Goal: Task Accomplishment & Management: Use online tool/utility

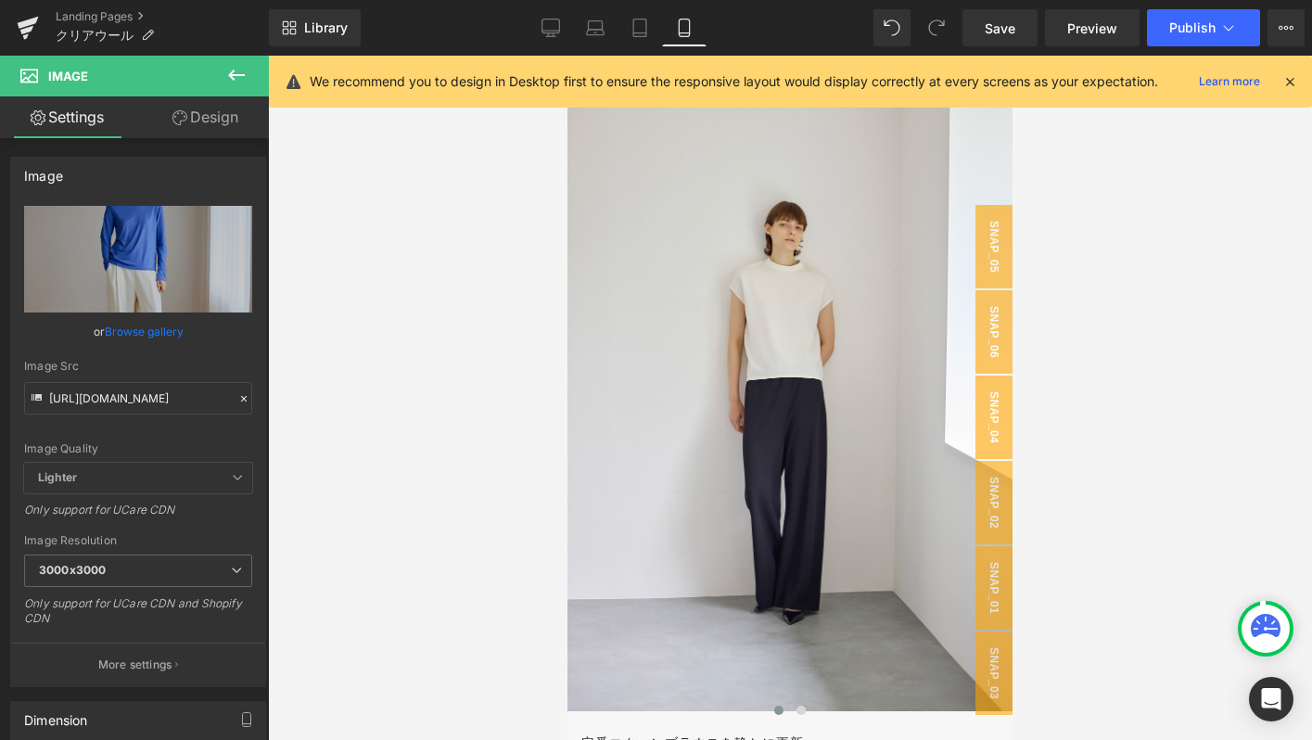
scroll to position [5896, 0]
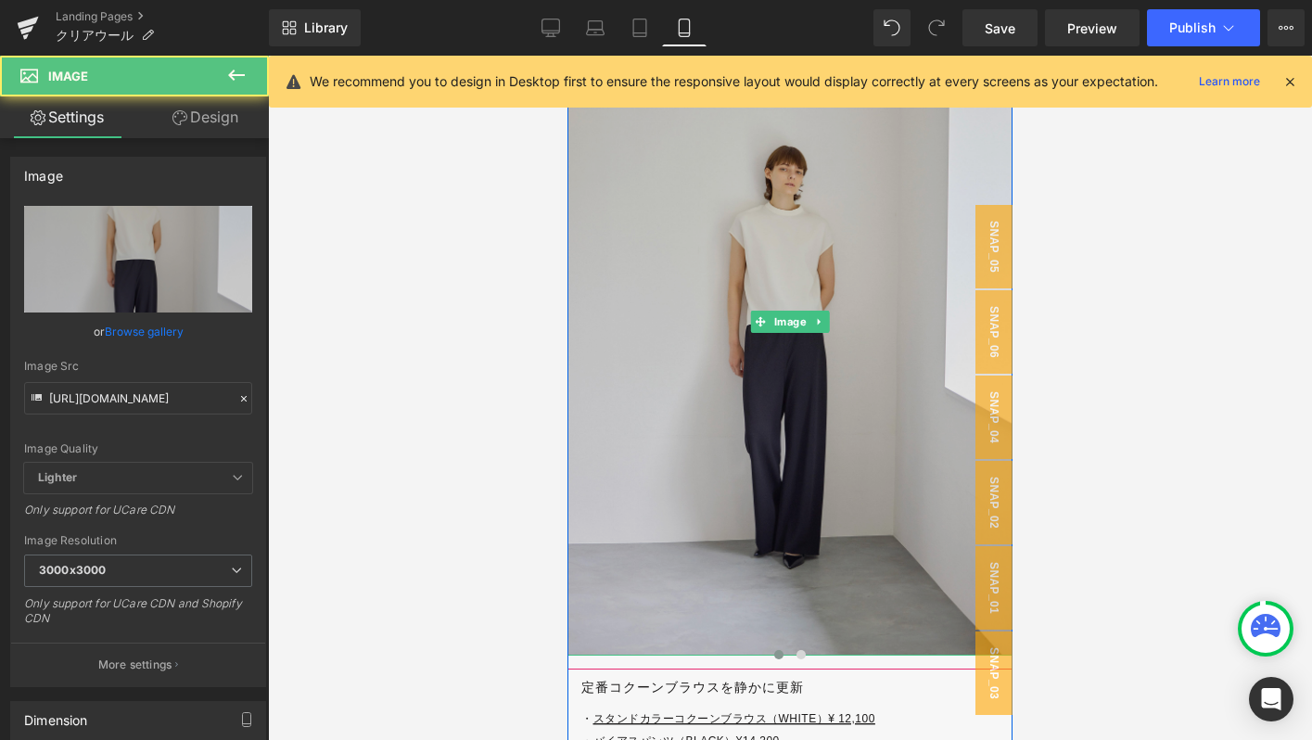
click at [712, 363] on img at bounding box center [789, 322] width 445 height 668
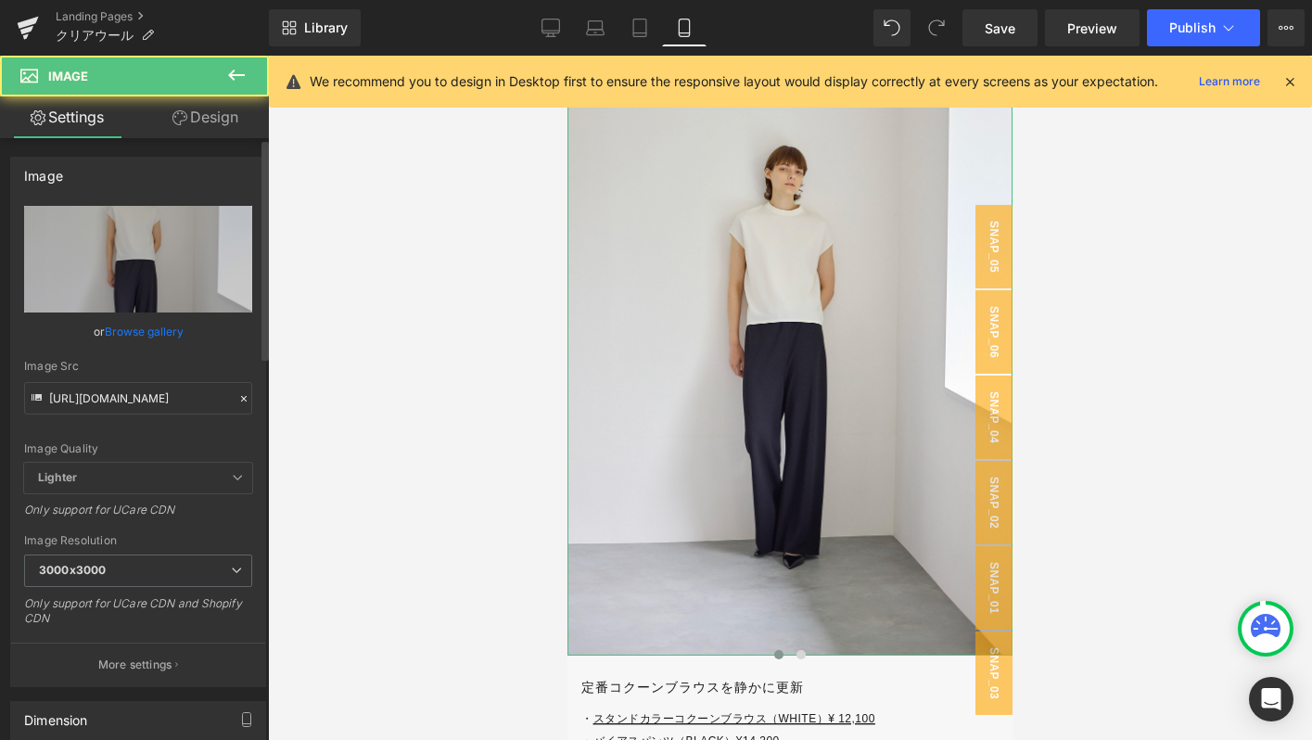
click at [237, 394] on icon at bounding box center [243, 398] width 13 height 13
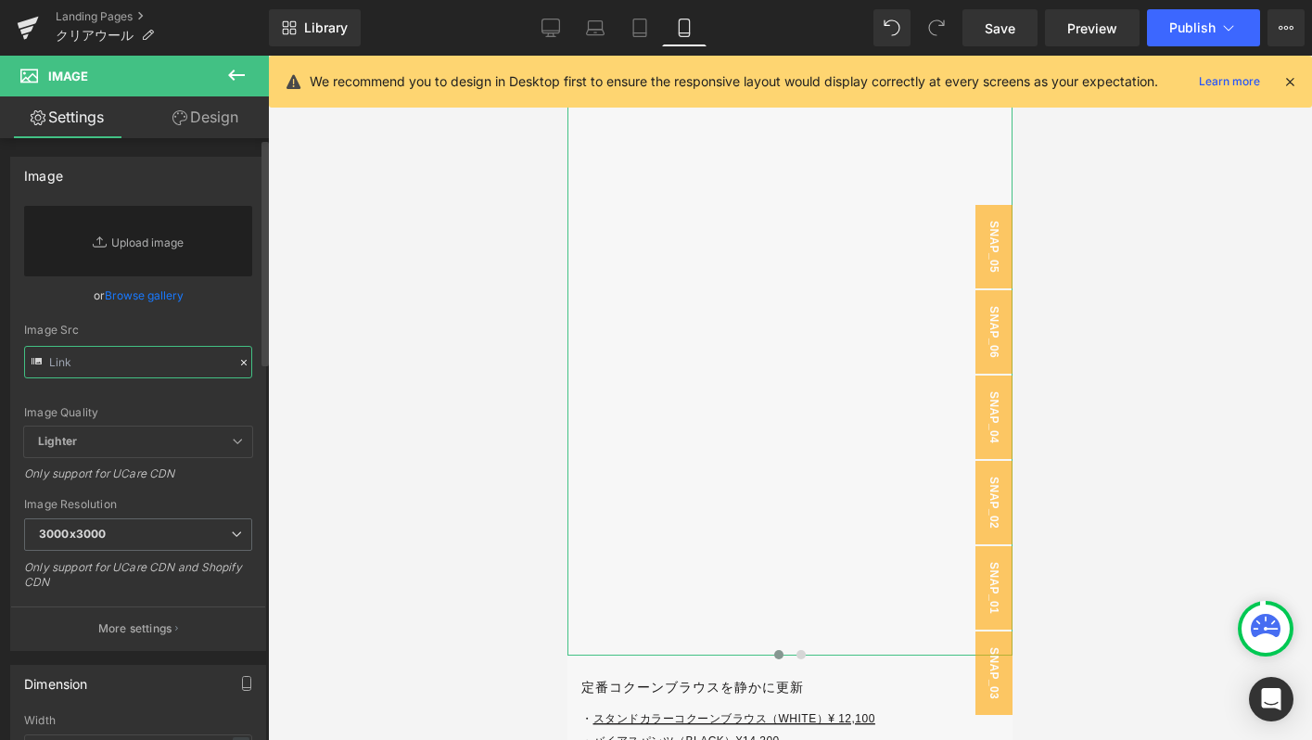
click at [167, 363] on input "text" at bounding box center [138, 362] width 228 height 32
paste input "[URL][DOMAIN_NAME]"
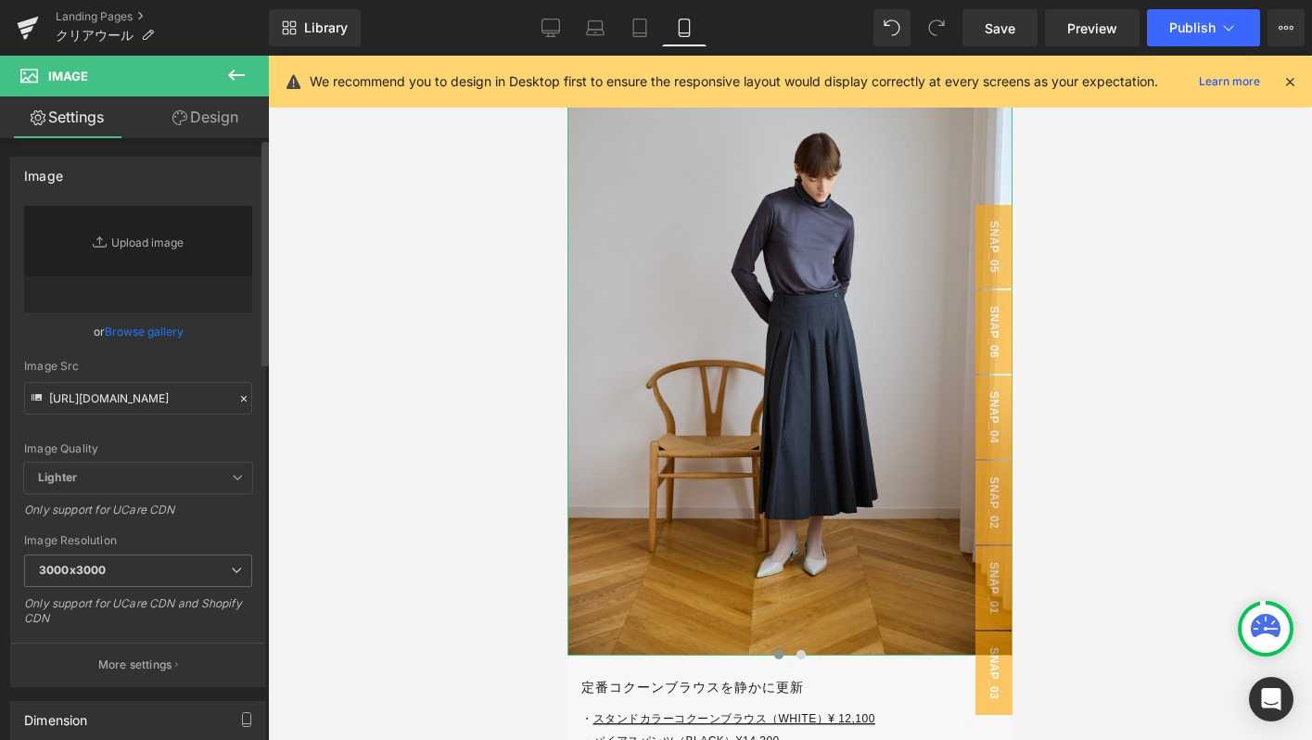
click at [222, 340] on div "or Browse gallery" at bounding box center [138, 331] width 228 height 19
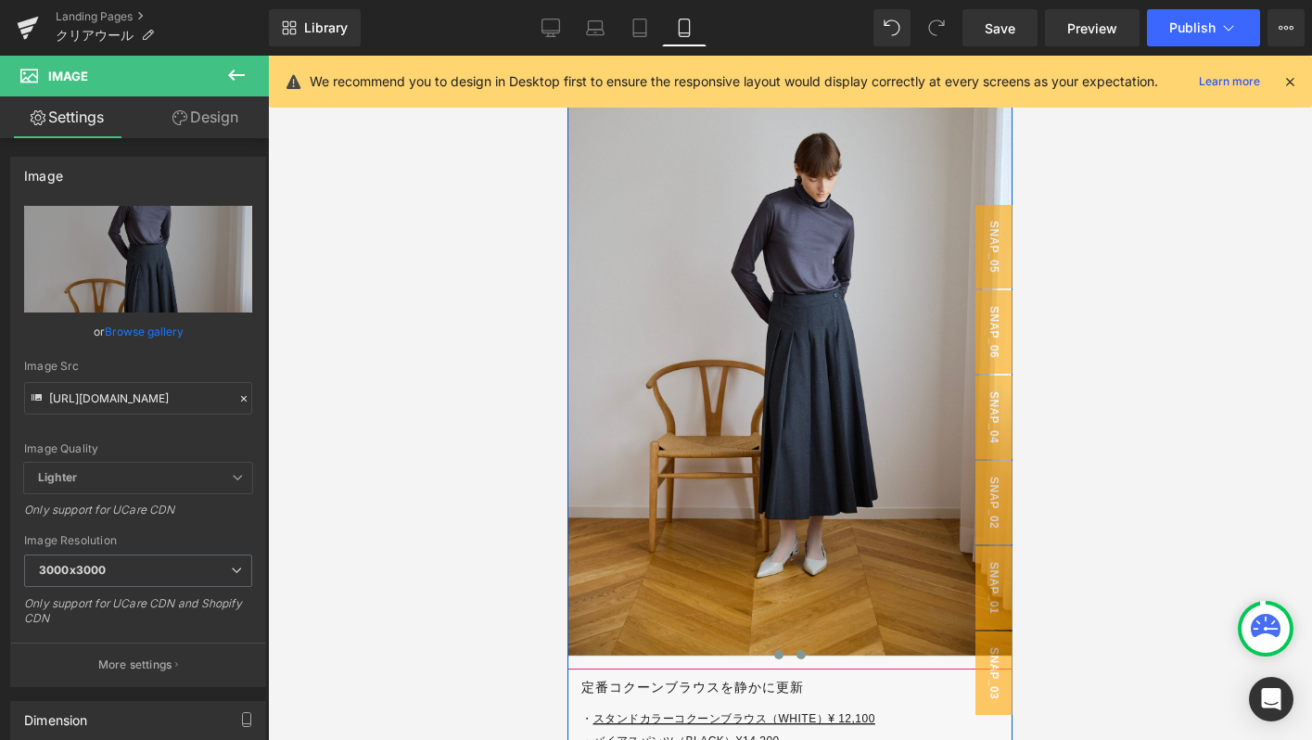
type input "[URL][DOMAIN_NAME]"
click at [804, 655] on span at bounding box center [800, 654] width 9 height 9
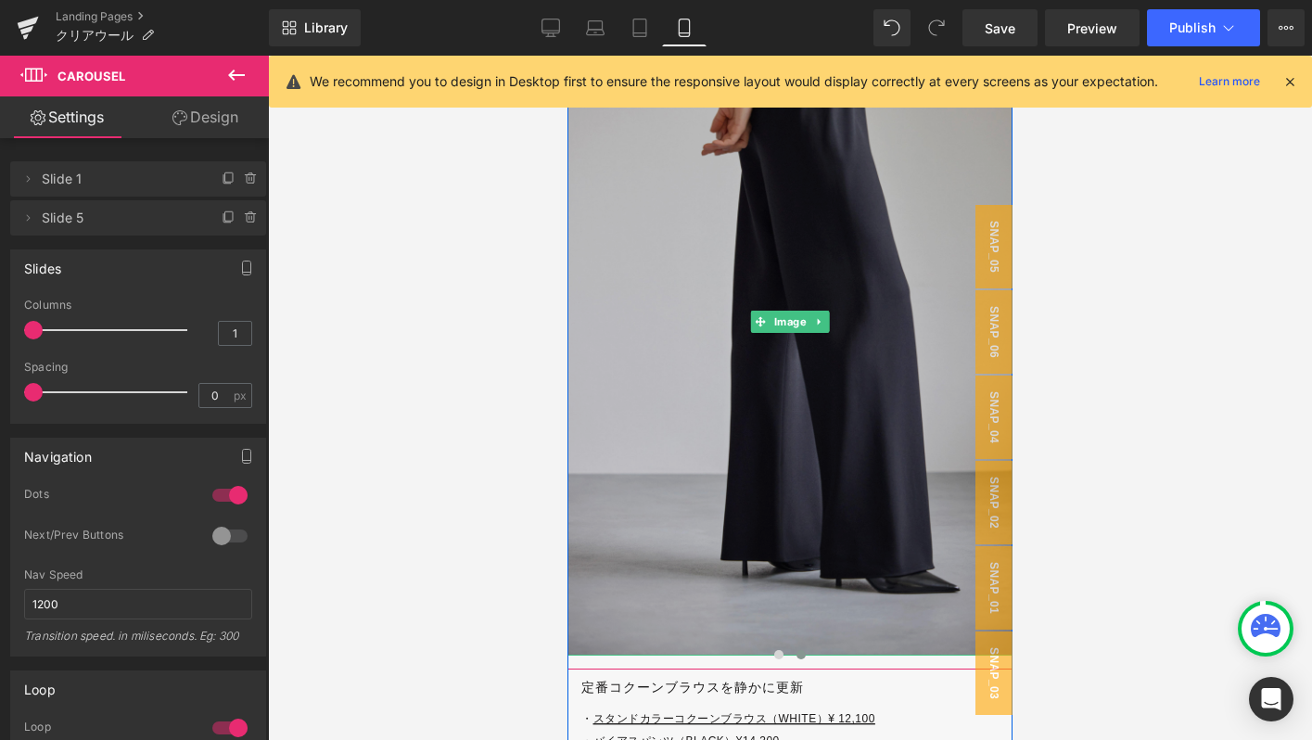
click at [664, 259] on img at bounding box center [789, 322] width 445 height 668
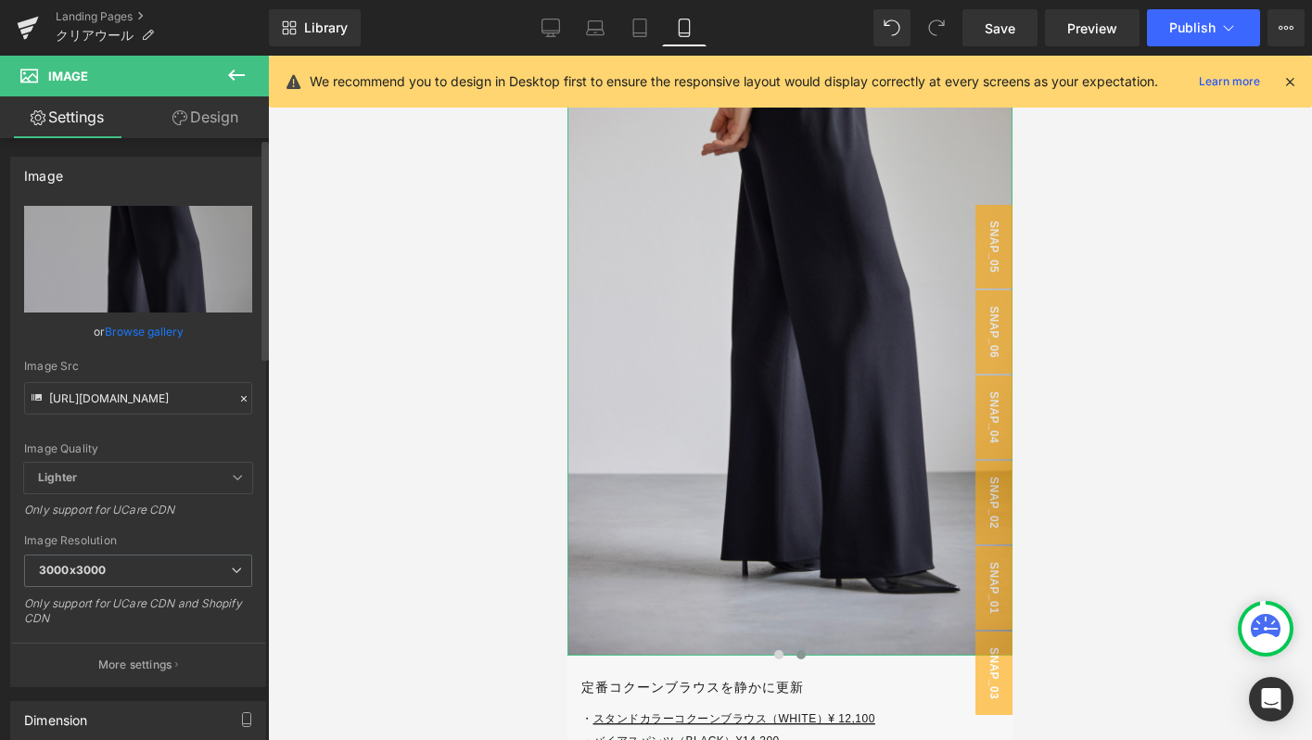
click at [240, 394] on icon at bounding box center [243, 398] width 13 height 13
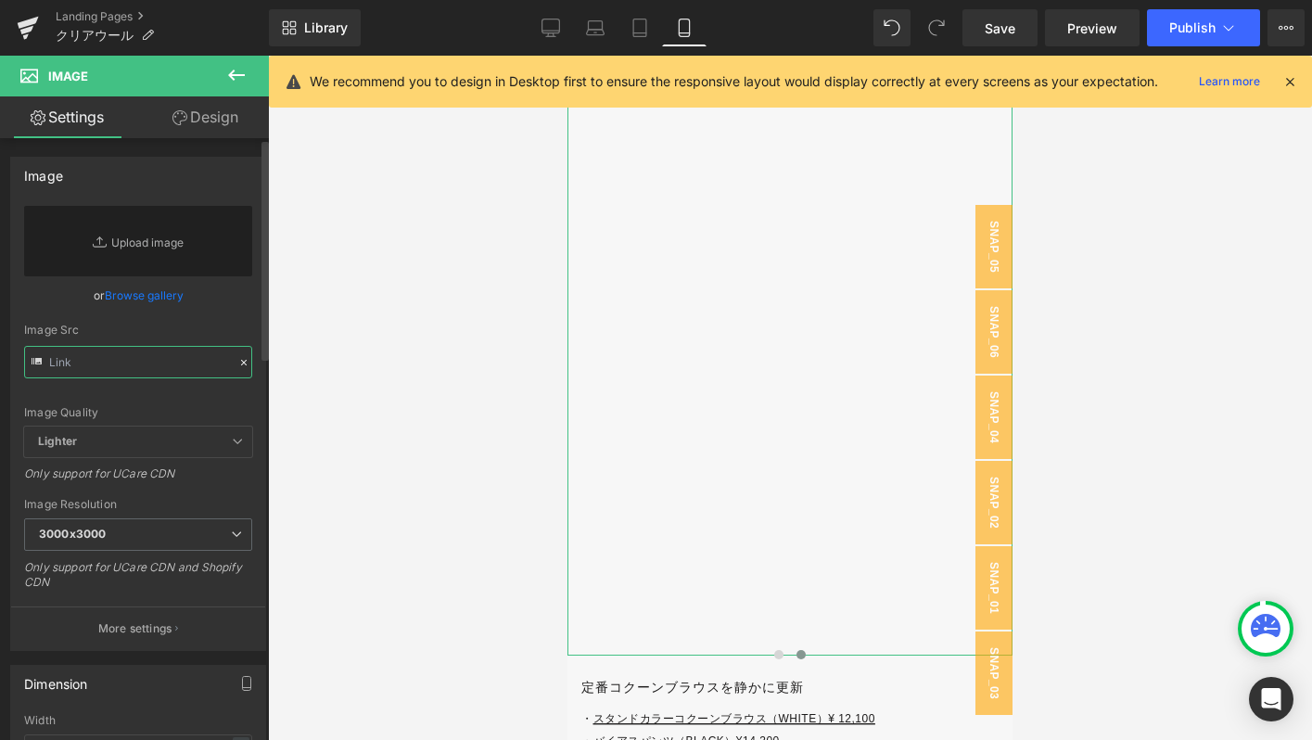
click at [181, 364] on input "text" at bounding box center [138, 362] width 228 height 32
paste input "[URL][DOMAIN_NAME]"
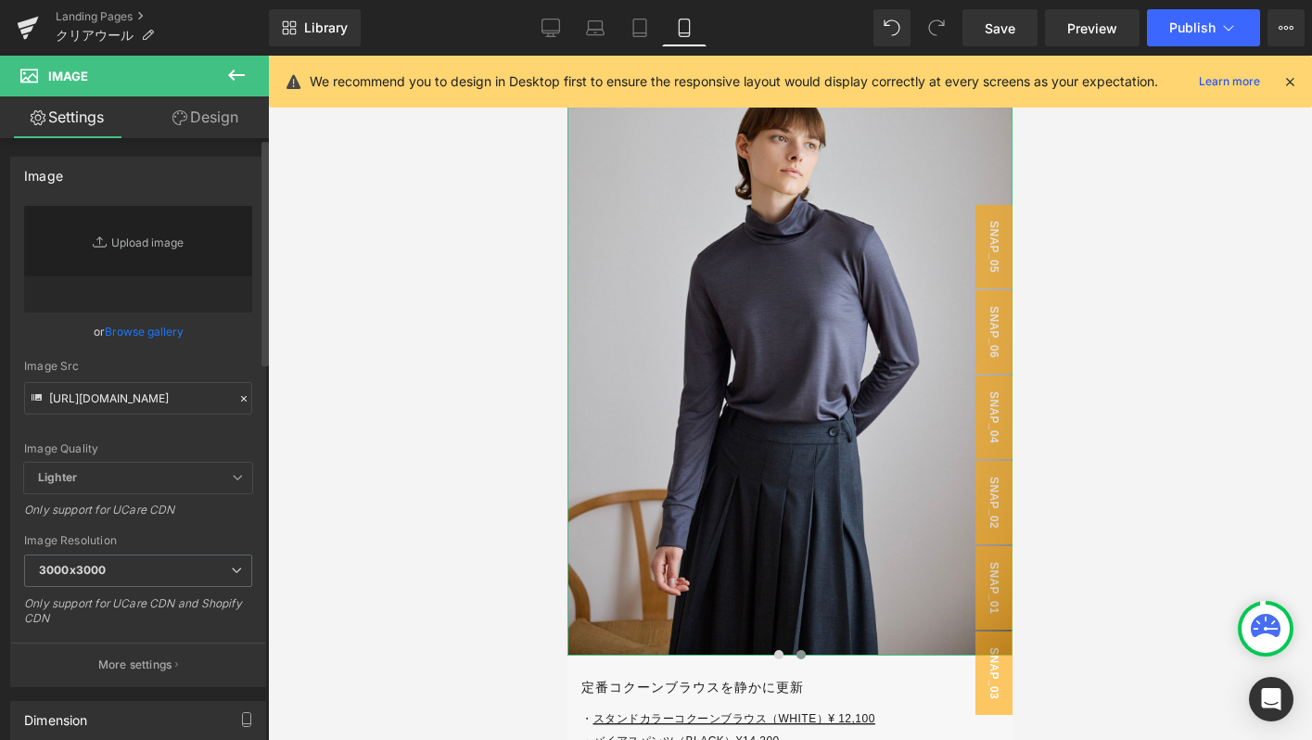
click at [199, 351] on div "Image Quality Lighter Lightest Lighter Lighter Lightest Only support for UCare …" at bounding box center [138, 334] width 228 height 257
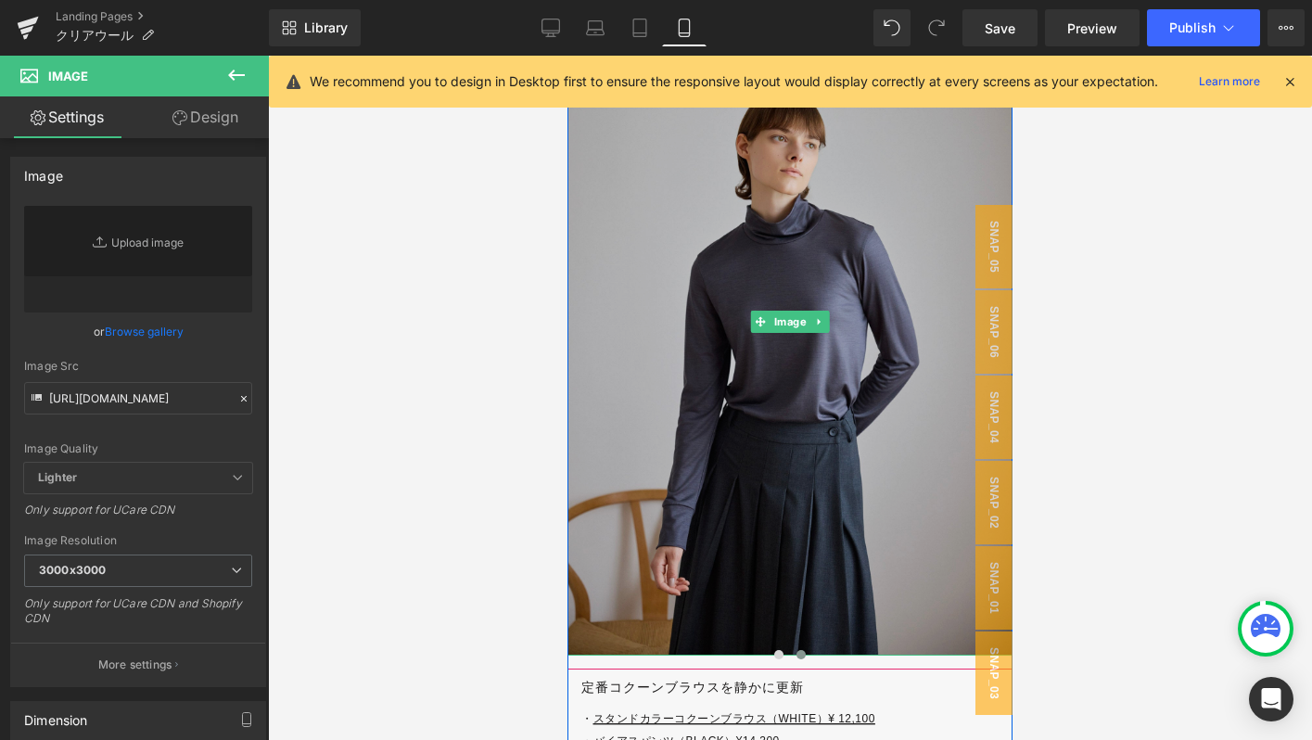
scroll to position [5766, 0]
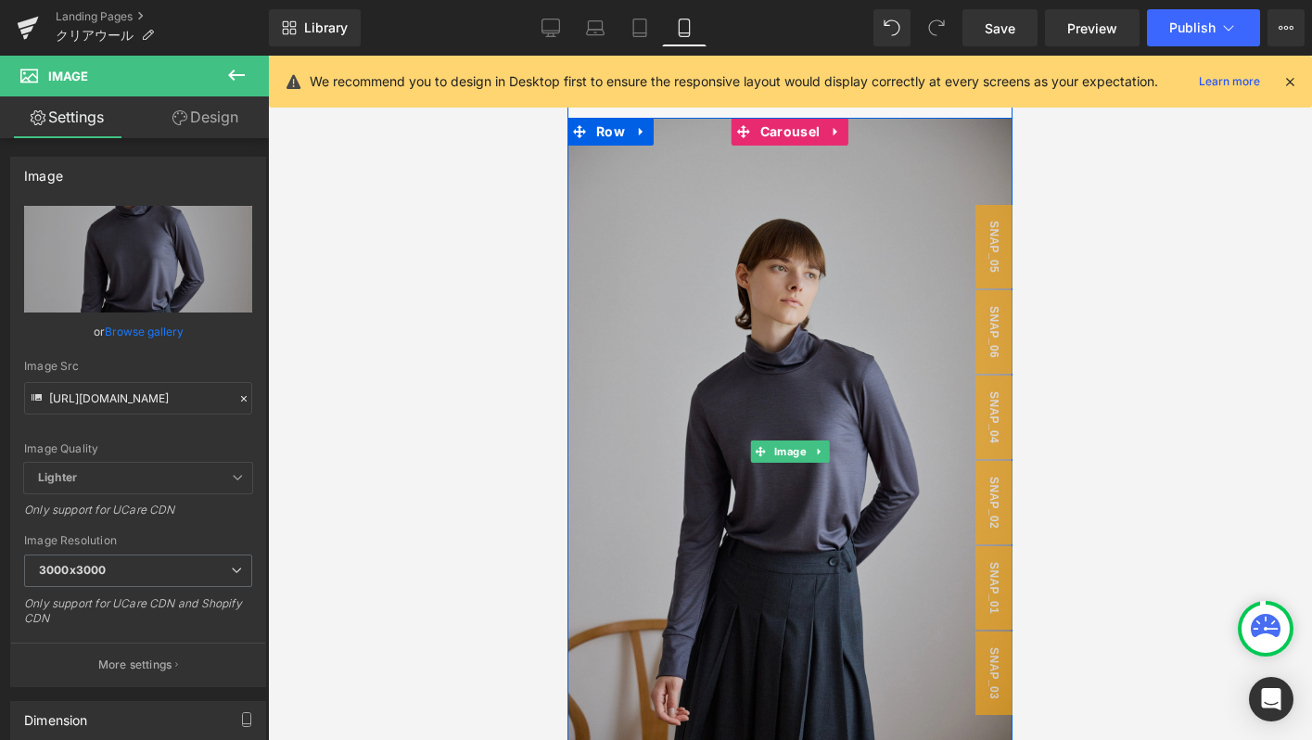
type input "[URL][DOMAIN_NAME]"
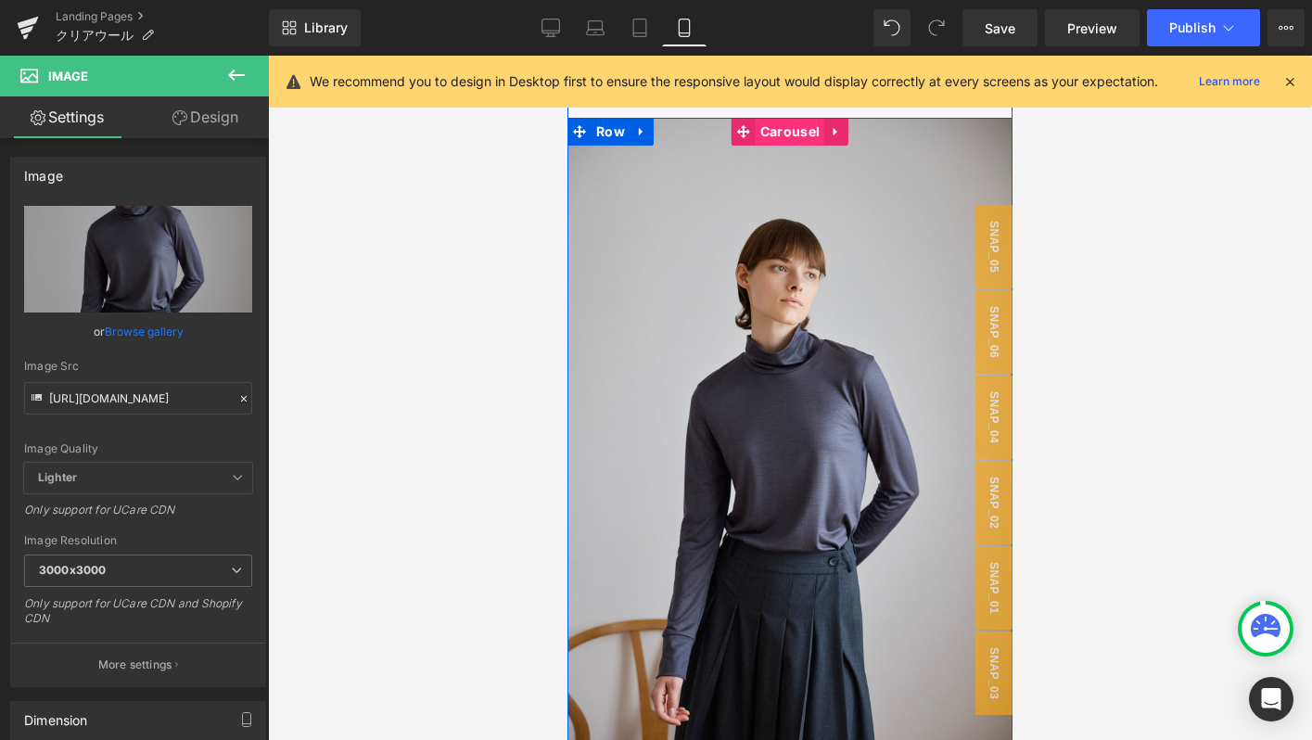
click at [786, 135] on span "Carousel" at bounding box center [790, 132] width 69 height 28
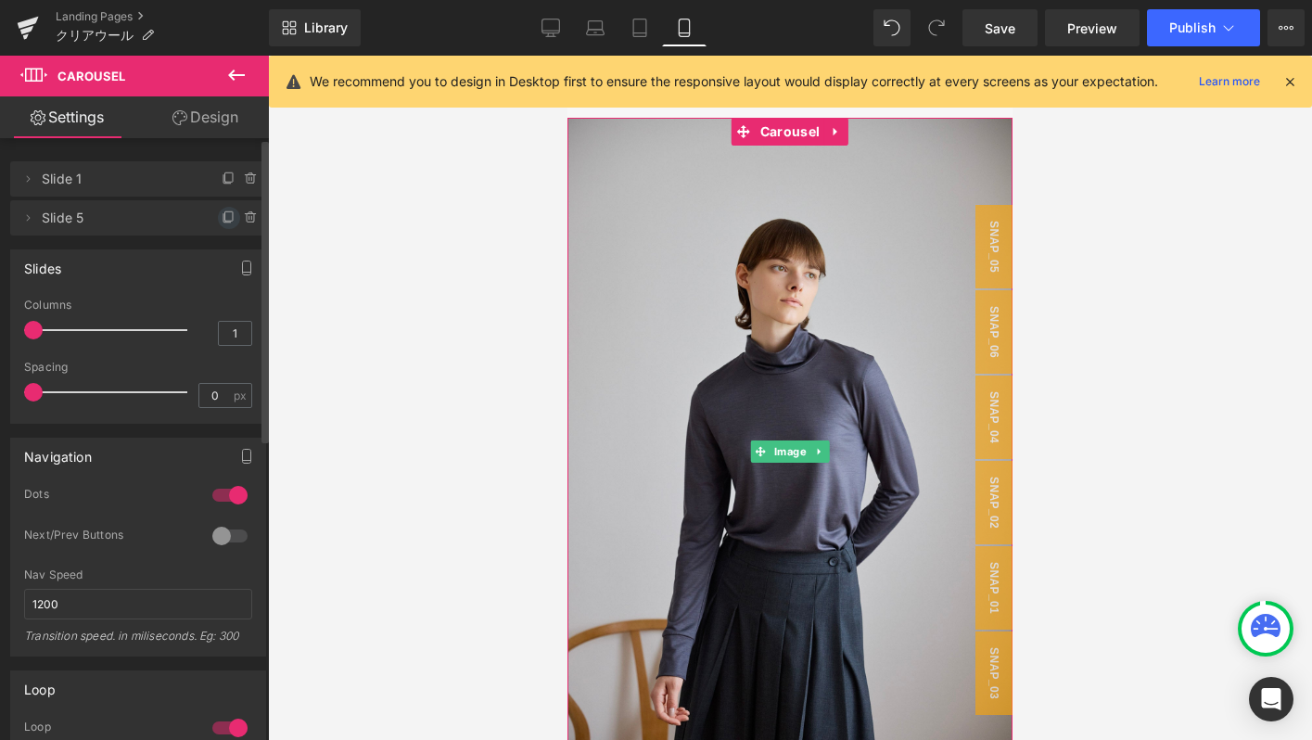
click at [218, 225] on span at bounding box center [229, 218] width 22 height 22
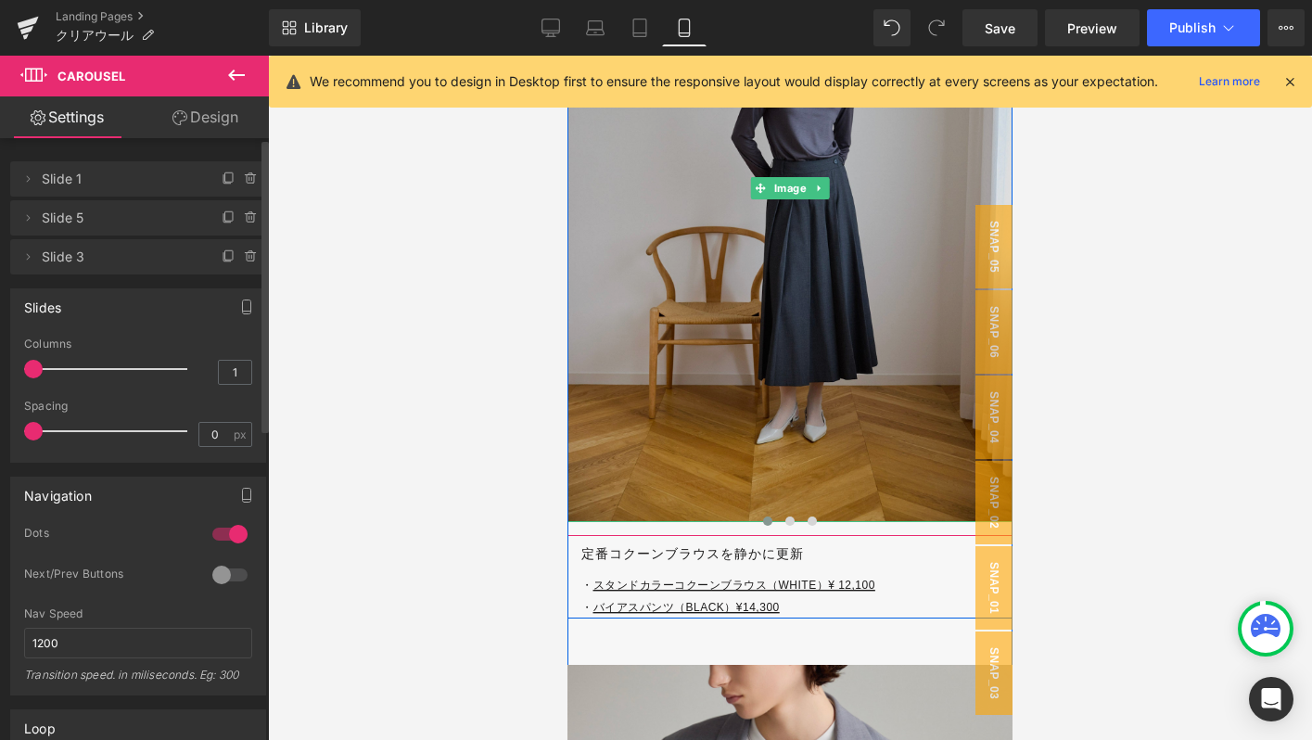
scroll to position [6057, 0]
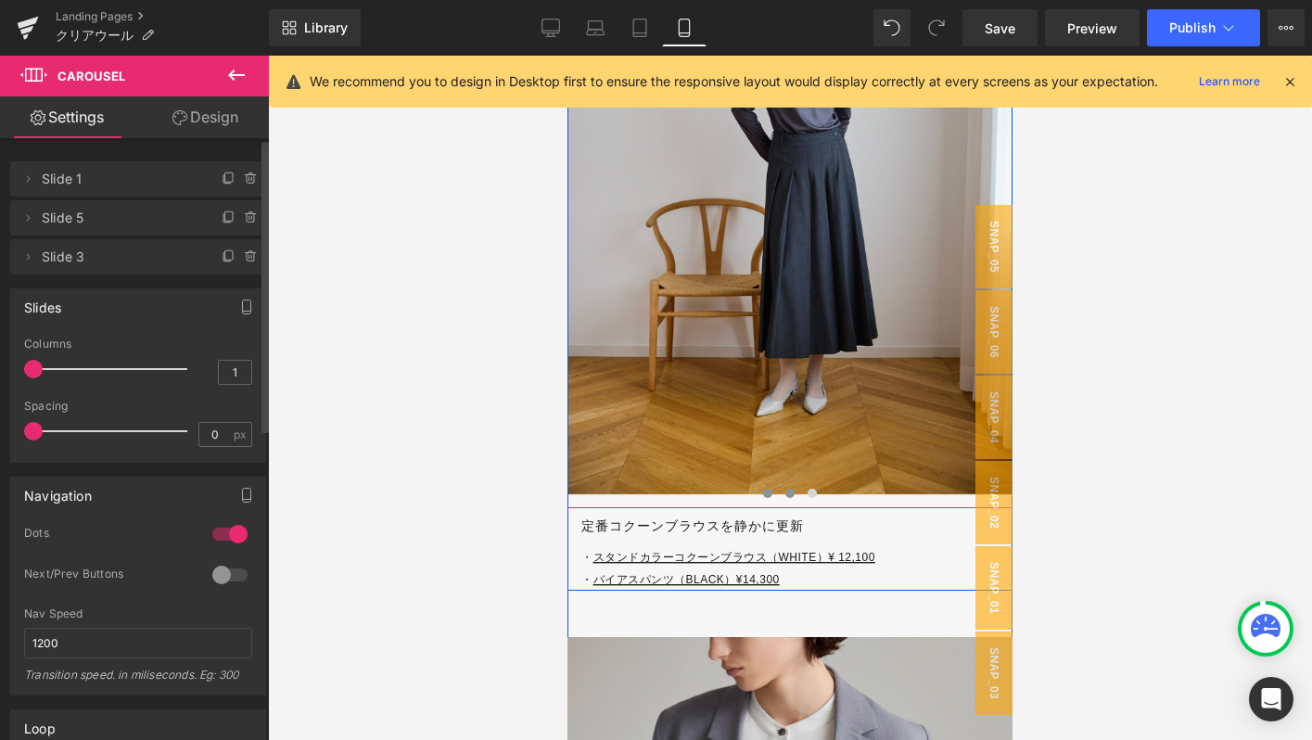
click at [794, 494] on span at bounding box center [789, 493] width 9 height 9
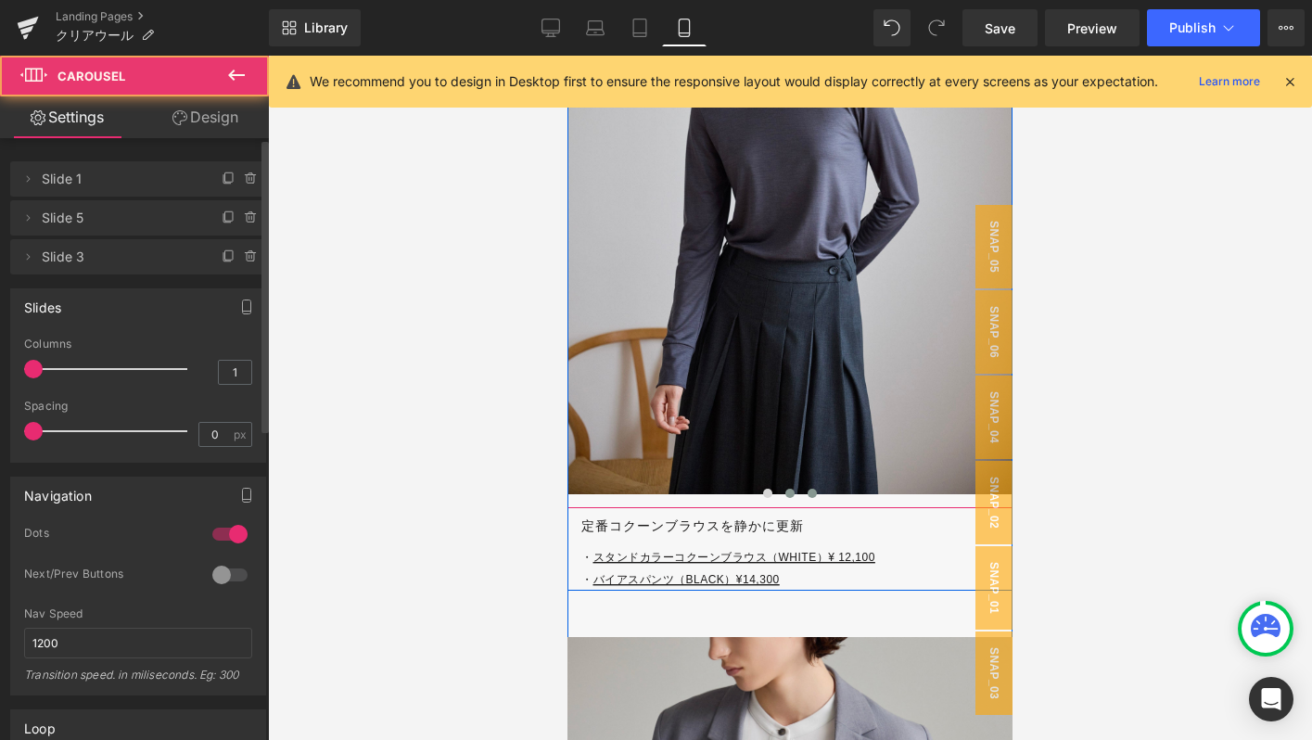
click at [808, 495] on span at bounding box center [812, 493] width 9 height 9
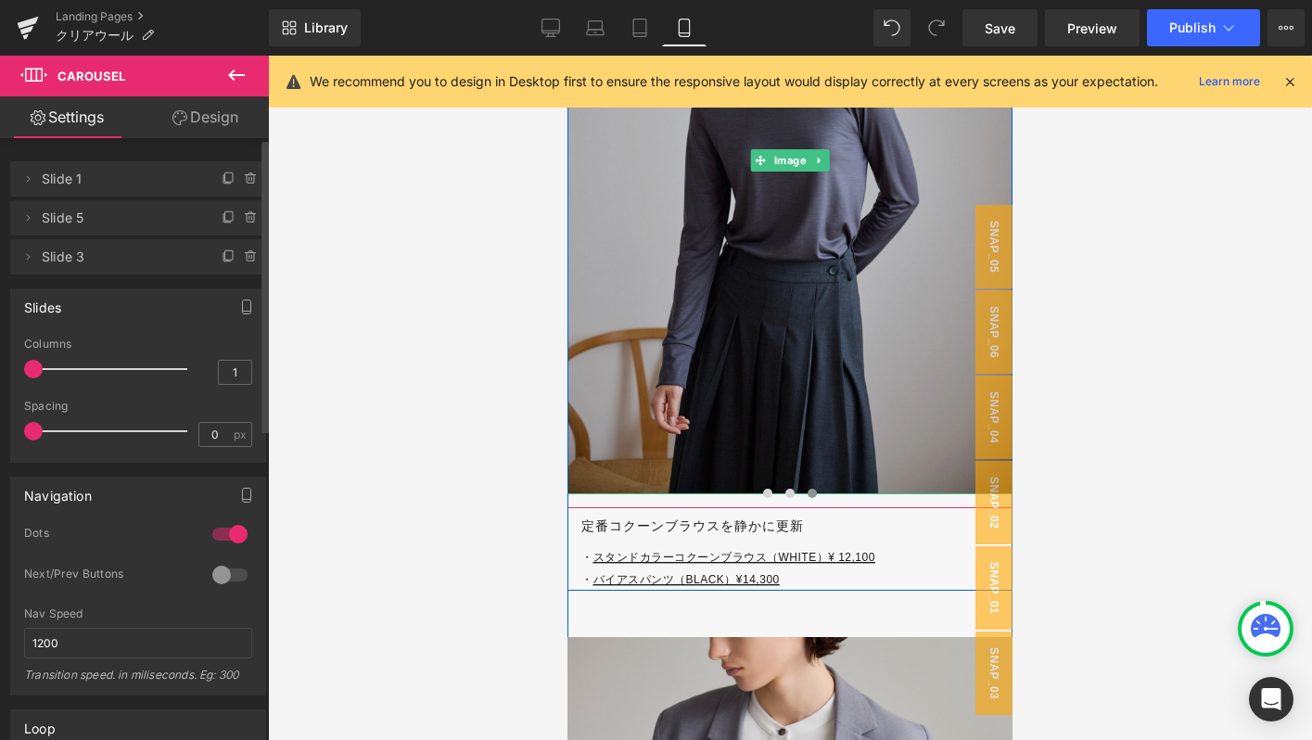
click at [828, 349] on img at bounding box center [789, 161] width 445 height 668
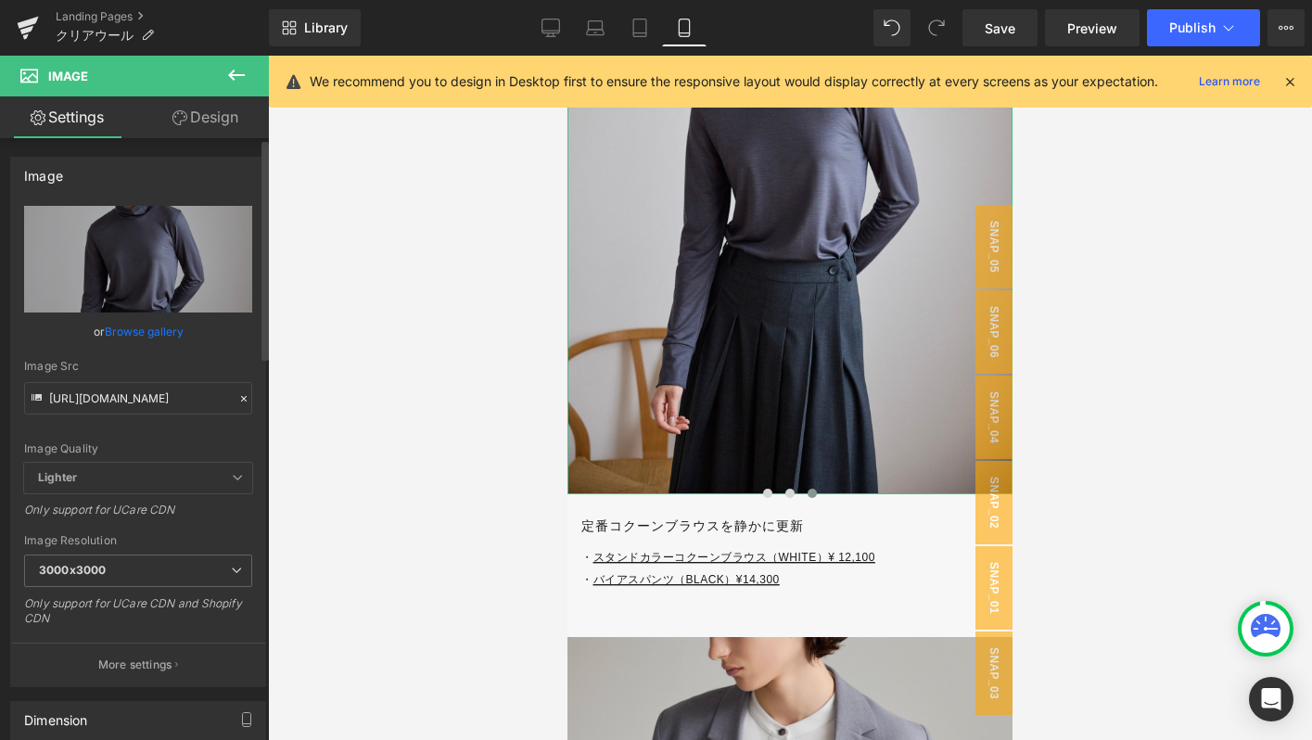
click at [242, 396] on icon at bounding box center [243, 398] width 13 height 13
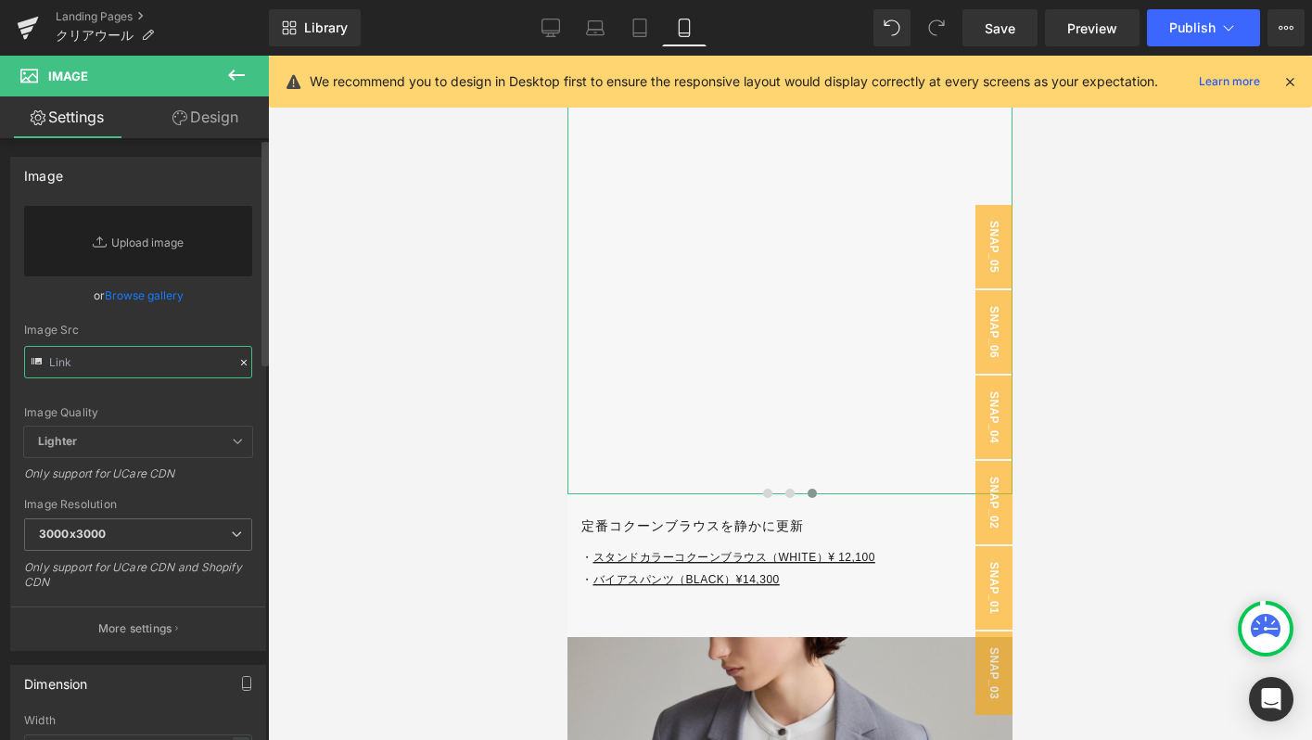
click at [204, 375] on input "text" at bounding box center [138, 362] width 228 height 32
paste input "[URL][DOMAIN_NAME]"
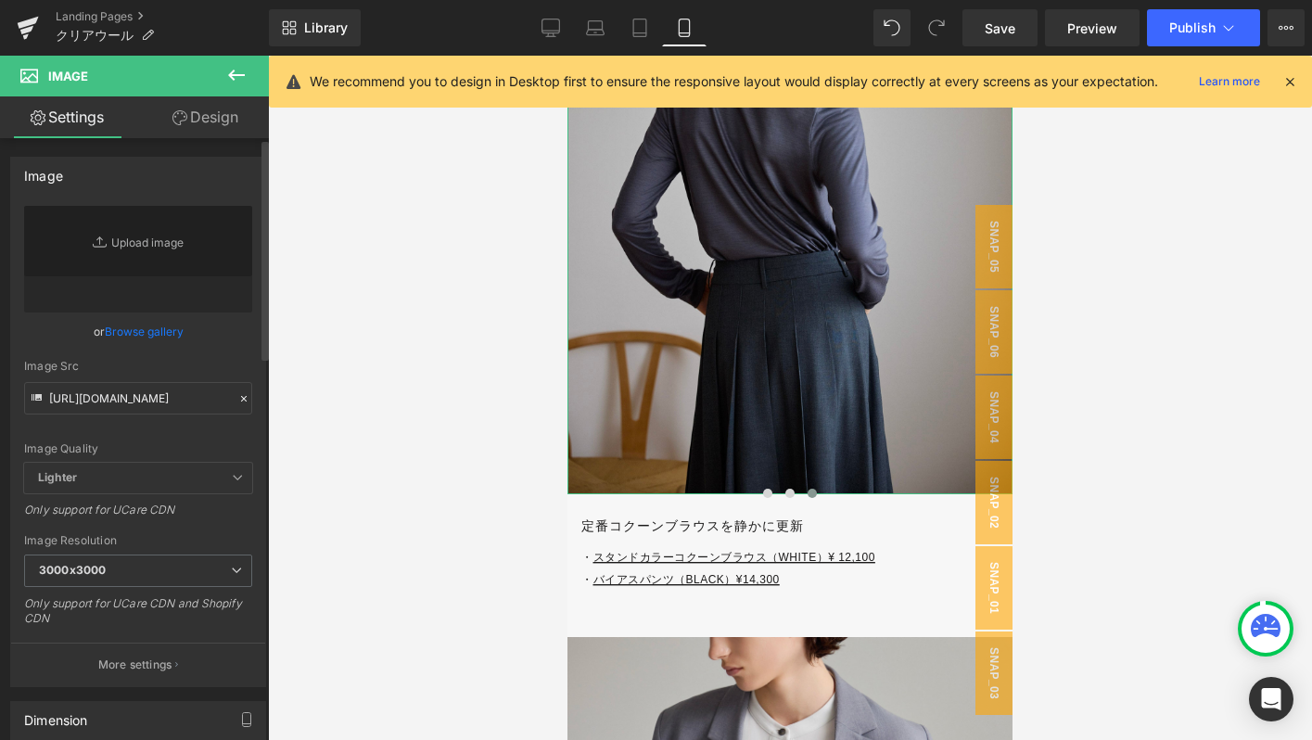
click at [215, 353] on div "Image Quality Lighter Lightest Lighter Lighter Lightest Only support for UCare …" at bounding box center [138, 334] width 228 height 257
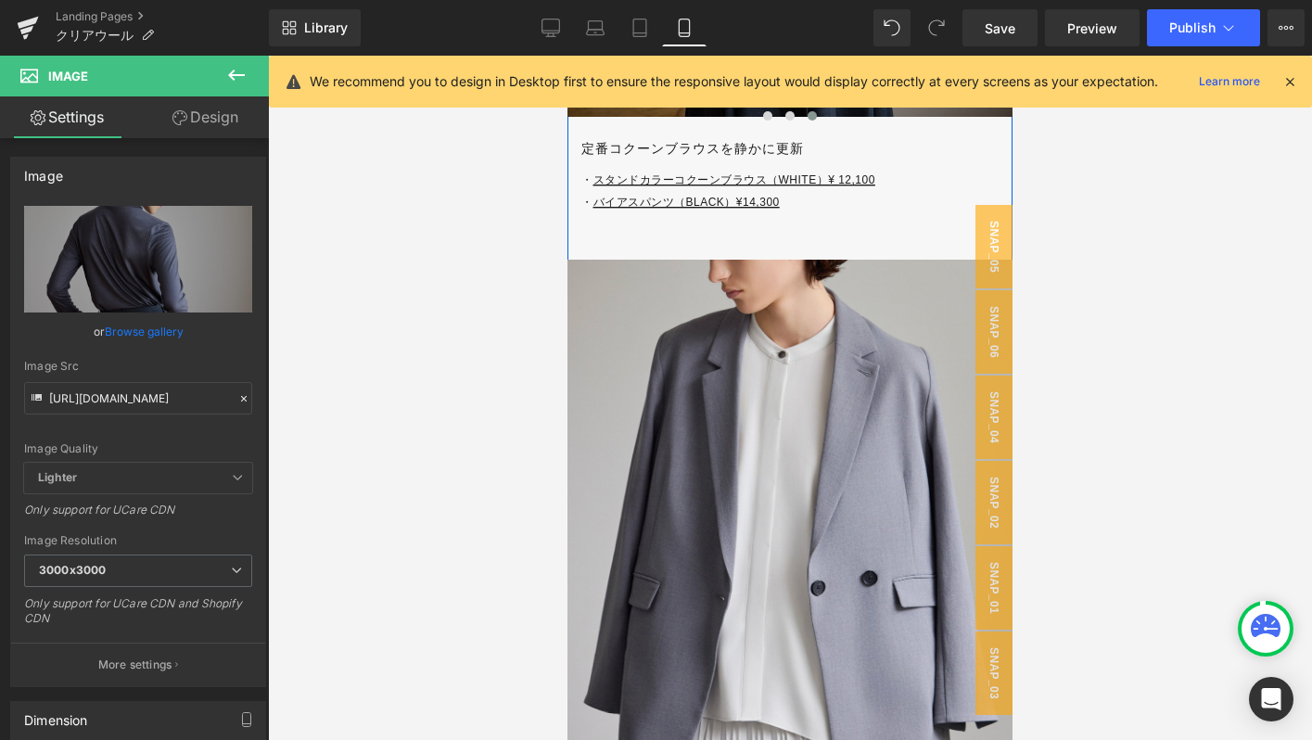
type input "[URL][DOMAIN_NAME]"
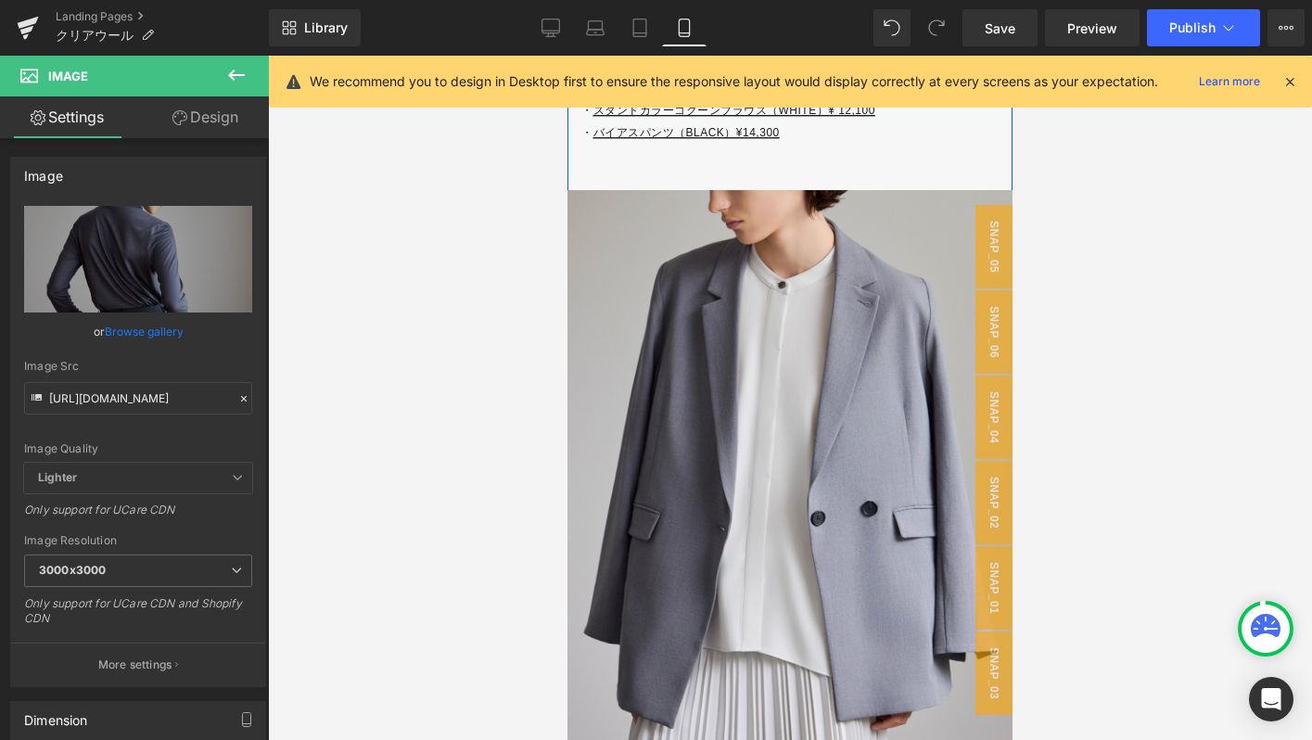
scroll to position [6505, 0]
click at [1003, 21] on span "Save" at bounding box center [1000, 28] width 31 height 19
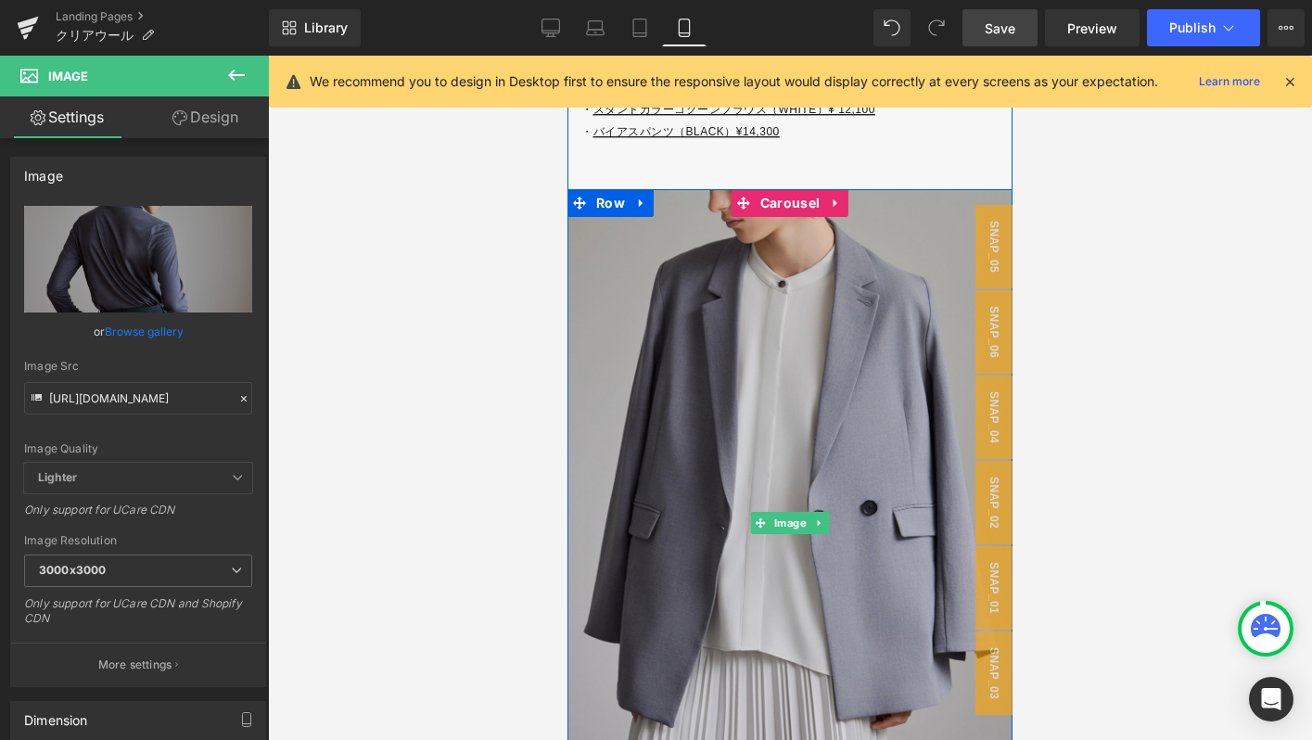
click at [777, 445] on img at bounding box center [789, 523] width 445 height 668
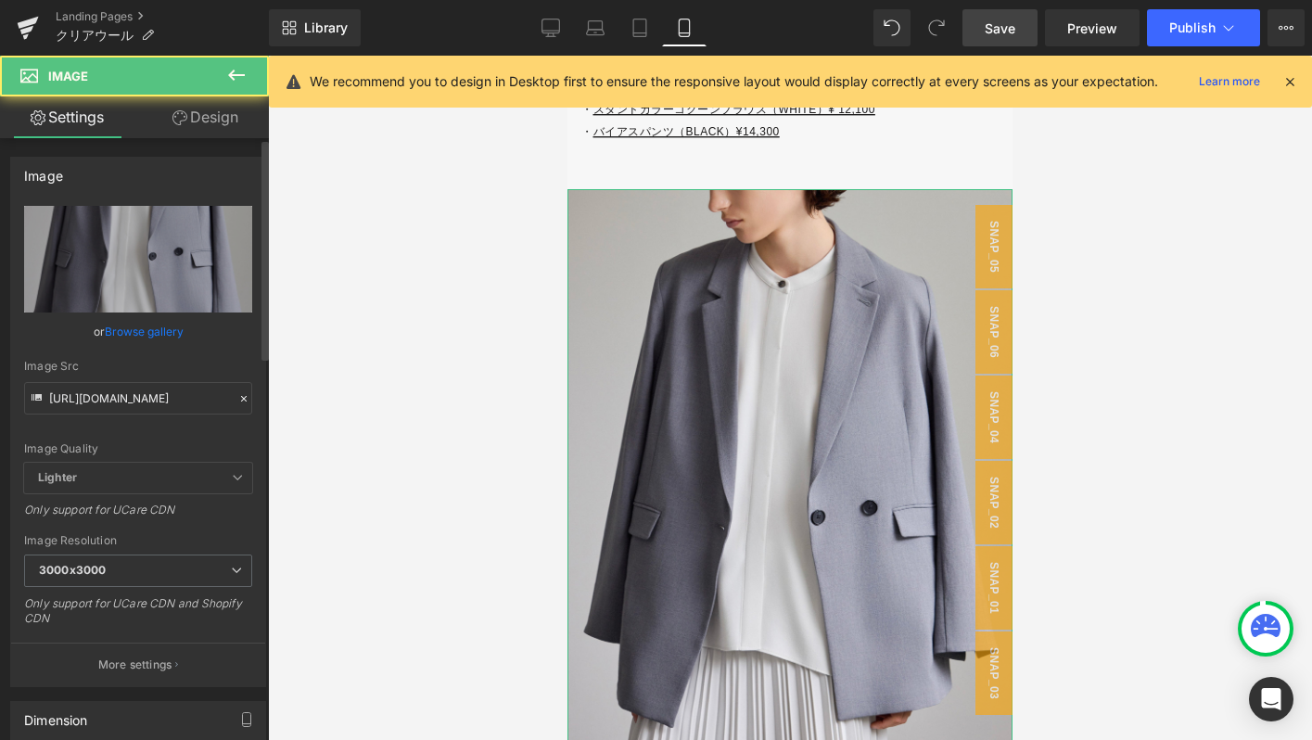
click at [237, 401] on icon at bounding box center [243, 398] width 13 height 13
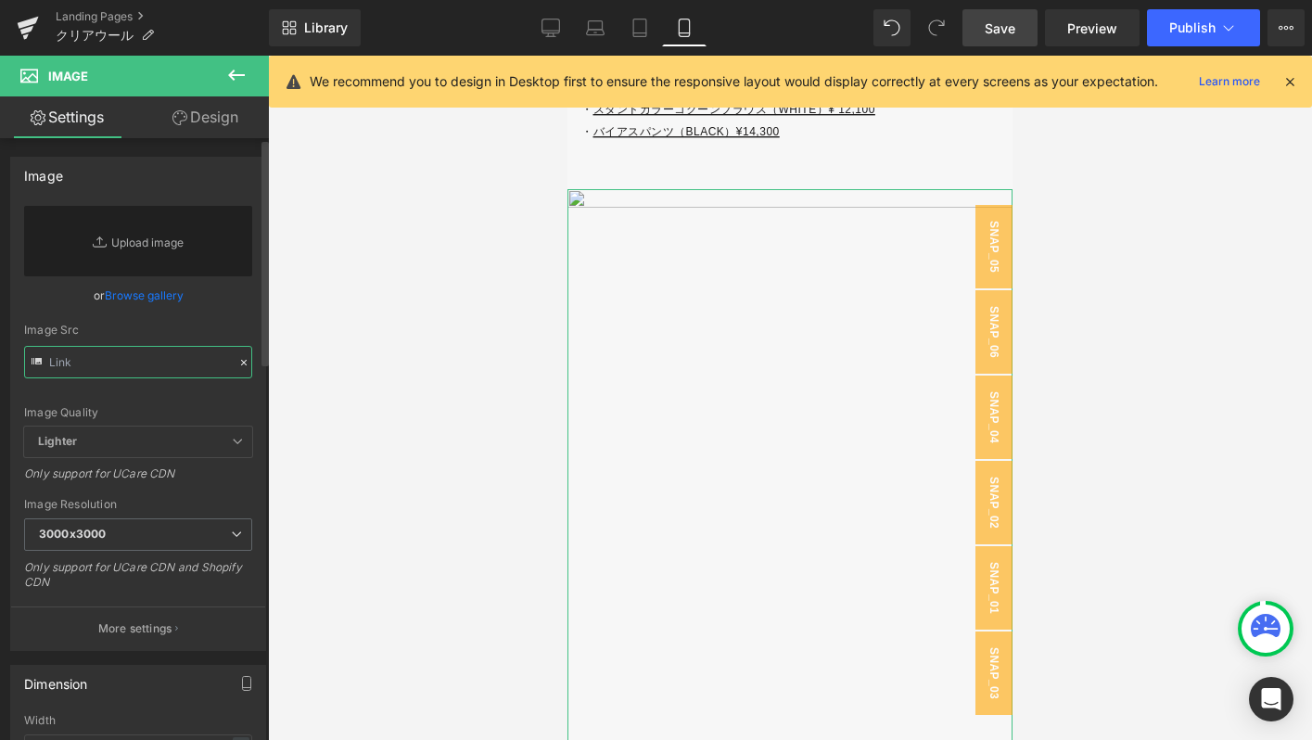
click at [160, 370] on input "text" at bounding box center [138, 362] width 228 height 32
paste input "[URL][DOMAIN_NAME]"
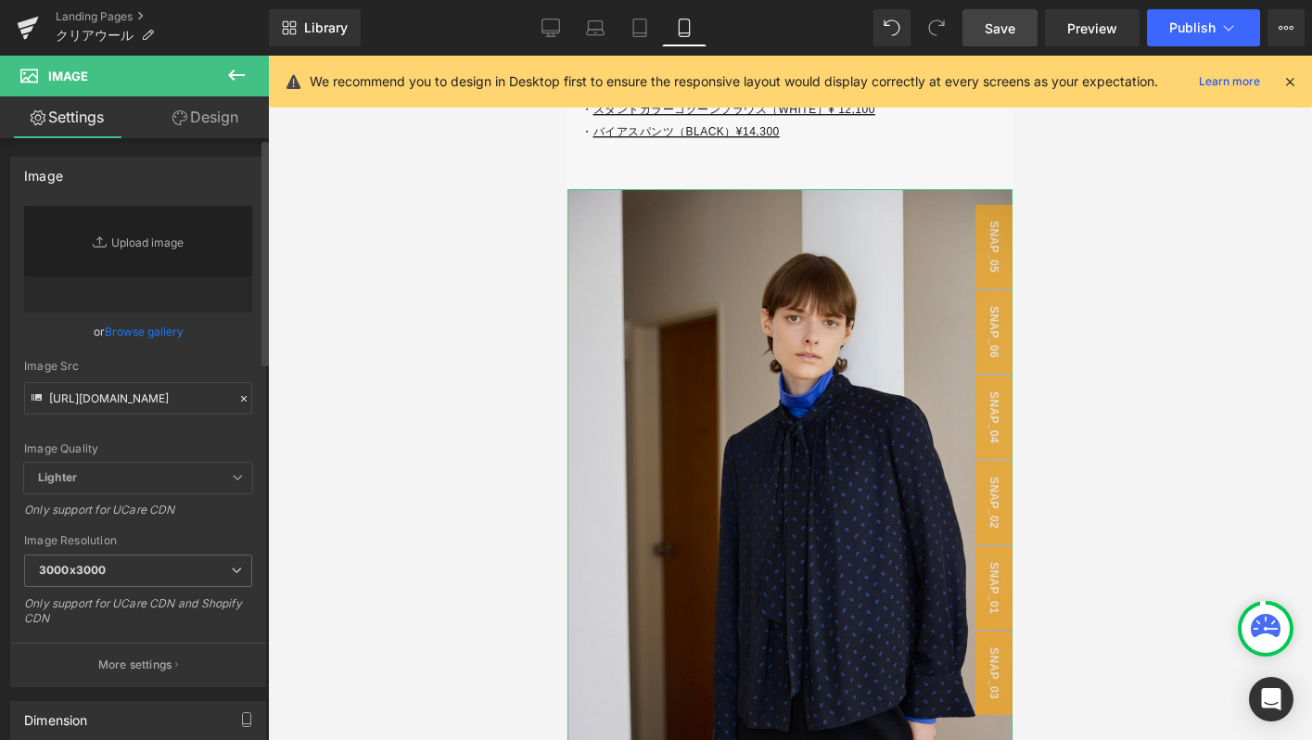
click at [209, 357] on div "Image Quality Lighter Lightest Lighter Lighter Lightest Only support for UCare …" at bounding box center [138, 334] width 228 height 257
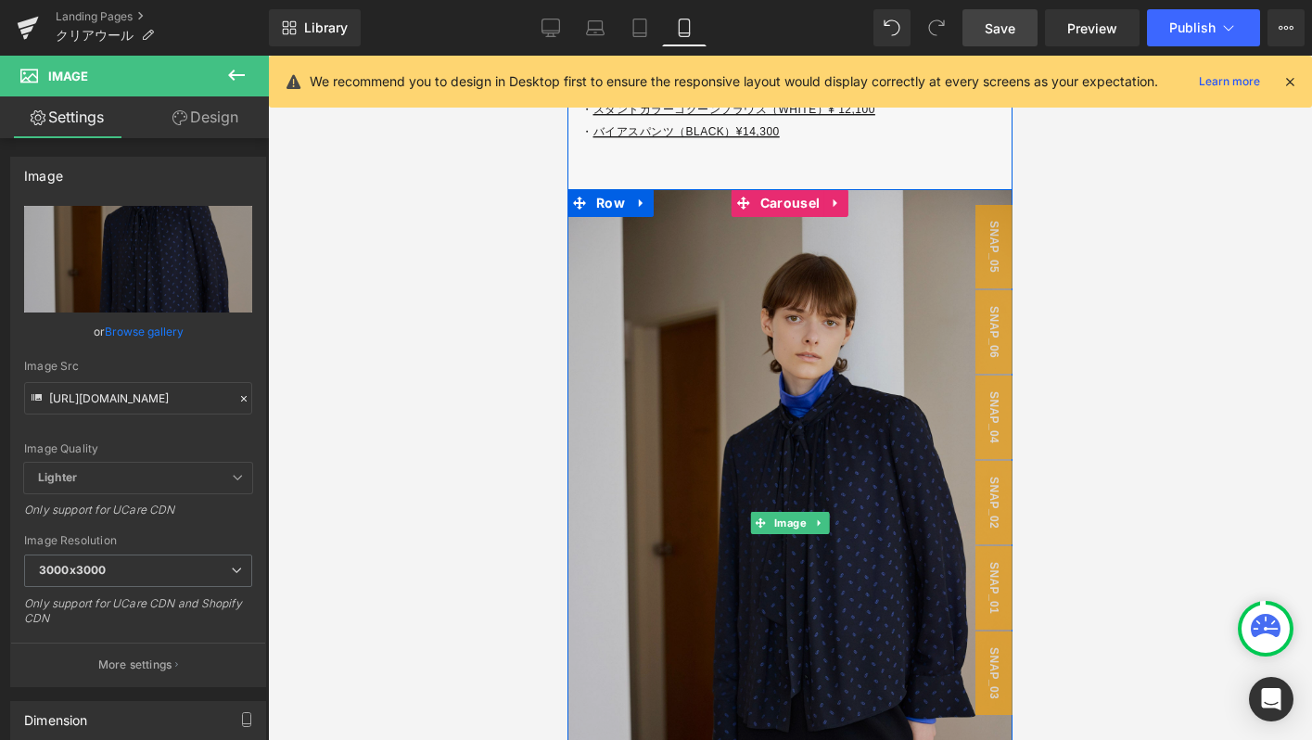
type input "[URL][DOMAIN_NAME]"
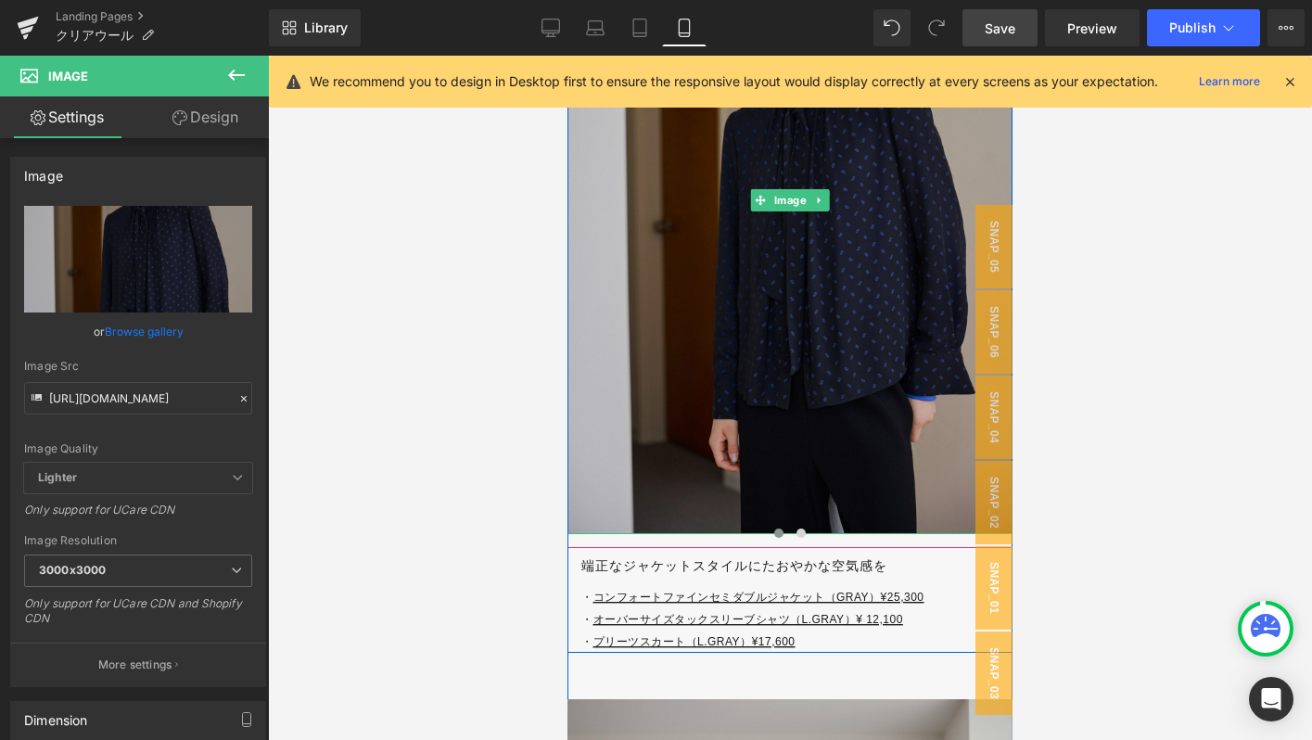
scroll to position [6825, 0]
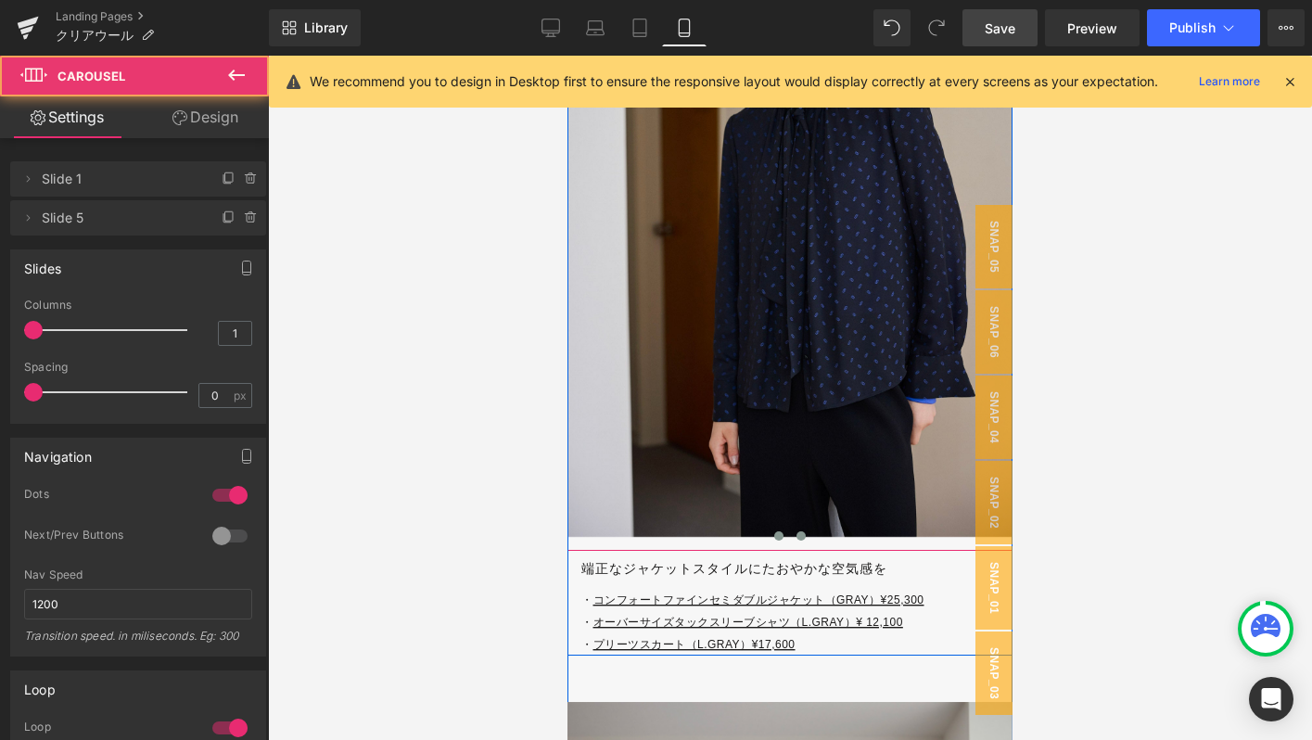
click at [801, 534] on span at bounding box center [800, 535] width 9 height 9
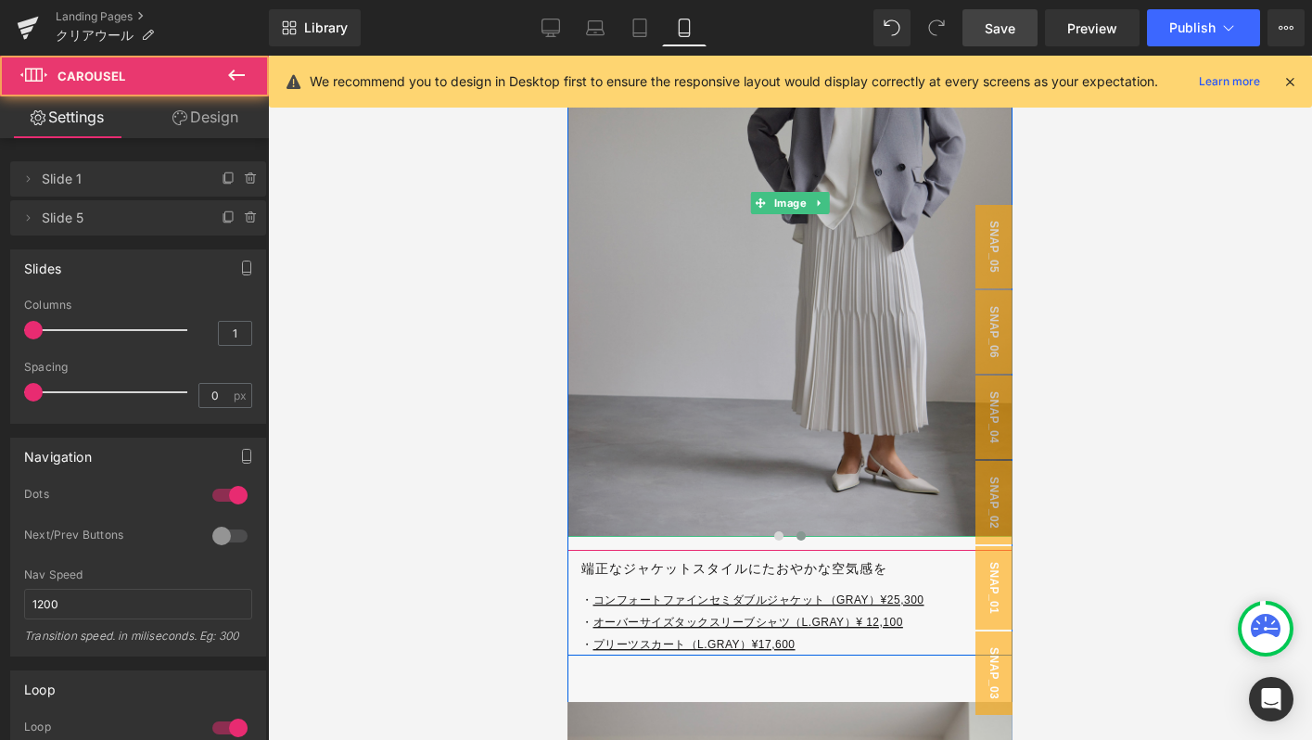
click at [687, 384] on img at bounding box center [789, 203] width 445 height 668
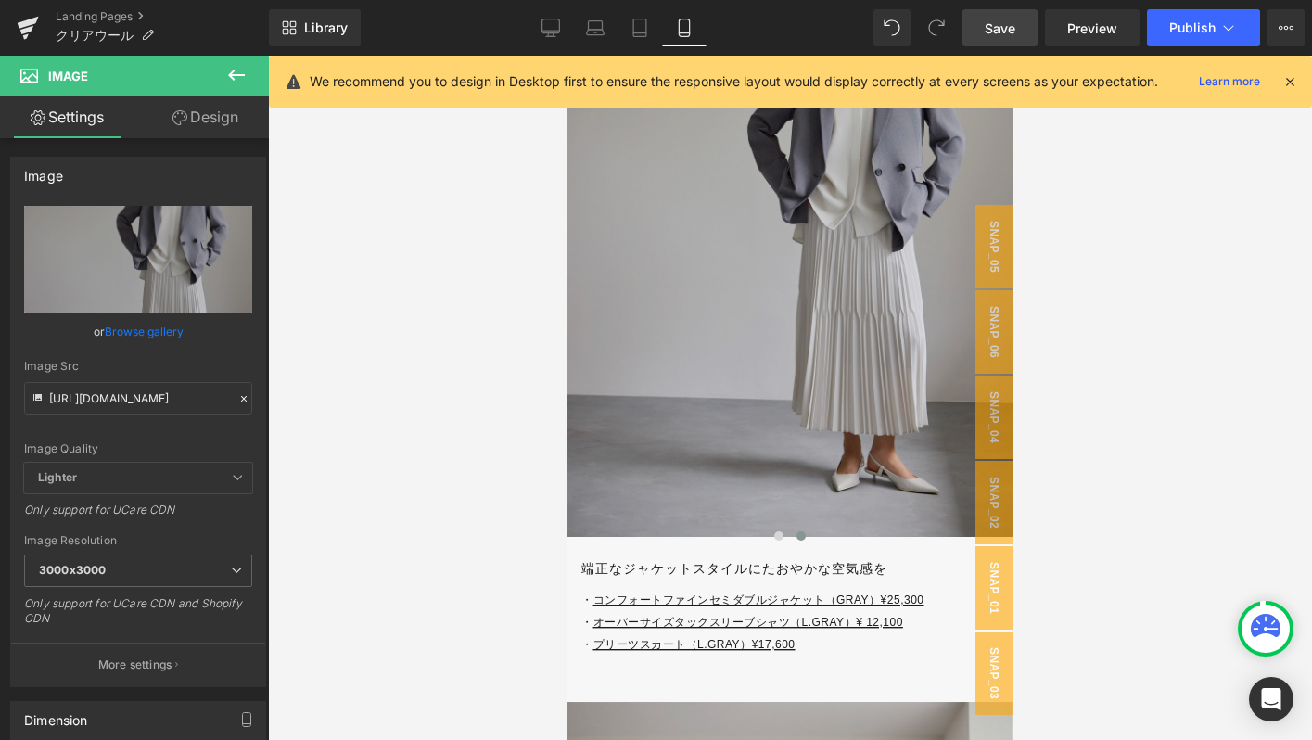
click at [661, 313] on img at bounding box center [789, 203] width 445 height 668
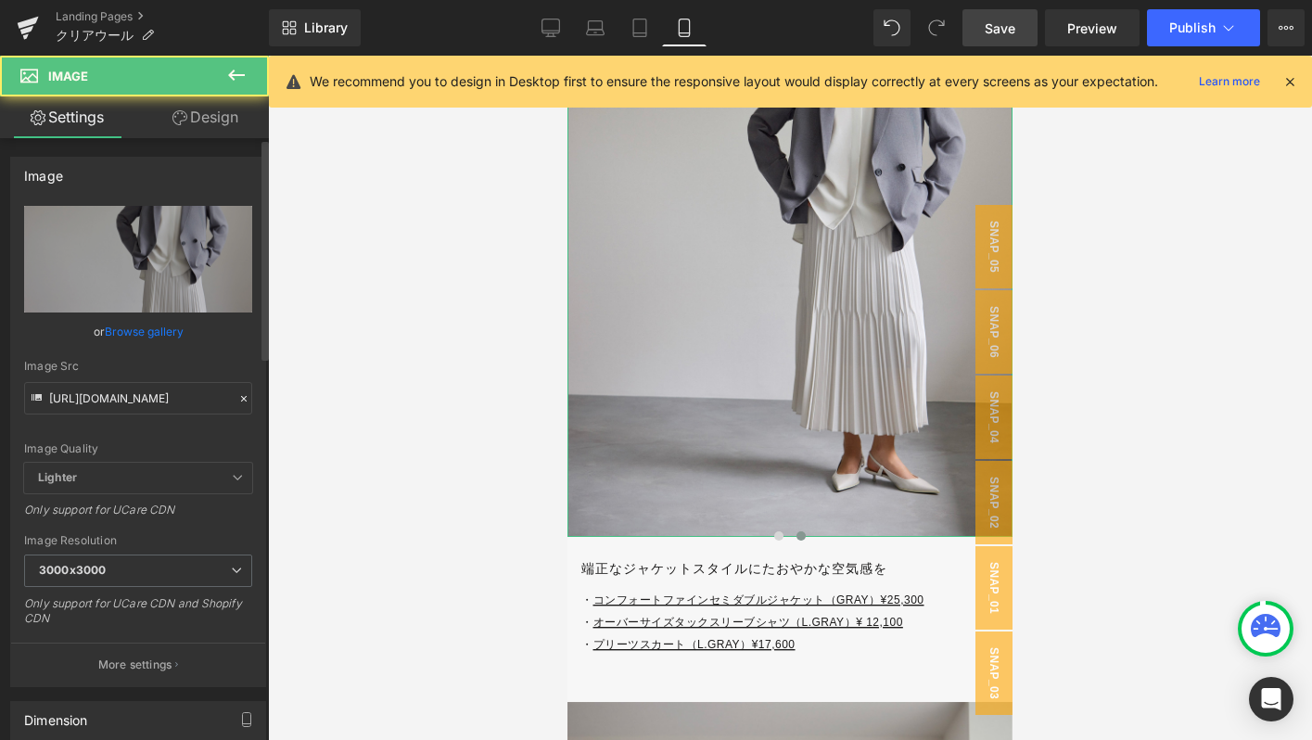
click at [237, 393] on icon at bounding box center [243, 398] width 13 height 13
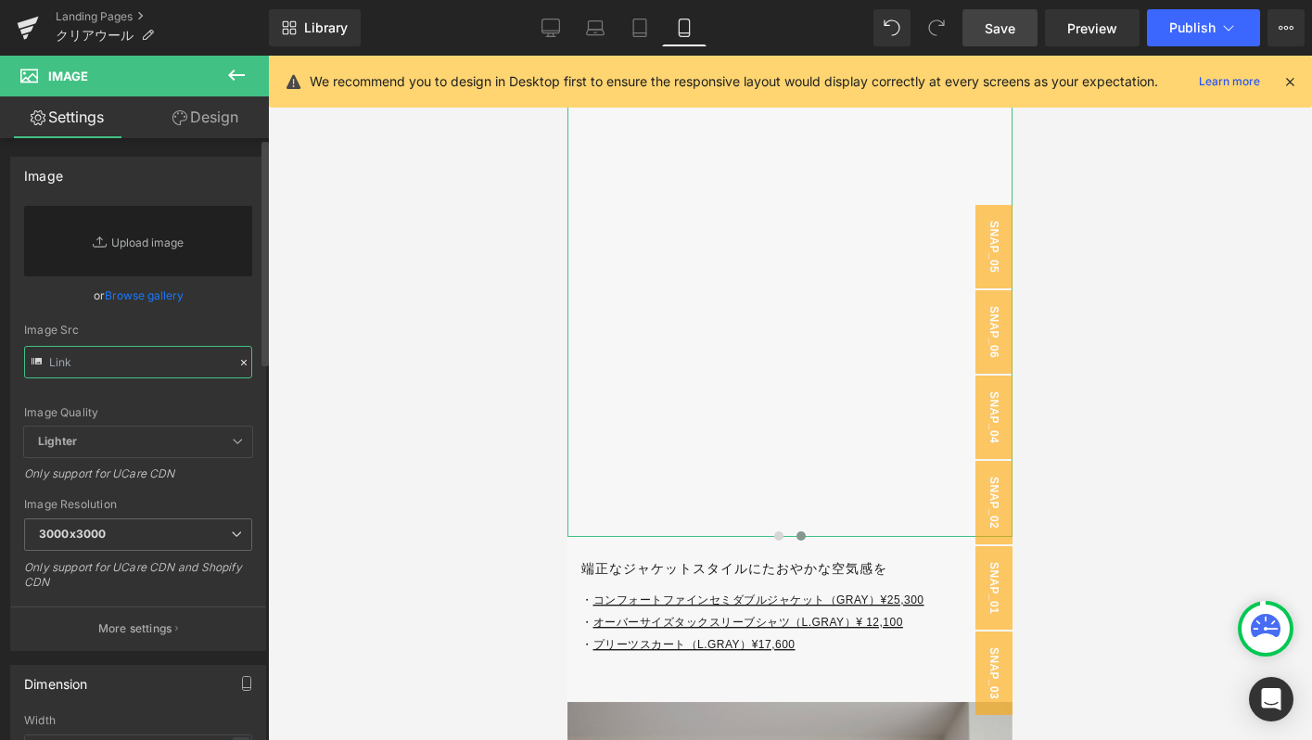
click at [191, 359] on input "text" at bounding box center [138, 362] width 228 height 32
paste input "[URL][DOMAIN_NAME]"
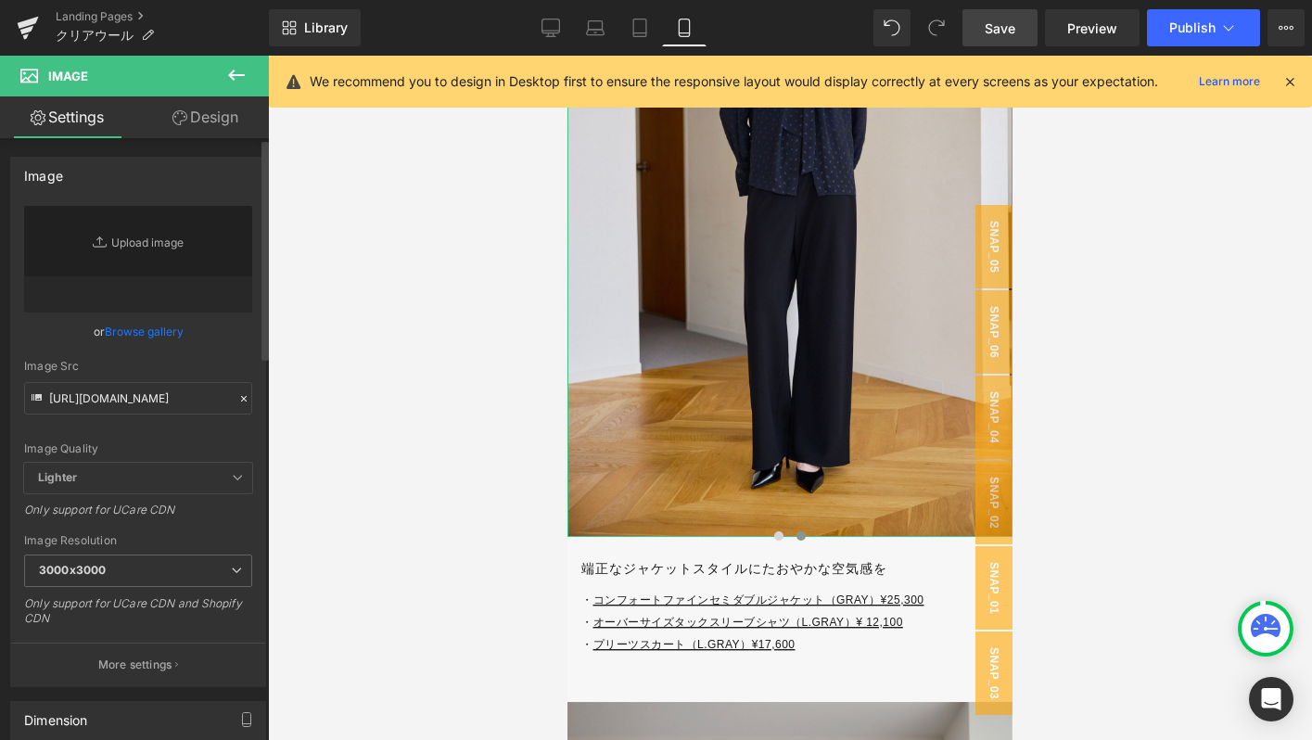
scroll to position [0, 0]
click at [201, 345] on div "Image Quality Lighter Lightest Lighter Lighter Lightest Only support for UCare …" at bounding box center [138, 334] width 228 height 257
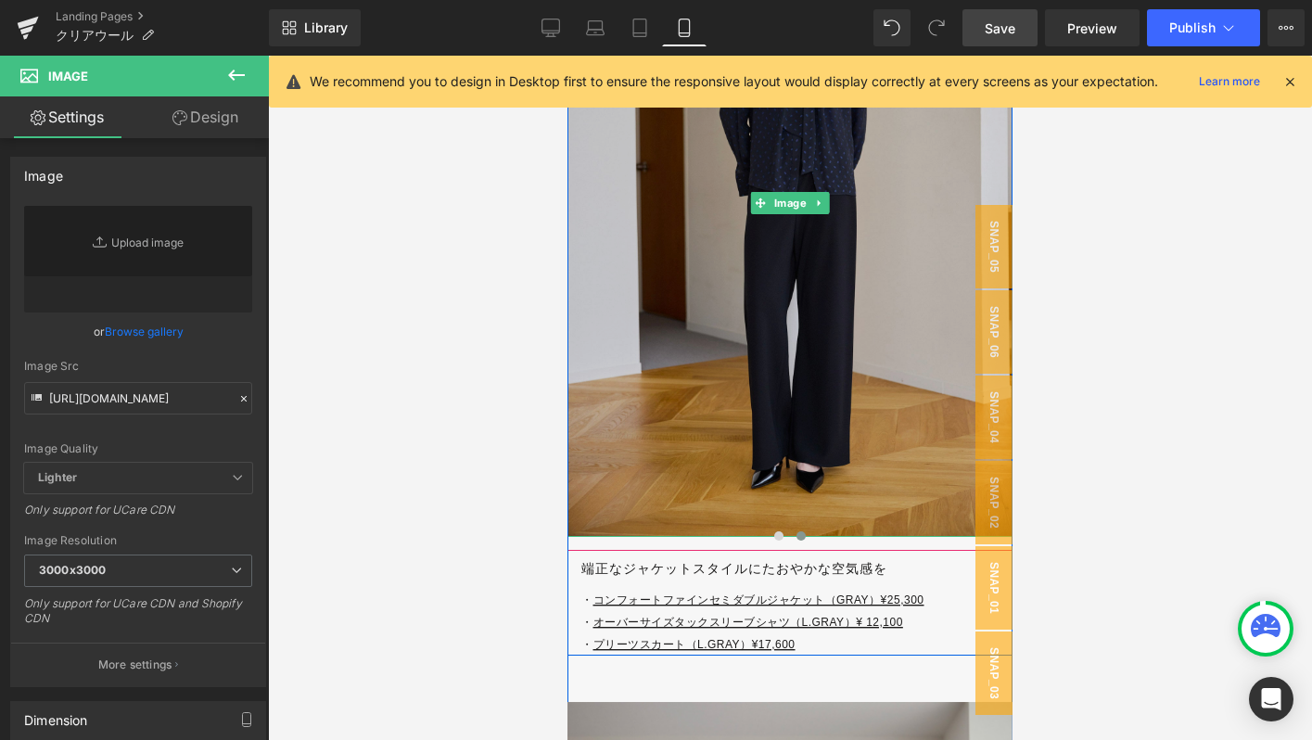
type input "[URL][DOMAIN_NAME]"
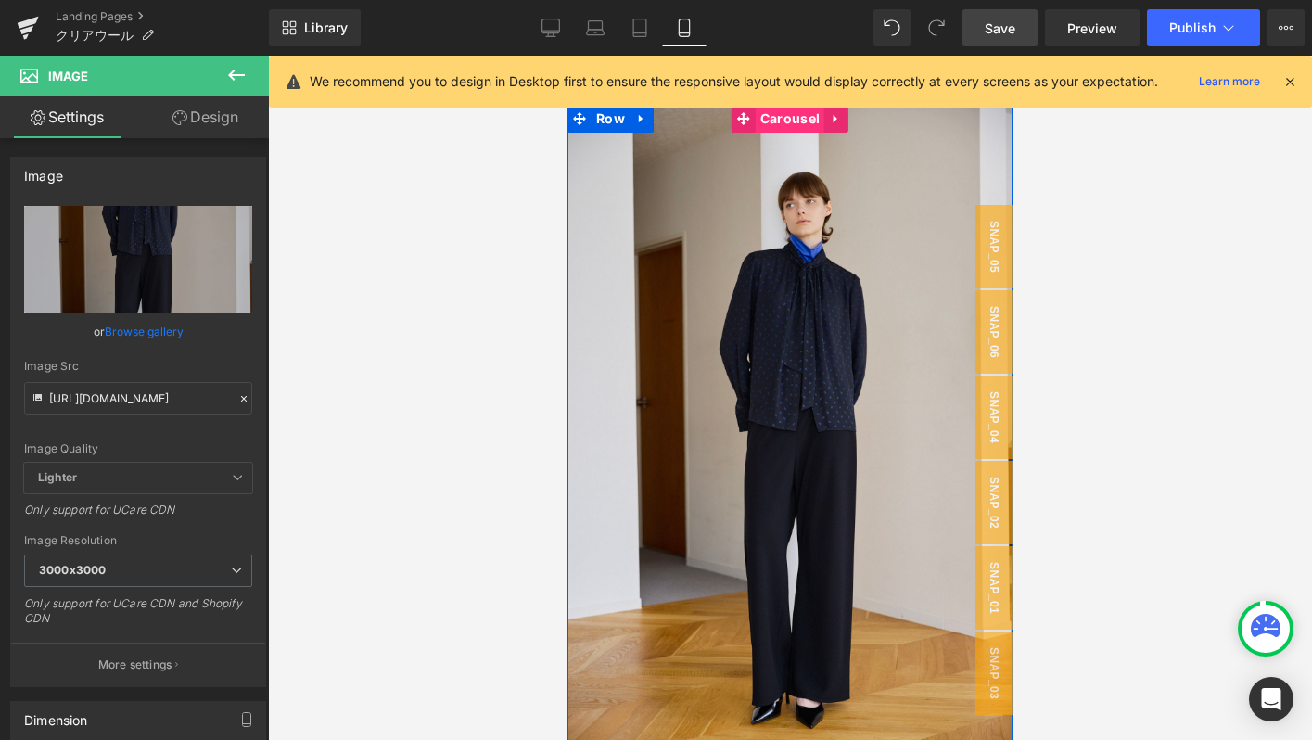
click at [795, 119] on span "Carousel" at bounding box center [790, 119] width 69 height 28
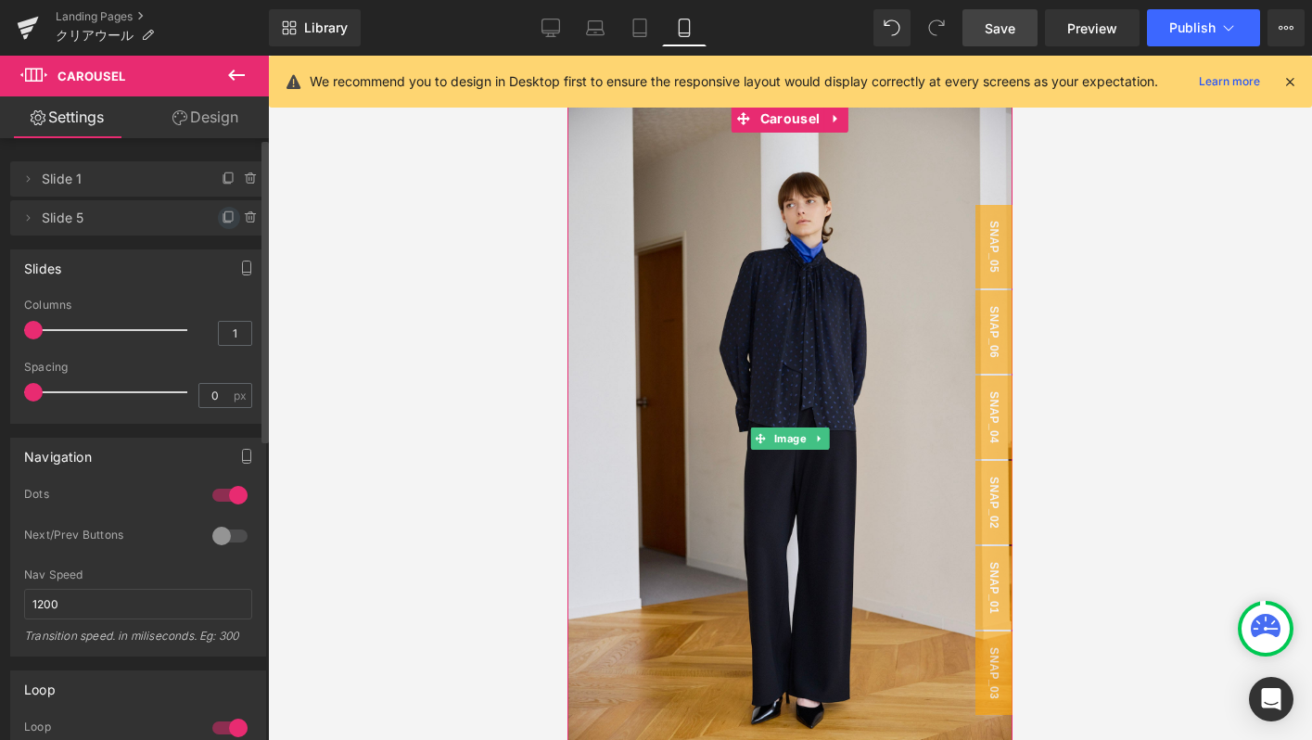
click at [222, 223] on icon at bounding box center [229, 217] width 15 height 15
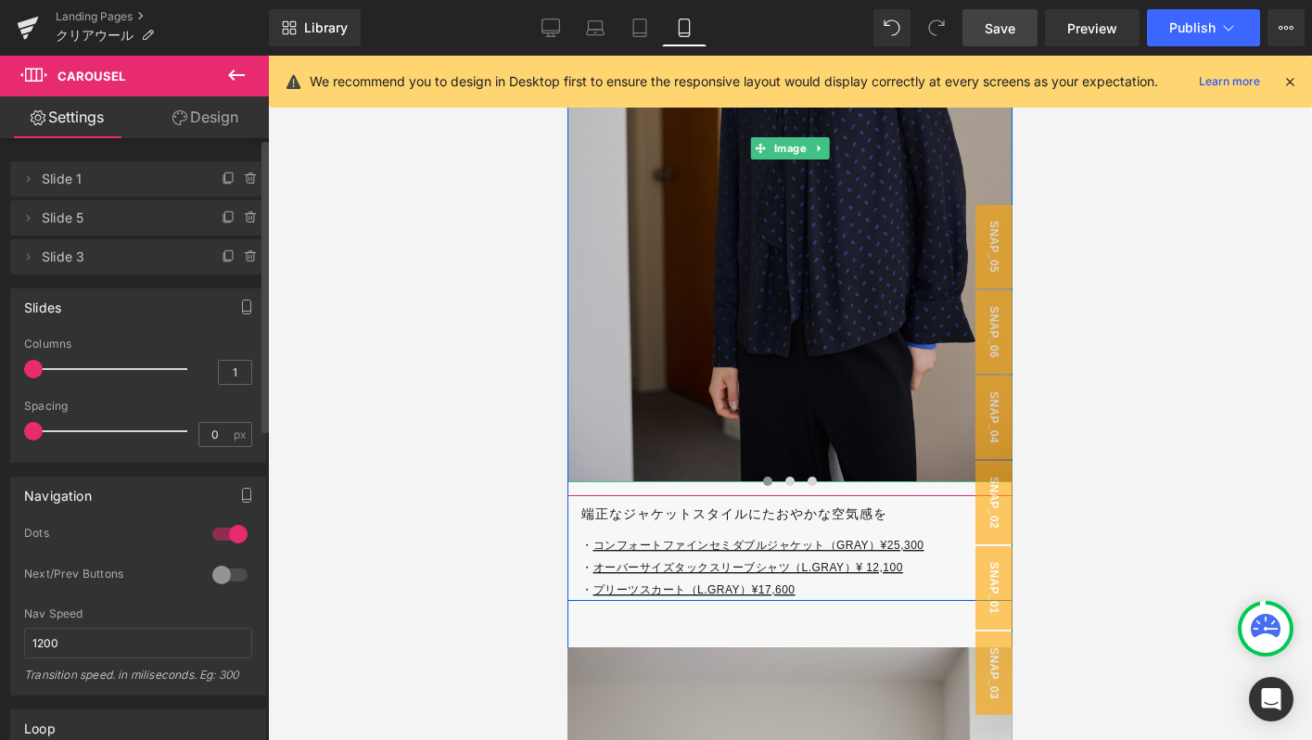
scroll to position [6907, 0]
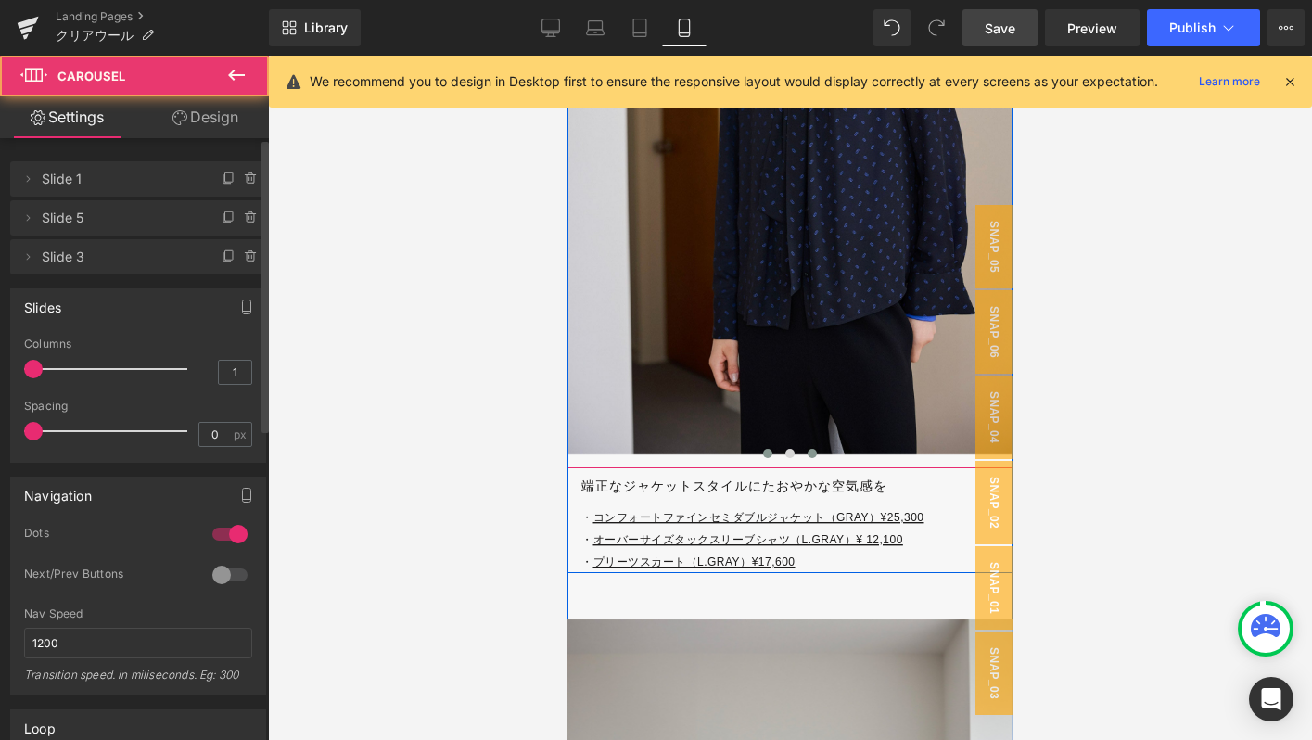
click at [812, 455] on span at bounding box center [812, 453] width 9 height 9
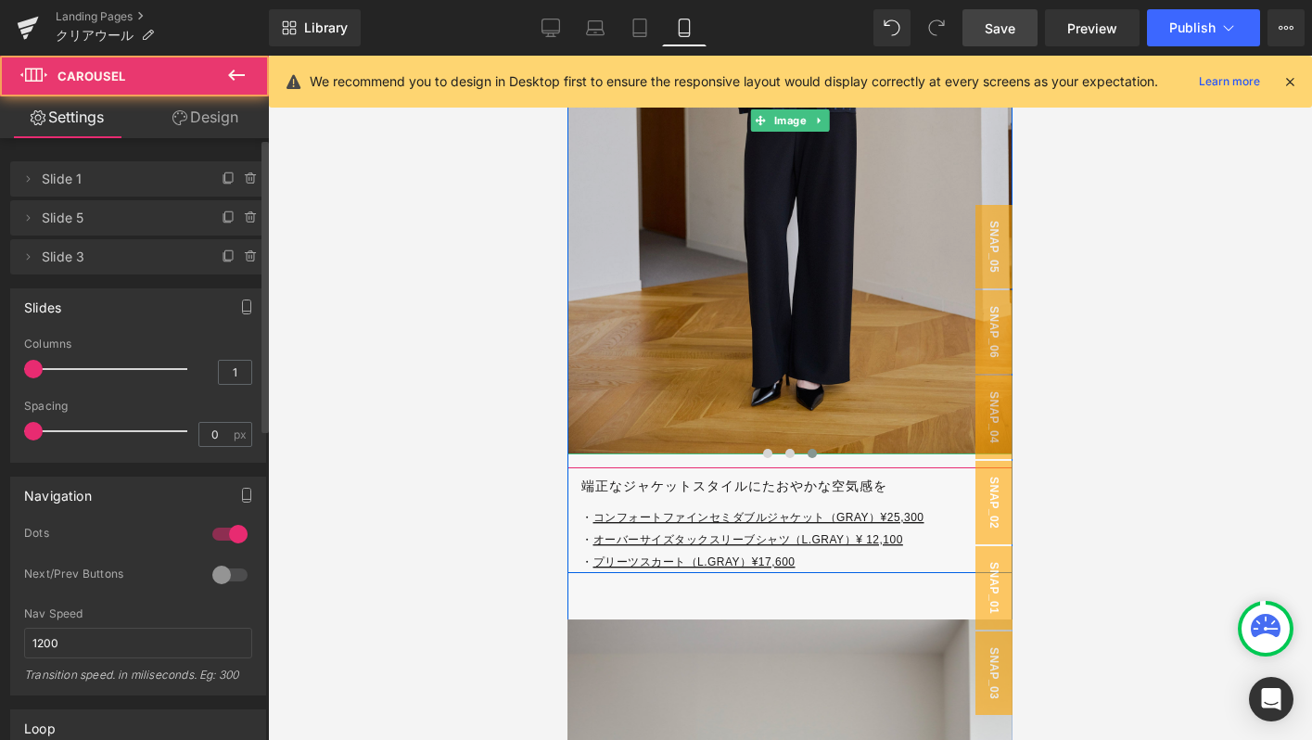
click at [690, 277] on img at bounding box center [789, 121] width 445 height 668
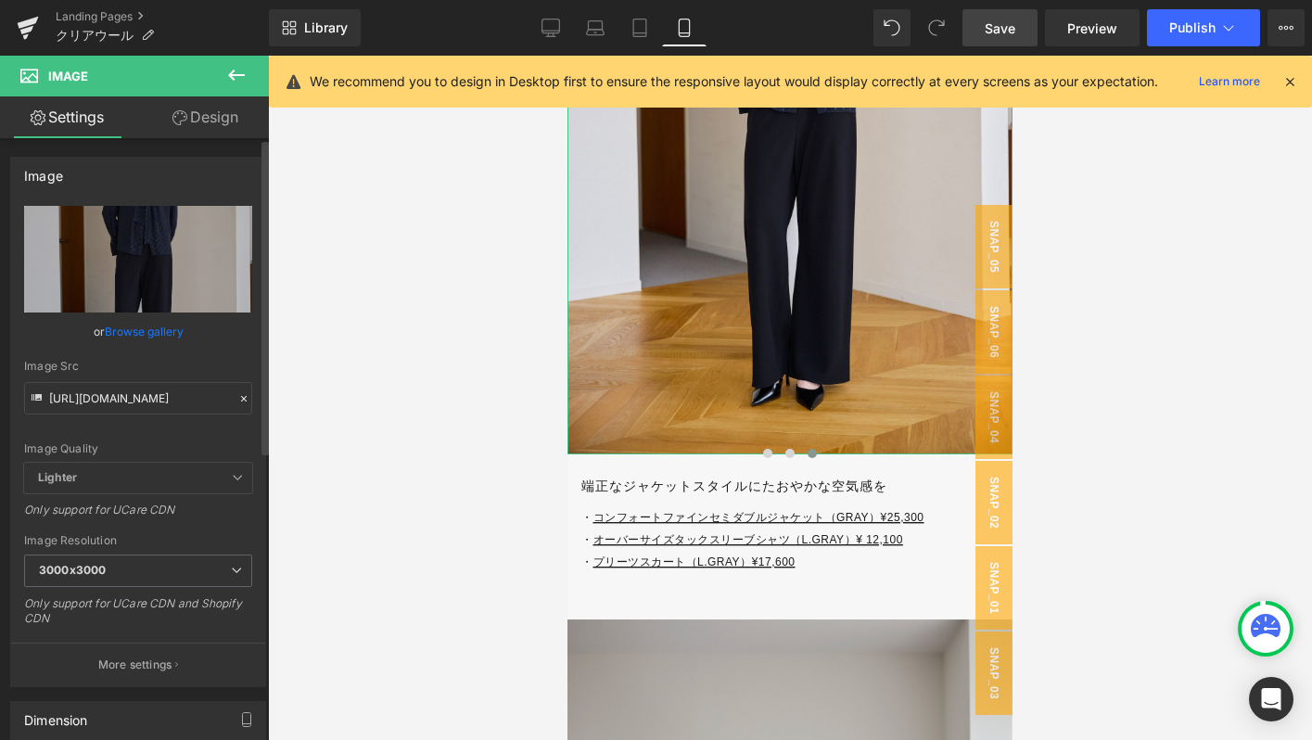
click at [237, 394] on icon at bounding box center [243, 398] width 13 height 13
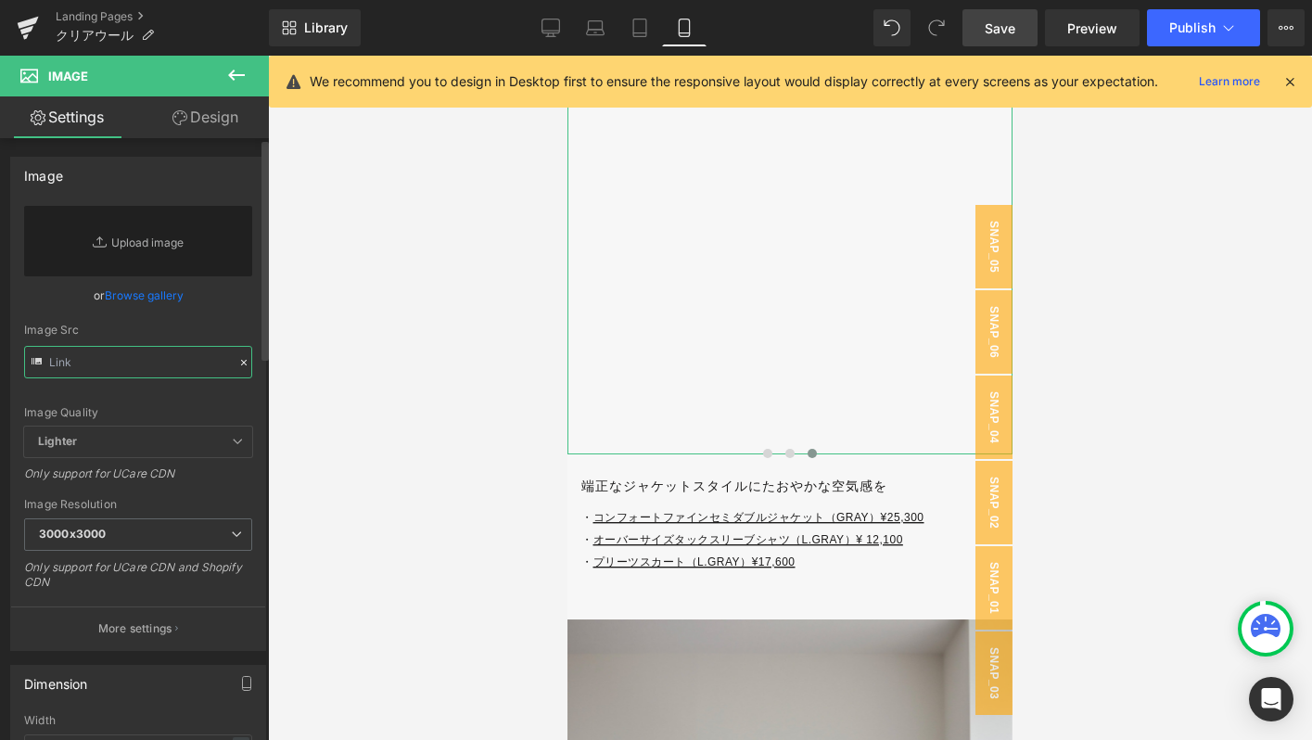
click at [145, 372] on input "text" at bounding box center [138, 362] width 228 height 32
paste input "[URL][DOMAIN_NAME]"
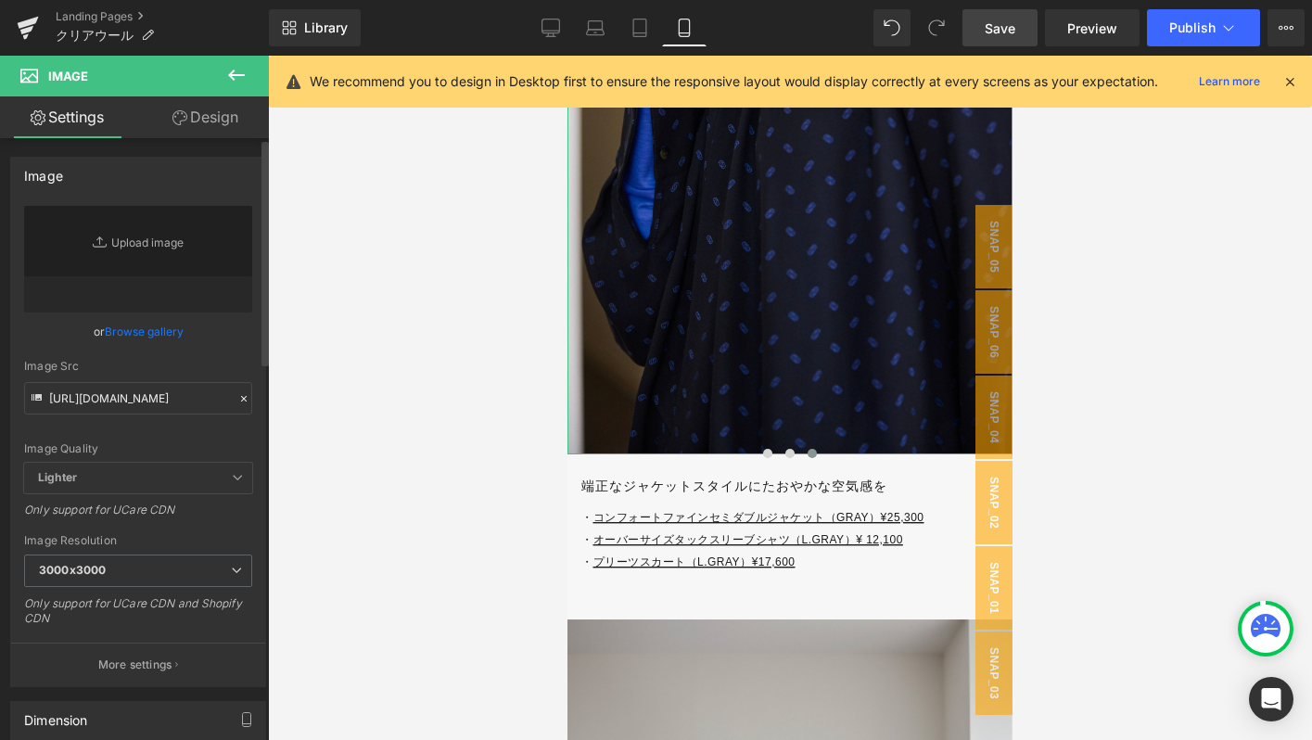
click at [215, 352] on div "Image Quality Lighter Lightest Lighter Lighter Lightest Only support for UCare …" at bounding box center [138, 334] width 228 height 257
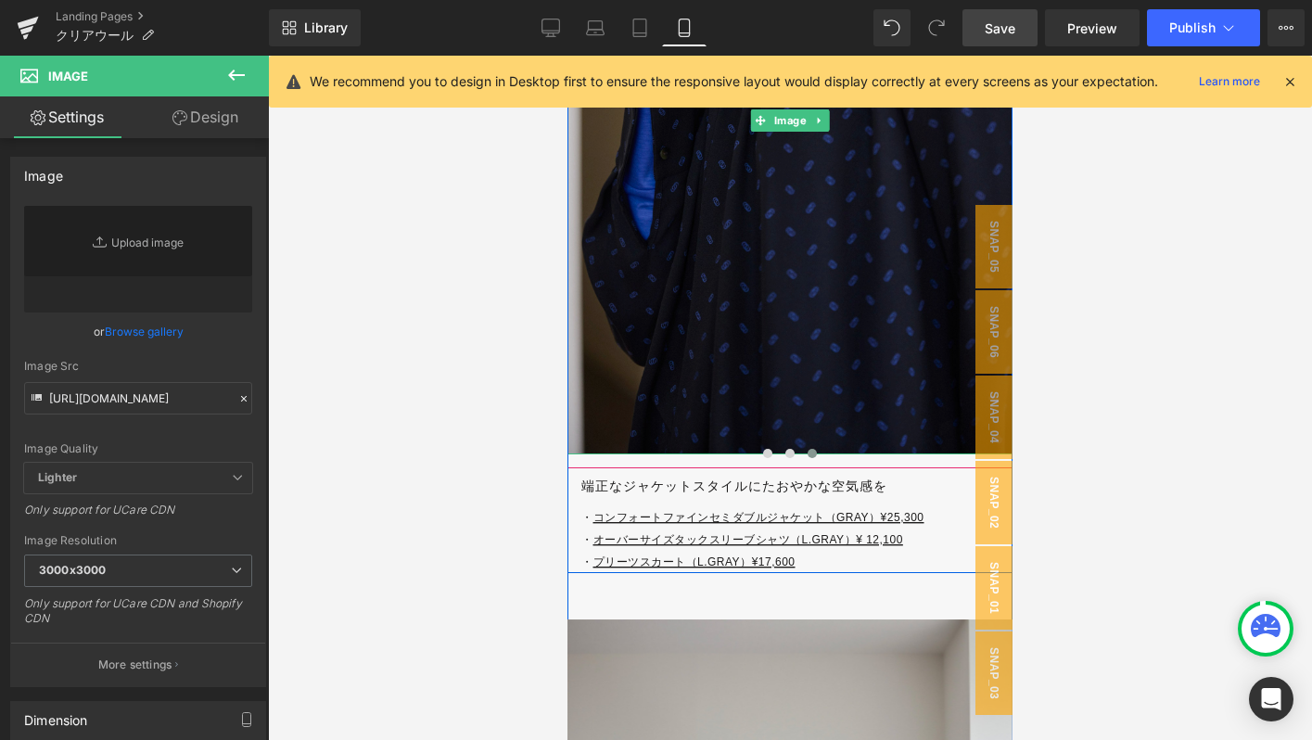
type input "[URL][DOMAIN_NAME]"
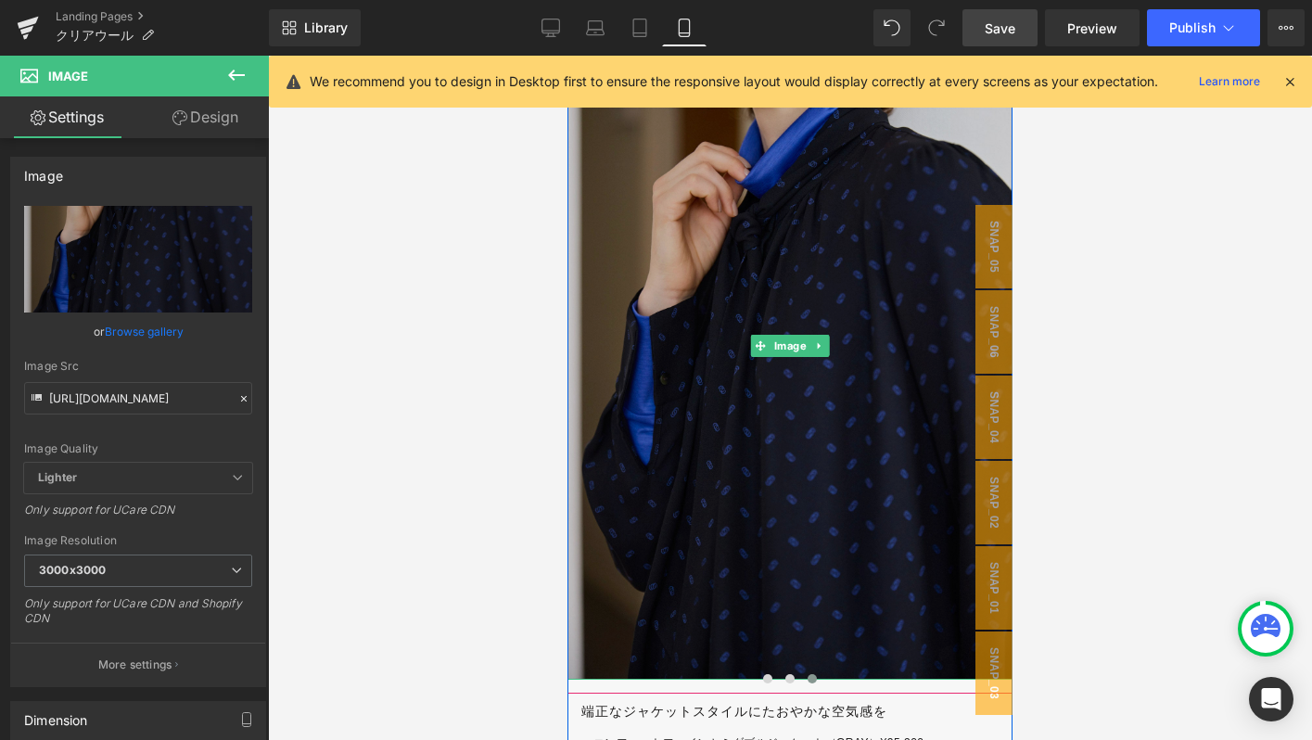
scroll to position [6683, 0]
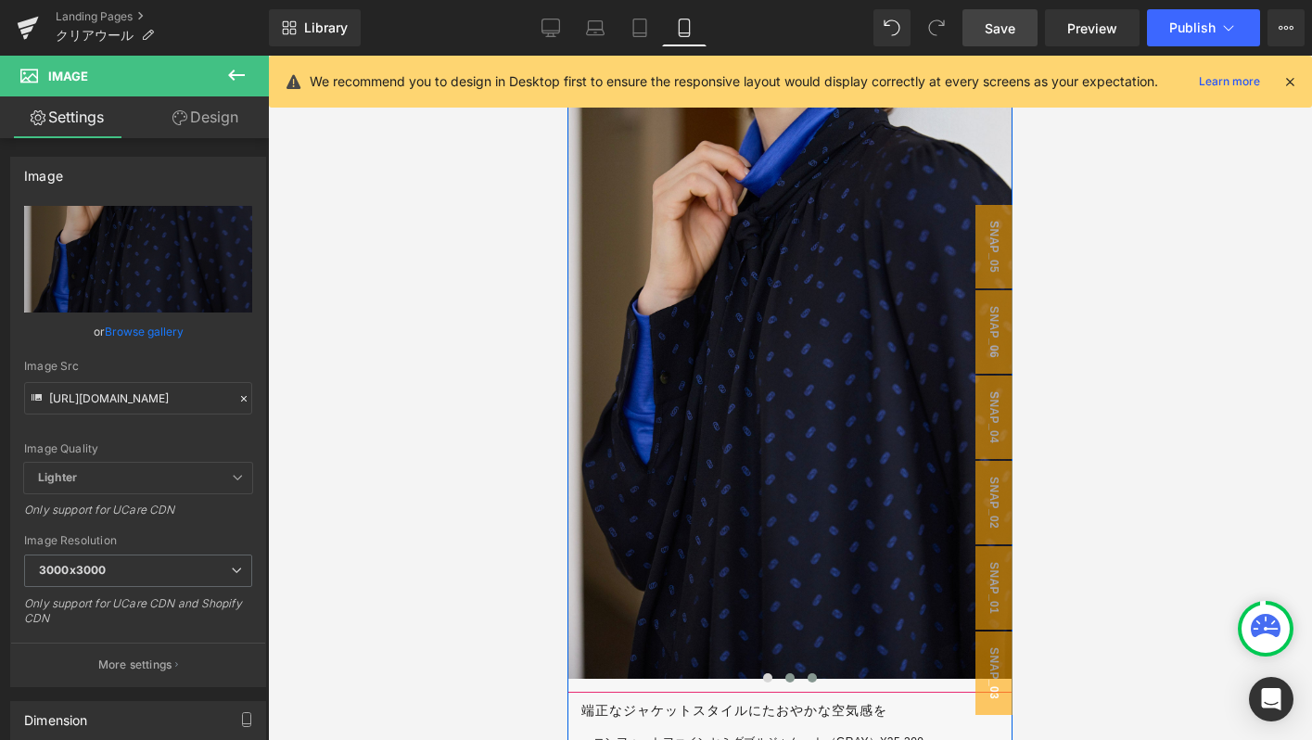
click at [786, 674] on span at bounding box center [789, 677] width 9 height 9
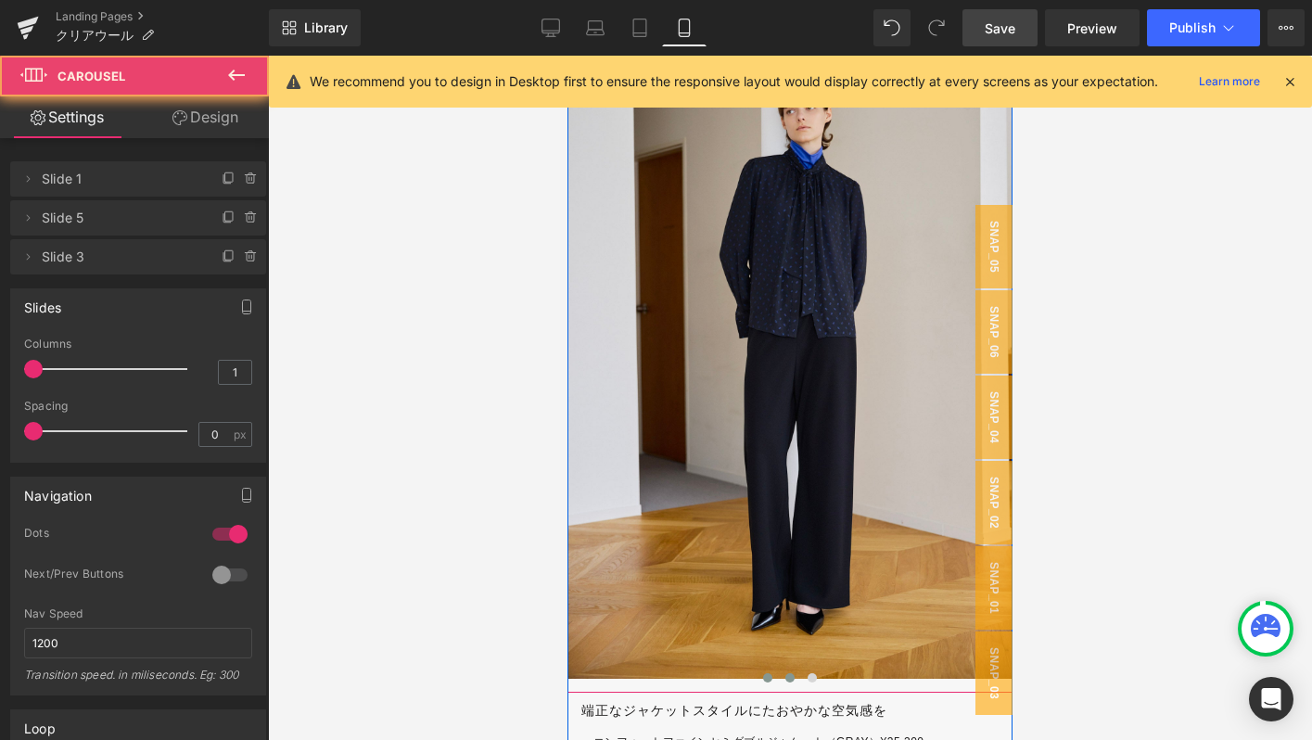
click at [770, 674] on span at bounding box center [767, 677] width 9 height 9
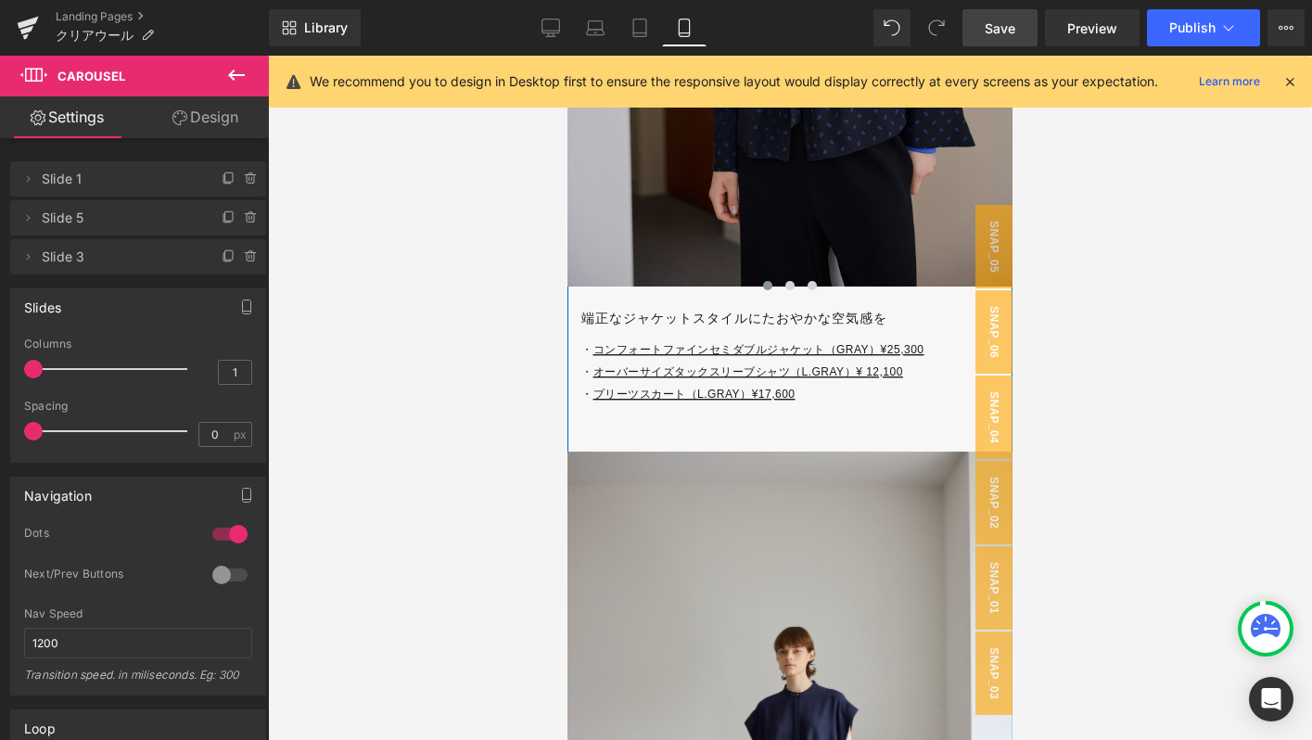
scroll to position [7520, 0]
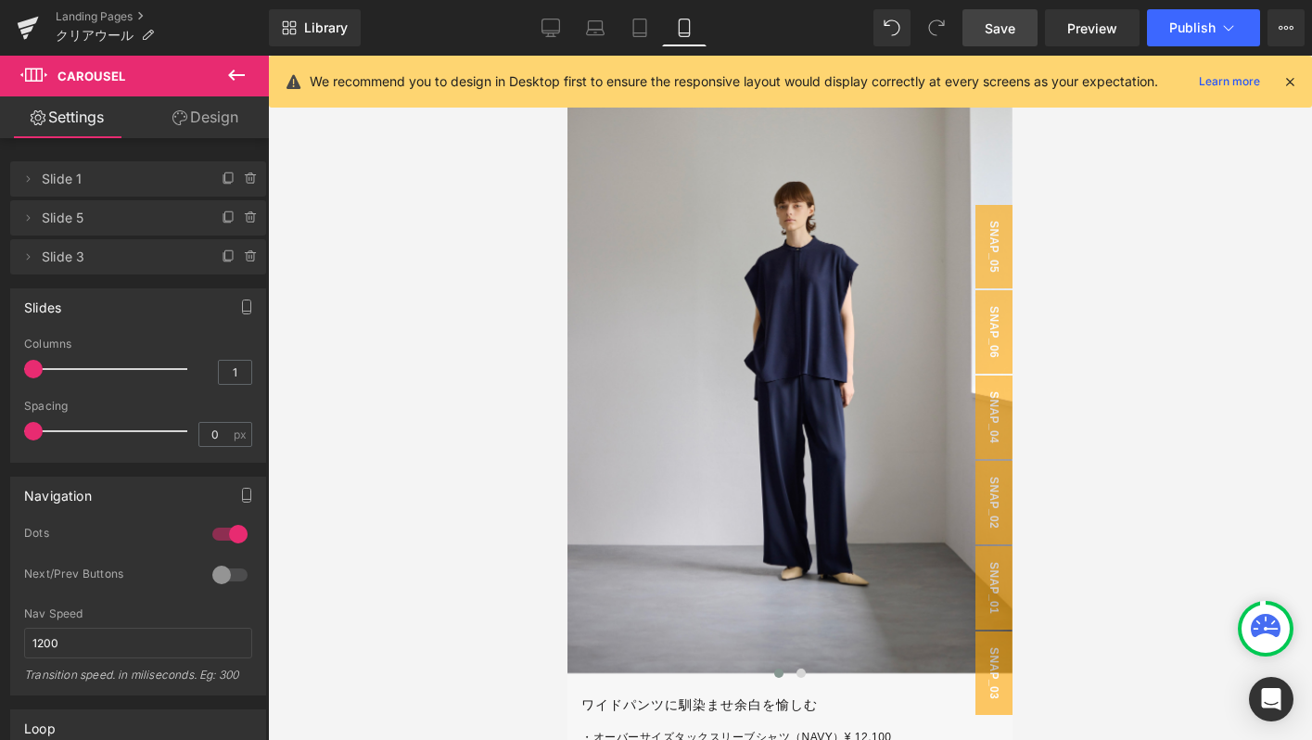
click at [986, 41] on link "Save" at bounding box center [999, 27] width 75 height 37
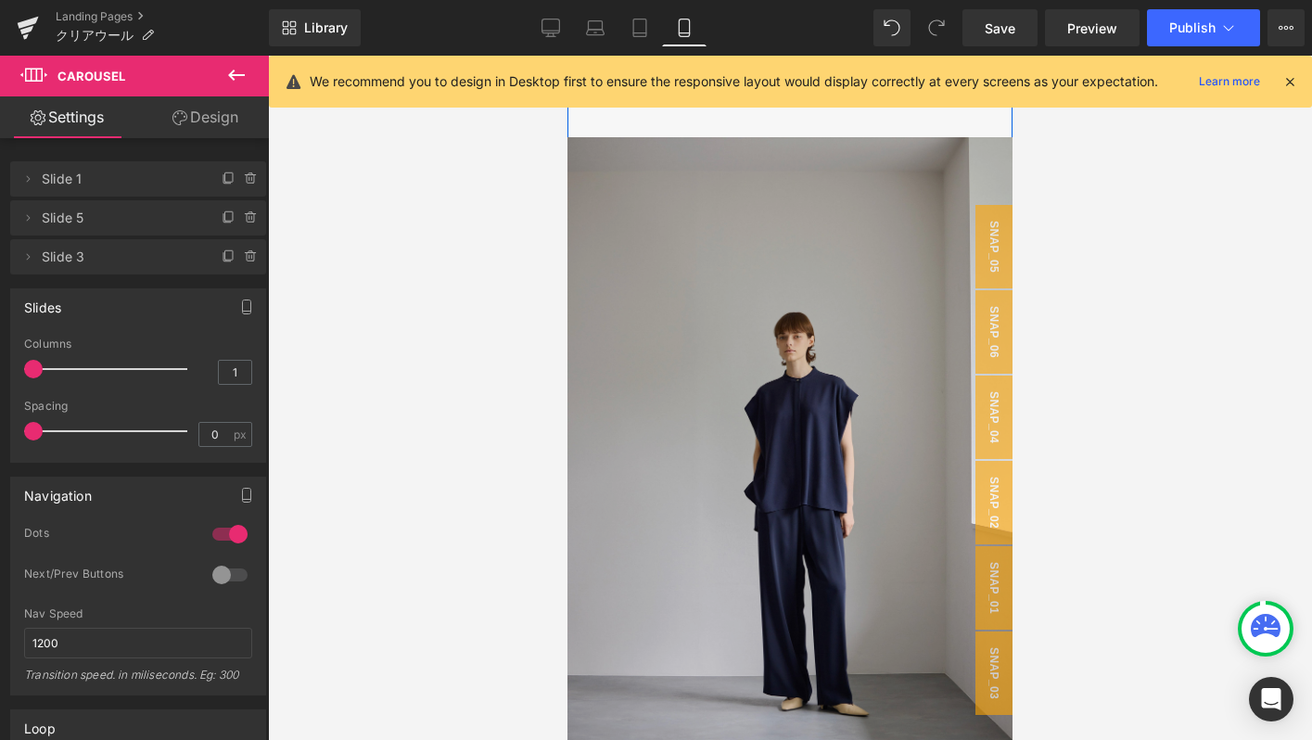
scroll to position [7417, 0]
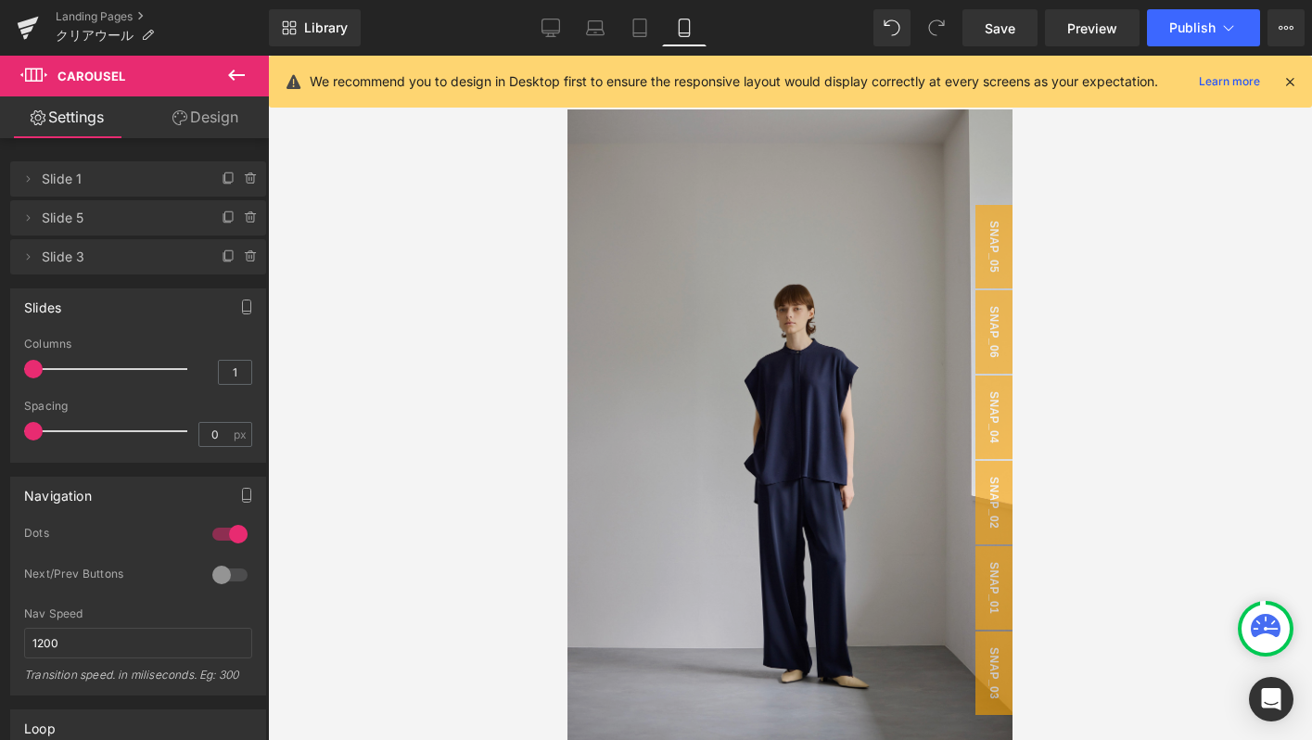
click at [663, 363] on img at bounding box center [789, 443] width 445 height 668
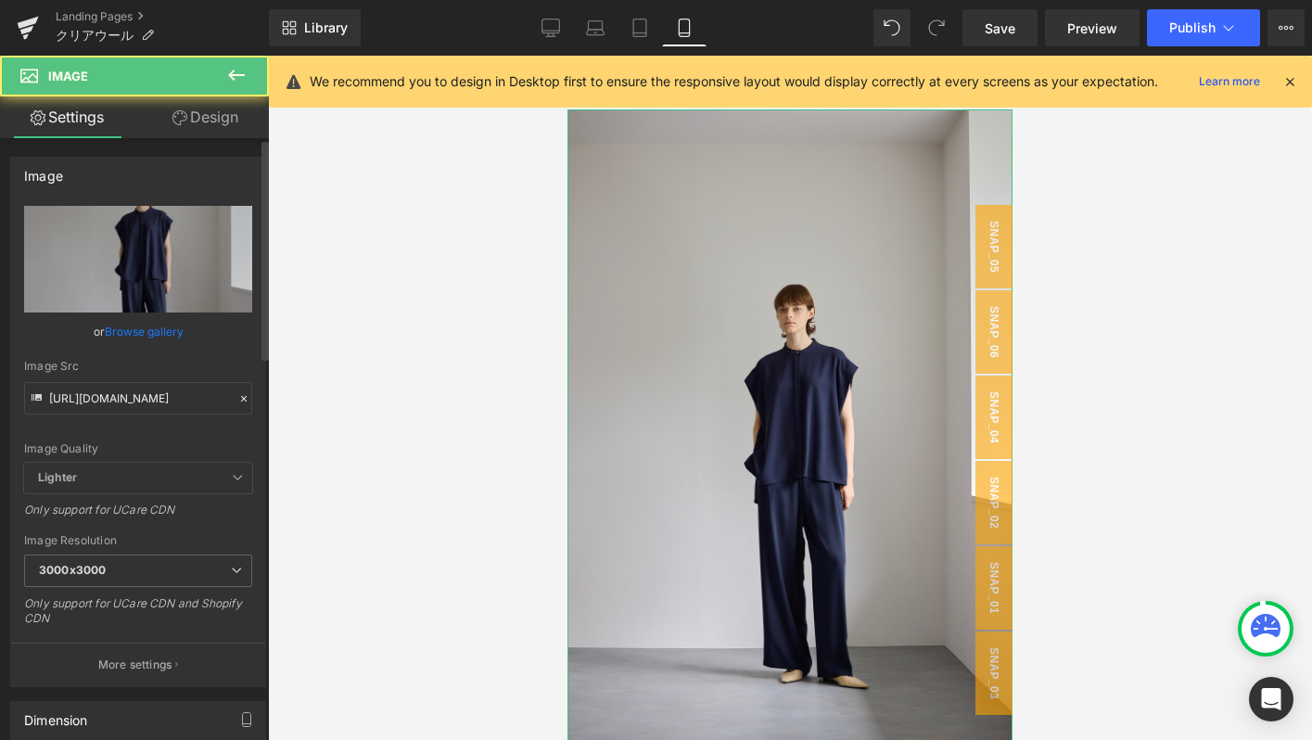
click at [241, 397] on icon at bounding box center [244, 399] width 6 height 6
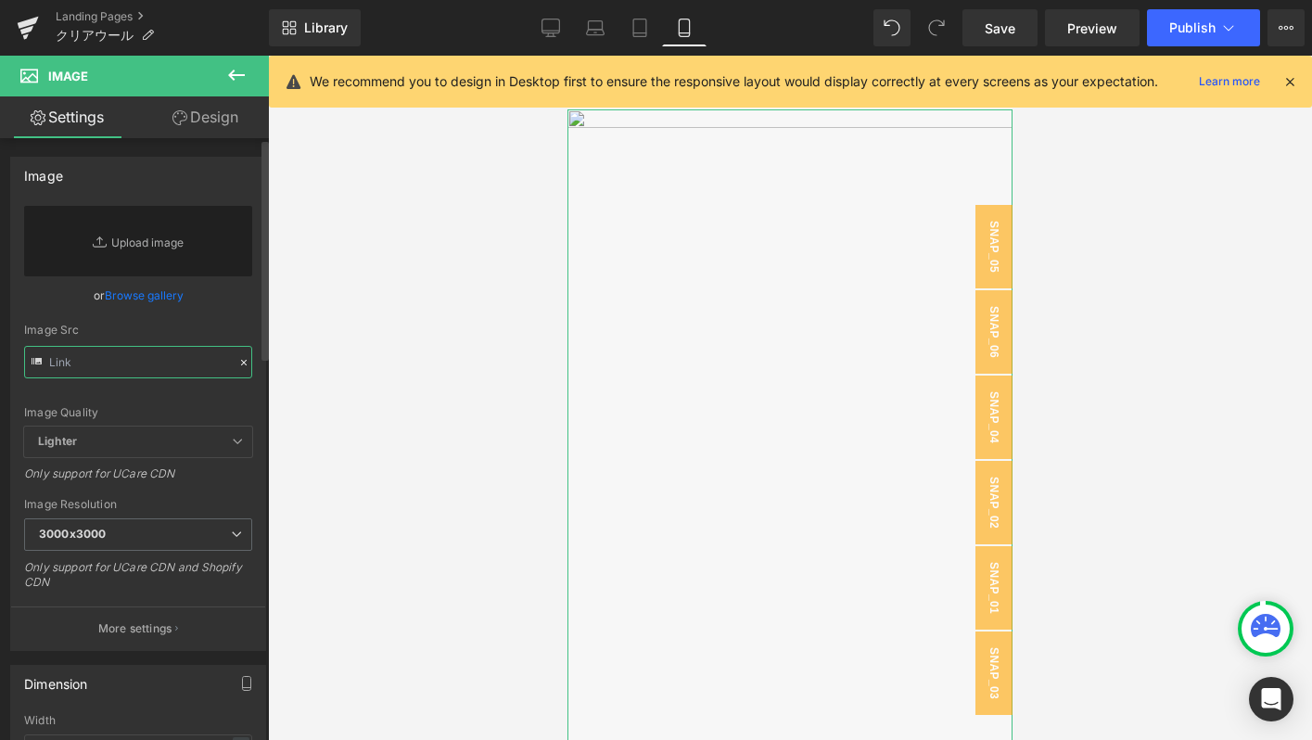
click at [166, 373] on input "text" at bounding box center [138, 362] width 228 height 32
paste input "[URL][DOMAIN_NAME]"
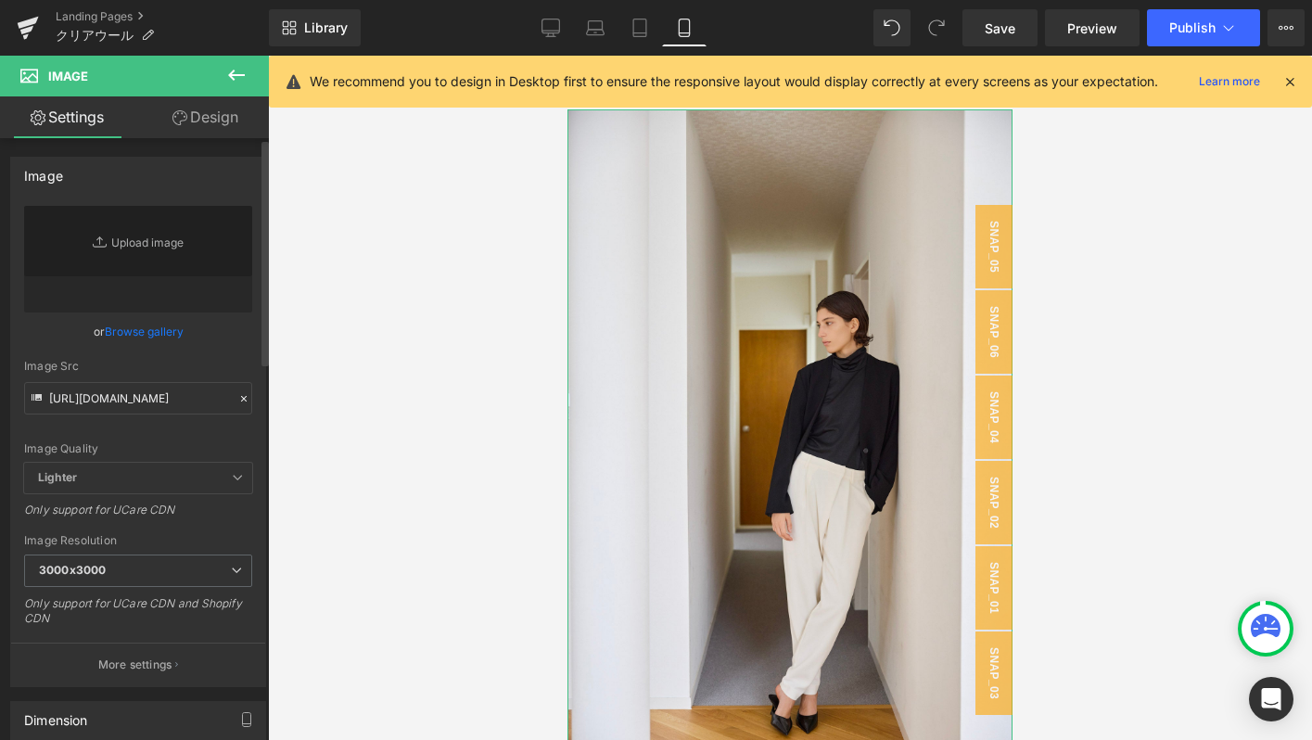
click at [192, 358] on div "Image Quality Lighter Lightest Lighter Lighter Lightest Only support for UCare …" at bounding box center [138, 334] width 228 height 257
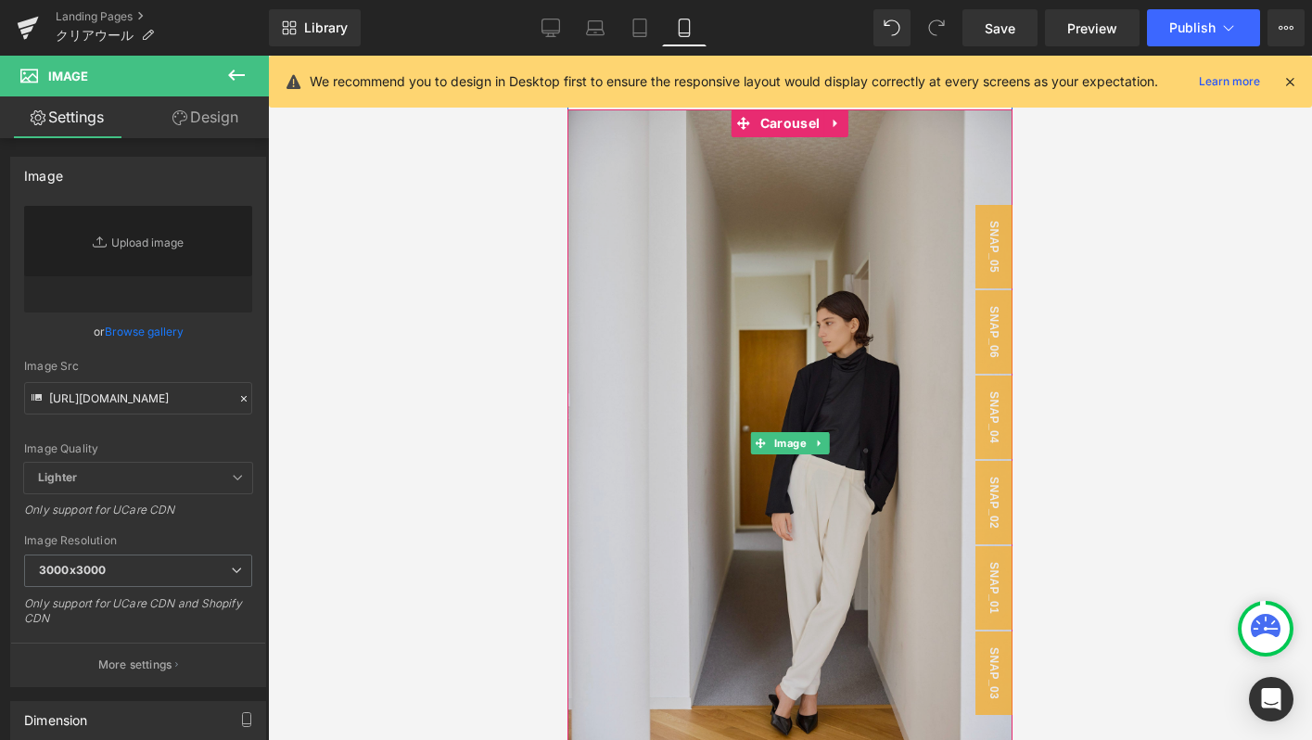
type input "[URL][DOMAIN_NAME]"
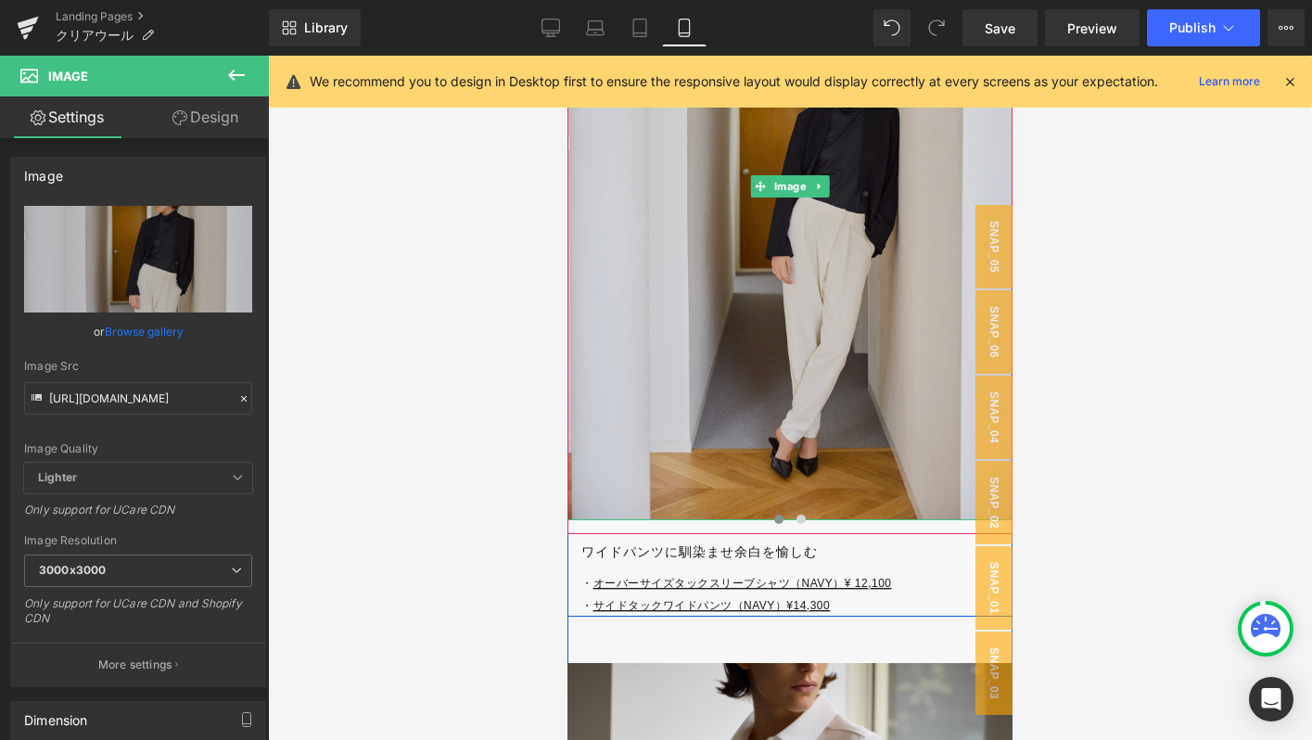
scroll to position [7711, 0]
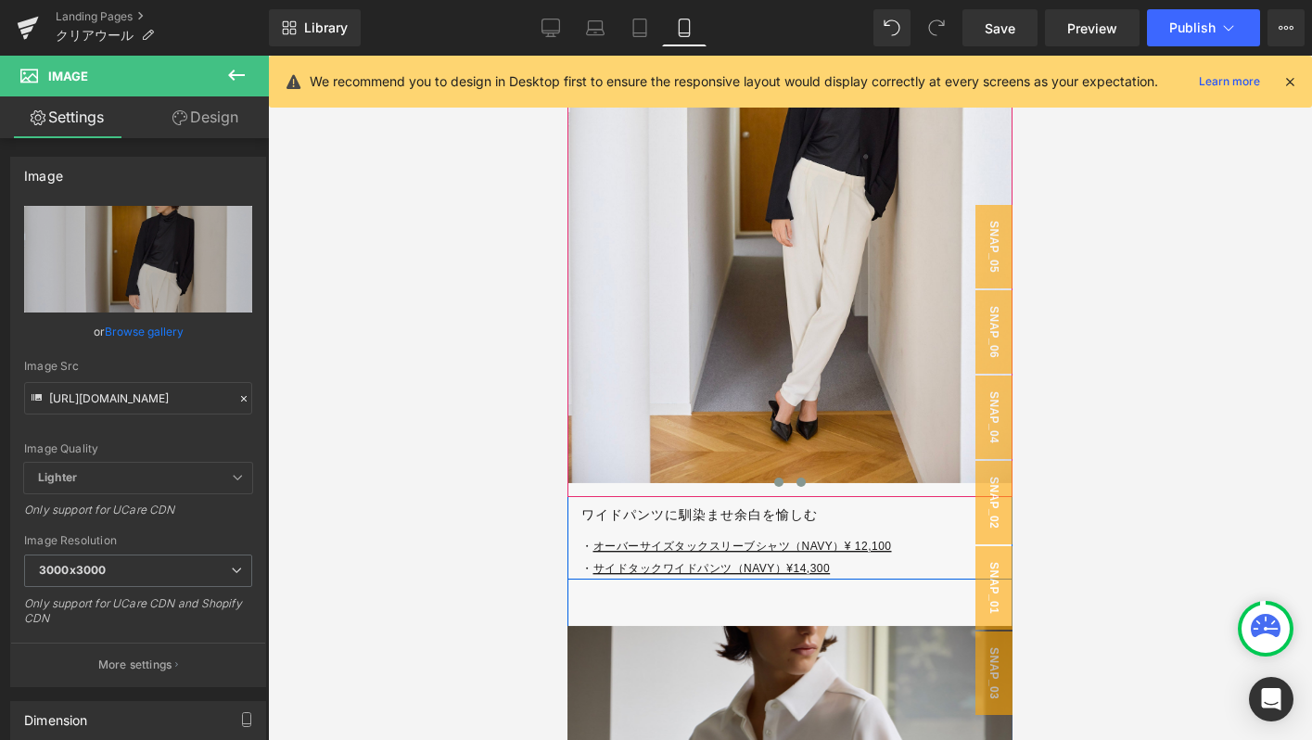
click at [801, 486] on span at bounding box center [800, 481] width 9 height 9
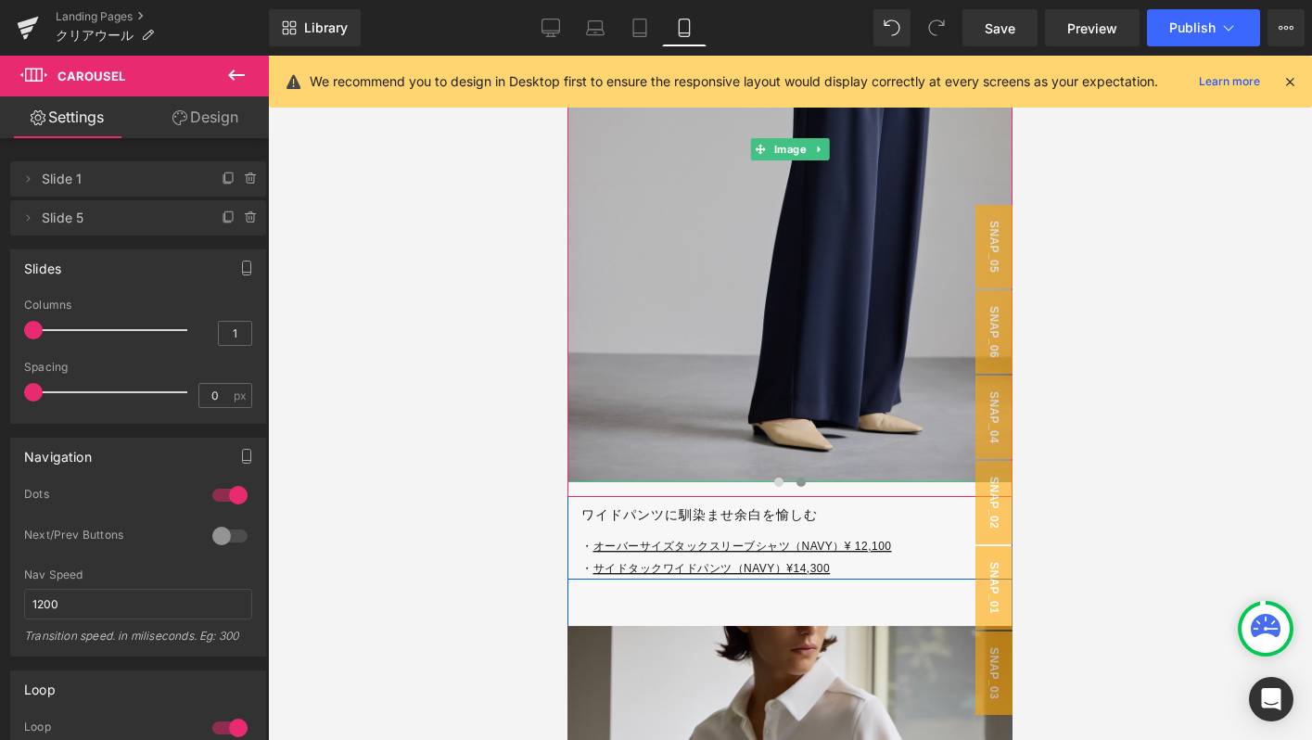
click at [702, 202] on img at bounding box center [789, 150] width 445 height 668
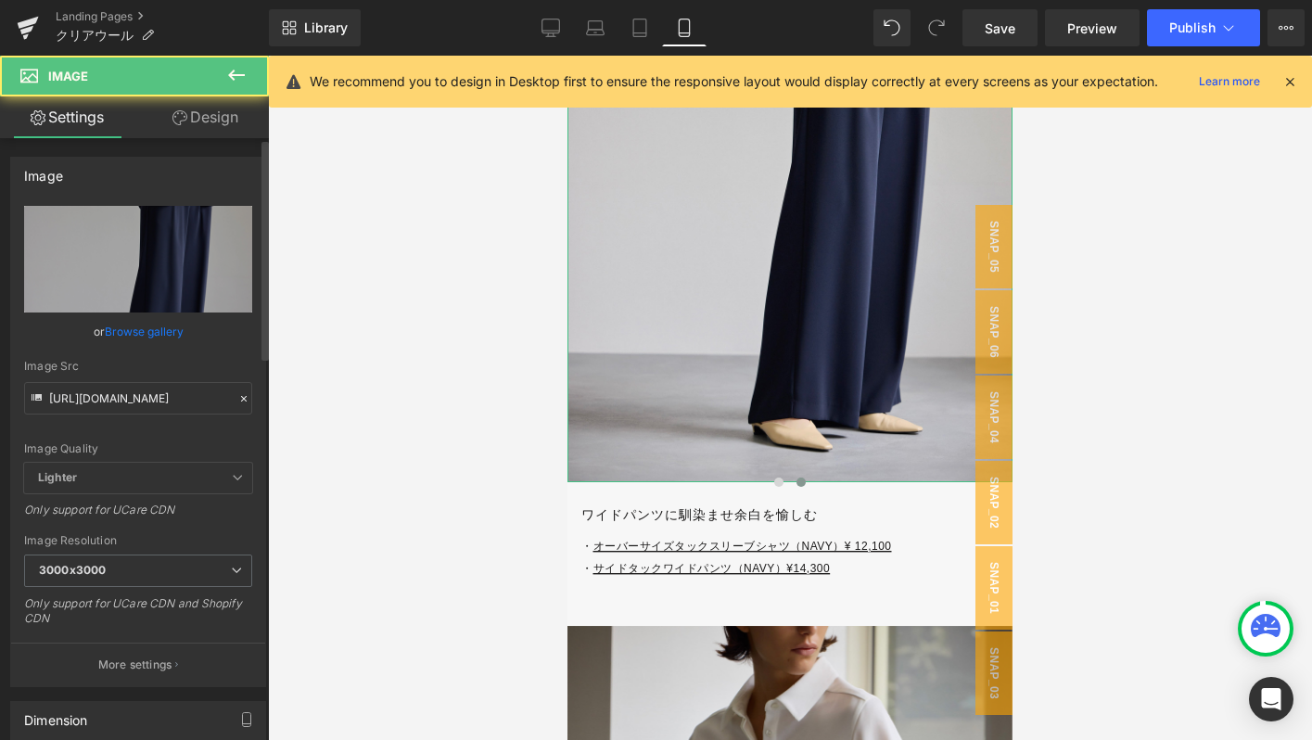
click at [237, 402] on icon at bounding box center [243, 398] width 13 height 13
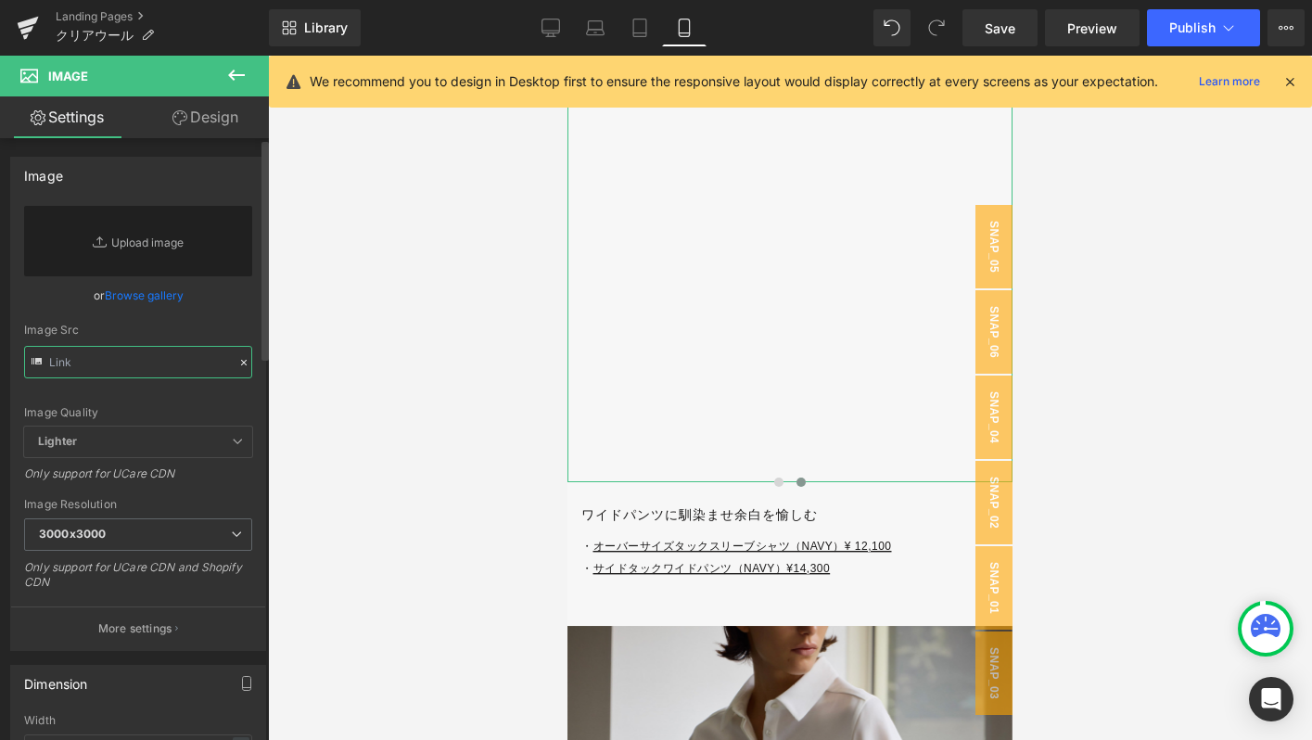
click at [161, 366] on input "text" at bounding box center [138, 362] width 228 height 32
paste input "[URL][DOMAIN_NAME]"
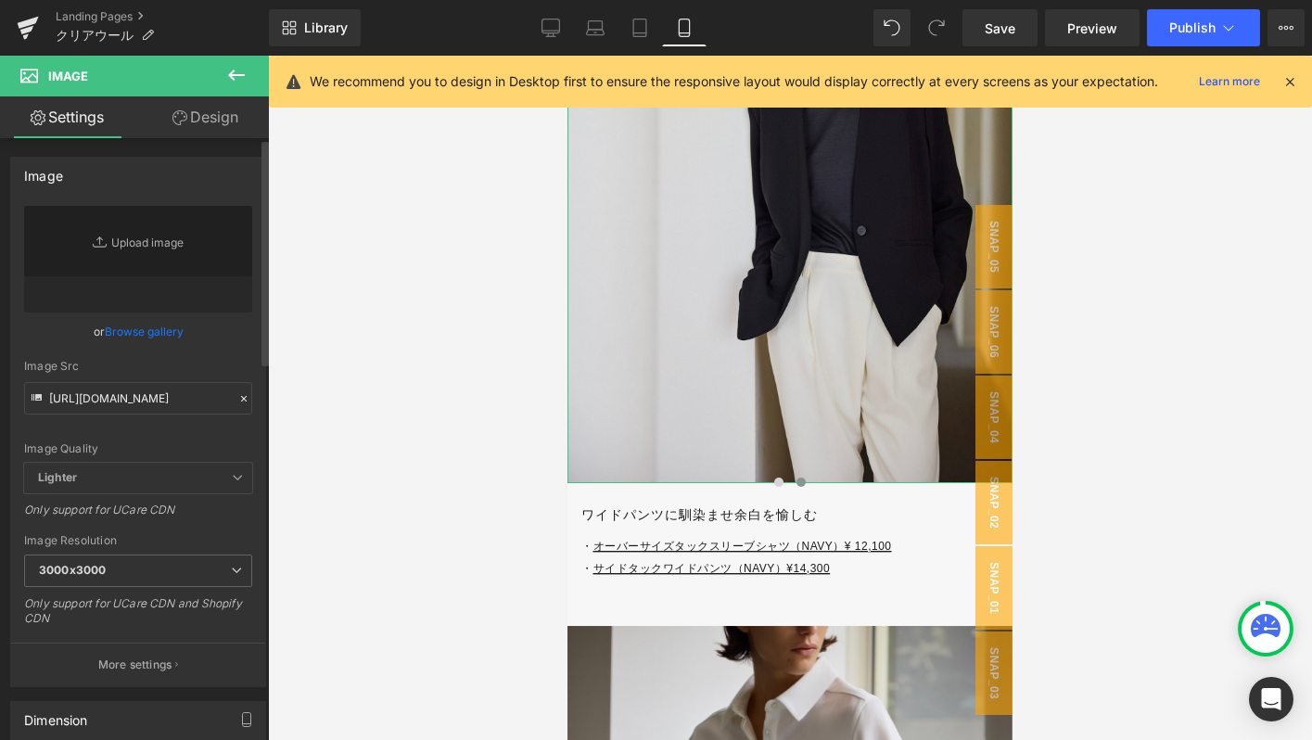
scroll to position [0, 0]
click at [200, 350] on div "Image Quality Lighter Lightest Lighter Lighter Lightest Only support for UCare …" at bounding box center [138, 334] width 228 height 257
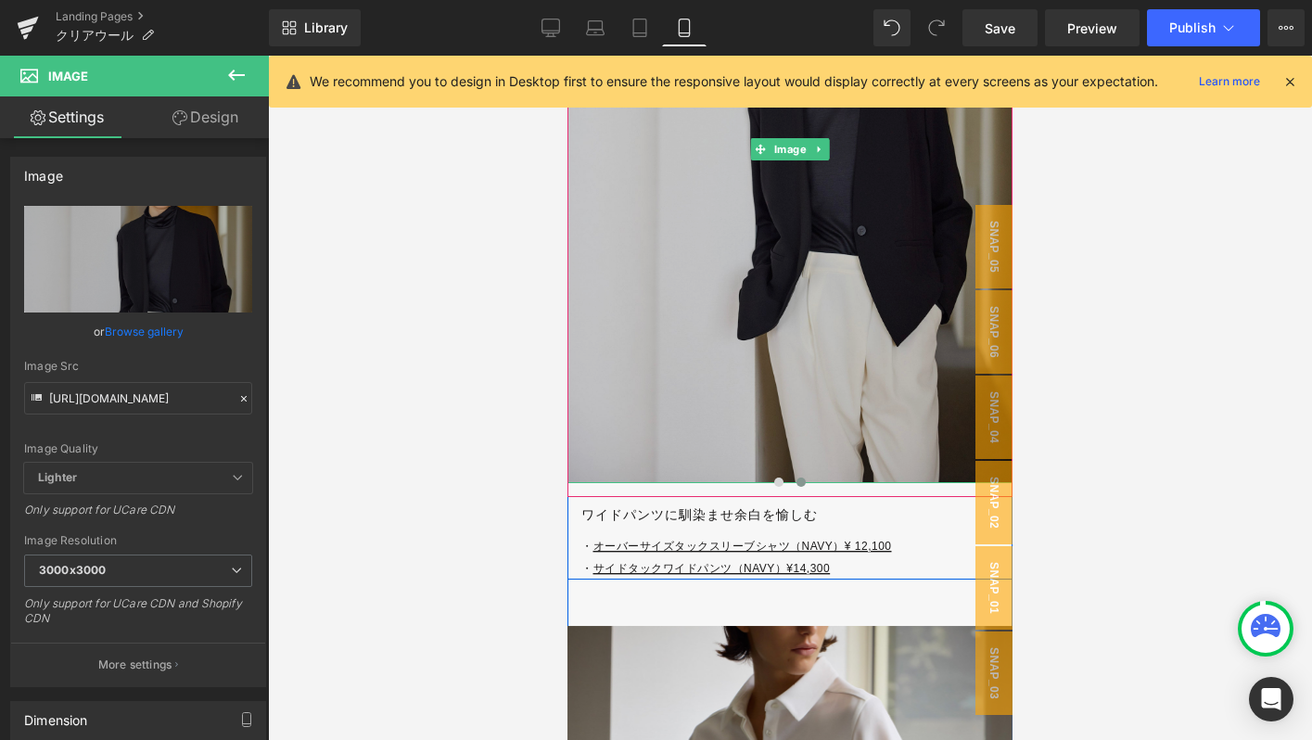
type input "[URL][DOMAIN_NAME]"
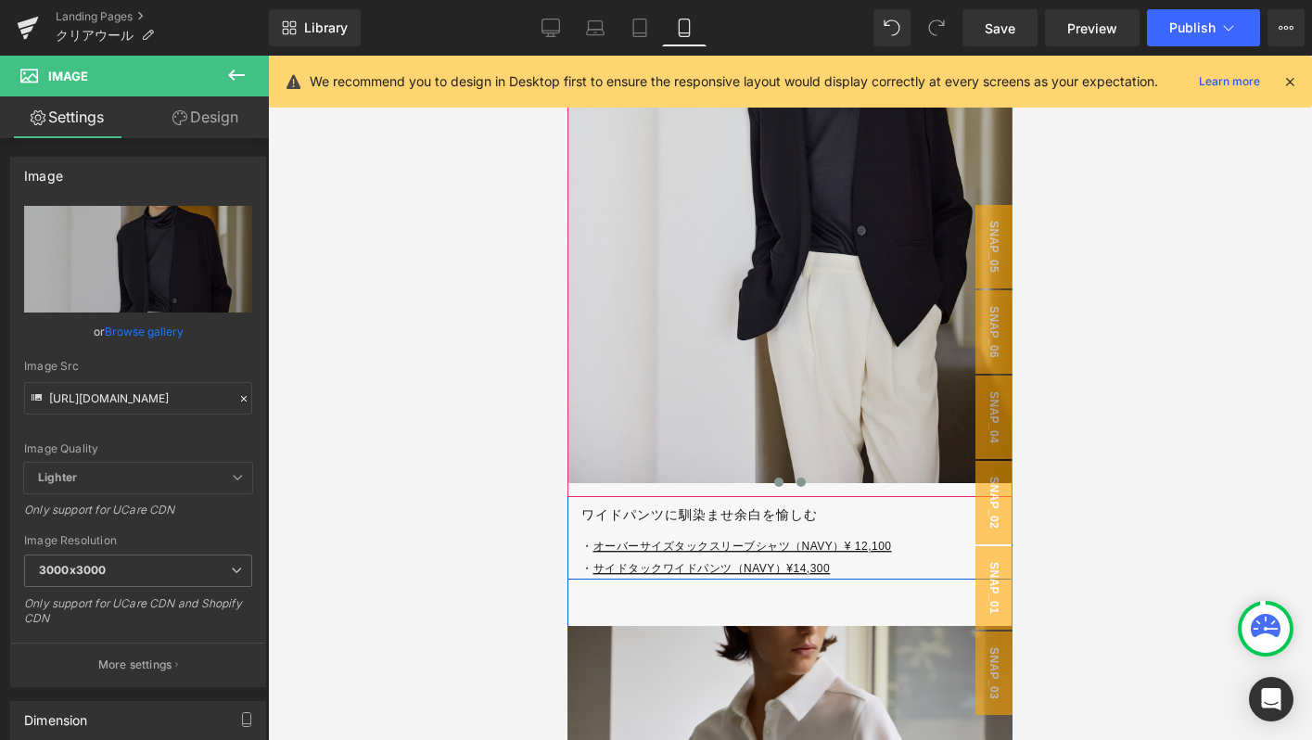
click at [775, 474] on button at bounding box center [779, 482] width 22 height 19
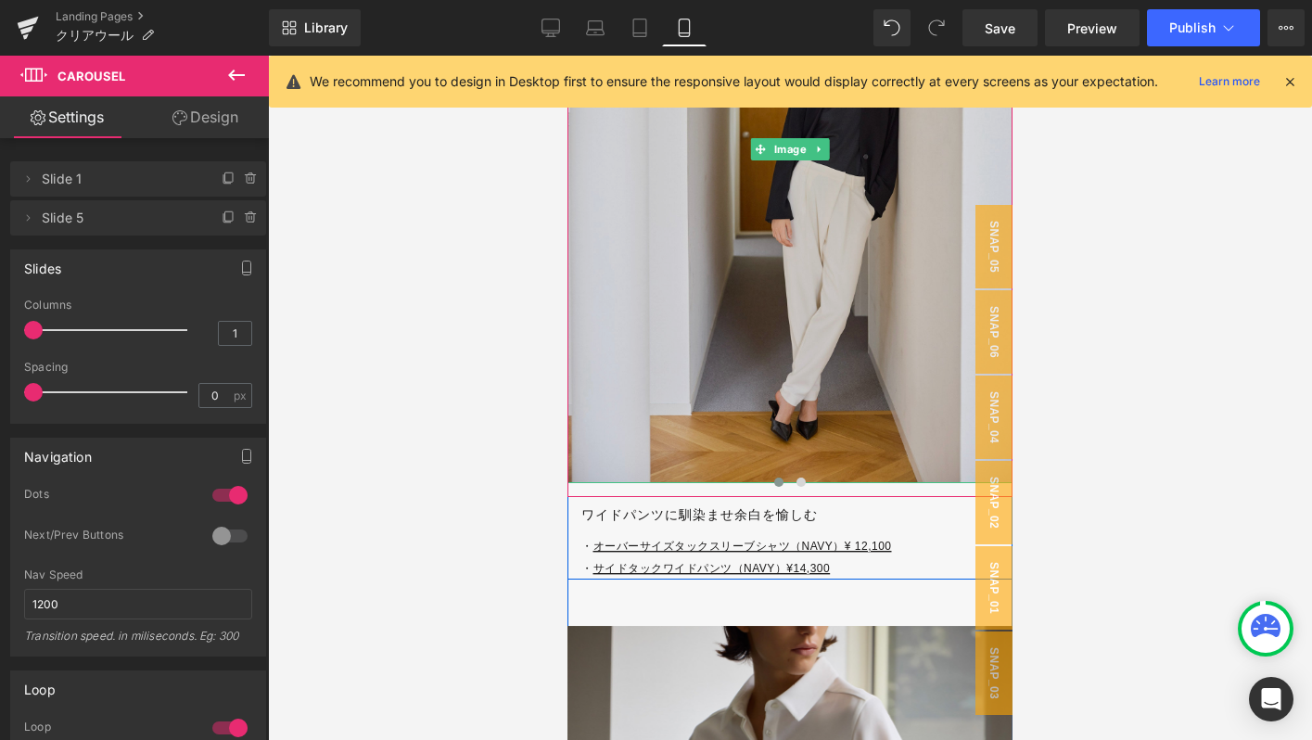
scroll to position [8085, 0]
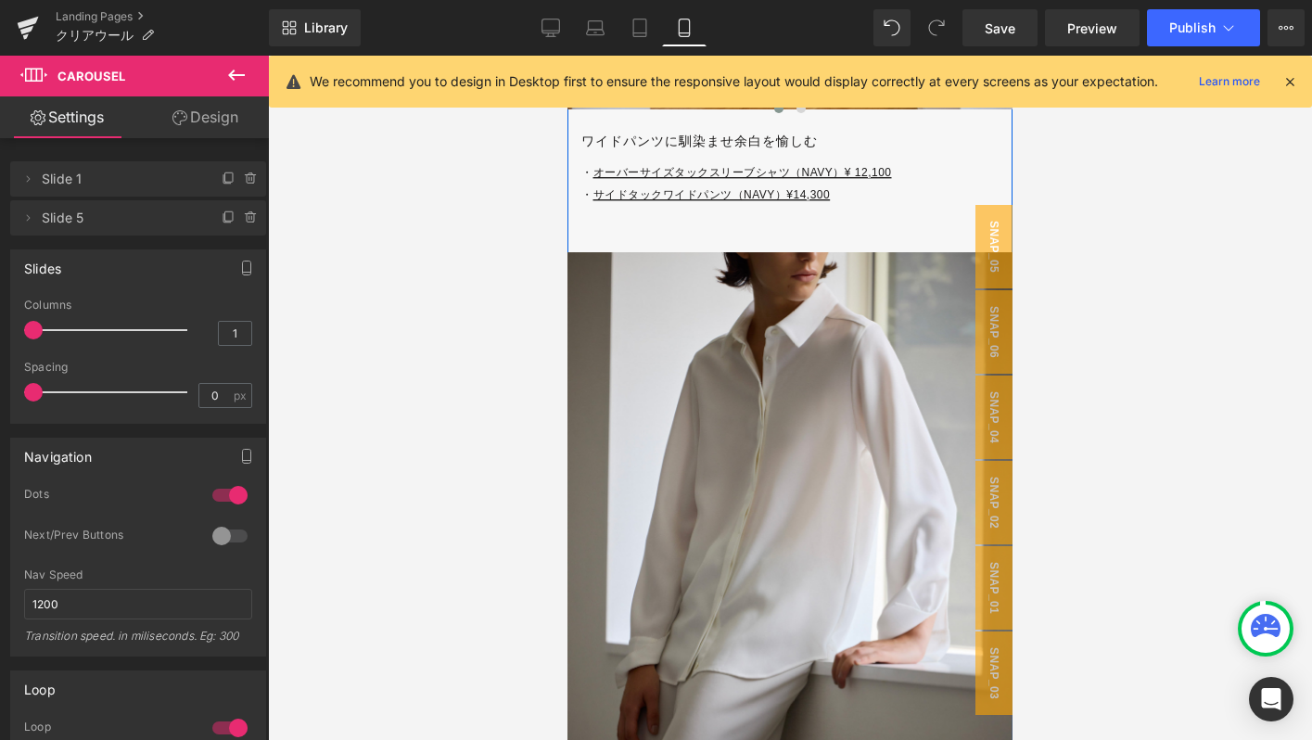
click at [709, 423] on img at bounding box center [789, 586] width 445 height 668
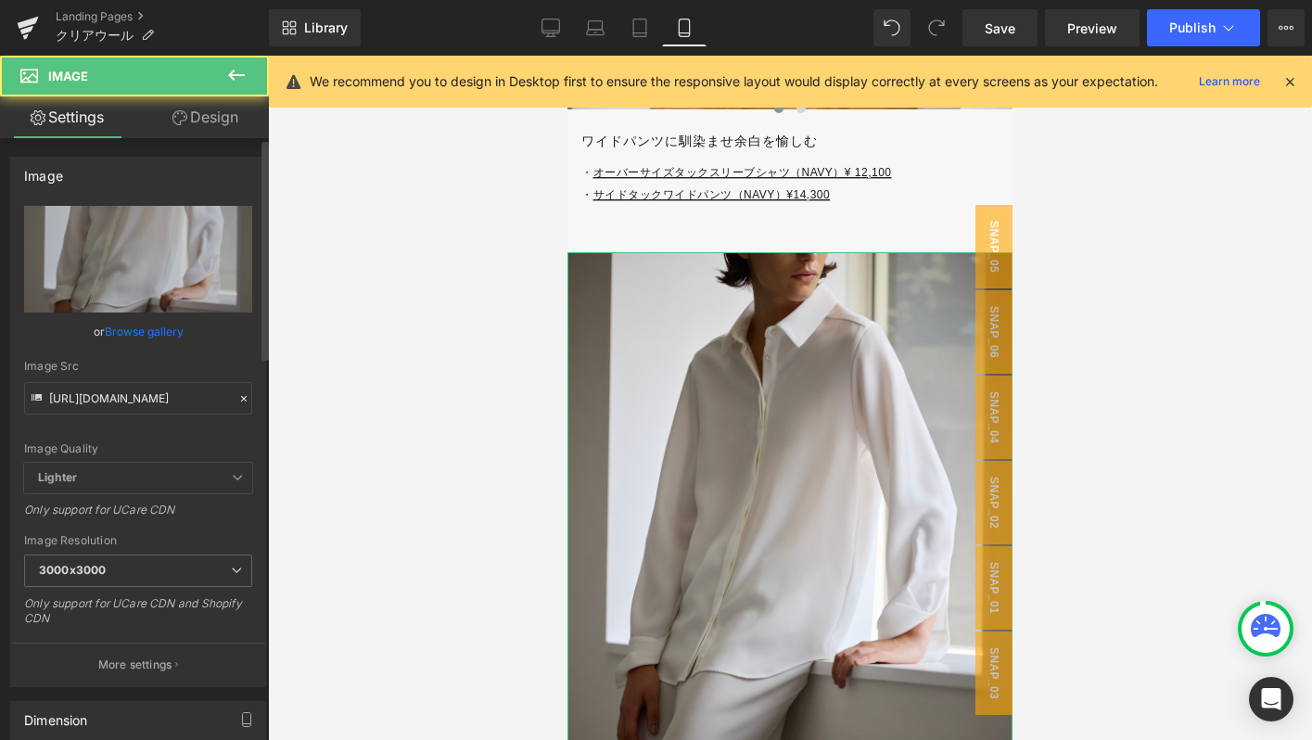
click at [237, 392] on icon at bounding box center [243, 398] width 13 height 13
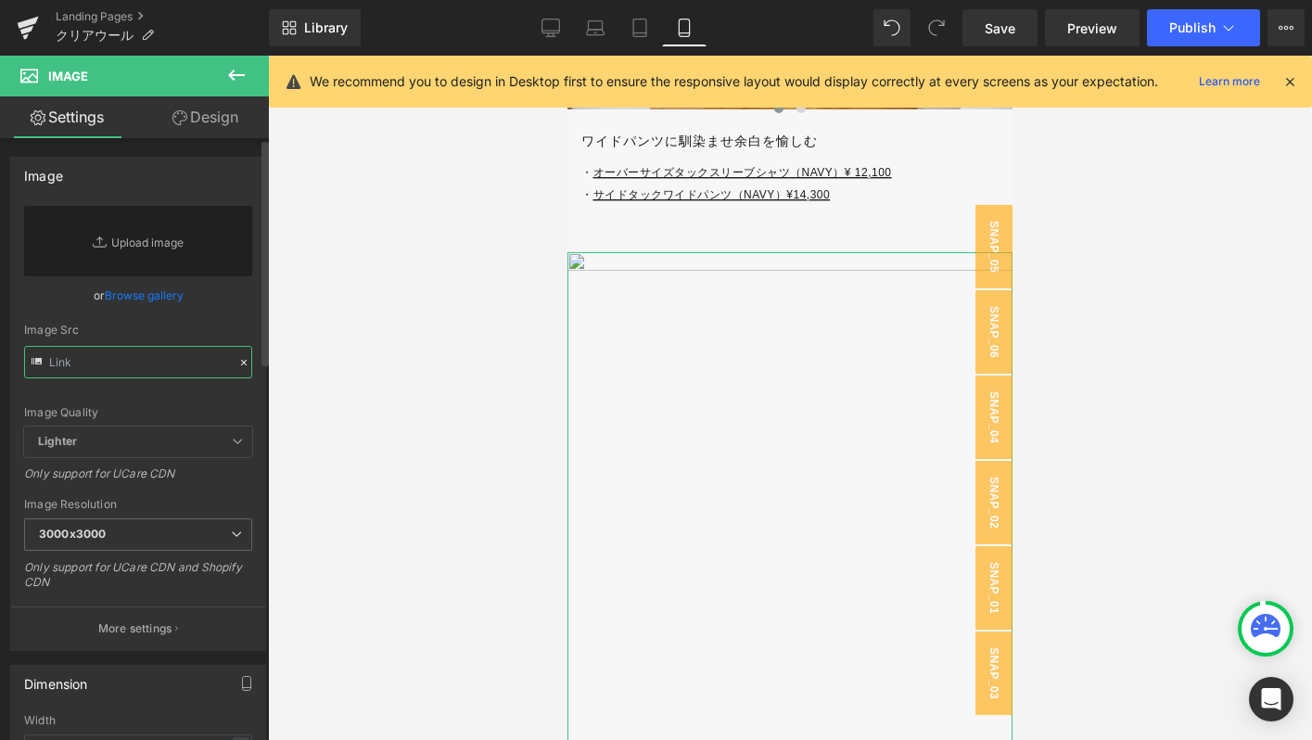
click at [184, 372] on input "text" at bounding box center [138, 362] width 228 height 32
paste input "[URL][DOMAIN_NAME]"
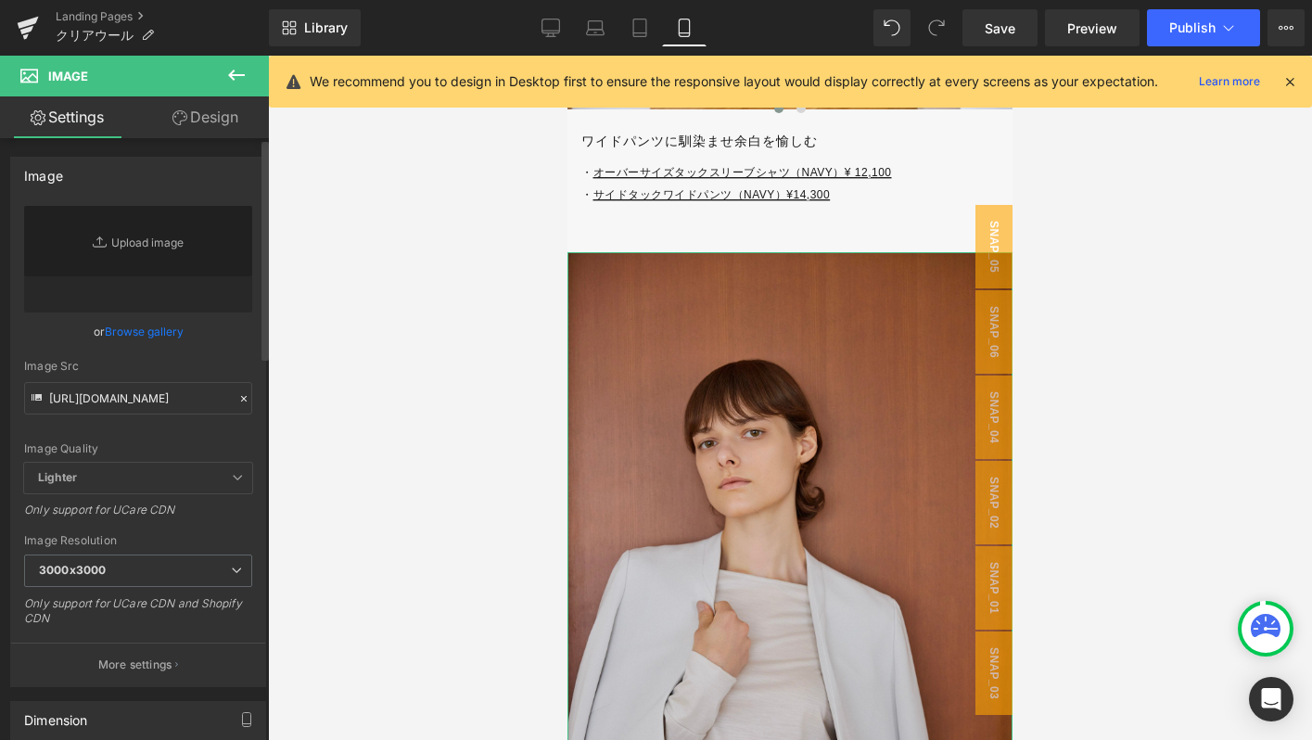
click at [201, 351] on div "Image Quality Lighter Lightest Lighter Lighter Lightest Only support for UCare …" at bounding box center [138, 334] width 228 height 257
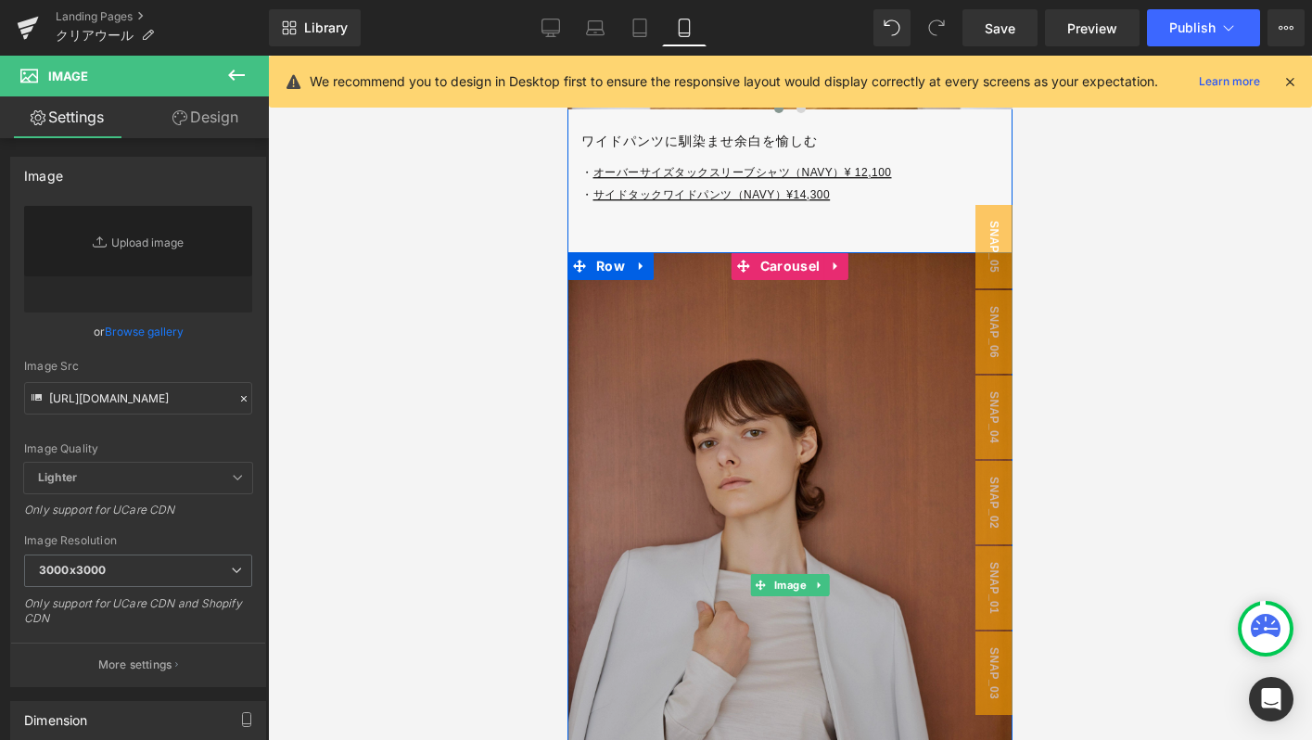
scroll to position [8386, 0]
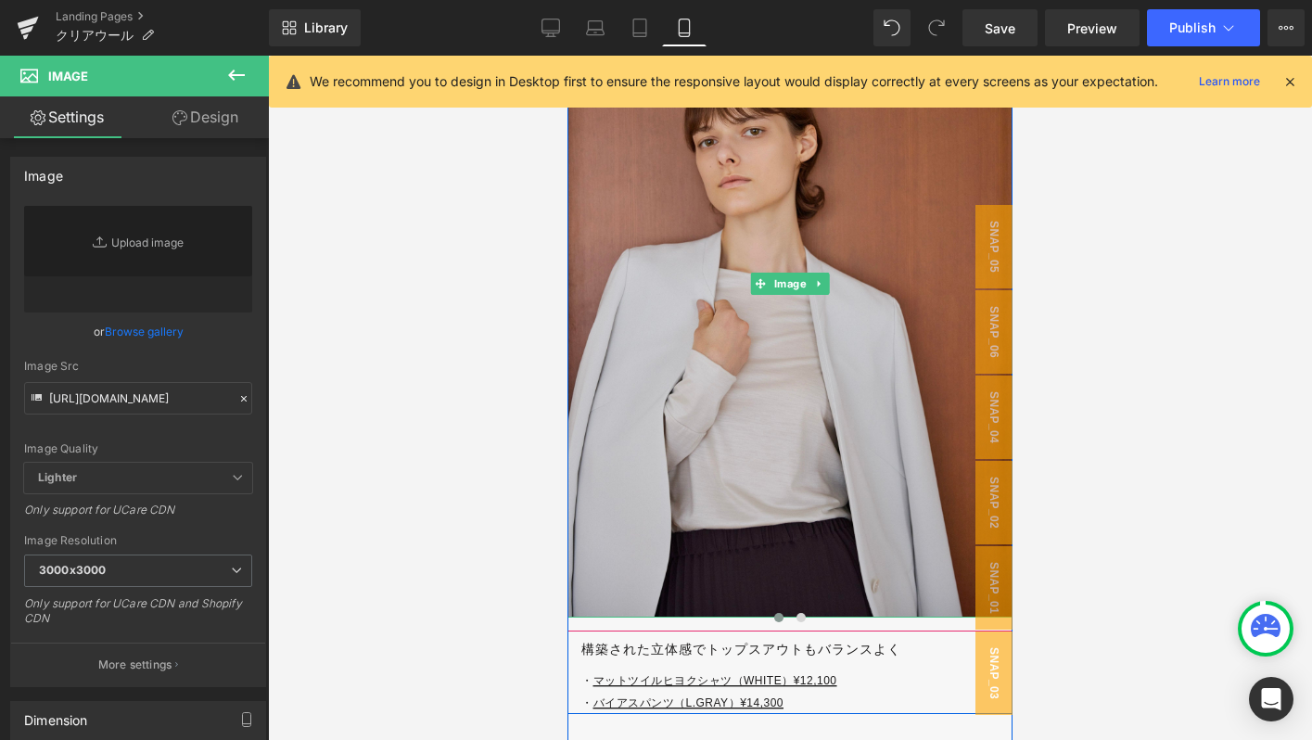
type input "[URL][DOMAIN_NAME]"
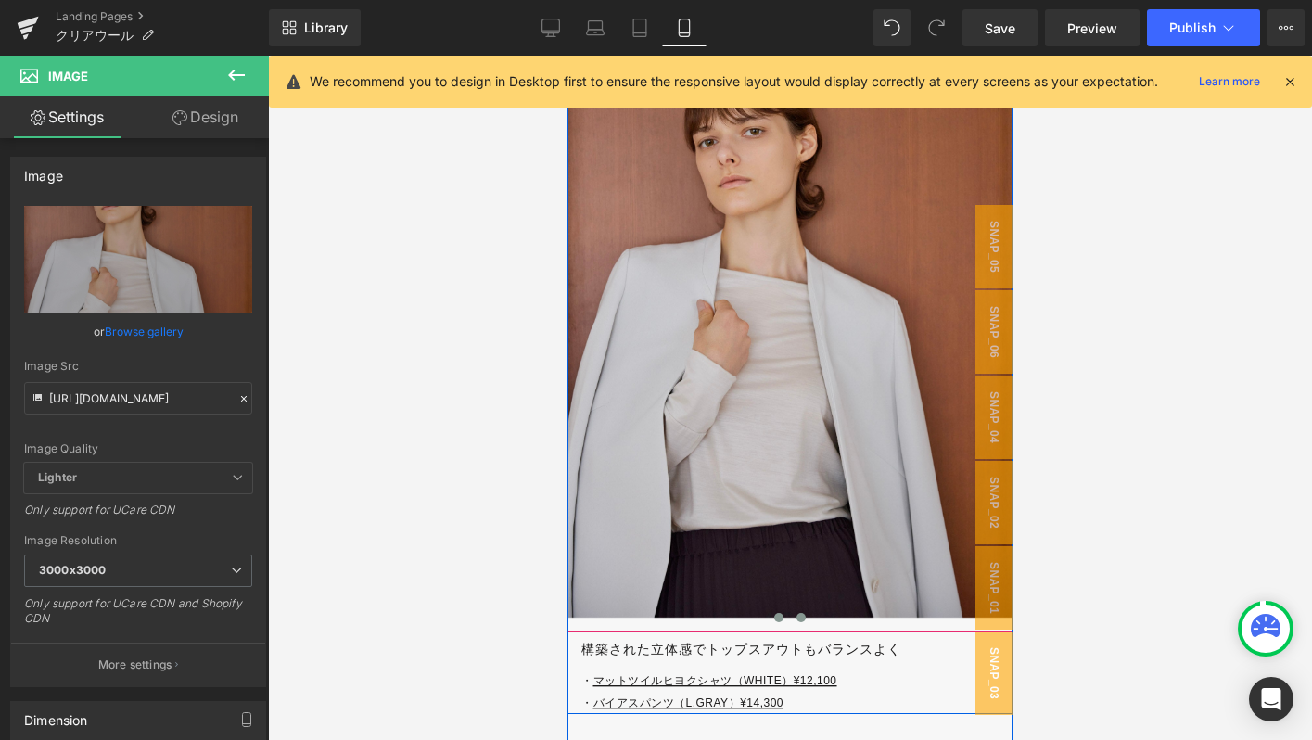
click at [805, 614] on button at bounding box center [801, 617] width 22 height 19
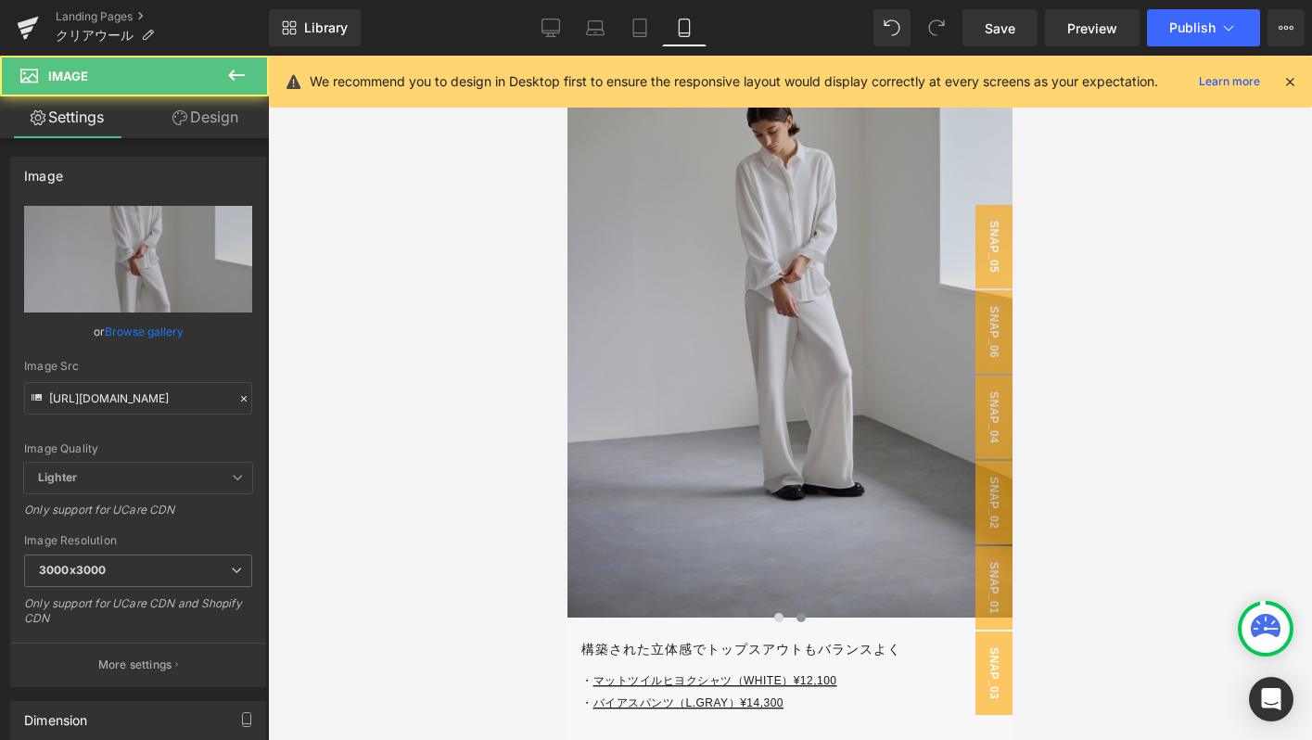
click at [632, 328] on img at bounding box center [789, 285] width 445 height 668
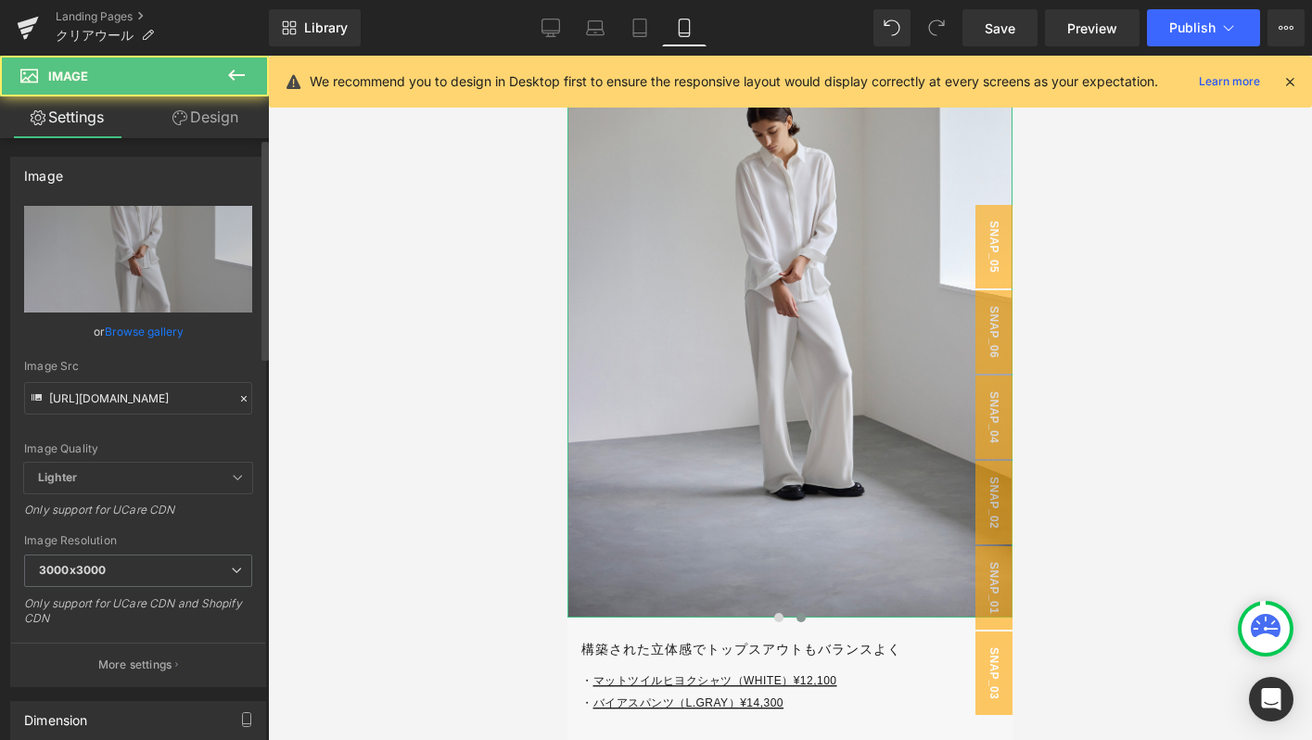
click at [237, 396] on icon at bounding box center [243, 398] width 13 height 13
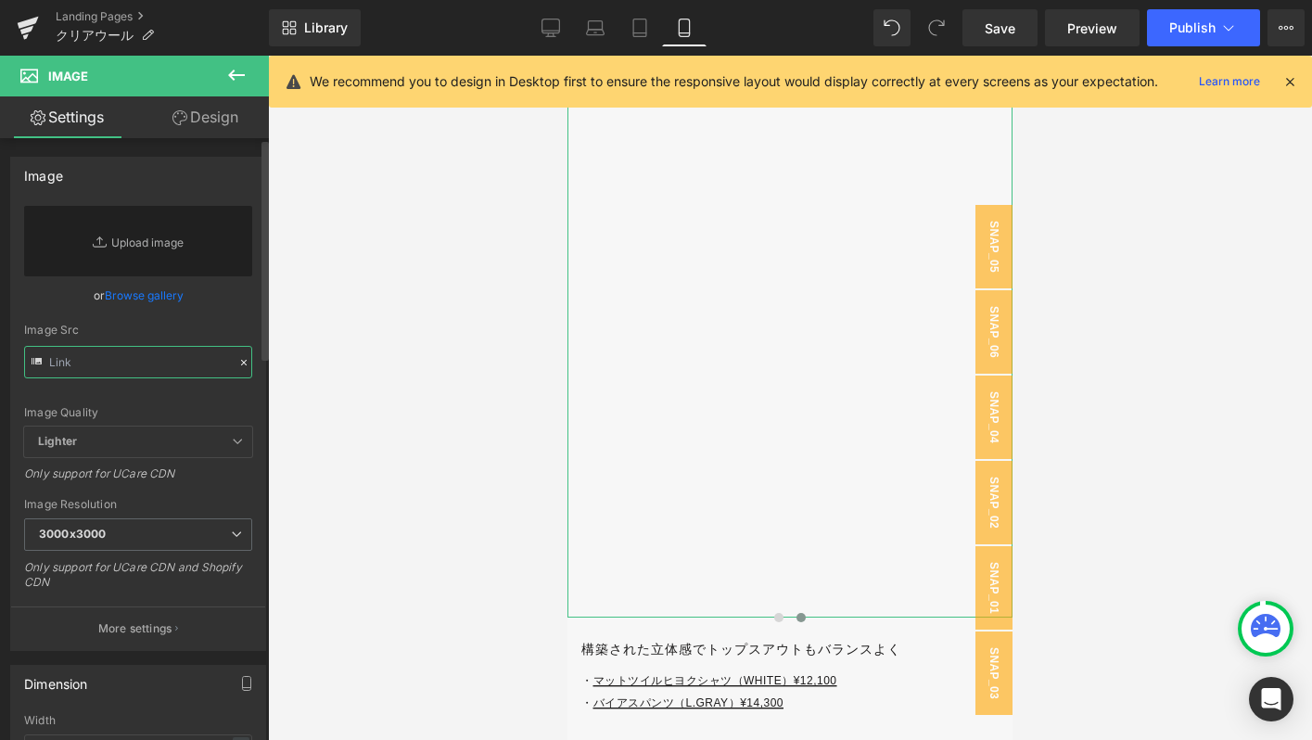
click at [183, 370] on input "text" at bounding box center [138, 362] width 228 height 32
paste input "[URL][DOMAIN_NAME]"
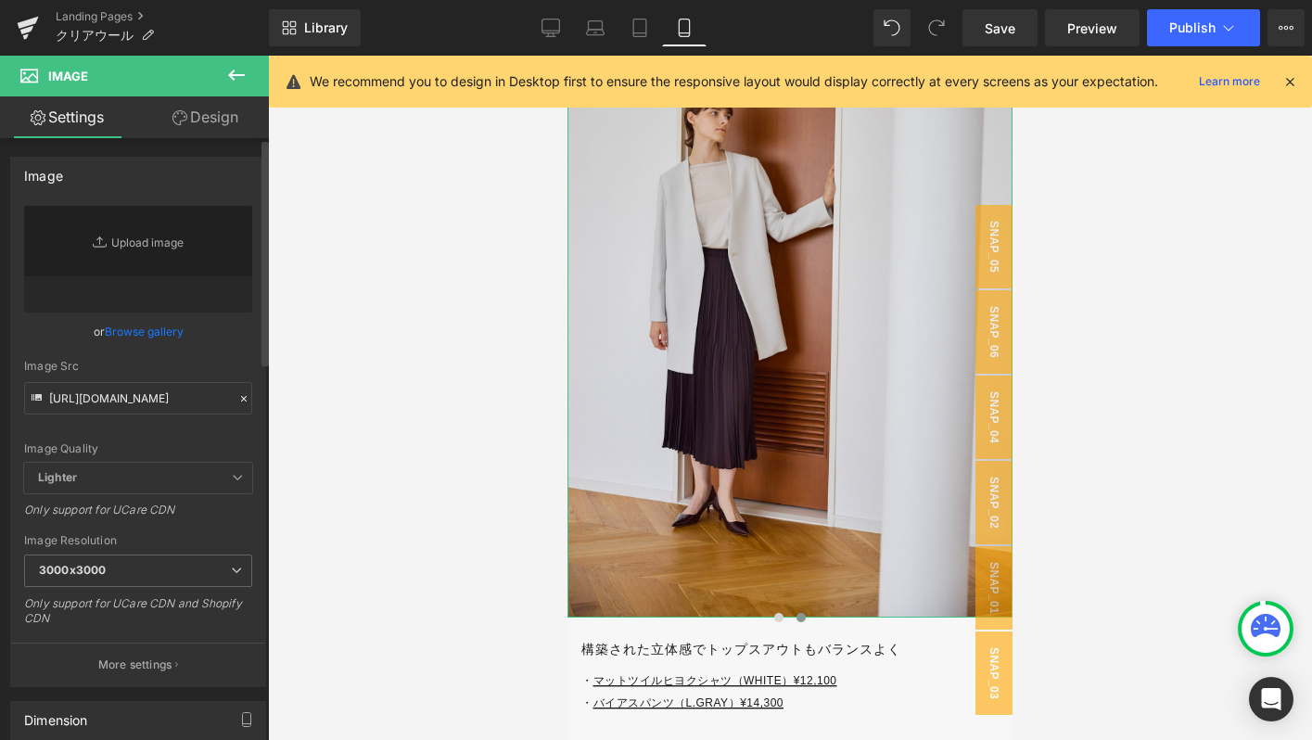
click at [214, 351] on div "Image Quality Lighter Lightest Lighter Lighter Lightest Only support for UCare …" at bounding box center [138, 334] width 228 height 257
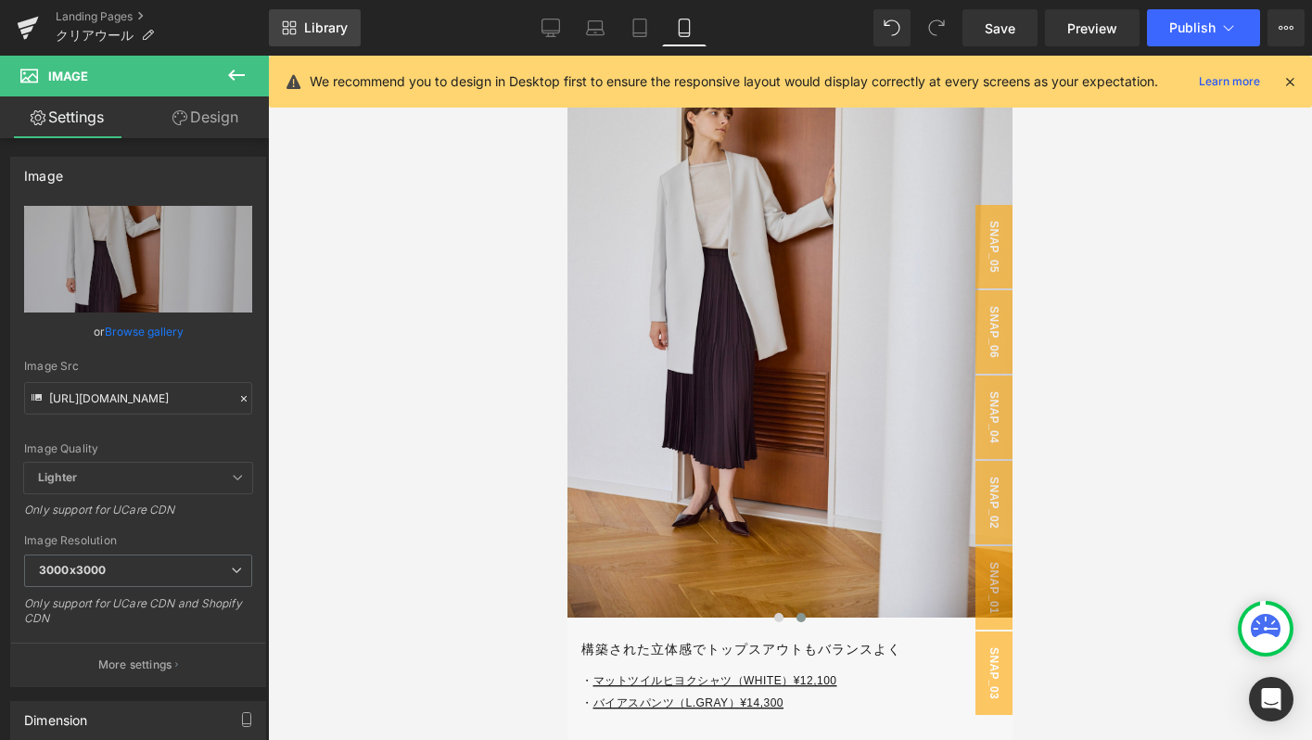
type input "[URL][DOMAIN_NAME]"
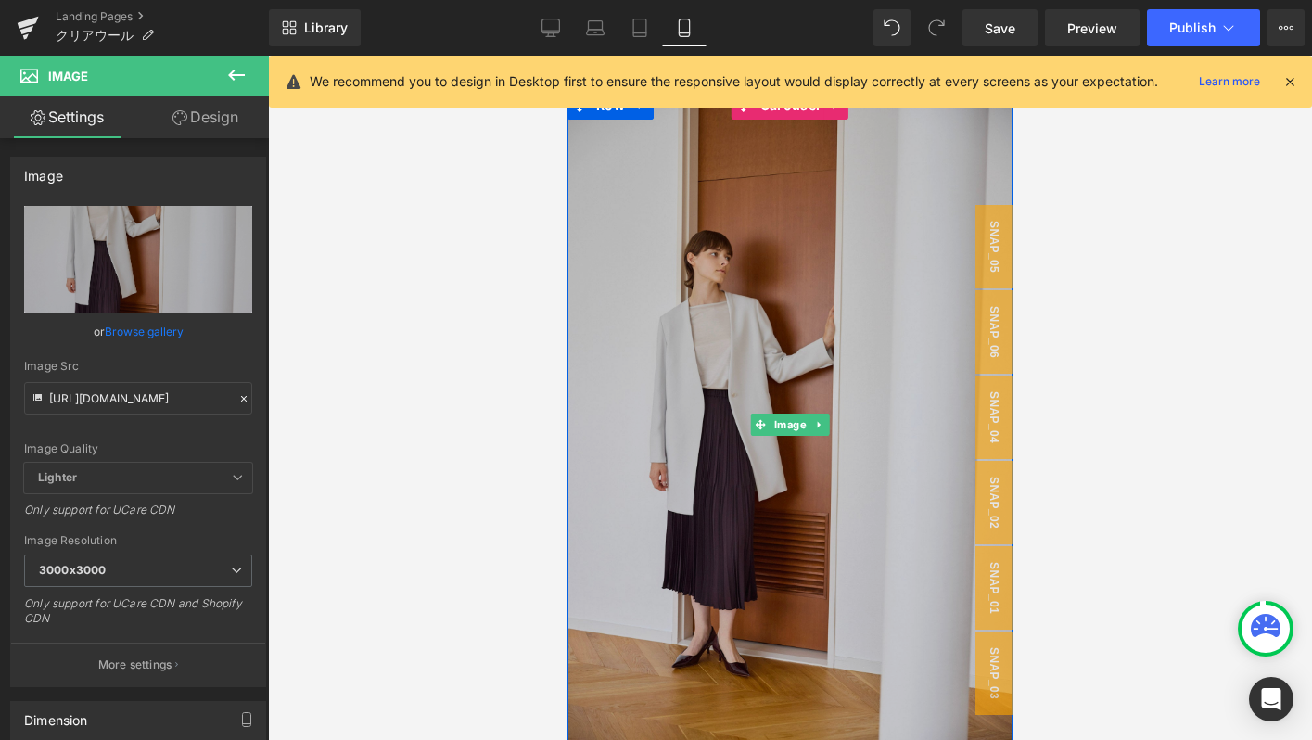
scroll to position [8229, 0]
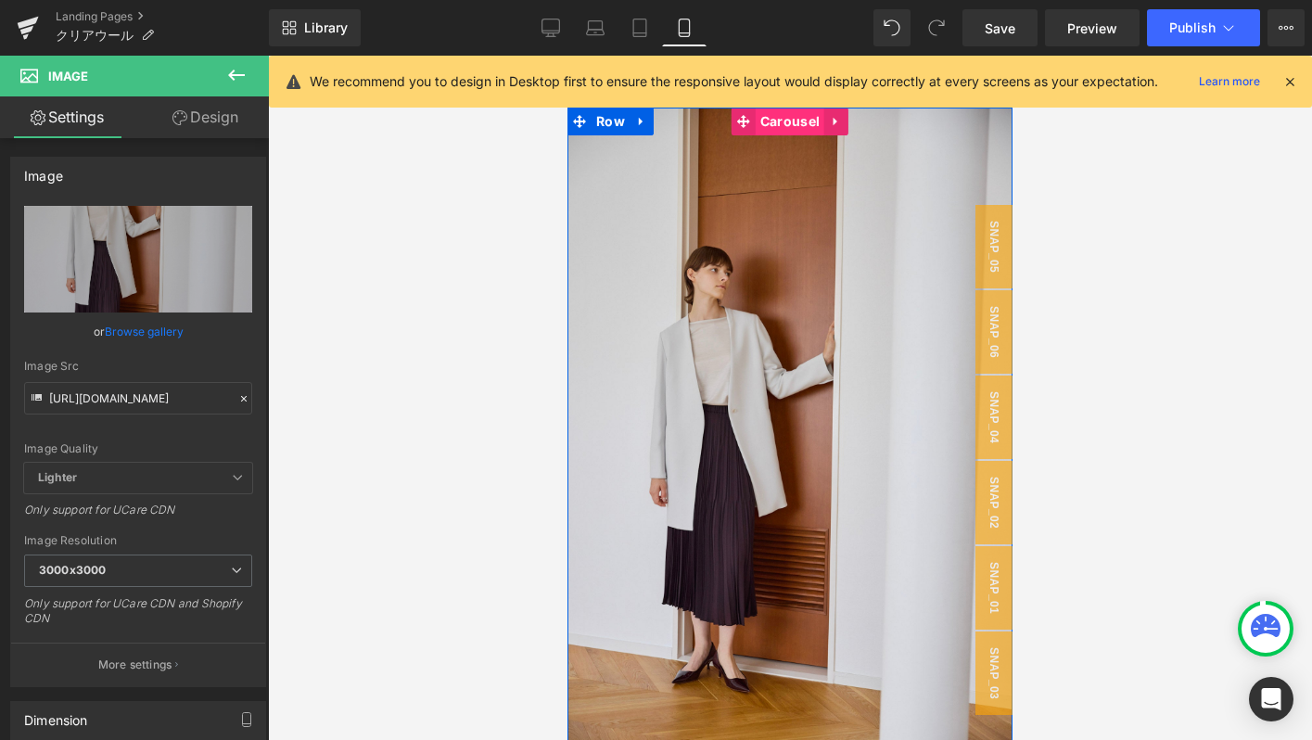
click at [784, 123] on span "Carousel" at bounding box center [790, 122] width 69 height 28
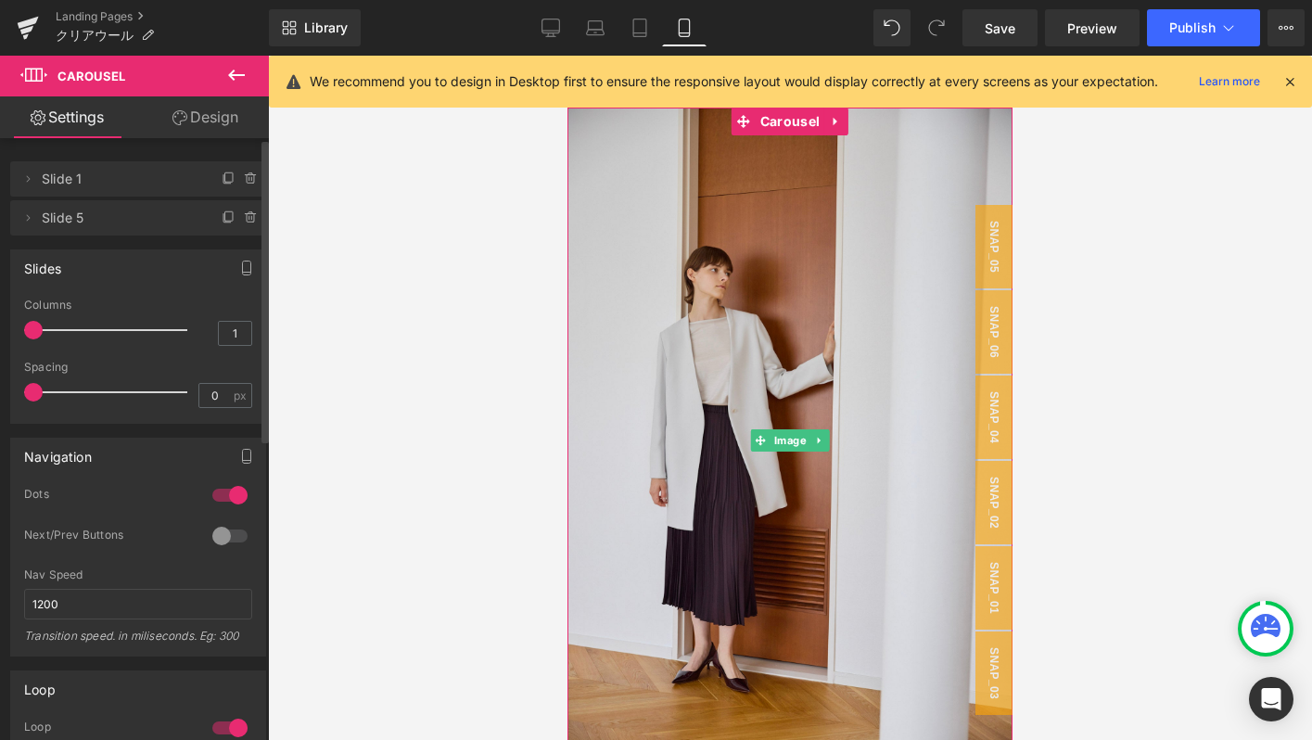
click at [218, 222] on div at bounding box center [242, 211] width 48 height 22
click at [225, 221] on icon at bounding box center [228, 215] width 7 height 9
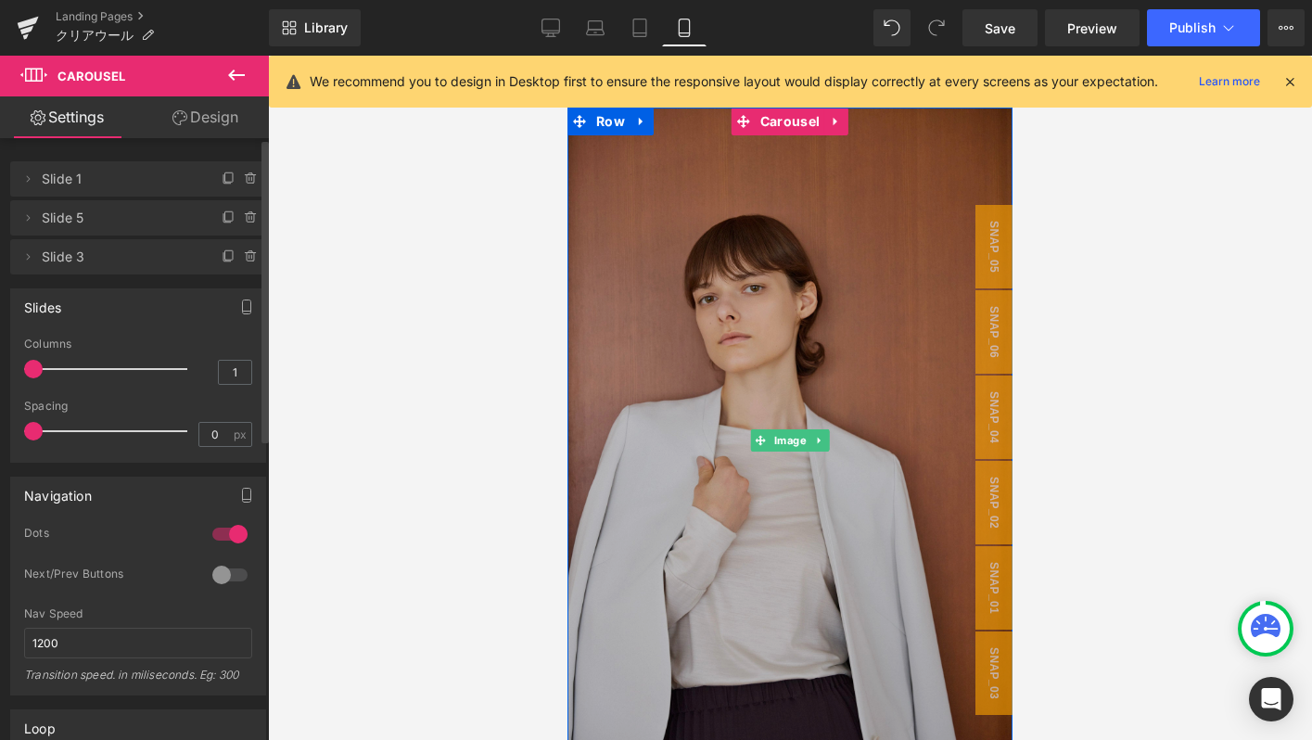
scroll to position [8603, 0]
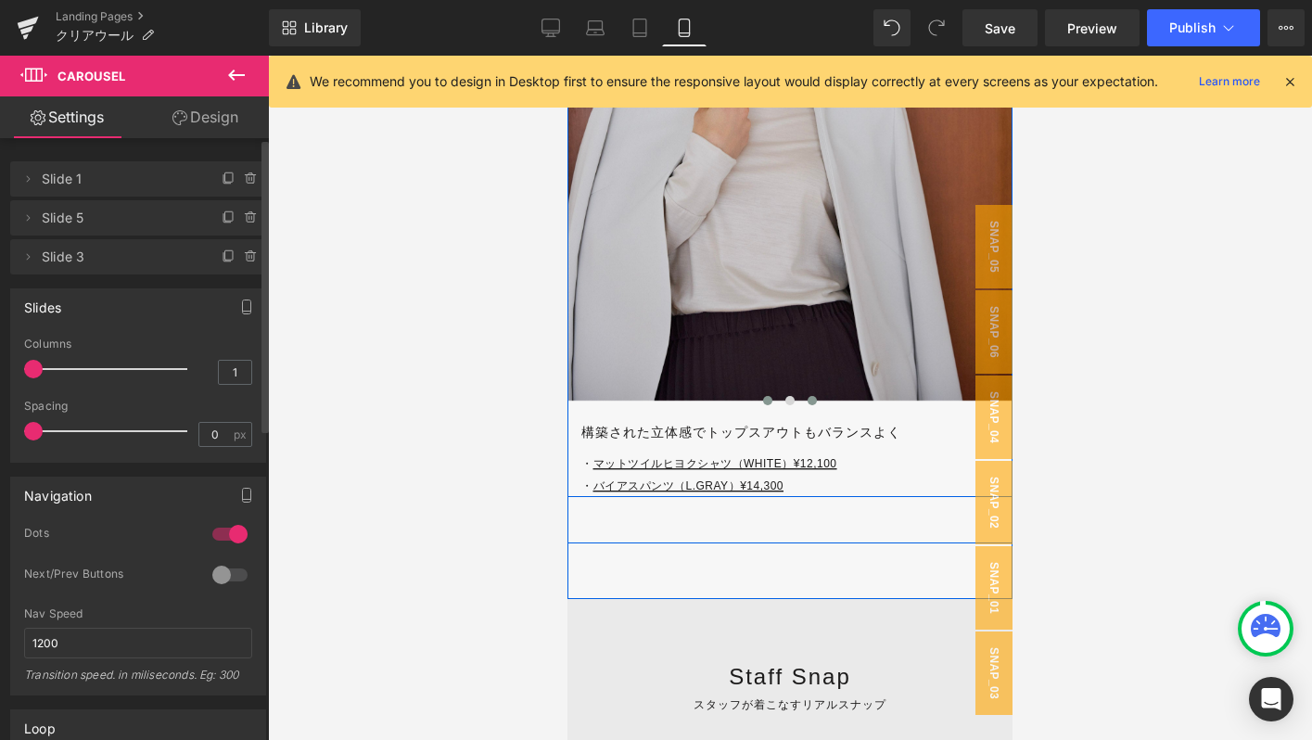
click at [810, 404] on span at bounding box center [812, 400] width 9 height 9
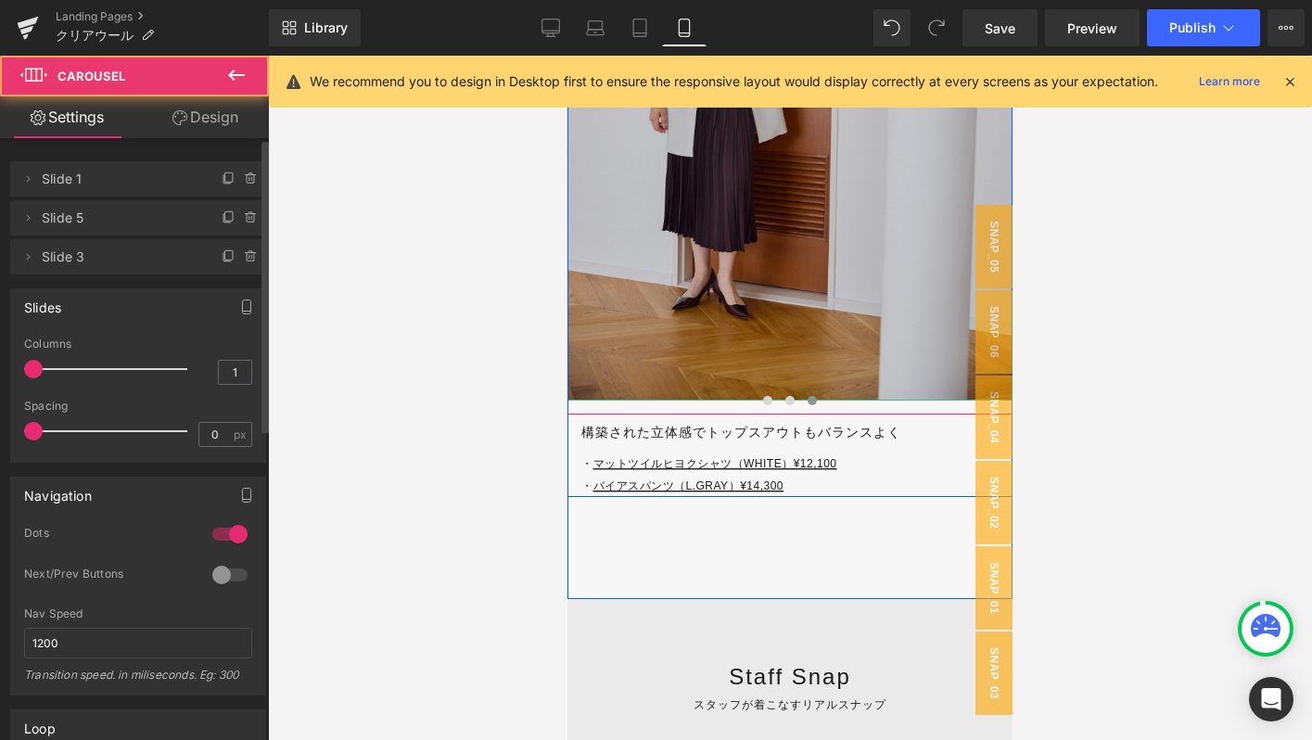
click at [702, 312] on img at bounding box center [789, 68] width 445 height 668
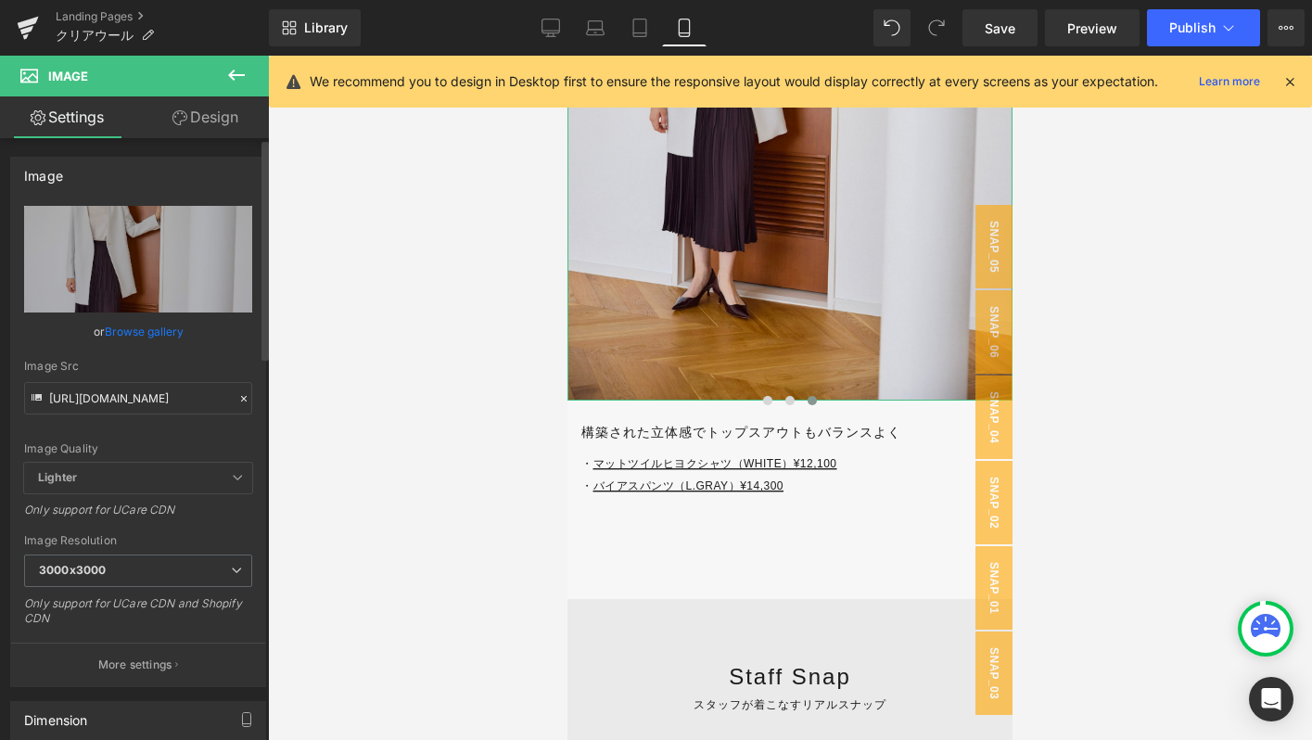
click at [237, 395] on icon at bounding box center [243, 398] width 13 height 13
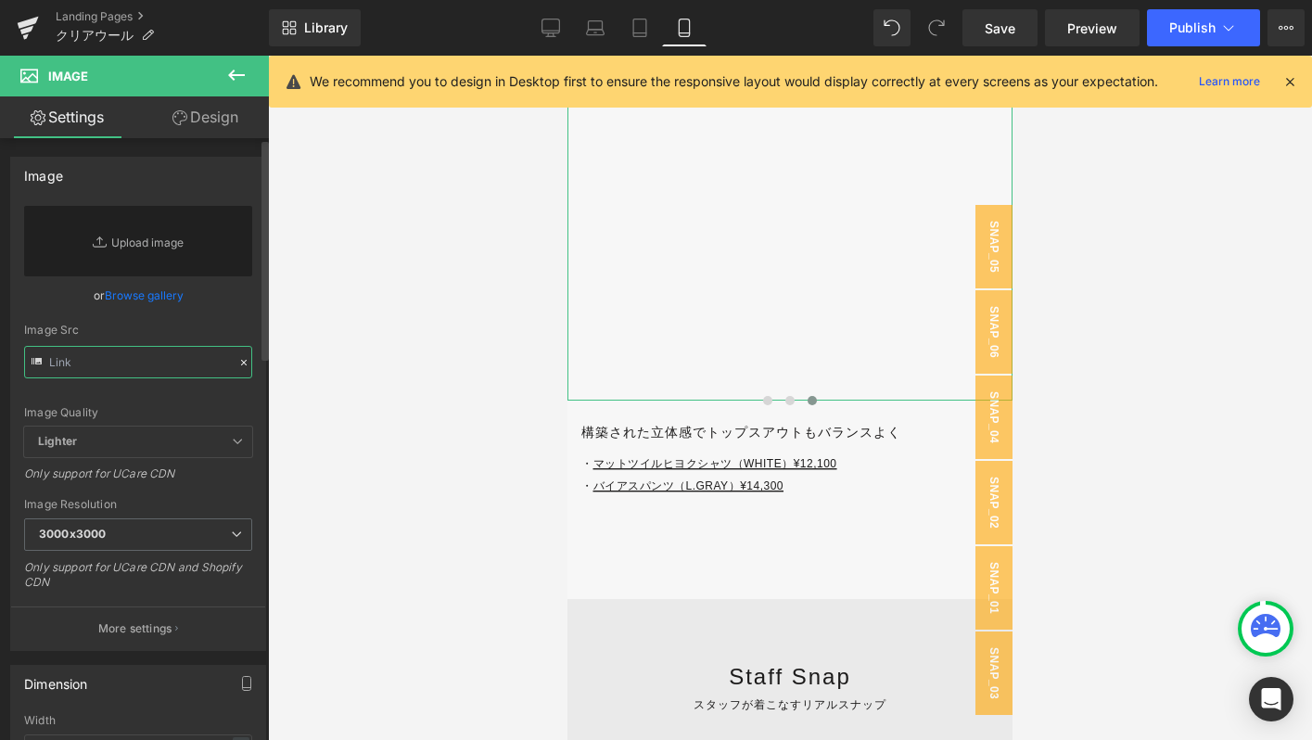
click at [154, 360] on input "text" at bounding box center [138, 362] width 228 height 32
paste input "[URL][DOMAIN_NAME]"
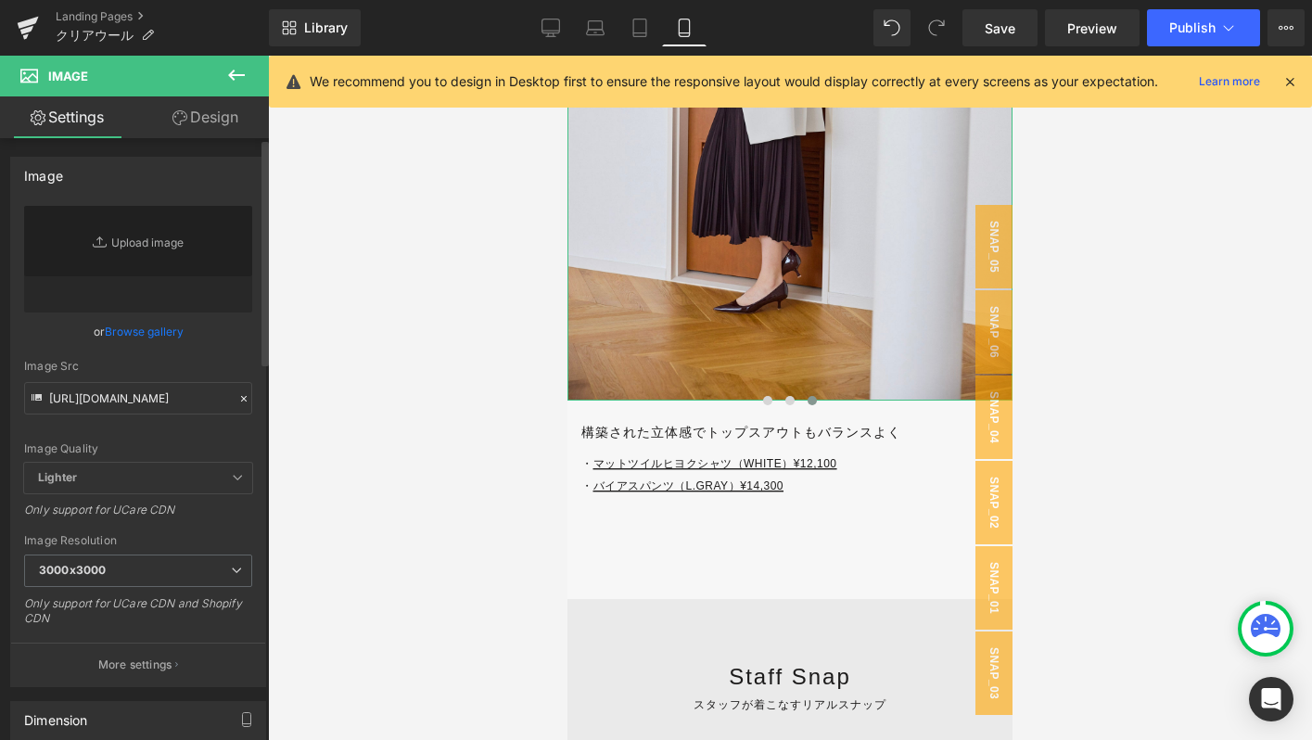
click at [210, 339] on div "or Browse gallery" at bounding box center [138, 331] width 228 height 19
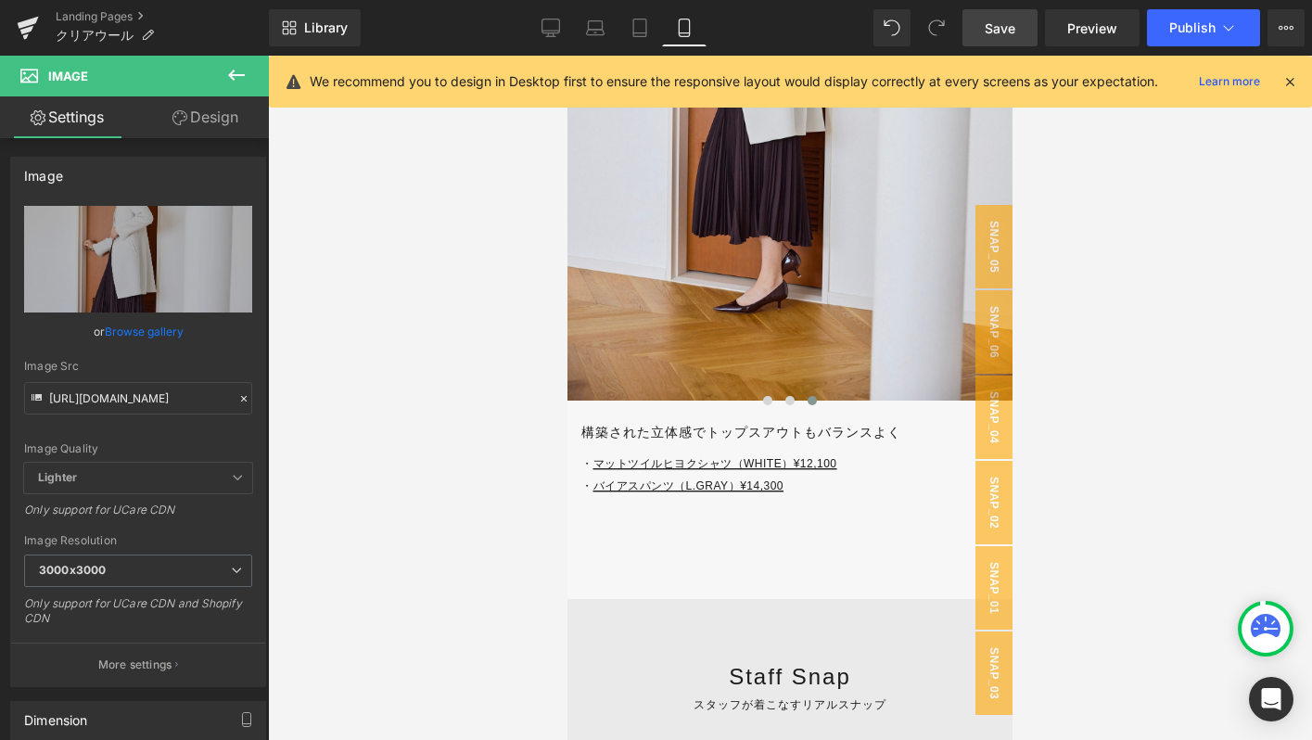
type input "[URL][DOMAIN_NAME]"
click at [1012, 22] on span "Save" at bounding box center [1000, 28] width 31 height 19
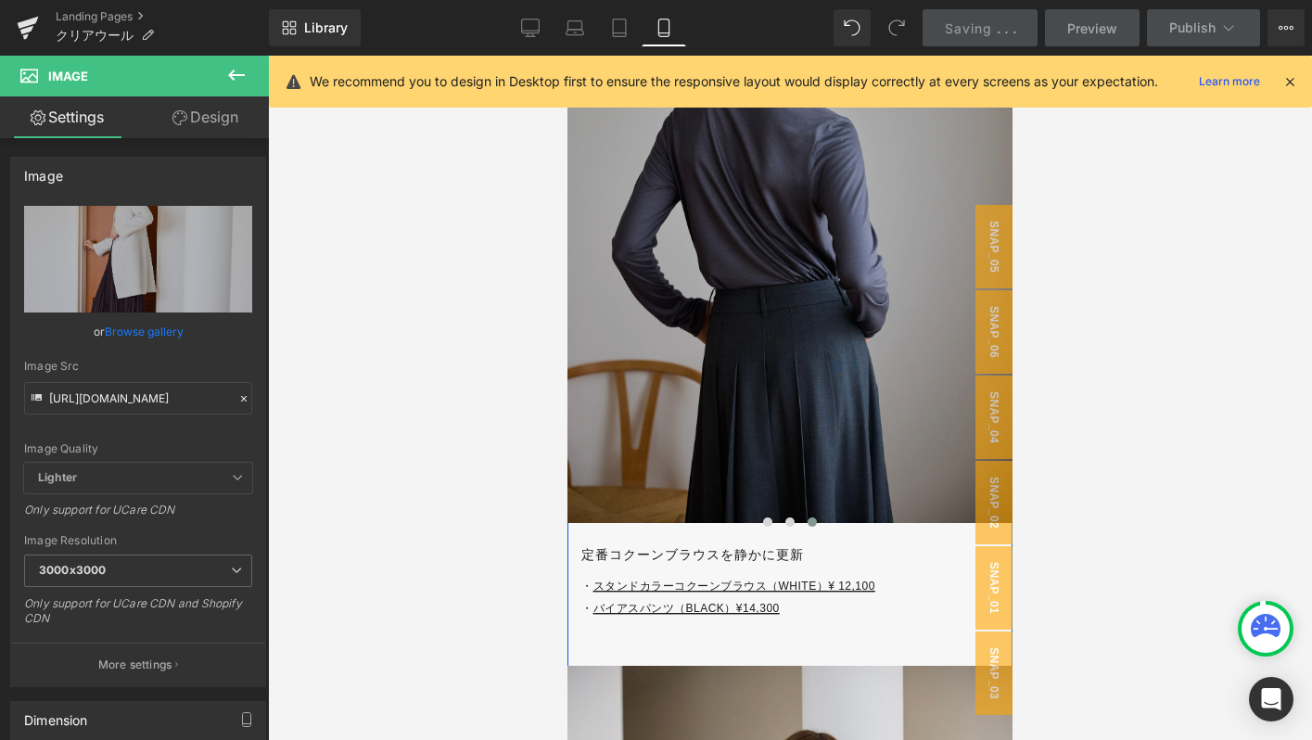
scroll to position [6051, 0]
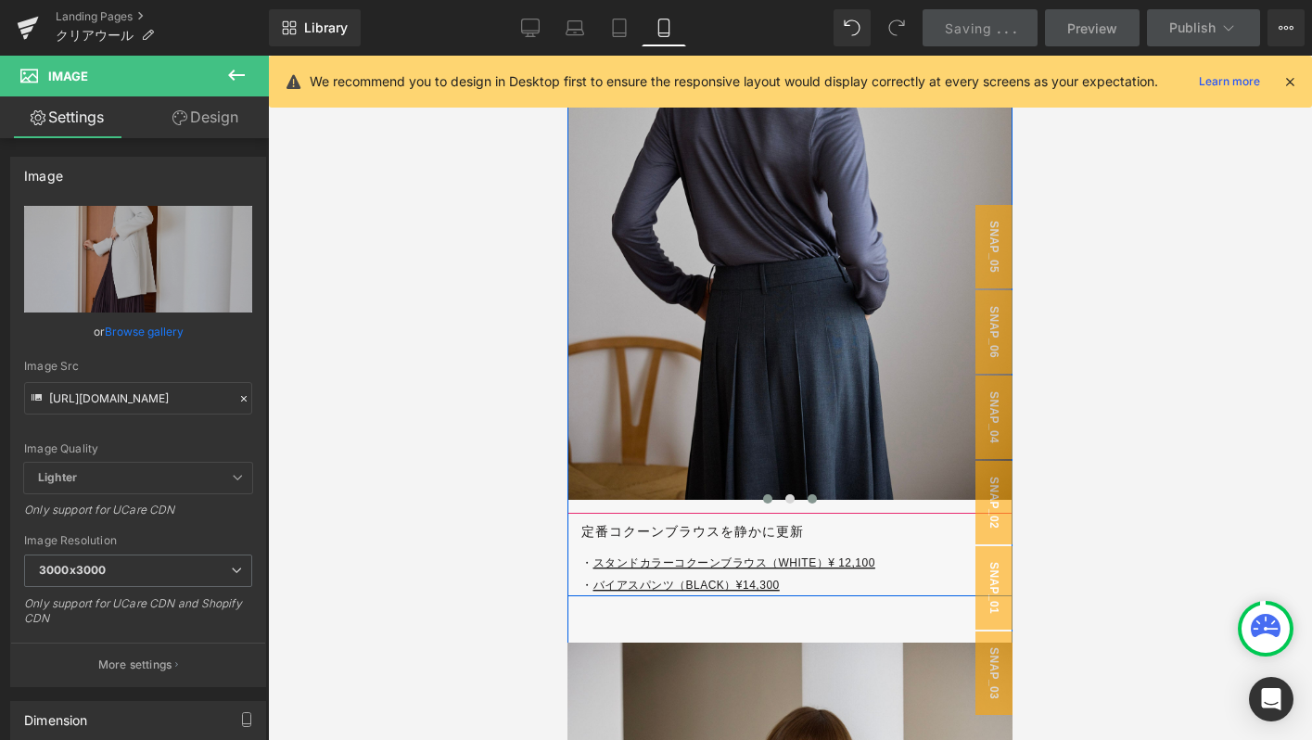
click at [773, 502] on button at bounding box center [768, 499] width 22 height 19
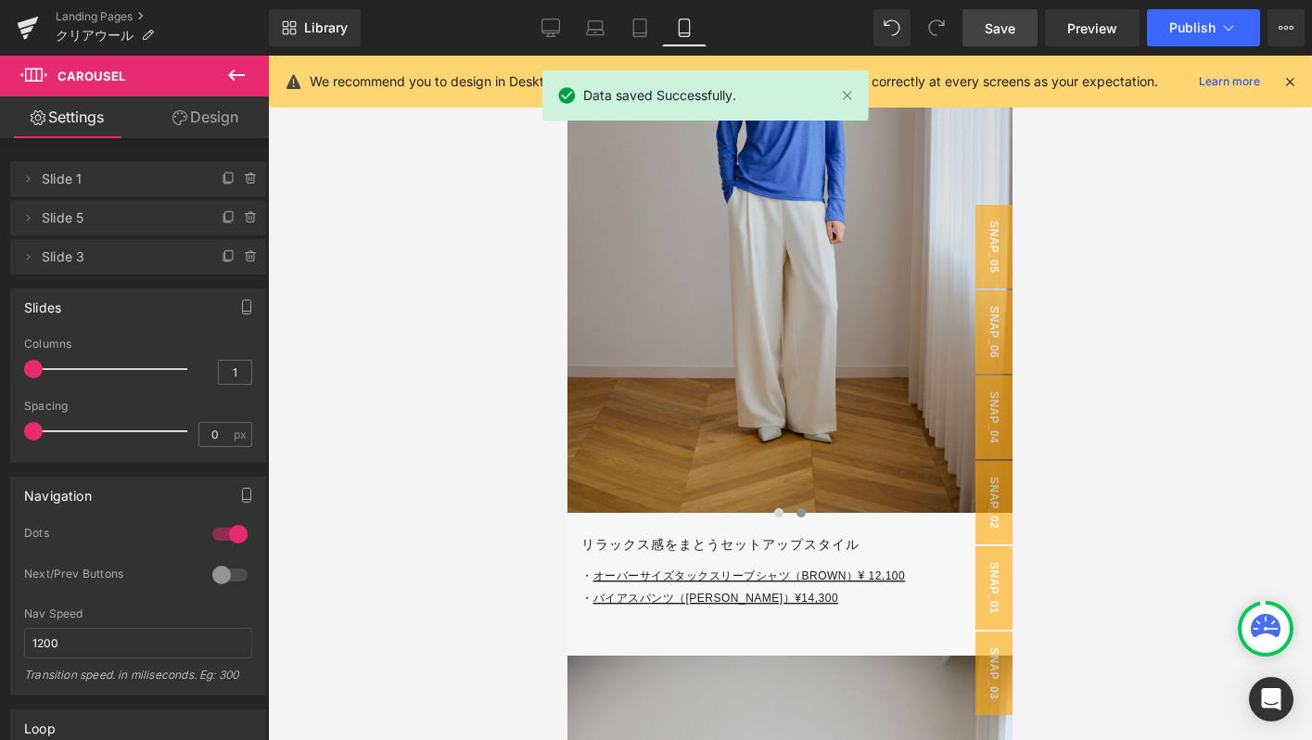
scroll to position [5286, 0]
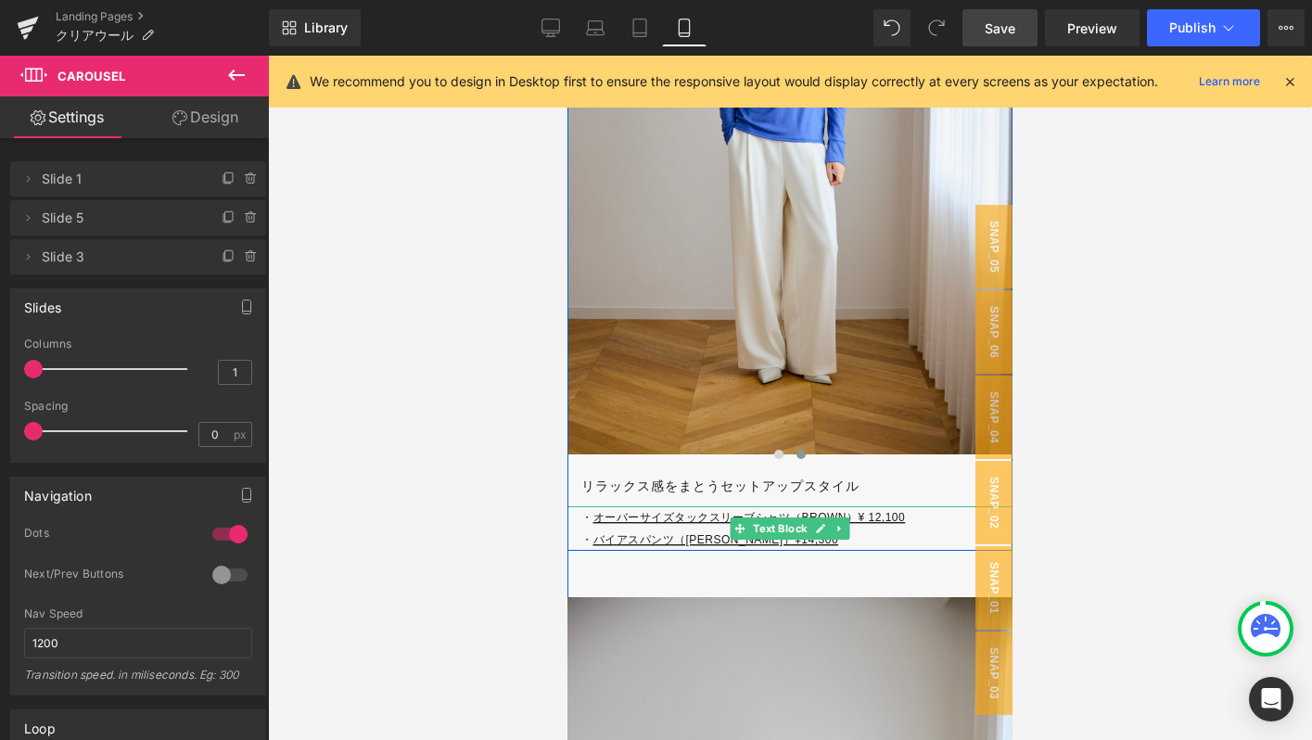
click at [884, 539] on p "・ オーバーサイズタックスリーブシャツ（BROWN）¥ 12,100 ・ バイアスパンツ（BROWN）¥14,300" at bounding box center [796, 528] width 431 height 45
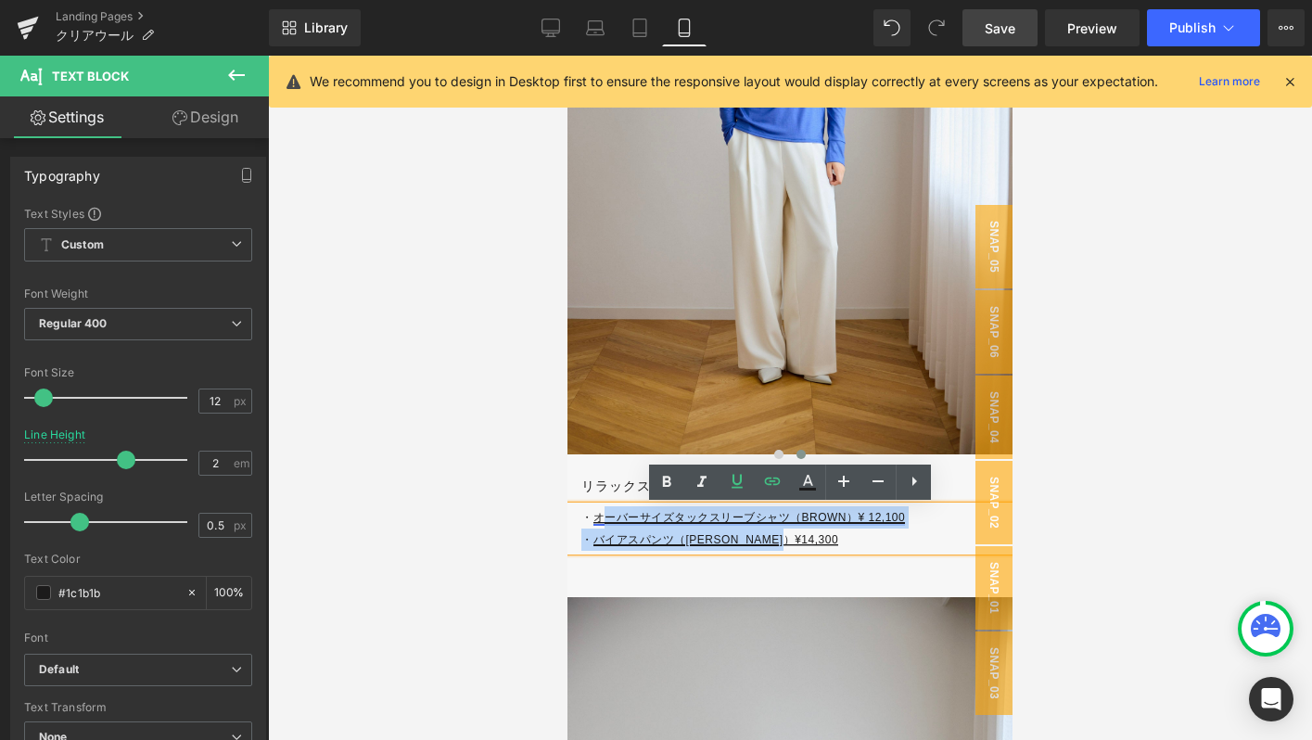
drag, startPoint x: 884, startPoint y: 539, endPoint x: 609, endPoint y: 518, distance: 275.2
click at [609, 518] on p "・ オーバーサイズタックスリーブシャツ（BROWN）¥ 12,100 ・ バイアスパンツ（BROWN）¥14,300" at bounding box center [796, 528] width 431 height 45
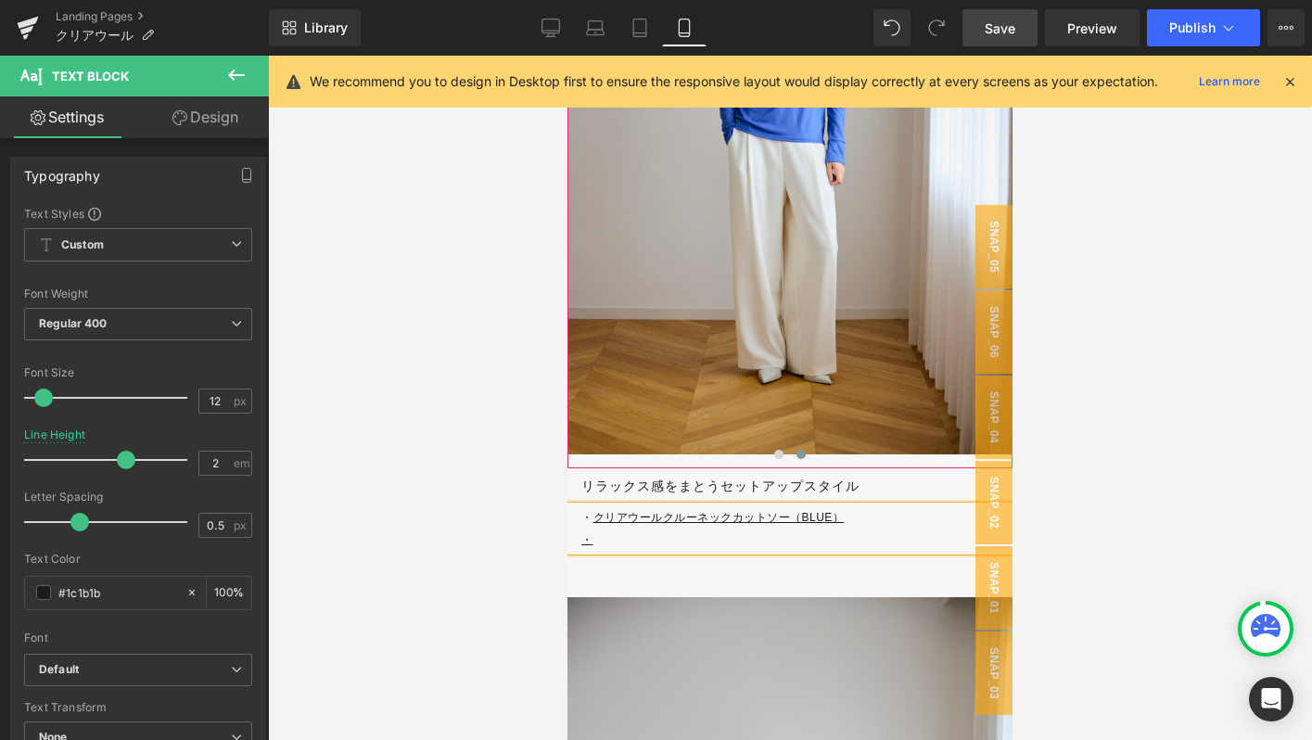
click at [807, 451] on button at bounding box center [801, 454] width 22 height 19
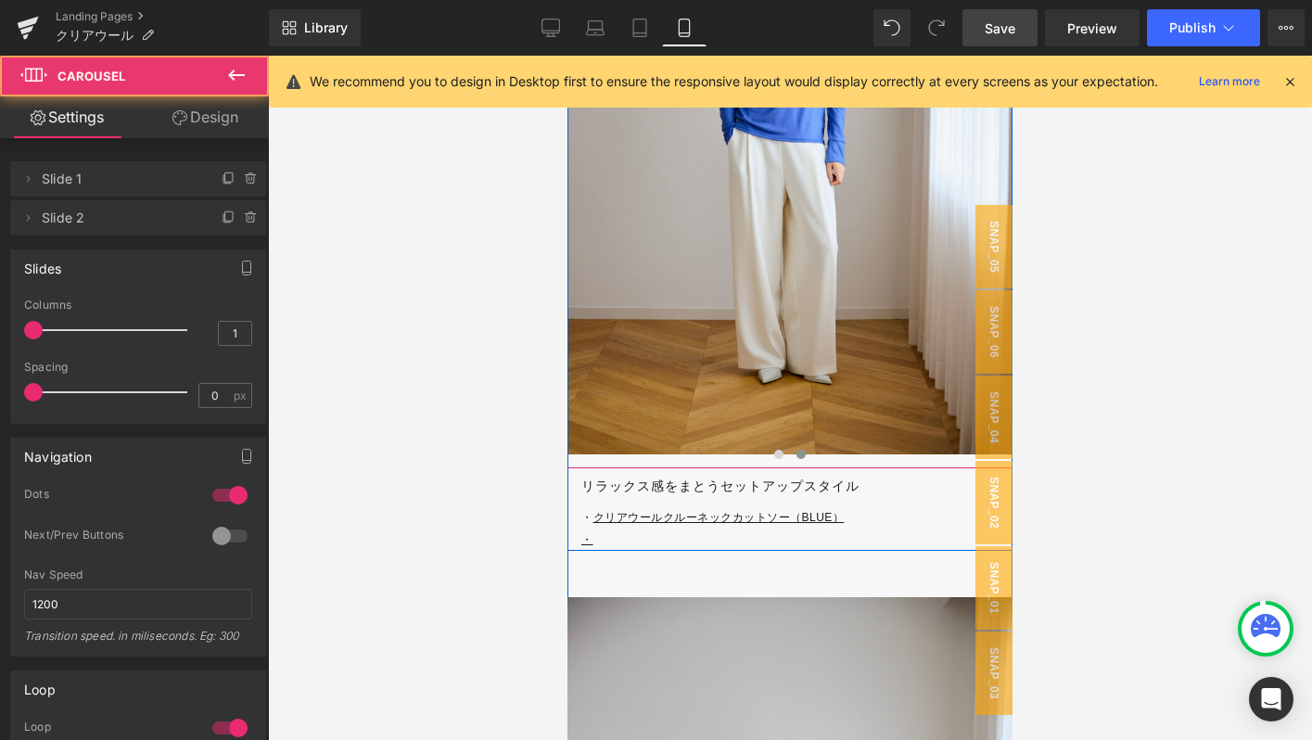
click at [804, 451] on span at bounding box center [800, 454] width 9 height 9
click at [781, 457] on span at bounding box center [778, 454] width 9 height 9
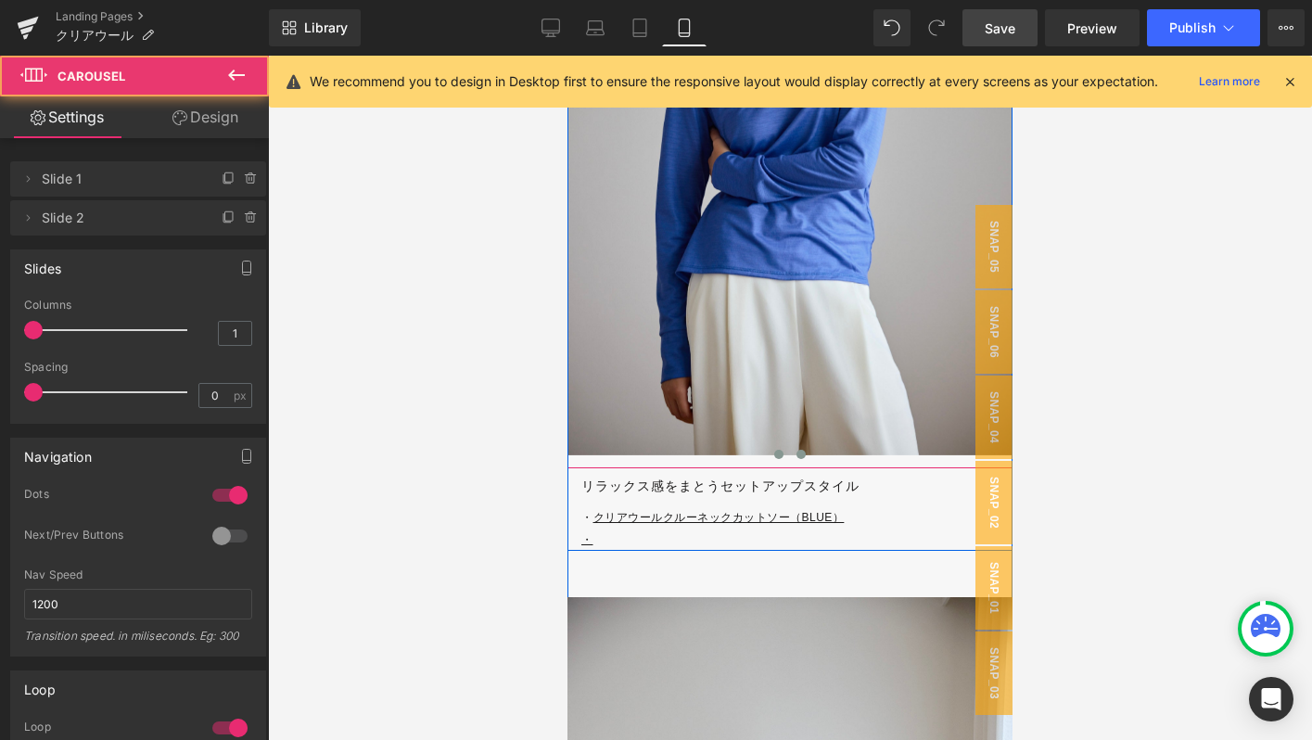
click at [798, 455] on span at bounding box center [800, 454] width 9 height 9
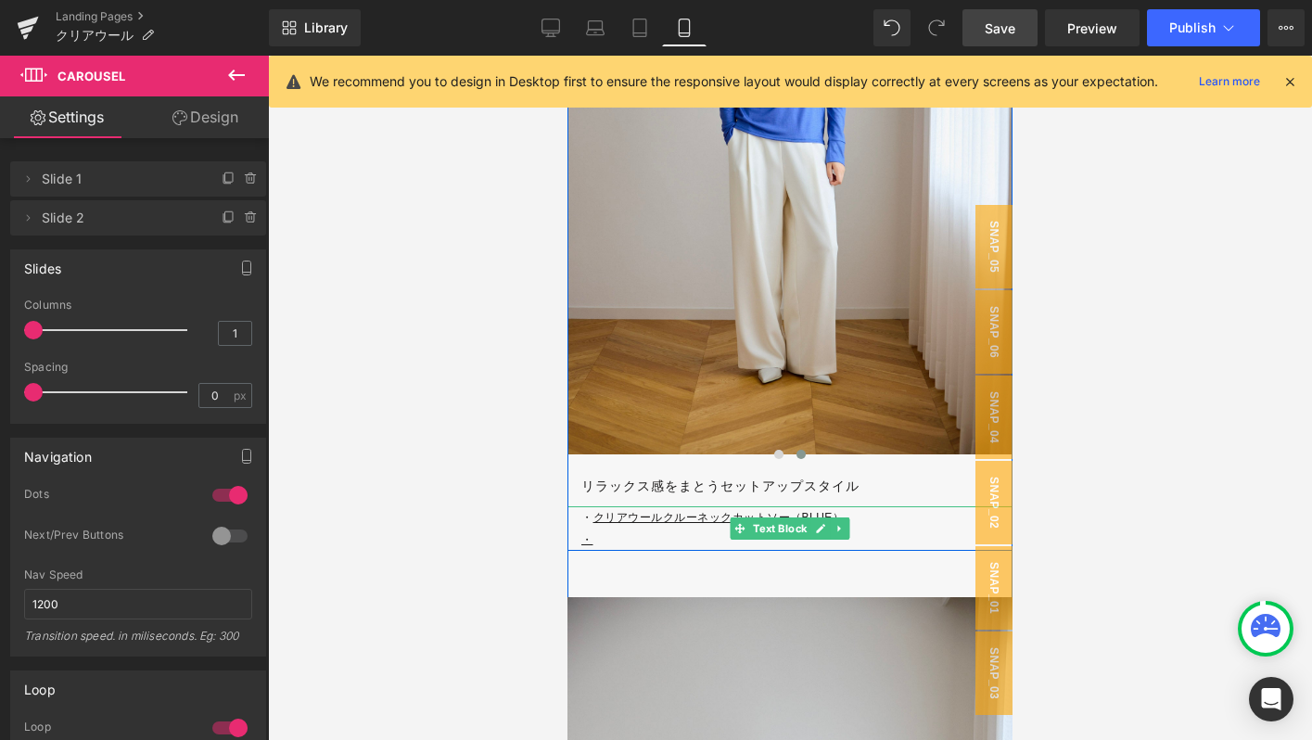
click at [612, 536] on p "・" at bounding box center [796, 539] width 431 height 22
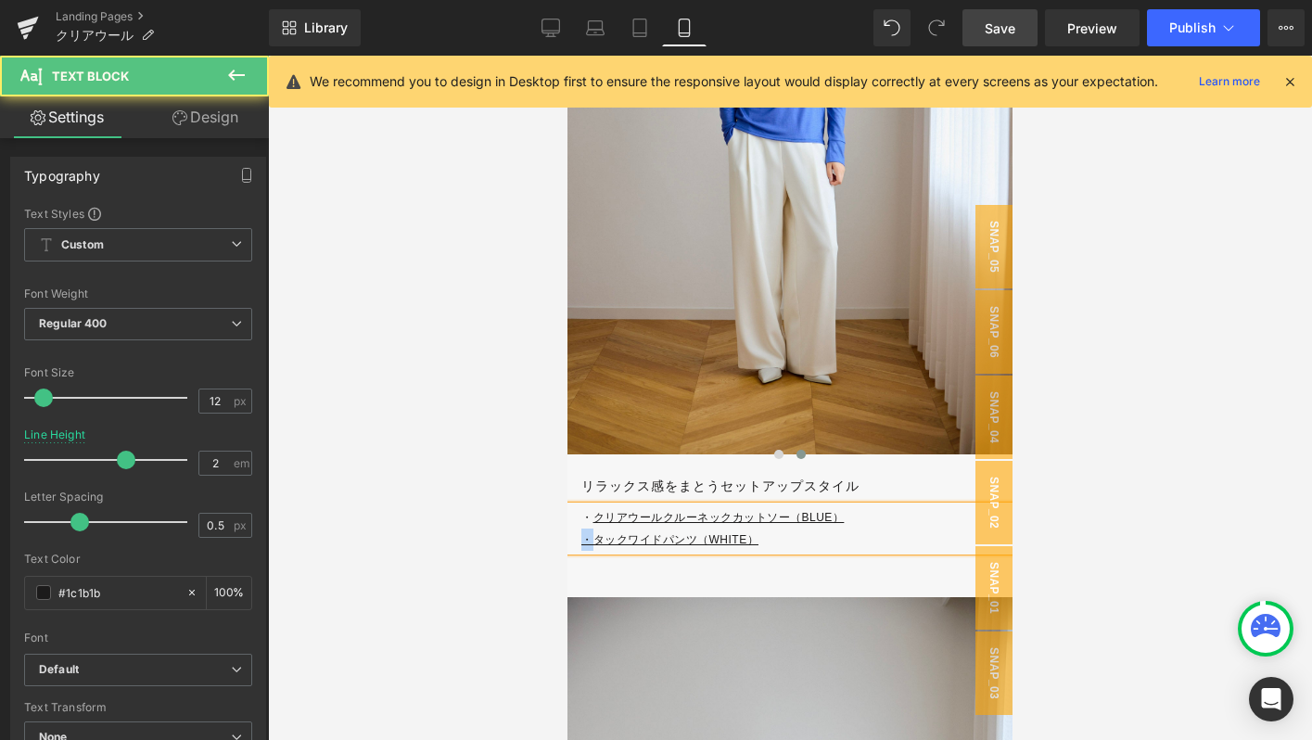
drag, startPoint x: 596, startPoint y: 538, endPoint x: 582, endPoint y: 538, distance: 13.9
click at [582, 538] on u "・タックワイドパンツ（WHITE）" at bounding box center [669, 539] width 177 height 13
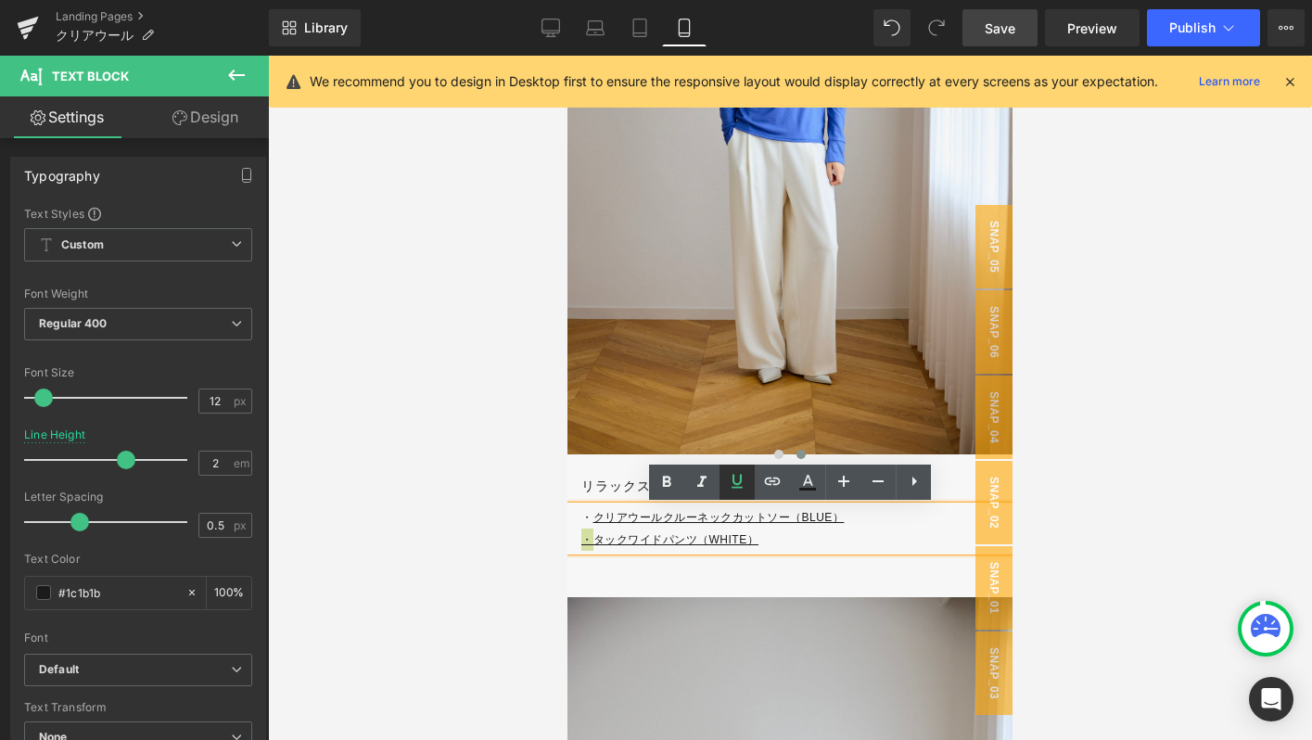
click at [733, 480] on icon at bounding box center [737, 481] width 11 height 14
click at [783, 542] on p "・ タックワイドパンツ（WHITE）" at bounding box center [796, 539] width 431 height 22
click at [1020, 13] on link "Save" at bounding box center [999, 27] width 75 height 37
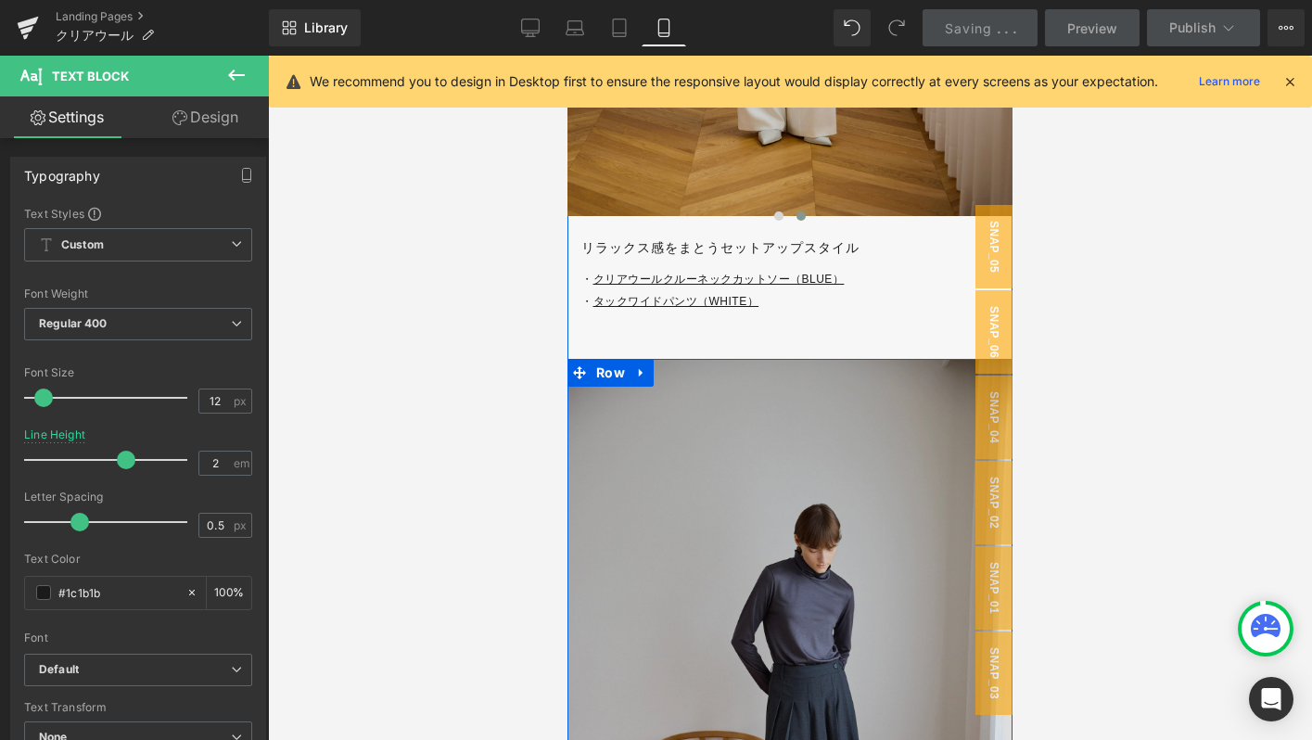
scroll to position [5530, 0]
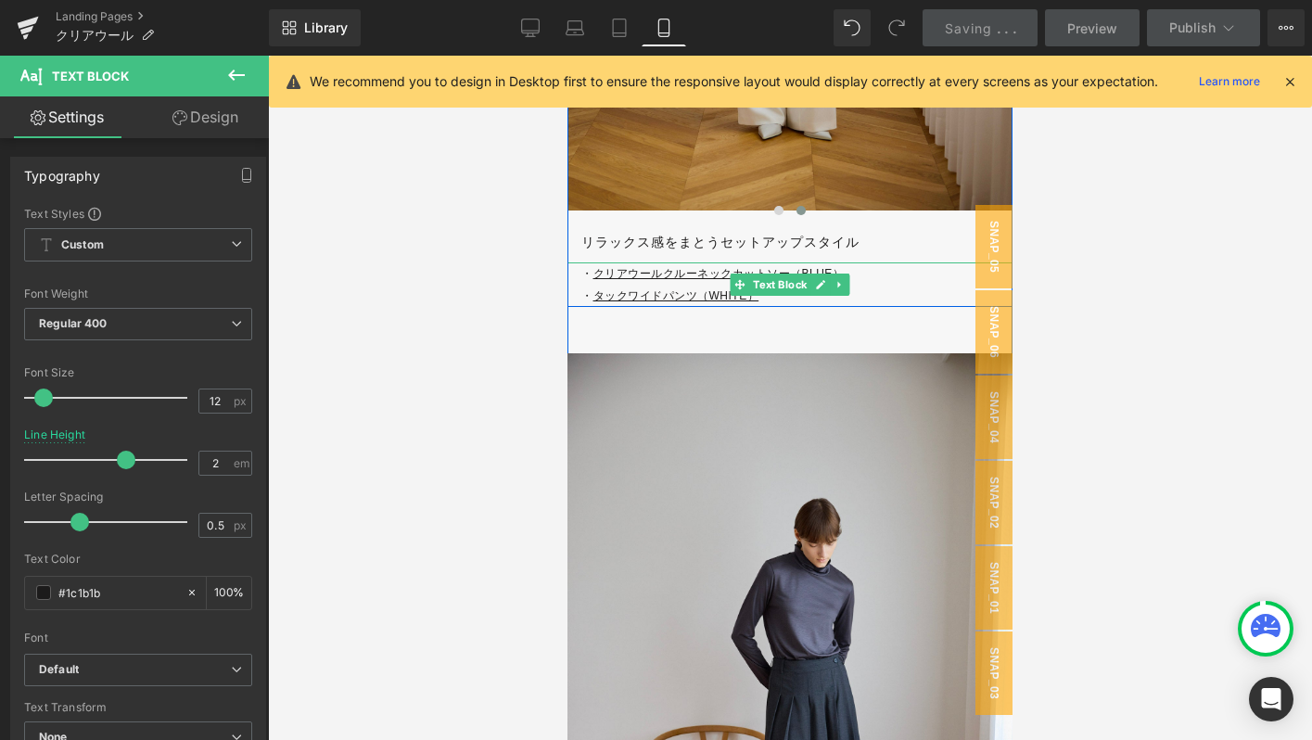
click at [926, 293] on p "・ タックワイドパンツ（WHITE）" at bounding box center [796, 296] width 431 height 22
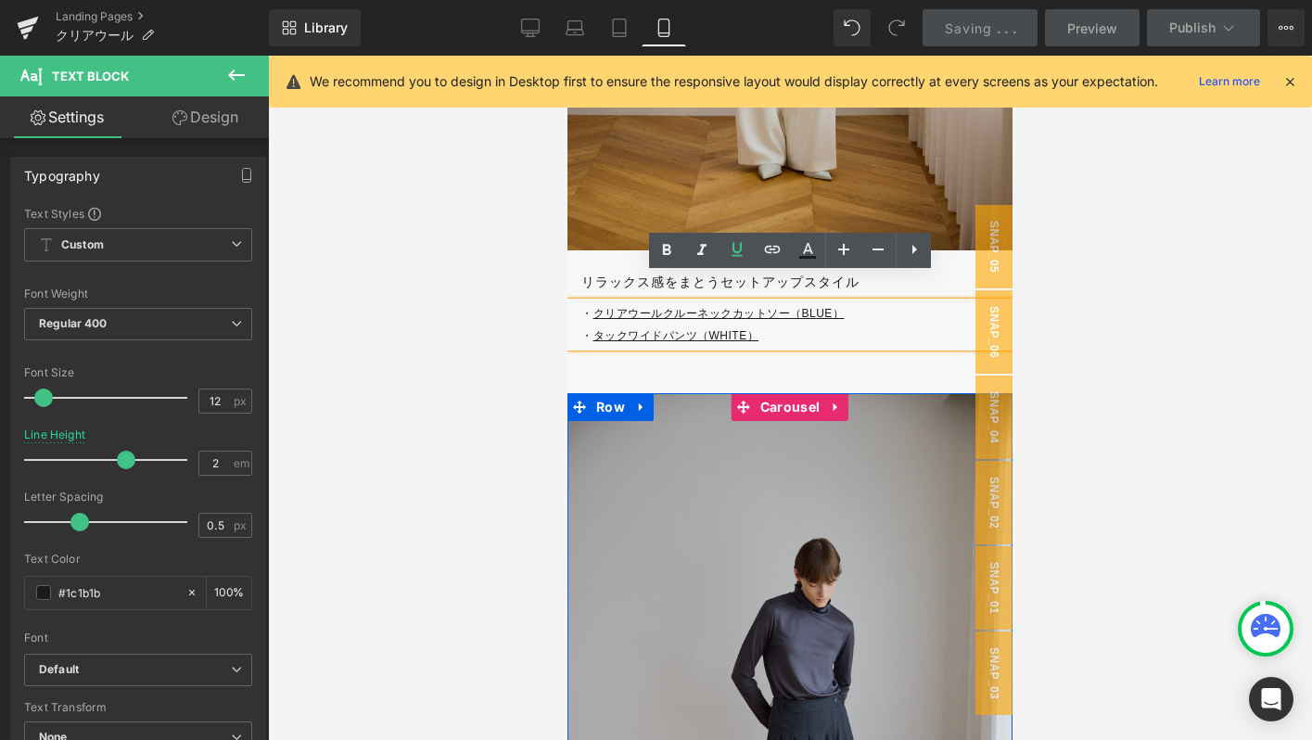
scroll to position [5477, 0]
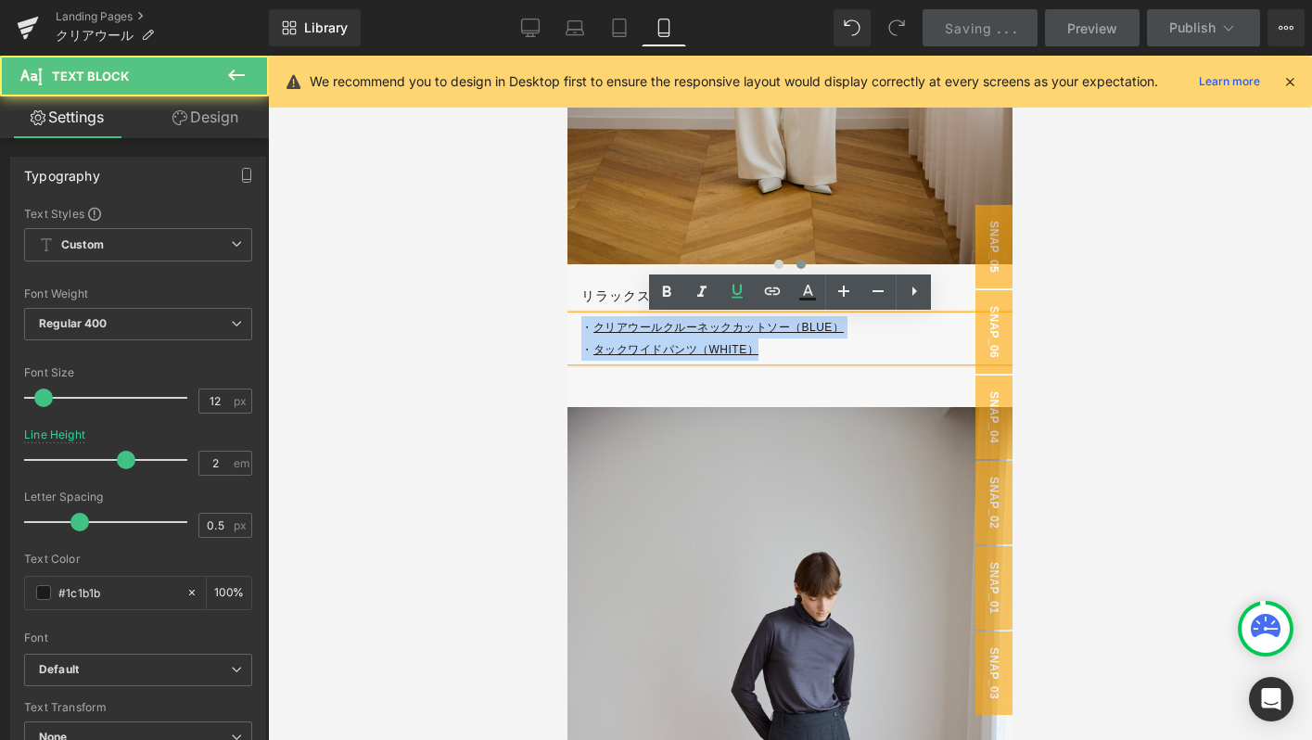
drag, startPoint x: 775, startPoint y: 356, endPoint x: 572, endPoint y: 320, distance: 206.2
click at [572, 320] on div "・ クリアウールクルーネックカットソー（BLUE） ・ タックワイドパンツ（WHITE）" at bounding box center [789, 338] width 445 height 45
copy div "・ クリアウールクルーネックカットソー（BLUE） ・ タックワイドパンツ（WHITE）"
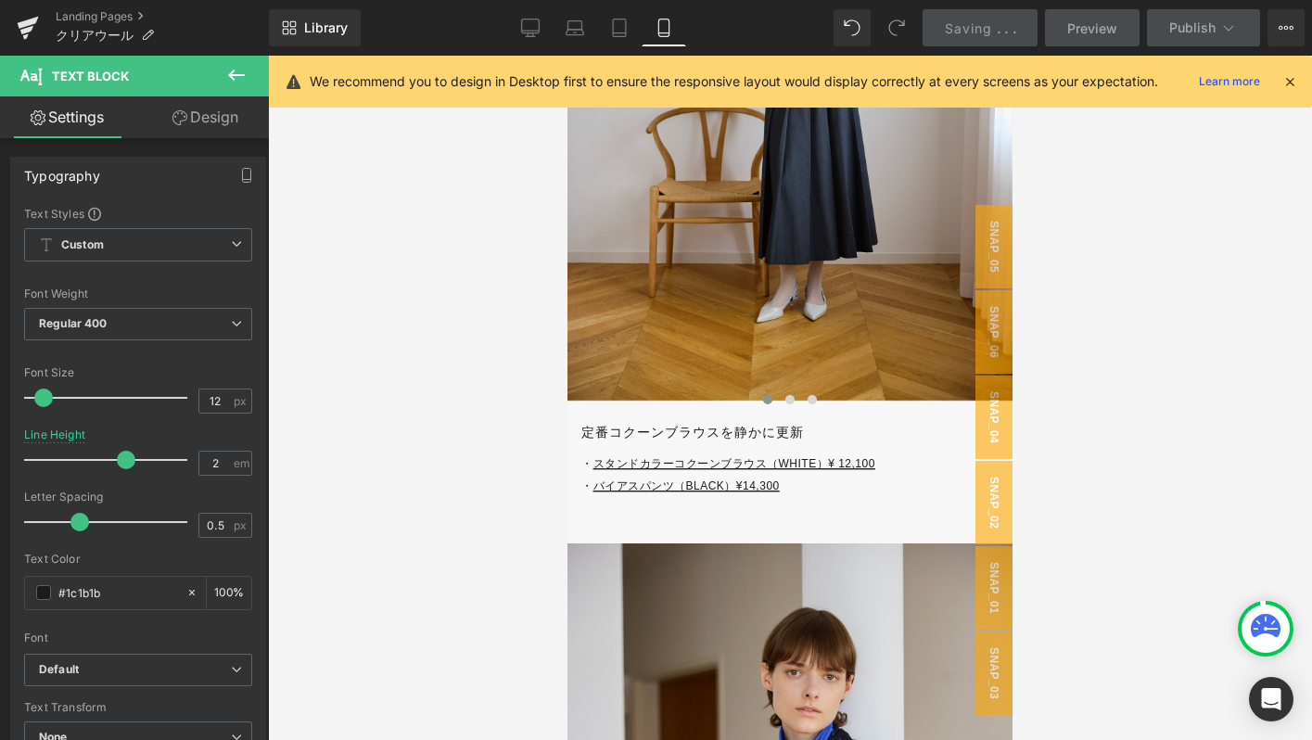
scroll to position [6166, 0]
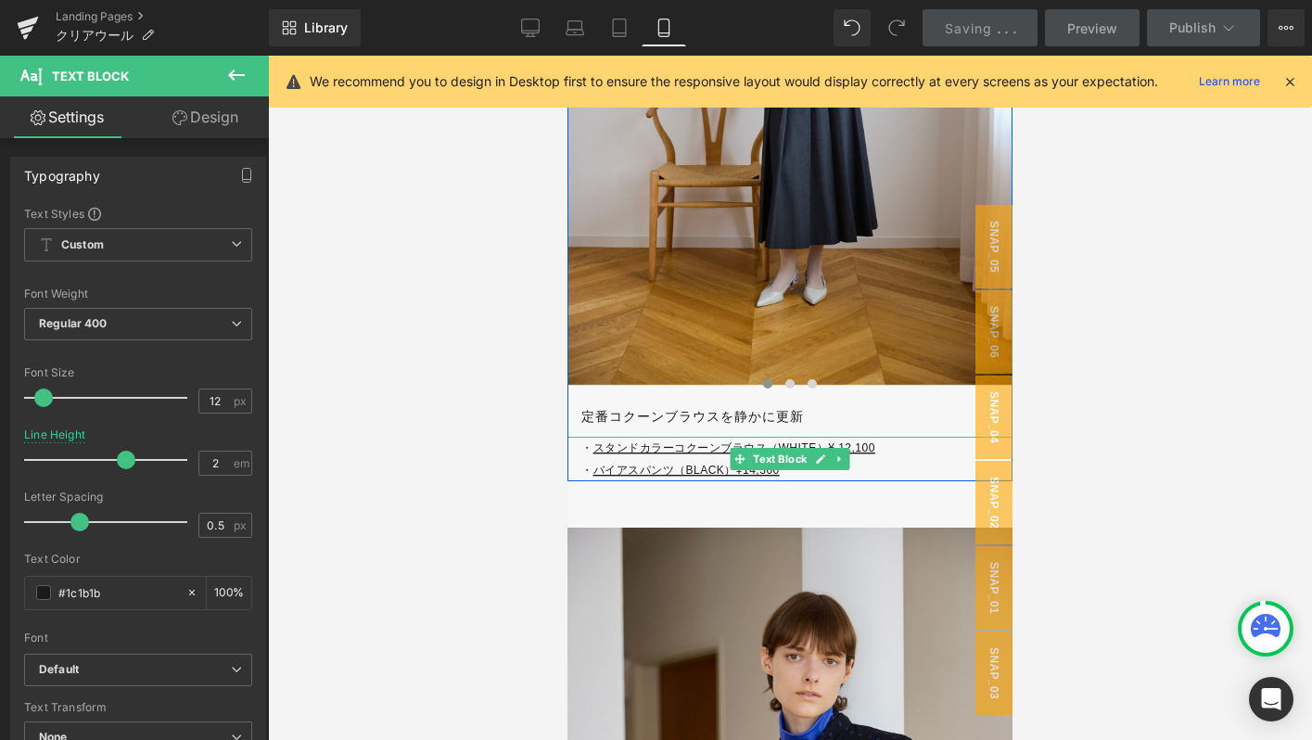
click at [821, 472] on p "・ スタンドカラーコクーンブラウス（WHITE）¥ 12,100 ・ バイアスパンツ（BLACK）¥14,300" at bounding box center [796, 459] width 431 height 45
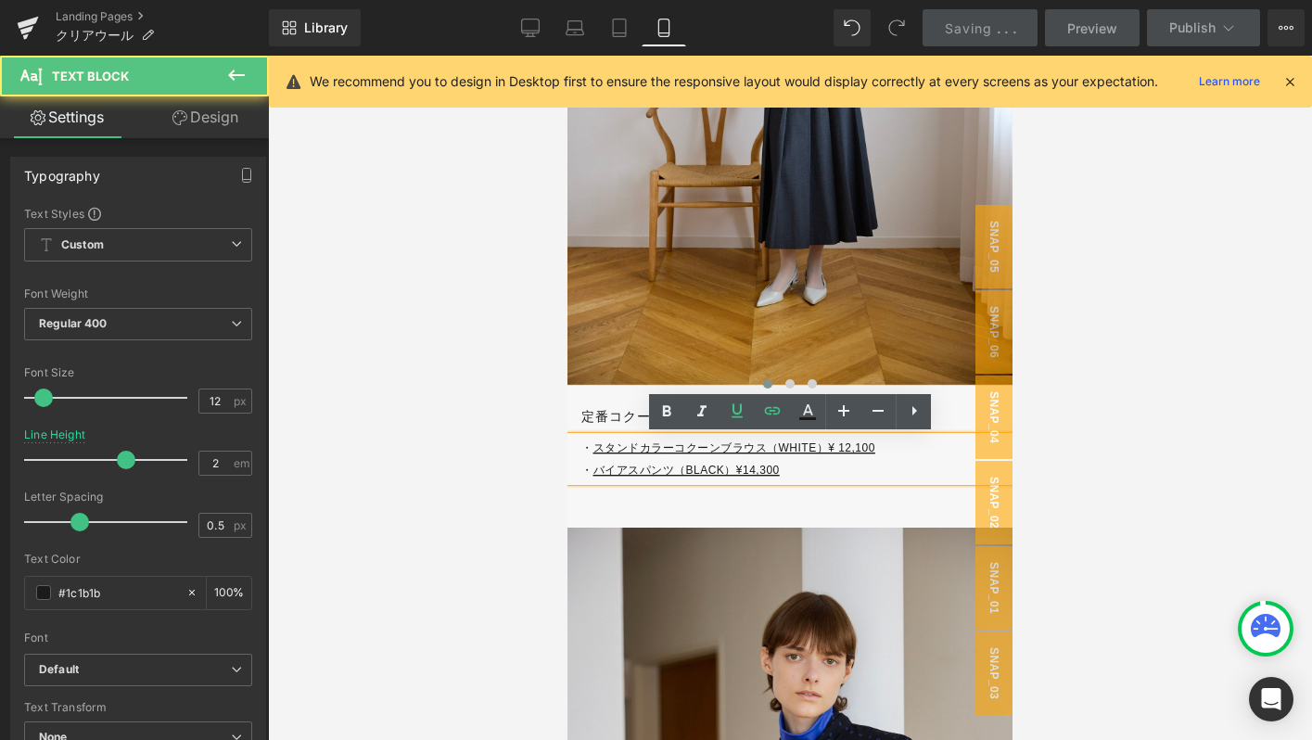
click at [815, 472] on p "・ スタンドカラーコクーンブラウス（WHITE）¥ 12,100 ・ バイアスパンツ（BLACK）¥14,300" at bounding box center [796, 459] width 431 height 45
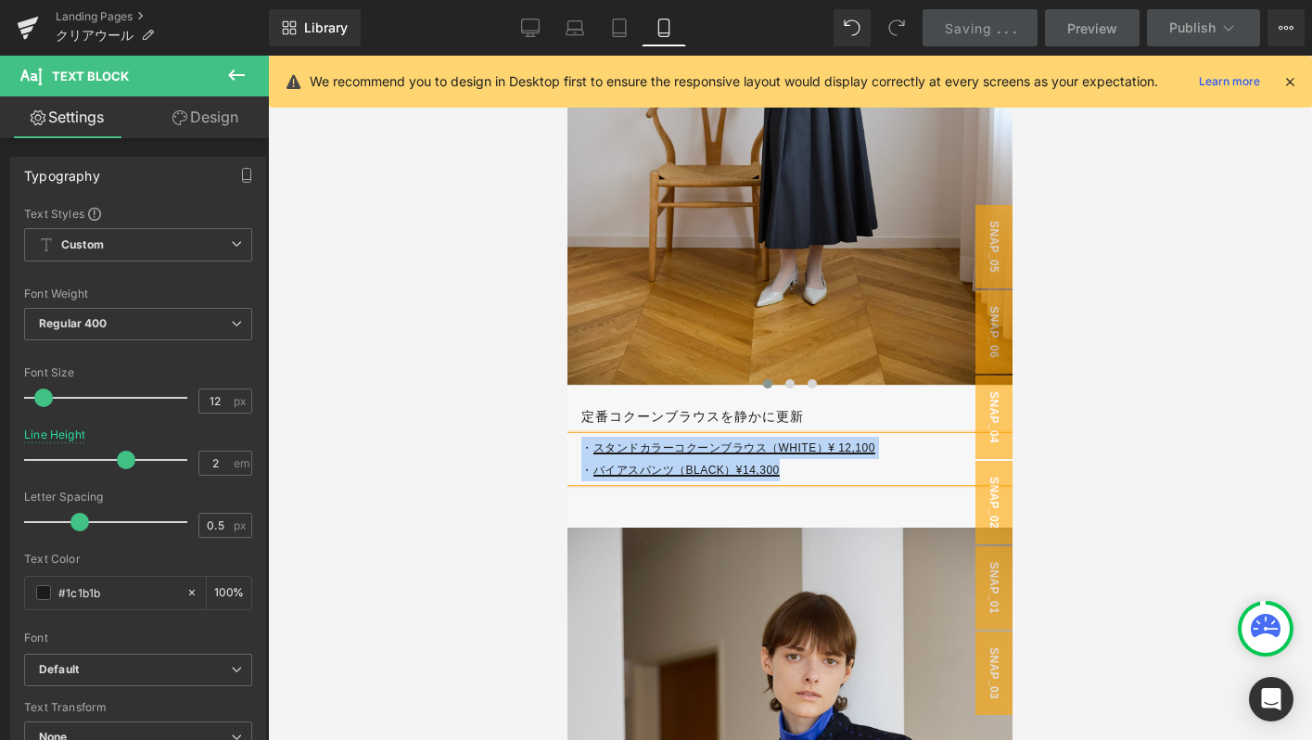
paste div
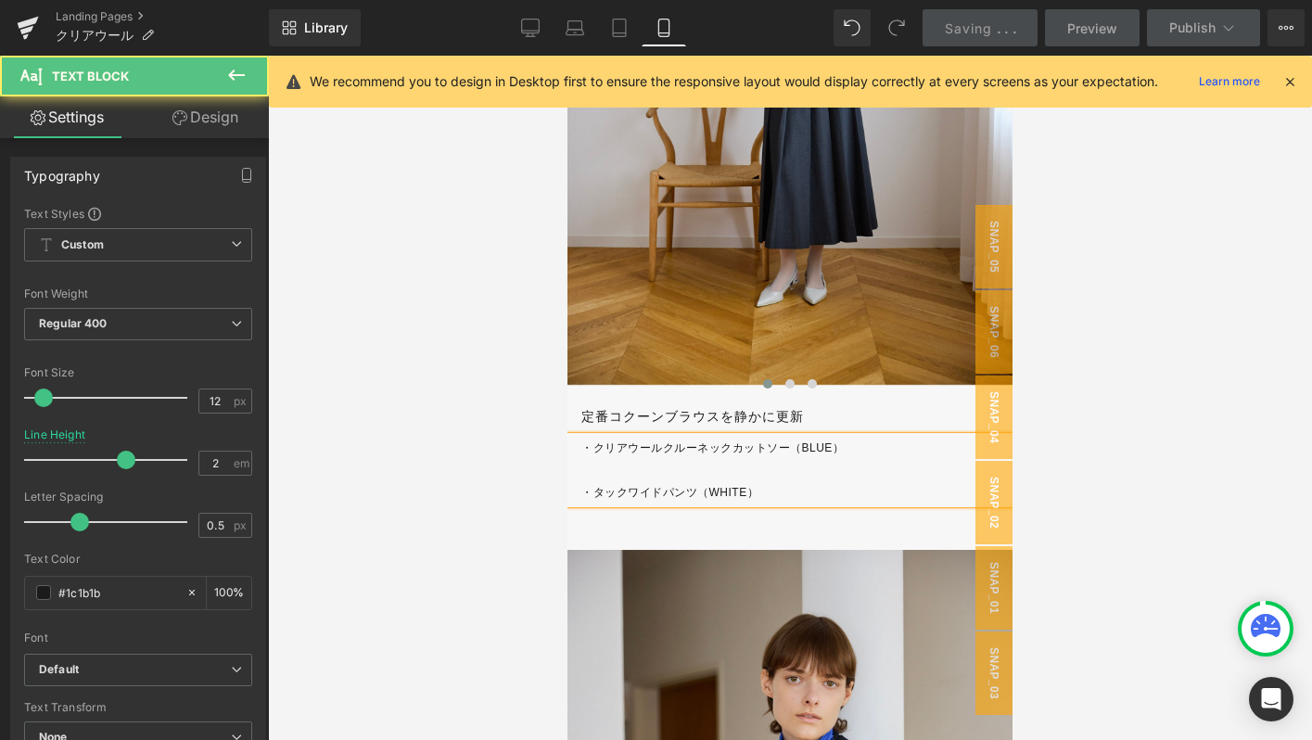
click at [762, 458] on p "・クリアウールクルーネックカットソー（BLUE）" at bounding box center [796, 448] width 431 height 22
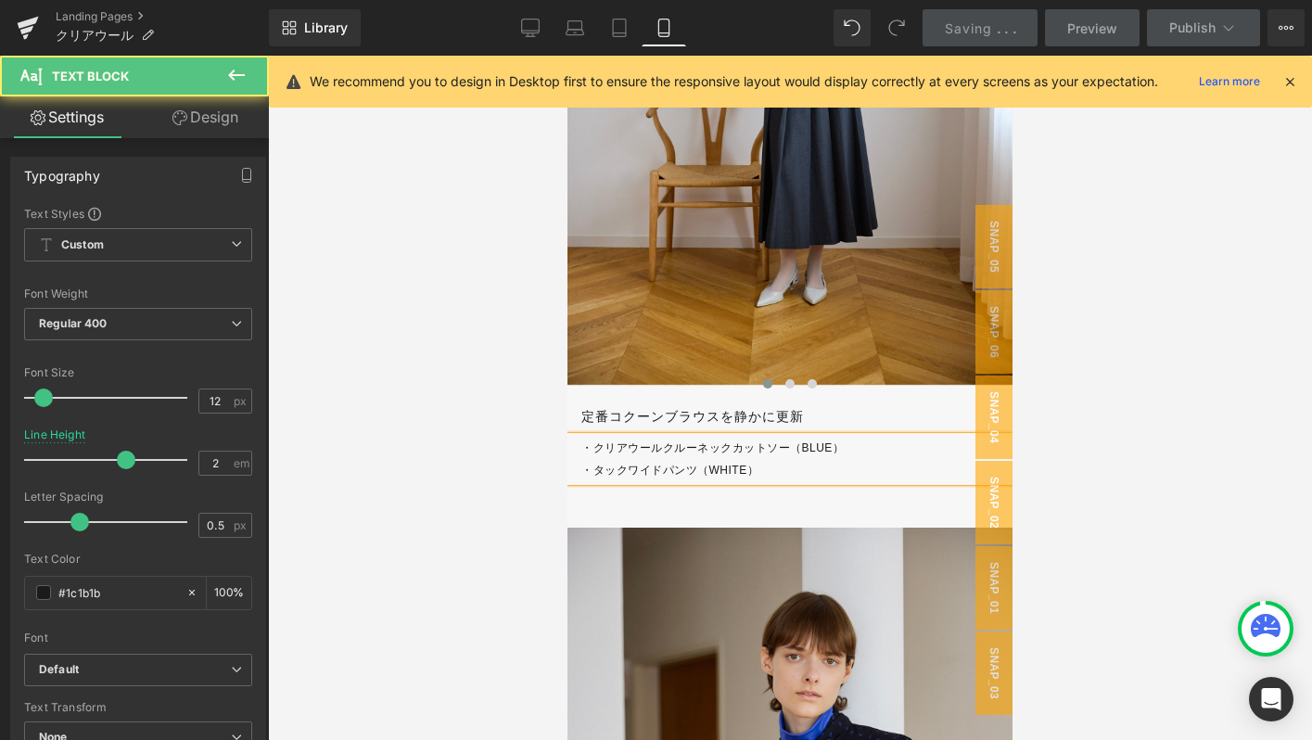
click at [701, 452] on p "・クリアウールクルーネックカットソー（BLUE）" at bounding box center [796, 448] width 431 height 22
click at [844, 454] on p "・クリアウールタートルネックカットソー（BLUE）" at bounding box center [796, 448] width 431 height 22
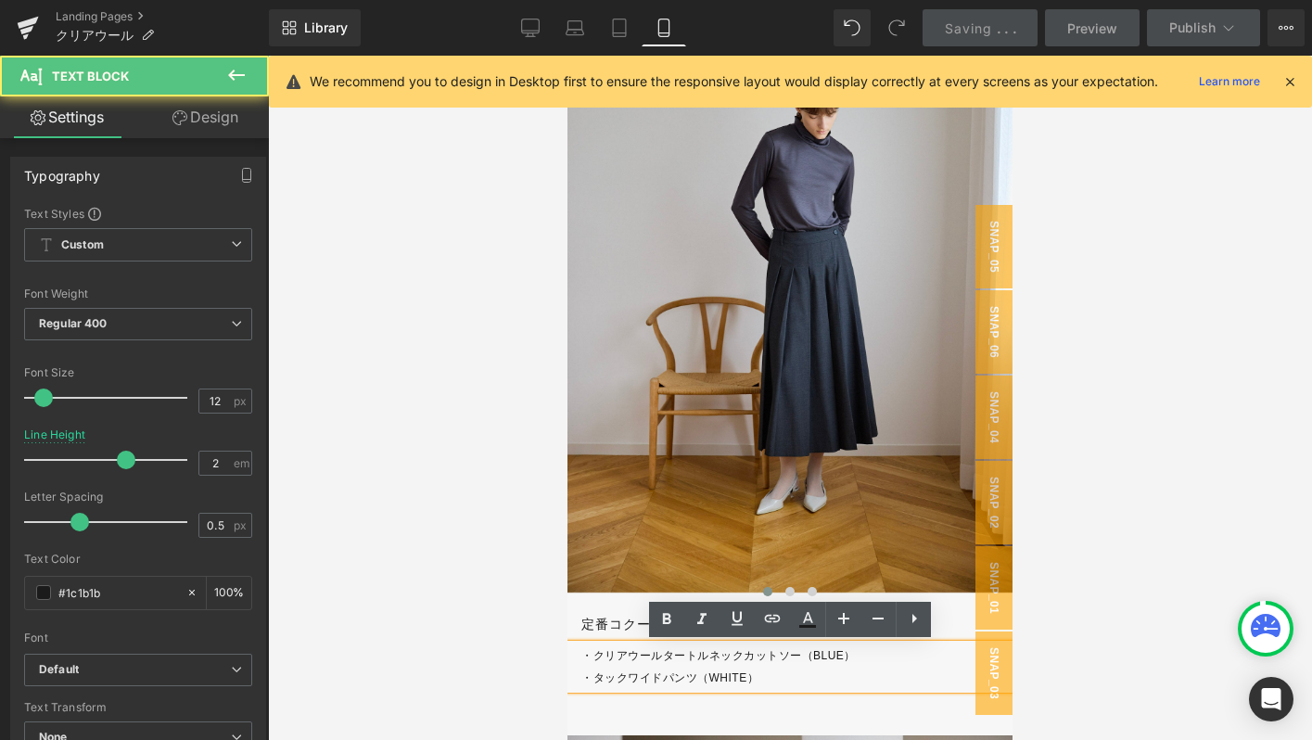
scroll to position [6088, 0]
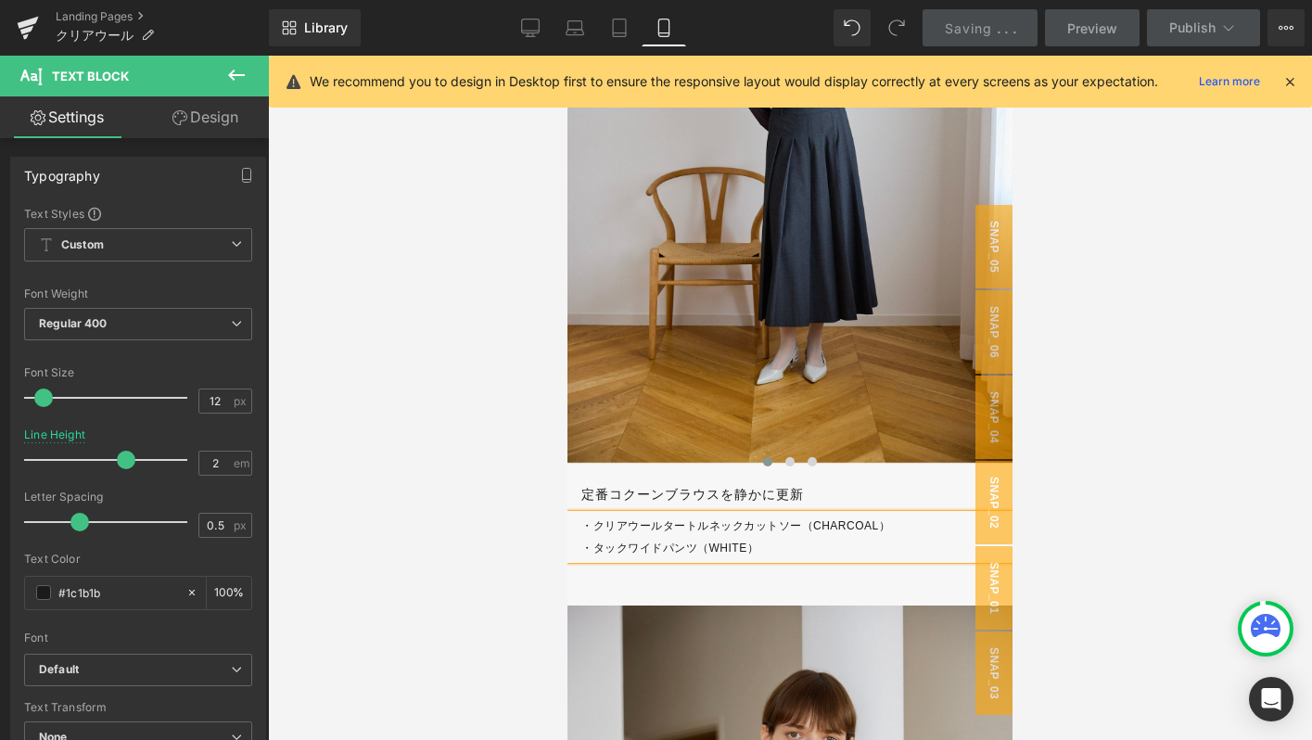
click at [683, 541] on p "・タックワイドパンツ（WHITE）" at bounding box center [796, 548] width 431 height 22
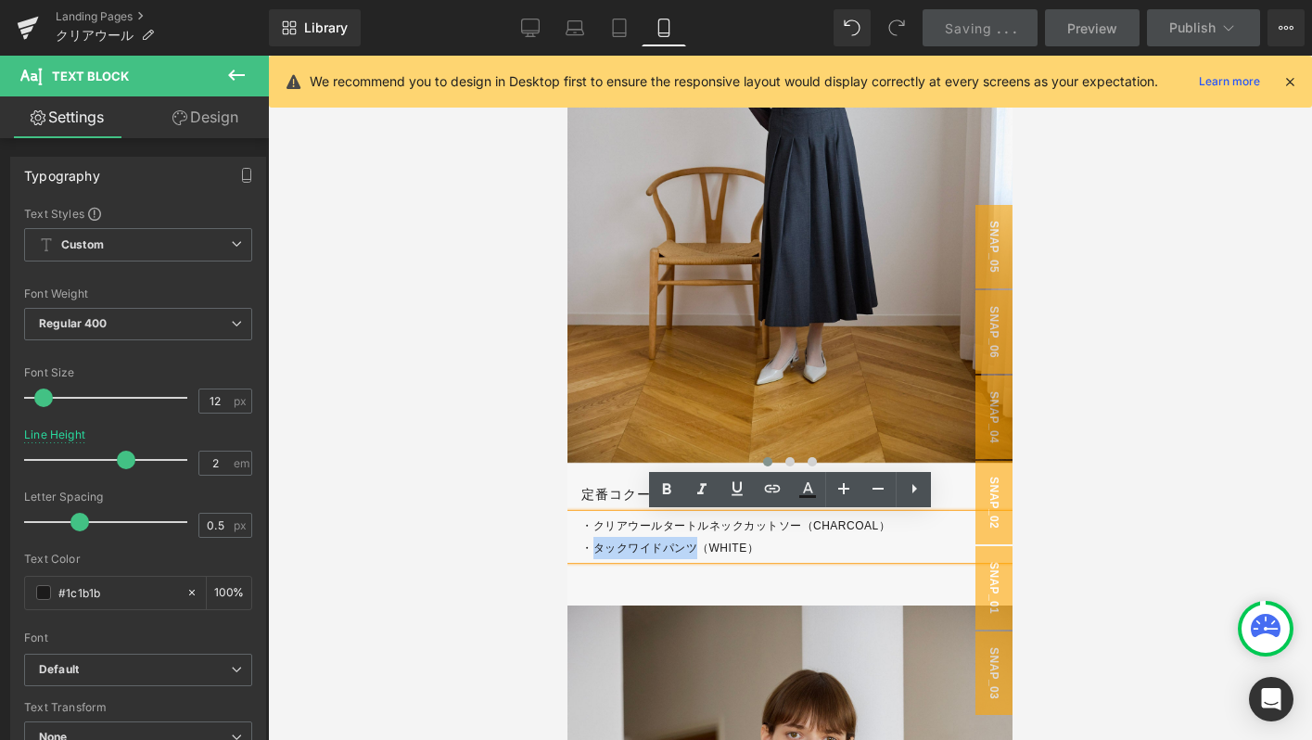
drag, startPoint x: 699, startPoint y: 550, endPoint x: 590, endPoint y: 549, distance: 109.4
click at [589, 549] on p "・タックワイドパンツ（WHITE）" at bounding box center [796, 548] width 431 height 22
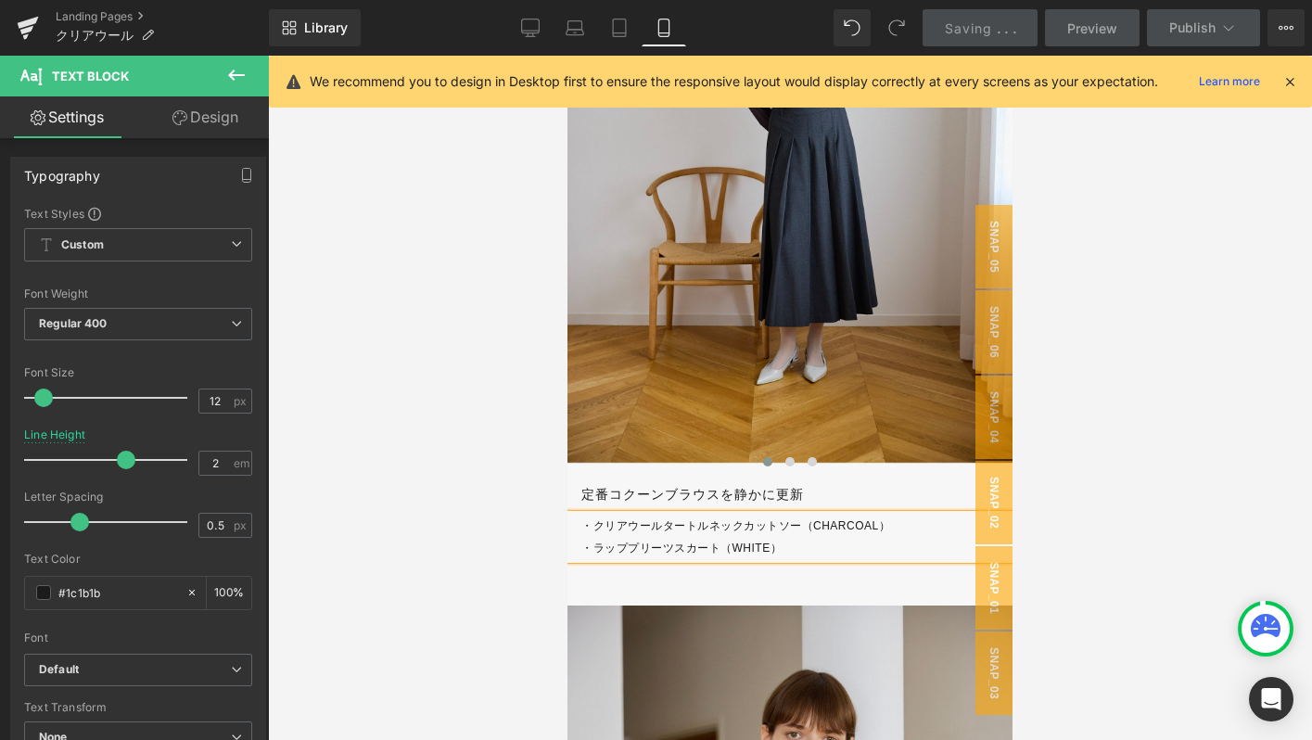
click at [770, 551] on p "・ラッププリーツスカート（WHITE）" at bounding box center [796, 548] width 431 height 22
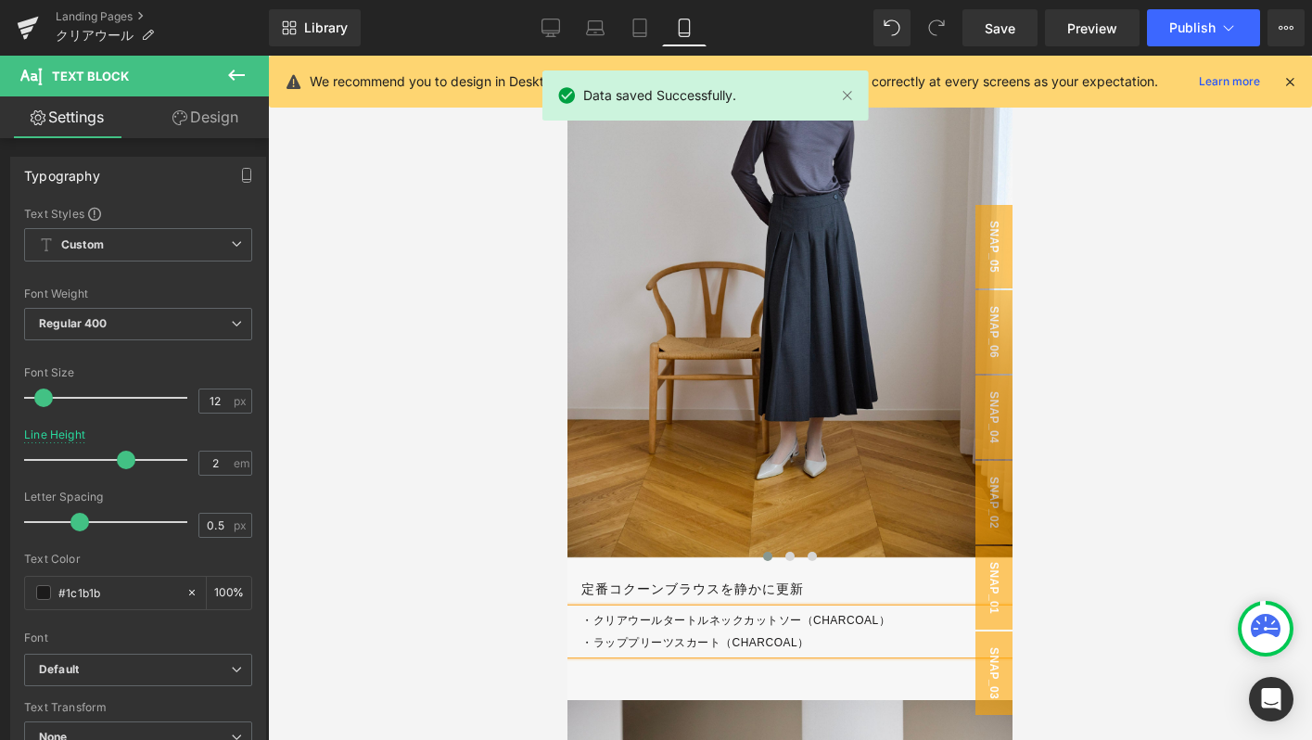
scroll to position [6076, 0]
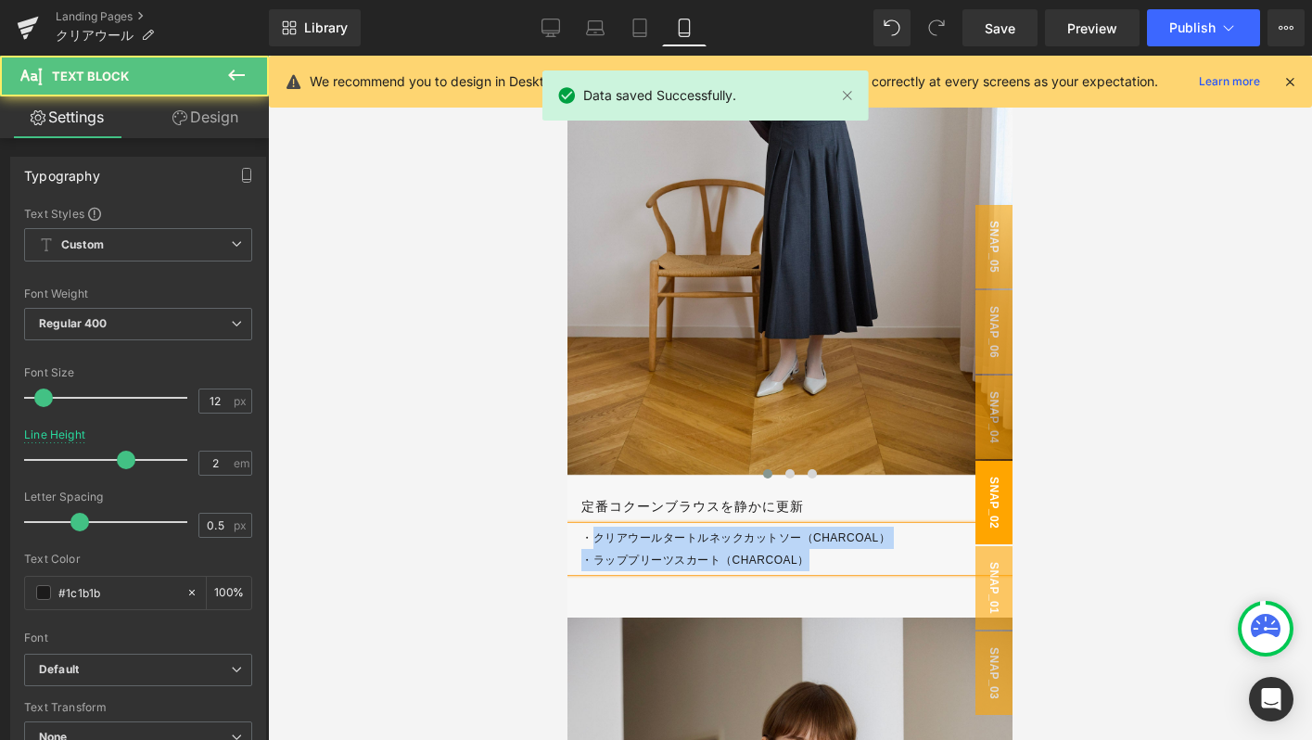
drag, startPoint x: 597, startPoint y: 541, endPoint x: 1002, endPoint y: 541, distance: 405.2
click at [1002, 541] on body "コンテンツへスキップ 22,000円(税込)以上のご注文で送料無料 ITEMS すべての商品 この季節におすすめ #1 3シーズン活躍する羽織れるワンピース …" at bounding box center [789, 288] width 445 height 12618
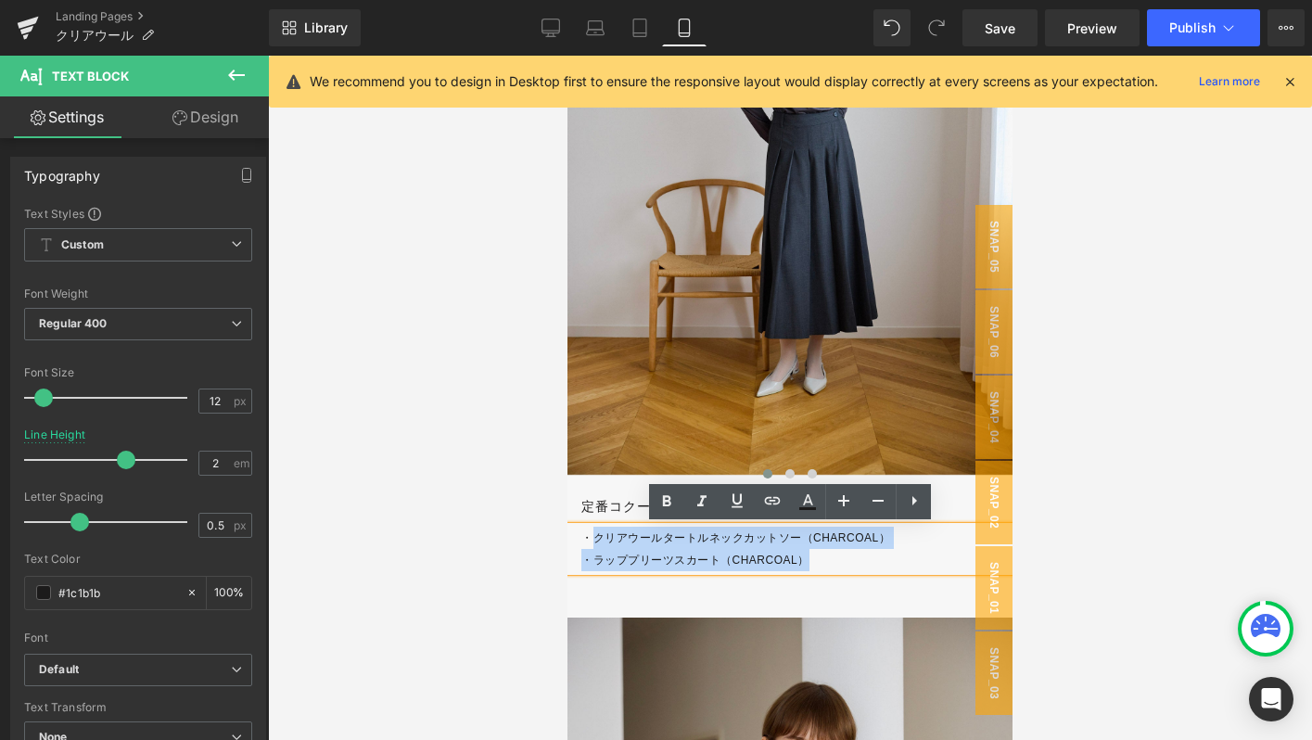
click at [593, 540] on p "・クリアウールタートルネックカットソー（CHARCOAL）" at bounding box center [796, 538] width 431 height 22
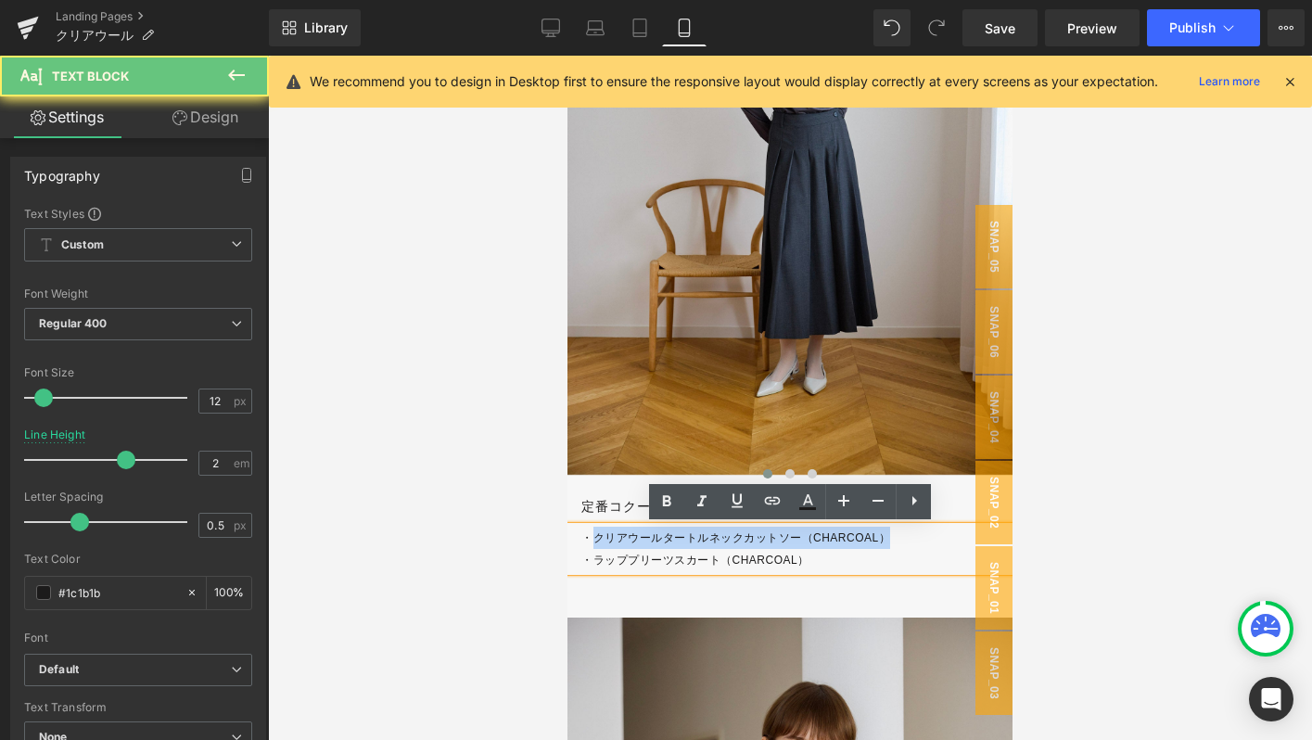
click at [929, 538] on p "・クリアウールタートルネックカットソー（CHARCOAL）" at bounding box center [796, 538] width 431 height 22
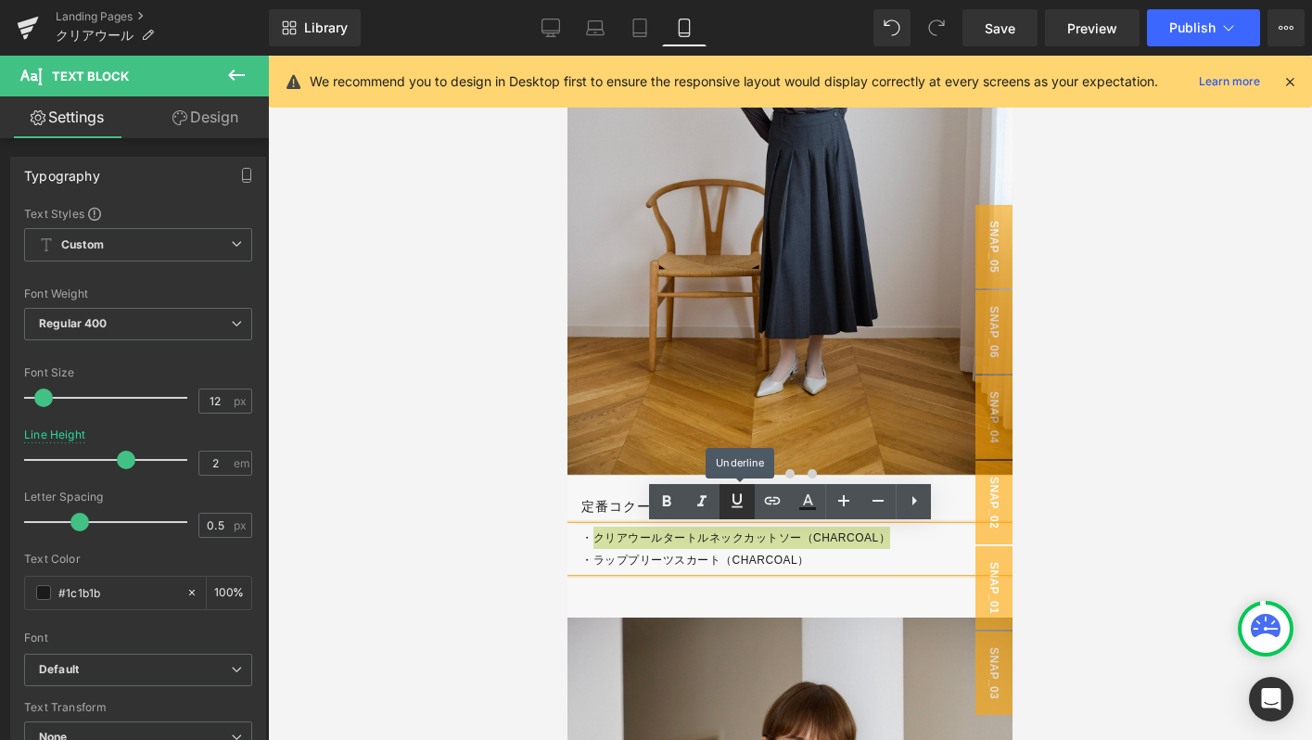
click at [725, 509] on link at bounding box center [736, 501] width 35 height 35
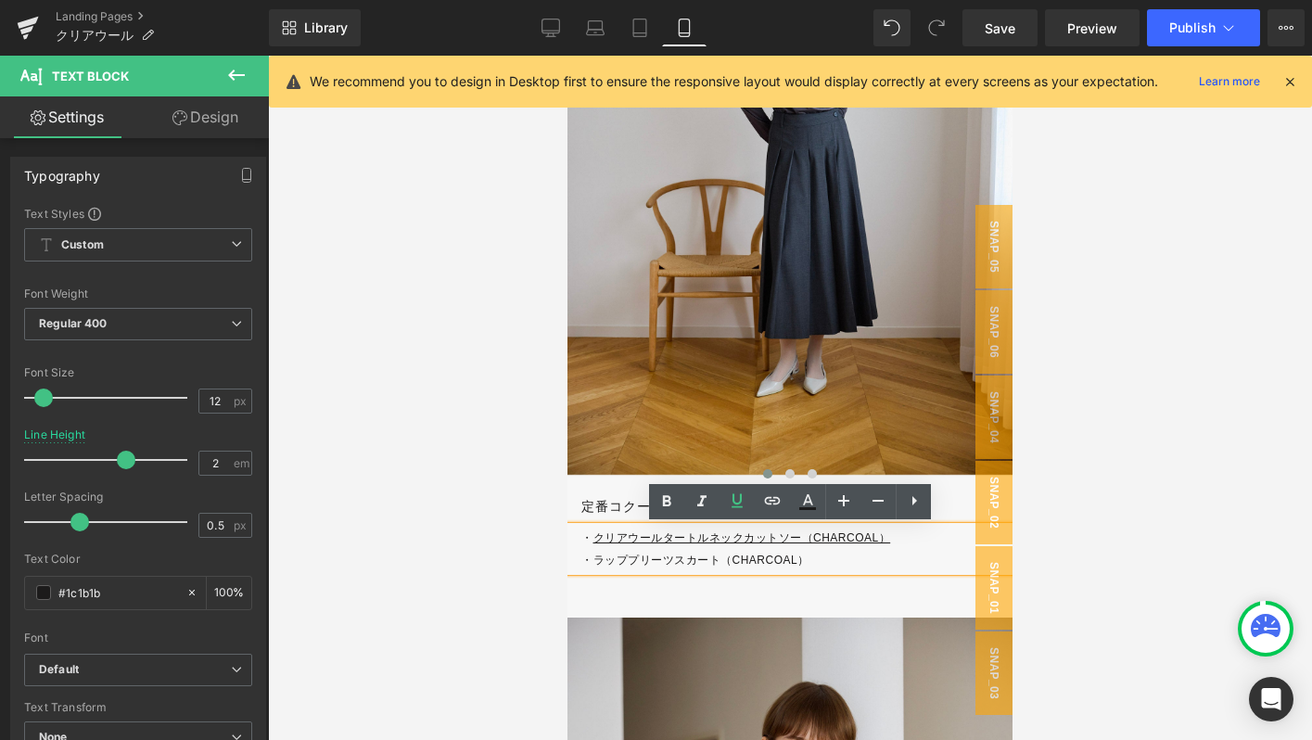
click at [592, 562] on p "・ラッププリーツスカート（CHARCOAL）" at bounding box center [796, 560] width 431 height 22
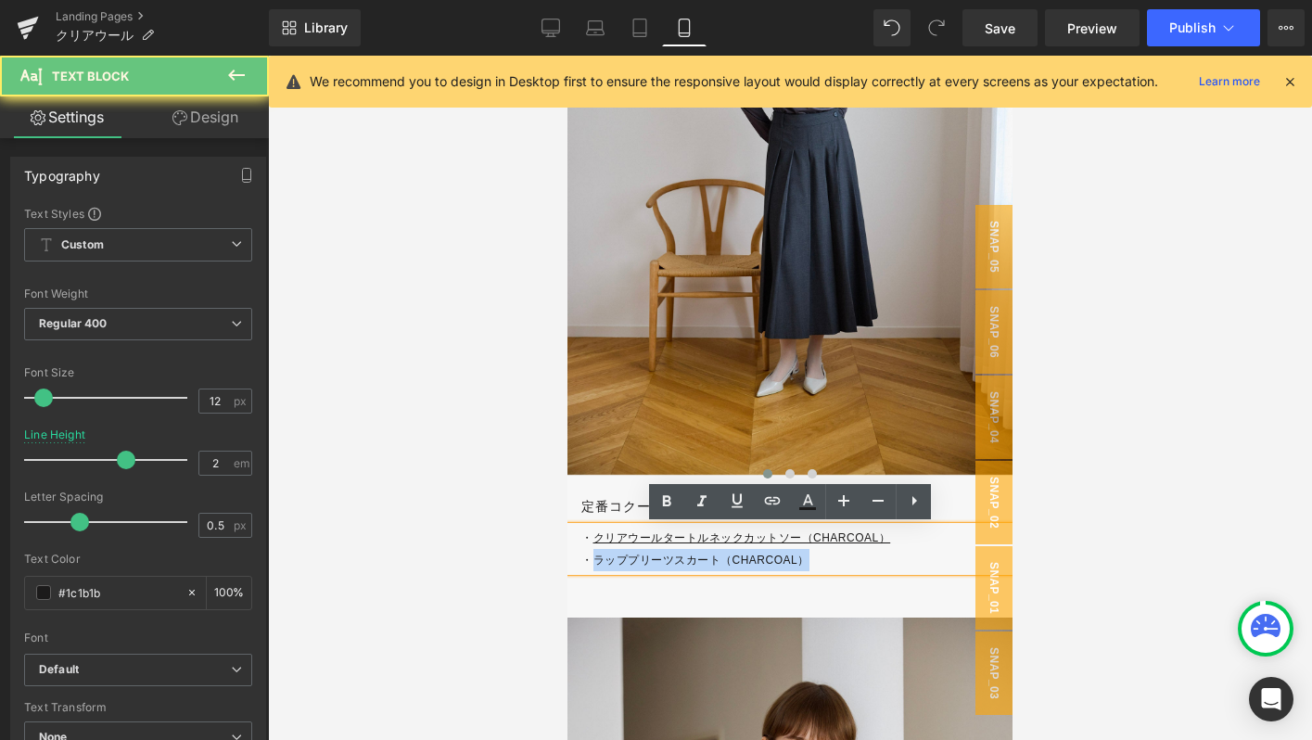
click at [812, 566] on p "・ラッププリーツスカート（CHARCOAL）" at bounding box center [796, 560] width 431 height 22
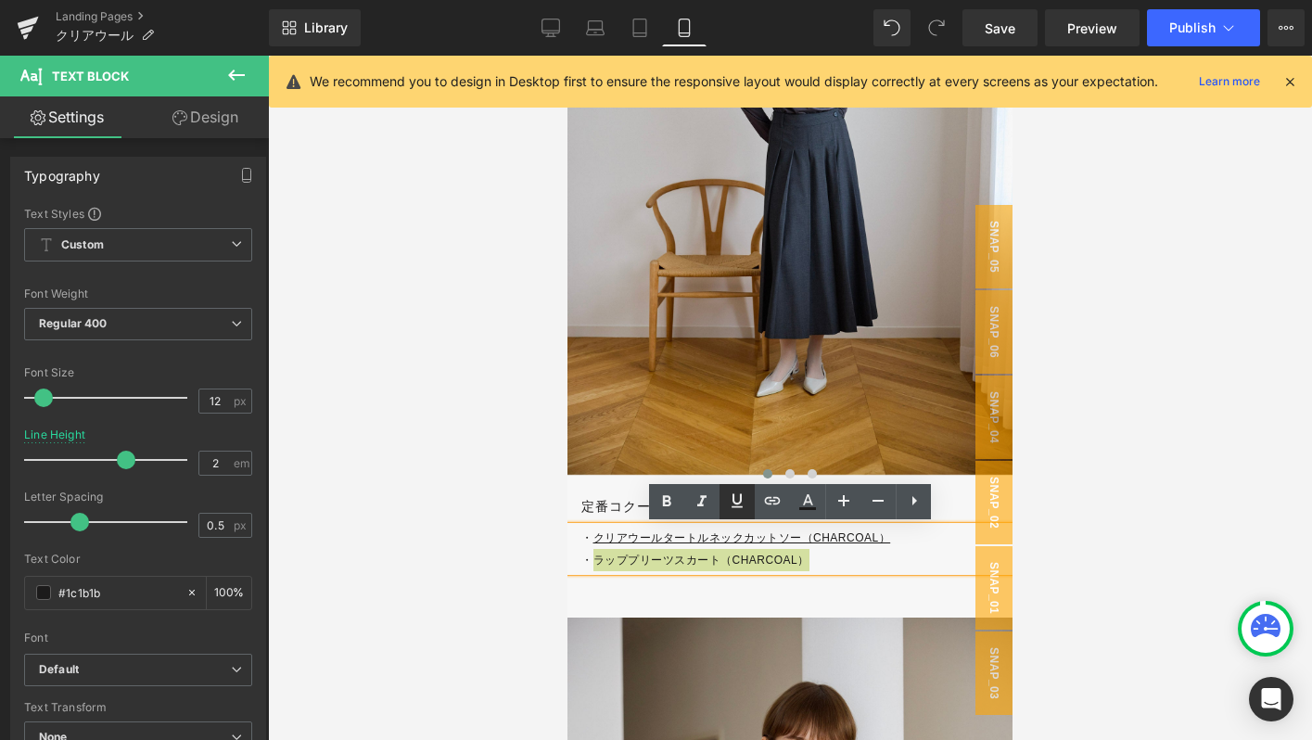
click at [733, 495] on icon at bounding box center [737, 501] width 11 height 14
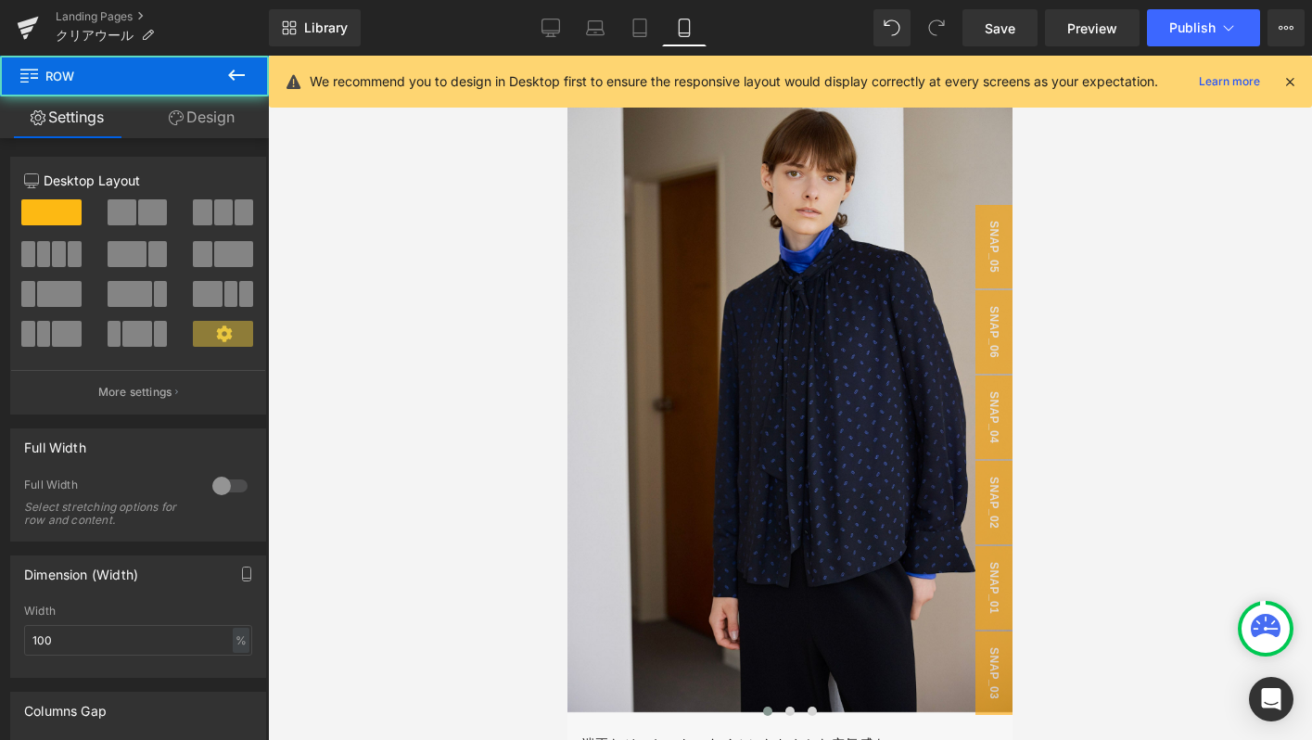
scroll to position [6958, 0]
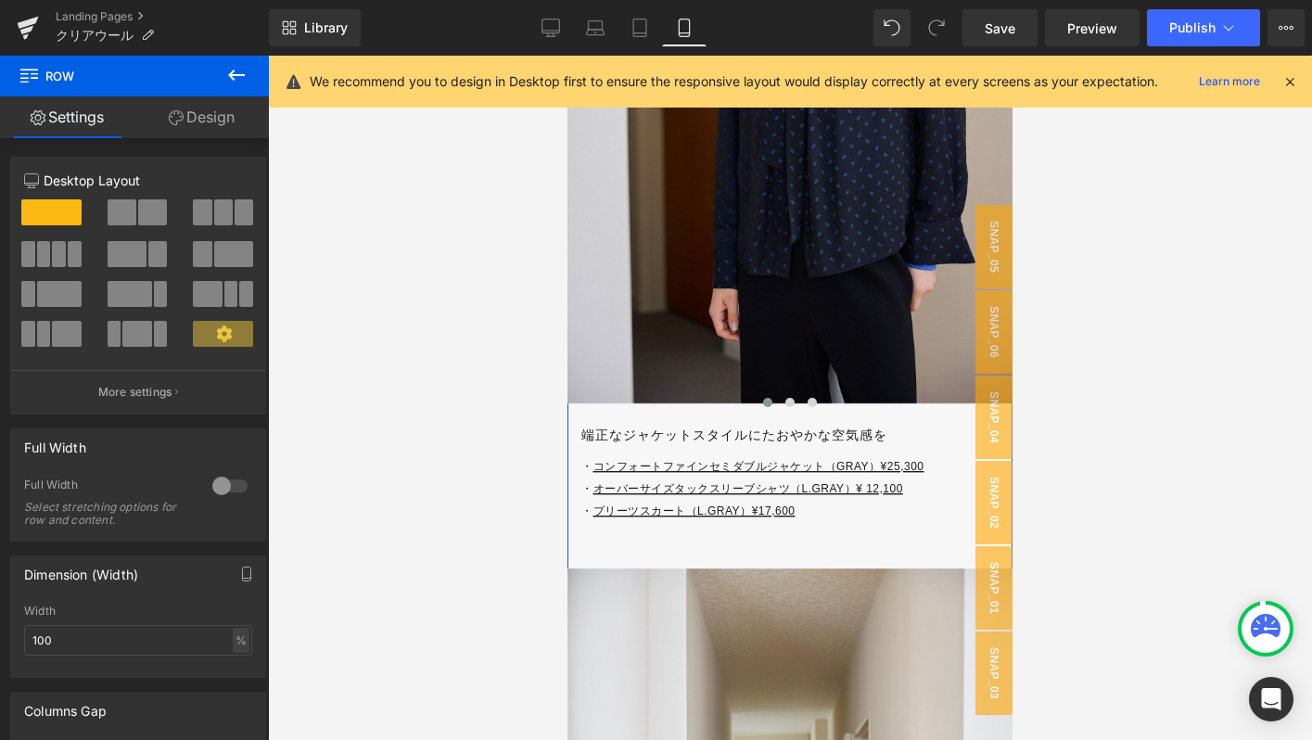
click at [567, 56] on div at bounding box center [567, 56] width 0 height 0
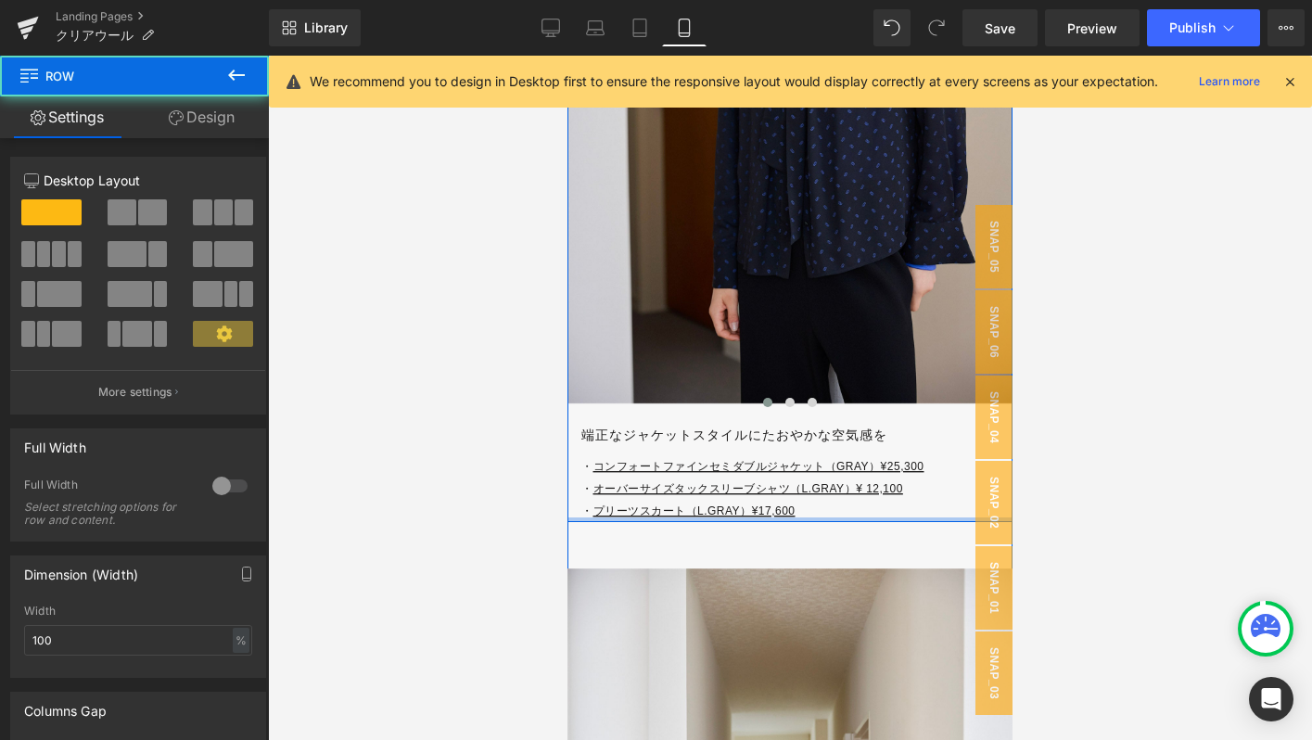
click at [833, 518] on div at bounding box center [789, 519] width 445 height 5
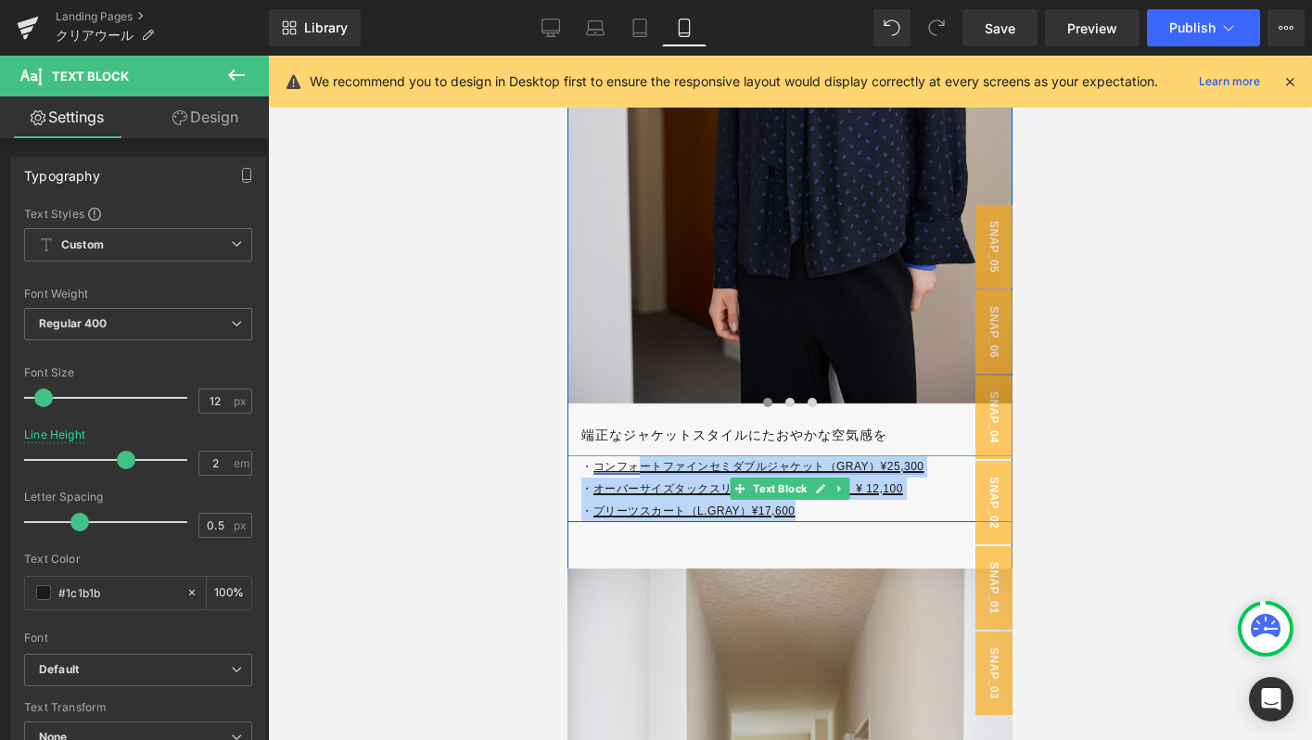
drag, startPoint x: 821, startPoint y: 508, endPoint x: 633, endPoint y: 464, distance: 193.2
click at [633, 464] on p "・ コンフォートファインセミダブルジャケット（GRAY）¥25,300 ・ オーバーサイズタックスリーブシャツ（L.GRAY）¥ 12,100 ・ プリーツス…" at bounding box center [796, 488] width 431 height 67
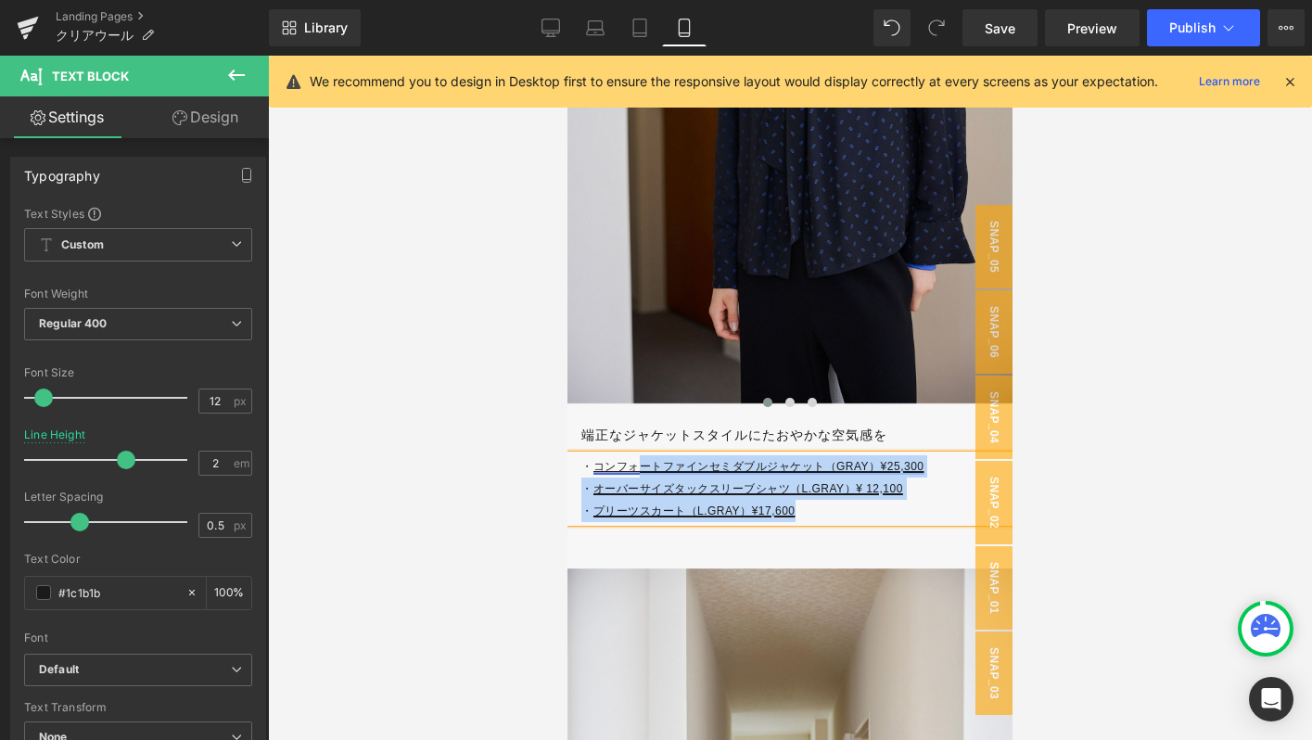
click at [633, 464] on link "コンフォートファインセミダブルジャケット（GRAY）¥25,300" at bounding box center [758, 466] width 331 height 13
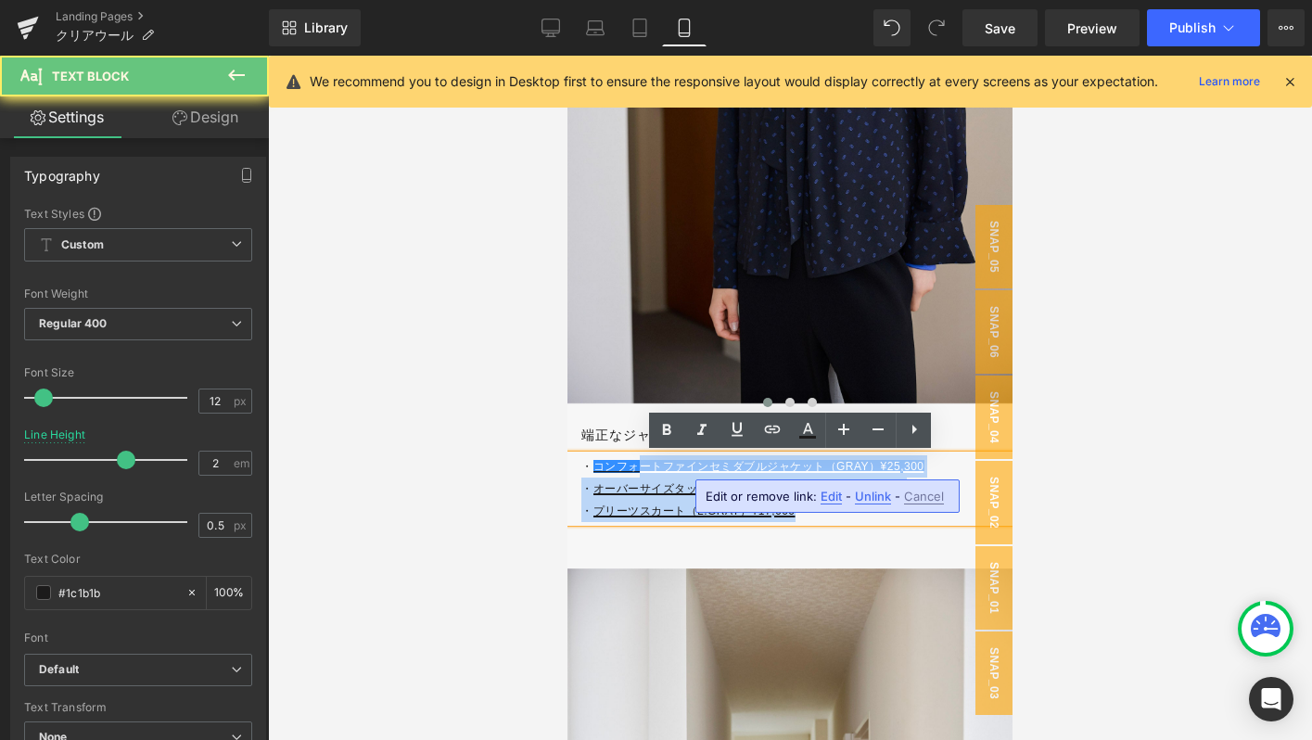
drag, startPoint x: 633, startPoint y: 464, endPoint x: 820, endPoint y: 503, distance: 190.4
click at [820, 503] on p "・ コンフォートファインセミダブルジャケット（GRAY）¥25,300 ・ オーバーサイズタックスリーブシャツ（L.GRAY）¥ 12,100 ・ プリーツス…" at bounding box center [796, 488] width 431 height 67
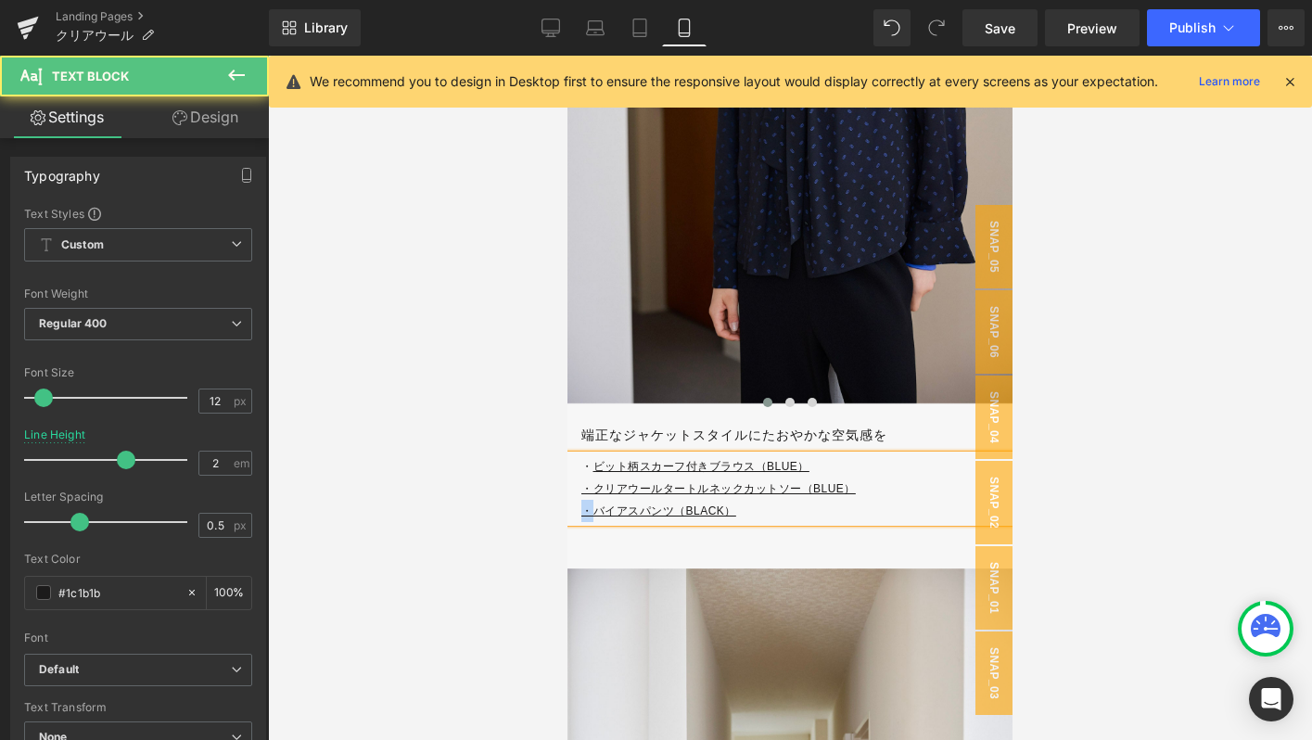
drag, startPoint x: 592, startPoint y: 514, endPoint x: 578, endPoint y: 514, distance: 13.9
click at [578, 514] on div "・ ビット柄スカーフ付きブラウス（BLUE） ・クリアウールタートルネックカットソー（BLUE） ・バイアスパンツ（BLACK）" at bounding box center [789, 488] width 445 height 67
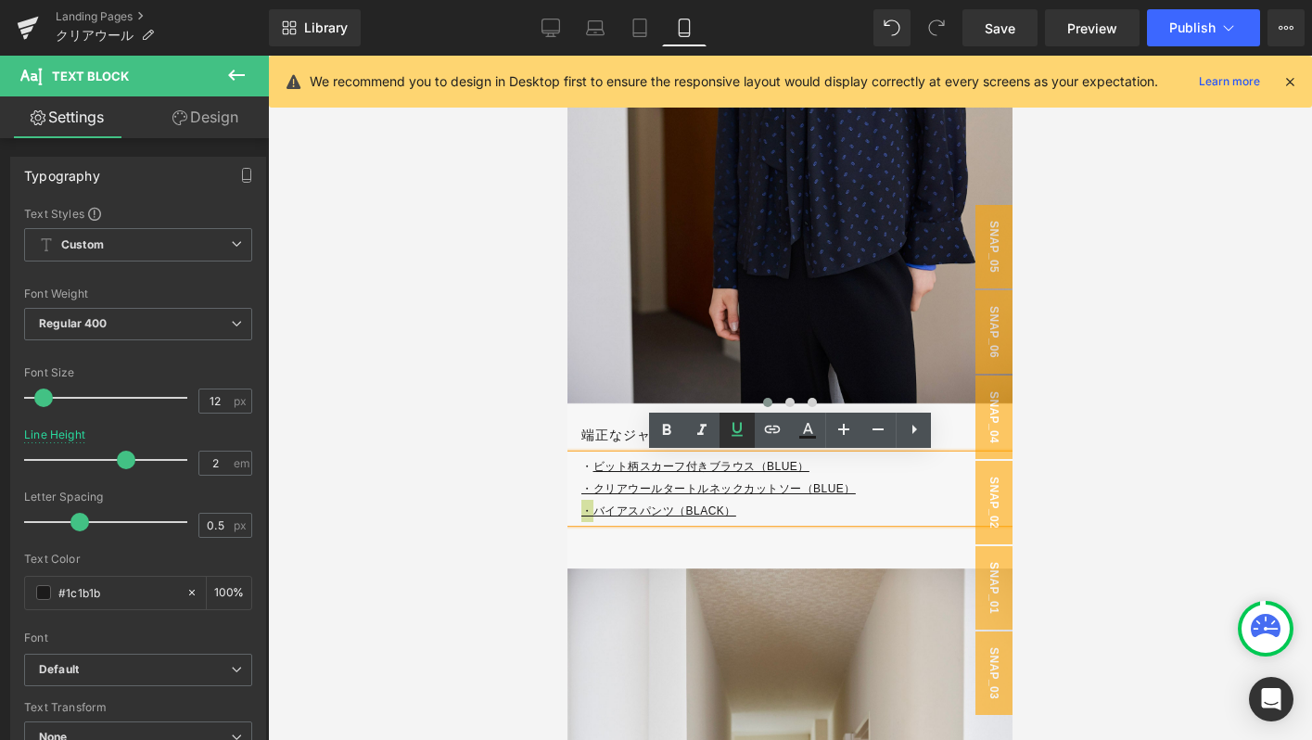
click at [745, 426] on icon at bounding box center [737, 429] width 22 height 22
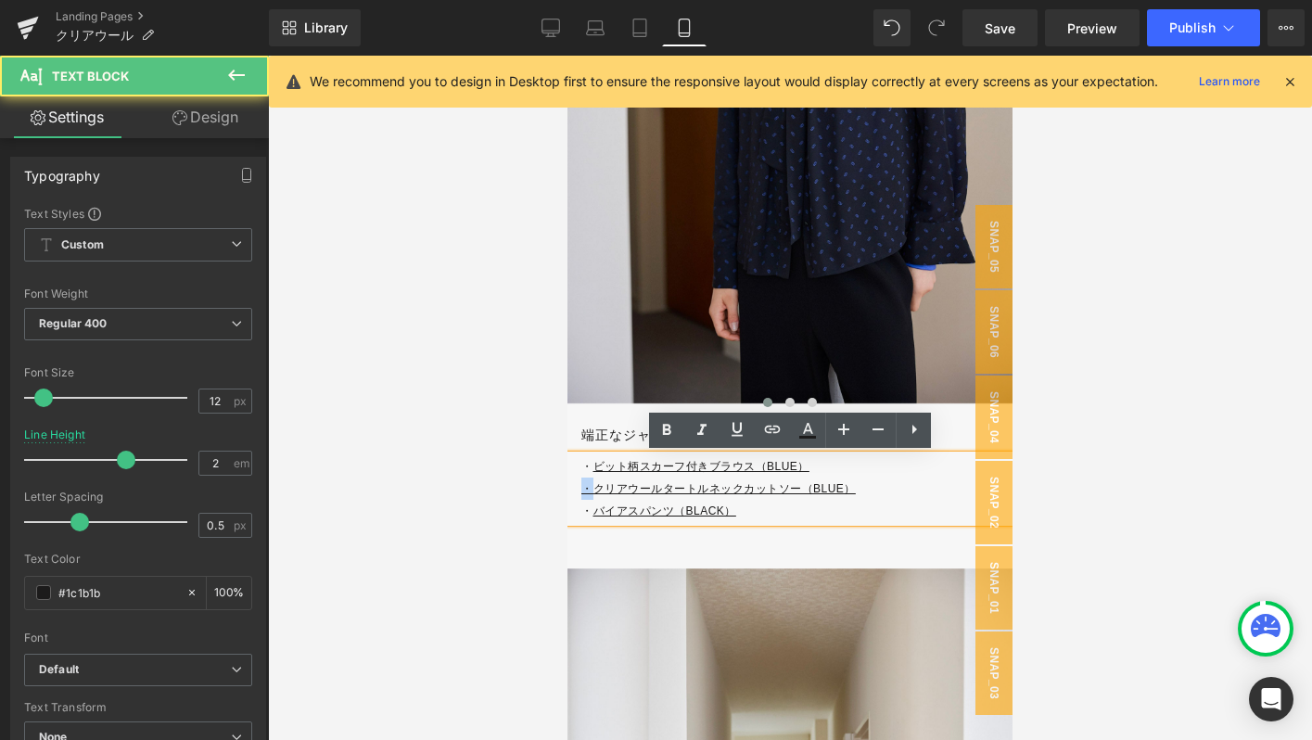
drag, startPoint x: 594, startPoint y: 492, endPoint x: 569, endPoint y: 492, distance: 25.0
click at [569, 492] on div "・ ビット柄スカーフ付きブラウス（BLUE） ・クリアウールタートルネックカットソー（BLUE） ・ バイアスパンツ（BLACK）" at bounding box center [789, 488] width 445 height 67
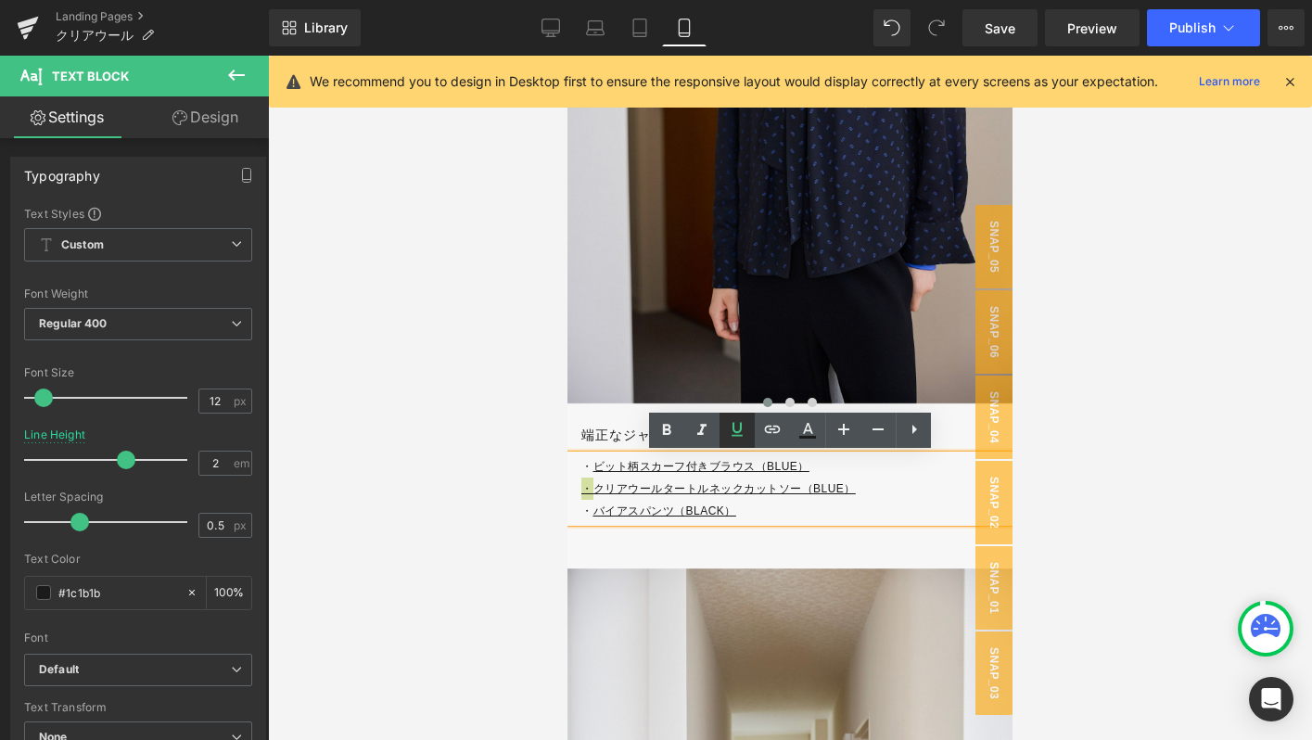
click at [731, 435] on icon at bounding box center [737, 429] width 22 height 22
click at [744, 511] on p "・ バイアスパンツ（BLACK）" at bounding box center [796, 511] width 431 height 22
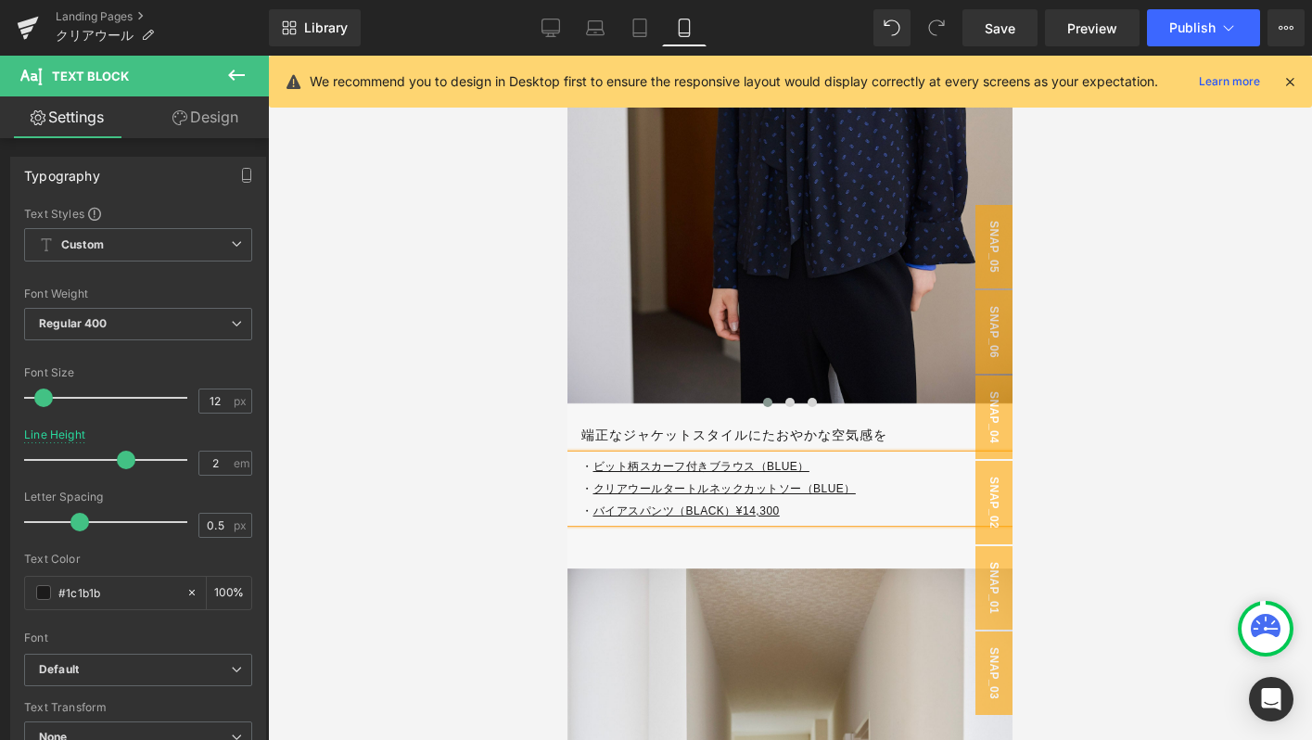
click at [806, 466] on u "ビット柄スカーフ付きブラウス（BLUE）" at bounding box center [701, 466] width 216 height 13
click at [868, 491] on p "・ クリアウールタートルネックカットソー（BLUE）" at bounding box center [796, 488] width 431 height 22
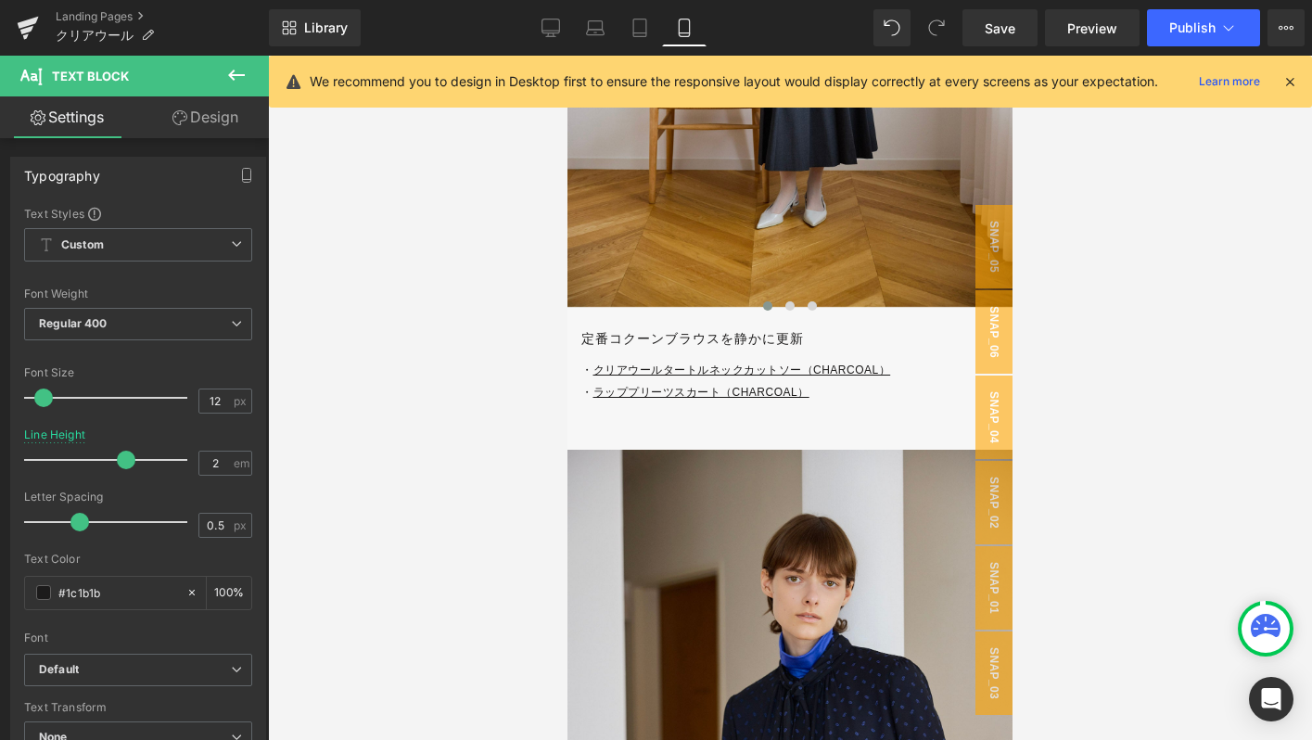
scroll to position [6246, 0]
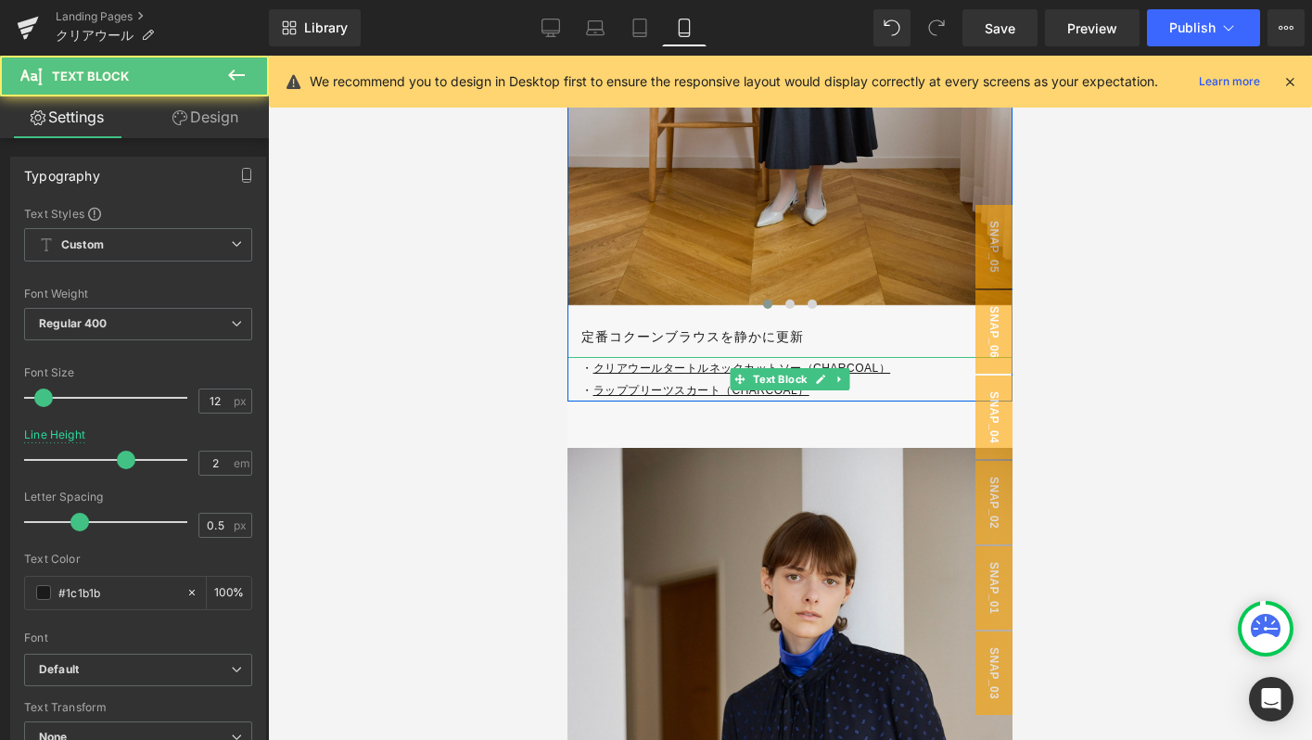
click at [932, 370] on p "・ クリアウールタートルネックカットソー（CHARCOAL）" at bounding box center [796, 368] width 431 height 22
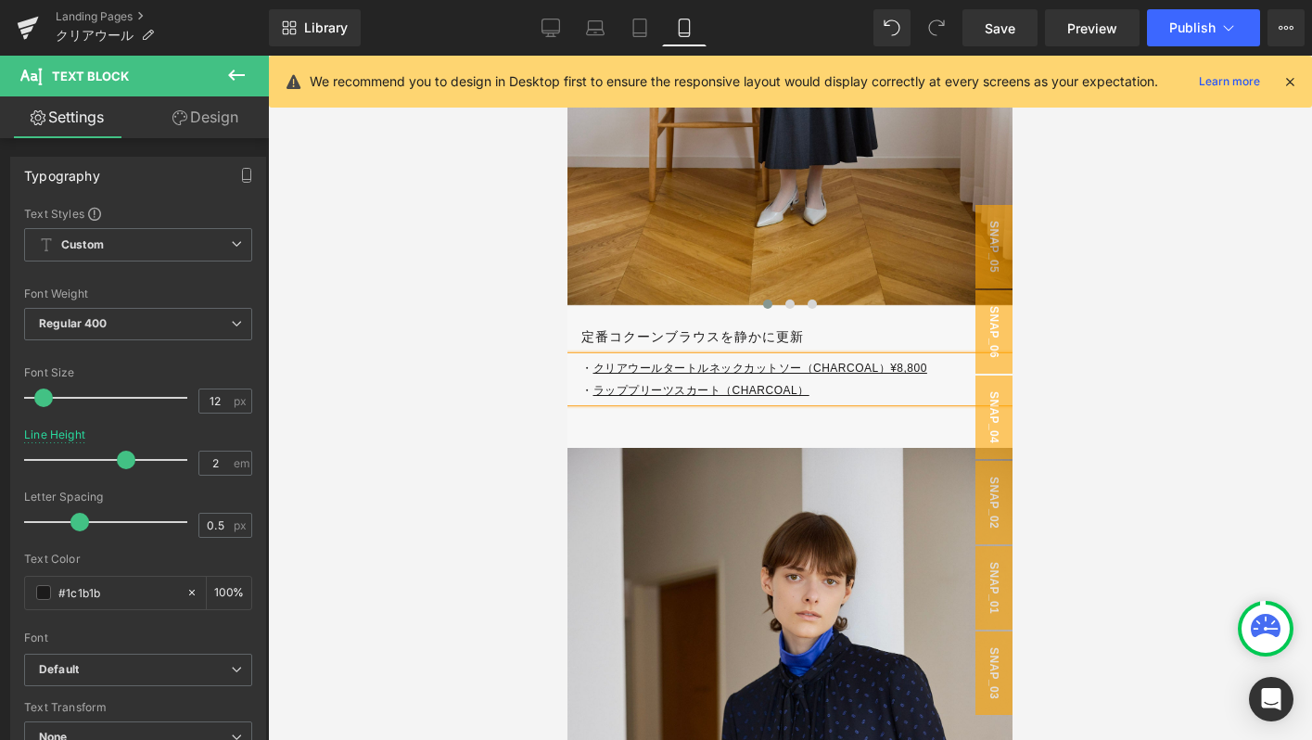
click at [819, 390] on p "・ ラッププリーツスカート（CHARCOAL）" at bounding box center [796, 390] width 431 height 22
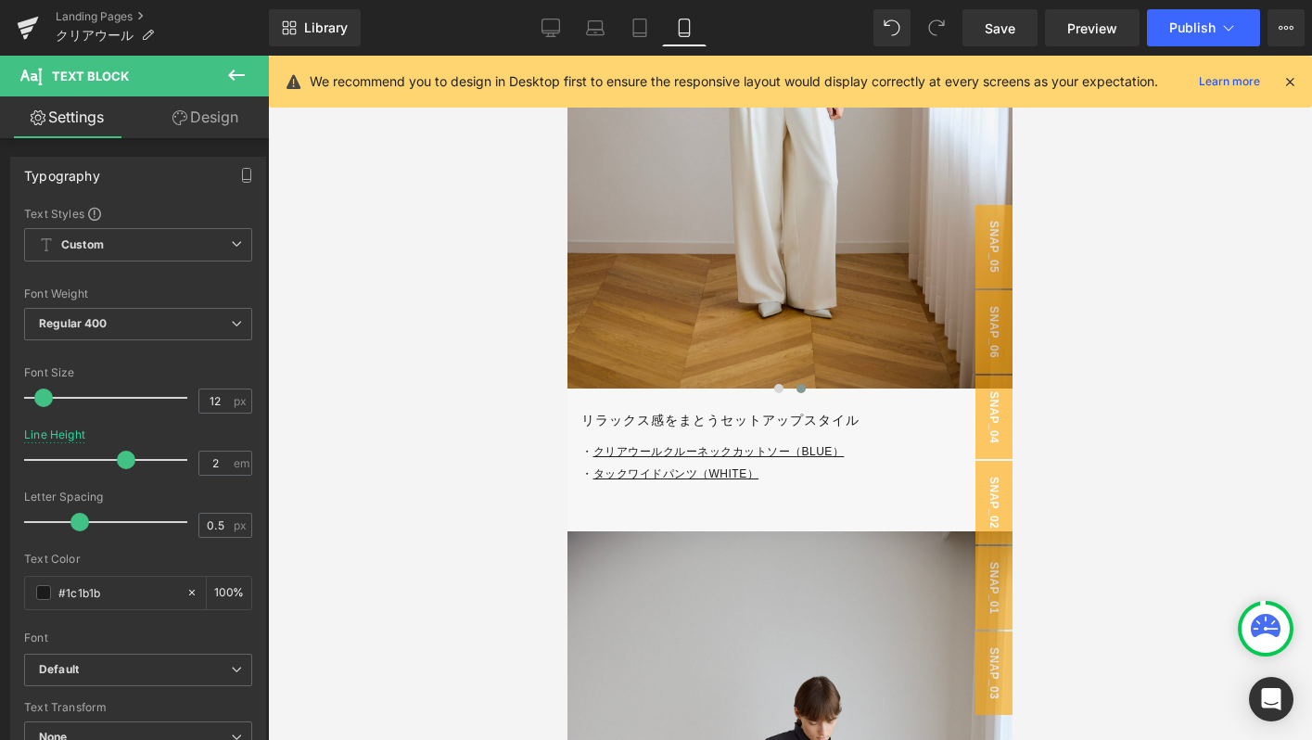
scroll to position [5337, 0]
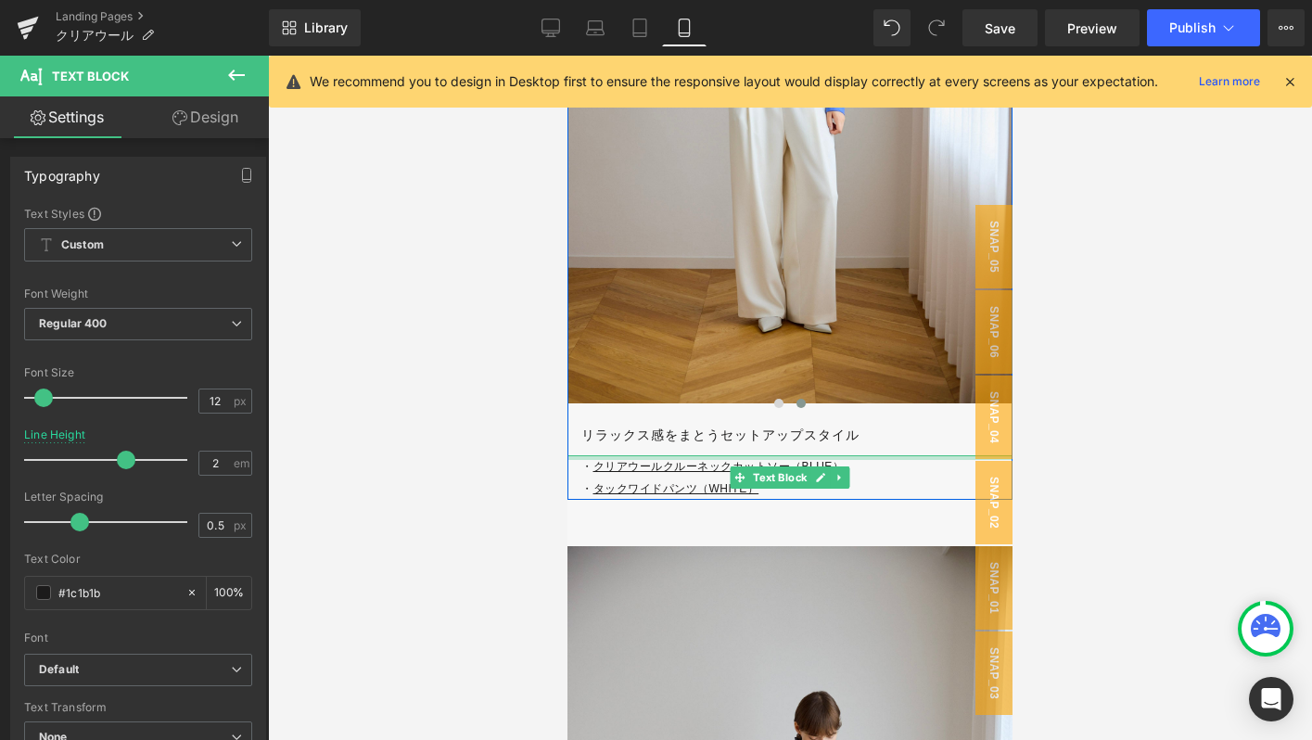
click at [874, 464] on p "・ クリアウールクルーネックカットソー（BLUE）" at bounding box center [796, 466] width 431 height 22
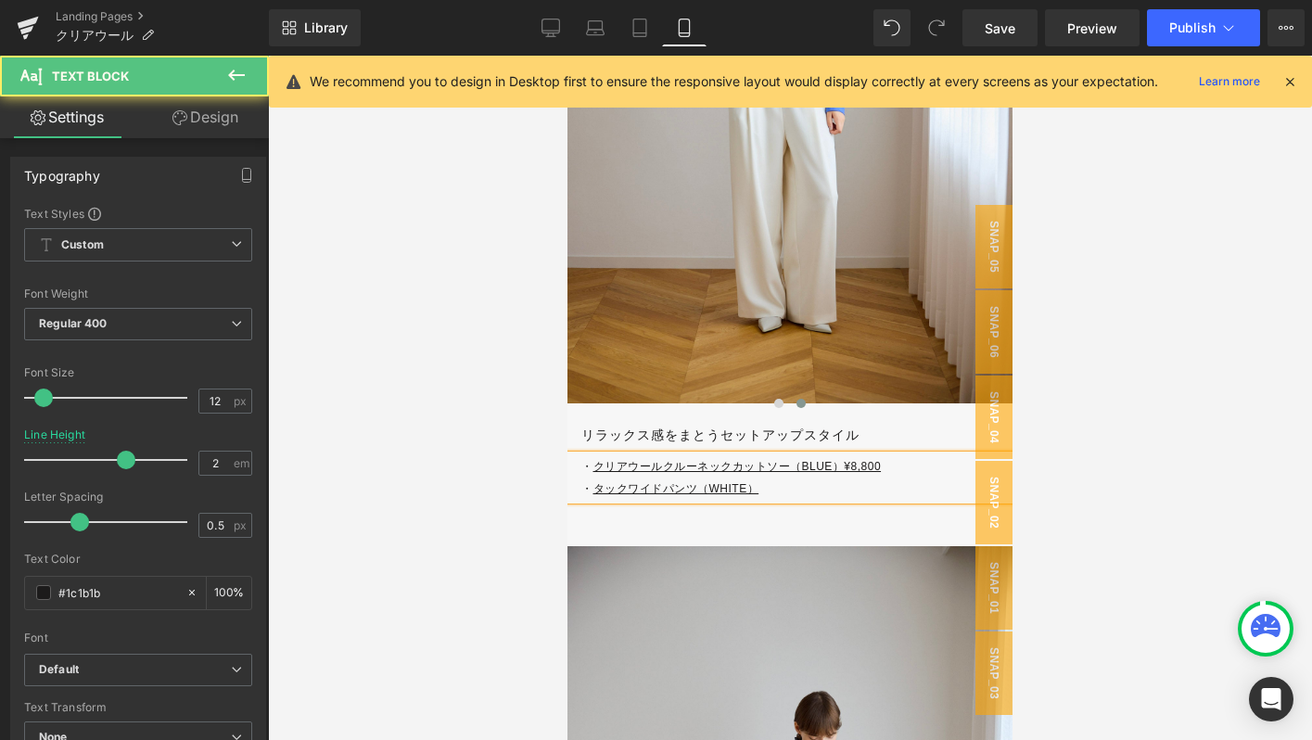
click at [783, 495] on p "・ タックワイドパンツ（WHITE）" at bounding box center [796, 488] width 431 height 22
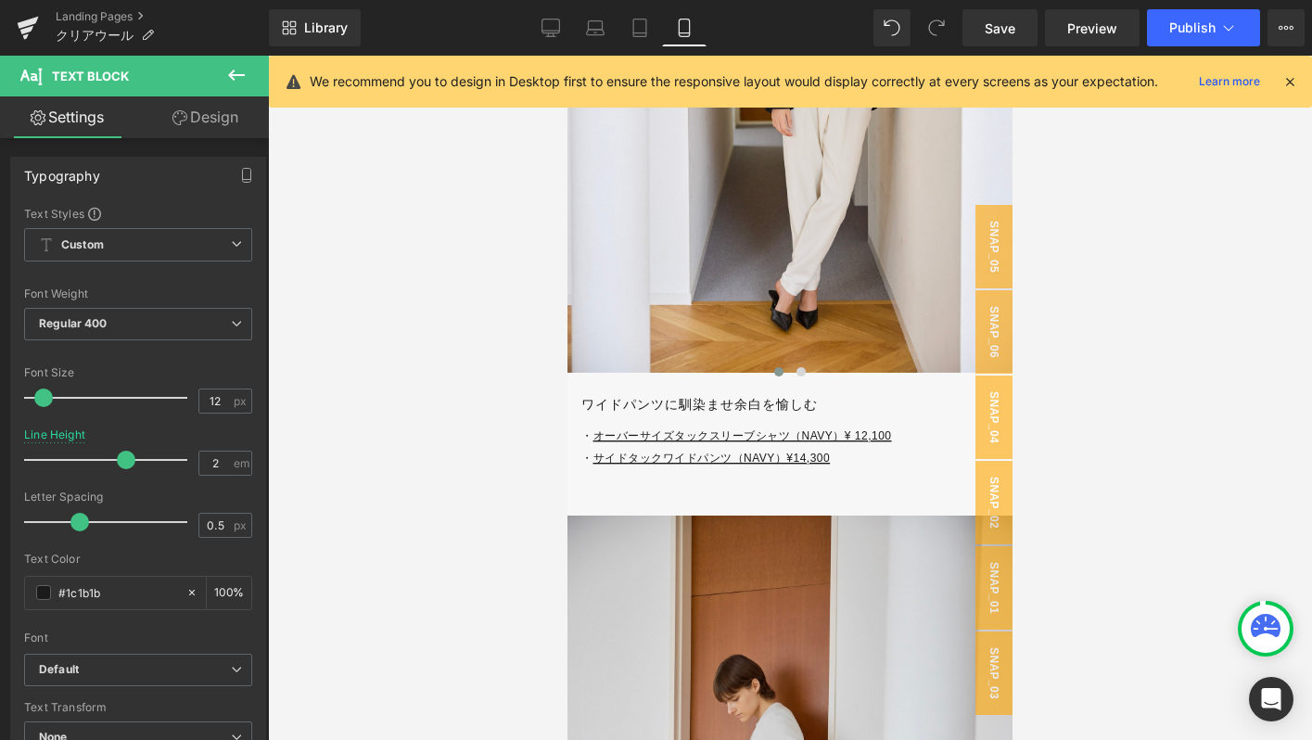
scroll to position [7805, 0]
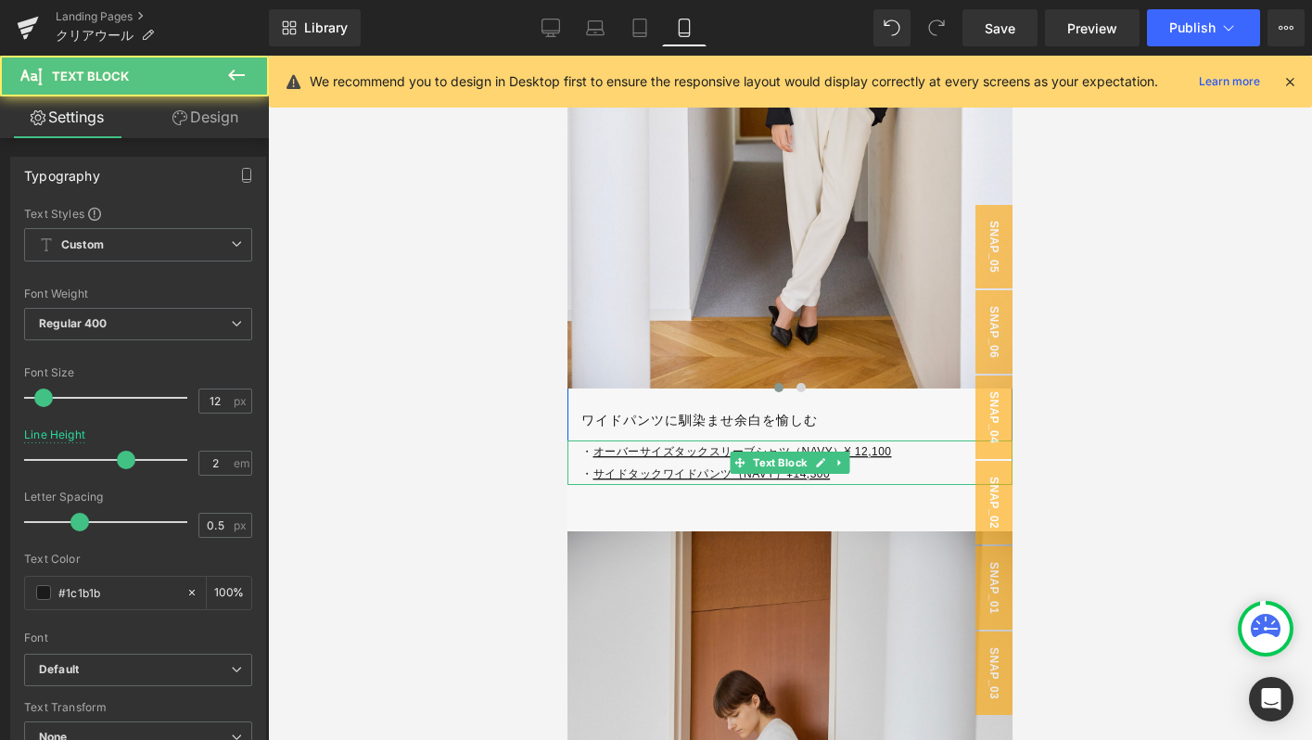
click at [869, 474] on p "・ オーバーサイズタックスリーブシャツ（NAVY）¥ 12,100 ・ サイドタックワイドパンツ（NAVY）¥14,300" at bounding box center [796, 462] width 431 height 45
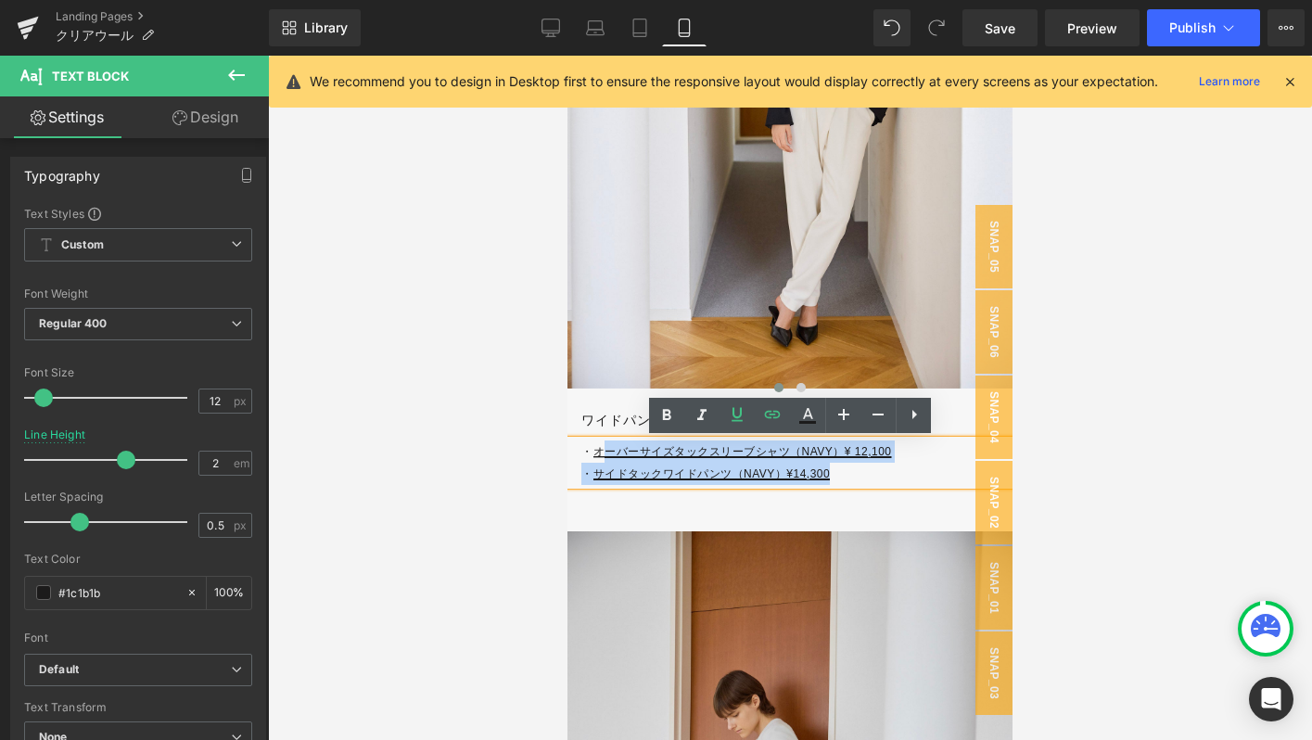
drag, startPoint x: 869, startPoint y: 474, endPoint x: 602, endPoint y: 459, distance: 267.4
click at [602, 459] on p "・ オーバーサイズタックスリーブシャツ（NAVY）¥ 12,100 ・ サイドタックワイドパンツ（NAVY）¥14,300" at bounding box center [796, 462] width 431 height 45
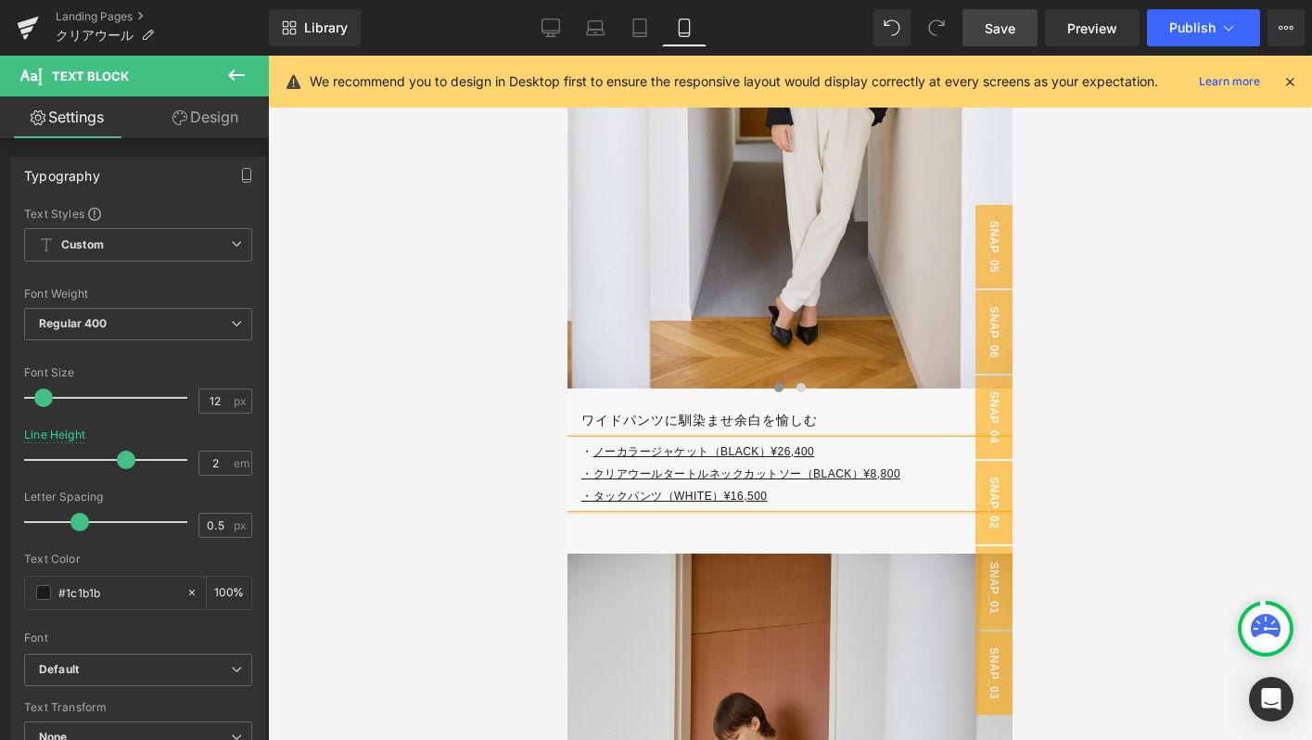
click at [973, 28] on link "Save" at bounding box center [999, 27] width 75 height 37
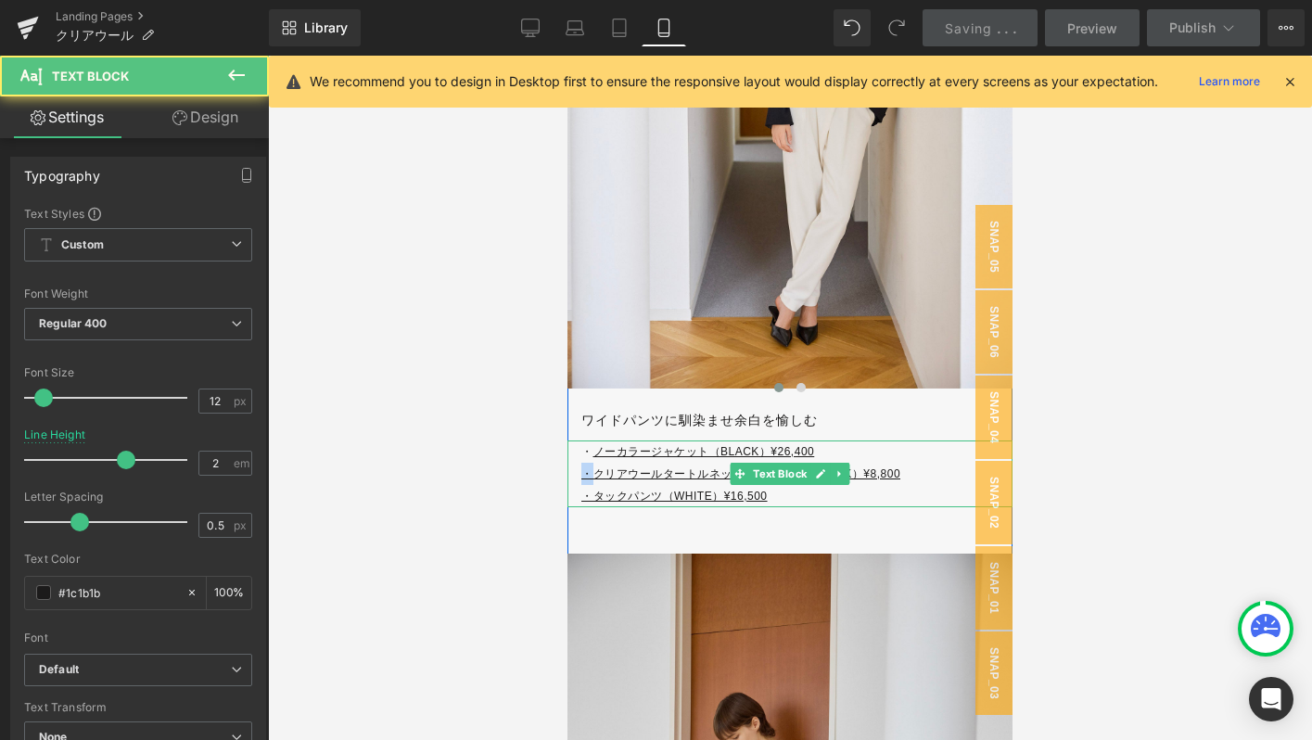
drag, startPoint x: 592, startPoint y: 480, endPoint x: 579, endPoint y: 480, distance: 13.0
click at [579, 480] on div "・ ノーカラージャケット（BLACK）¥26,400 ・クリアウールタートルネックカットソー（BLACK）¥8,800 ・タックパンツ（WHITE）¥16,5…" at bounding box center [789, 473] width 445 height 67
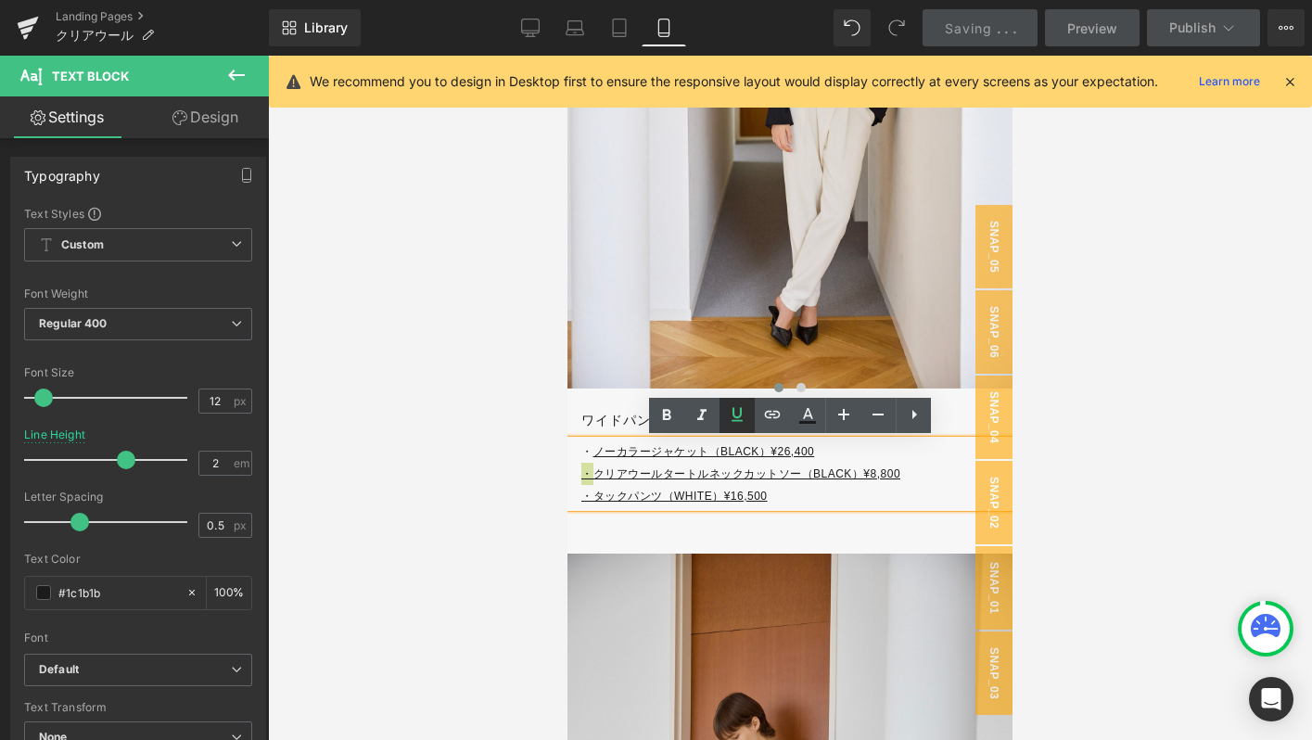
click at [736, 412] on icon at bounding box center [737, 414] width 22 height 22
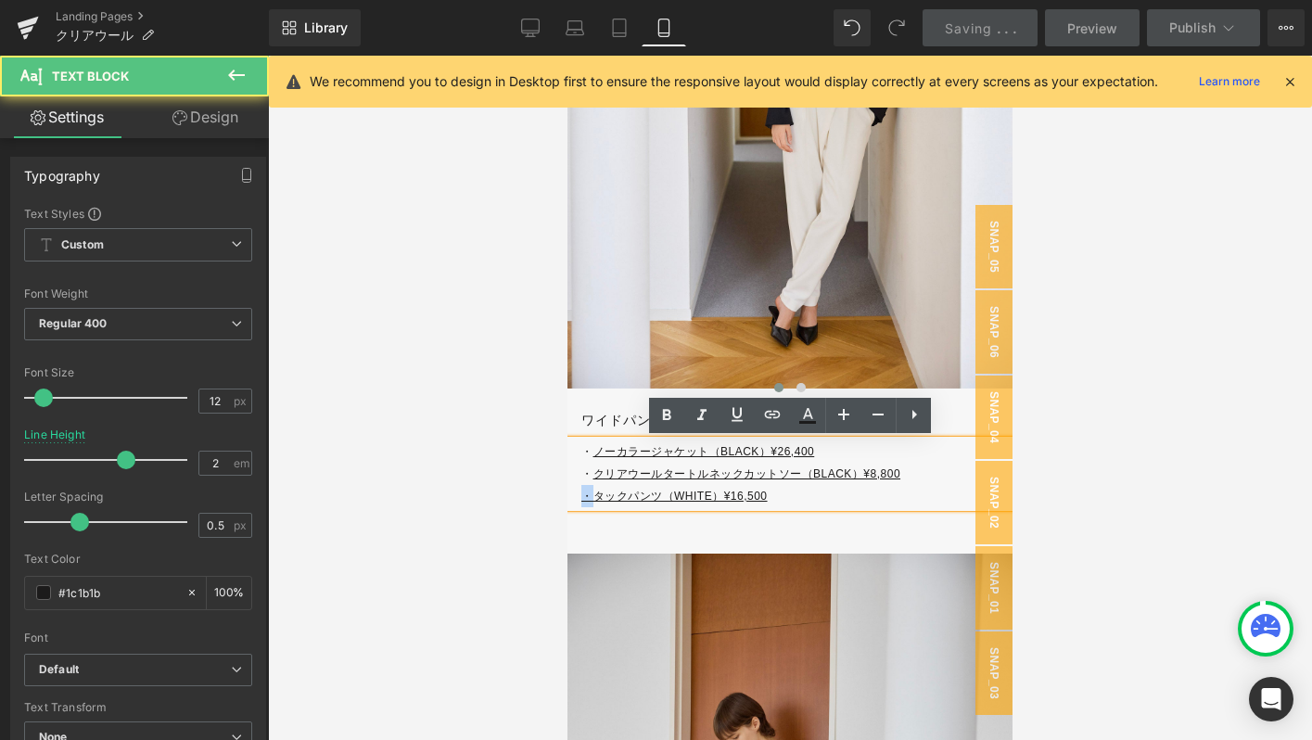
drag, startPoint x: 596, startPoint y: 499, endPoint x: 554, endPoint y: 498, distance: 41.7
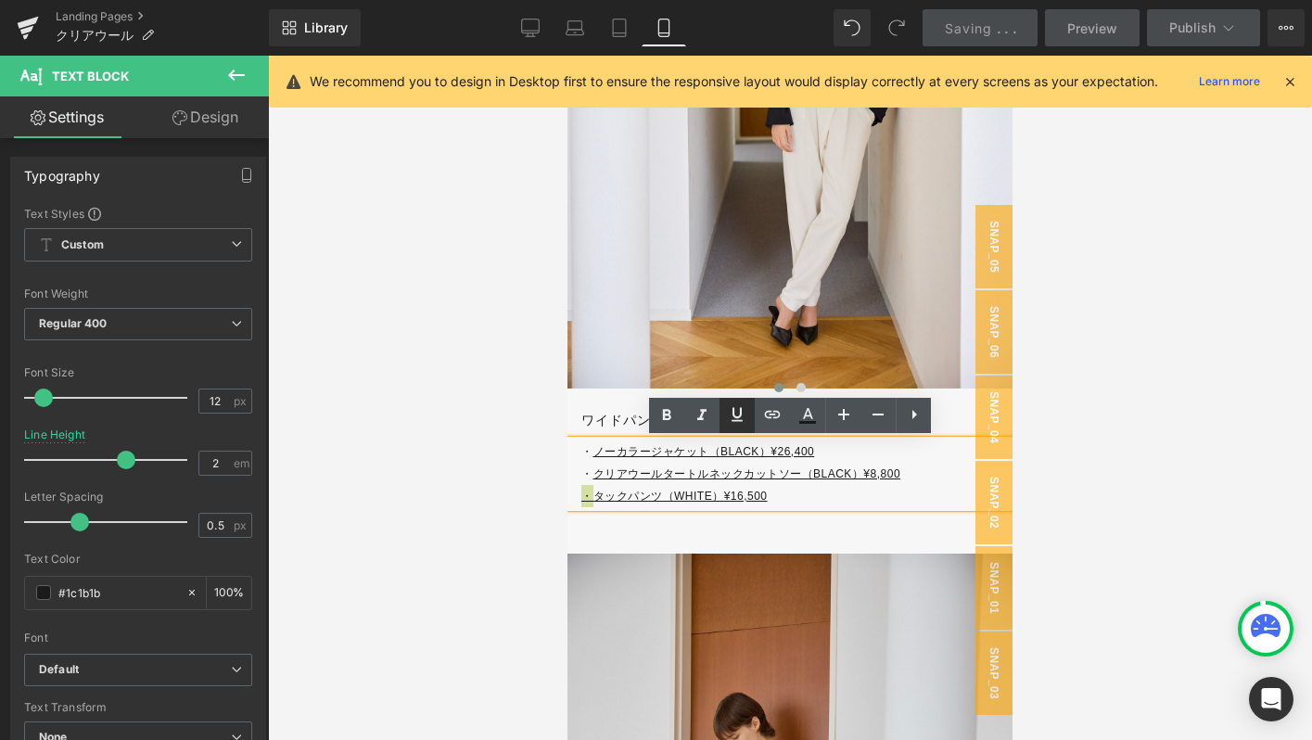
click at [743, 413] on icon at bounding box center [737, 414] width 22 height 22
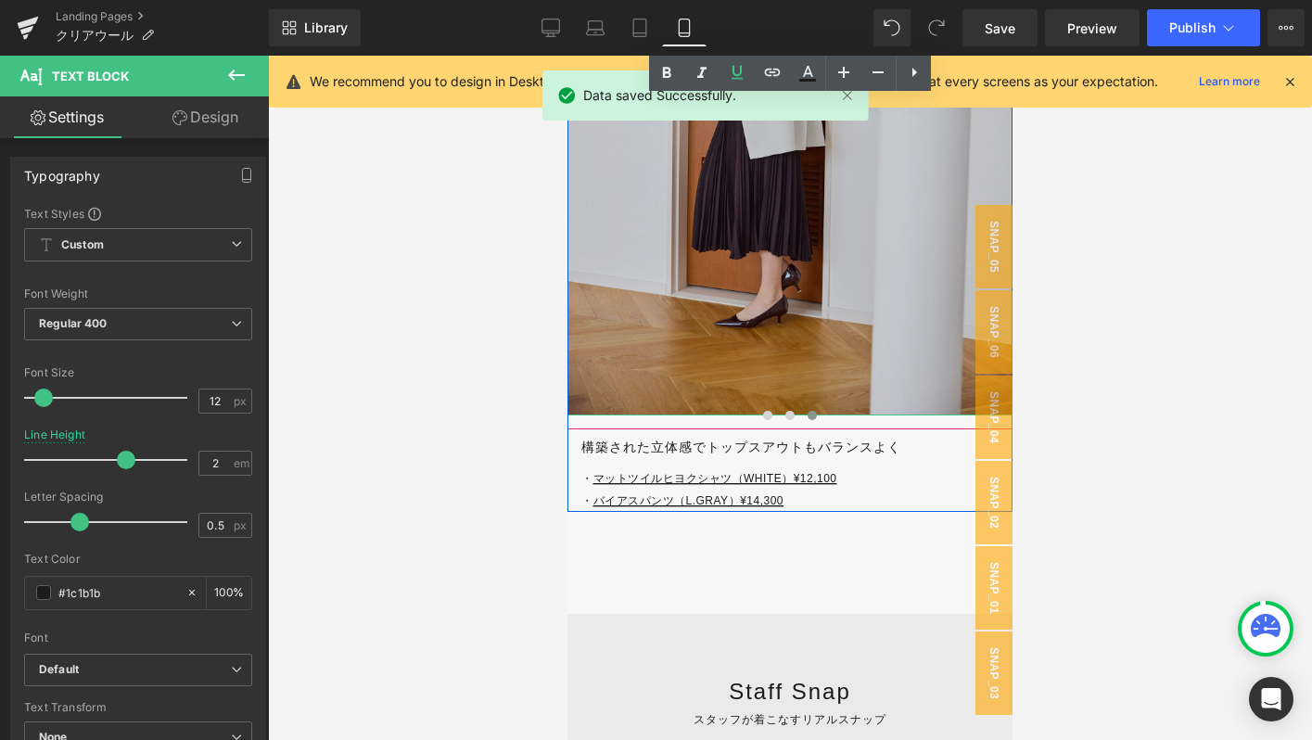
scroll to position [8616, 0]
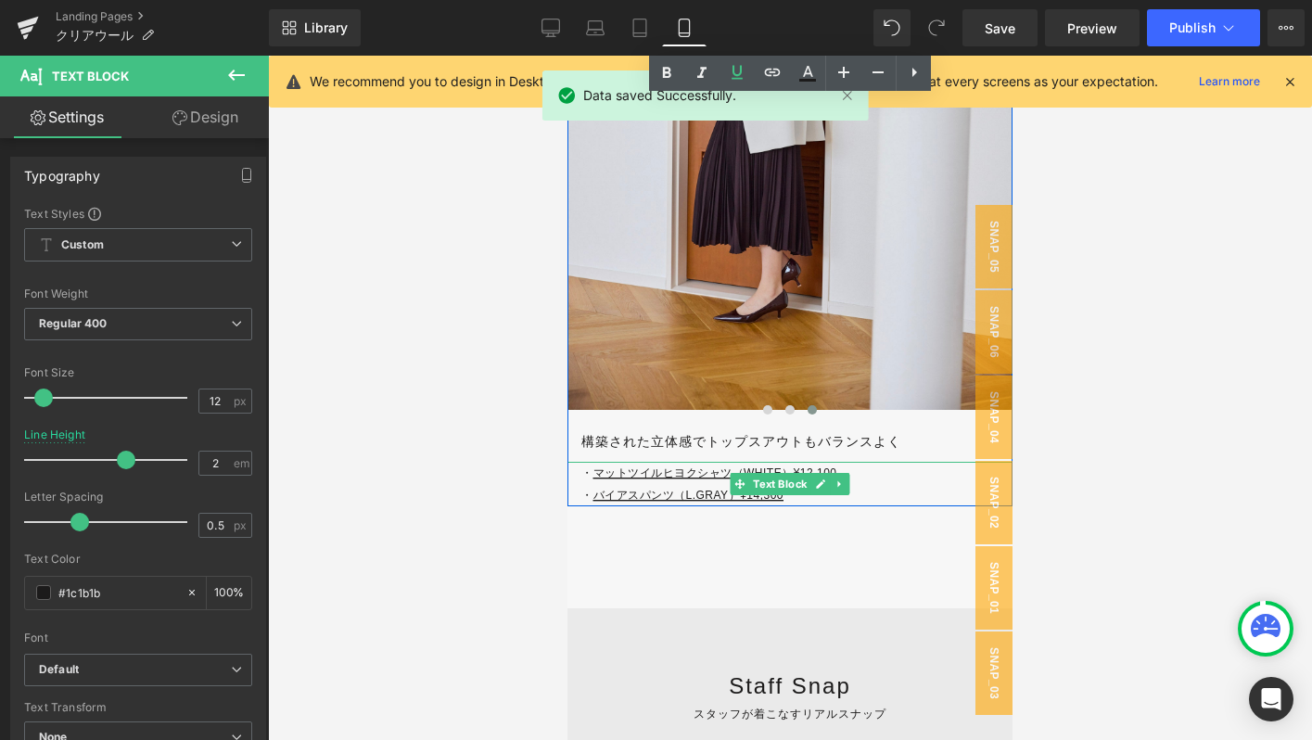
click at [849, 495] on p "・ マットツイルヒヨクシャツ（WHITE）¥12,100 ・ バイアスパンツ（L.GRAY）¥14,300" at bounding box center [796, 484] width 431 height 45
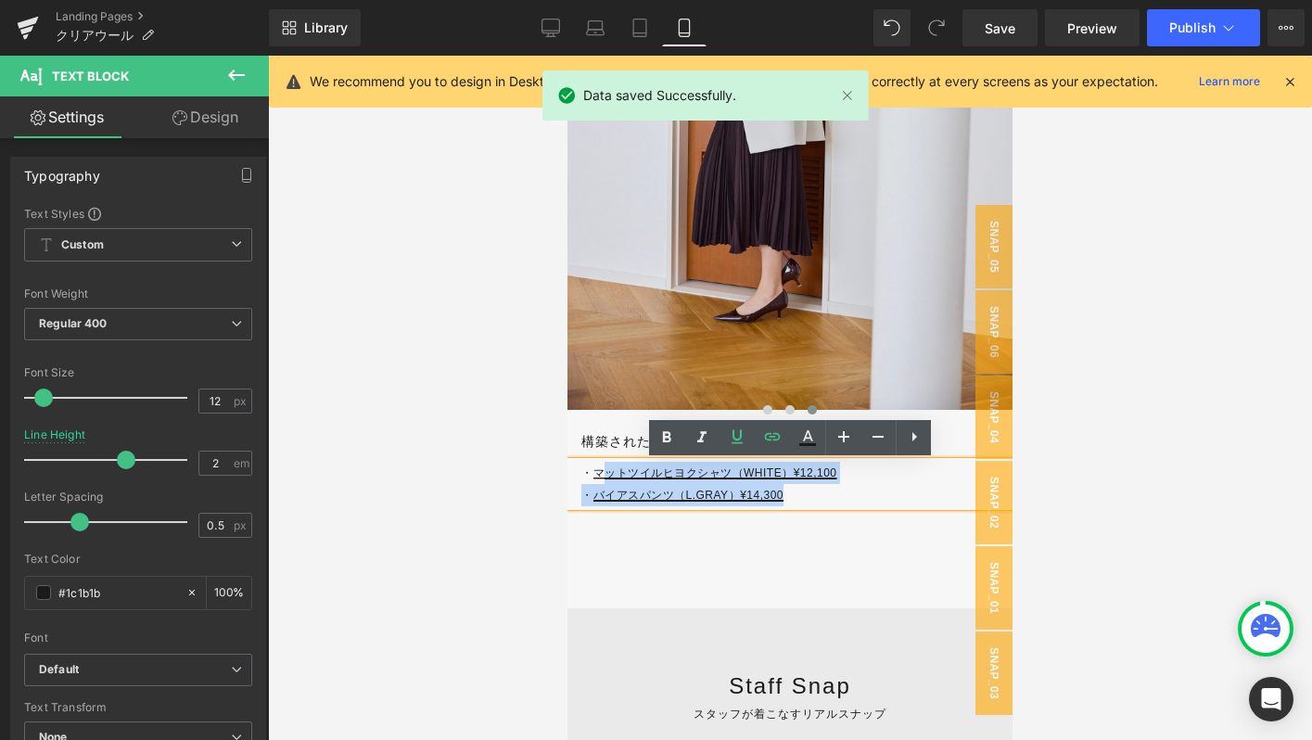
drag, startPoint x: 849, startPoint y: 495, endPoint x: 608, endPoint y: 480, distance: 241.5
click at [608, 480] on p "・ マットツイルヒヨクシャツ（WHITE）¥12,100 ・ バイアスパンツ（L.GRAY）¥14,300" at bounding box center [796, 484] width 431 height 45
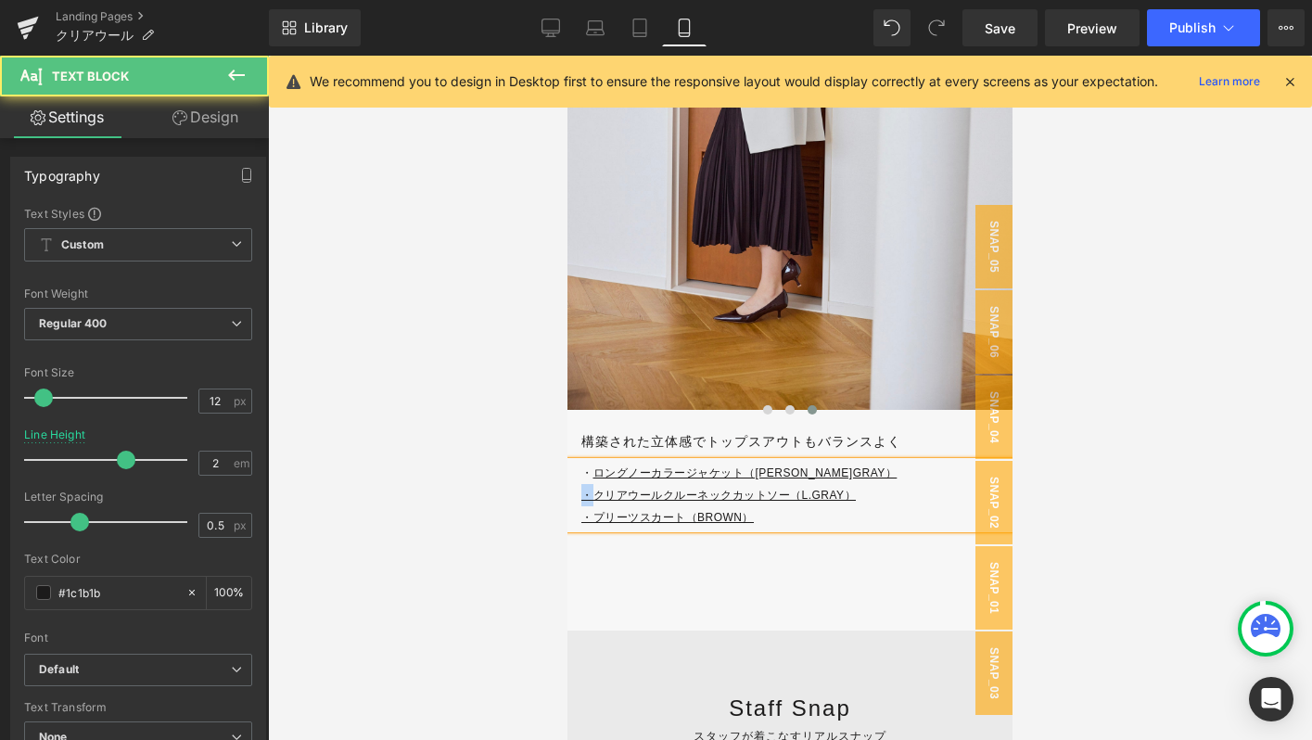
drag, startPoint x: 594, startPoint y: 501, endPoint x: 564, endPoint y: 501, distance: 30.6
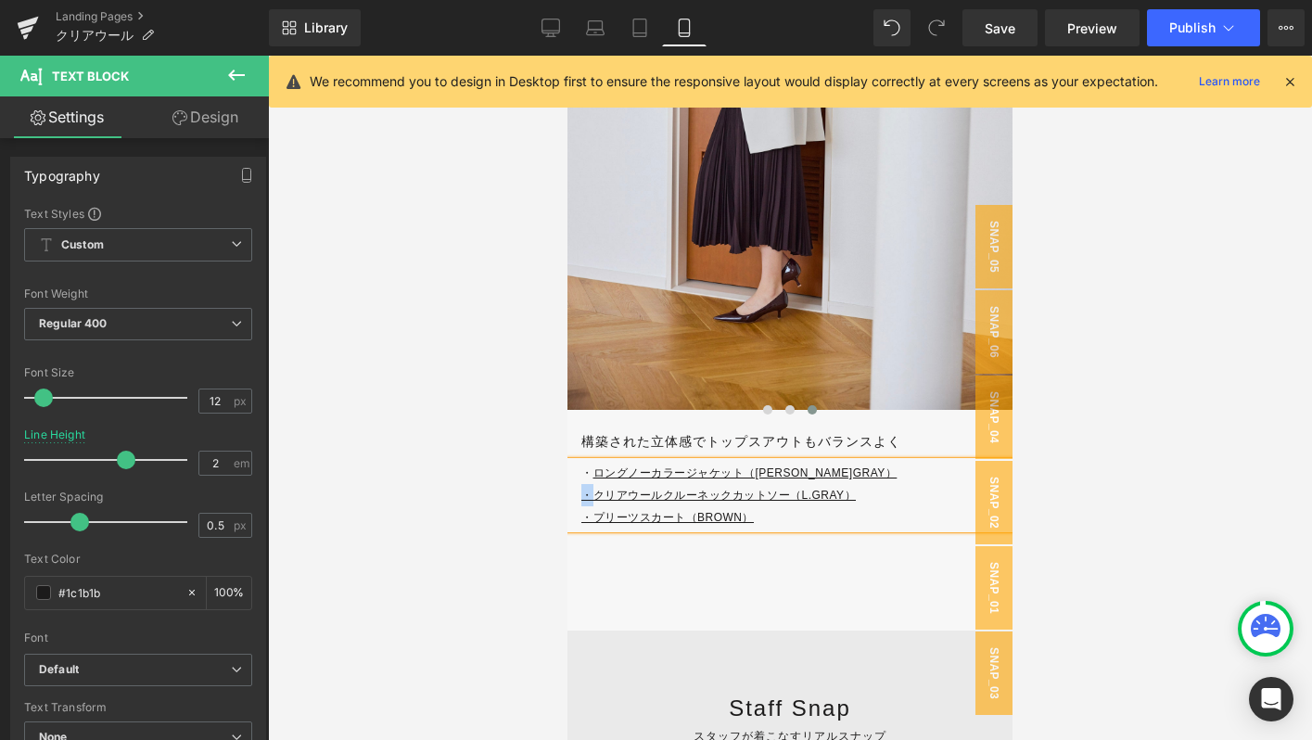
click at [593, 492] on u "・クリアウールクルーネックカットソー（L.GRAY）" at bounding box center [718, 495] width 274 height 13
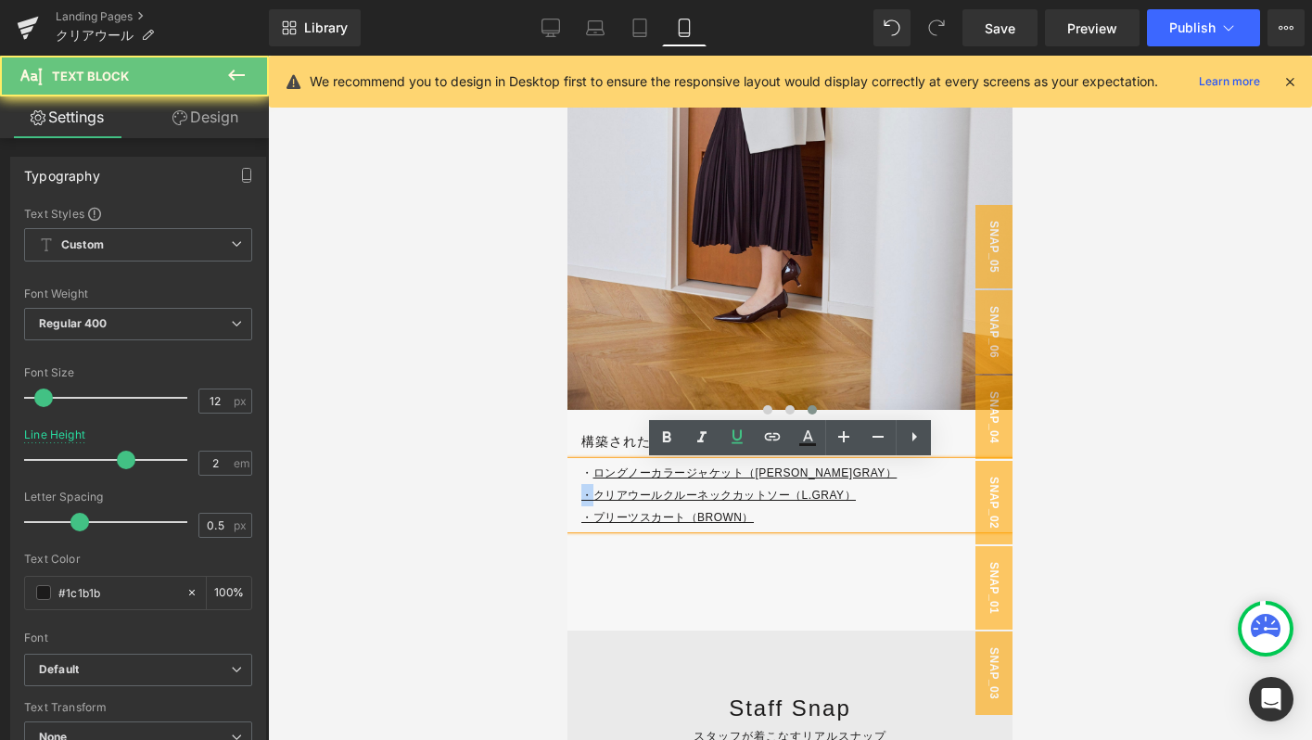
drag, startPoint x: 593, startPoint y: 492, endPoint x: 580, endPoint y: 492, distance: 13.0
click at [581, 492] on u "・クリアウールクルーネックカットソー（L.GRAY）" at bounding box center [718, 495] width 274 height 13
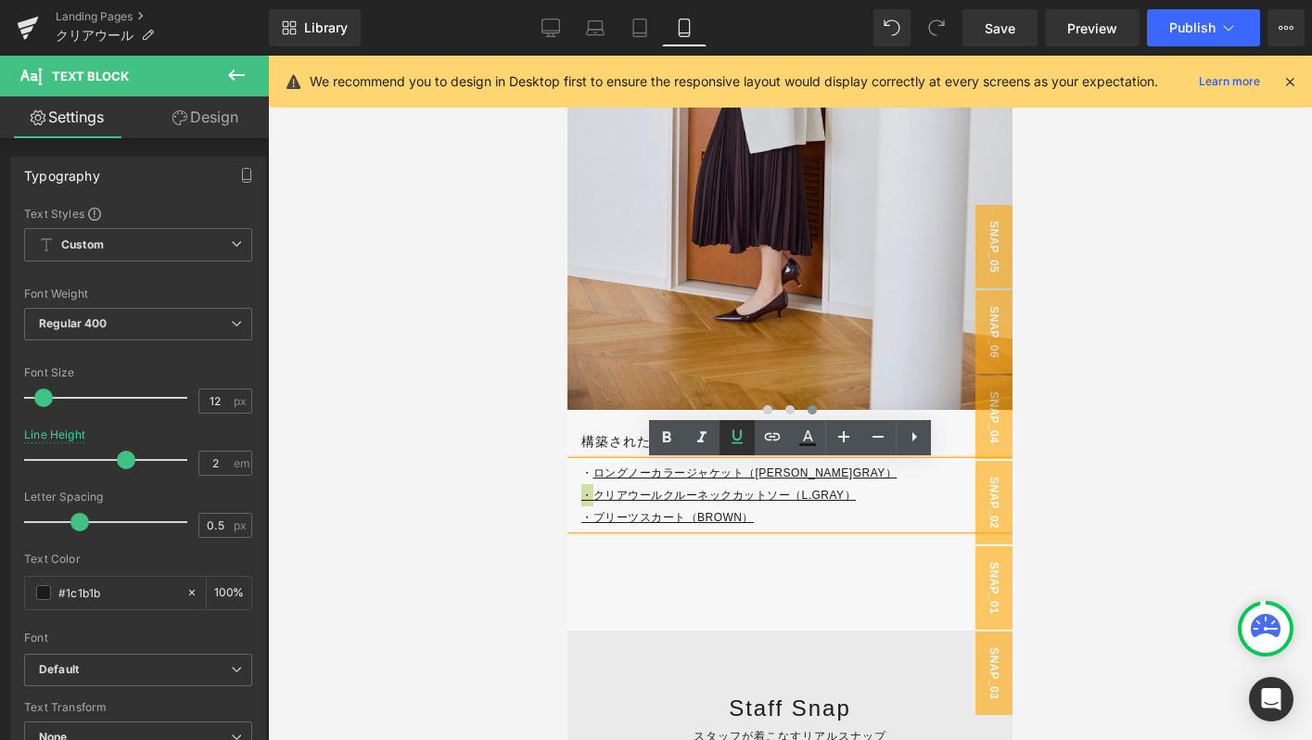
click at [734, 445] on icon at bounding box center [737, 437] width 22 height 22
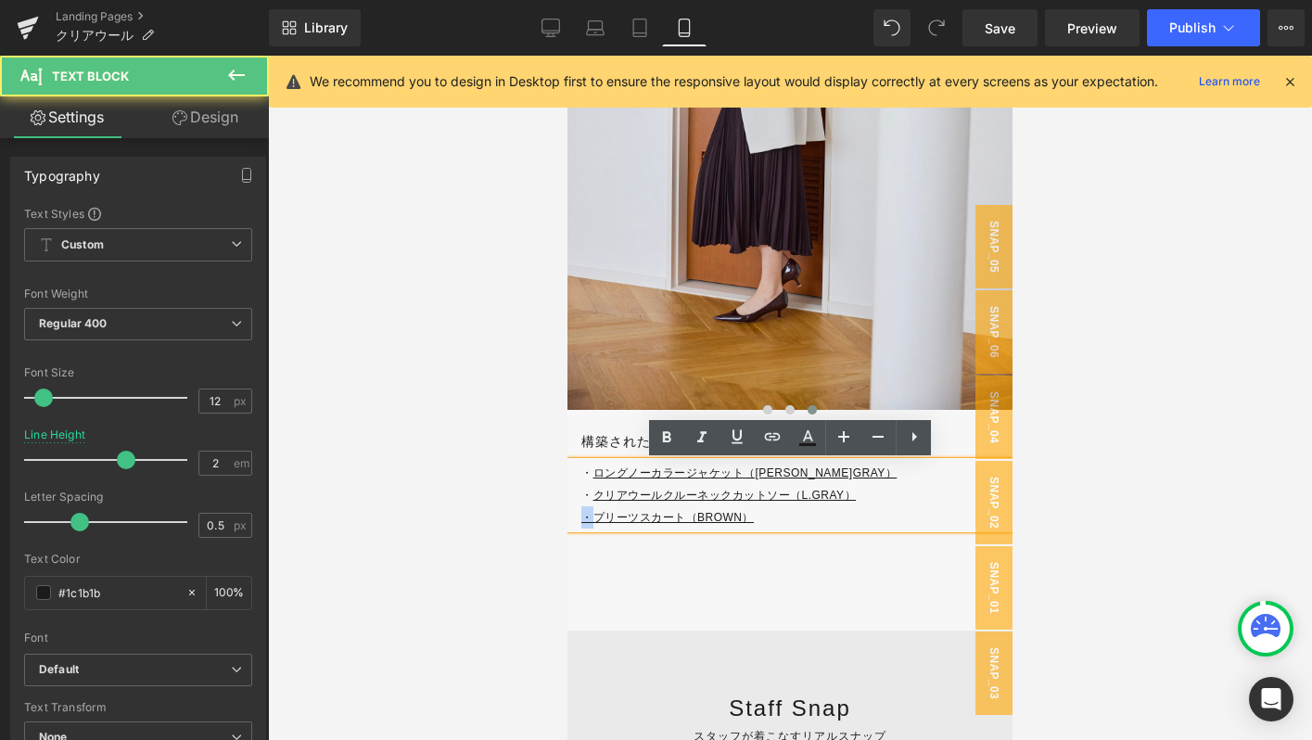
drag, startPoint x: 592, startPoint y: 518, endPoint x: 579, endPoint y: 518, distance: 12.1
click at [579, 518] on div "・ ロングノーカラージャケット（[PERSON_NAME]GRAY） ・ クリアウールクルーネックカットソー（L.GRAY） ・プリーツスカート（BROWN）" at bounding box center [789, 495] width 445 height 67
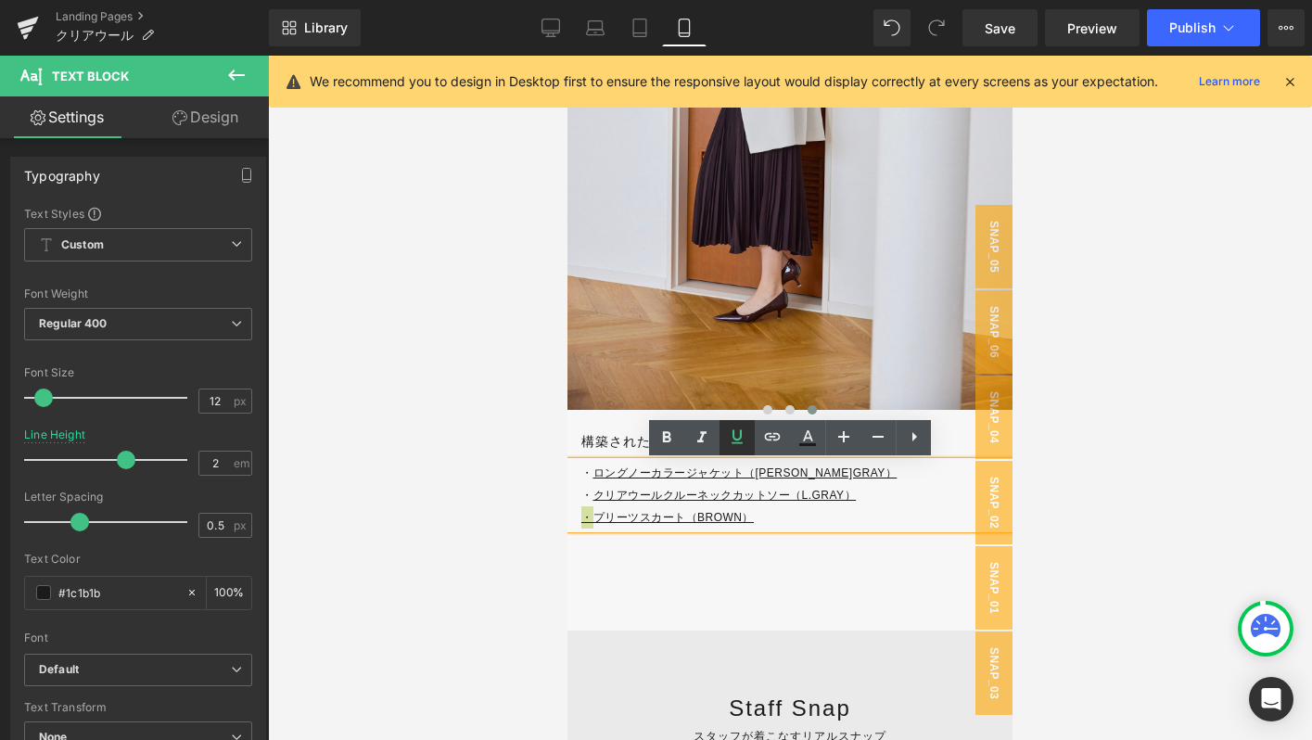
click at [740, 433] on icon at bounding box center [737, 436] width 11 height 14
click at [803, 513] on p "・ プリーツスカート（BROWN）" at bounding box center [796, 517] width 431 height 22
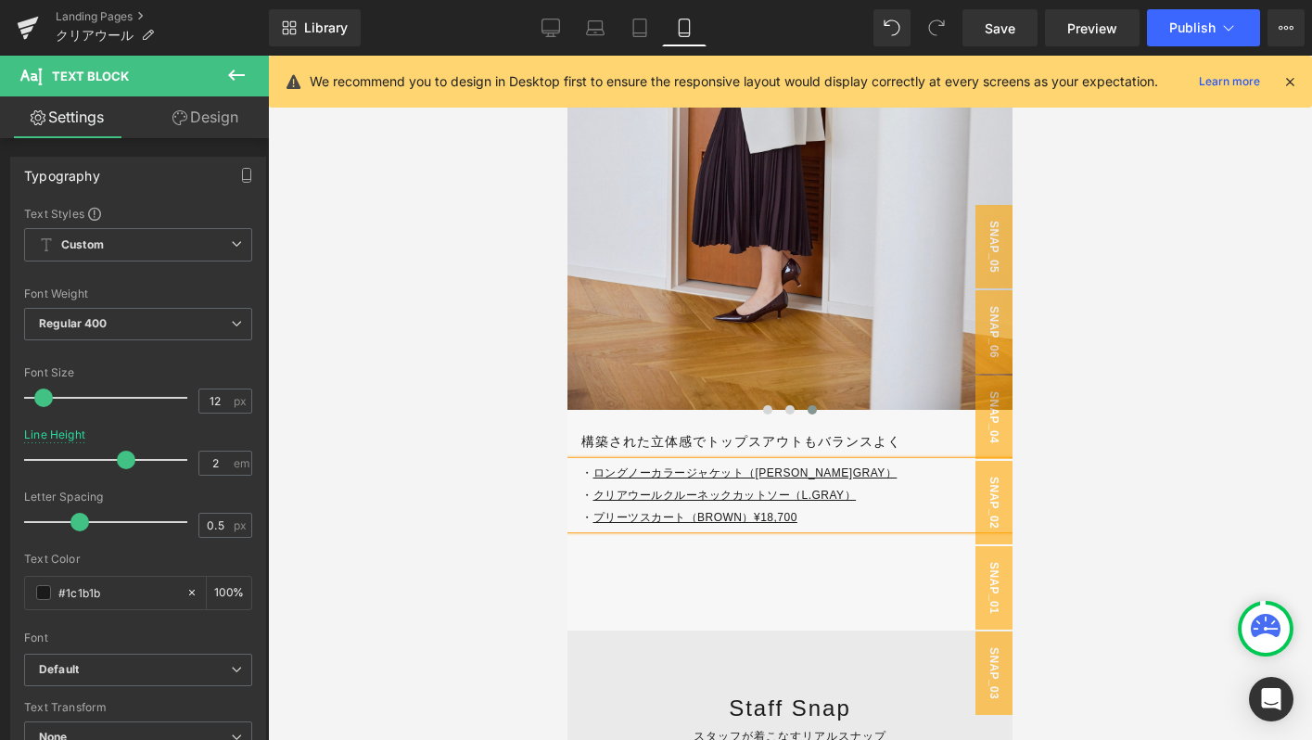
click at [901, 502] on p "・ クリアウールクルーネックカットソー（L.GRAY）" at bounding box center [796, 495] width 431 height 22
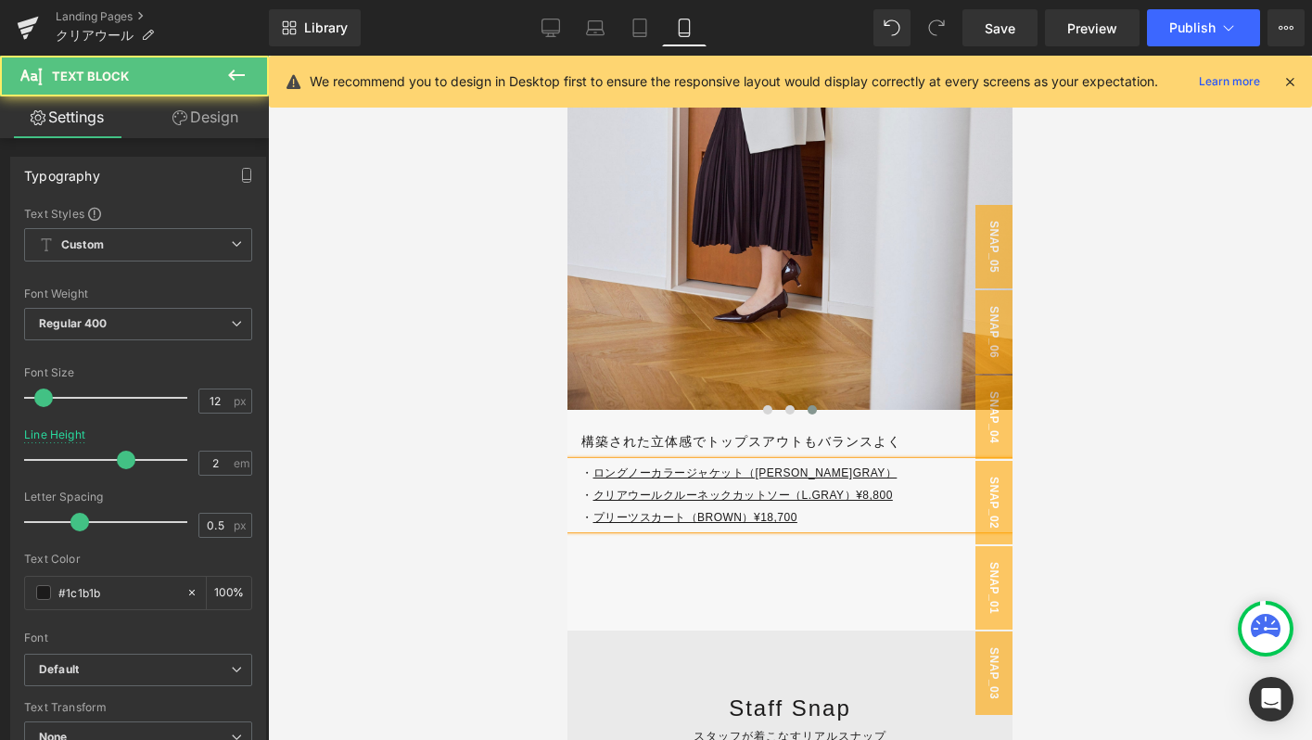
click at [809, 477] on p "・ ロングノーカラージャケット（[PERSON_NAME]GRAY）" at bounding box center [796, 473] width 431 height 22
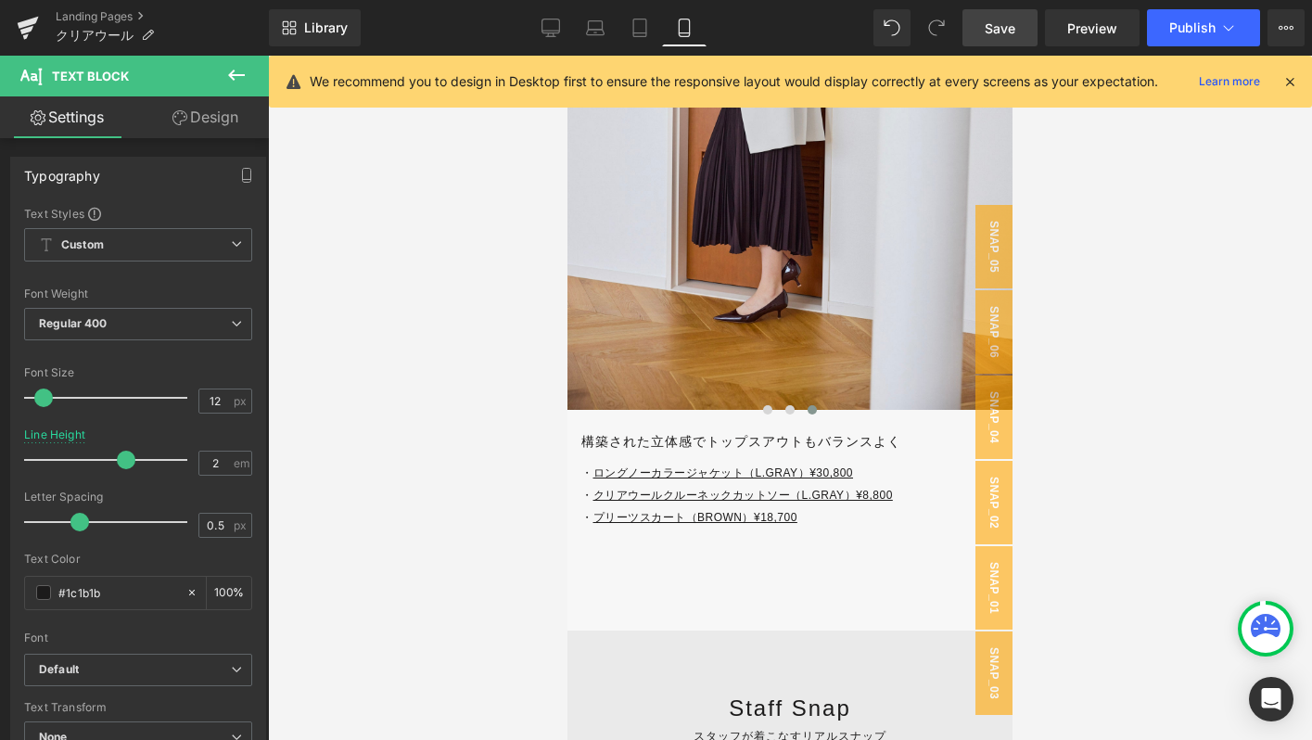
click at [1000, 29] on span "Save" at bounding box center [1000, 28] width 31 height 19
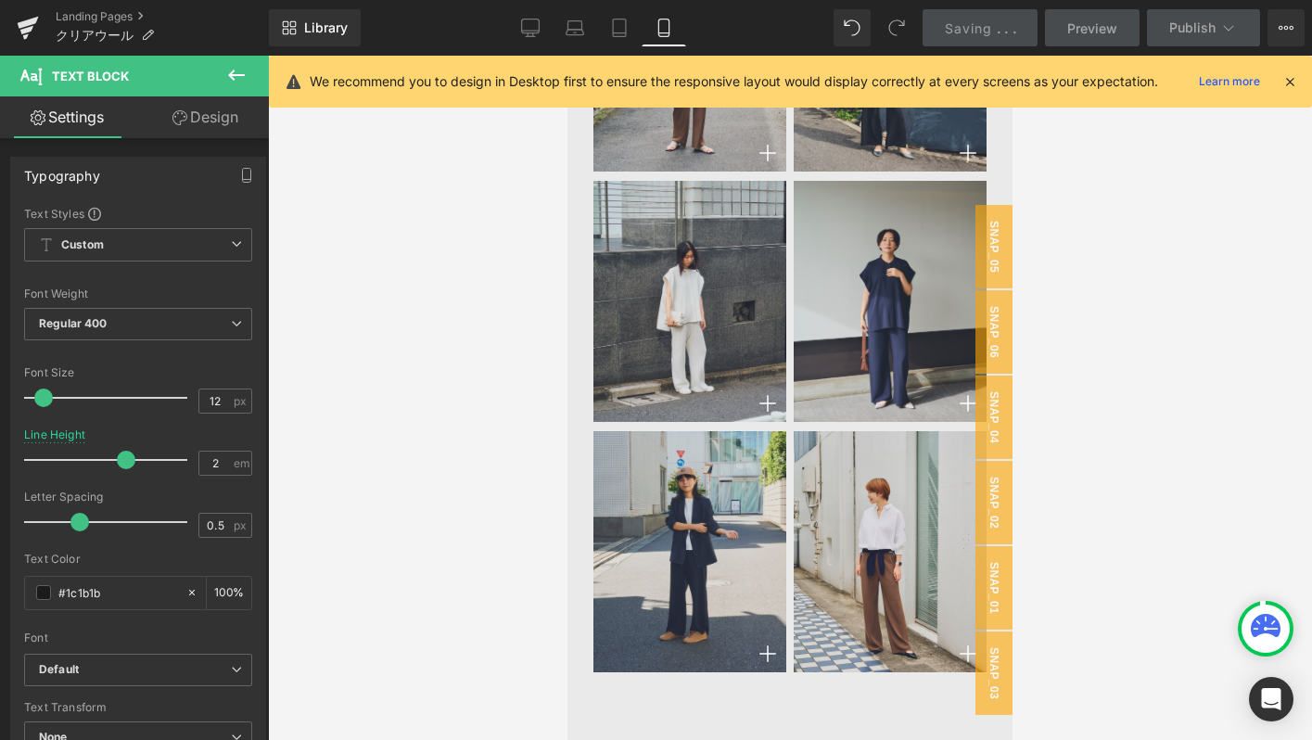
scroll to position [9306, 0]
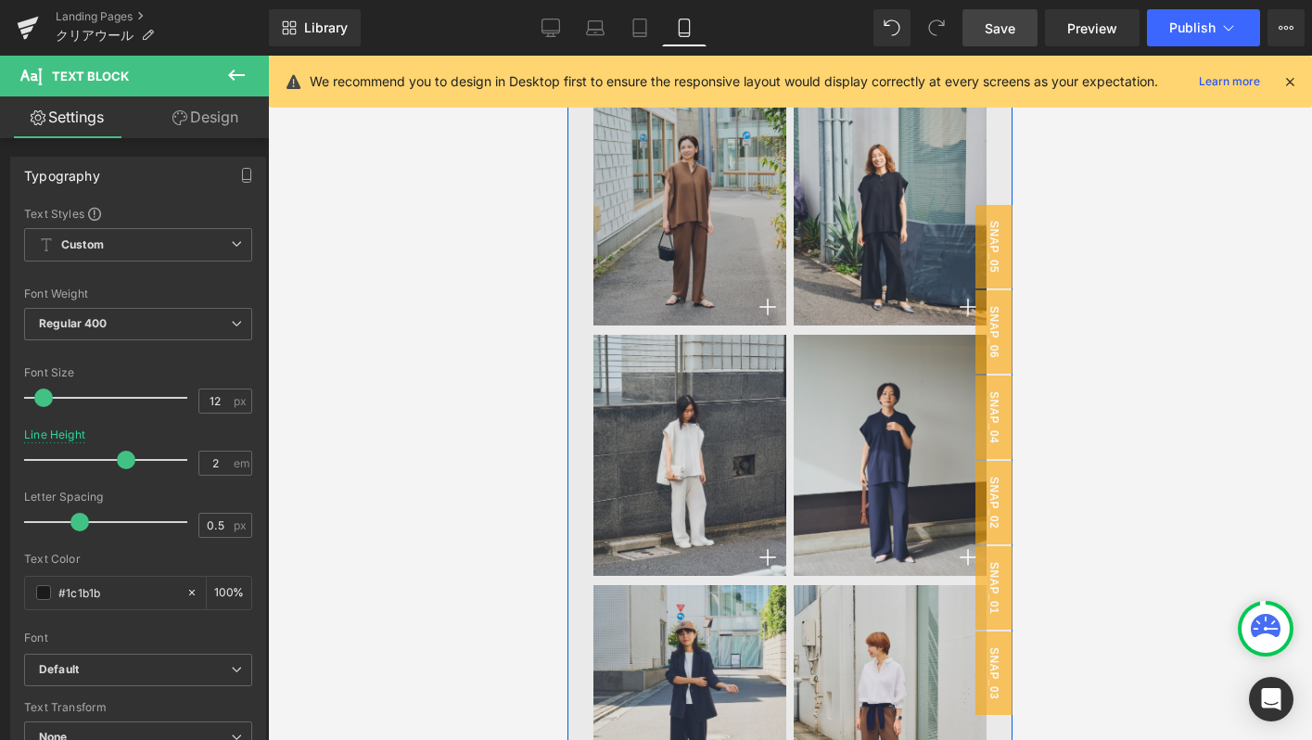
click at [627, 242] on img at bounding box center [689, 204] width 193 height 241
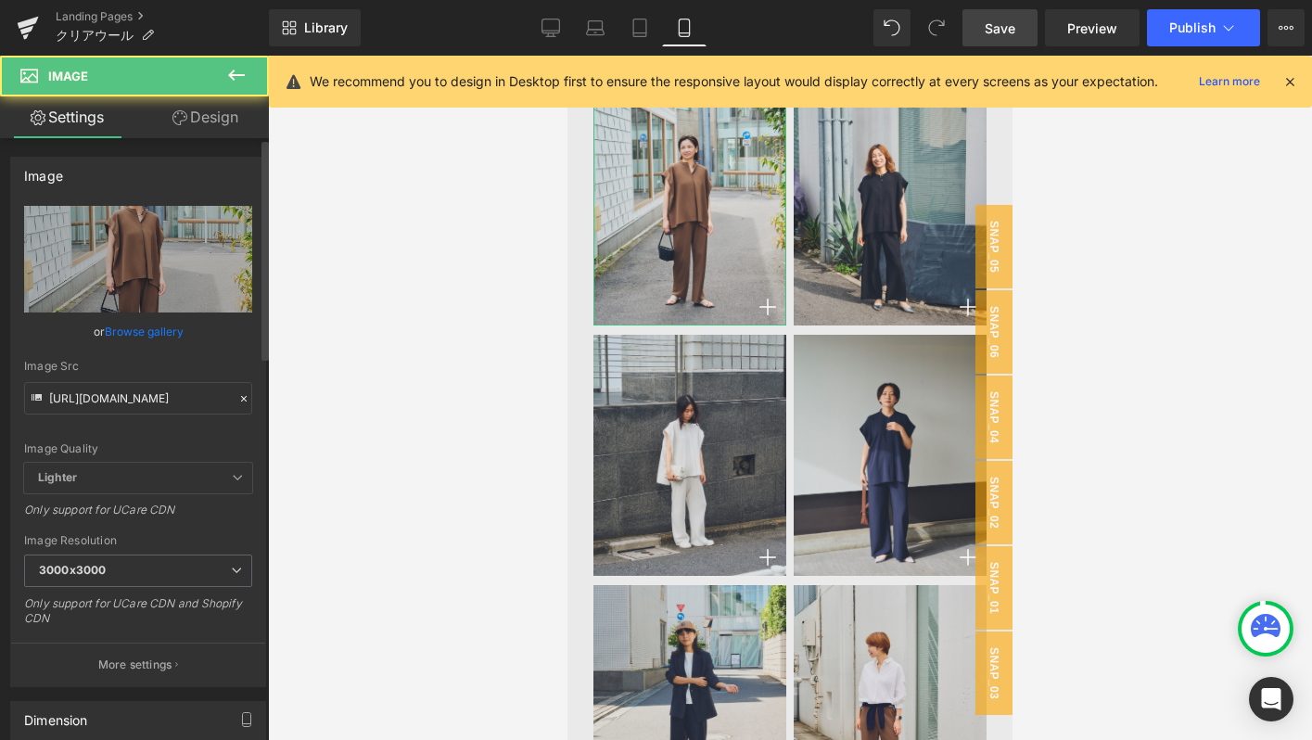
click at [241, 397] on icon at bounding box center [244, 399] width 6 height 6
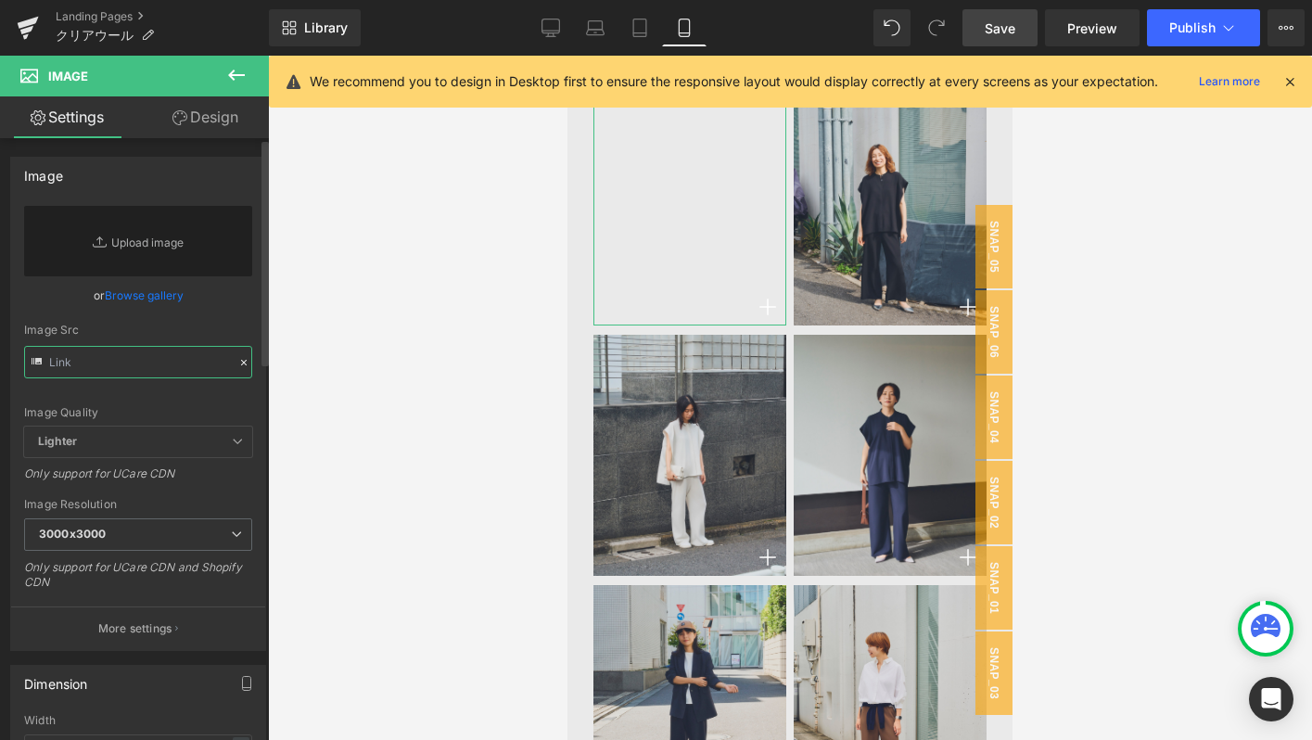
click at [169, 362] on input "text" at bounding box center [138, 362] width 228 height 32
paste input "[URL][DOMAIN_NAME]"
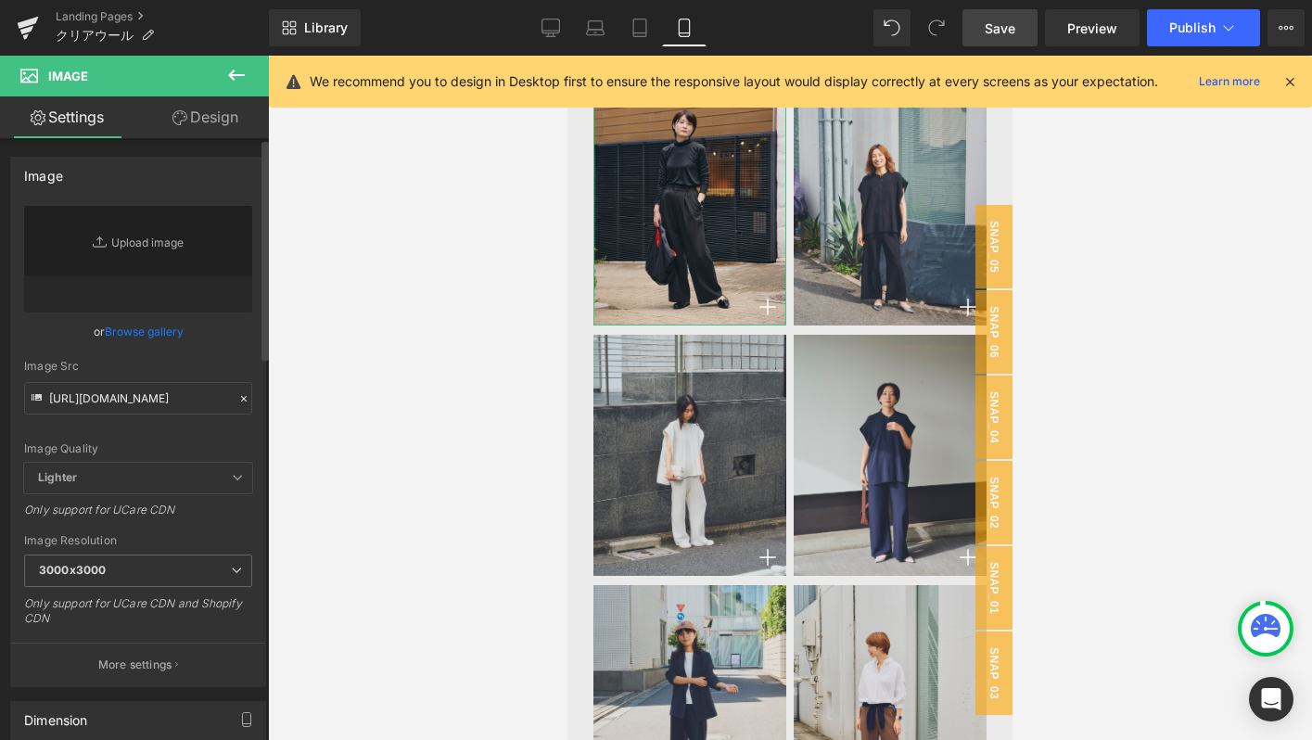
scroll to position [0, 0]
click at [223, 333] on div "or Browse gallery" at bounding box center [138, 331] width 228 height 19
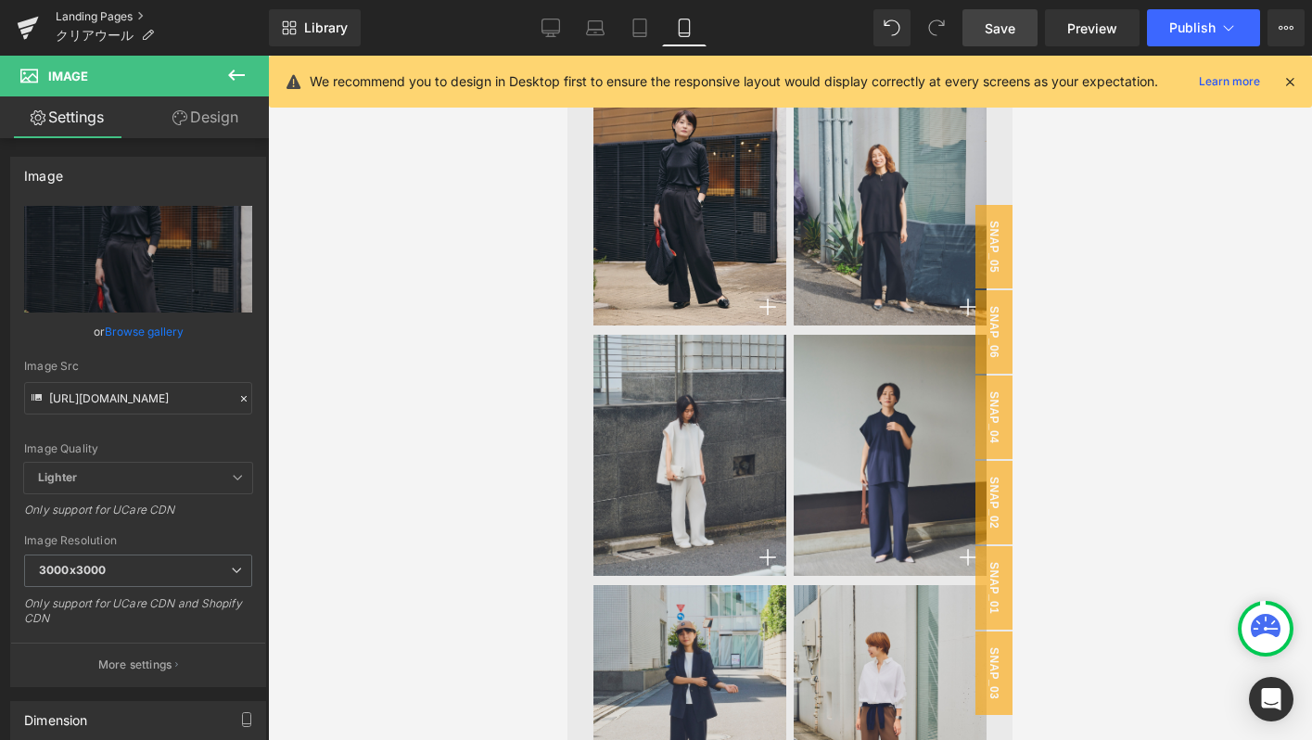
type input "[URL][DOMAIN_NAME]"
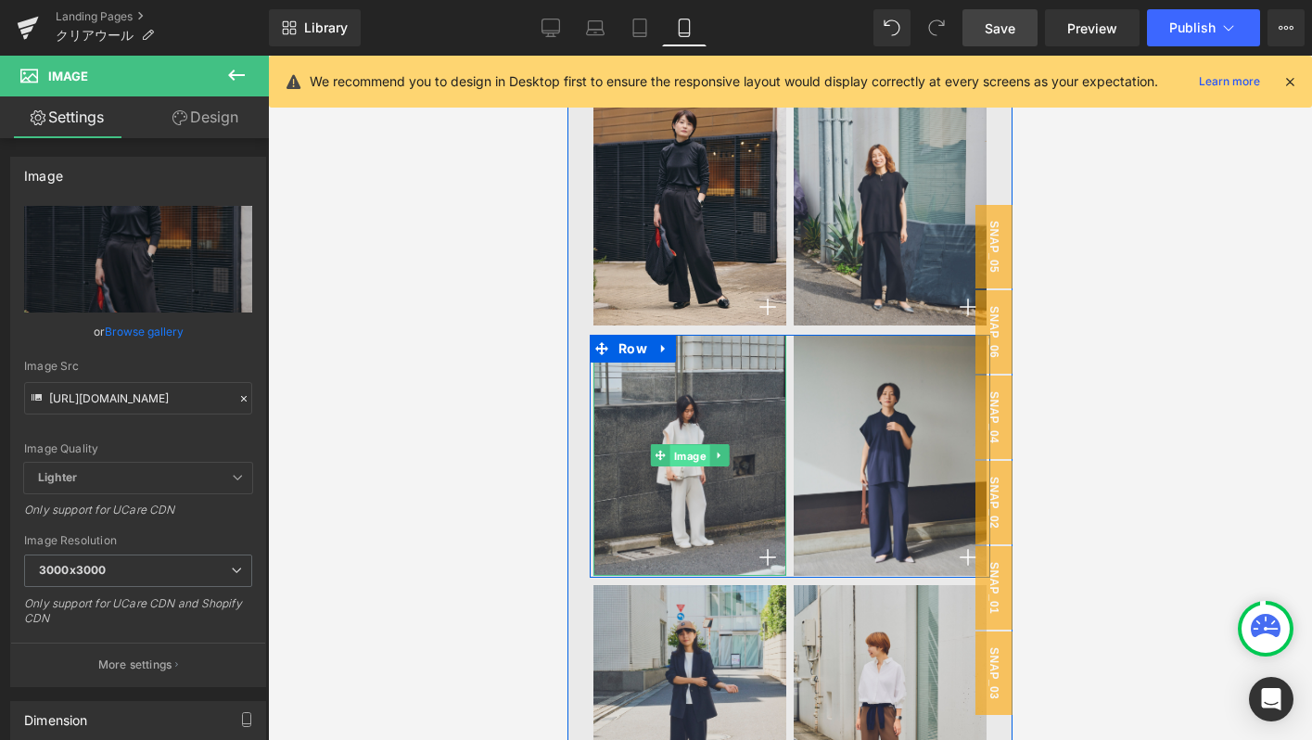
click at [671, 464] on span "Image" at bounding box center [690, 456] width 40 height 22
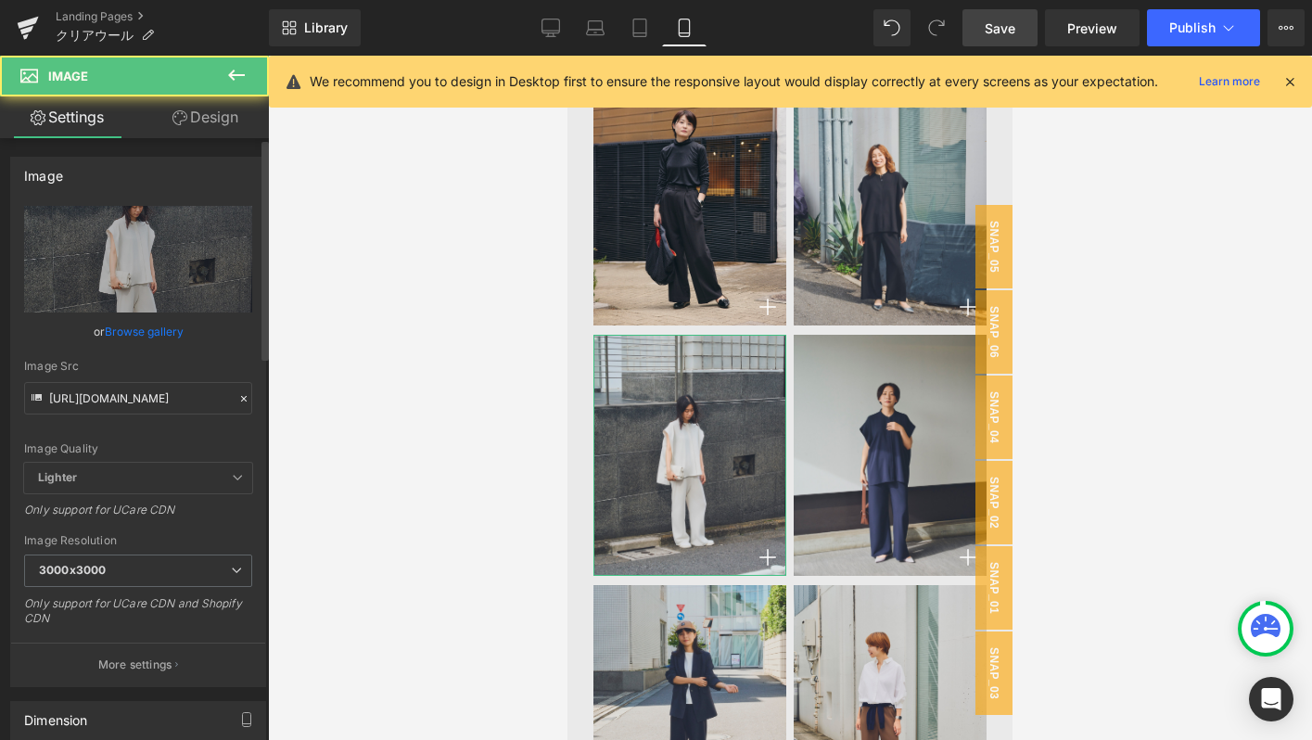
click at [239, 395] on icon at bounding box center [243, 398] width 13 height 13
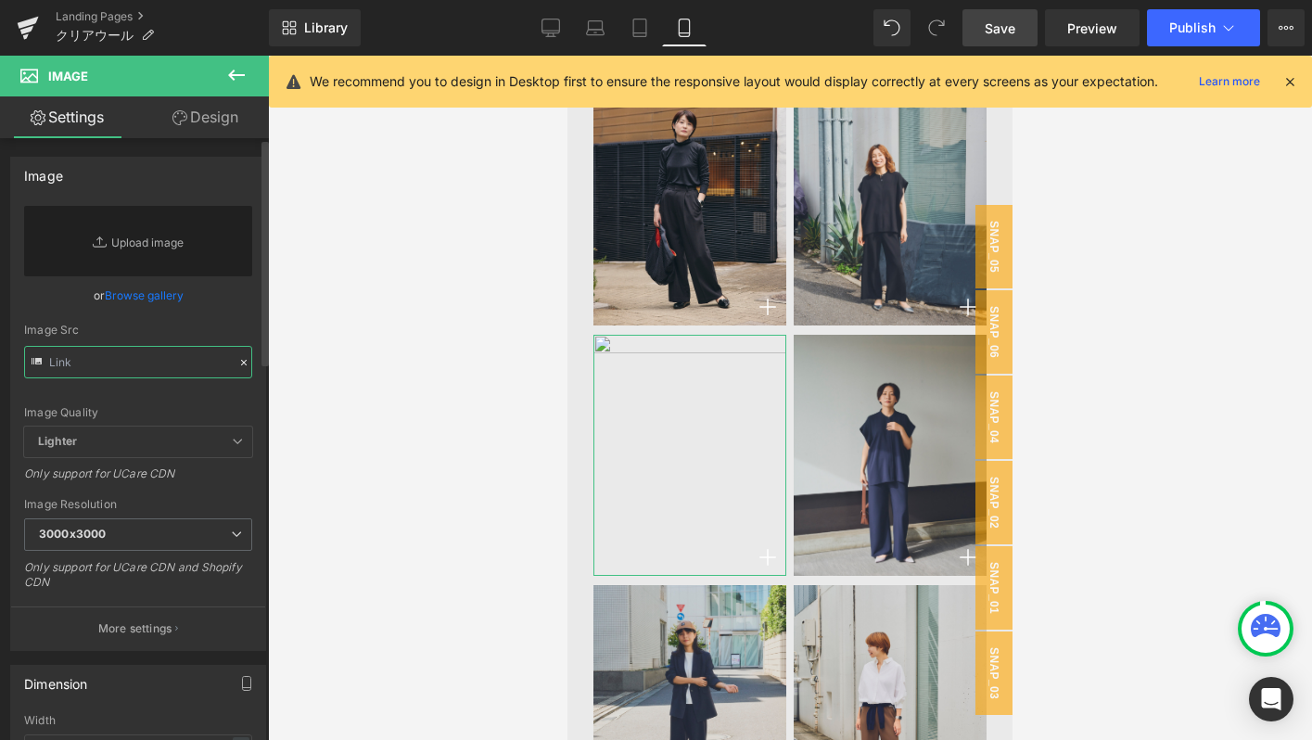
click at [192, 366] on input "text" at bounding box center [138, 362] width 228 height 32
paste input "[URL][DOMAIN_NAME]"
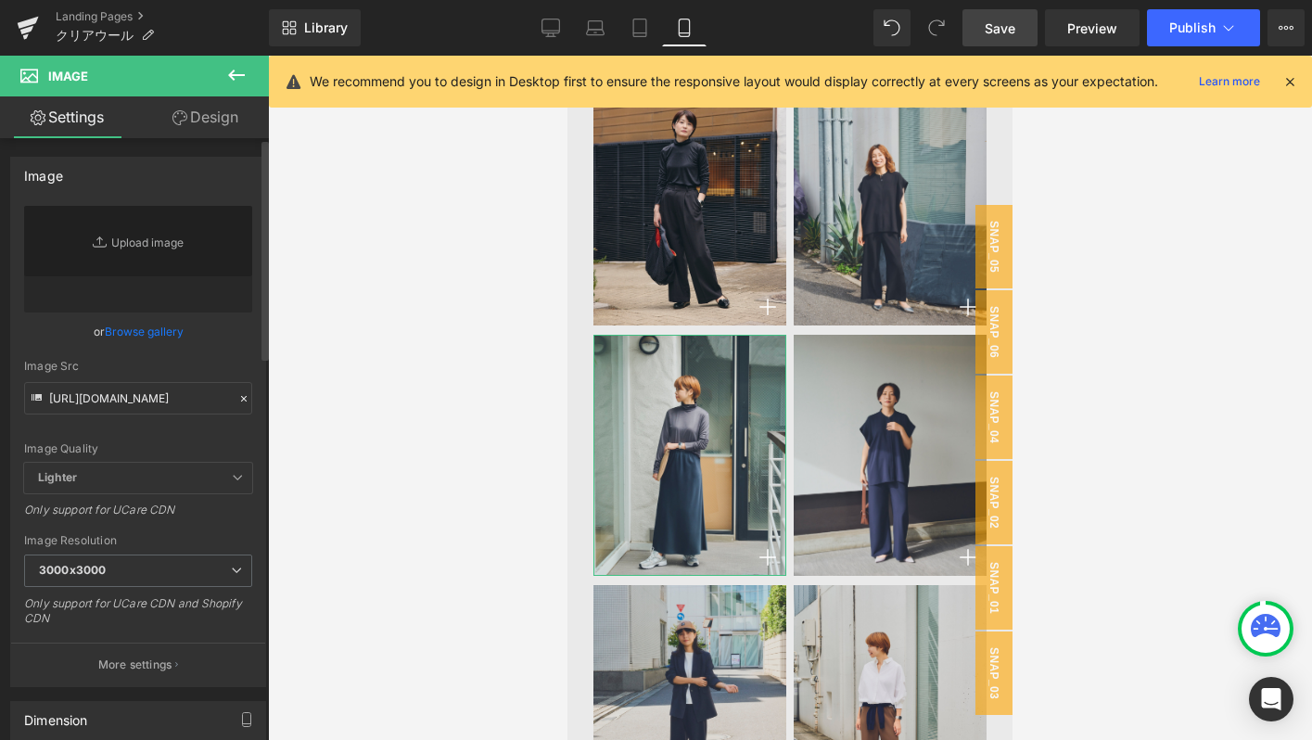
click at [223, 352] on div "Image Quality Lighter Lightest Lighter Lighter Lightest Only support for UCare …" at bounding box center [138, 334] width 228 height 257
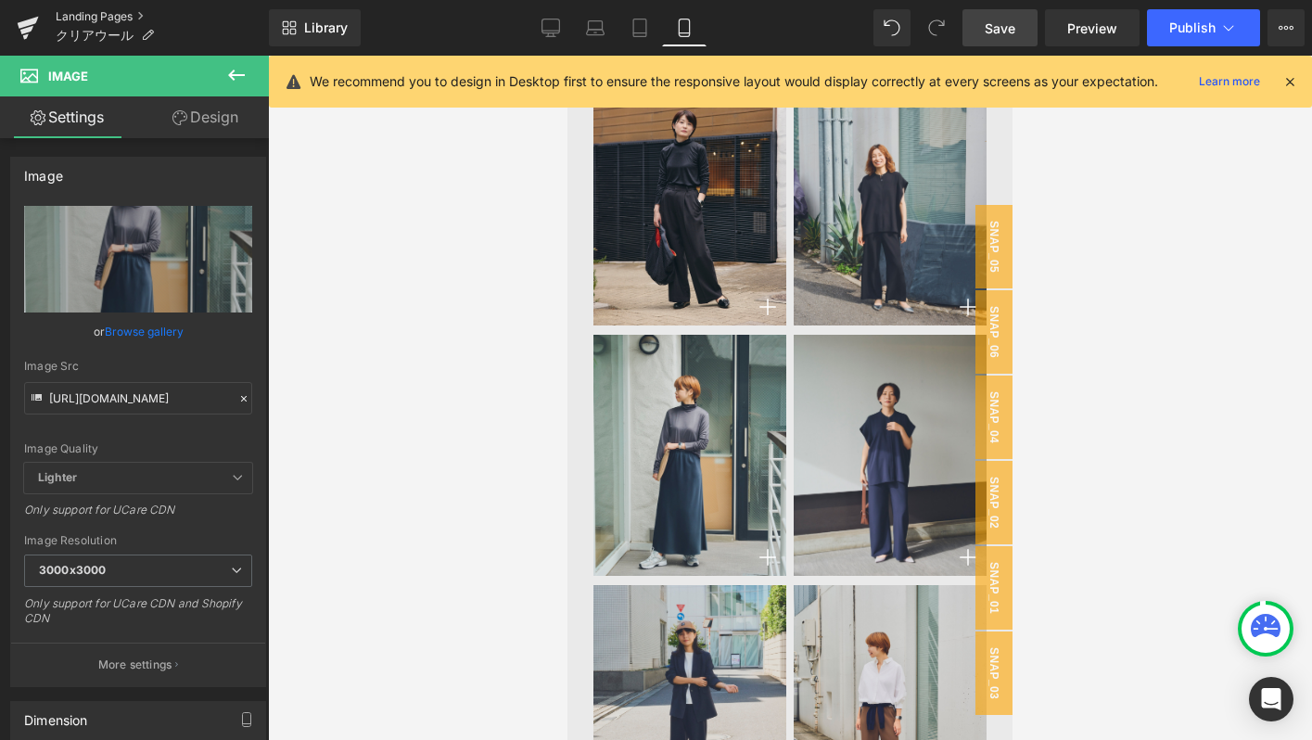
type input "[URL][DOMAIN_NAME]"
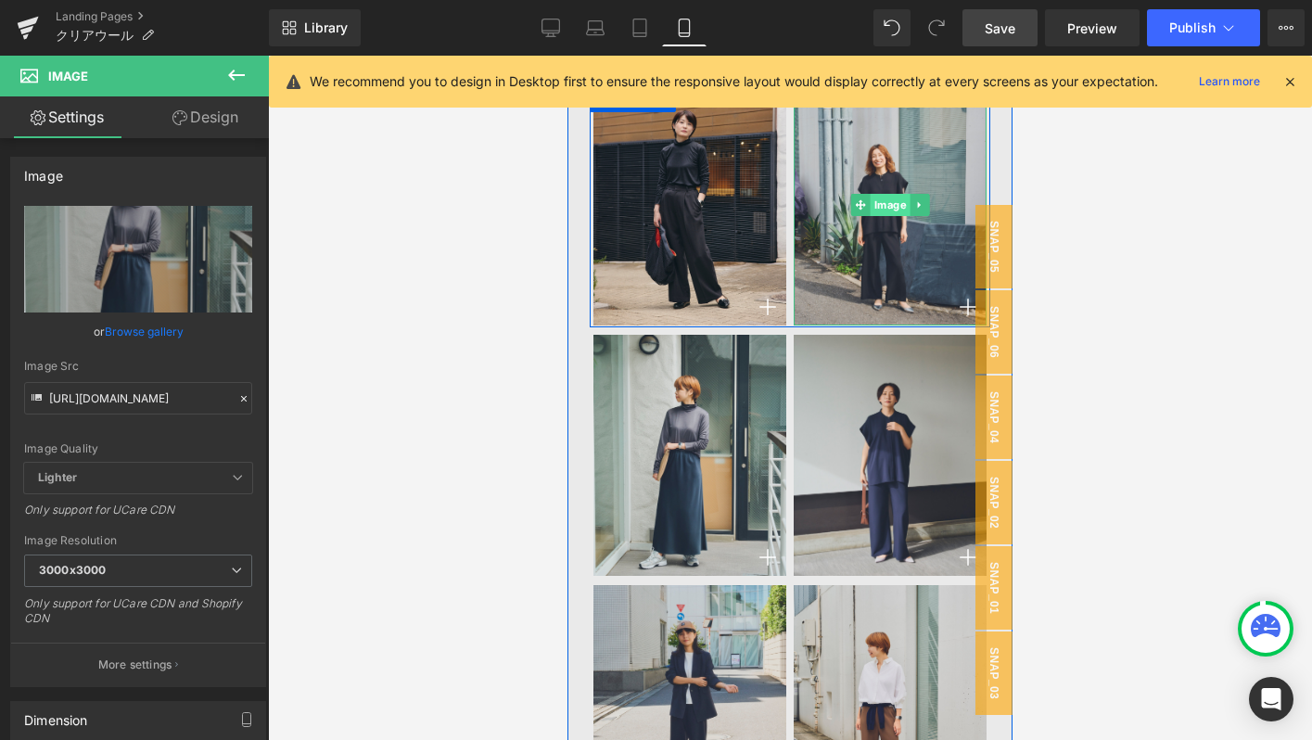
click at [871, 207] on span "Image" at bounding box center [891, 205] width 40 height 22
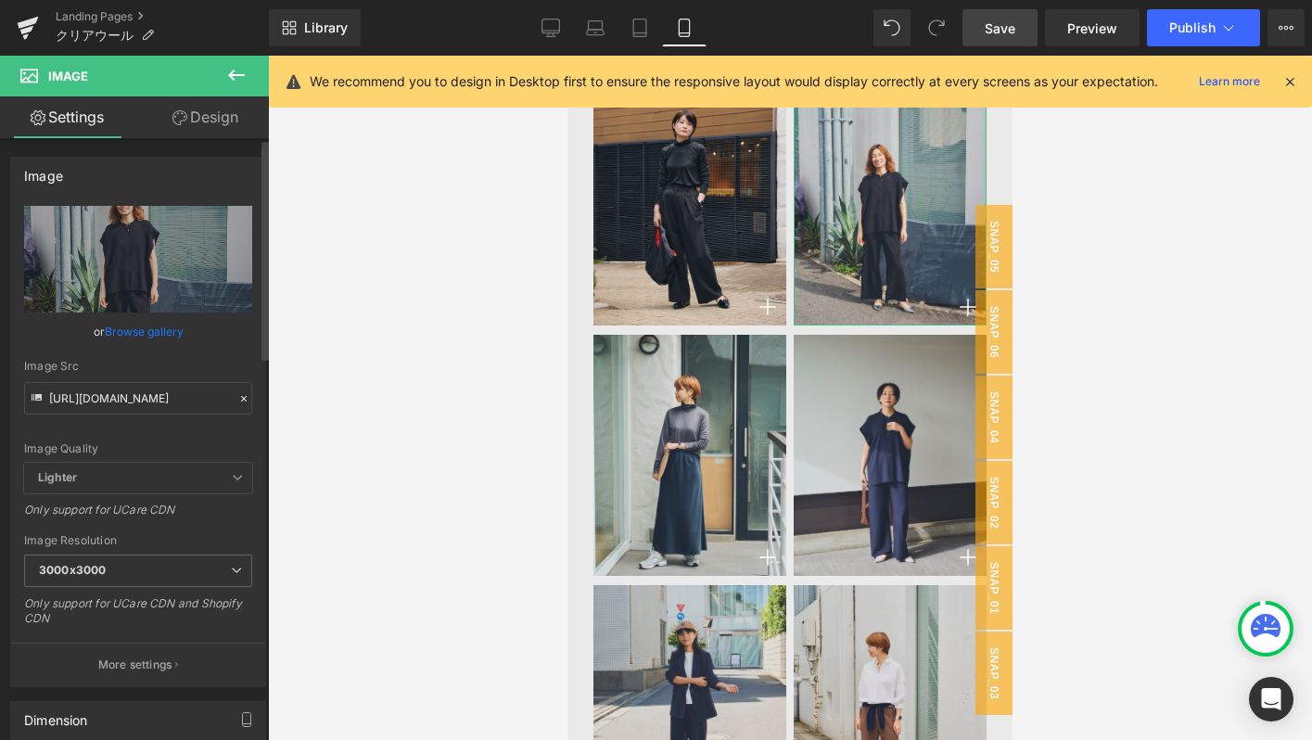
click at [236, 388] on div at bounding box center [243, 398] width 17 height 21
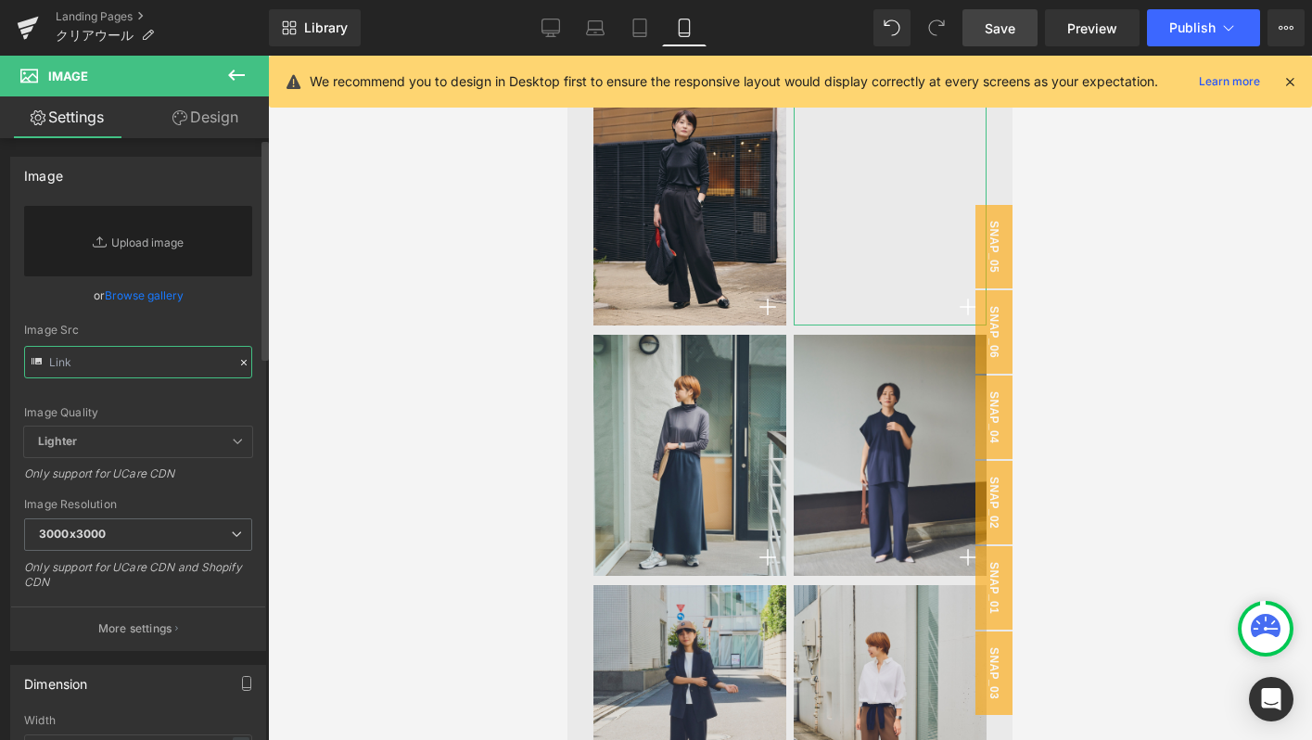
click at [199, 368] on input "text" at bounding box center [138, 362] width 228 height 32
paste input "[URL][DOMAIN_NAME]"
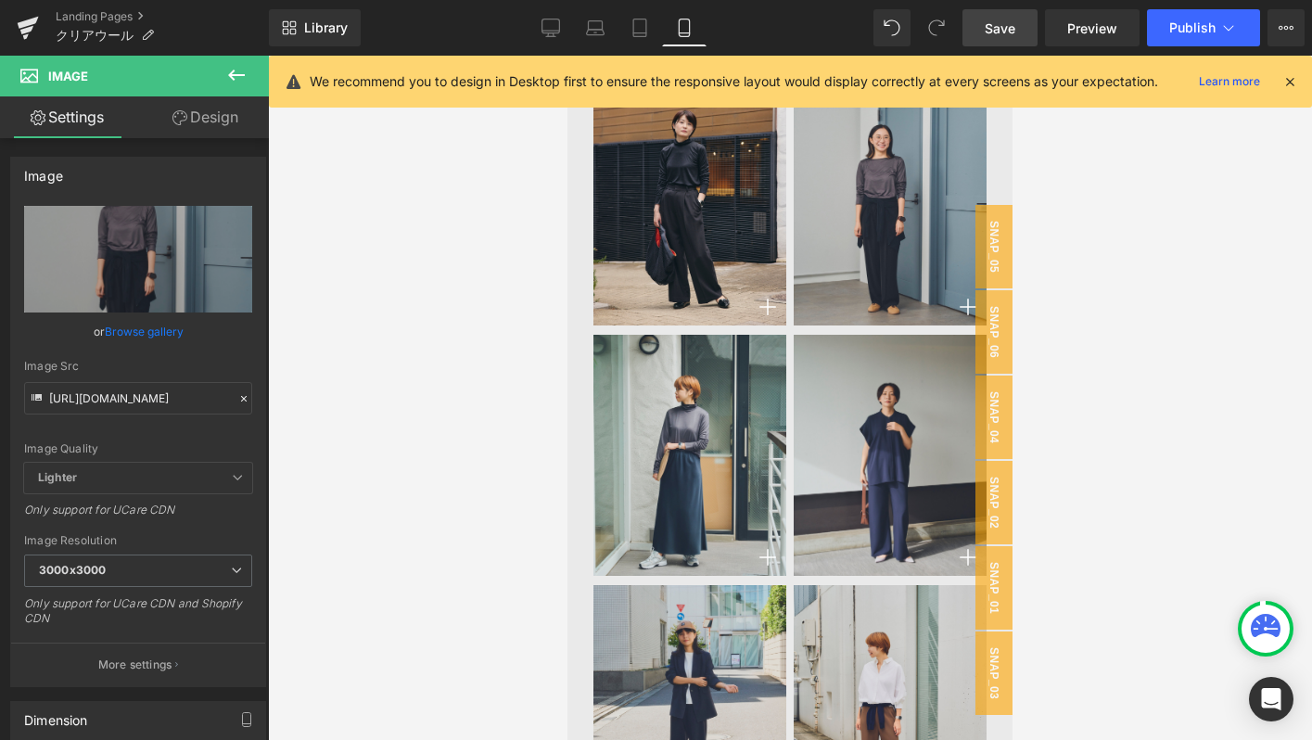
type input "[URL][DOMAIN_NAME]"
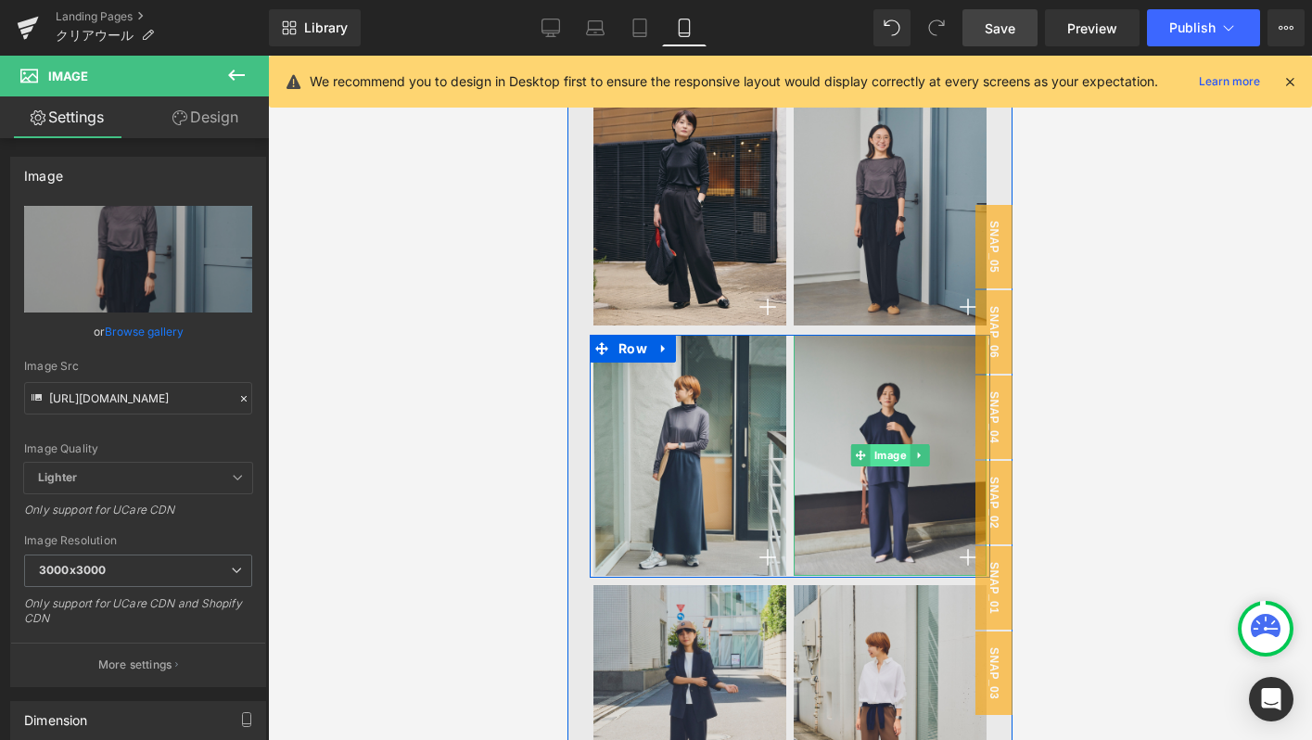
click at [901, 456] on span "Image" at bounding box center [891, 455] width 40 height 22
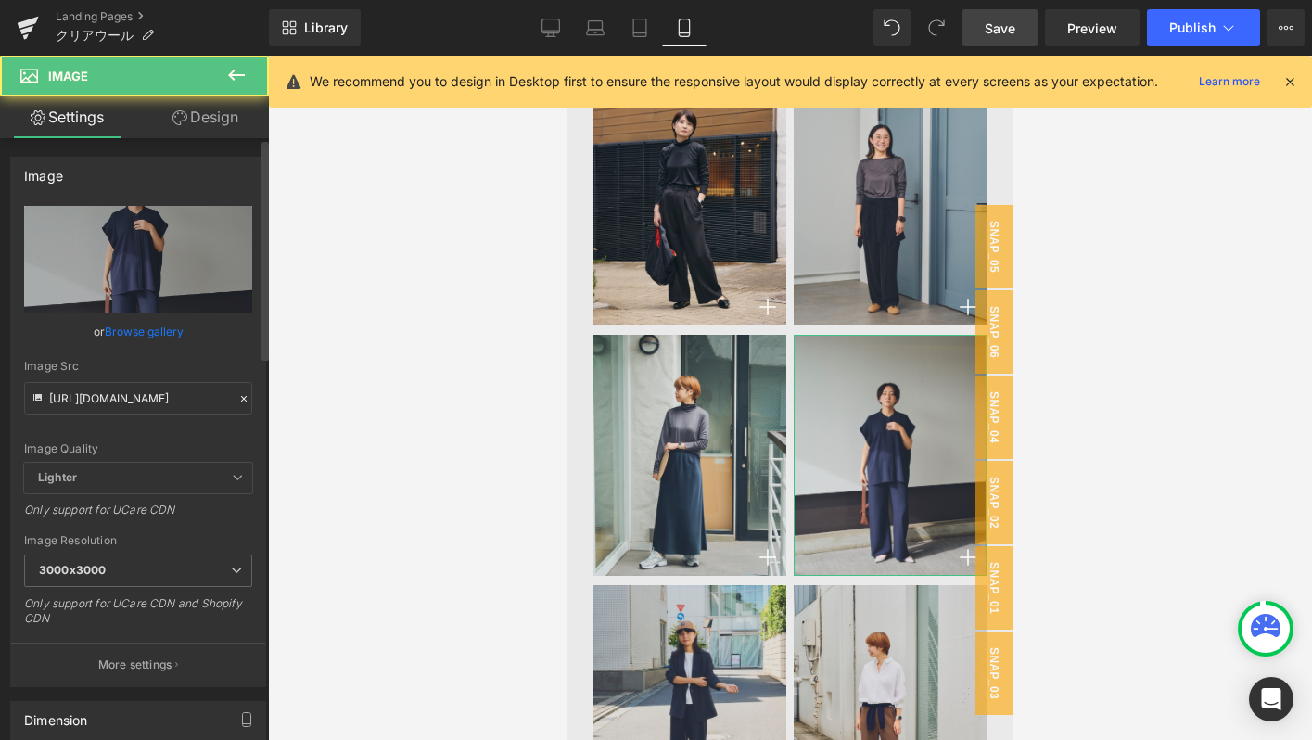
click at [248, 401] on div "[URL][DOMAIN_NAME] Replace Image Upload image or Browse gallery Image Src [URL]…" at bounding box center [138, 446] width 254 height 480
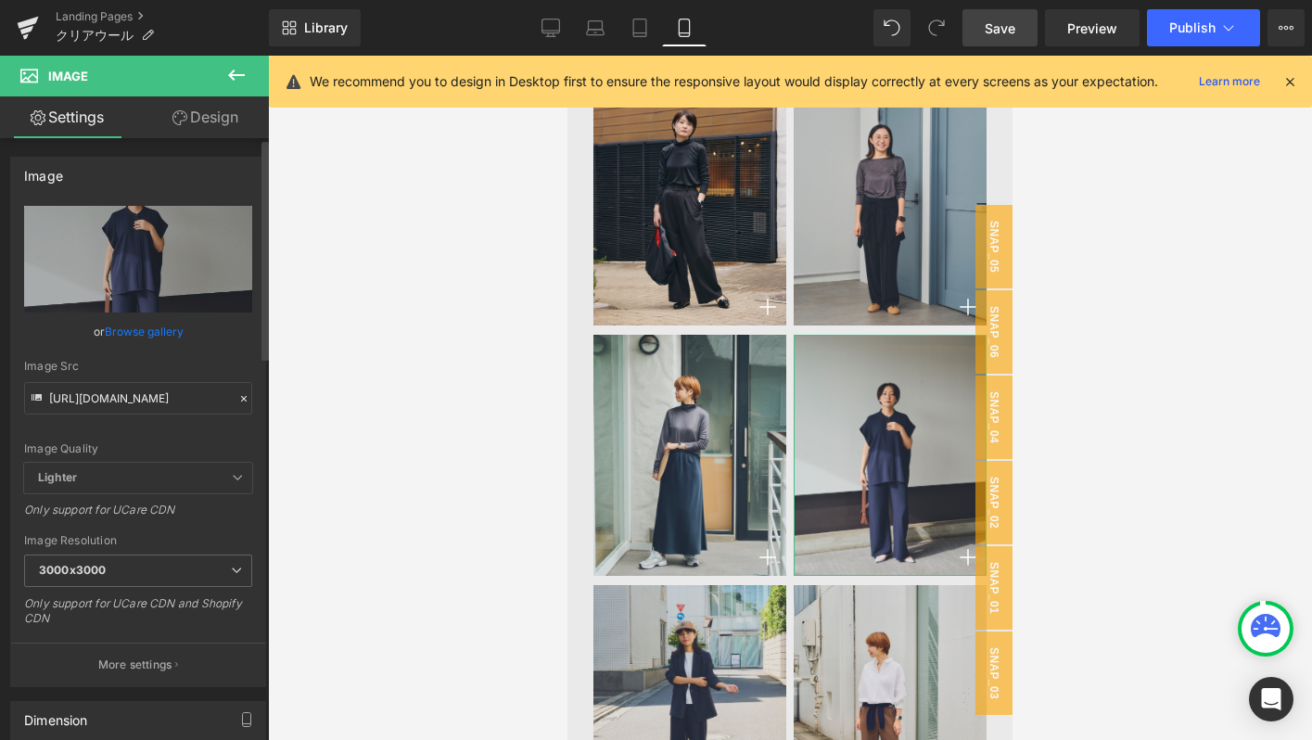
click at [241, 400] on icon at bounding box center [244, 399] width 6 height 6
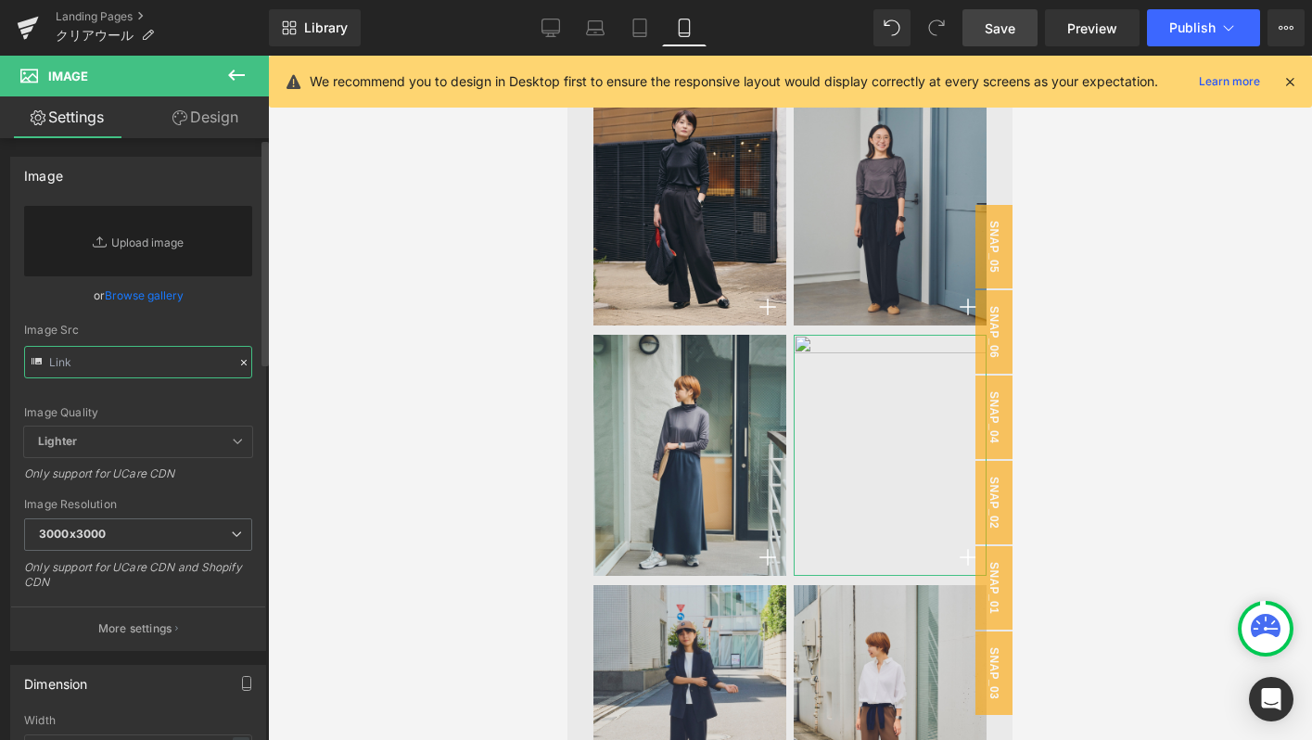
click at [182, 369] on input "text" at bounding box center [138, 362] width 228 height 32
paste input "[URL][DOMAIN_NAME]"
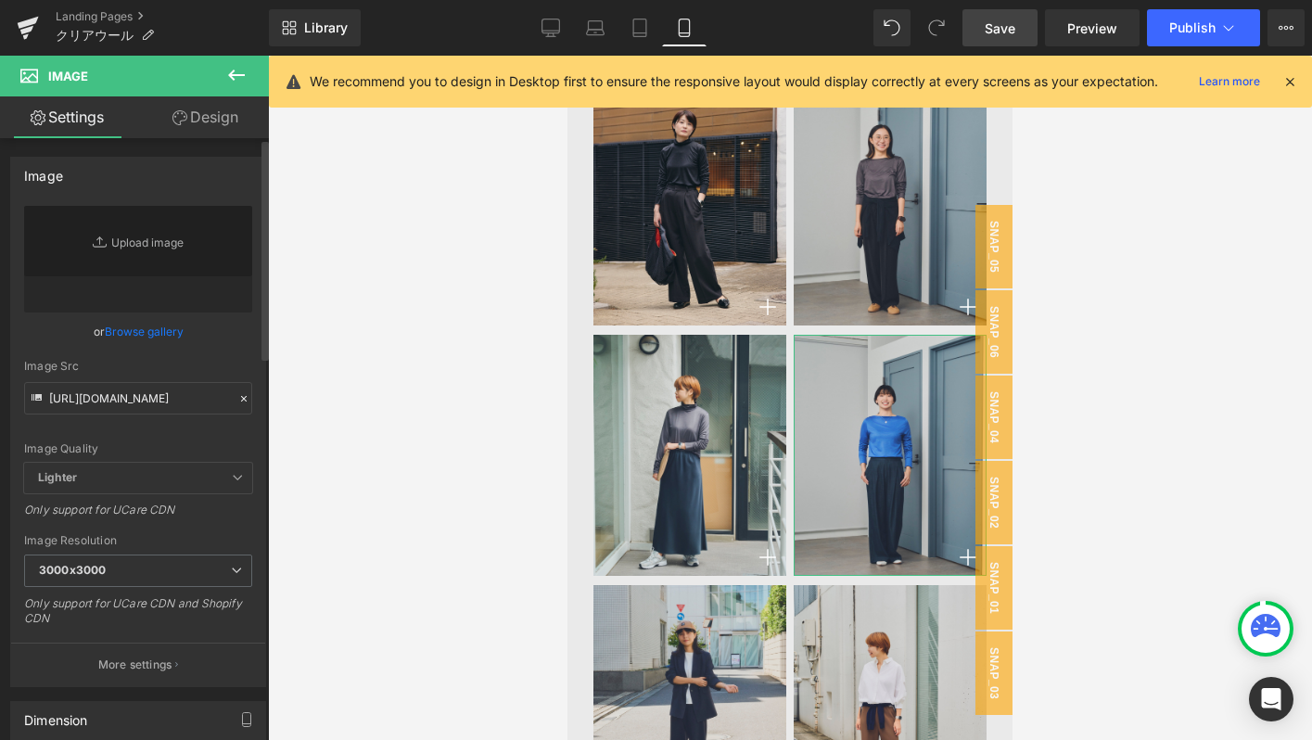
click at [227, 360] on div "Image Src" at bounding box center [138, 366] width 228 height 13
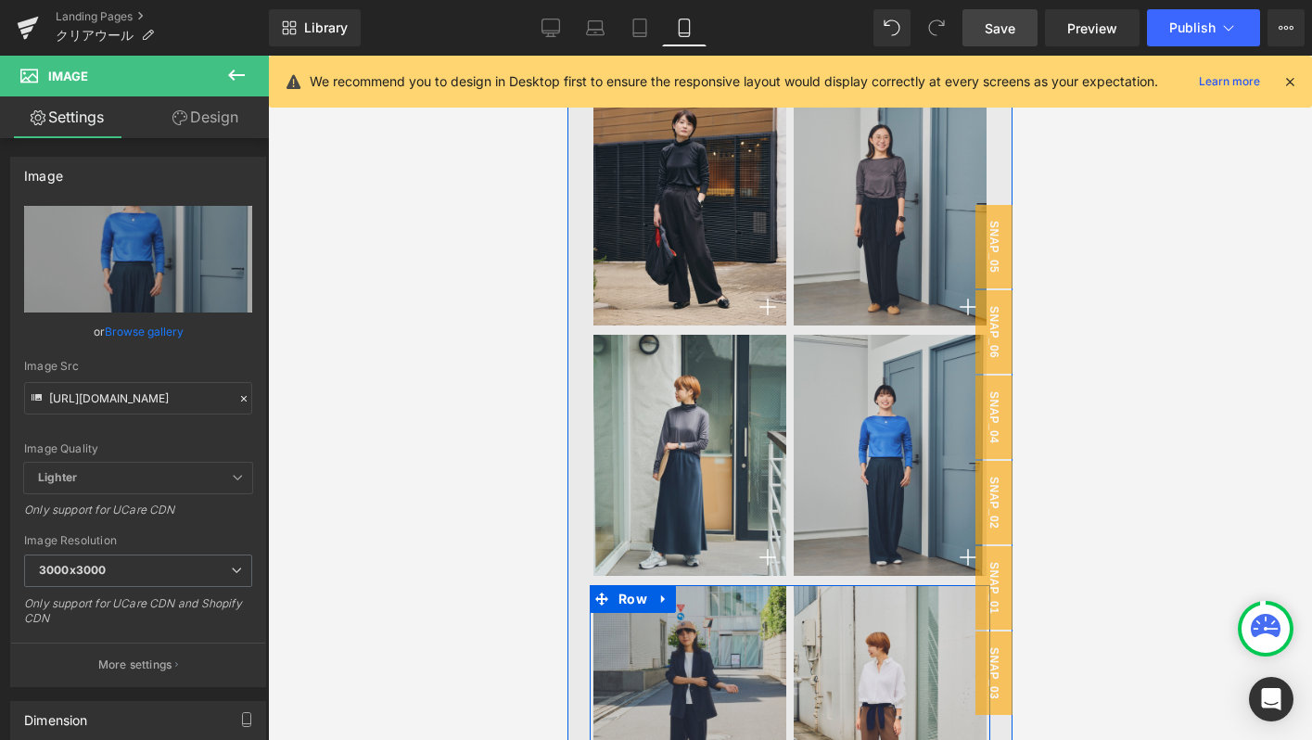
scroll to position [9537, 0]
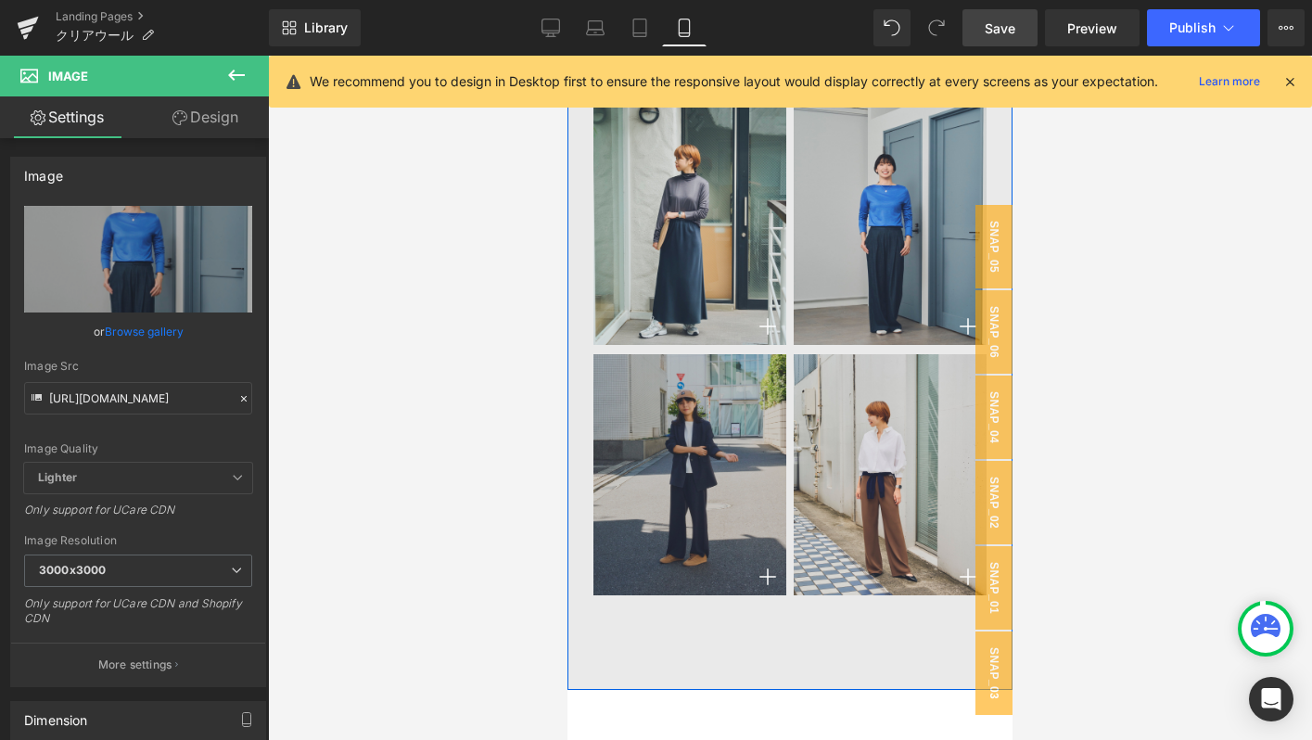
type input "[URL][DOMAIN_NAME]"
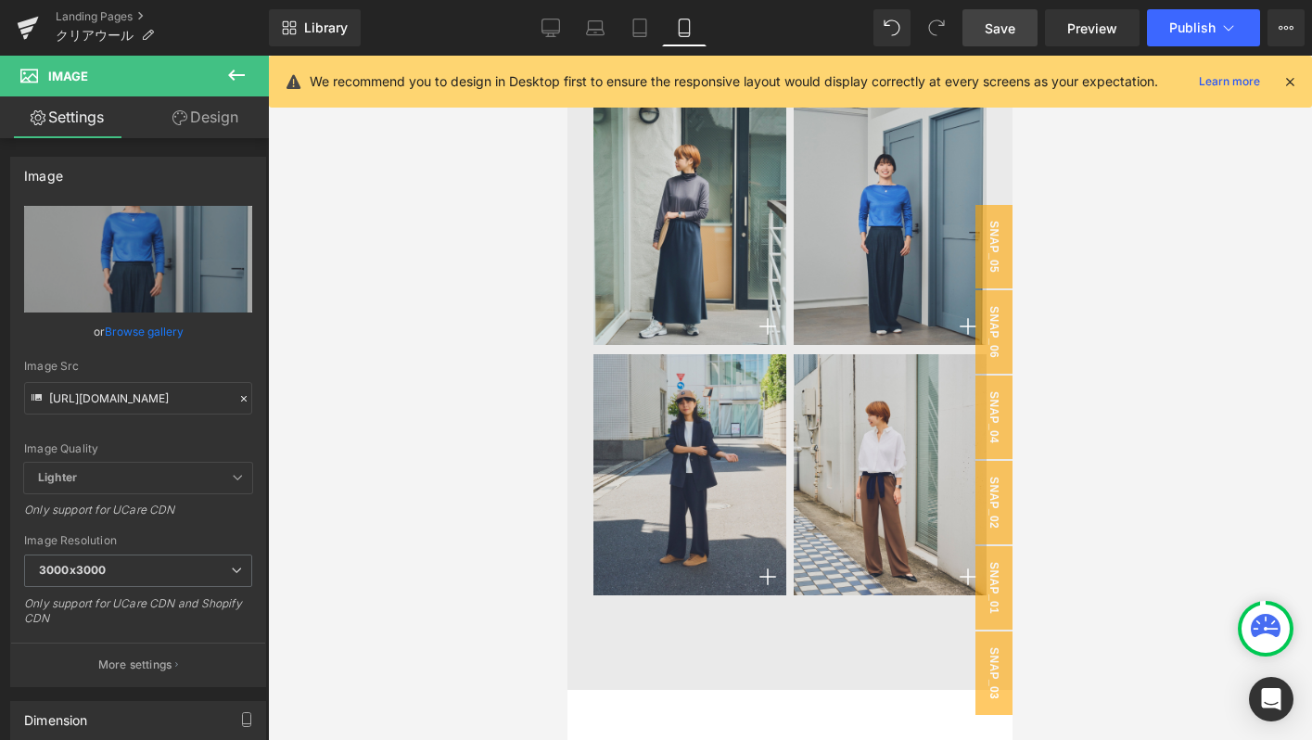
click at [455, 489] on div at bounding box center [790, 398] width 1044 height 684
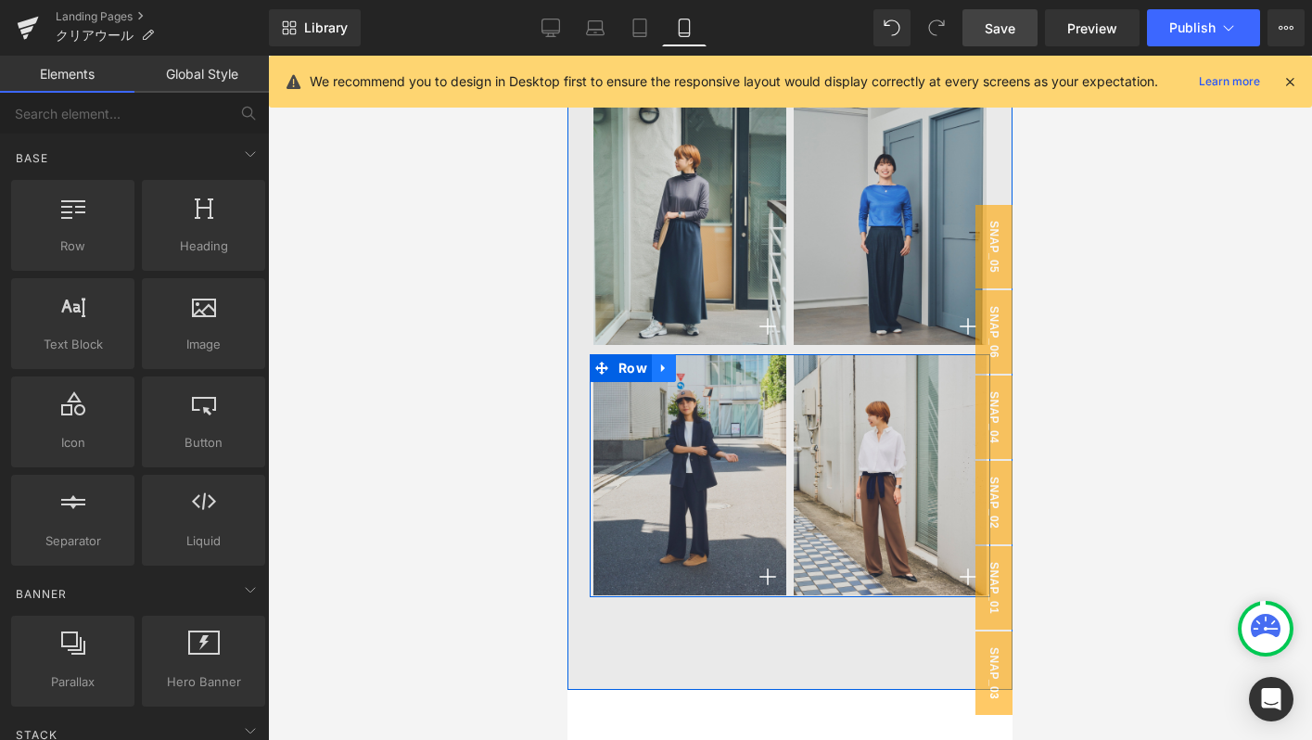
click at [654, 366] on link at bounding box center [664, 368] width 24 height 28
click at [706, 365] on icon at bounding box center [712, 368] width 13 height 13
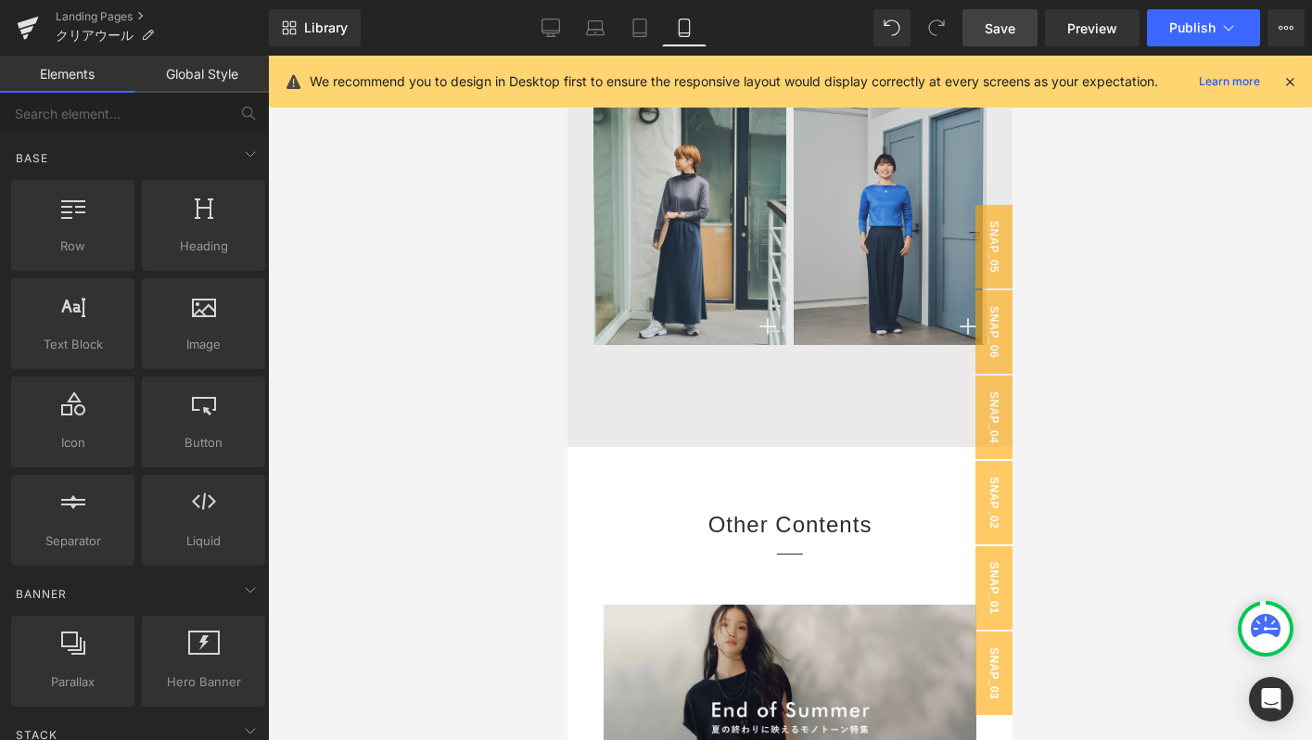
click at [1005, 29] on span "Save" at bounding box center [1000, 28] width 31 height 19
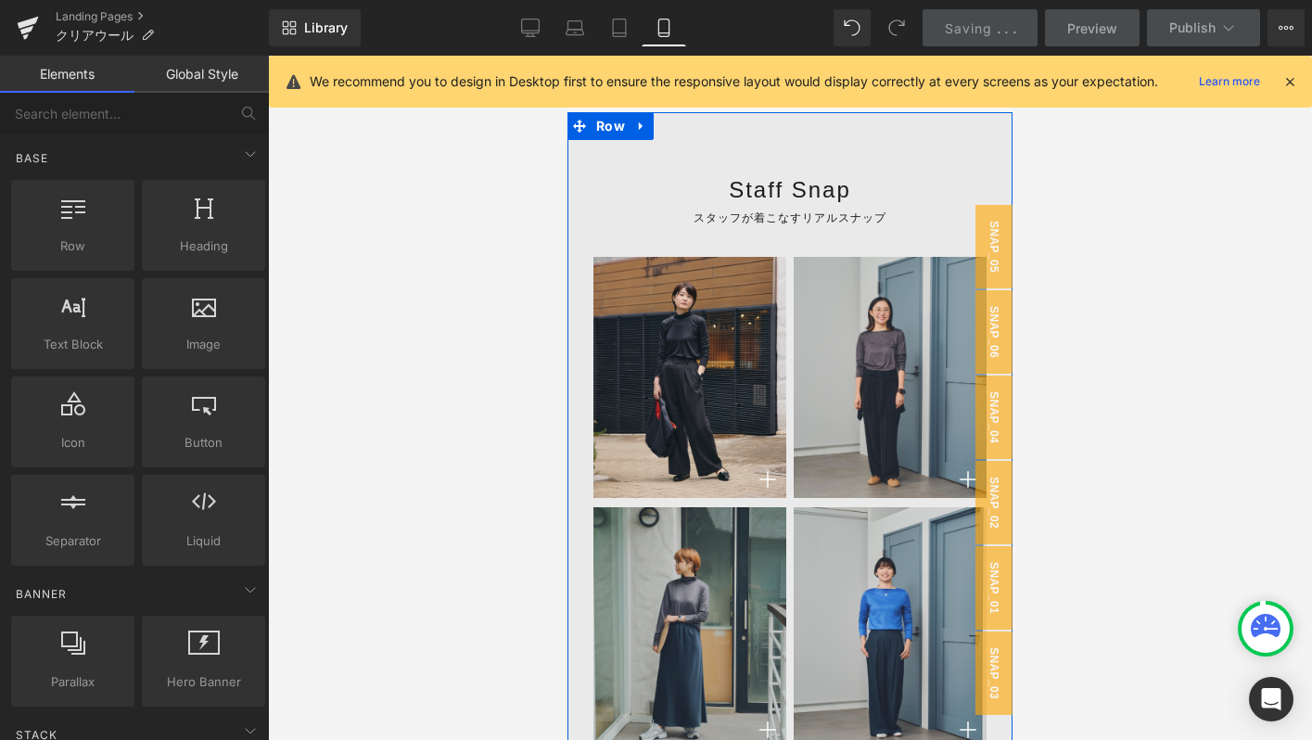
scroll to position [9133, 0]
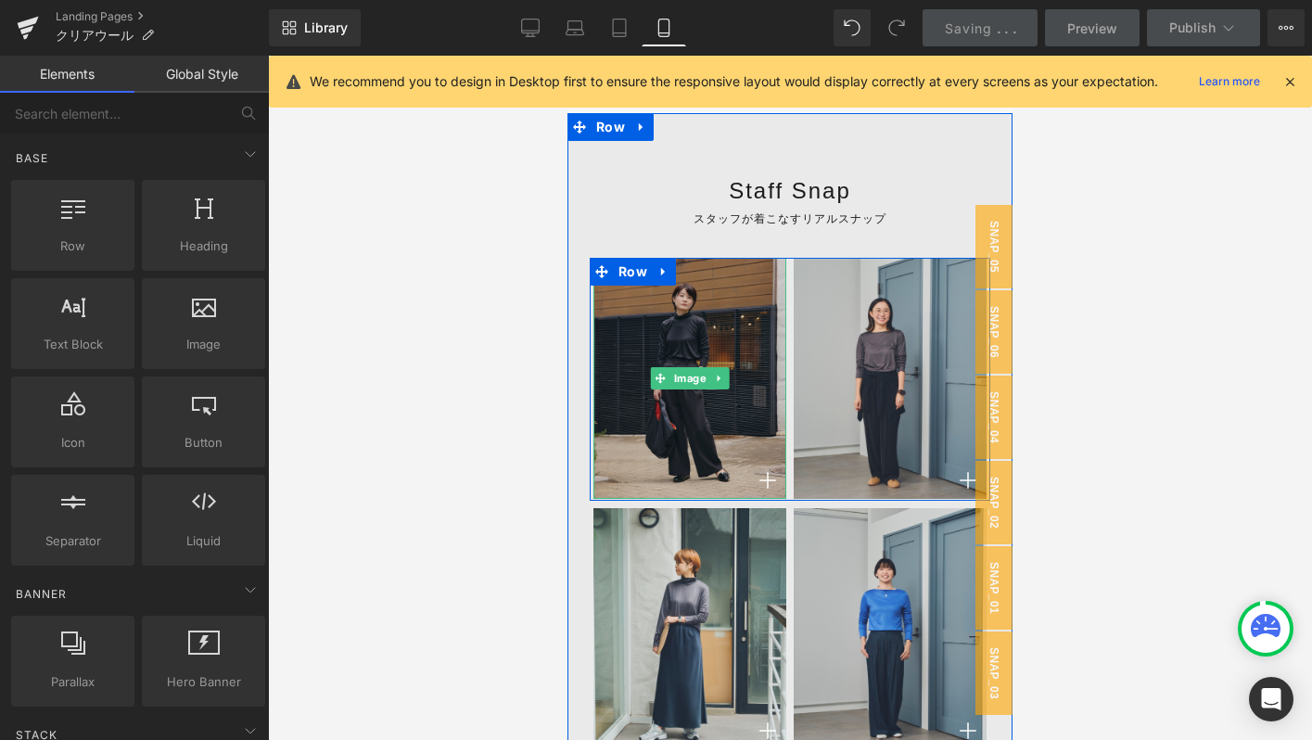
click at [647, 353] on img at bounding box center [689, 378] width 193 height 241
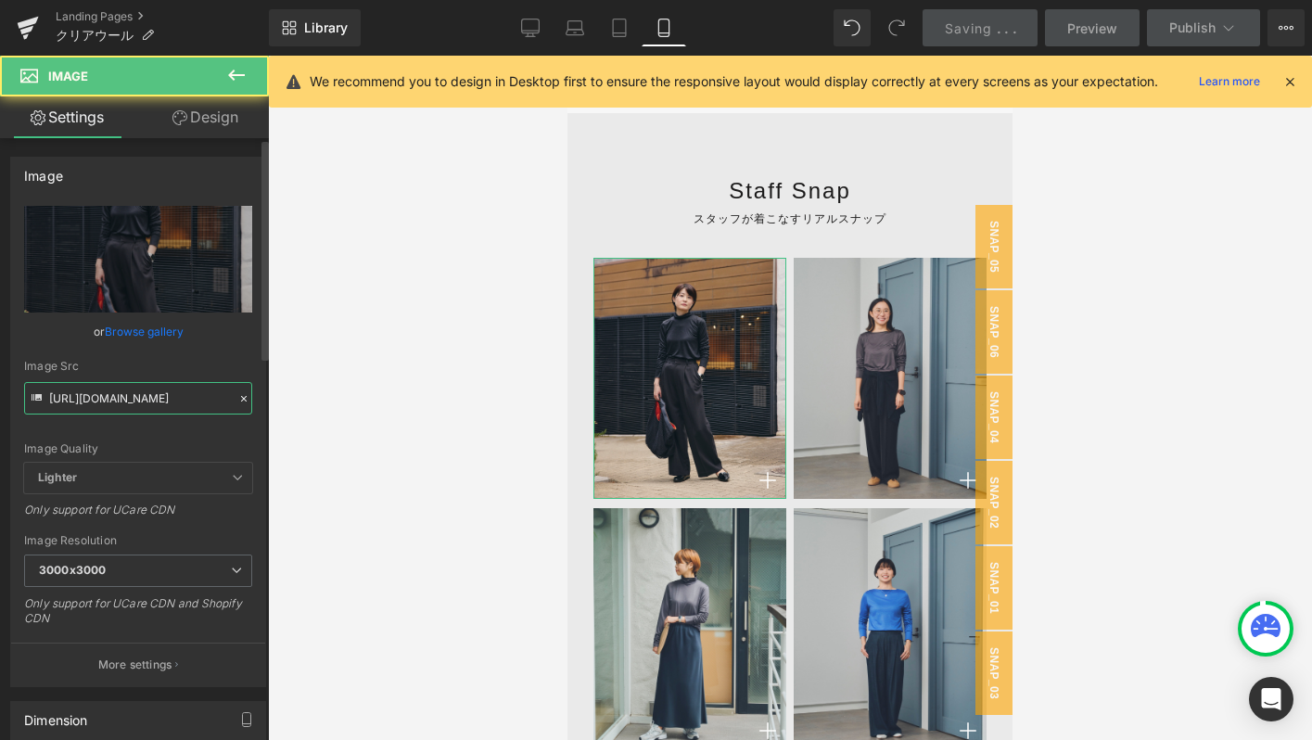
click at [197, 395] on input "[URL][DOMAIN_NAME]" at bounding box center [138, 398] width 228 height 32
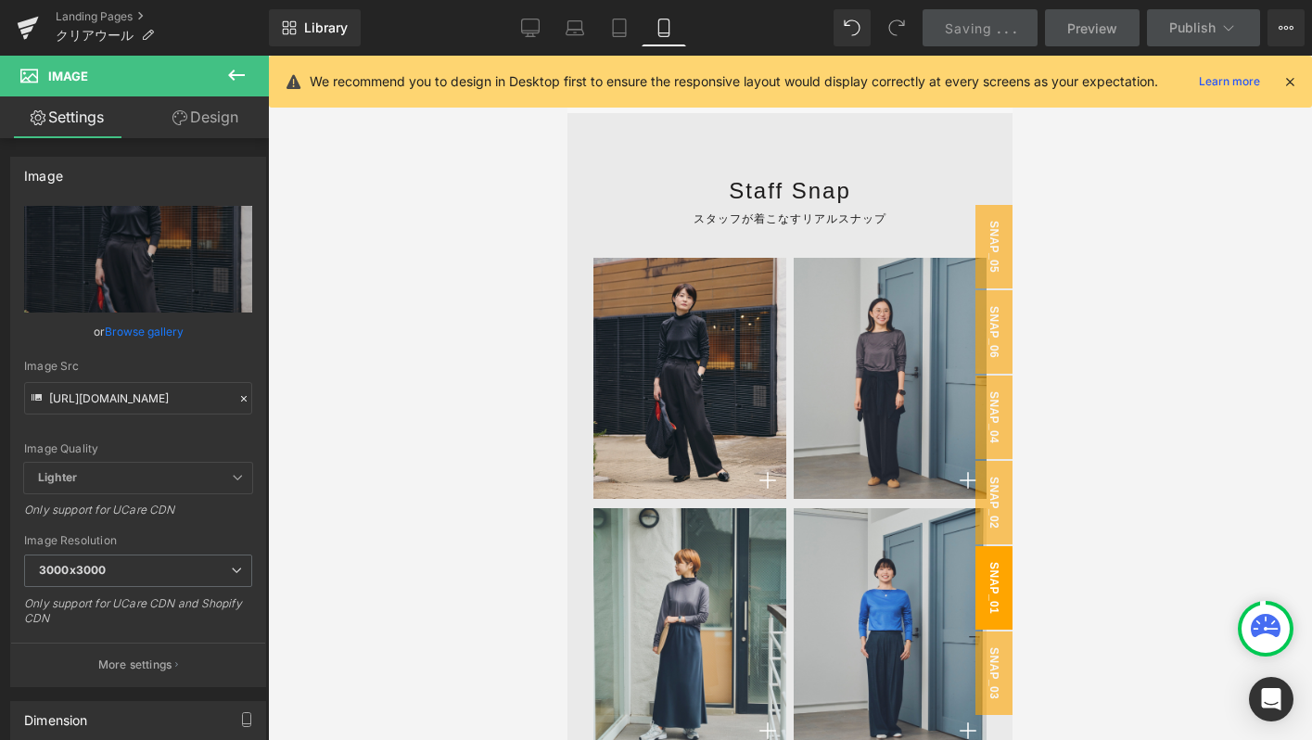
click at [998, 574] on span "snap_01" at bounding box center [993, 587] width 37 height 83
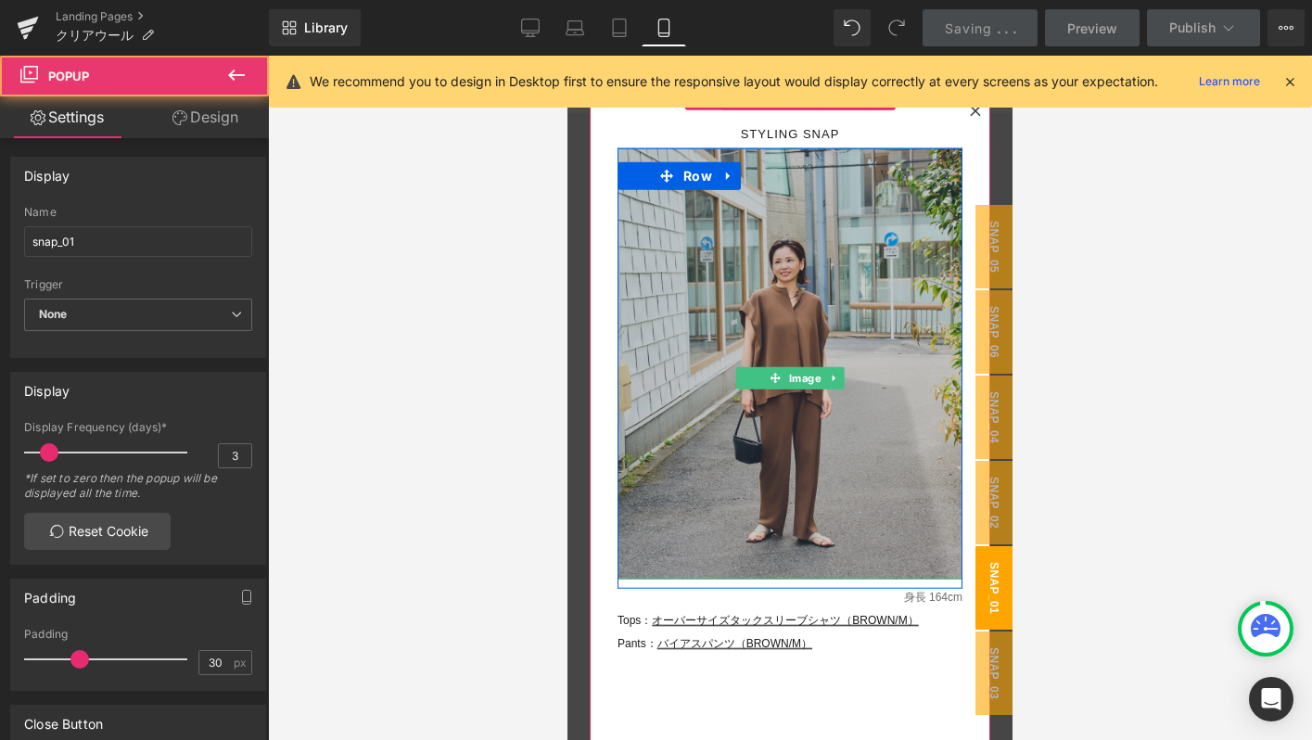
click at [760, 388] on img at bounding box center [789, 363] width 345 height 431
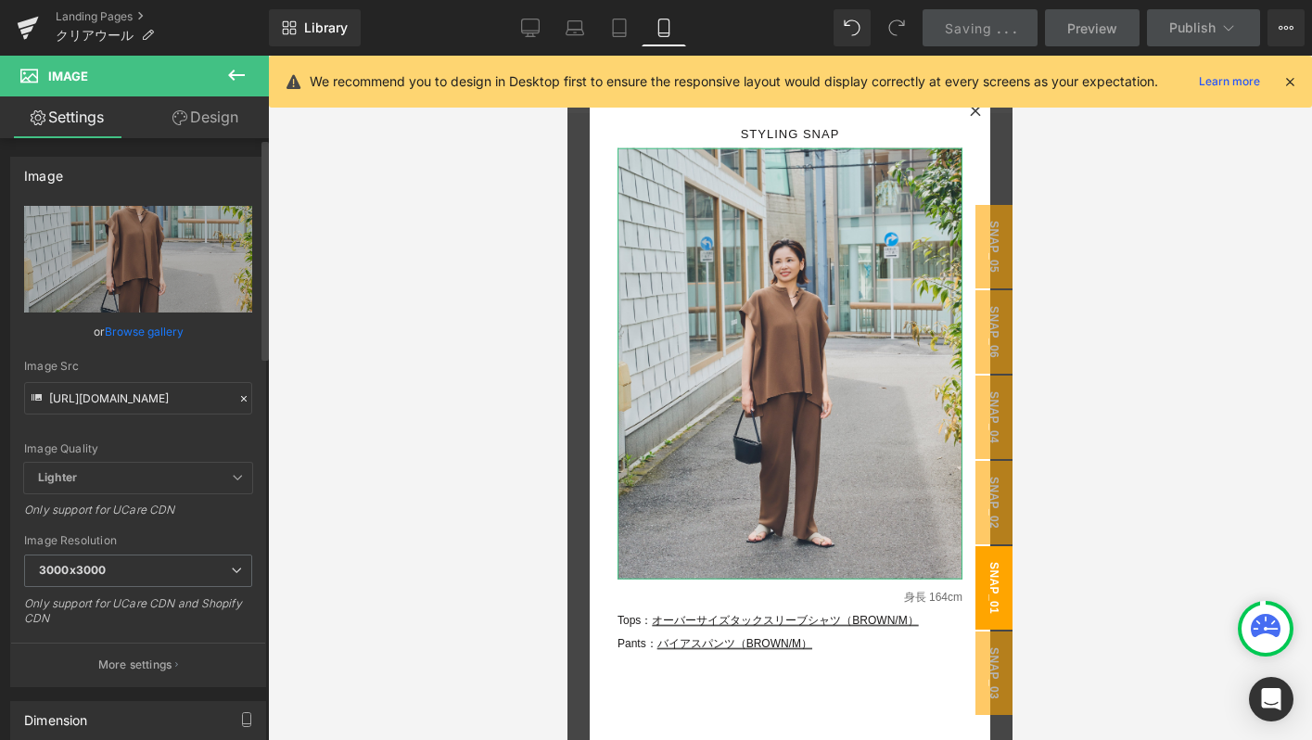
click at [237, 393] on icon at bounding box center [243, 398] width 13 height 13
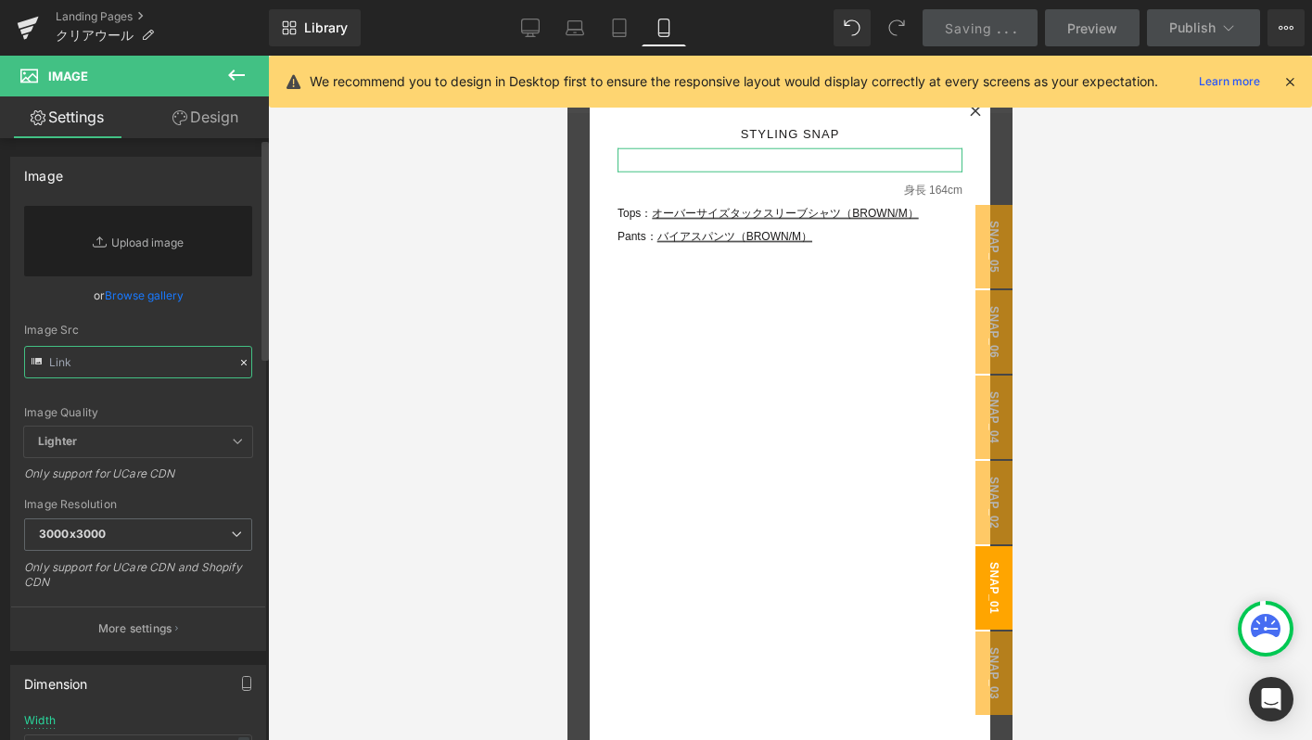
click at [153, 359] on input "text" at bounding box center [138, 362] width 228 height 32
paste input "[URL][DOMAIN_NAME]"
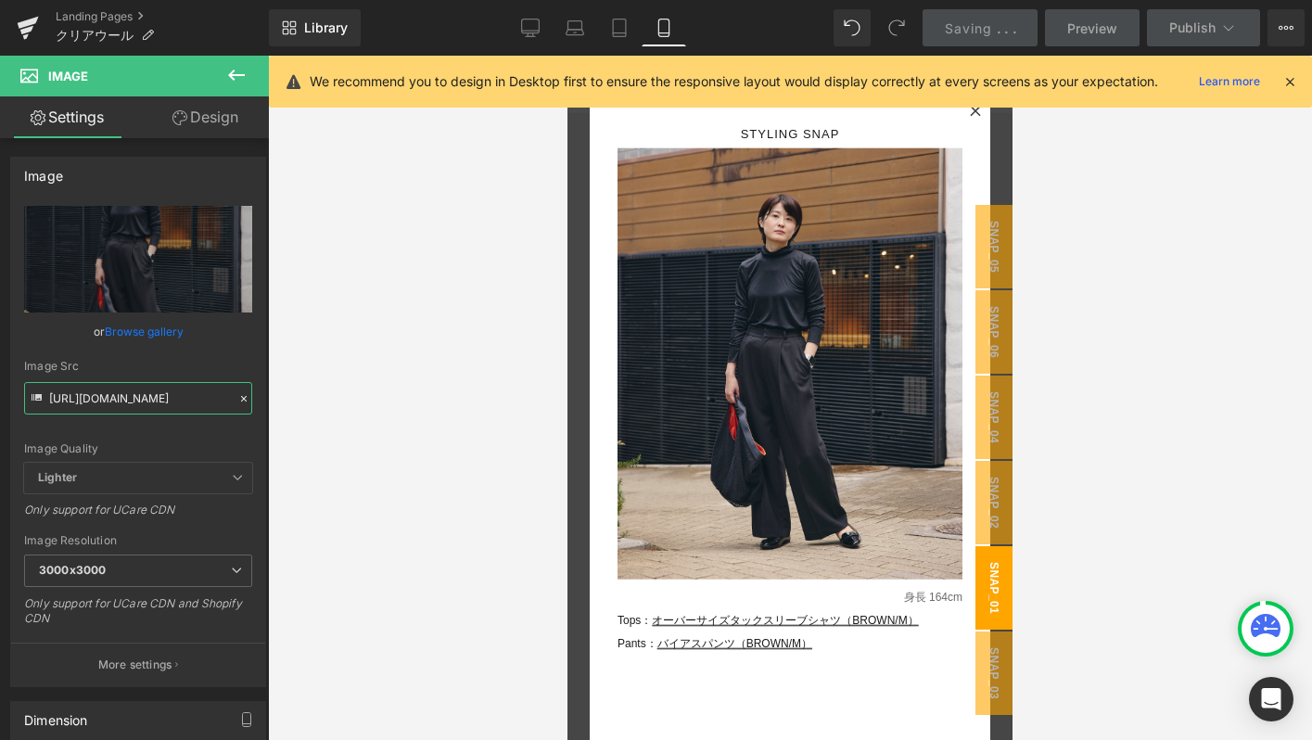
type input "[URL][DOMAIN_NAME]"
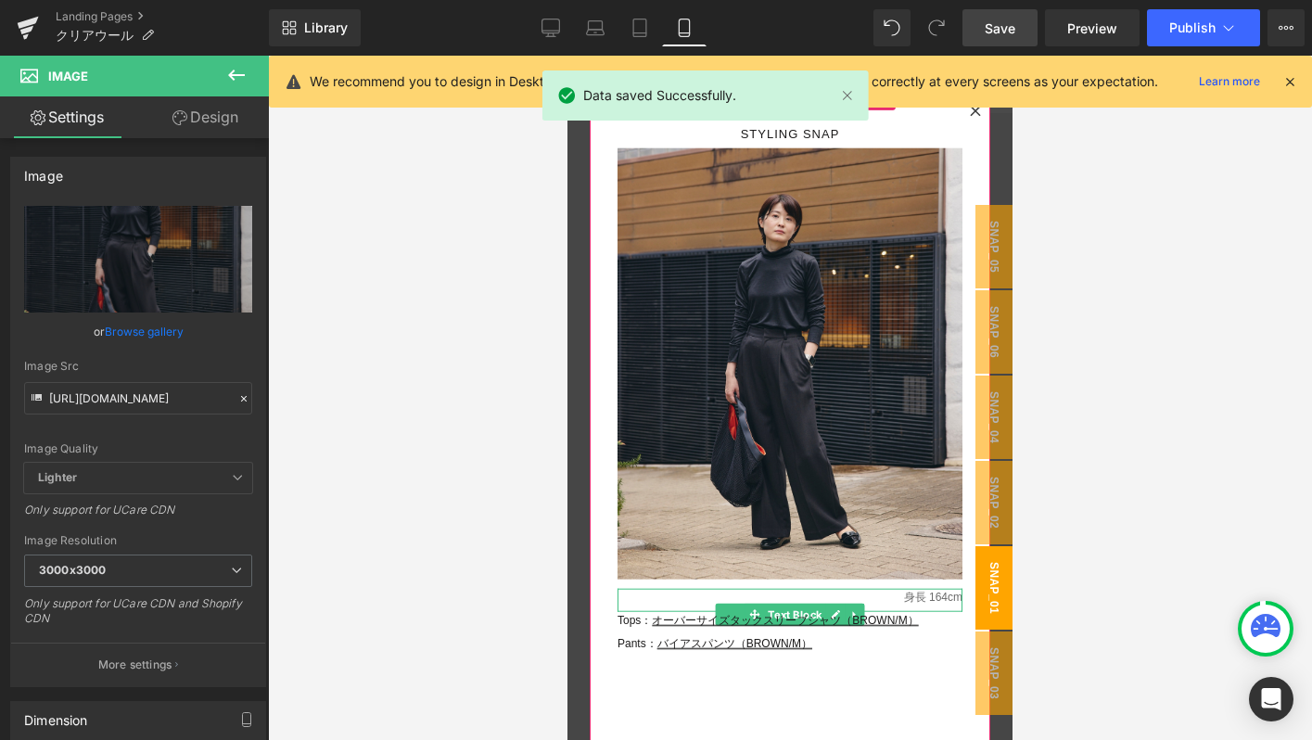
click at [943, 593] on p "身長 164cm" at bounding box center [789, 598] width 345 height 19
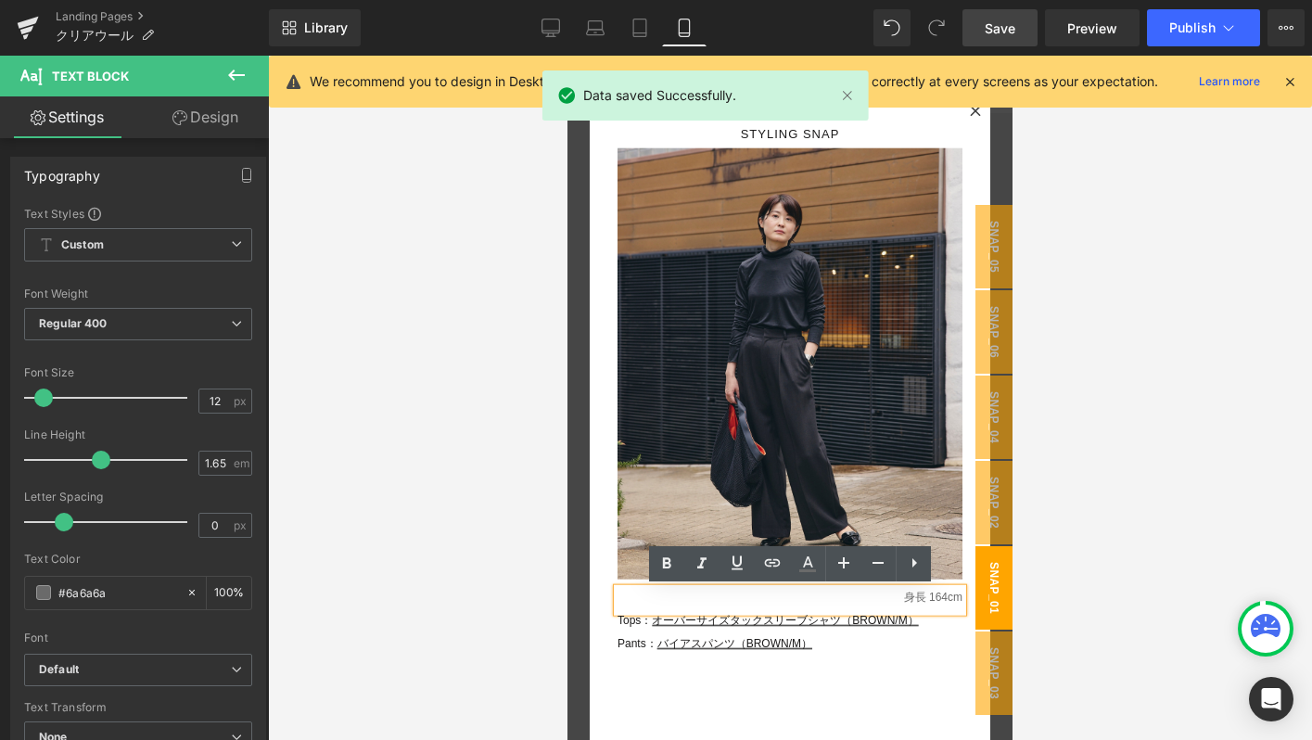
click at [946, 589] on p "身長 164cm" at bounding box center [789, 598] width 345 height 19
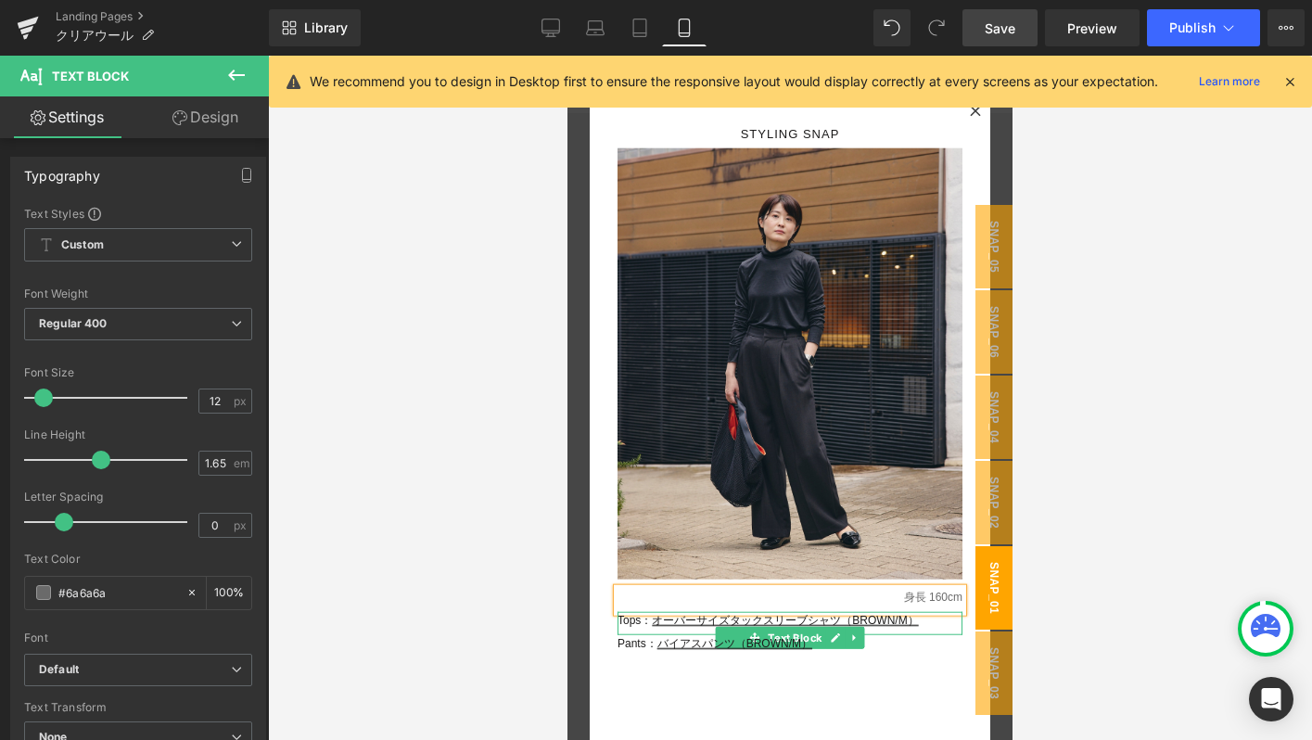
click at [937, 619] on p "Tops： オーバーサイズタックスリーブシャツ（BROWN/M）" at bounding box center [789, 621] width 345 height 19
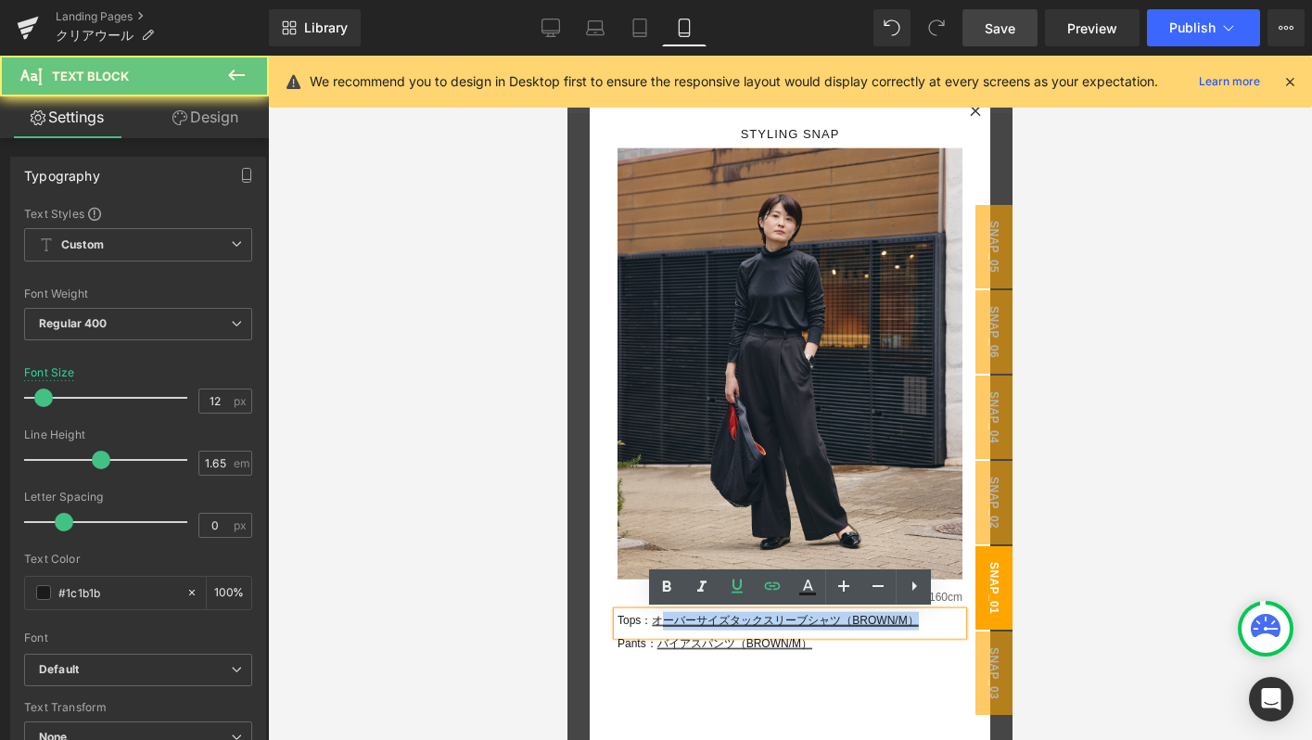
drag, startPoint x: 937, startPoint y: 619, endPoint x: 668, endPoint y: 619, distance: 268.9
click at [668, 619] on p "Tops： オーバーサイズタックスリーブシャツ（BROWN/M）" at bounding box center [789, 621] width 345 height 19
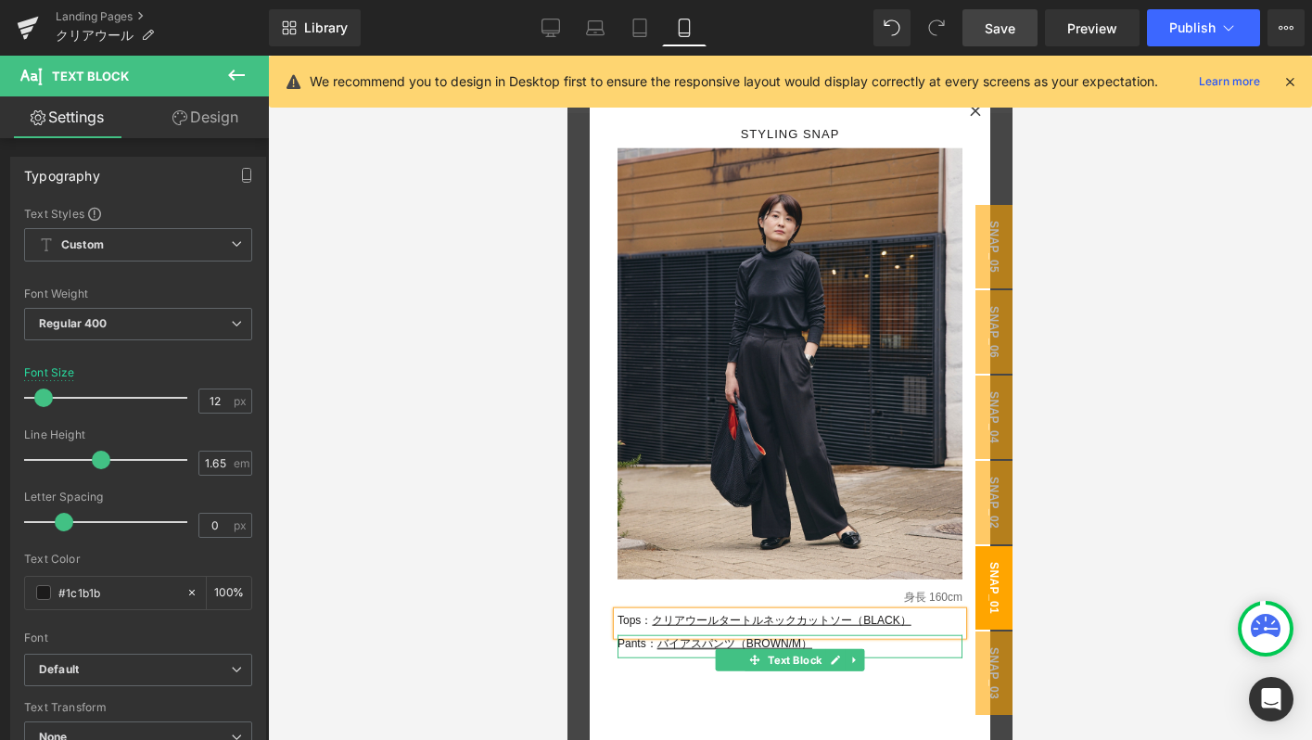
click at [831, 644] on p "Pants： バイアスパンツ（BROWN/M）" at bounding box center [789, 644] width 345 height 19
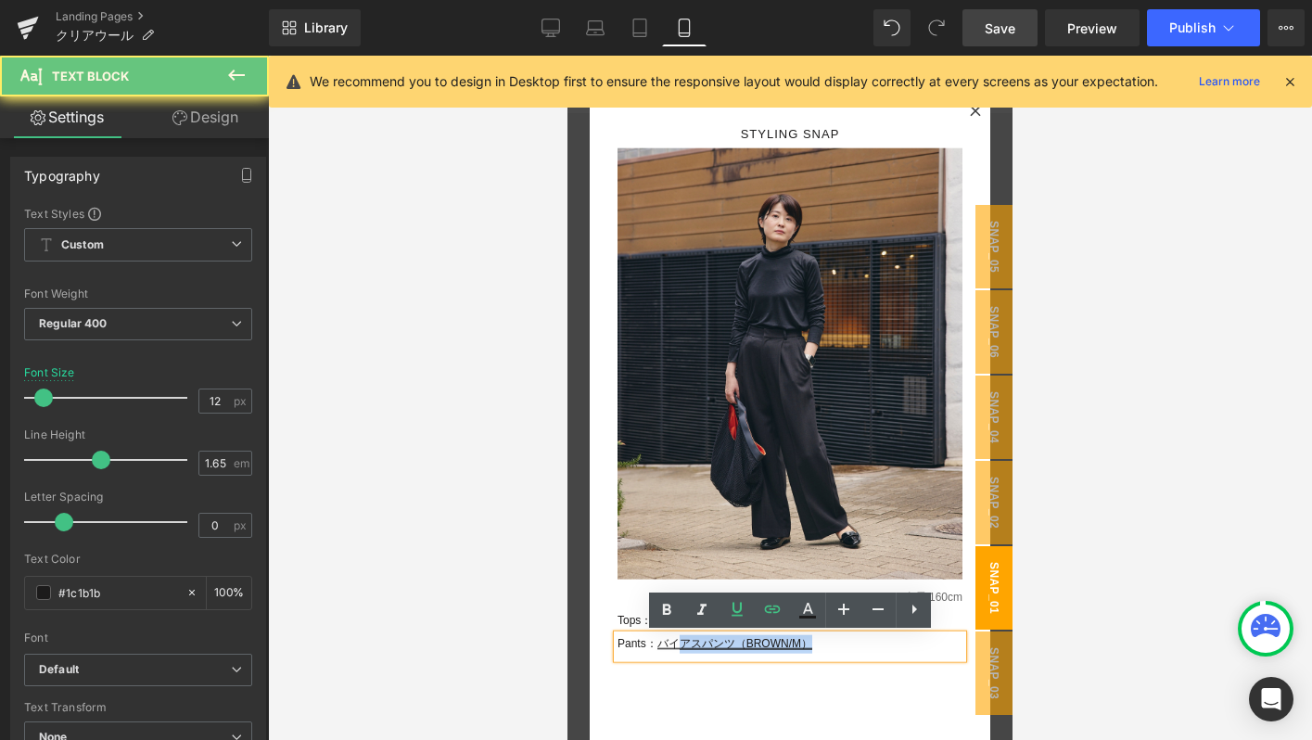
drag, startPoint x: 831, startPoint y: 644, endPoint x: 685, endPoint y: 642, distance: 145.6
click at [685, 642] on p "Pants： バイアスパンツ（BROWN/M）" at bounding box center [789, 644] width 345 height 19
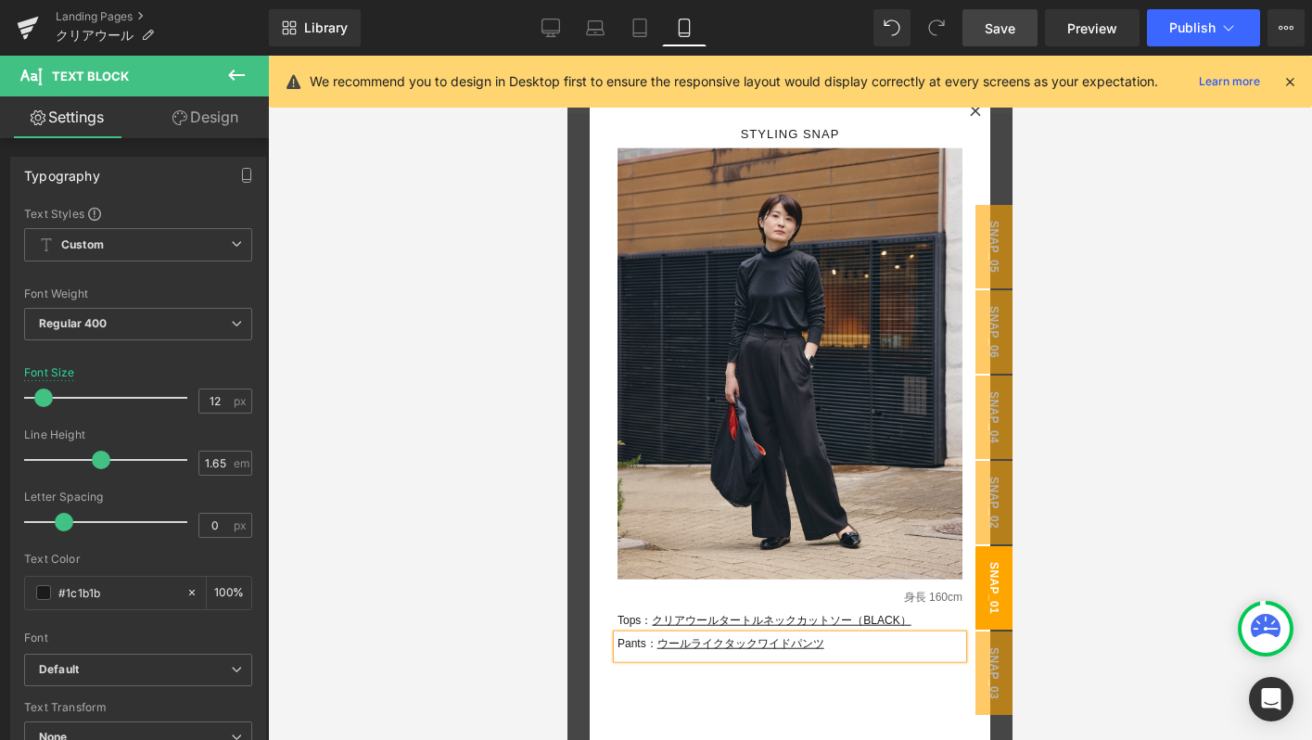
click at [752, 645] on u "ウールライクタックワイドパンツ" at bounding box center [740, 643] width 167 height 13
click at [820, 651] on p "Pants： ウールライクワイドパンツ" at bounding box center [789, 644] width 345 height 19
click at [770, 678] on div "STYLING SNAP Text Block Image Row 身長 160cm Text Block Tops： クリアウールタートルネックカットソー（…" at bounding box center [790, 461] width 401 height 730
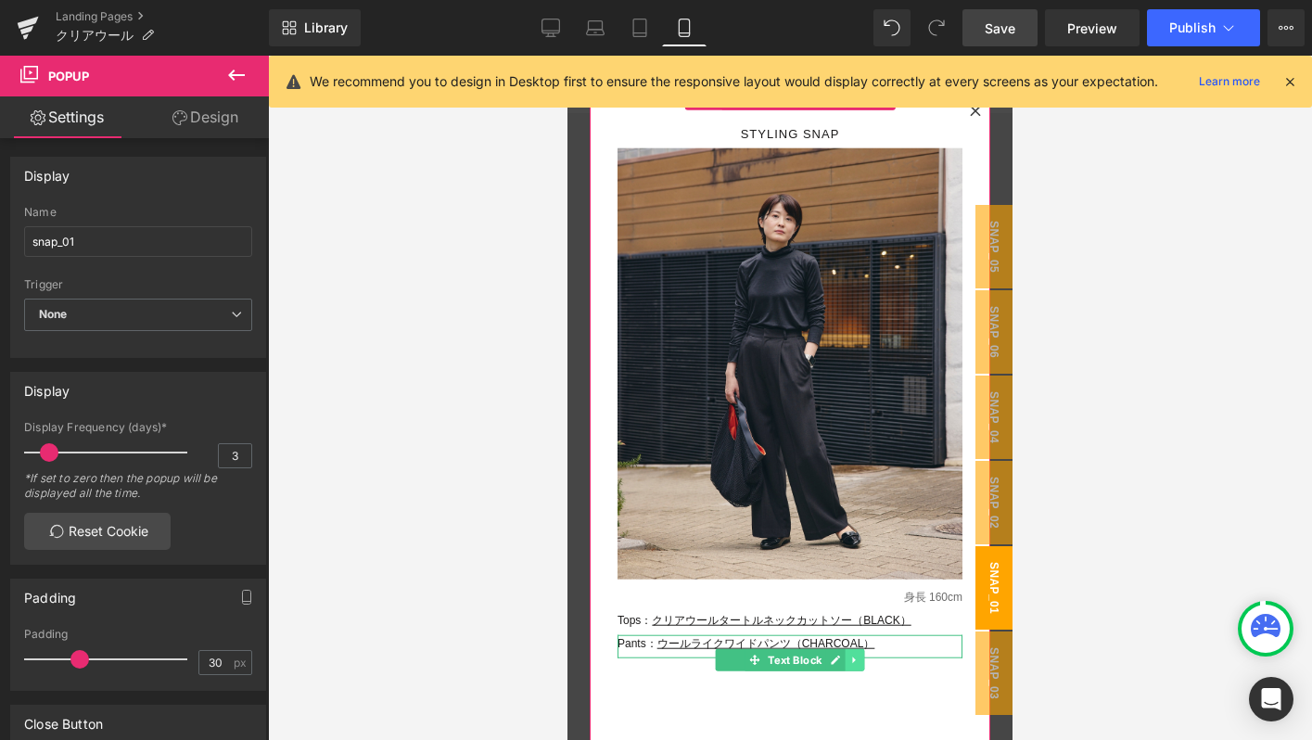
click at [854, 662] on icon at bounding box center [854, 660] width 10 height 11
click at [847, 660] on icon at bounding box center [845, 660] width 10 height 10
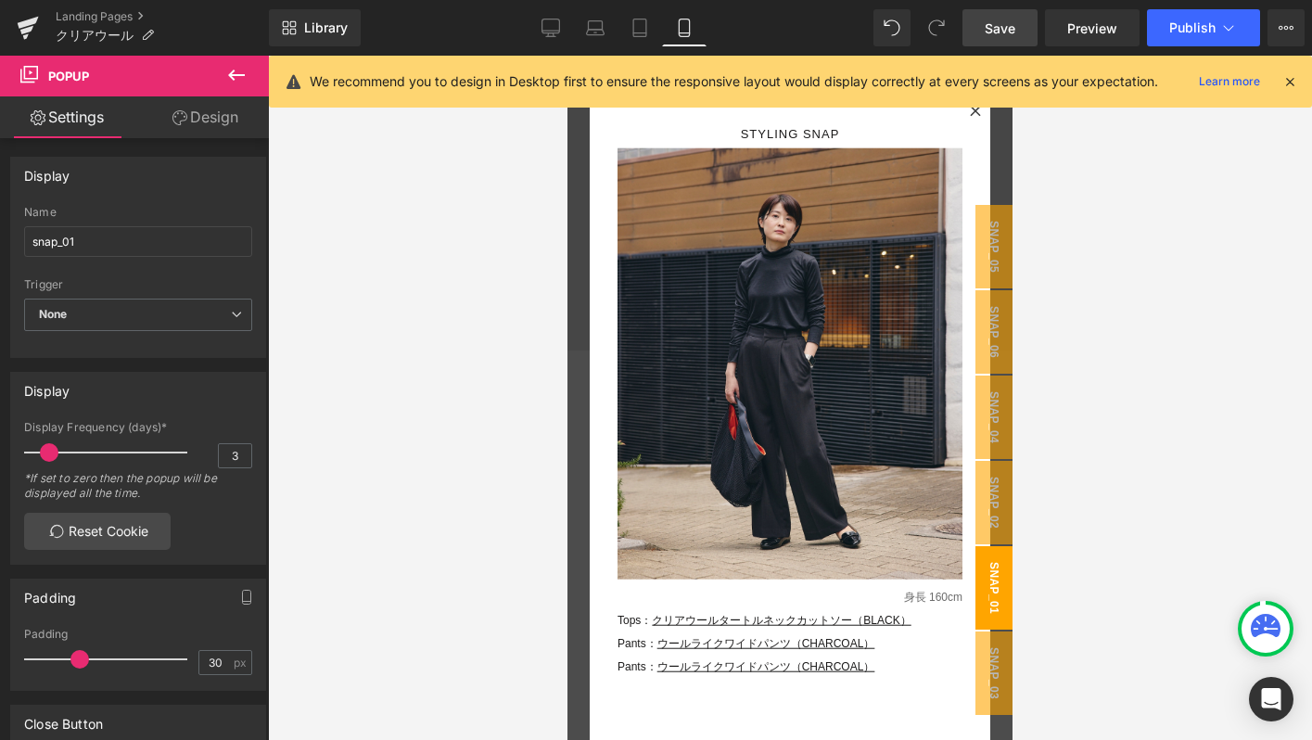
scroll to position [9662, 0]
click at [639, 668] on div "Rendering Content" at bounding box center [656, 666] width 114 height 20
drag, startPoint x: 644, startPoint y: 668, endPoint x: 620, endPoint y: 668, distance: 24.1
click at [620, 668] on div "Rendering Content" at bounding box center [656, 666] width 114 height 20
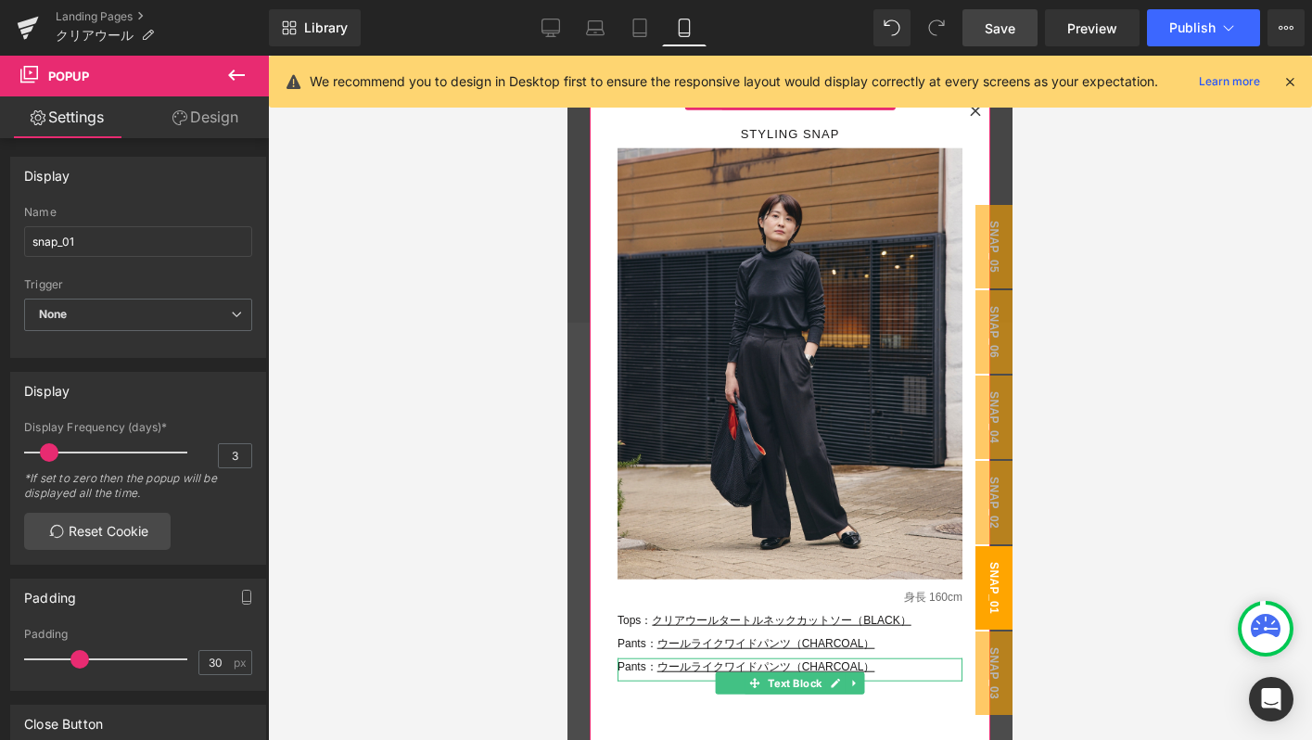
click at [898, 668] on p "Pants： ウールライクワイドパンツ（CHARCOAL ）" at bounding box center [789, 667] width 345 height 19
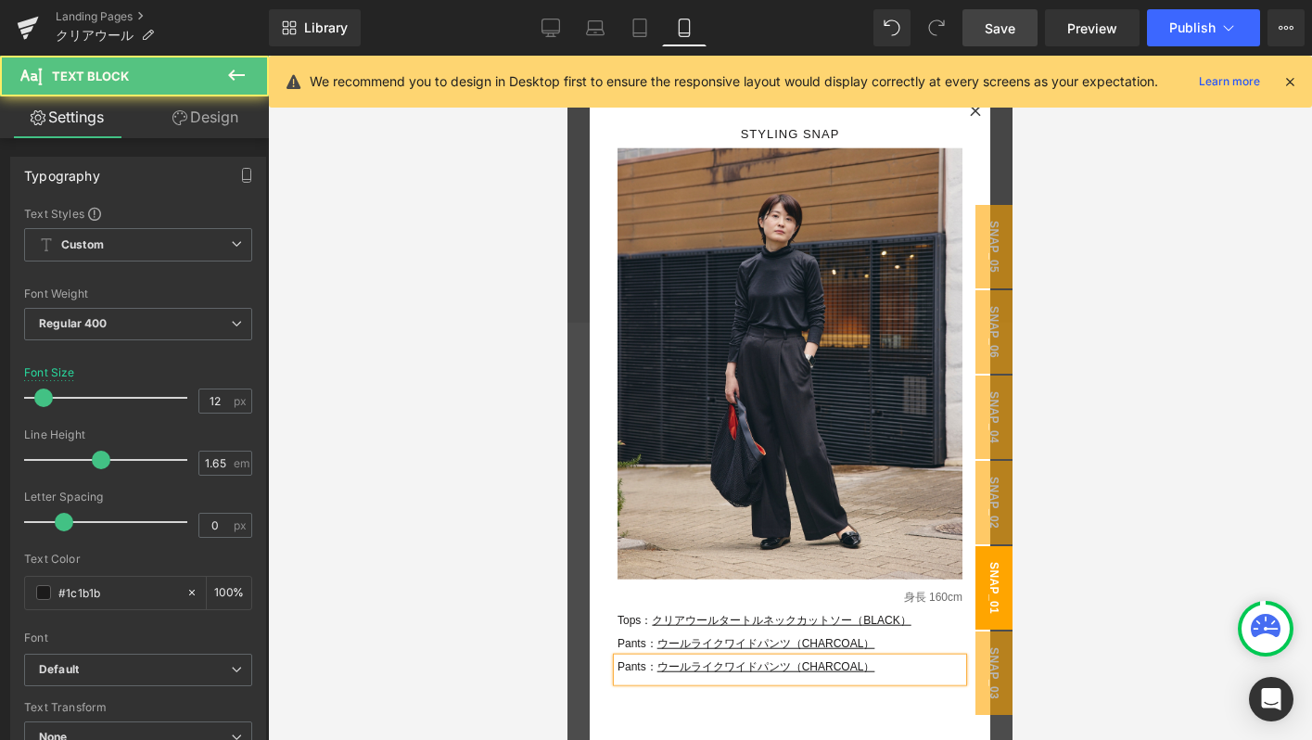
click at [644, 668] on div "Rendering Content" at bounding box center [656, 666] width 114 height 20
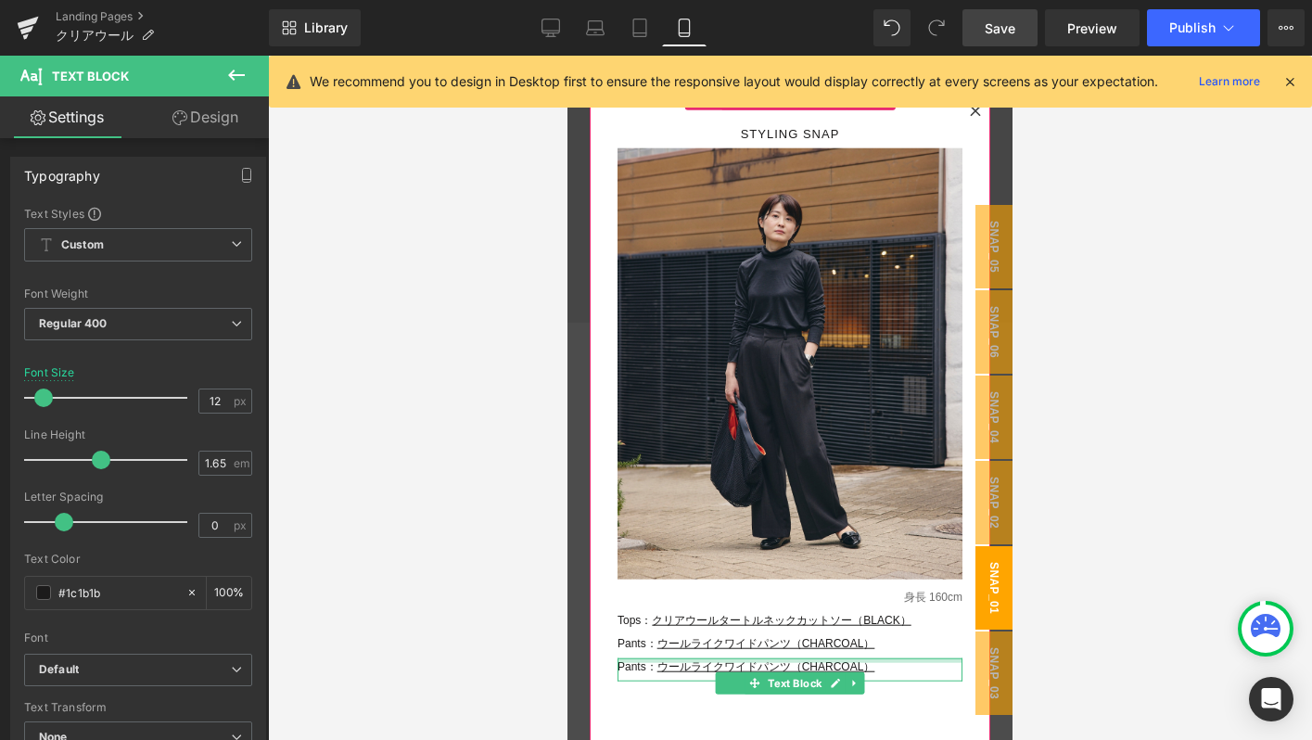
click at [895, 661] on div at bounding box center [789, 660] width 345 height 5
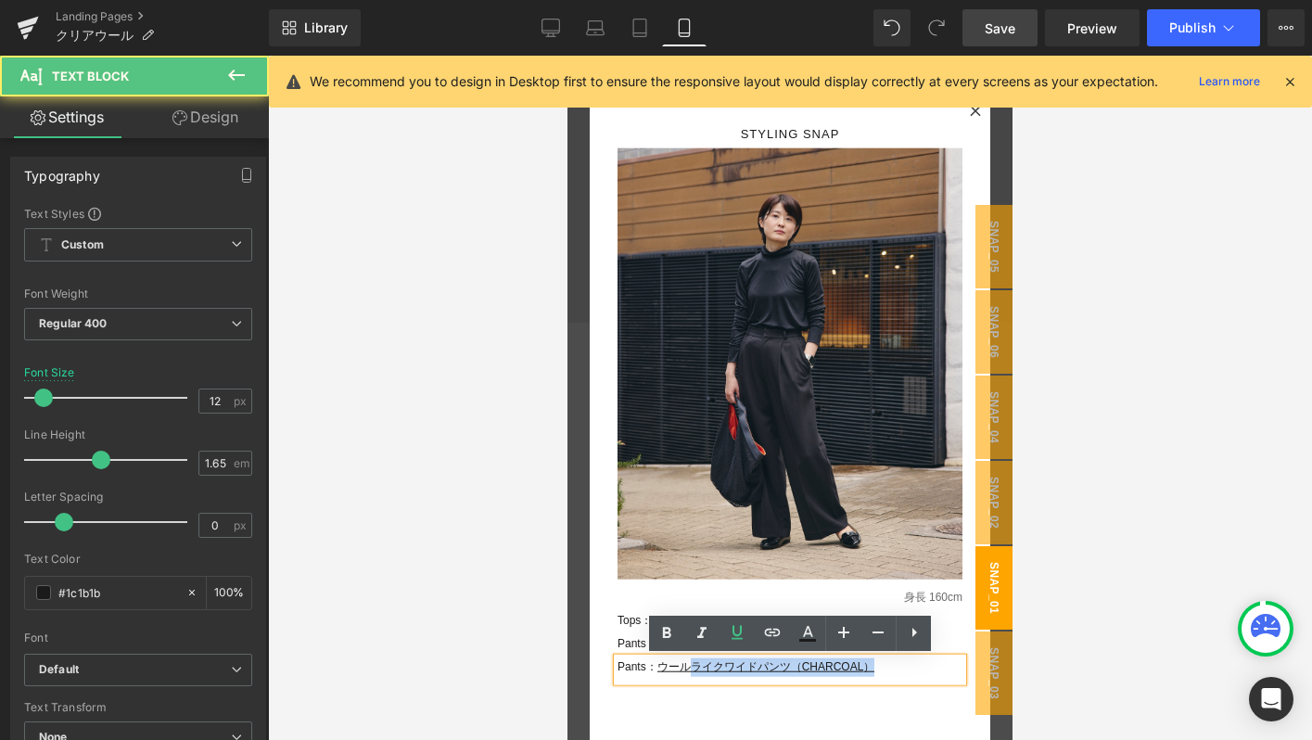
drag, startPoint x: 896, startPoint y: 672, endPoint x: 692, endPoint y: 672, distance: 204.0
click at [692, 672] on p "Pants： ウールライクワイドパンツ（CHARCOAL ）" at bounding box center [789, 667] width 345 height 19
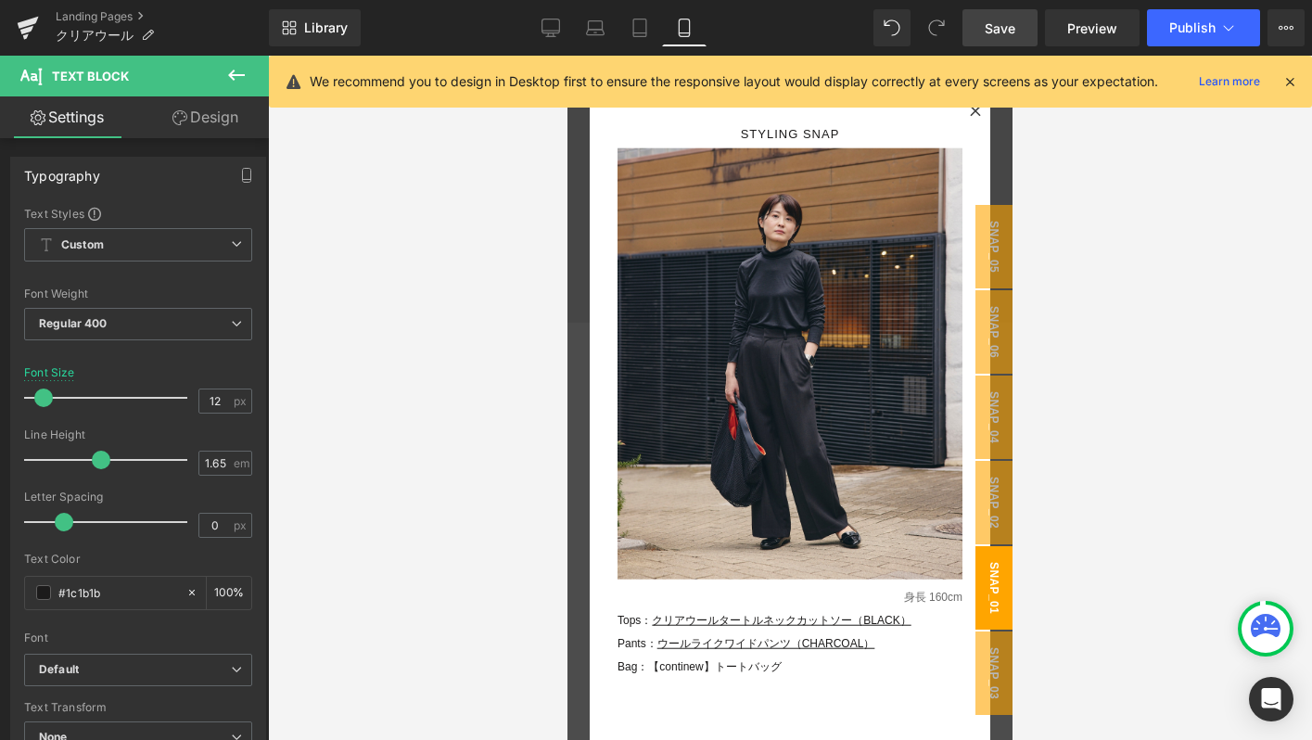
click at [1005, 33] on span "Save" at bounding box center [1000, 28] width 31 height 19
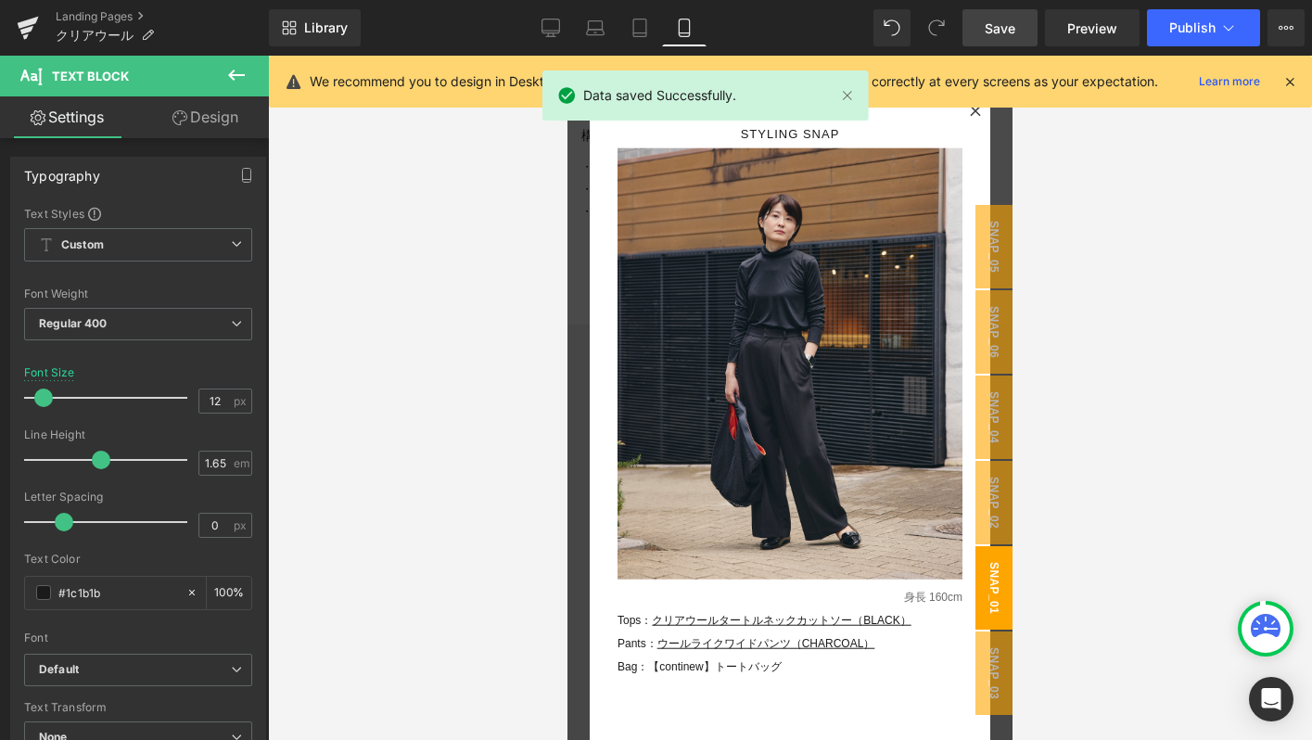
scroll to position [8919, 0]
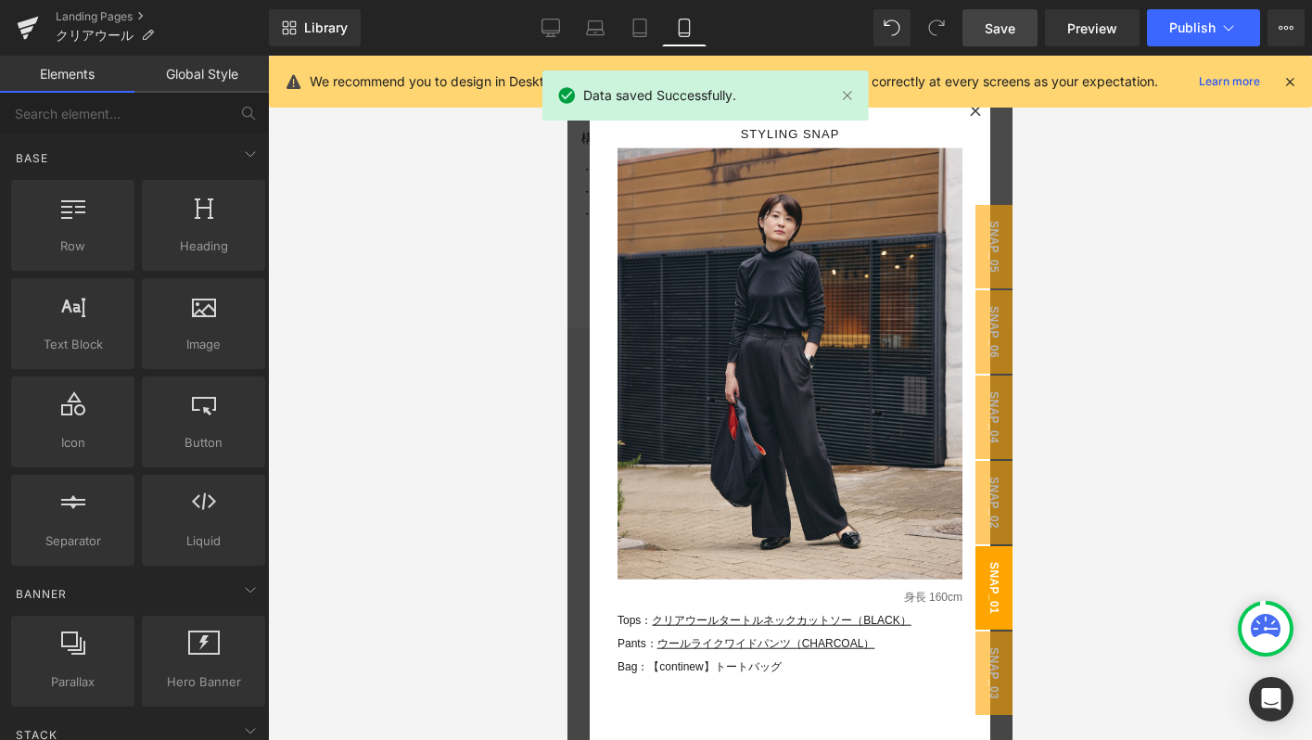
click at [1130, 270] on div at bounding box center [790, 398] width 1044 height 684
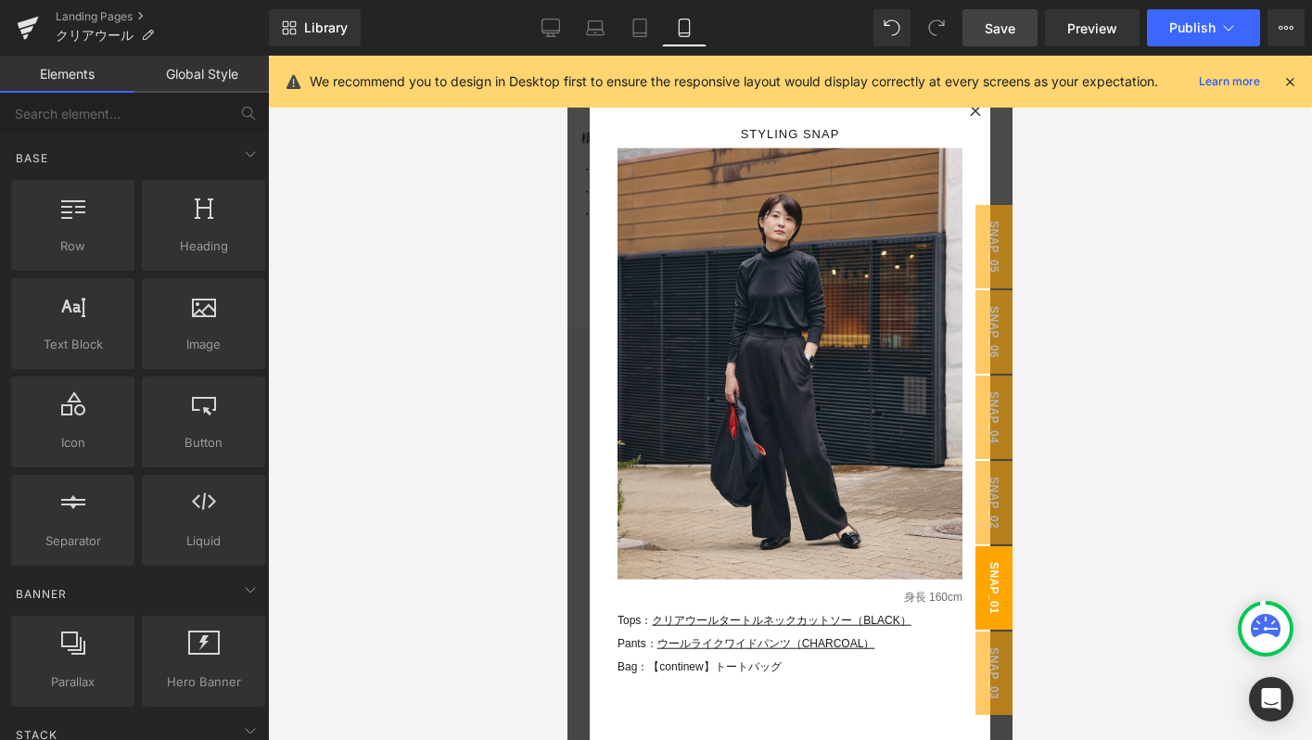
click at [1291, 83] on icon at bounding box center [1289, 81] width 17 height 17
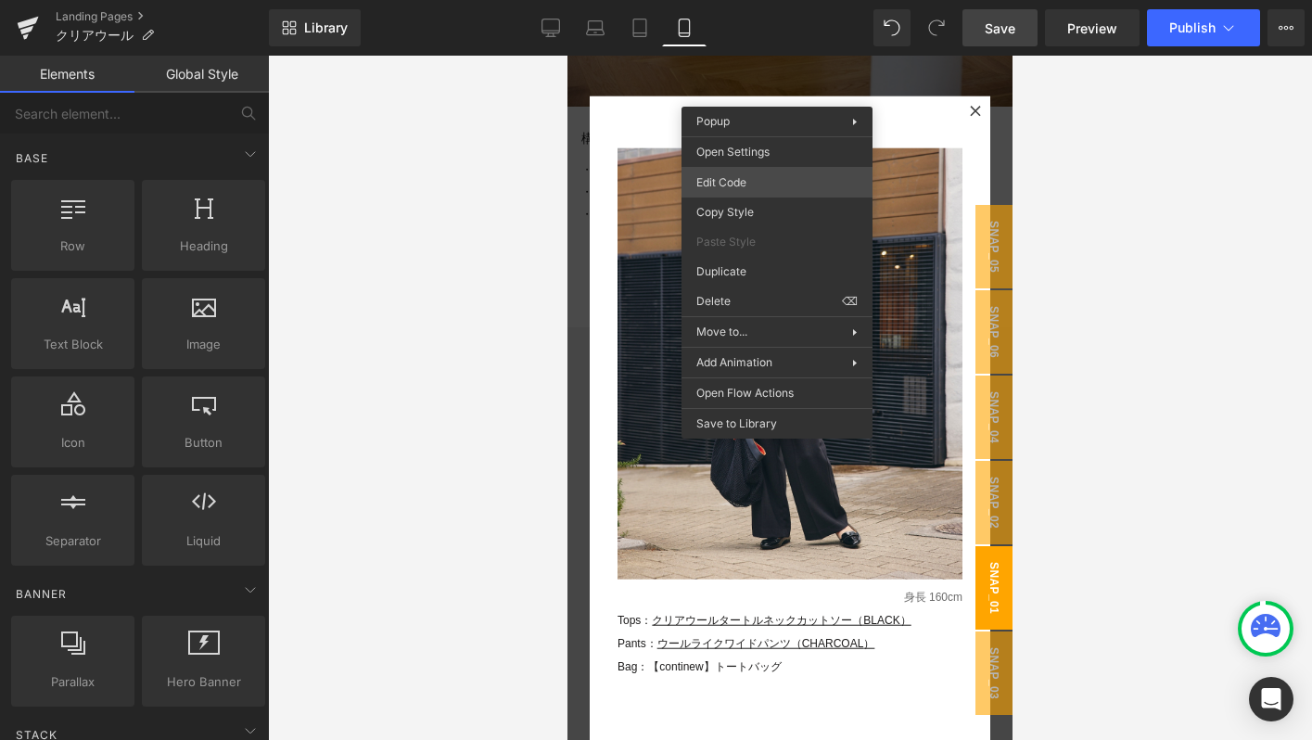
click at [742, 0] on div "Image You are previewing how the will restyle your page. You can not edit Eleme…" at bounding box center [656, 0] width 1312 height 0
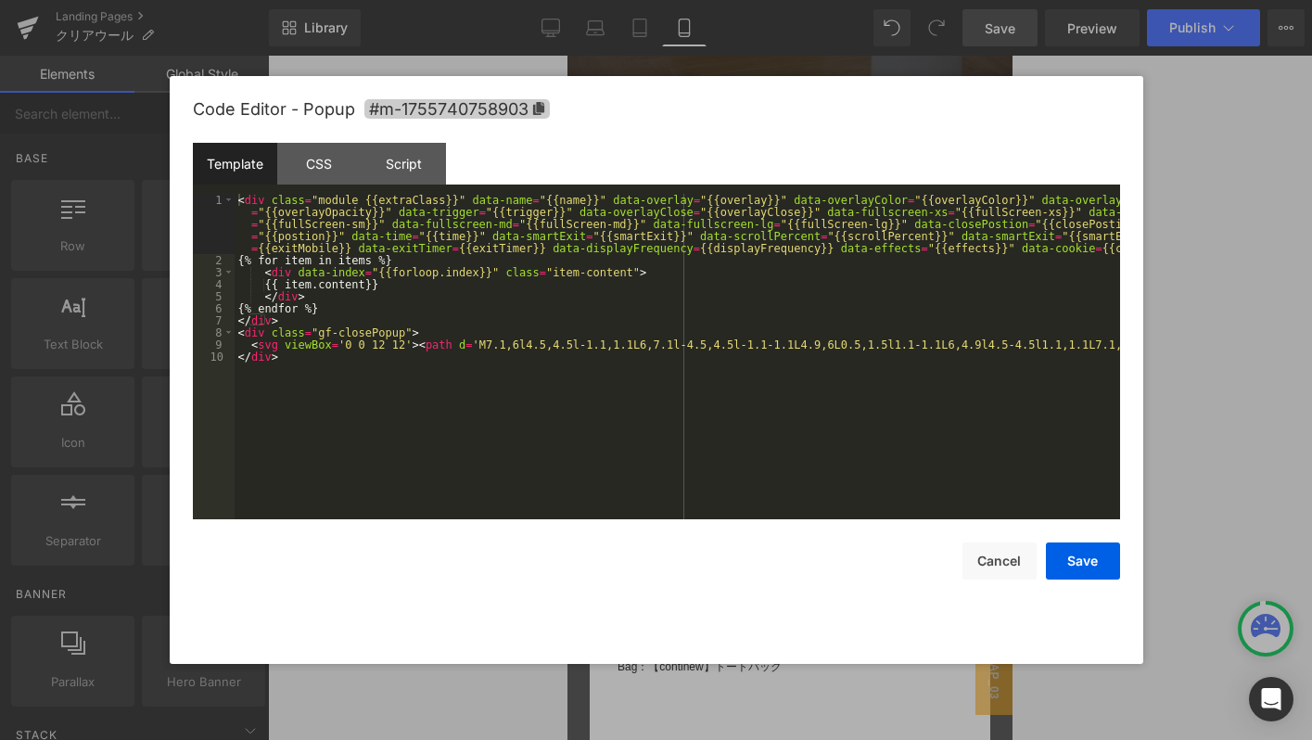
click at [538, 110] on icon at bounding box center [537, 108] width 11 height 13
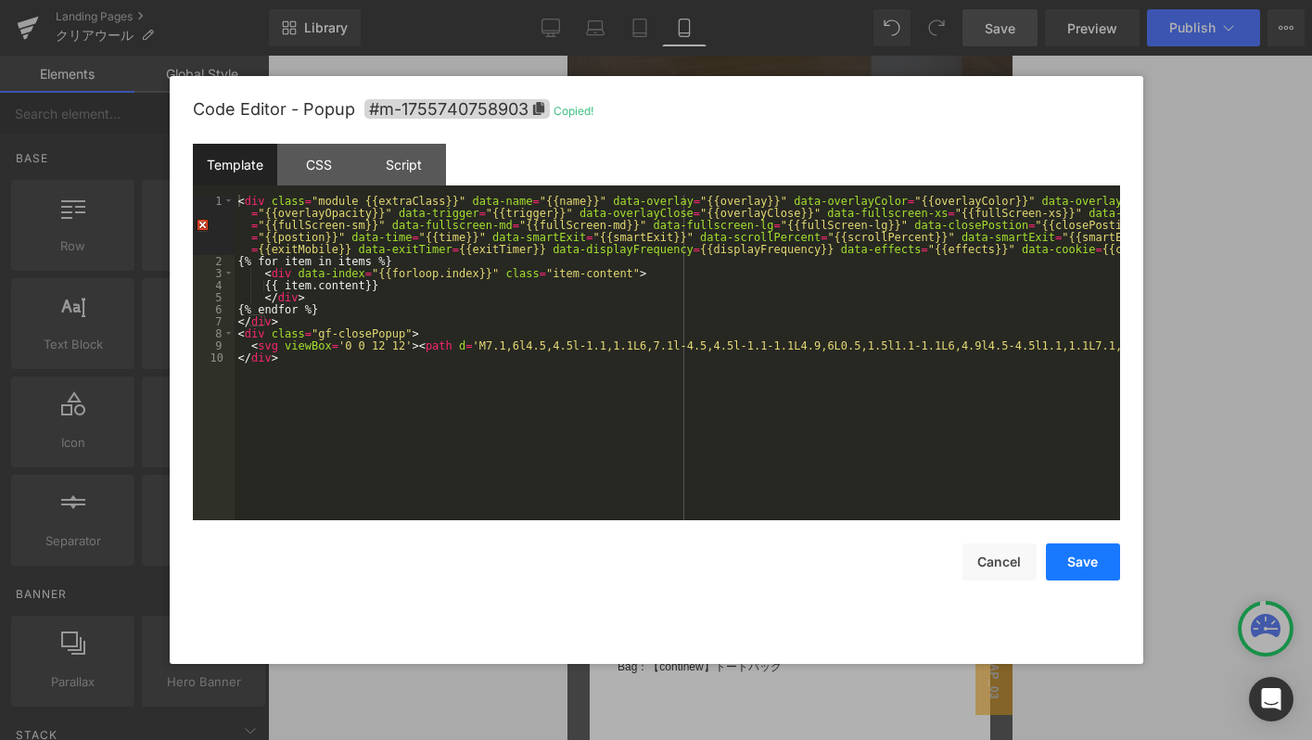
click at [1081, 567] on button "Save" at bounding box center [1083, 561] width 74 height 37
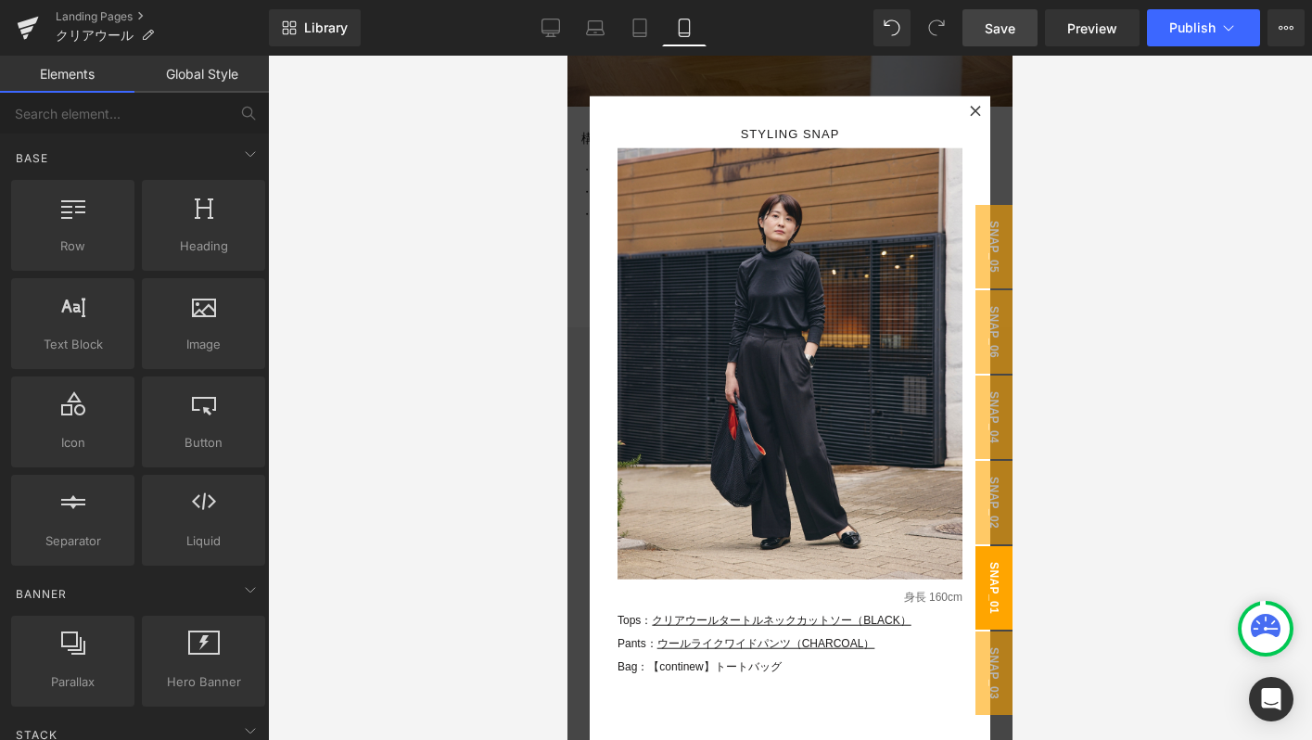
click at [999, 606] on span "snap_01" at bounding box center [993, 587] width 37 height 83
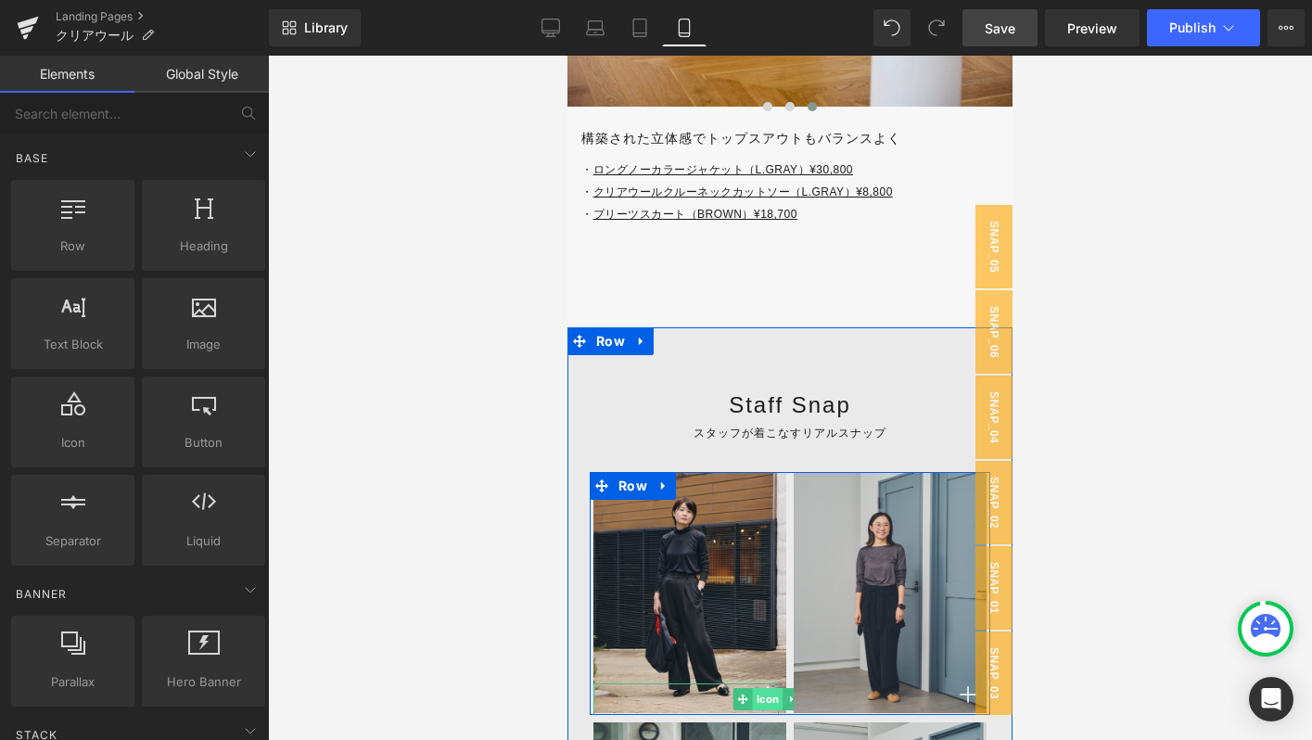
click at [757, 698] on span "Icon" at bounding box center [768, 699] width 31 height 22
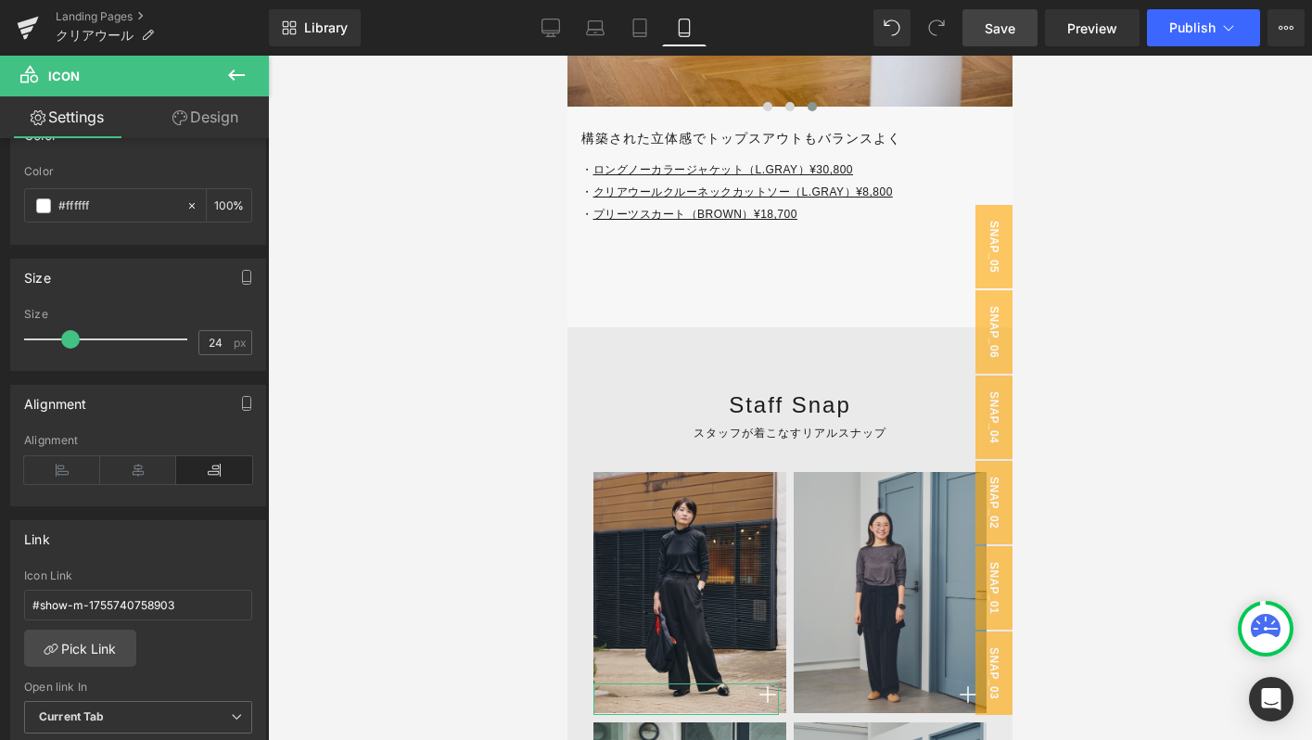
scroll to position [290, 0]
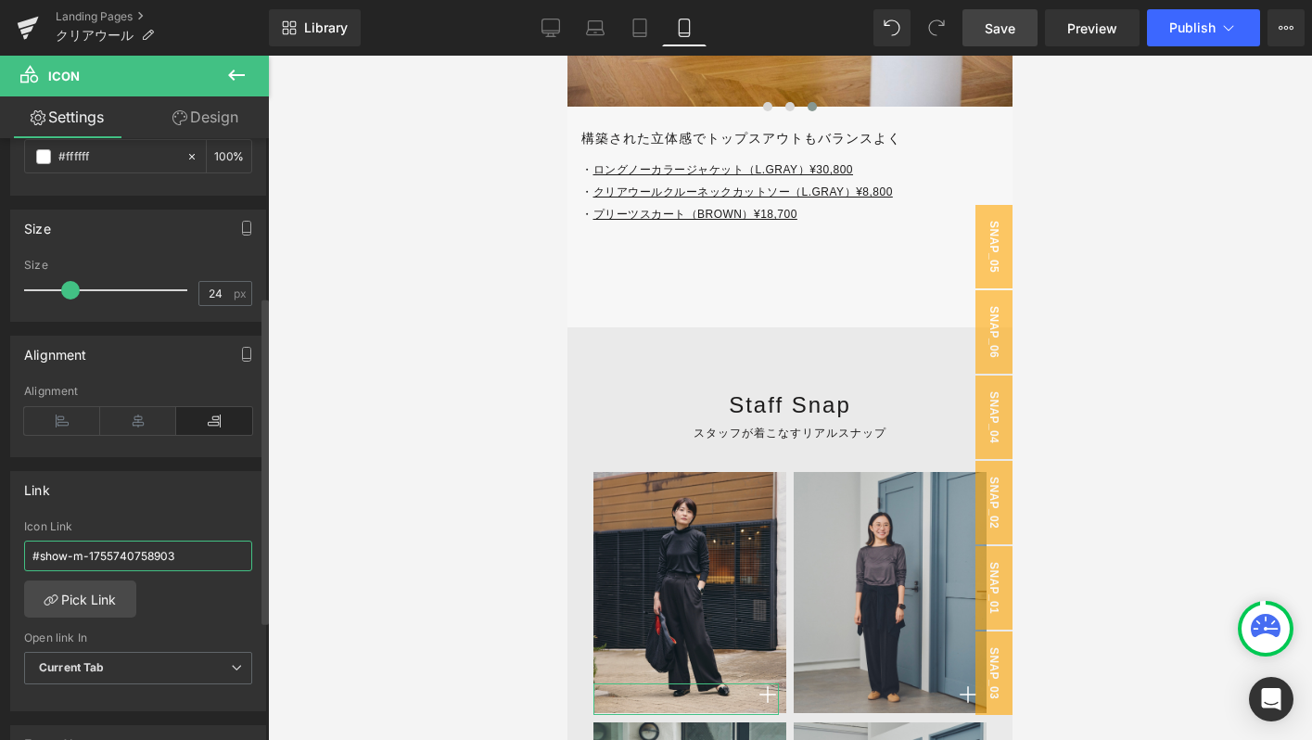
drag, startPoint x: 69, startPoint y: 557, endPoint x: 213, endPoint y: 557, distance: 144.6
click at [213, 557] on input "#show-m-1755740758903" at bounding box center [138, 556] width 228 height 31
drag, startPoint x: 213, startPoint y: 557, endPoint x: 80, endPoint y: 555, distance: 133.5
click at [79, 557] on input "#show-m-1755740758903" at bounding box center [138, 556] width 228 height 31
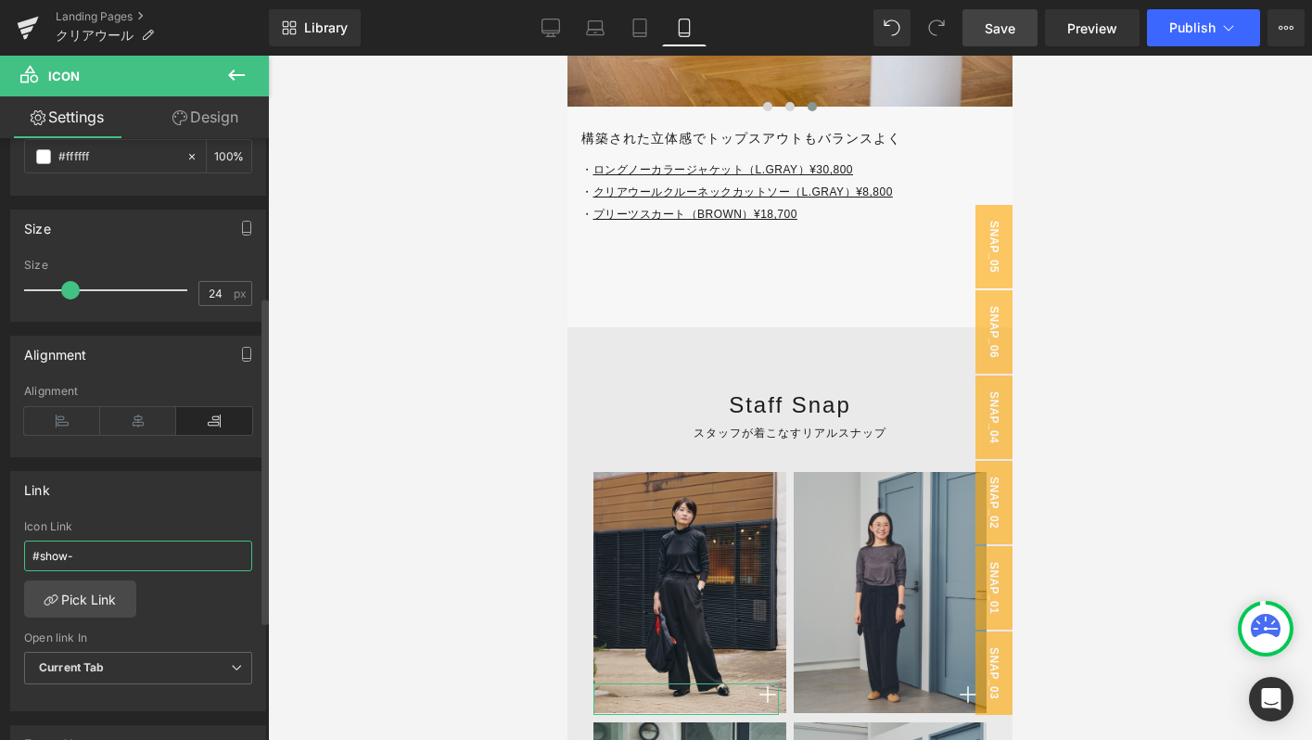
paste input "#m-1755740758903"
click at [80, 554] on input "#show-#m-1755740758903" at bounding box center [138, 556] width 228 height 31
type input "#show-m-1755740758903"
click at [1010, 32] on span "Save" at bounding box center [1000, 28] width 31 height 19
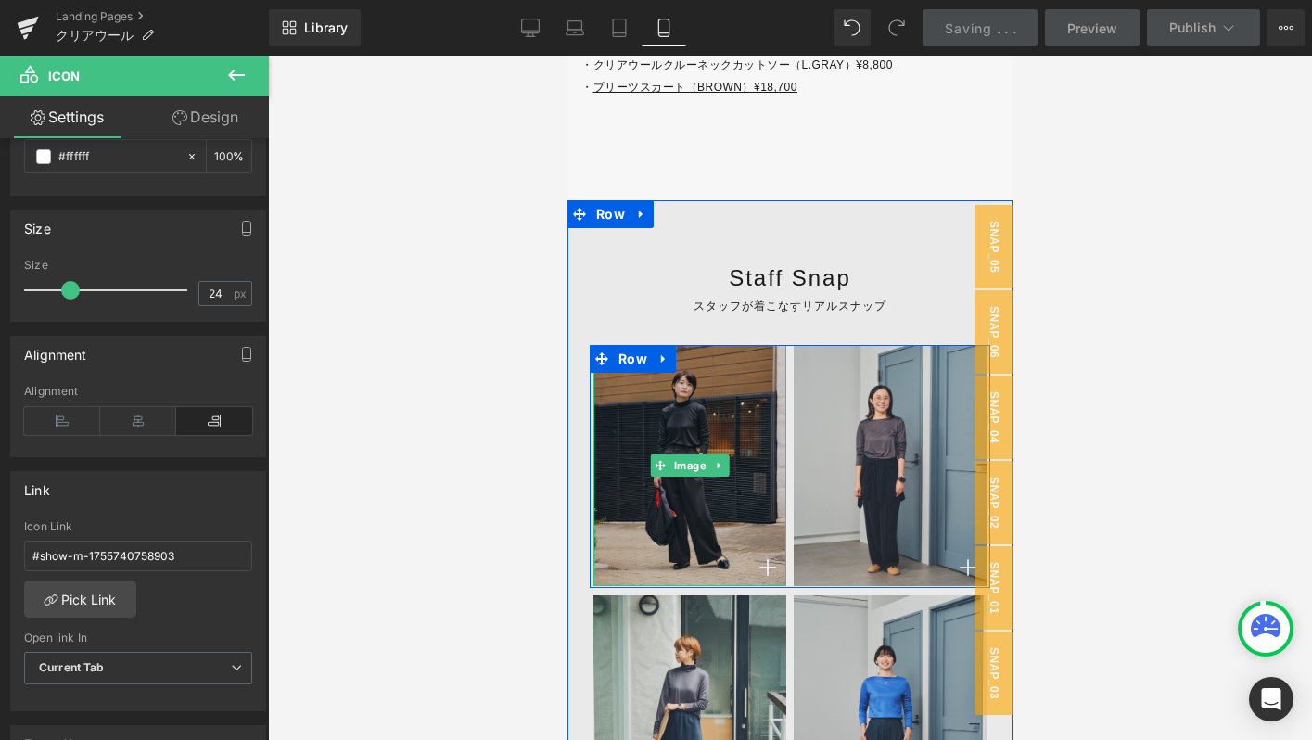
scroll to position [9063, 0]
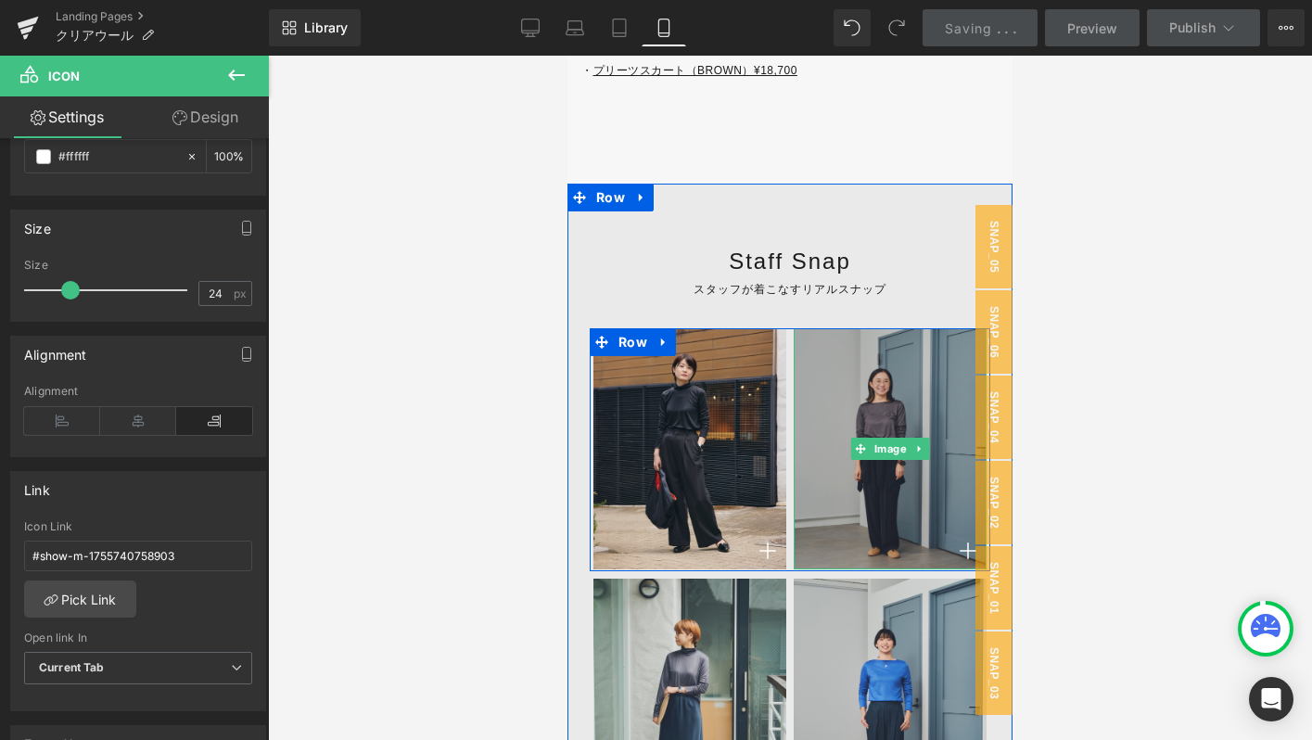
click at [883, 501] on img at bounding box center [890, 448] width 193 height 241
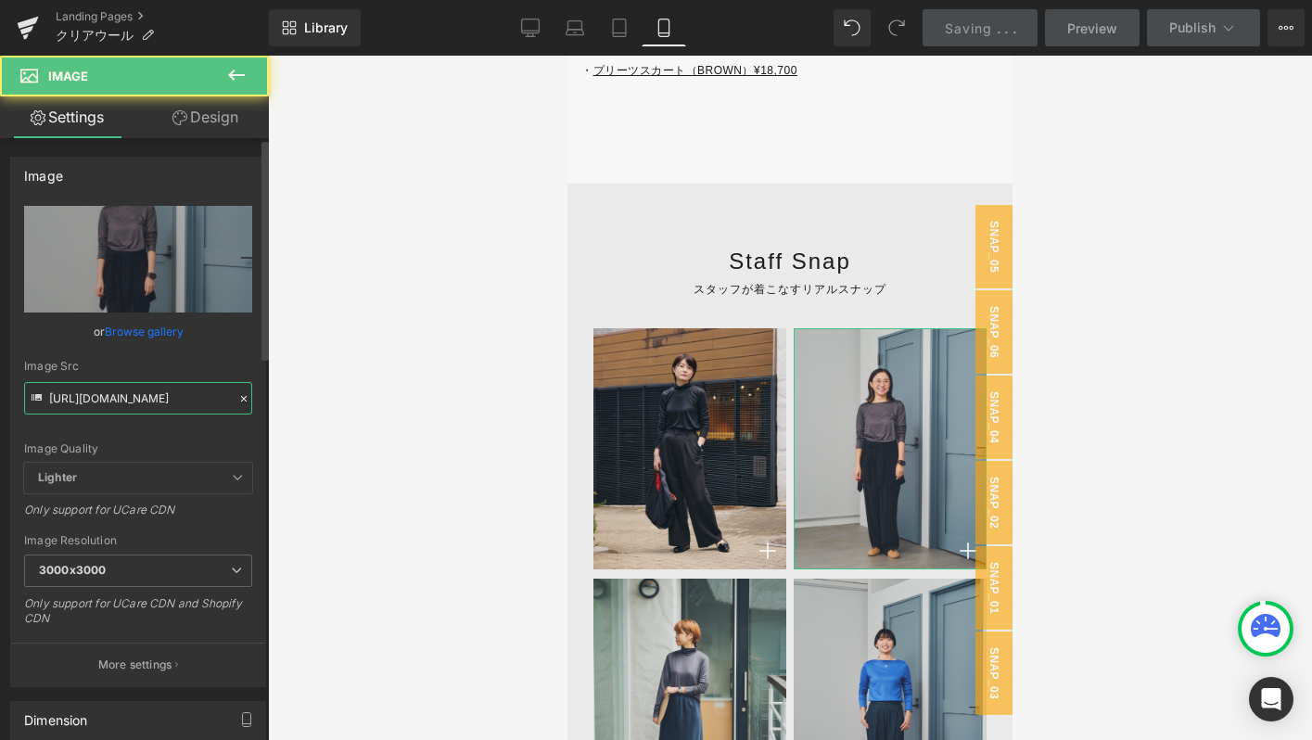
click at [201, 393] on input "[URL][DOMAIN_NAME]" at bounding box center [138, 398] width 228 height 32
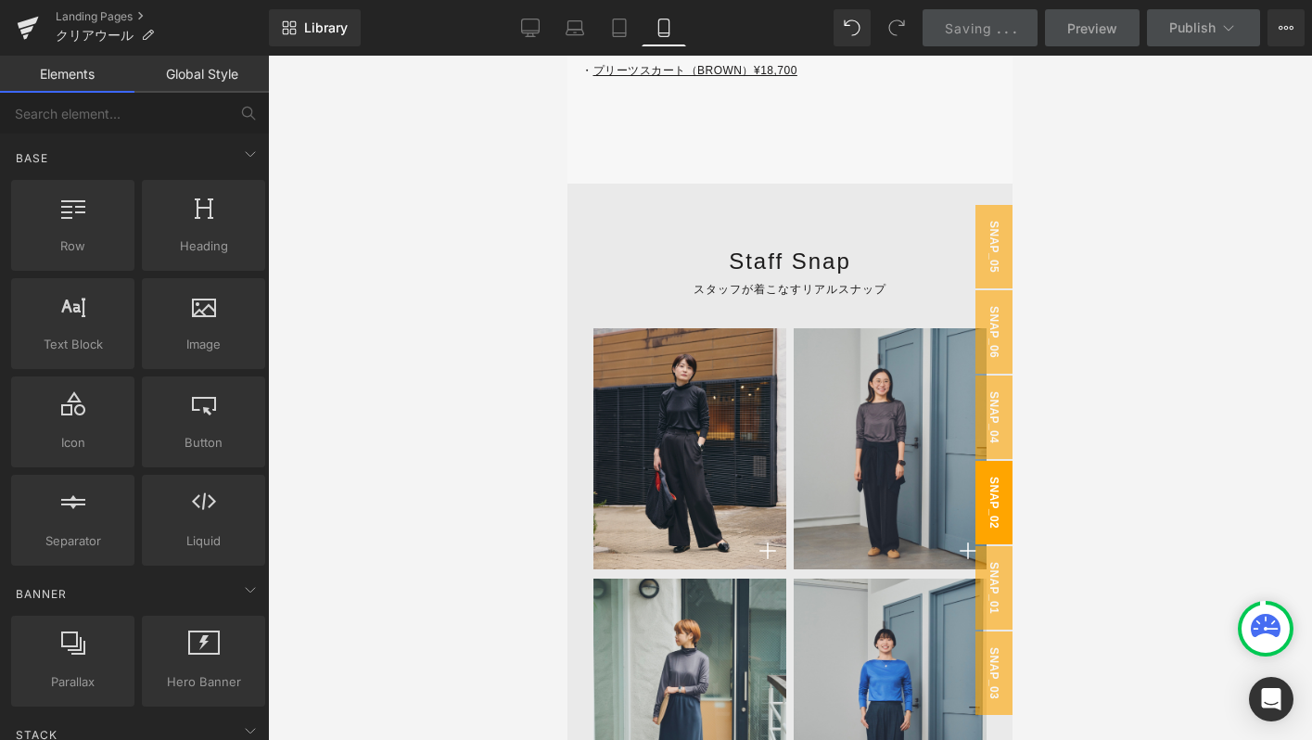
click at [997, 503] on span "snap_02" at bounding box center [993, 502] width 37 height 83
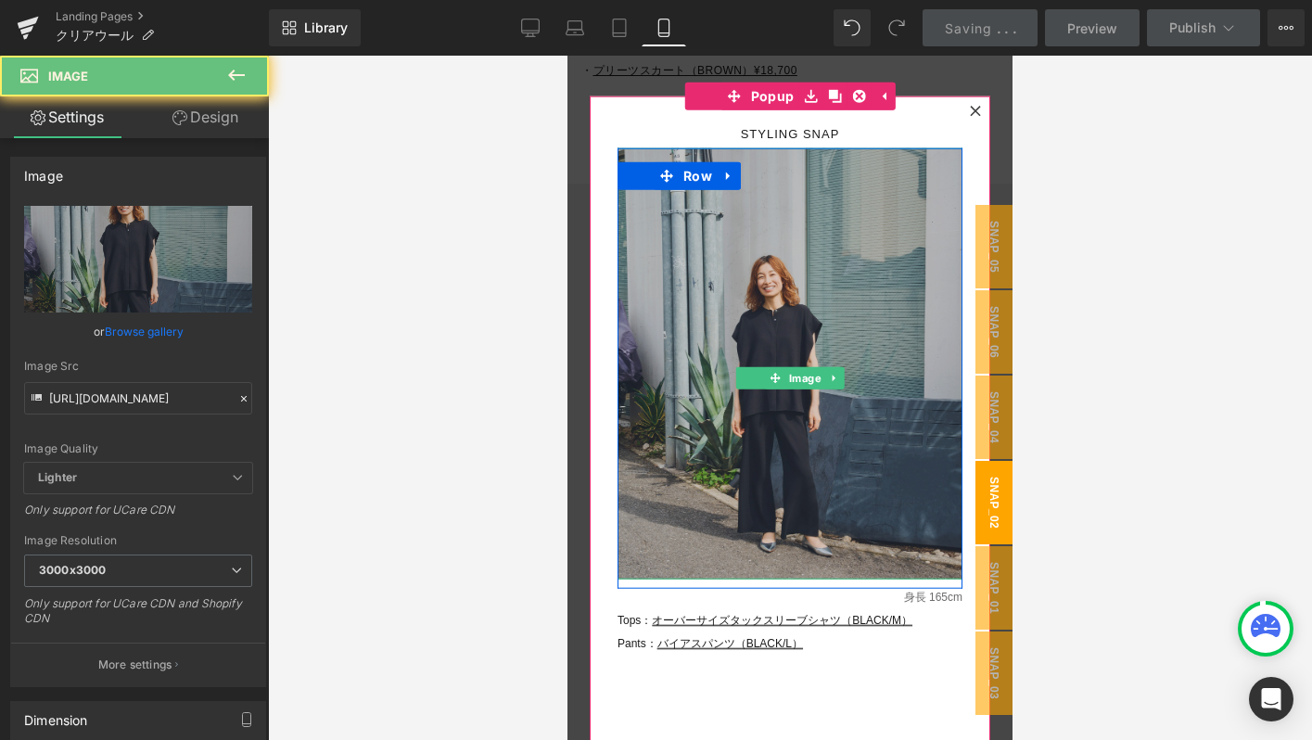
click at [750, 446] on img at bounding box center [789, 363] width 345 height 431
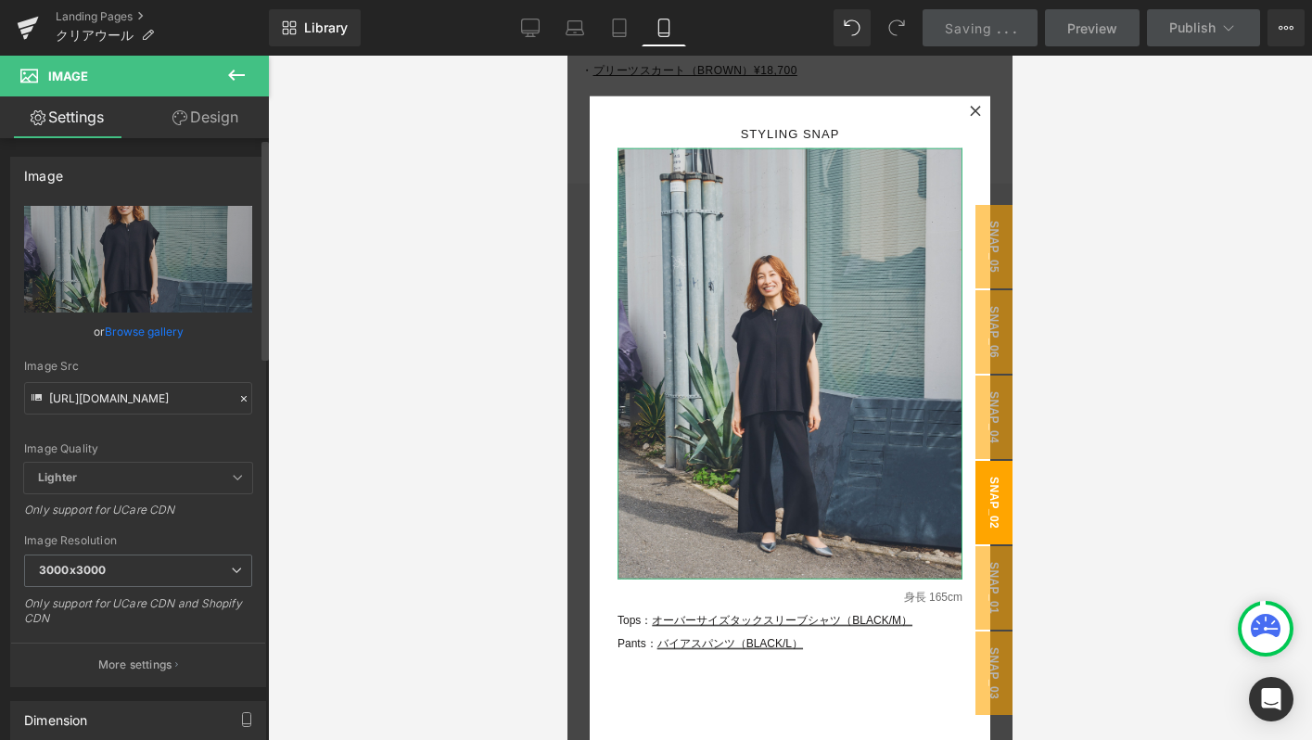
click at [237, 394] on icon at bounding box center [243, 398] width 13 height 13
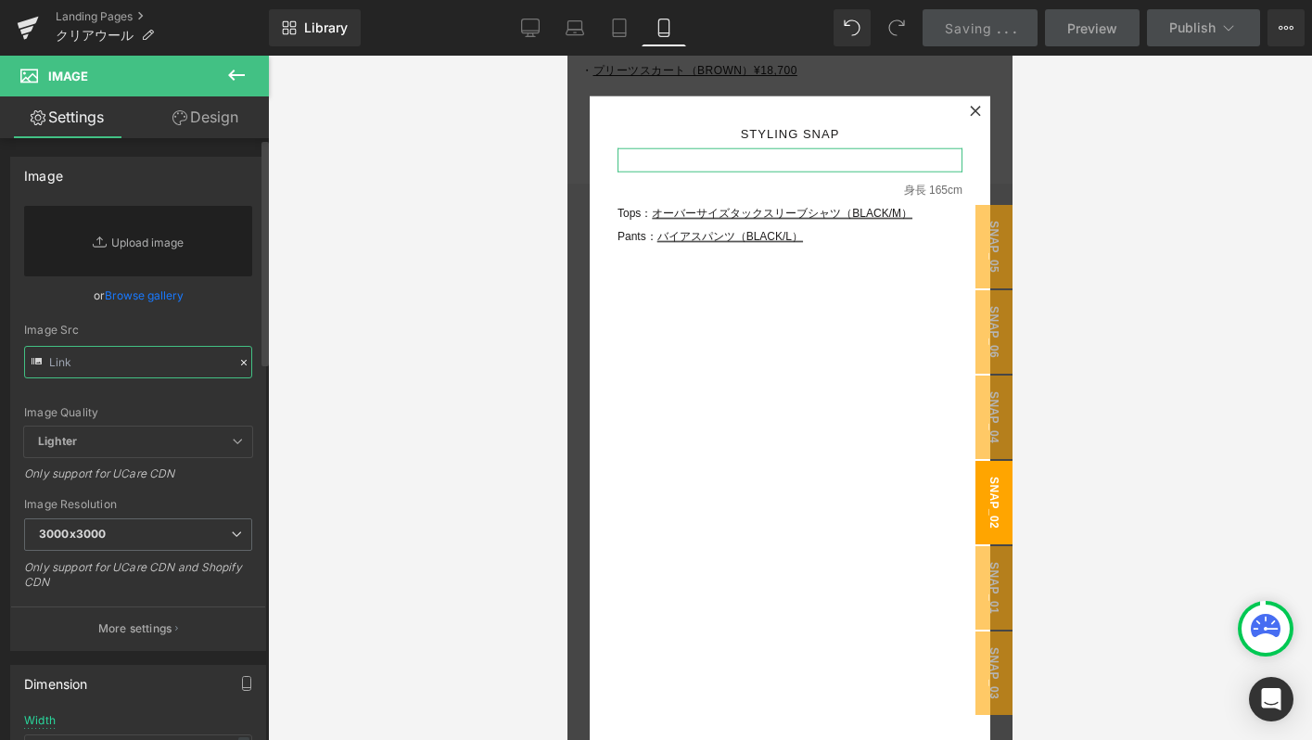
click at [180, 371] on input "text" at bounding box center [138, 362] width 228 height 32
paste input "[URL][DOMAIN_NAME]"
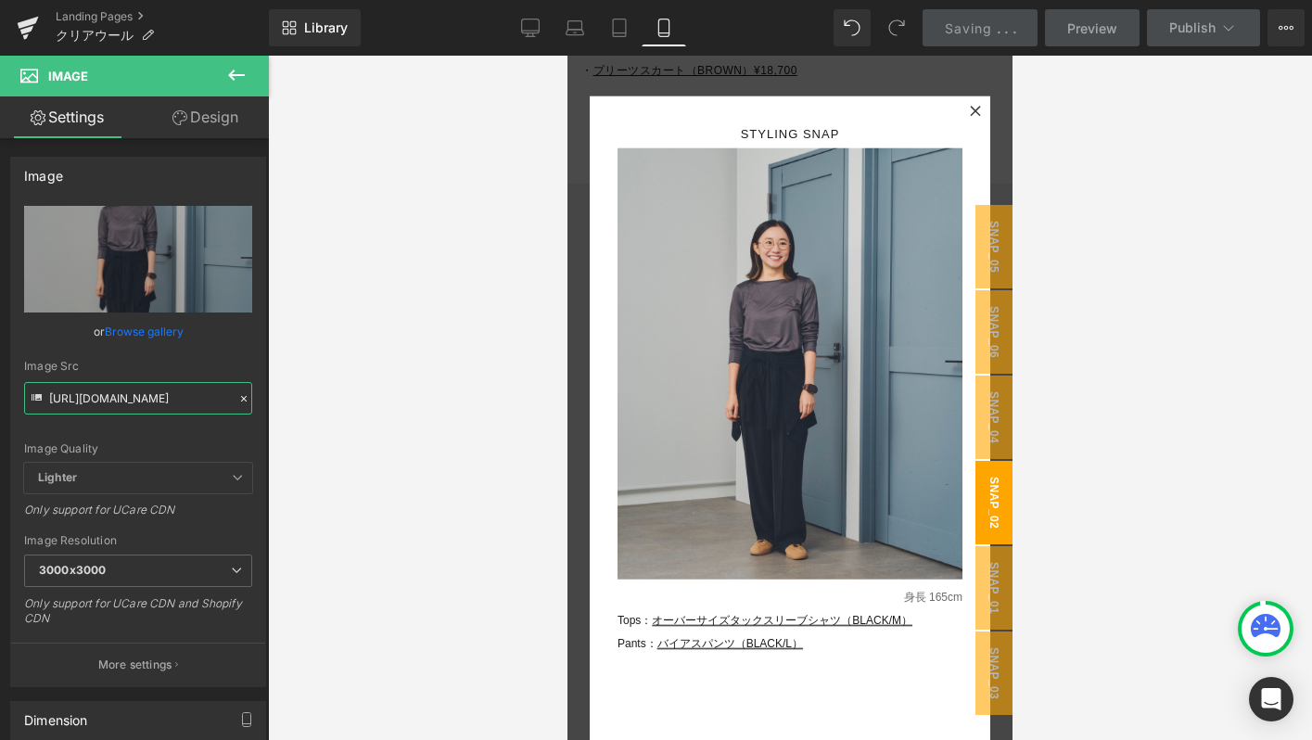
type input "[URL][DOMAIN_NAME]"
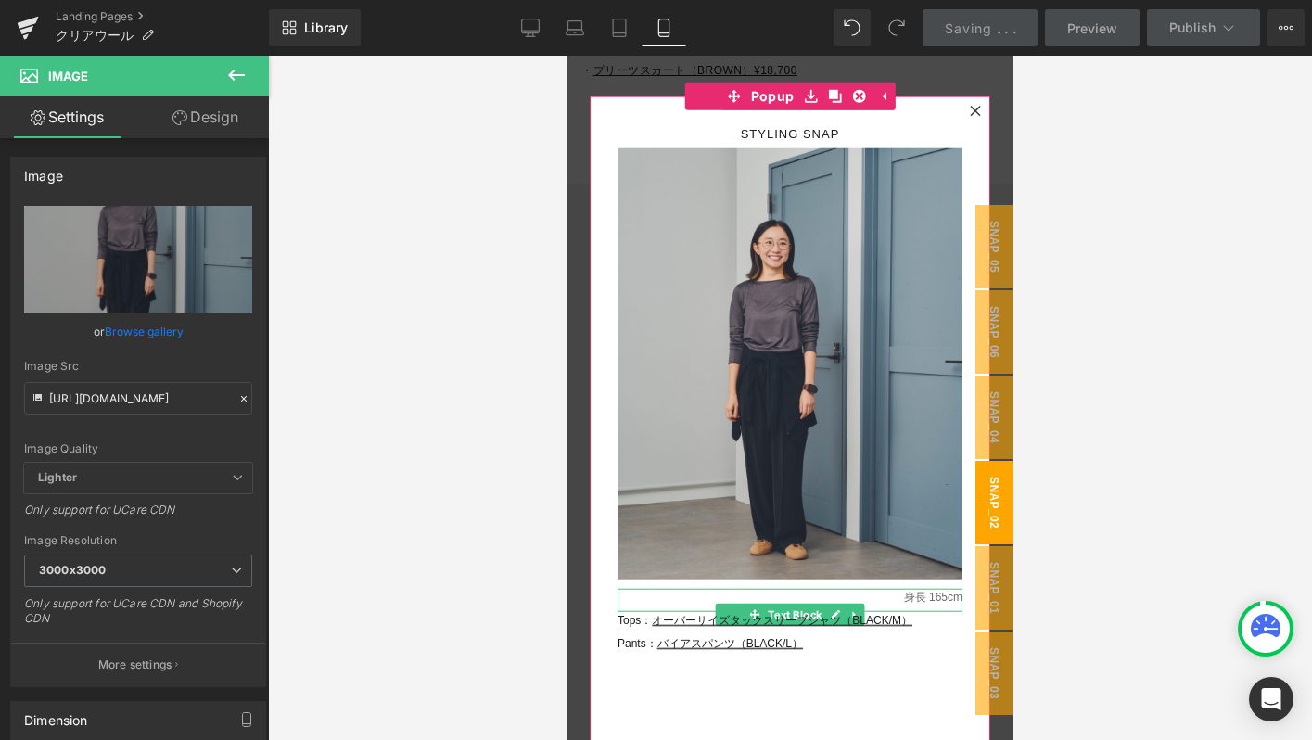
click at [940, 600] on p "身長 165cm" at bounding box center [789, 598] width 345 height 19
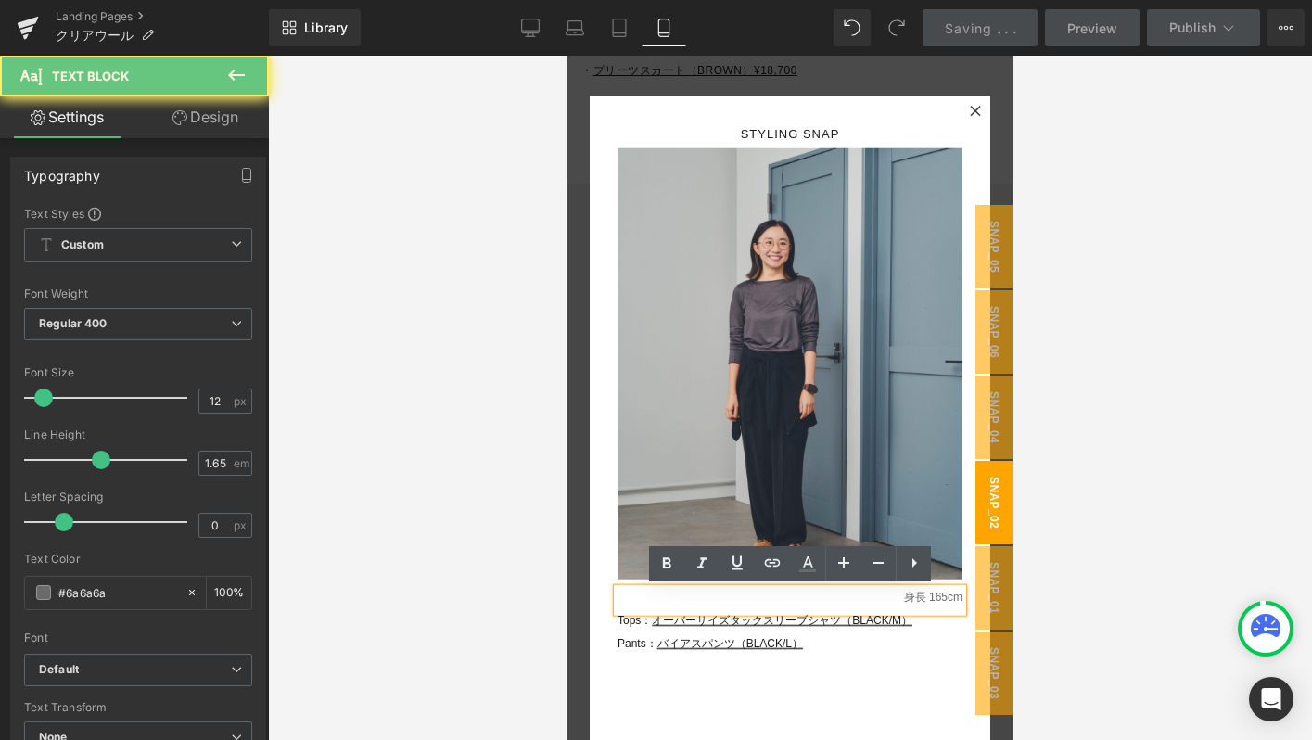
click at [940, 600] on p "身長 165cm" at bounding box center [789, 598] width 345 height 19
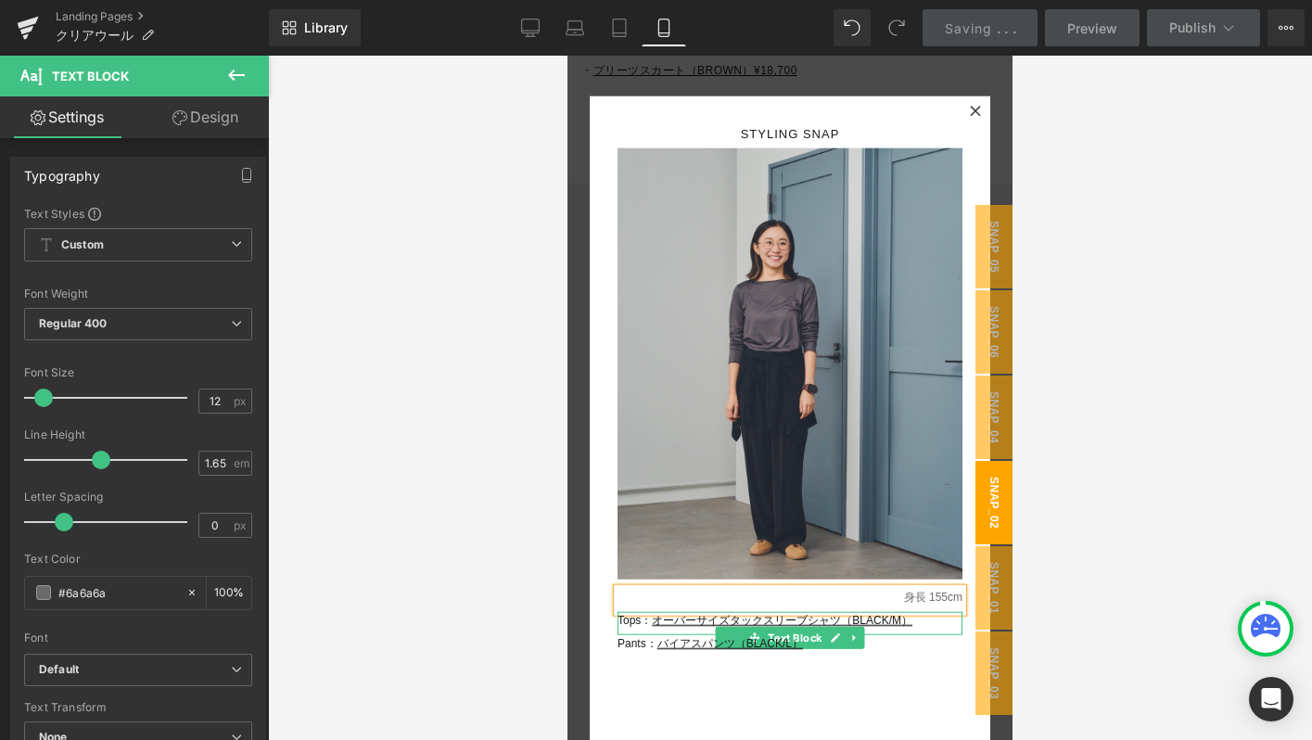
click at [926, 624] on p "Tops： オーバーサイズタックスリーブシャツ（BLACK/M）" at bounding box center [789, 621] width 345 height 19
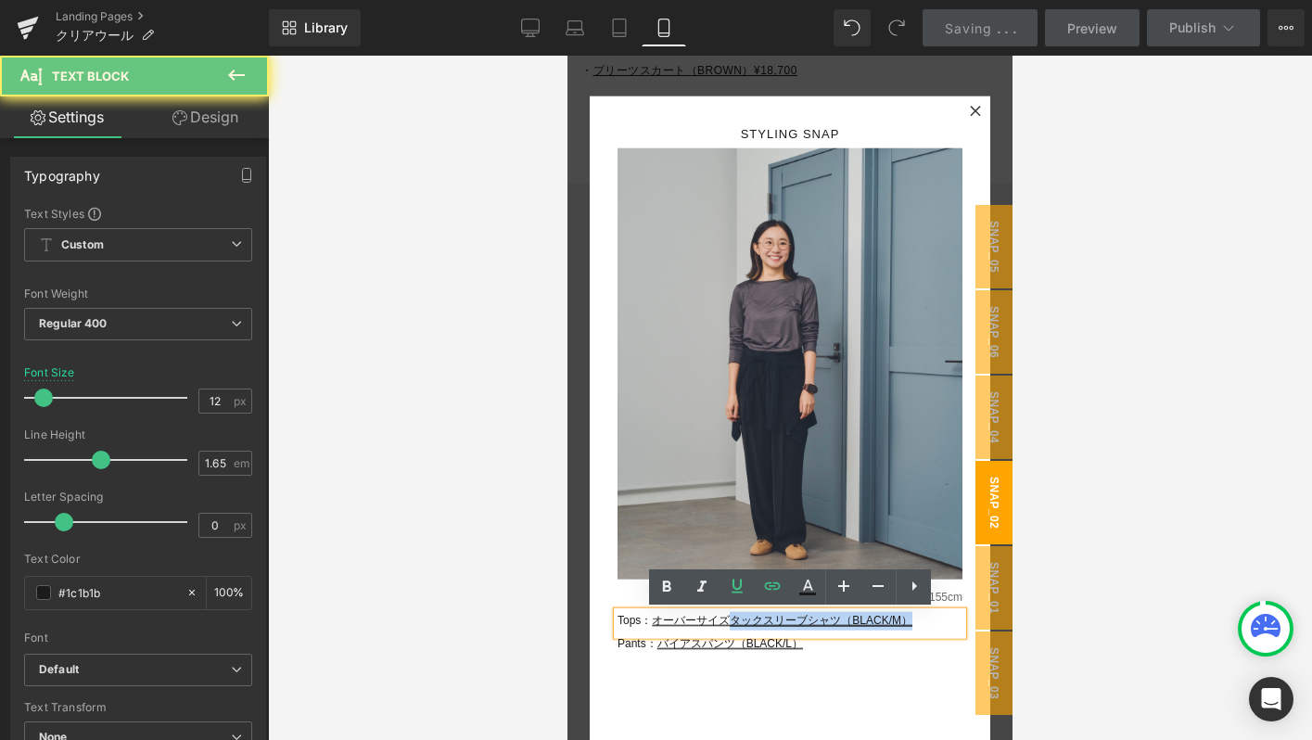
drag, startPoint x: 926, startPoint y: 624, endPoint x: 726, endPoint y: 624, distance: 200.3
click at [726, 624] on p "Tops： オーバーサイズタックスリーブシャツ（BLACK/M）" at bounding box center [789, 621] width 345 height 19
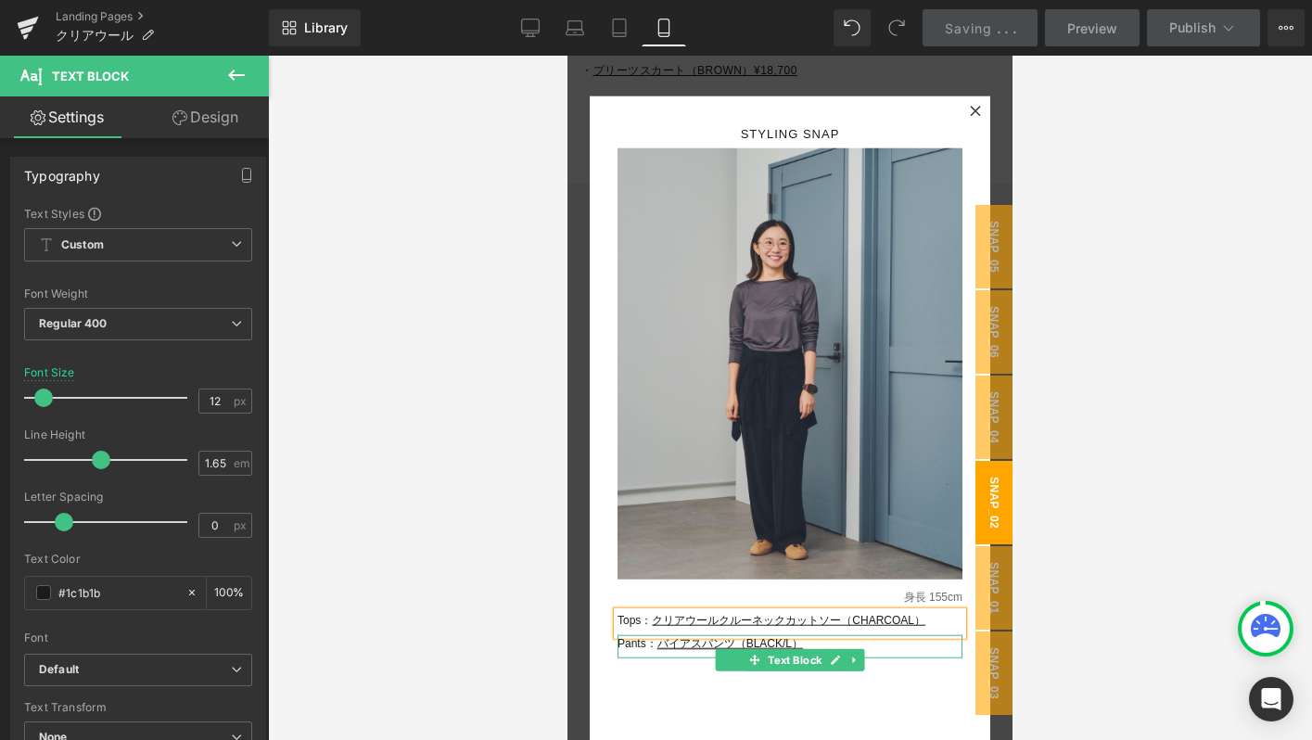
click at [833, 642] on p "Pants： バイアスパンツ（BLACK/L）" at bounding box center [789, 644] width 345 height 19
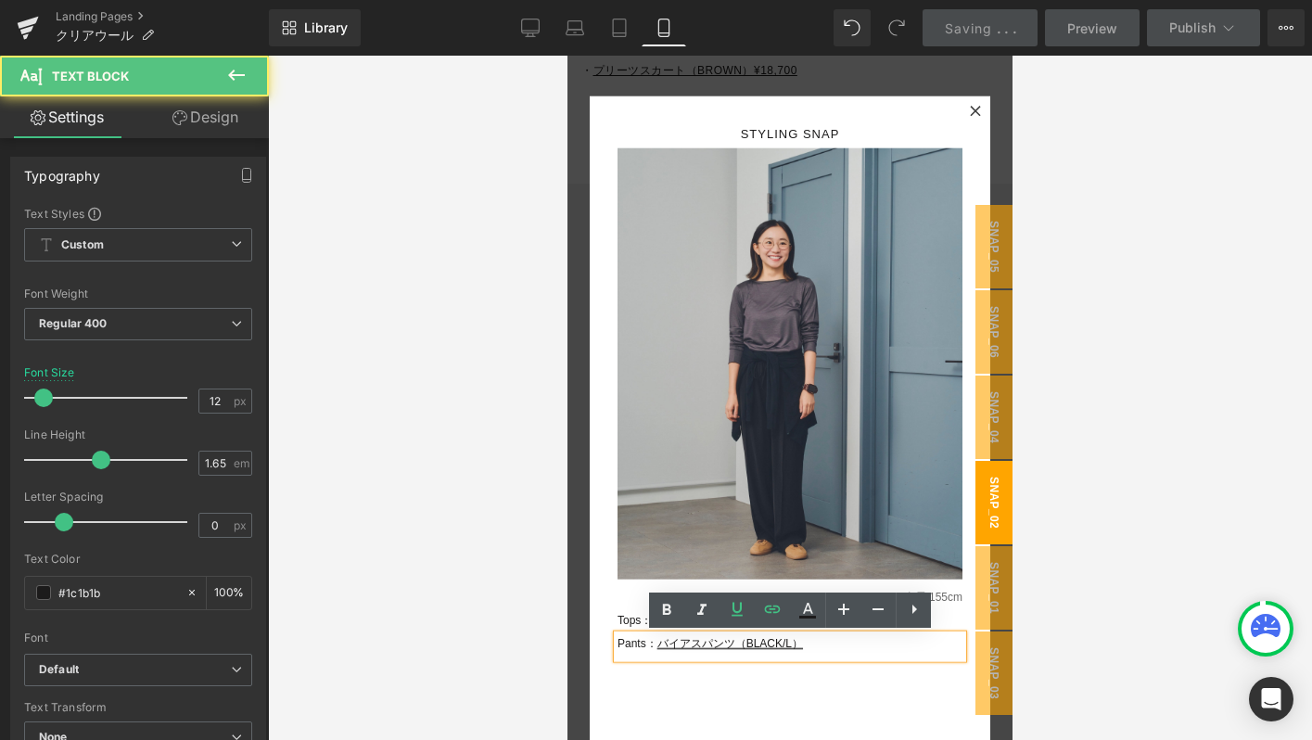
click at [830, 646] on p "Pants： バイアスパンツ（BLACK/L）" at bounding box center [789, 644] width 345 height 19
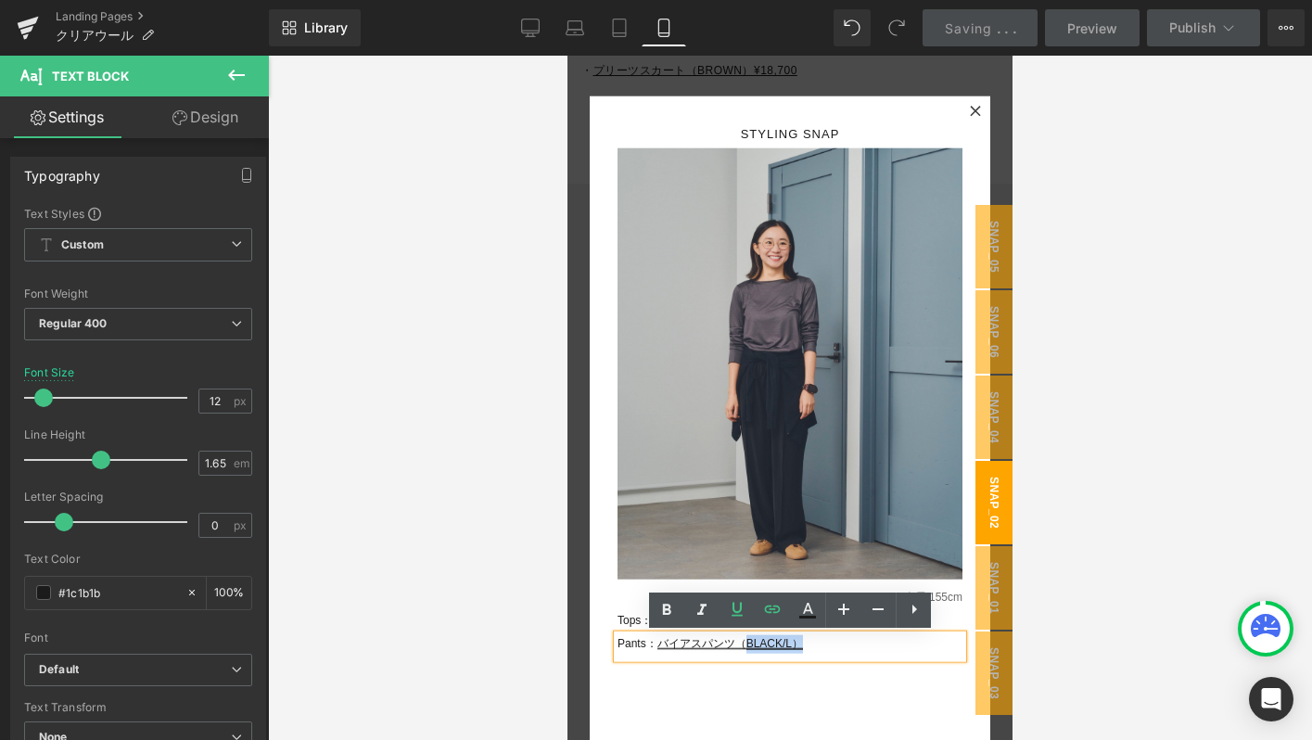
drag, startPoint x: 830, startPoint y: 646, endPoint x: 744, endPoint y: 644, distance: 85.3
click at [744, 645] on p "Pants： バイアスパンツ（BLACK/L）" at bounding box center [789, 644] width 345 height 19
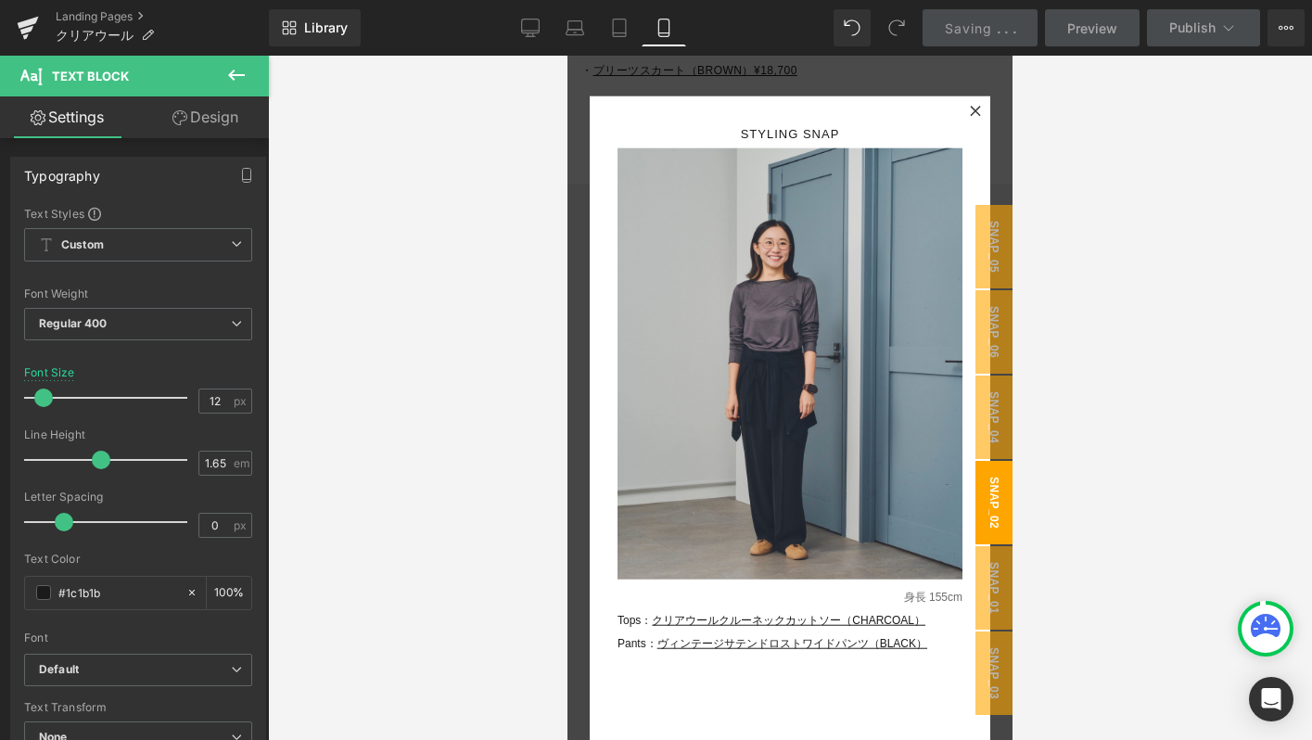
click at [1070, 147] on div at bounding box center [790, 398] width 1044 height 684
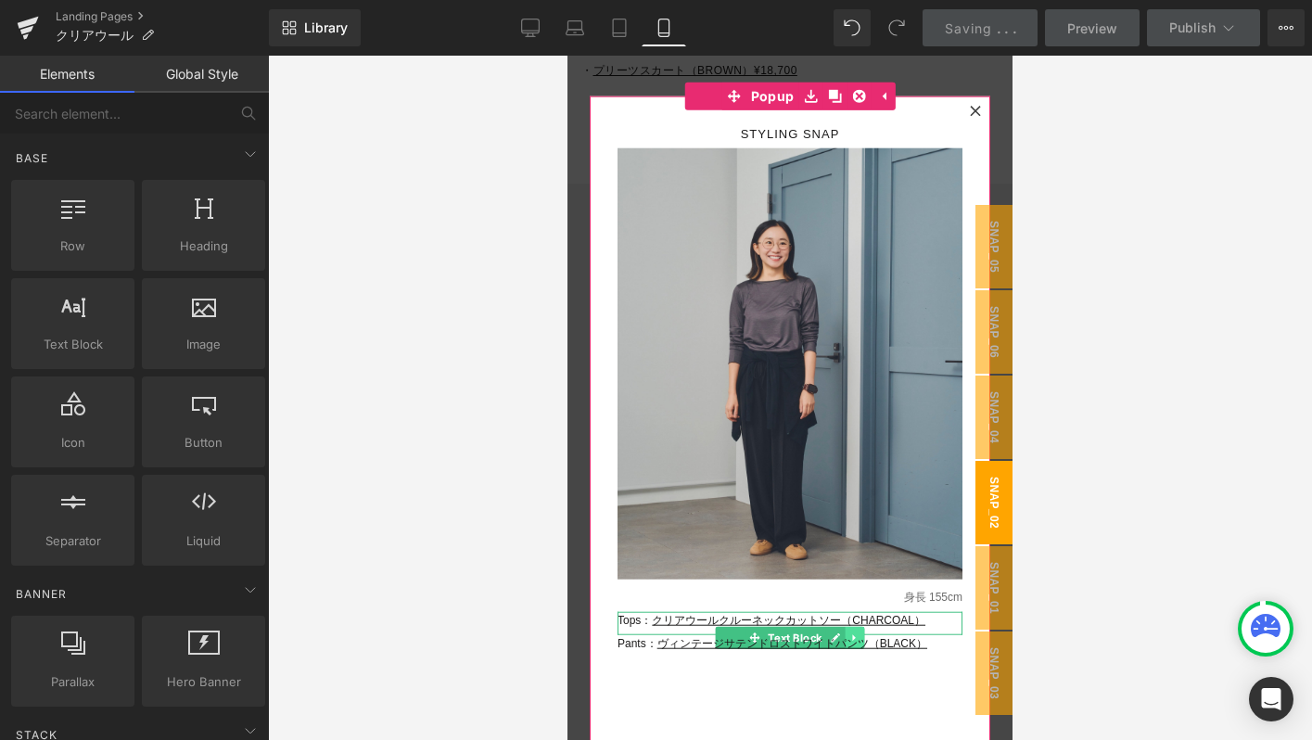
click at [856, 630] on link at bounding box center [855, 637] width 19 height 22
click at [845, 630] on link at bounding box center [844, 637] width 19 height 22
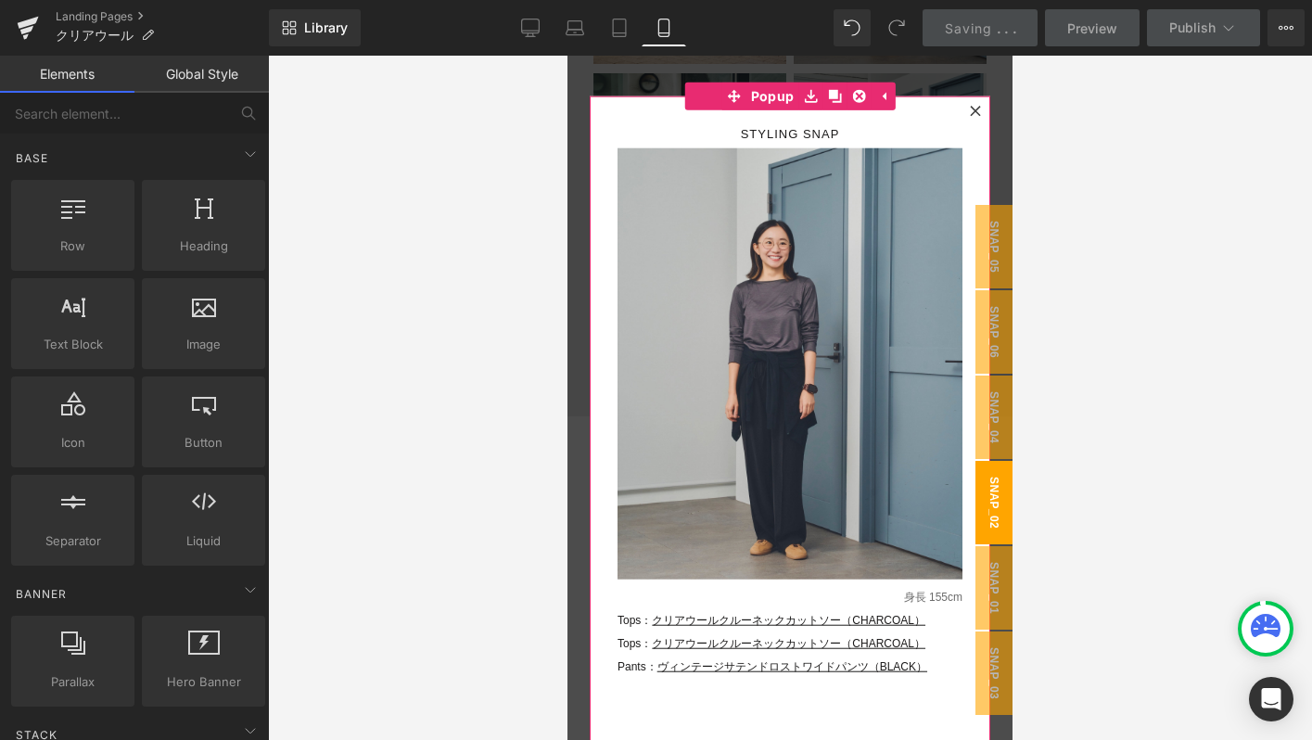
scroll to position [9568, 0]
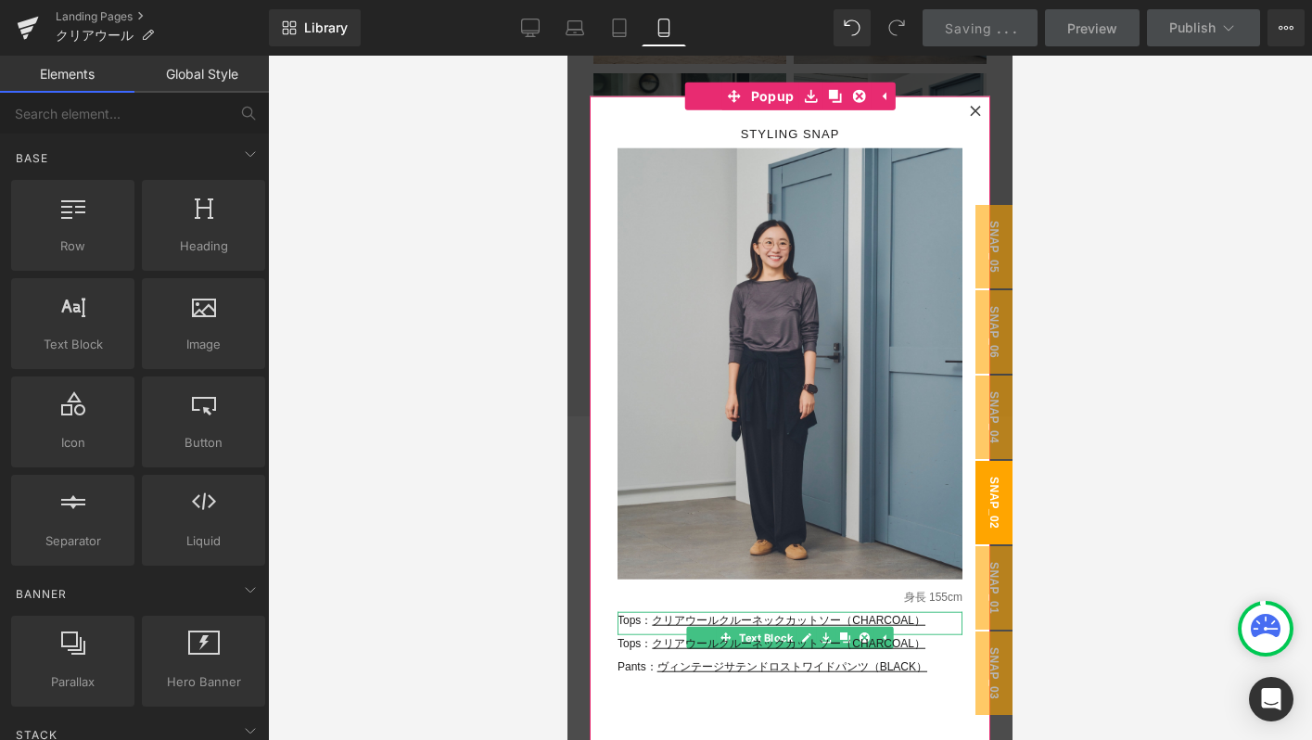
click at [648, 624] on p "Tops： クリアウールクルーネックカットソー（CHARCOAL）" at bounding box center [789, 621] width 345 height 19
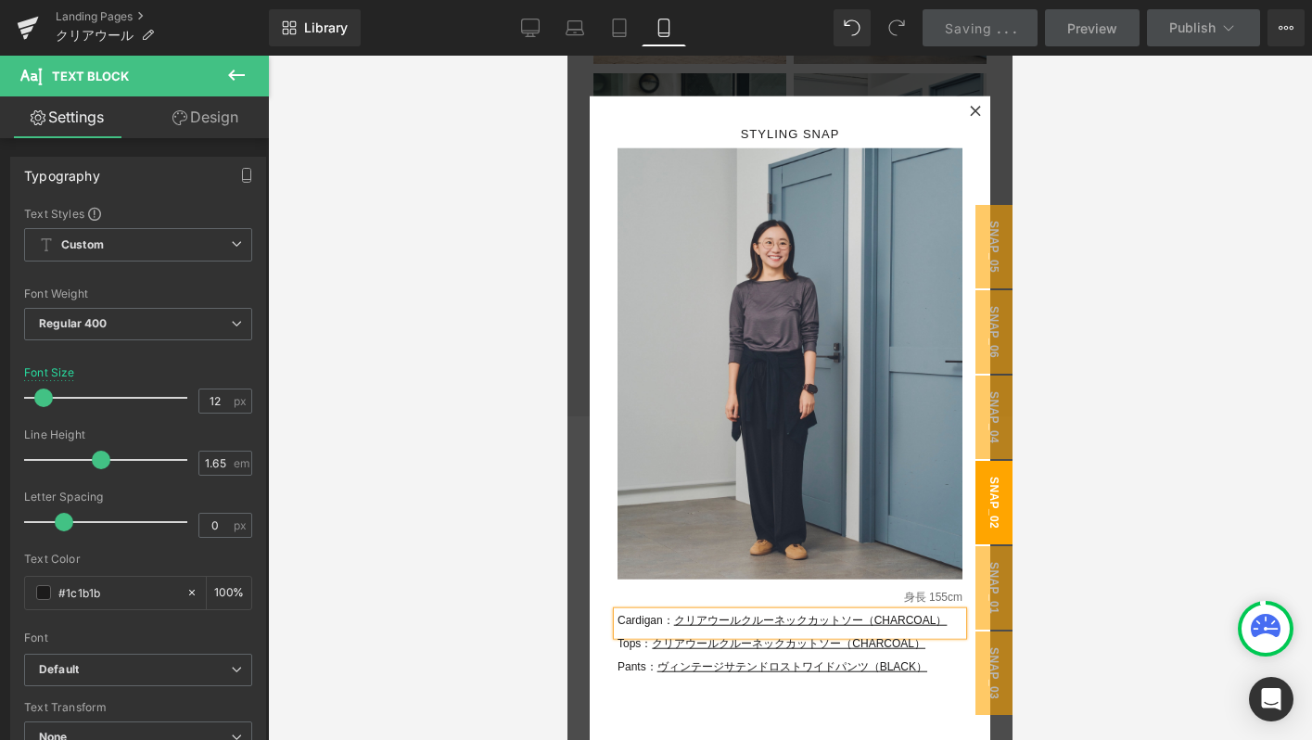
click at [962, 625] on div "Cardigan： クリアウールクルーネックカットソー（CHARCOAL）" at bounding box center [789, 623] width 345 height 23
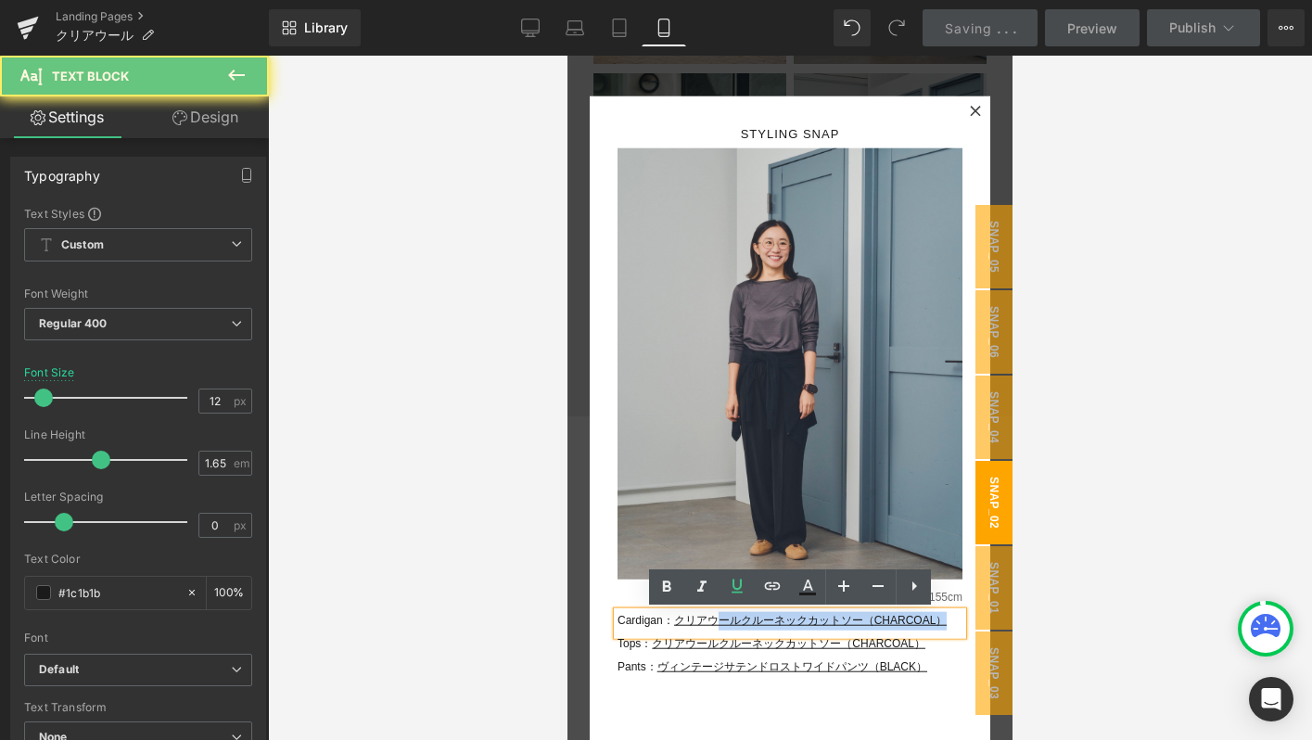
drag, startPoint x: 960, startPoint y: 623, endPoint x: 727, endPoint y: 623, distance: 232.7
click at [727, 623] on p "Cardigan： クリアウールクルーネックカットソー（CHARCOAL）" at bounding box center [789, 621] width 345 height 19
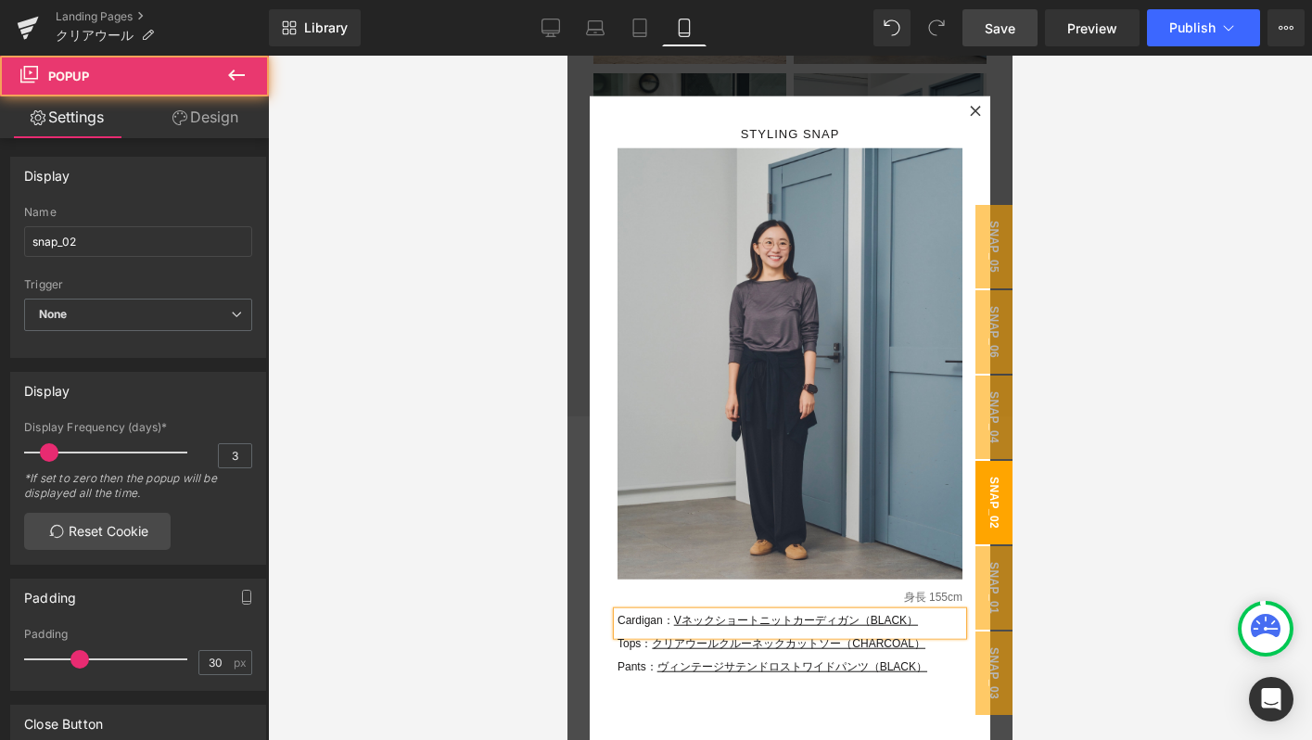
click at [897, 701] on div "STYLING SNAP Text Block Image Row 身長 155cm Text Block Cardigan： Vネックショートニットカーディ…" at bounding box center [790, 461] width 401 height 730
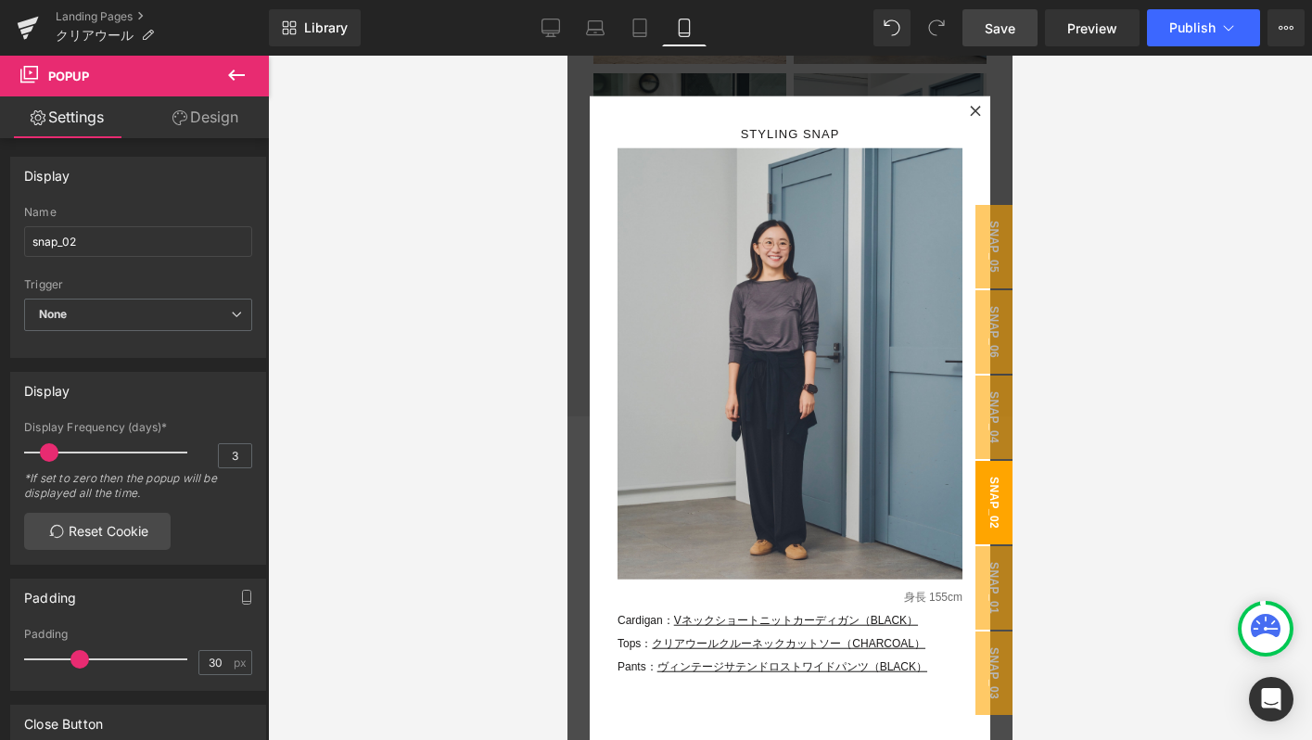
click at [992, 29] on span "Save" at bounding box center [1000, 28] width 31 height 19
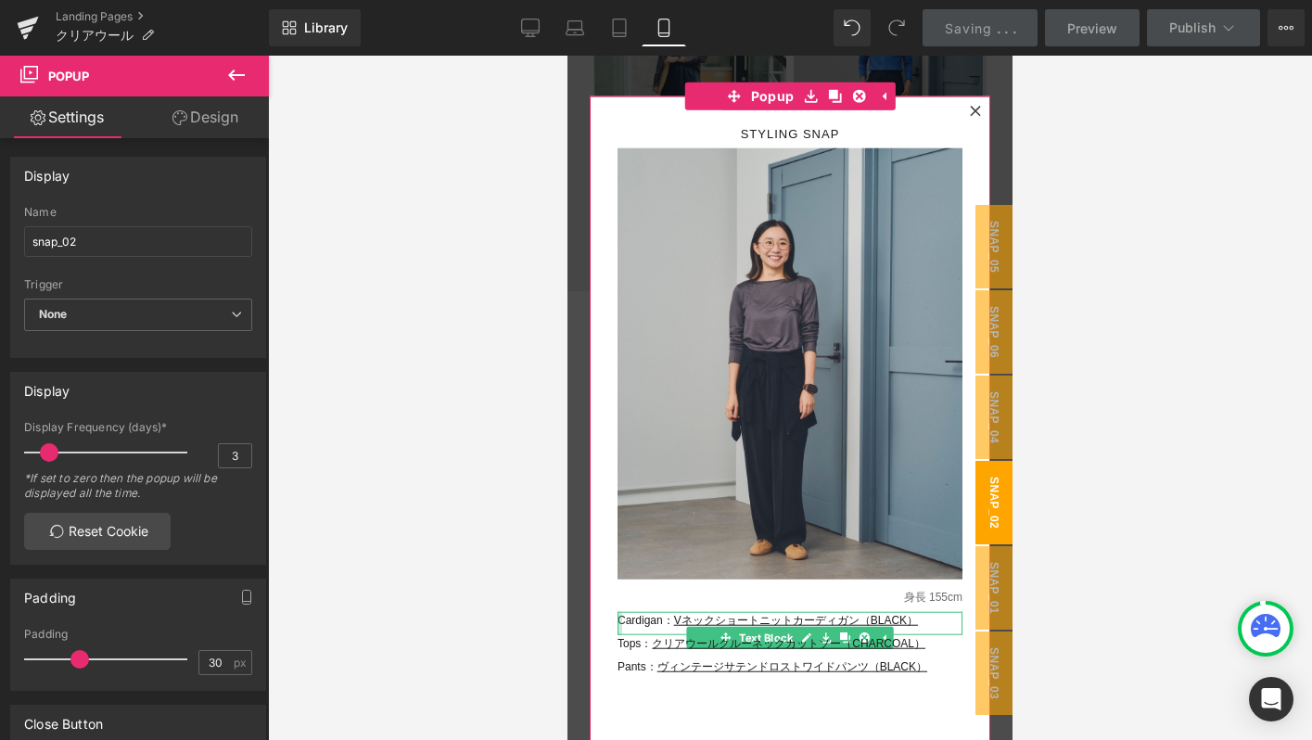
scroll to position [9820, 0]
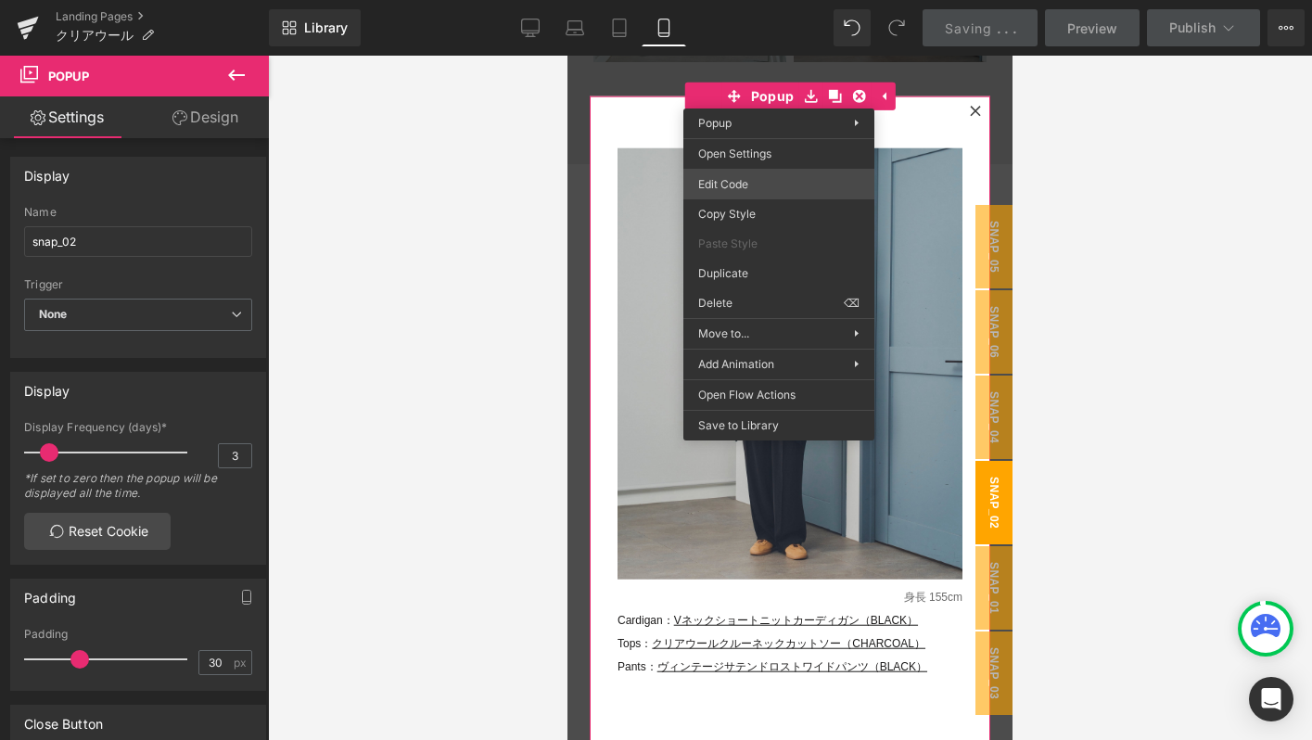
click at [748, 0] on div "Icon You are previewing how the will restyle your page. You can not edit Elemen…" at bounding box center [656, 0] width 1312 height 0
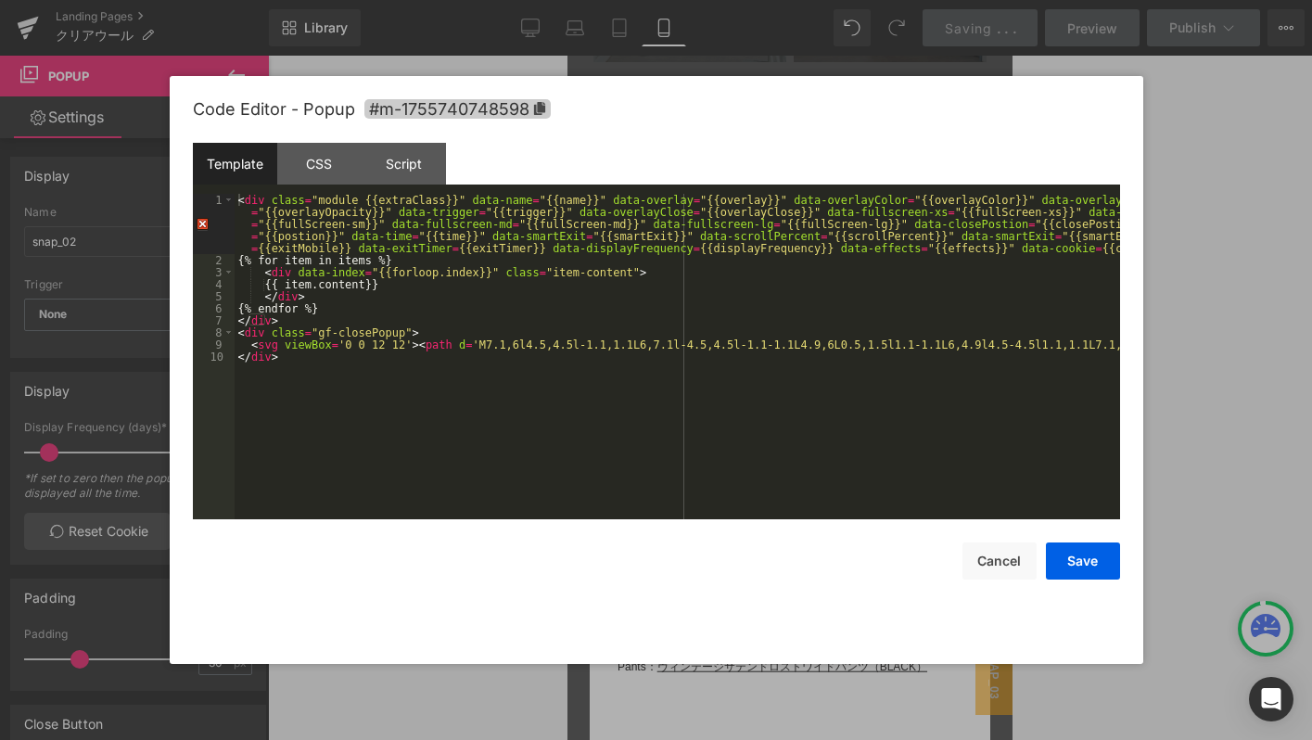
click at [542, 107] on icon at bounding box center [538, 108] width 11 height 13
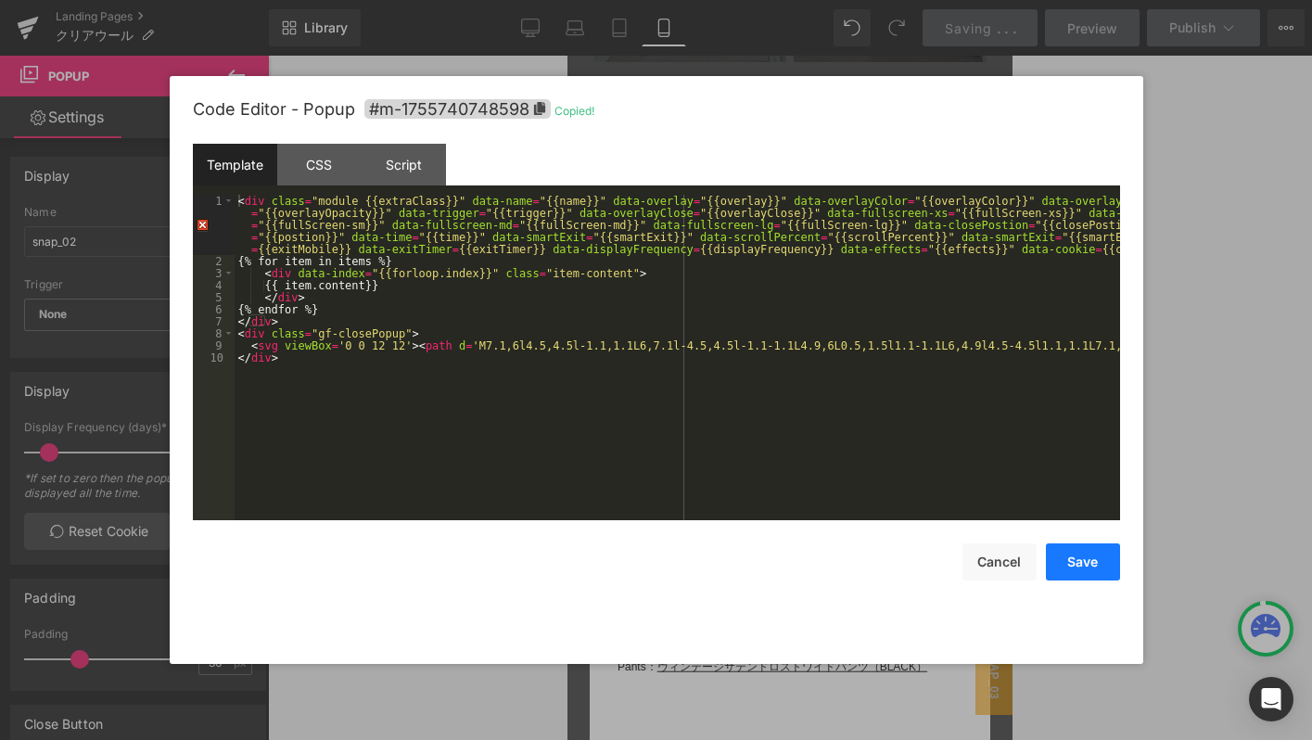
click at [1058, 558] on button "Save" at bounding box center [1083, 561] width 74 height 37
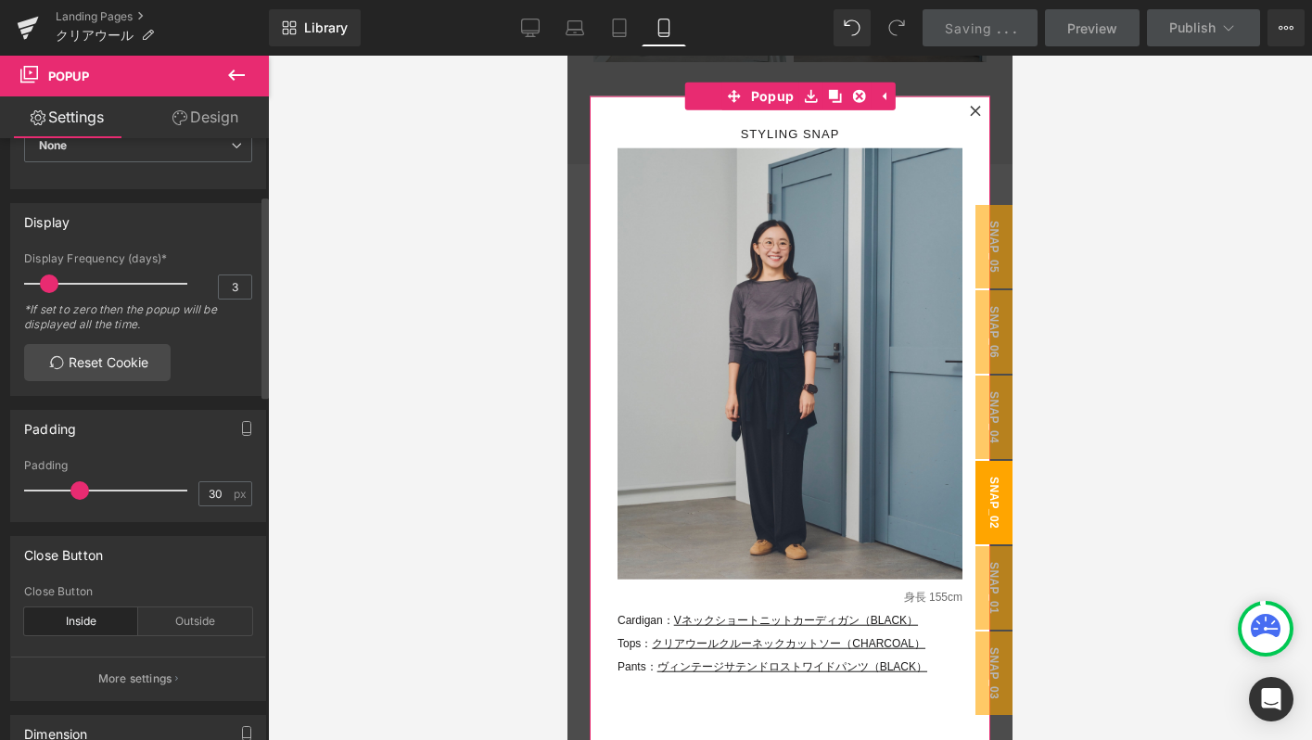
scroll to position [0, 0]
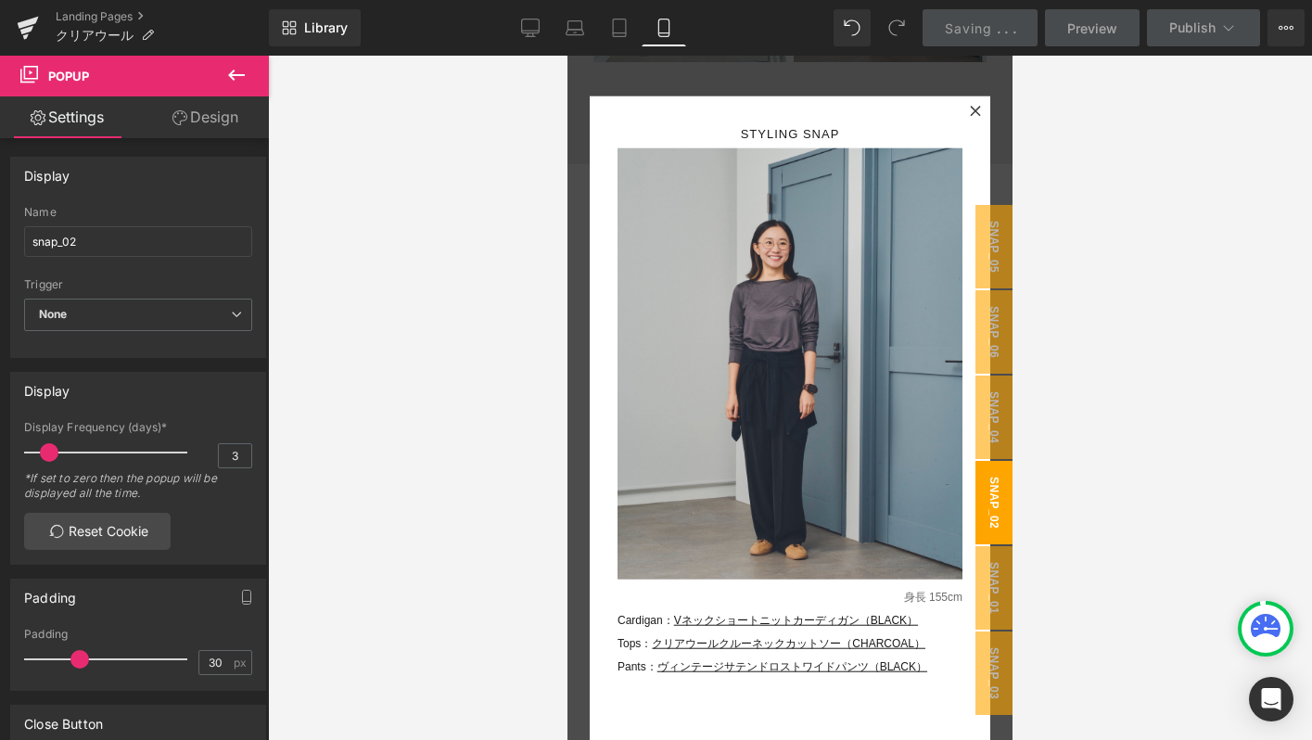
click at [988, 511] on span "snap_02" at bounding box center [993, 502] width 37 height 83
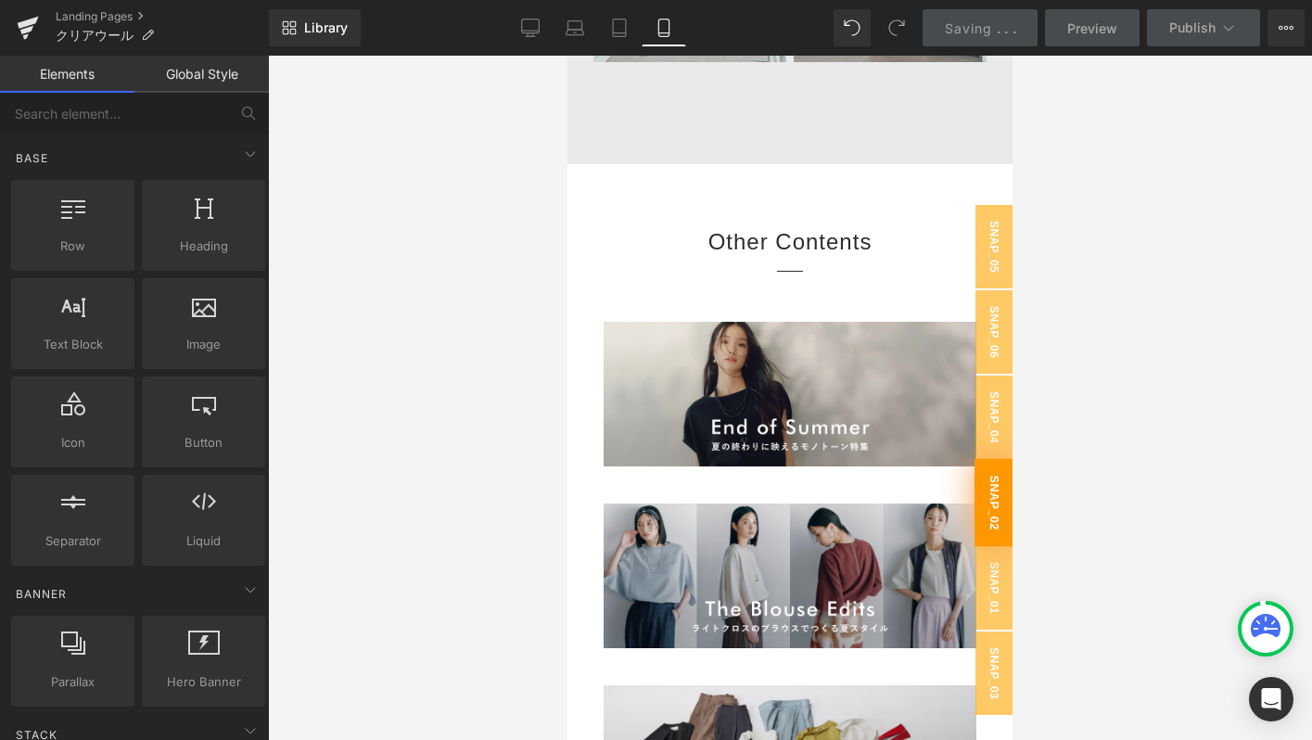
click at [988, 511] on span "snap_02" at bounding box center [993, 503] width 39 height 88
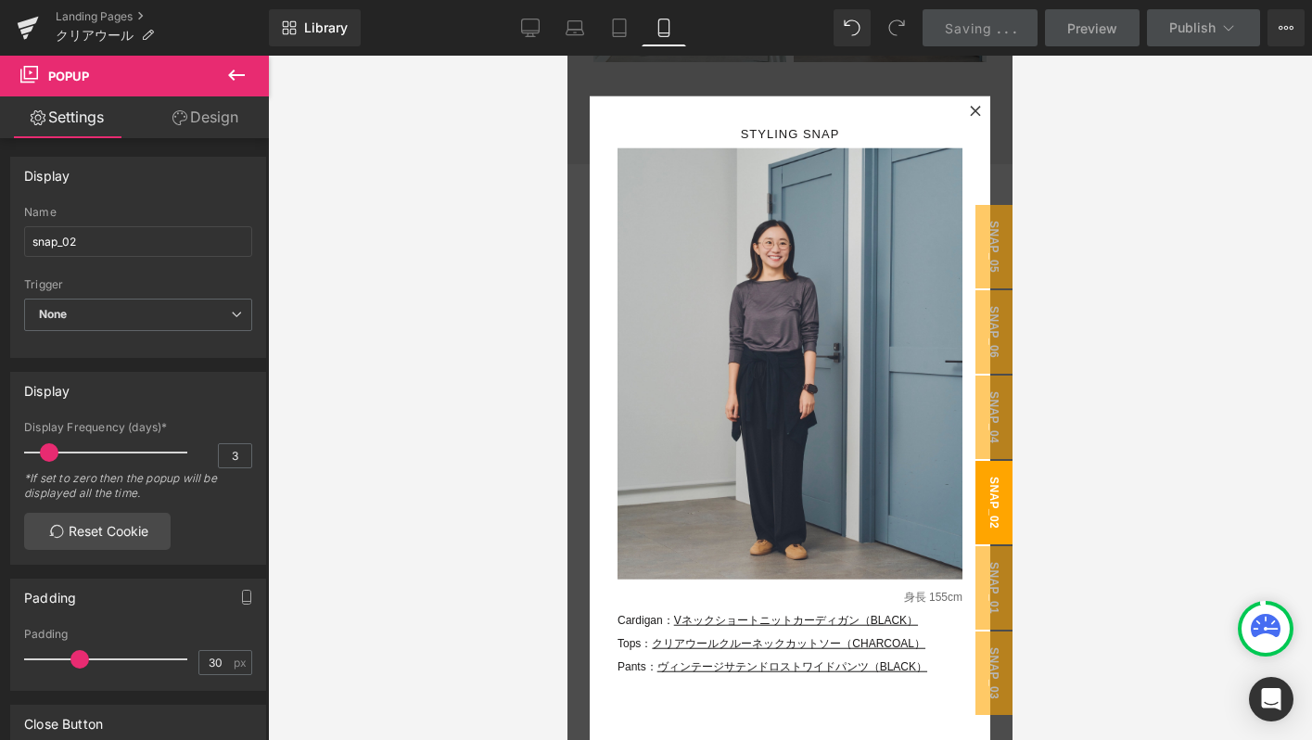
click at [984, 507] on span "snap_02" at bounding box center [993, 502] width 37 height 83
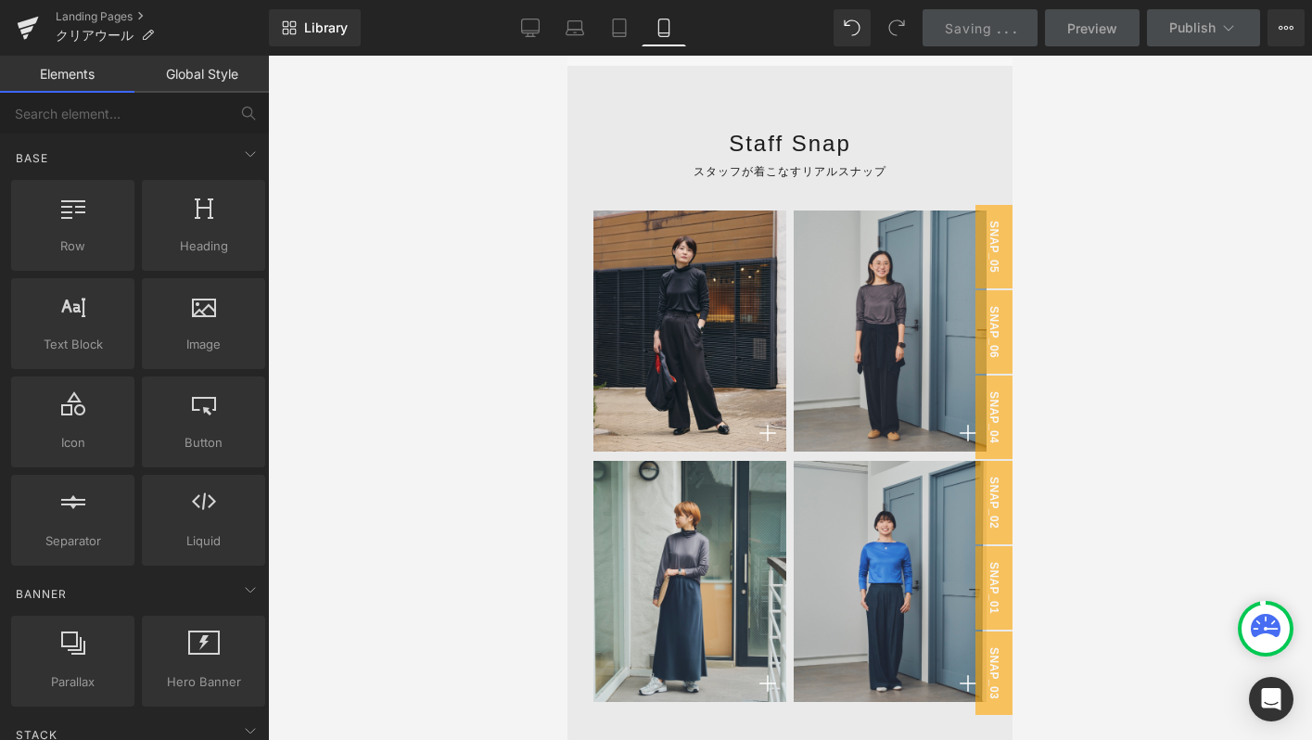
scroll to position [9126, 0]
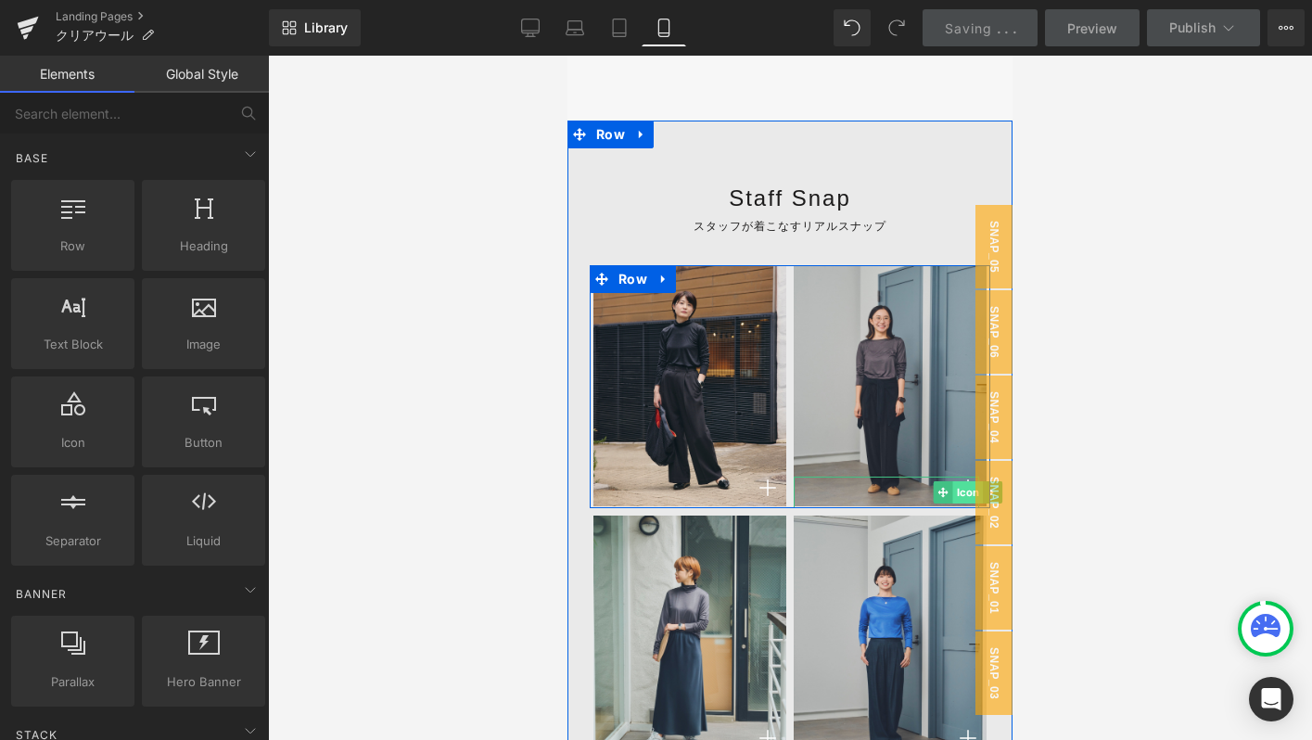
click at [958, 484] on span "Icon" at bounding box center [968, 492] width 31 height 22
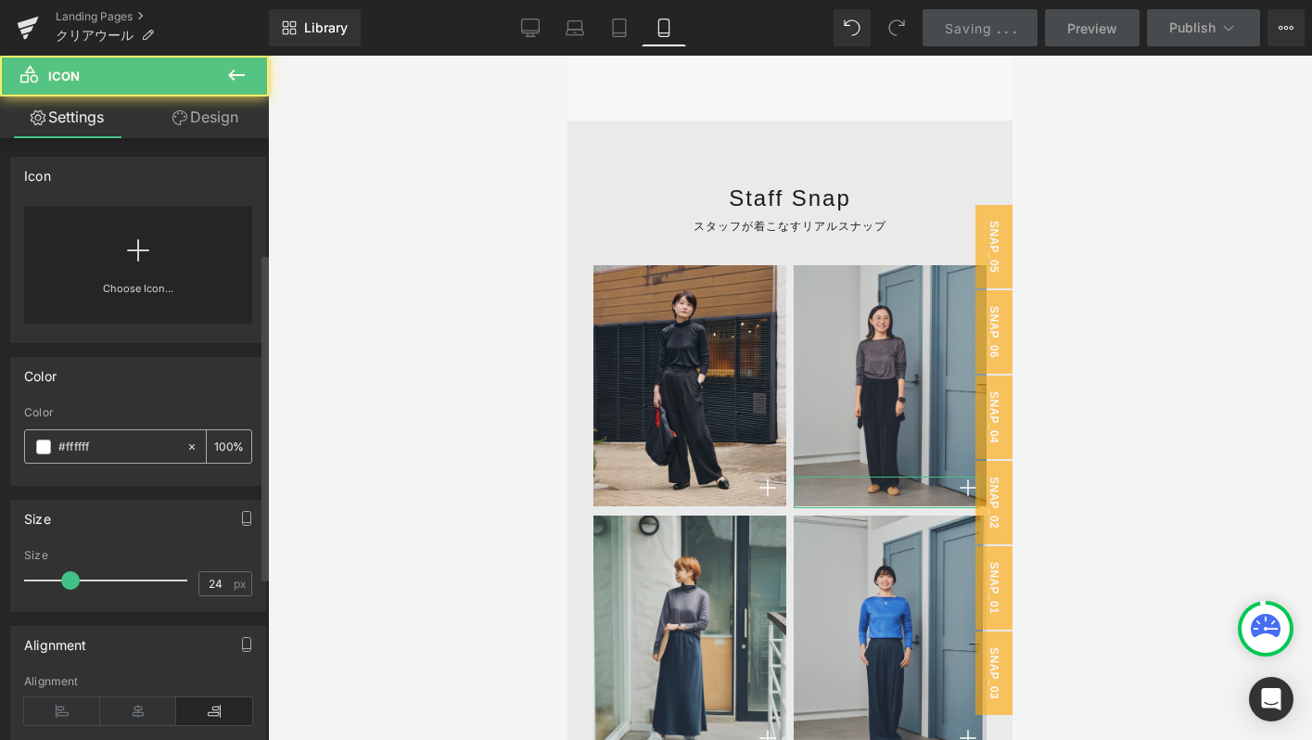
scroll to position [509, 0]
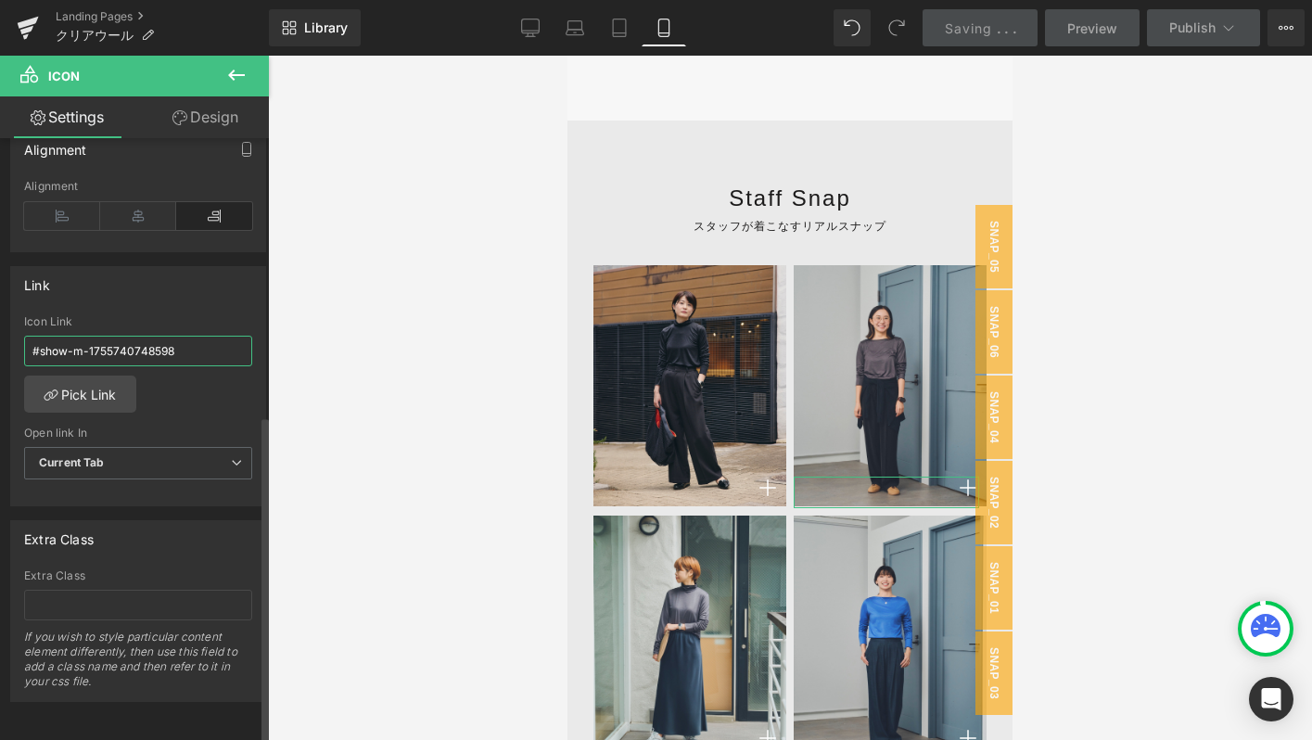
drag, startPoint x: 71, startPoint y: 333, endPoint x: 194, endPoint y: 333, distance: 122.4
click at [194, 336] on input "#show-m-1755740748598" at bounding box center [138, 351] width 228 height 31
paste input "#"
click at [80, 336] on input "#show-#m-1755740748598" at bounding box center [138, 351] width 228 height 31
type input "#show-m-1755740748598"
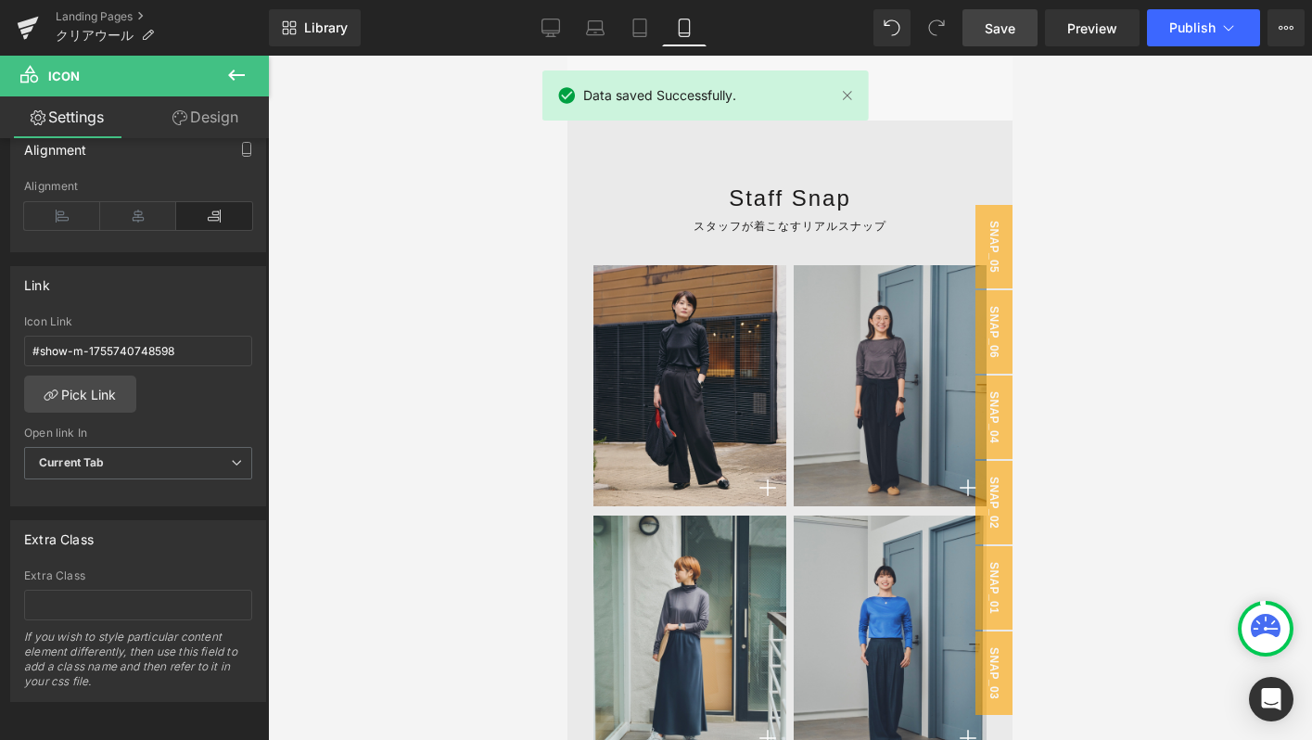
click at [1005, 28] on span "Save" at bounding box center [1000, 28] width 31 height 19
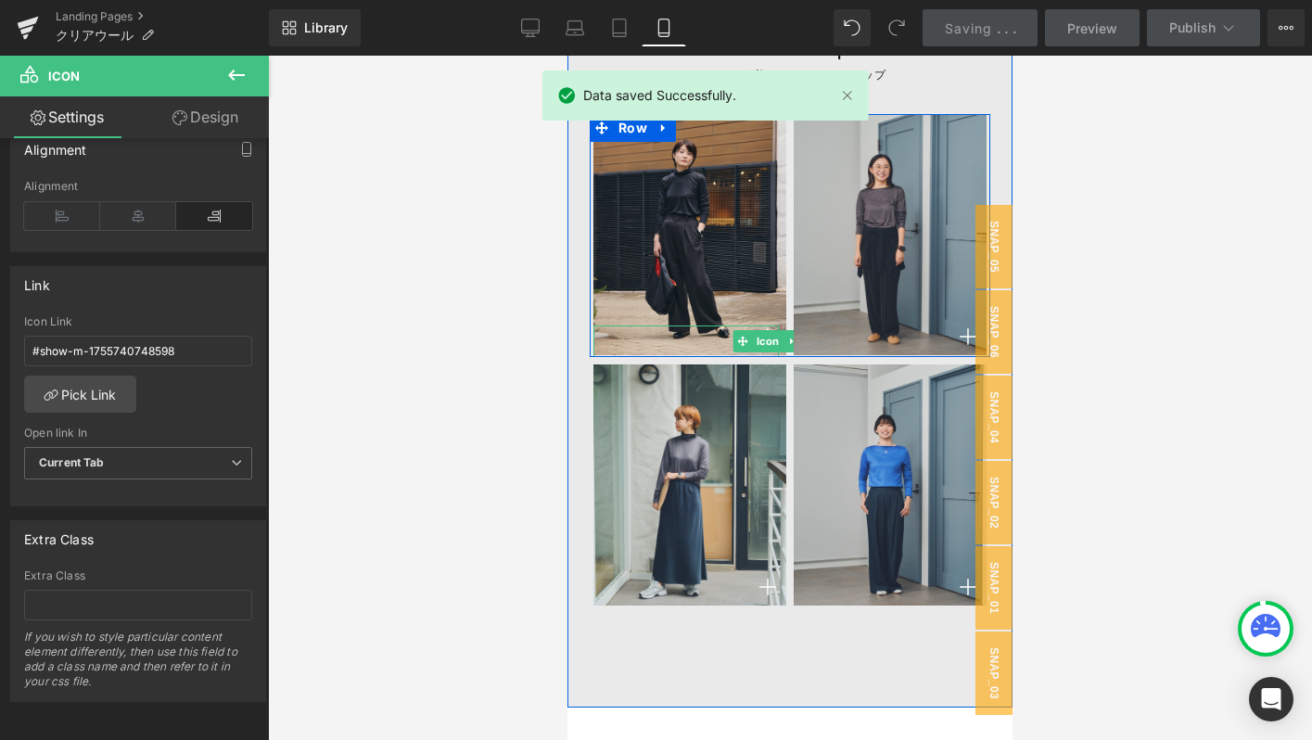
scroll to position [9281, 0]
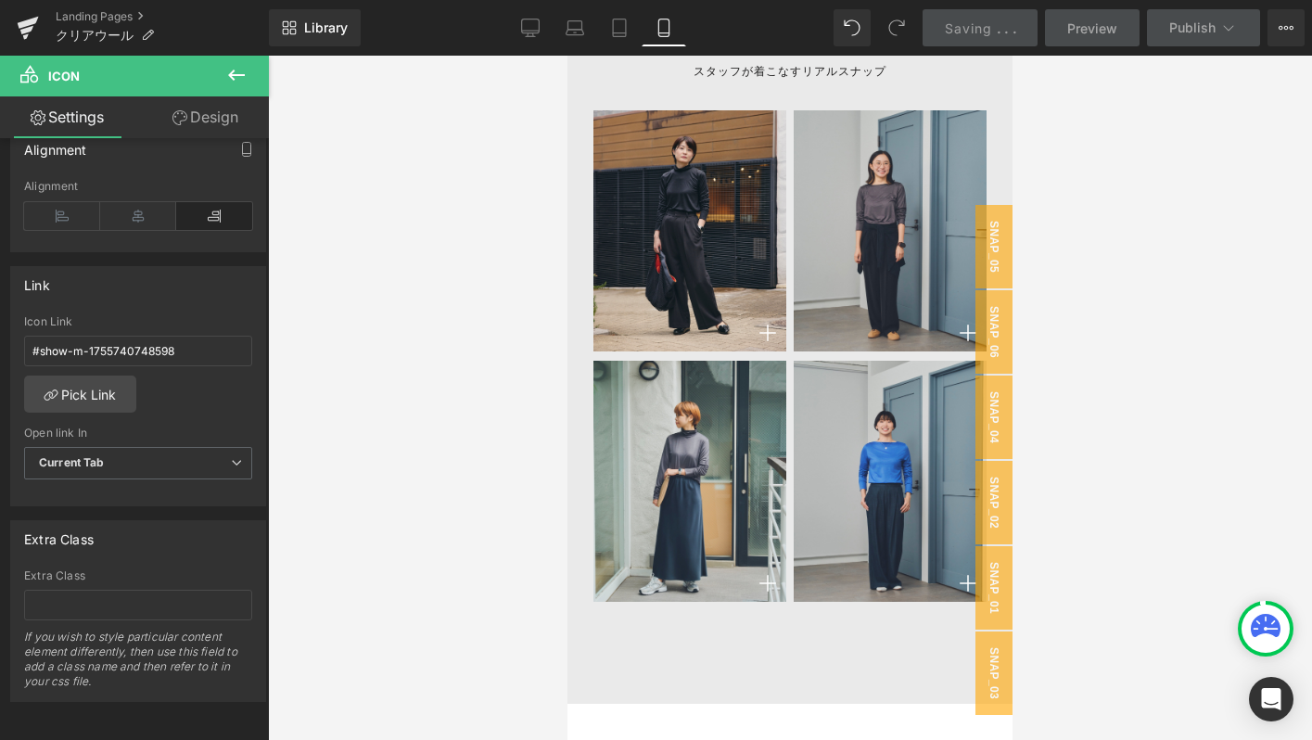
click at [711, 475] on link at bounding box center [718, 481] width 19 height 22
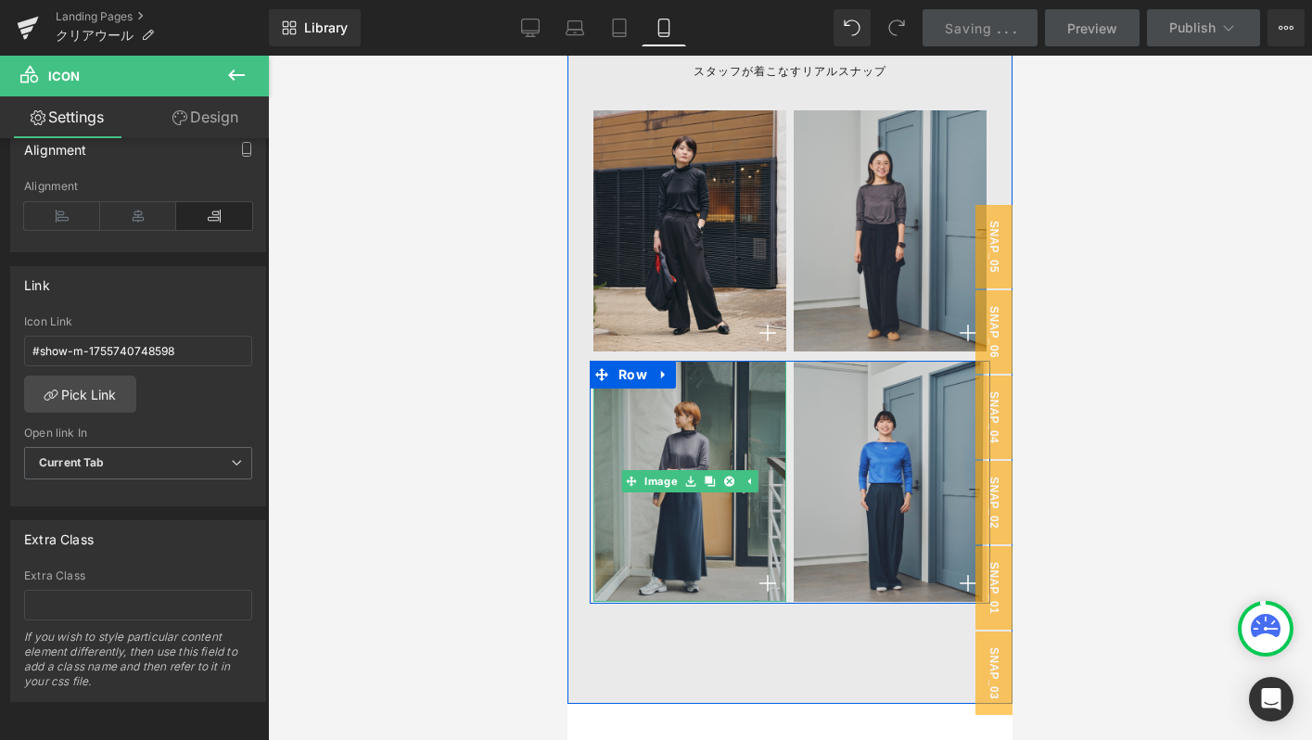
click at [655, 539] on img at bounding box center [689, 481] width 193 height 241
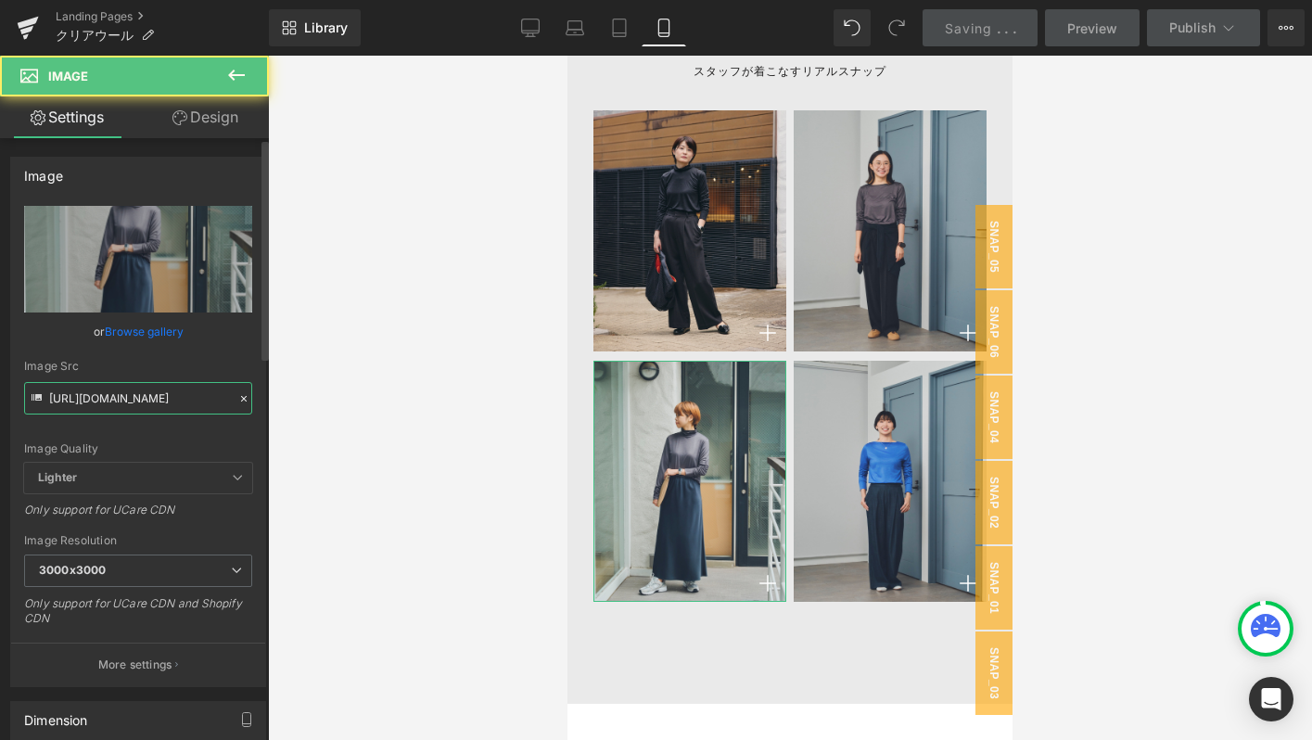
click at [178, 402] on input "[URL][DOMAIN_NAME]" at bounding box center [138, 398] width 228 height 32
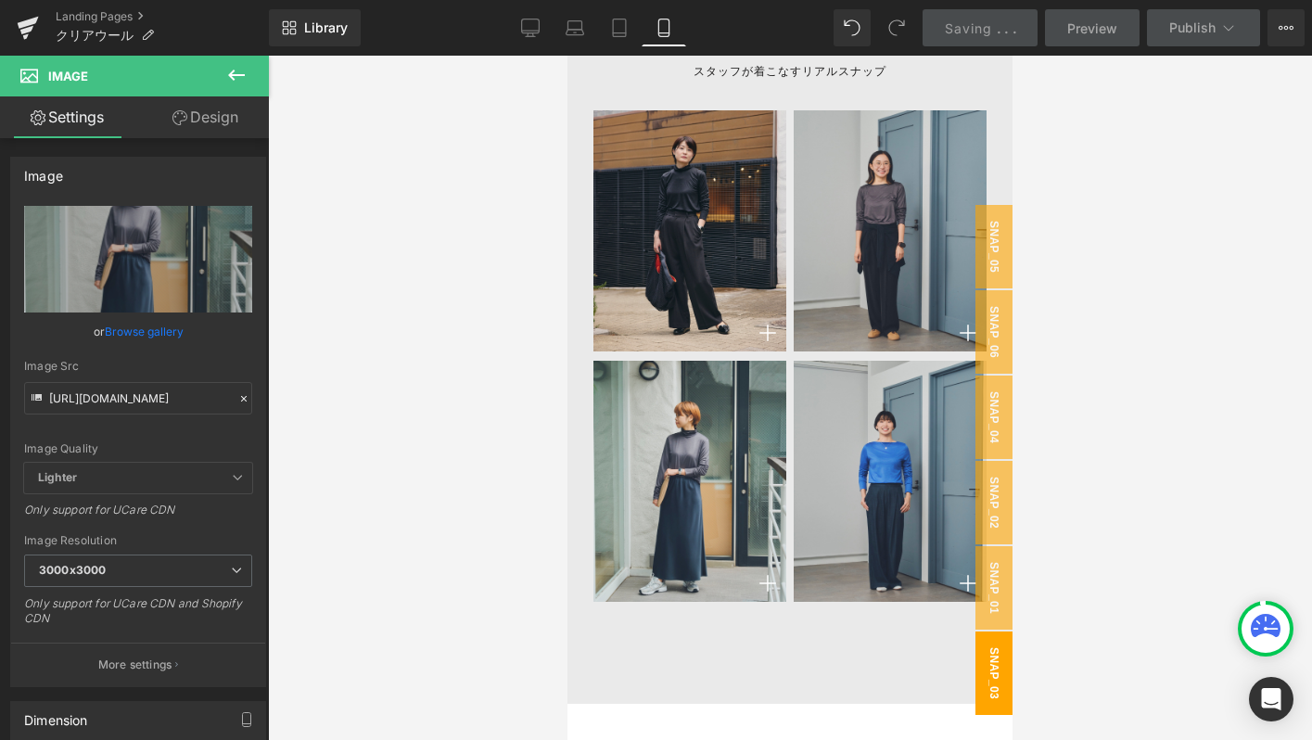
click at [984, 678] on span "snap_03" at bounding box center [993, 672] width 37 height 83
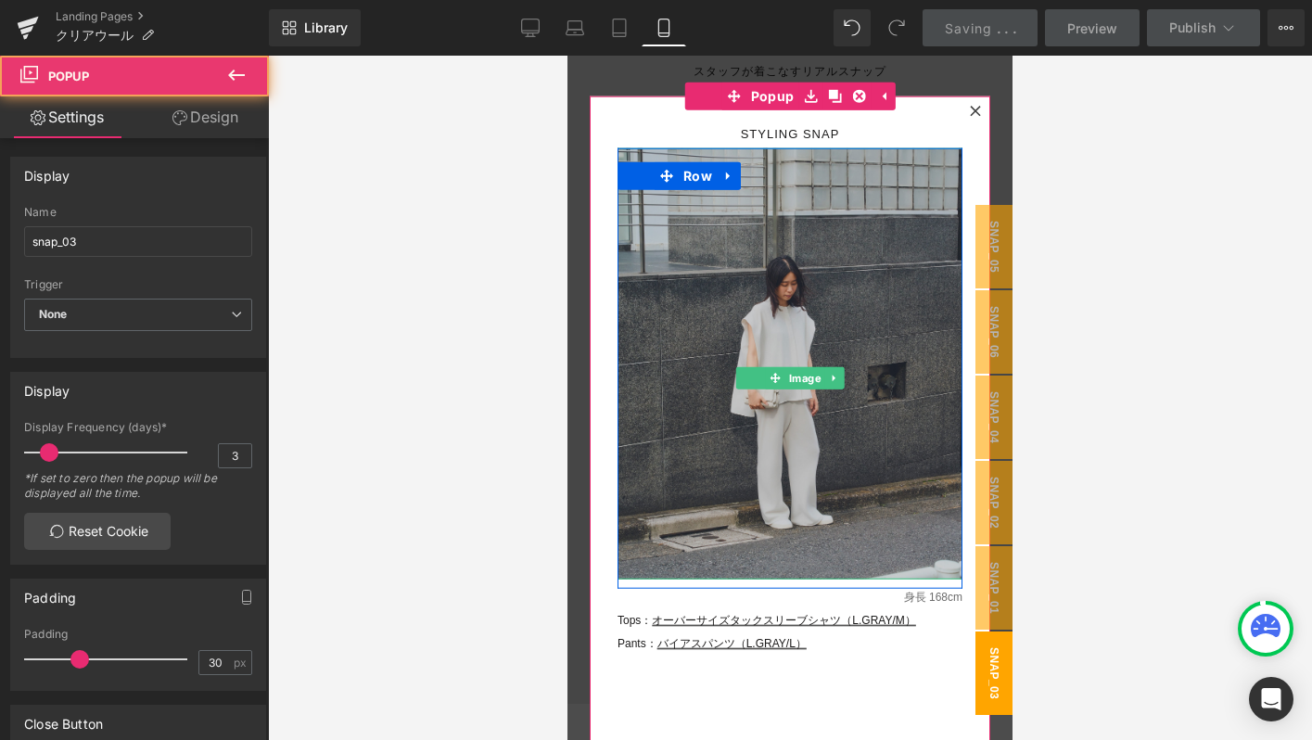
click at [726, 449] on img at bounding box center [789, 363] width 345 height 431
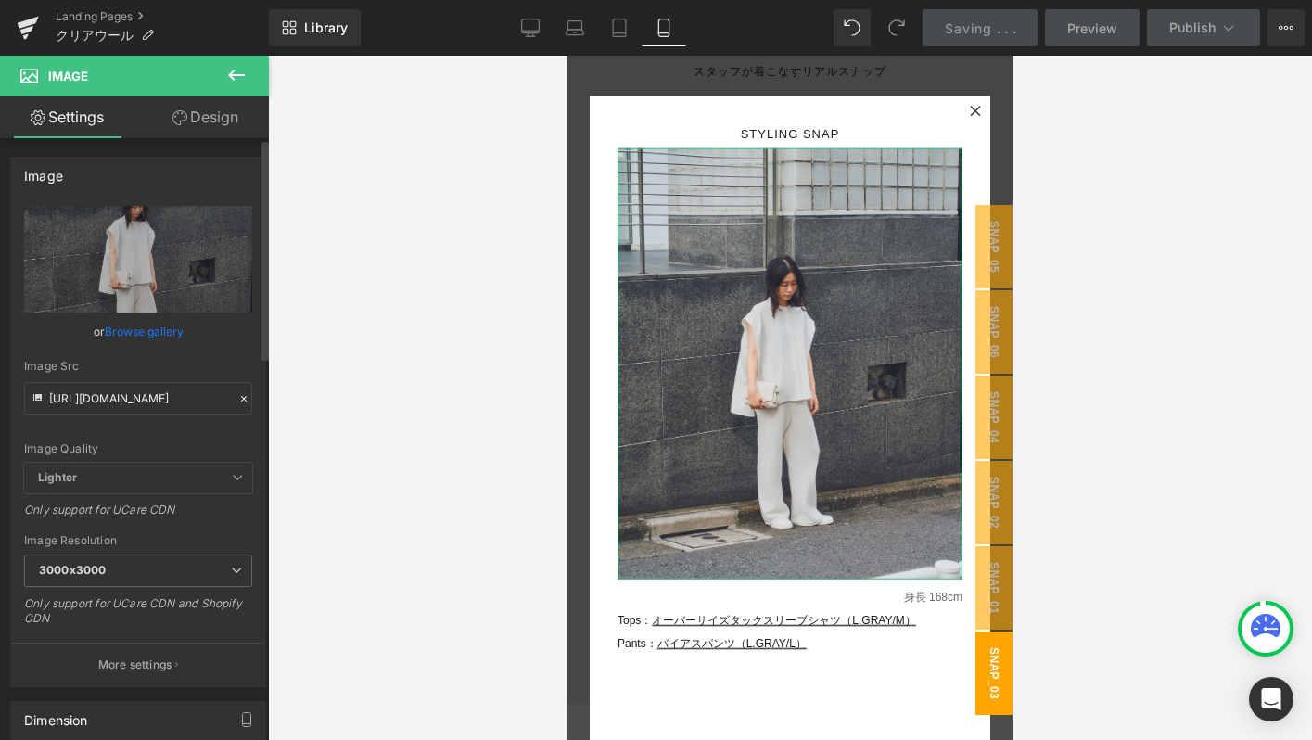
click at [241, 398] on icon at bounding box center [244, 399] width 6 height 6
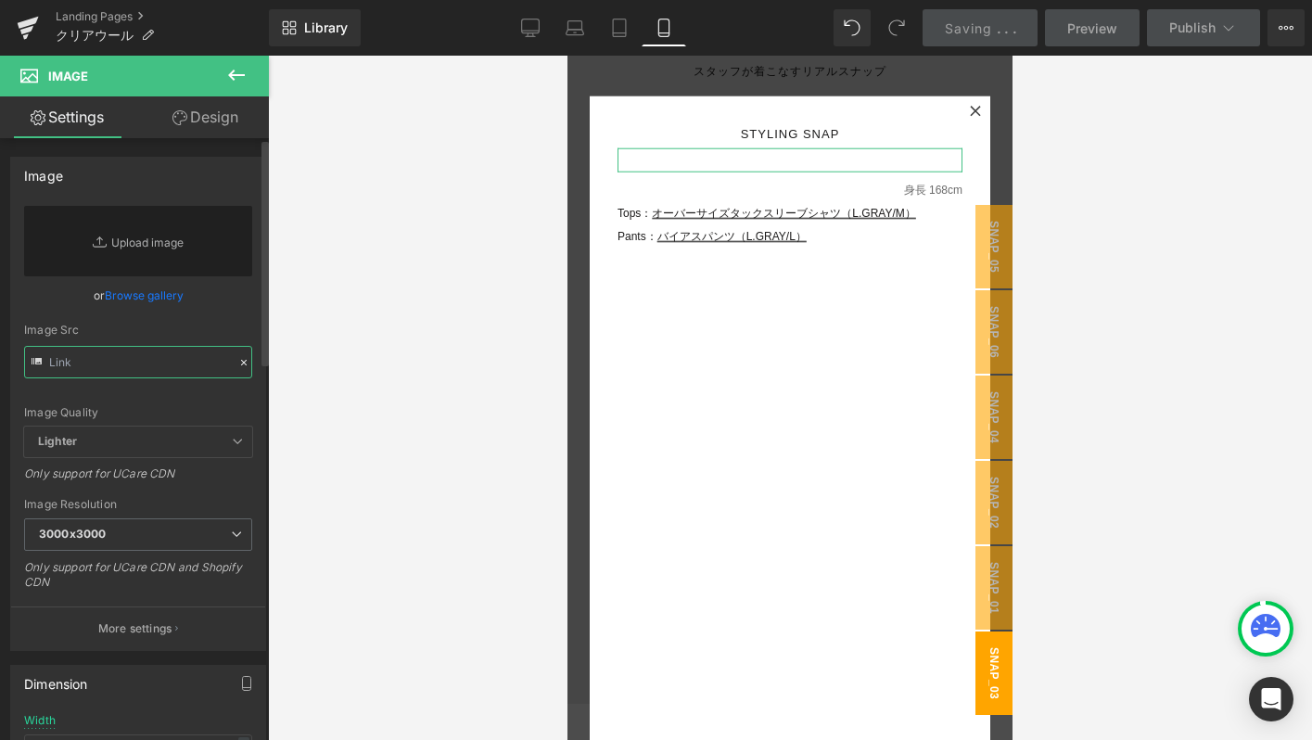
click at [164, 360] on input "text" at bounding box center [138, 362] width 228 height 32
paste input "[URL][DOMAIN_NAME]"
type input "[URL][DOMAIN_NAME]"
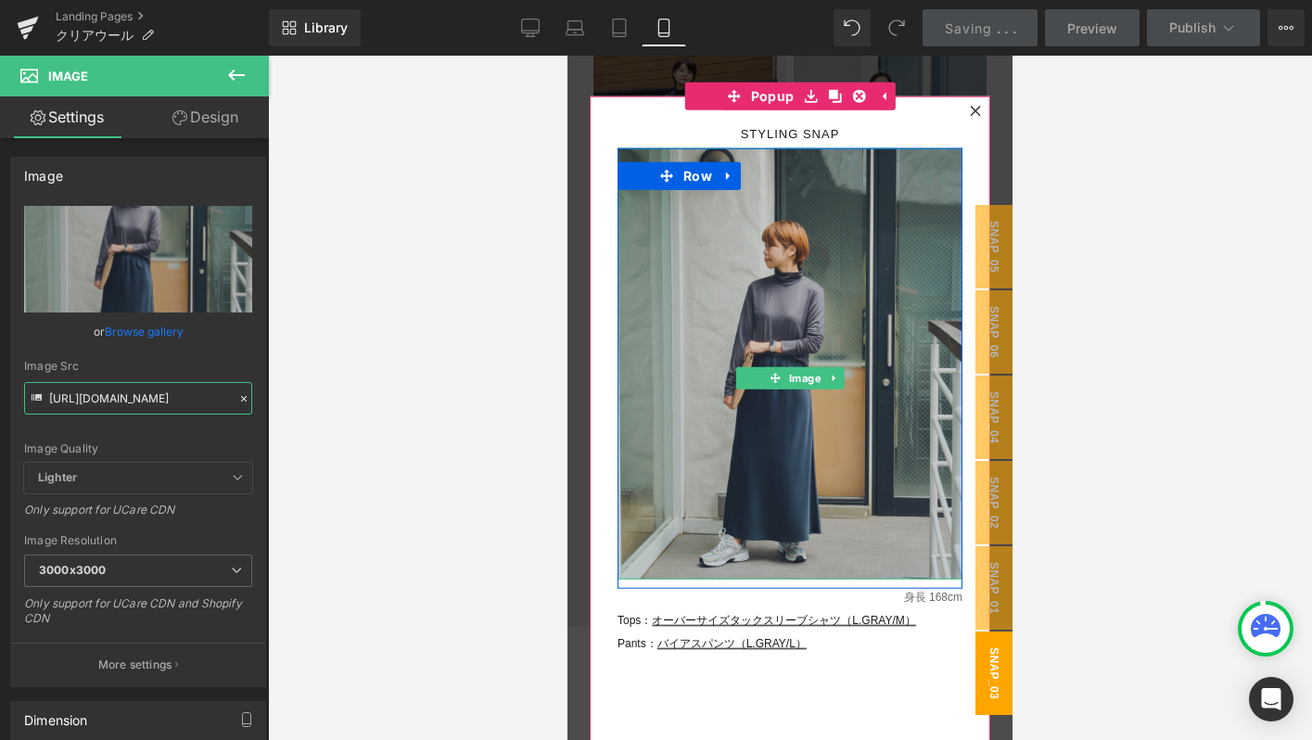
scroll to position [9362, 0]
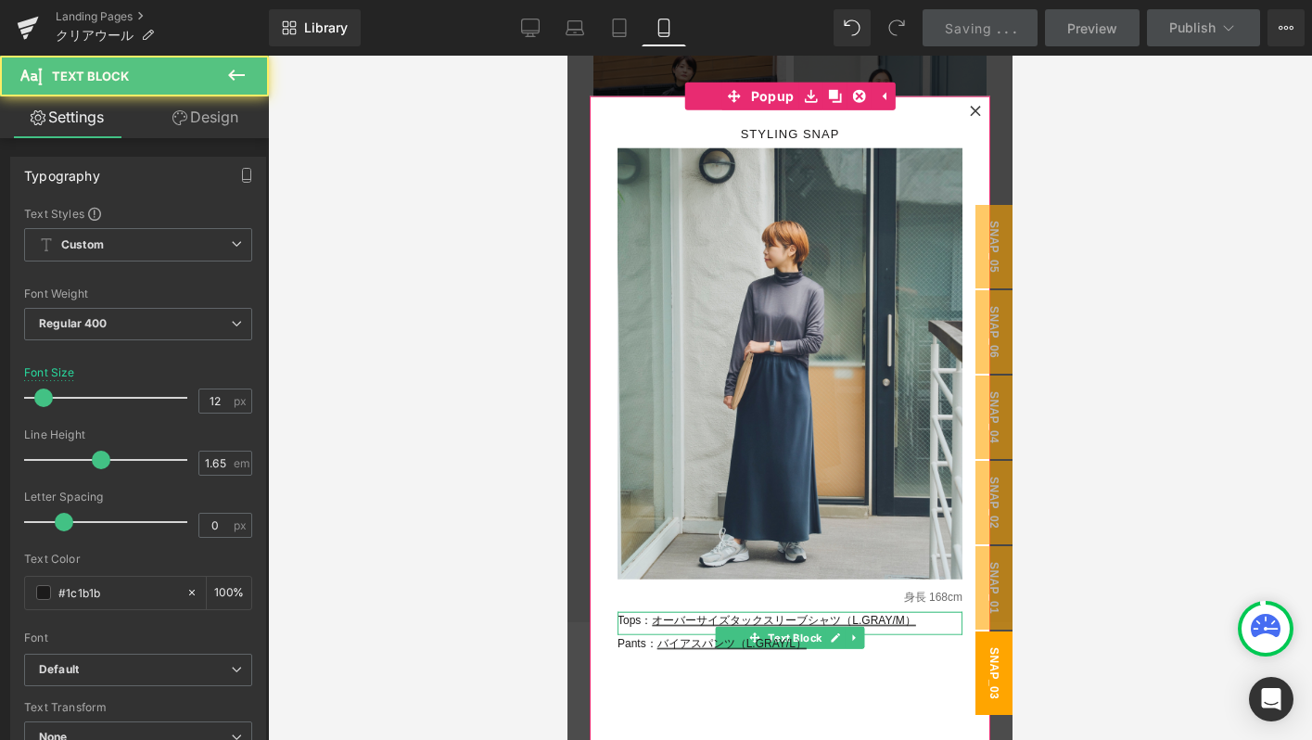
click at [629, 614] on div "Tops： オーバーサイズタックスリーブシャツ（L.GRAY/M） Text Block" at bounding box center [789, 623] width 345 height 23
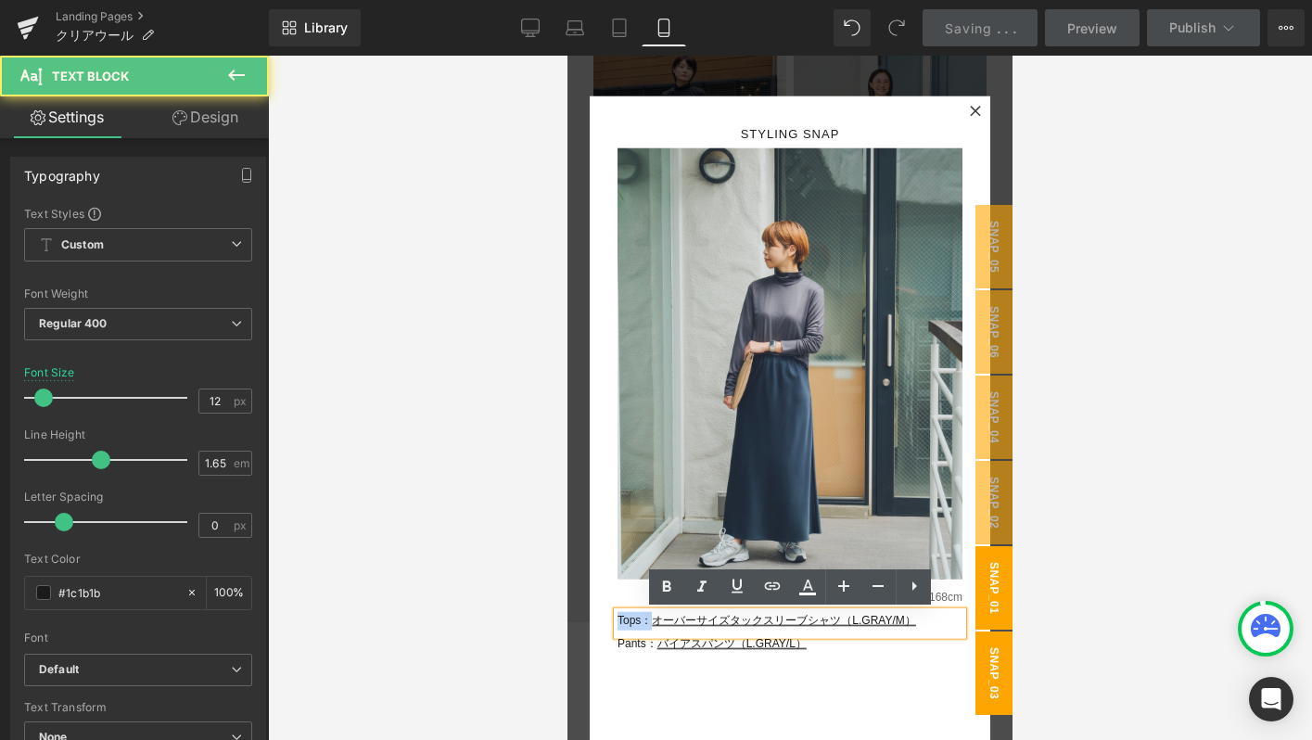
drag, startPoint x: 651, startPoint y: 624, endPoint x: 986, endPoint y: 626, distance: 334.7
click at [935, 626] on p "Tops： オーバーサイズタックスリーブシャツ（L.GRAY/M）" at bounding box center [789, 621] width 345 height 19
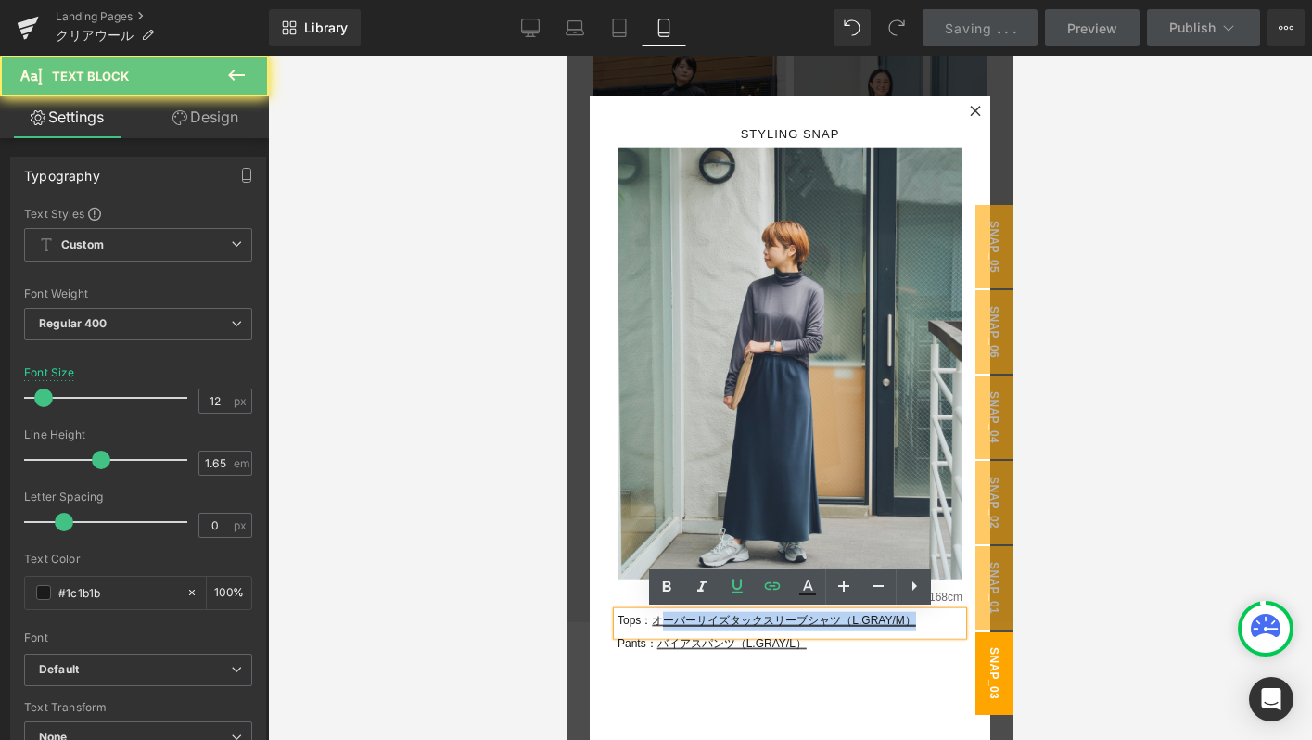
drag, startPoint x: 935, startPoint y: 626, endPoint x: 663, endPoint y: 626, distance: 271.6
click at [663, 626] on p "Tops： オーバーサイズタックスリーブシャツ（L.GRAY/M）" at bounding box center [789, 621] width 345 height 19
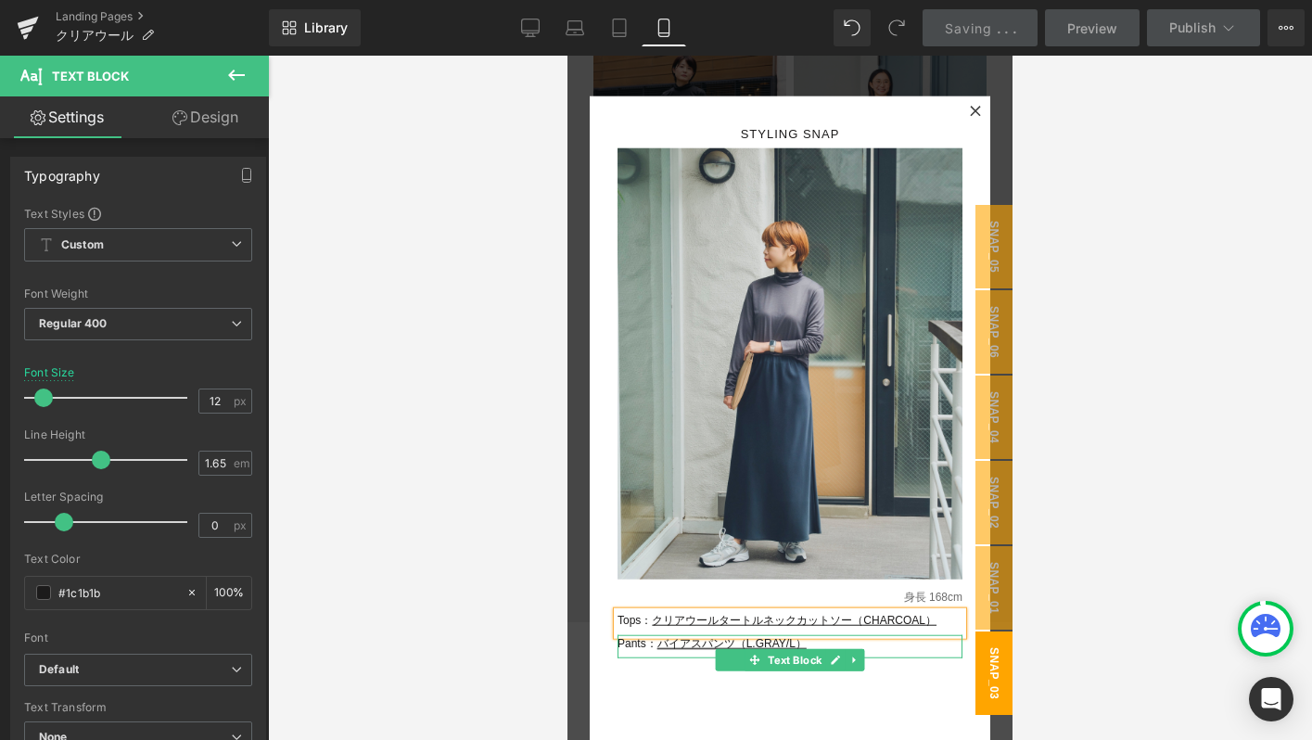
click at [830, 646] on p "Pants： バイアスパンツ（L.GRAY/L）" at bounding box center [789, 644] width 345 height 19
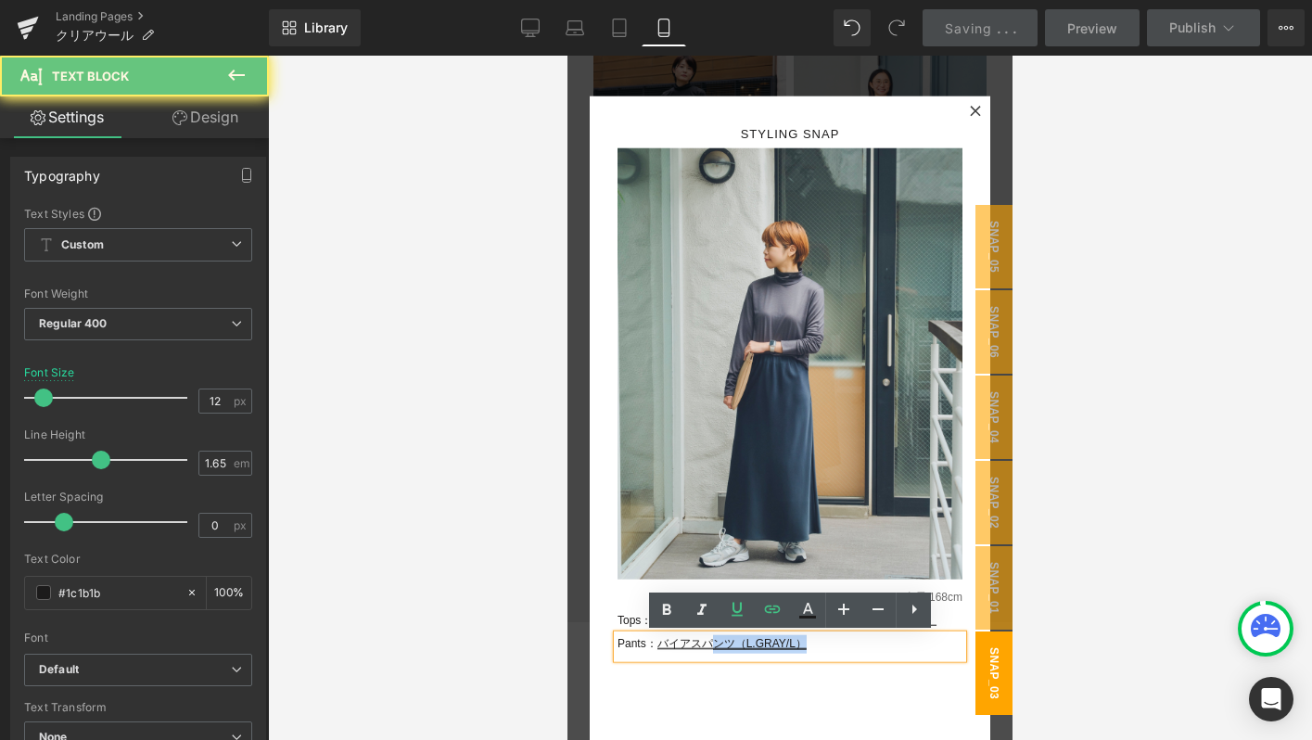
drag, startPoint x: 830, startPoint y: 646, endPoint x: 710, endPoint y: 646, distance: 119.6
click at [710, 646] on p "Pants： バイアスパンツ（L.GRAY/L）" at bounding box center [789, 644] width 345 height 19
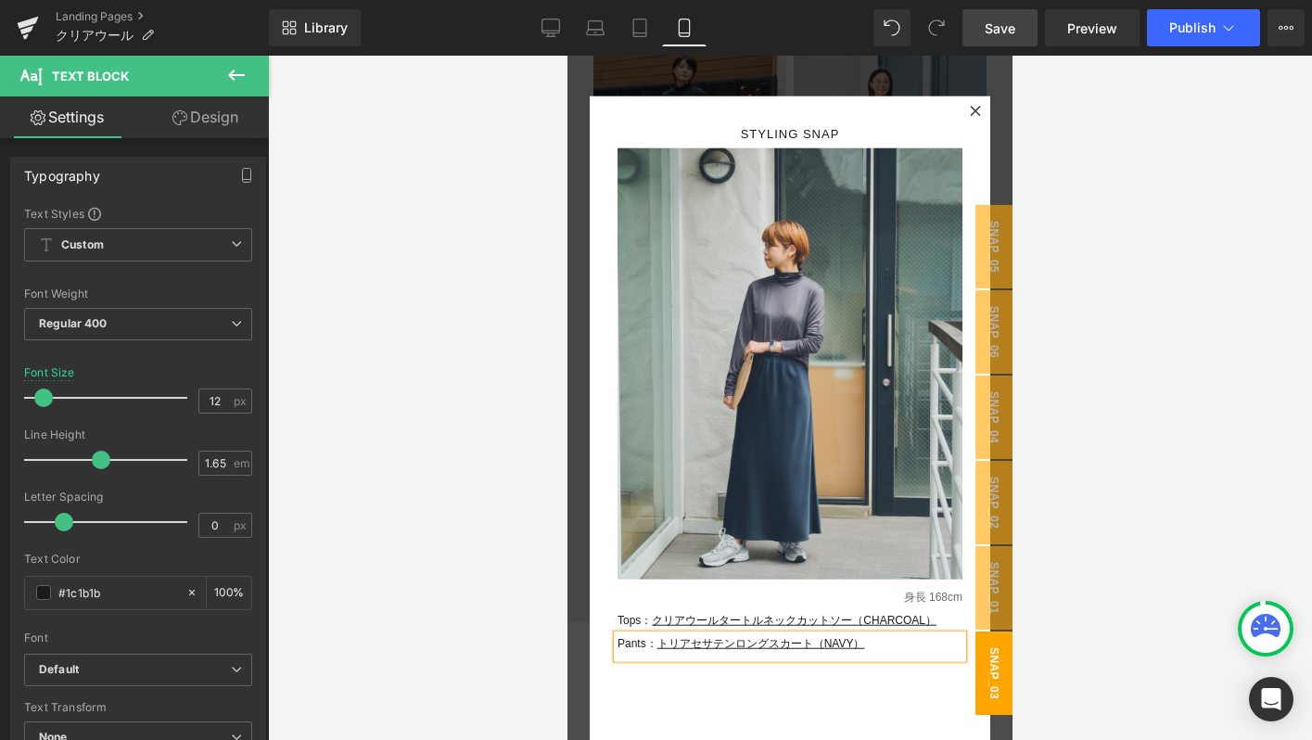
click at [826, 688] on div "STYLING SNAP Text Block Image Row 身長 168cm Text Block Tops： クリアウールタートルネックカットソー（…" at bounding box center [790, 461] width 401 height 730
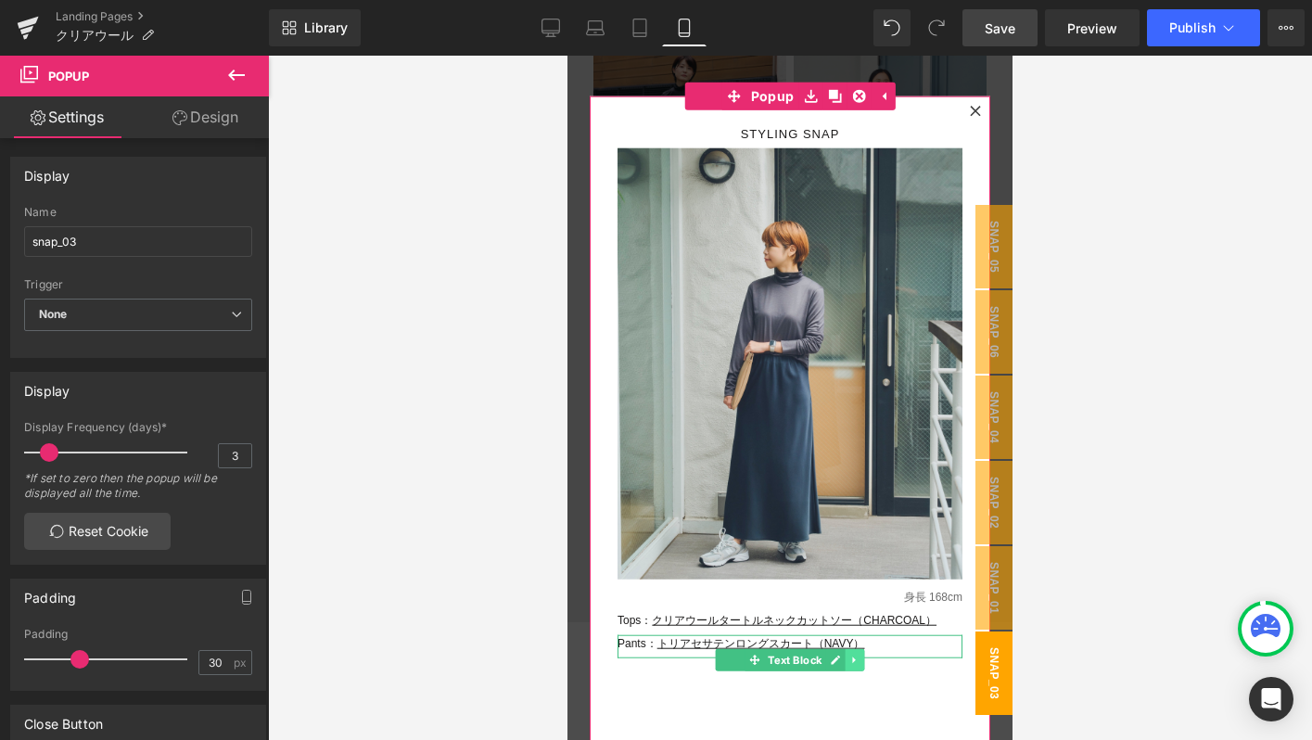
click at [857, 655] on icon at bounding box center [854, 660] width 10 height 11
click at [853, 656] on link at bounding box center [844, 660] width 19 height 22
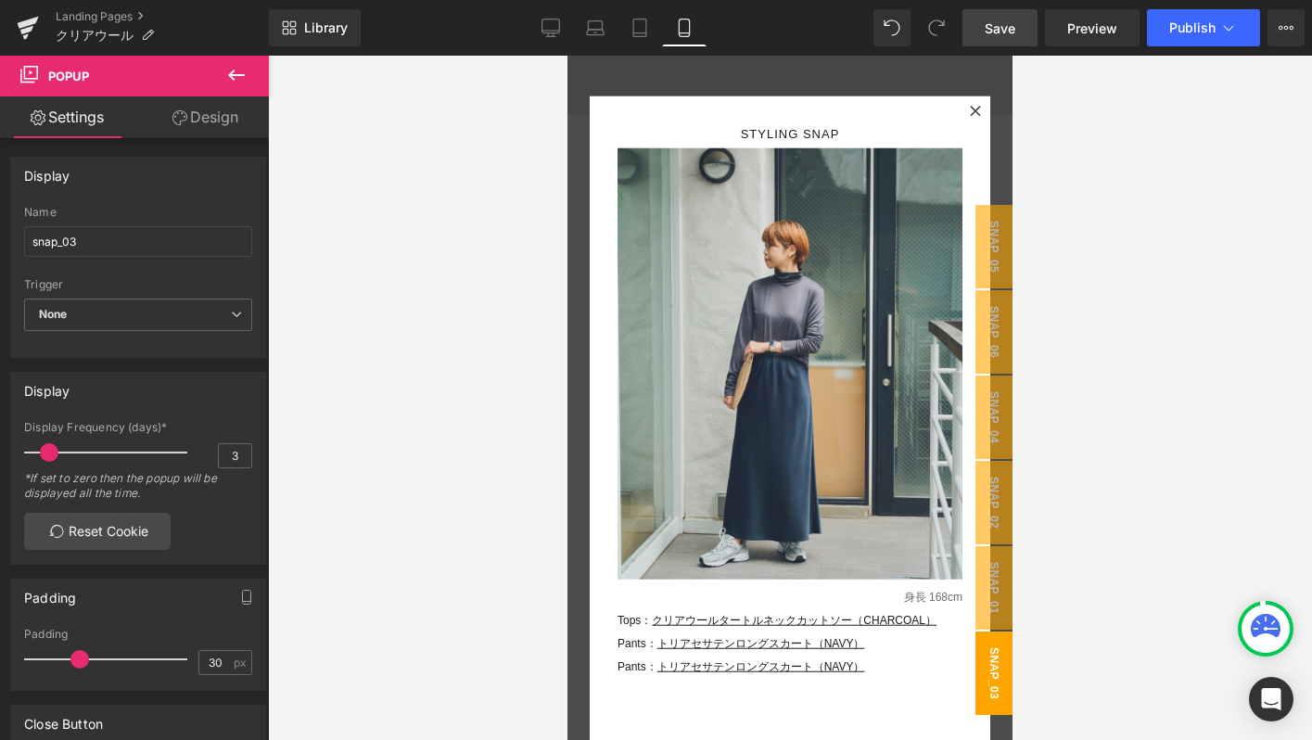
scroll to position [9891, 0]
click at [632, 669] on div "Rendering Content" at bounding box center [656, 666] width 114 height 20
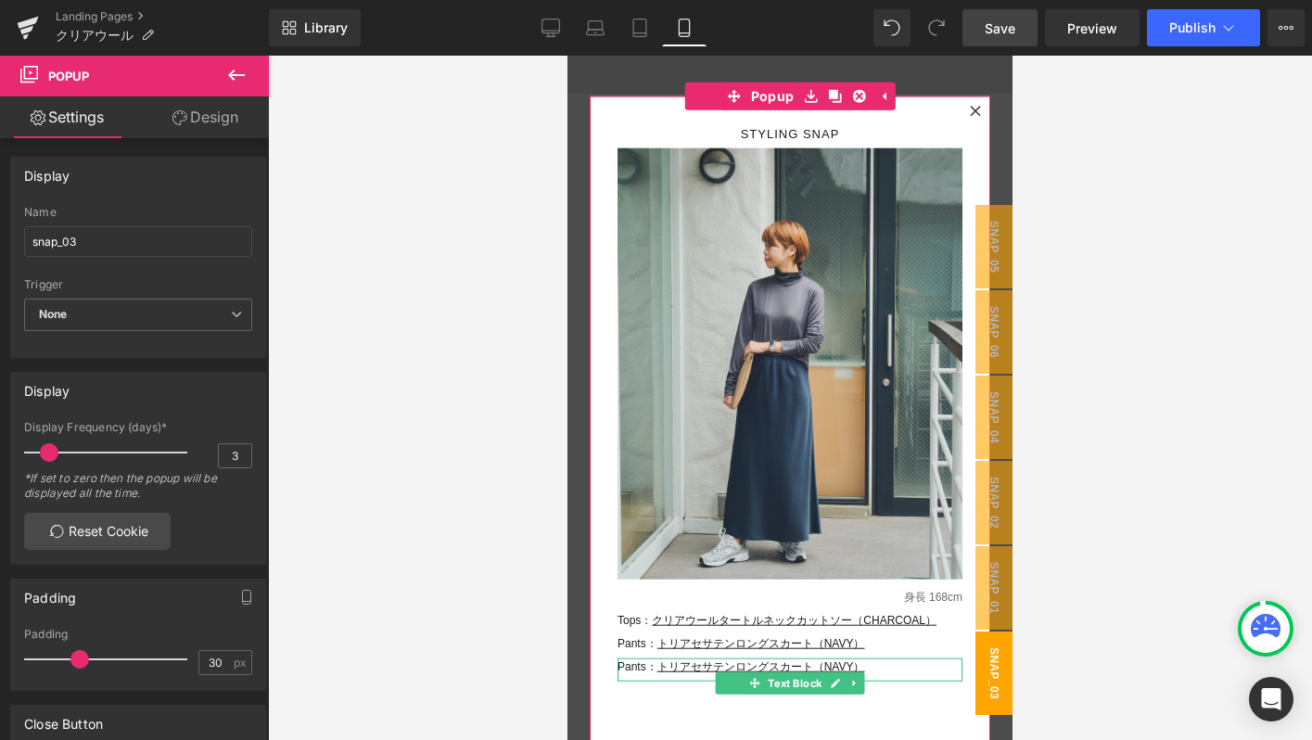
click at [922, 666] on p "Pants： トリアセサテンロングスカート（NAVY）" at bounding box center [789, 667] width 345 height 19
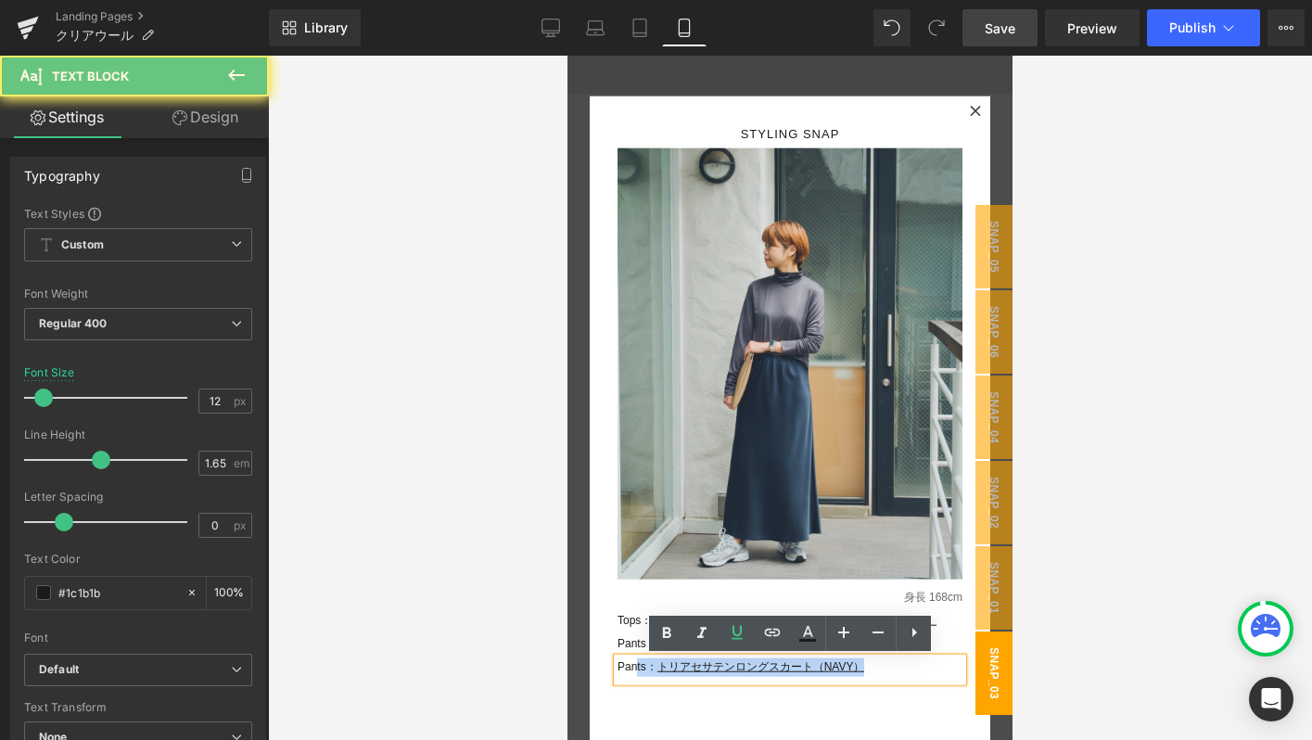
drag, startPoint x: 922, startPoint y: 666, endPoint x: 637, endPoint y: 666, distance: 285.6
click at [637, 666] on p "Pants： トリアセサテンロングスカート（NAVY）" at bounding box center [789, 667] width 345 height 19
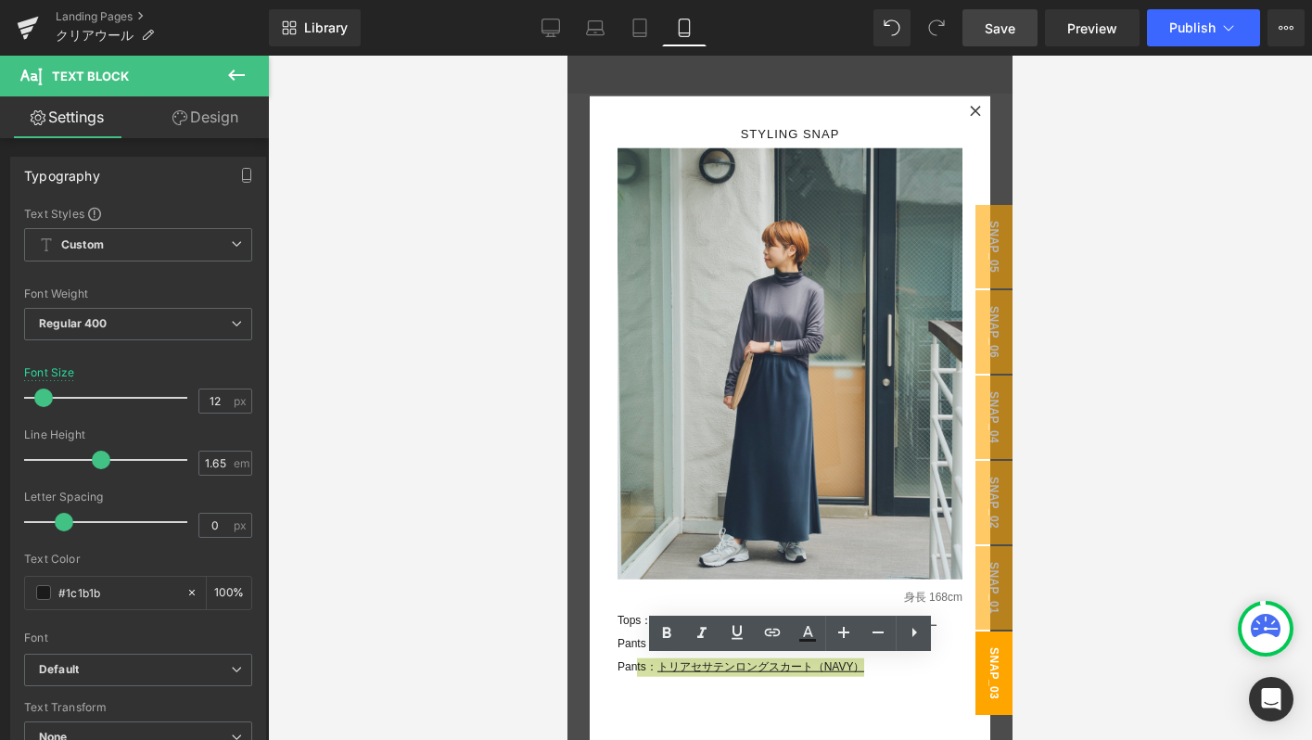
click at [637, 666] on div "Rendering Content" at bounding box center [656, 666] width 114 height 20
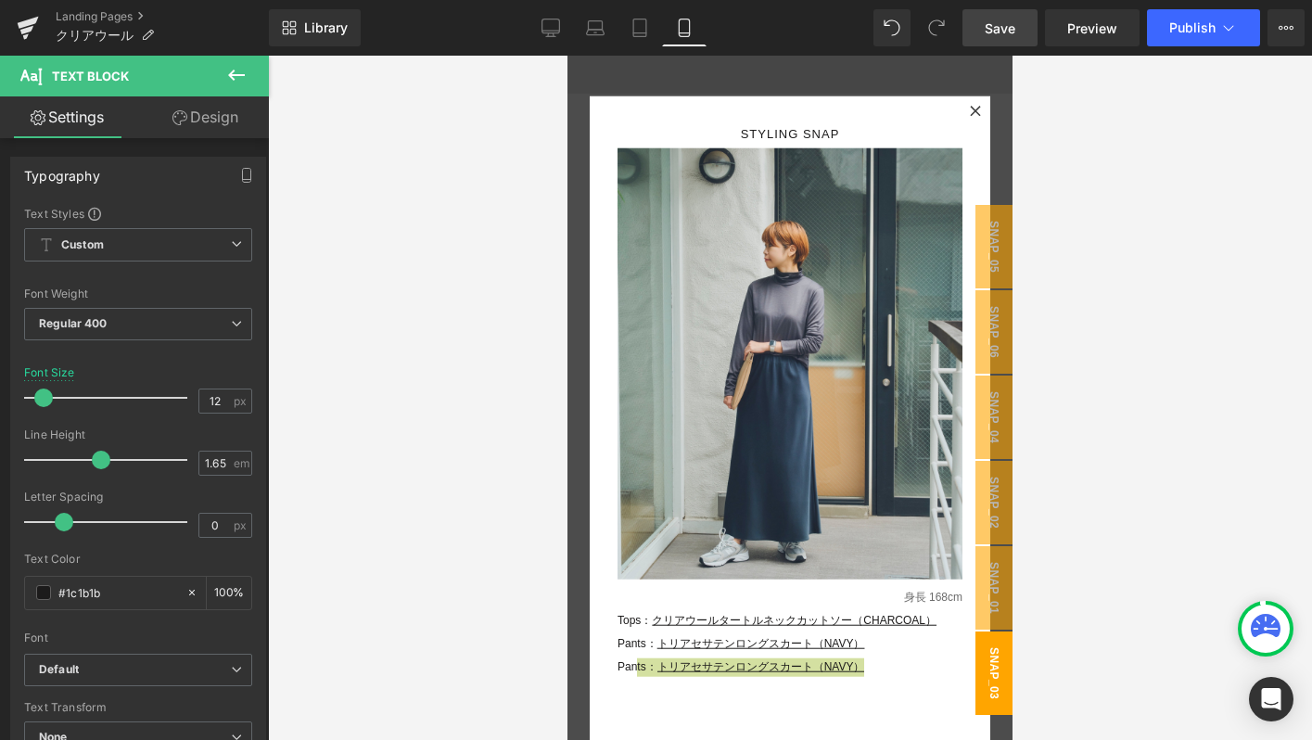
click at [637, 666] on div "Rendering Content" at bounding box center [656, 666] width 114 height 20
click at [660, 674] on div "Rendering Content" at bounding box center [656, 666] width 114 height 20
click at [652, 668] on div "Rendering Content" at bounding box center [656, 666] width 114 height 20
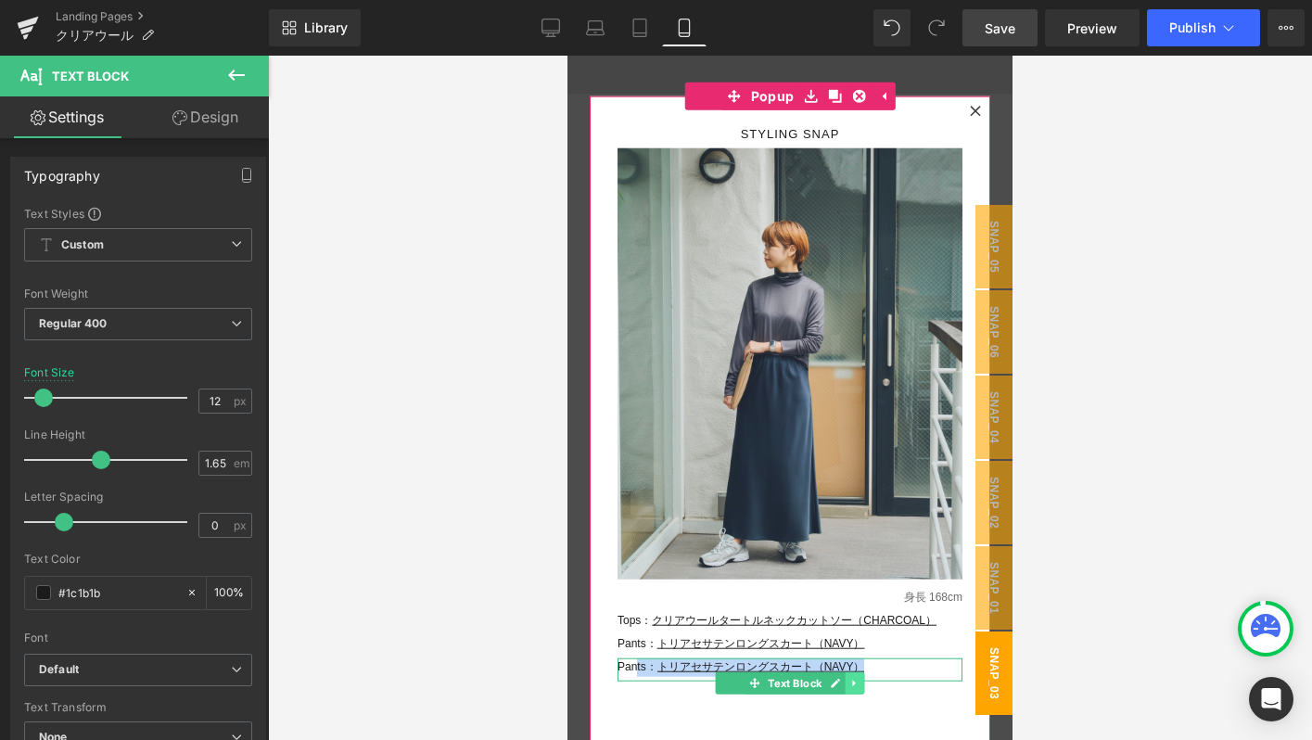
click at [852, 675] on link at bounding box center [855, 683] width 19 height 22
click at [896, 668] on p "Pants： トリアセサテンロングスカート（NAVY）" at bounding box center [789, 667] width 345 height 19
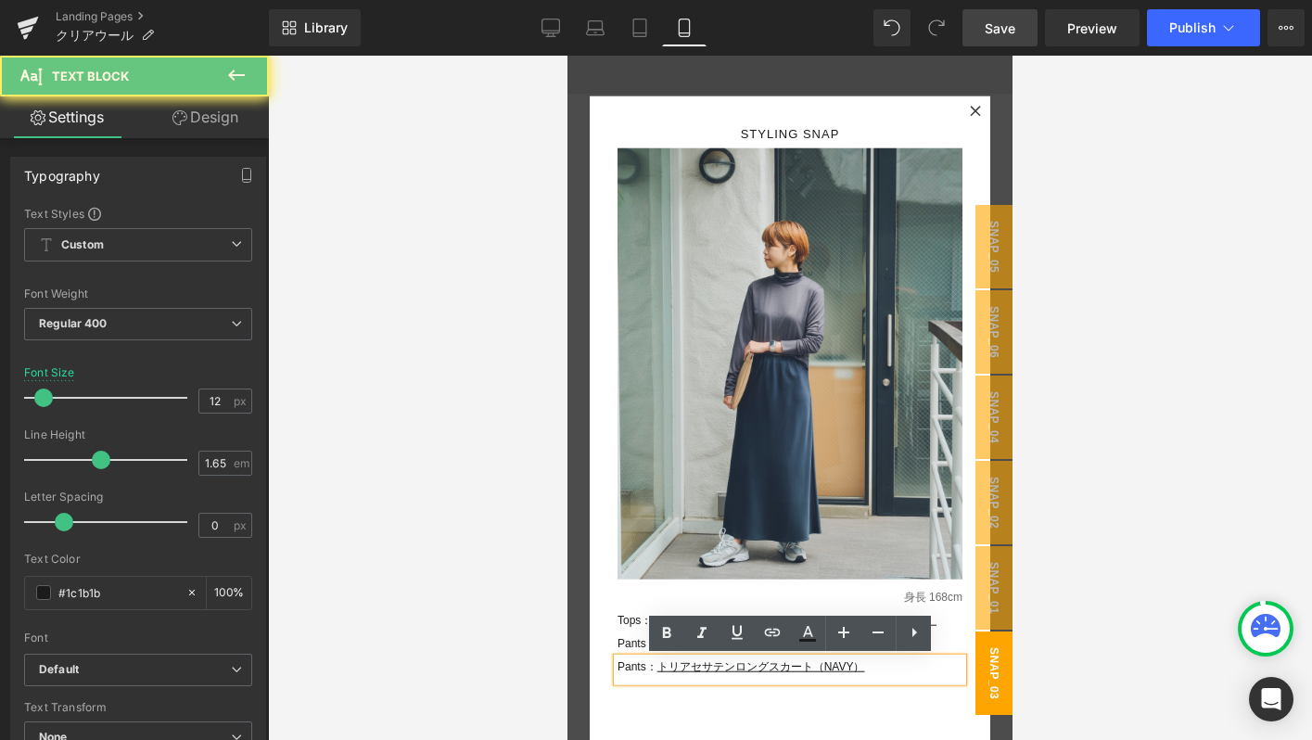
click at [896, 668] on p "Pants： トリアセサテンロングスカート（NAVY）" at bounding box center [789, 667] width 345 height 19
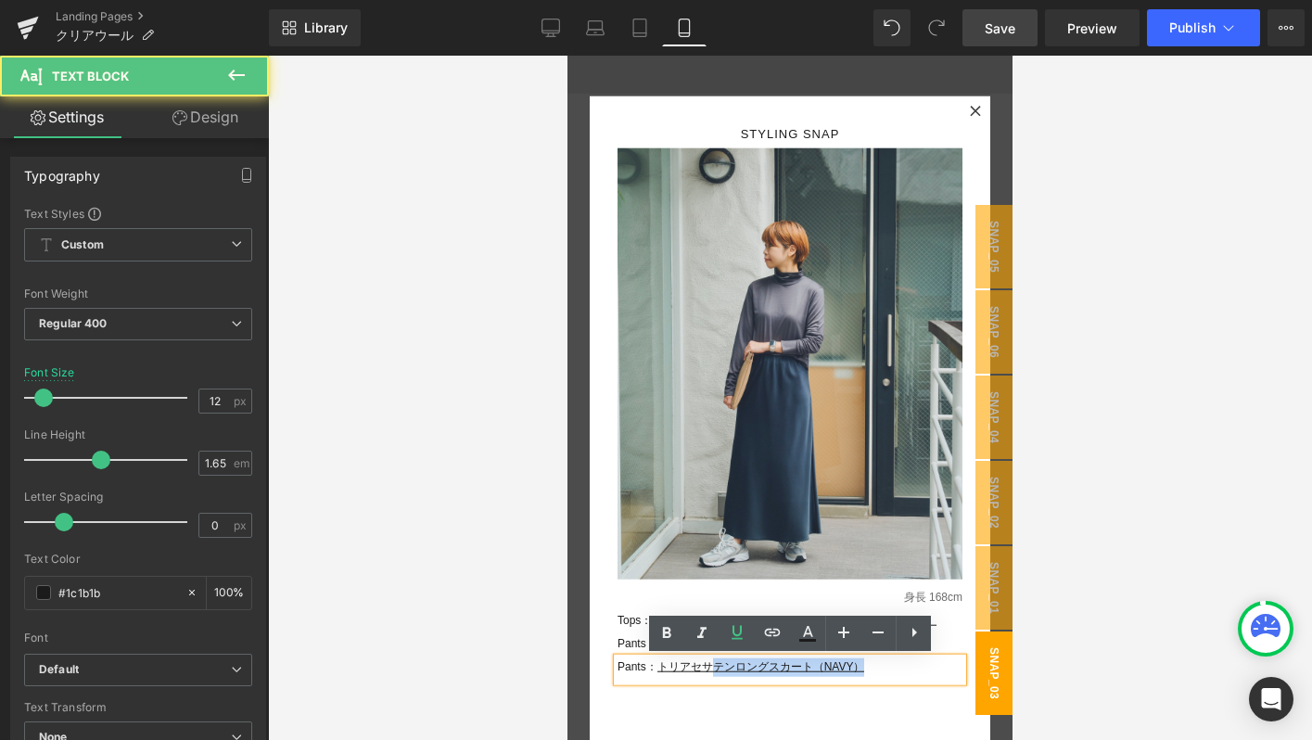
drag, startPoint x: 892, startPoint y: 676, endPoint x: 717, endPoint y: 675, distance: 175.2
click at [717, 675] on div "Pants： トリアセサテンロングスカート（NAVY）" at bounding box center [789, 669] width 345 height 23
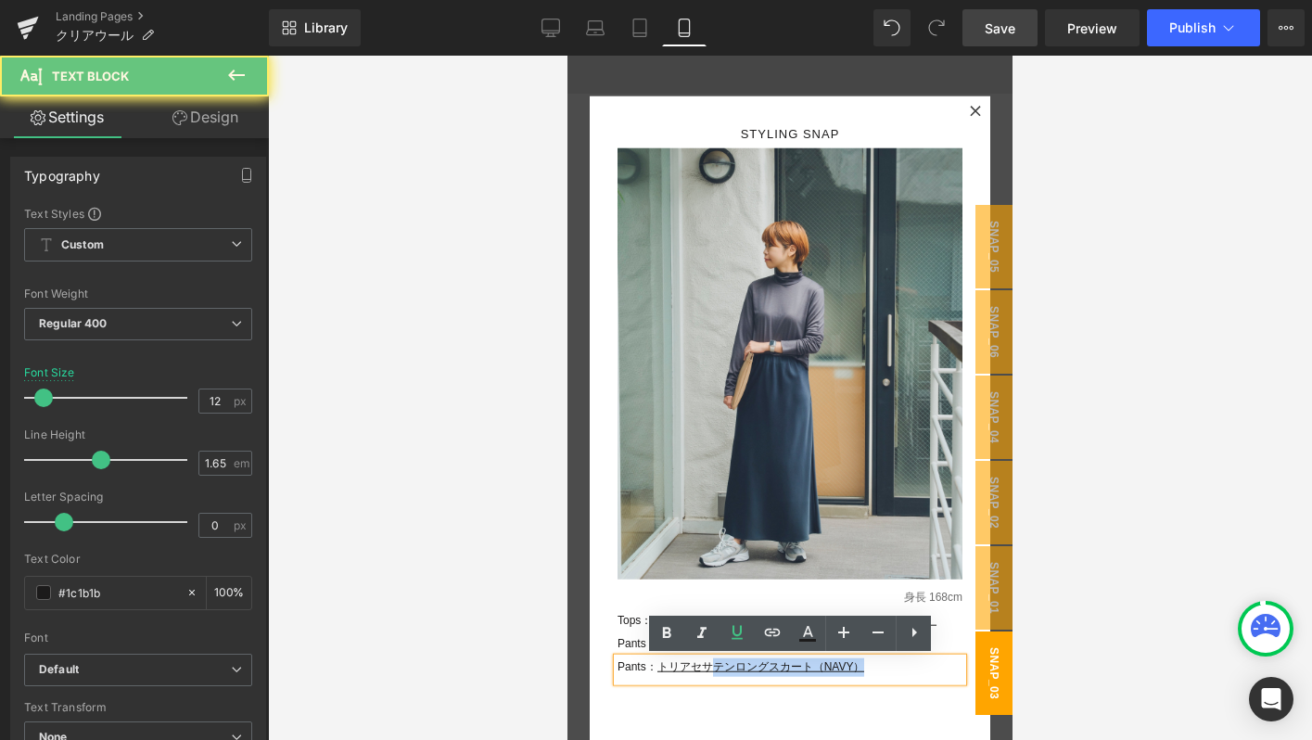
click at [717, 675] on p "Pants： トリアセサテンロングスカート（NAVY）" at bounding box center [789, 667] width 345 height 19
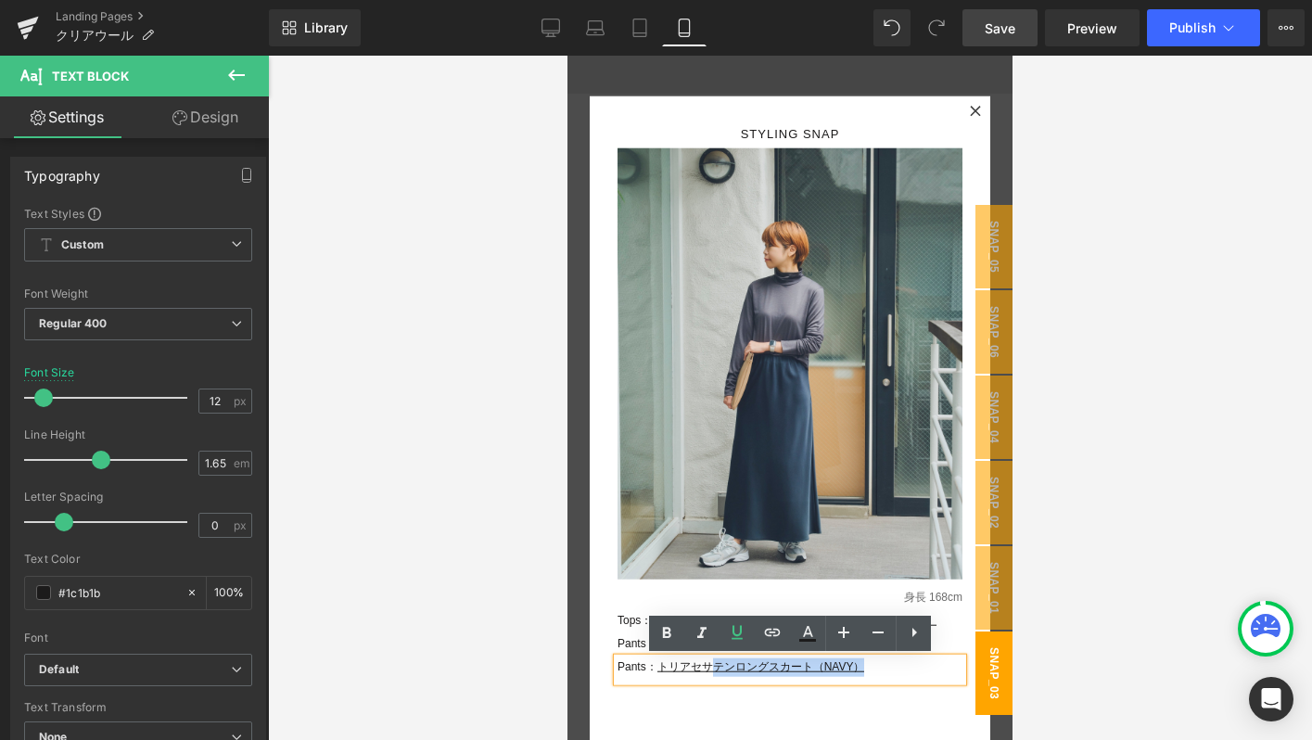
drag, startPoint x: 717, startPoint y: 675, endPoint x: 918, endPoint y: 675, distance: 201.2
click at [918, 675] on p "Pants： トリアセサテンロングスカート（NAVY）" at bounding box center [789, 667] width 345 height 19
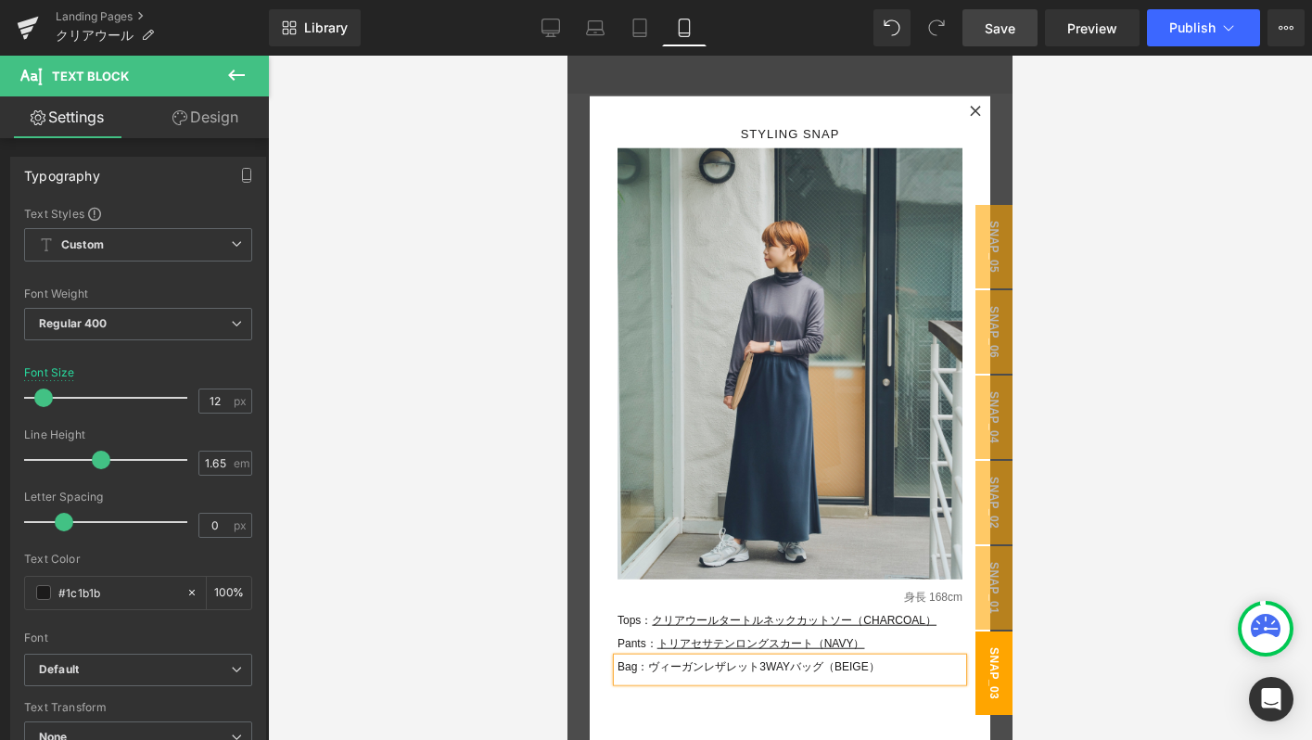
click at [1007, 31] on span "Save" at bounding box center [1000, 28] width 31 height 19
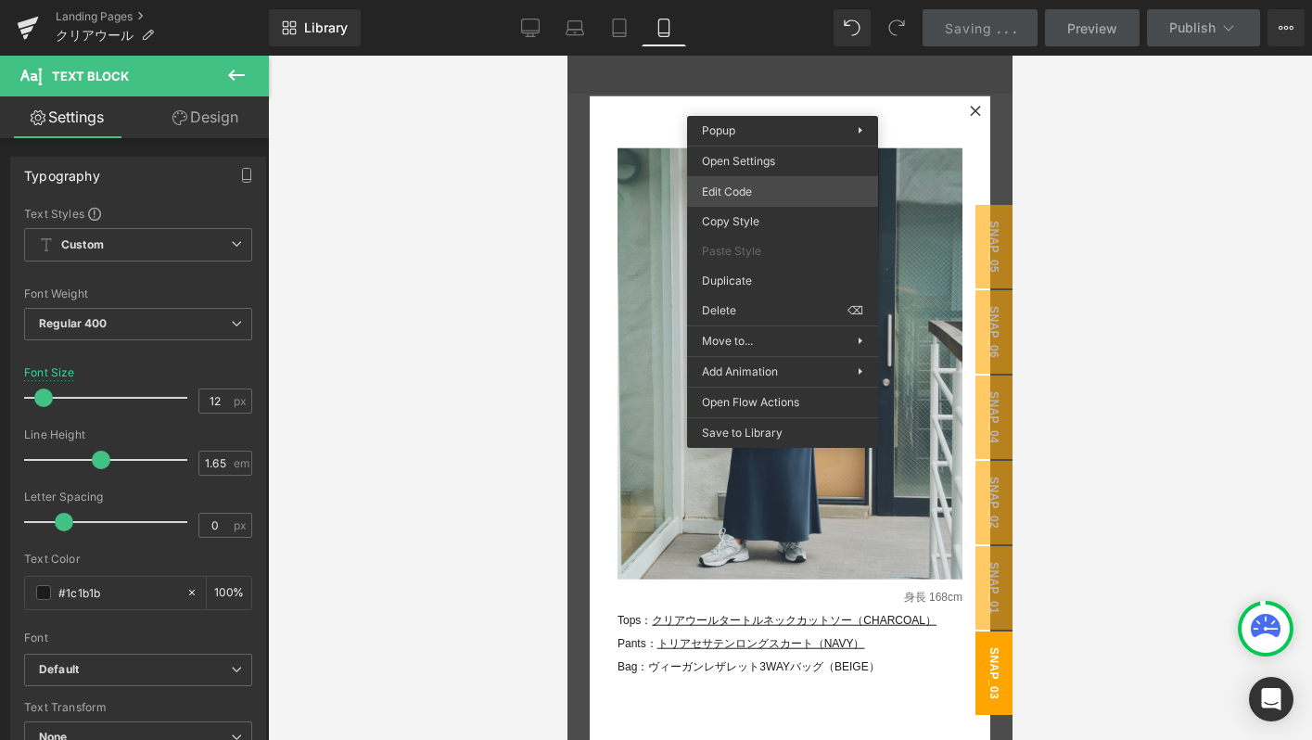
click at [757, 0] on div "Icon You are previewing how the will restyle your page. You can not edit Elemen…" at bounding box center [656, 0] width 1312 height 0
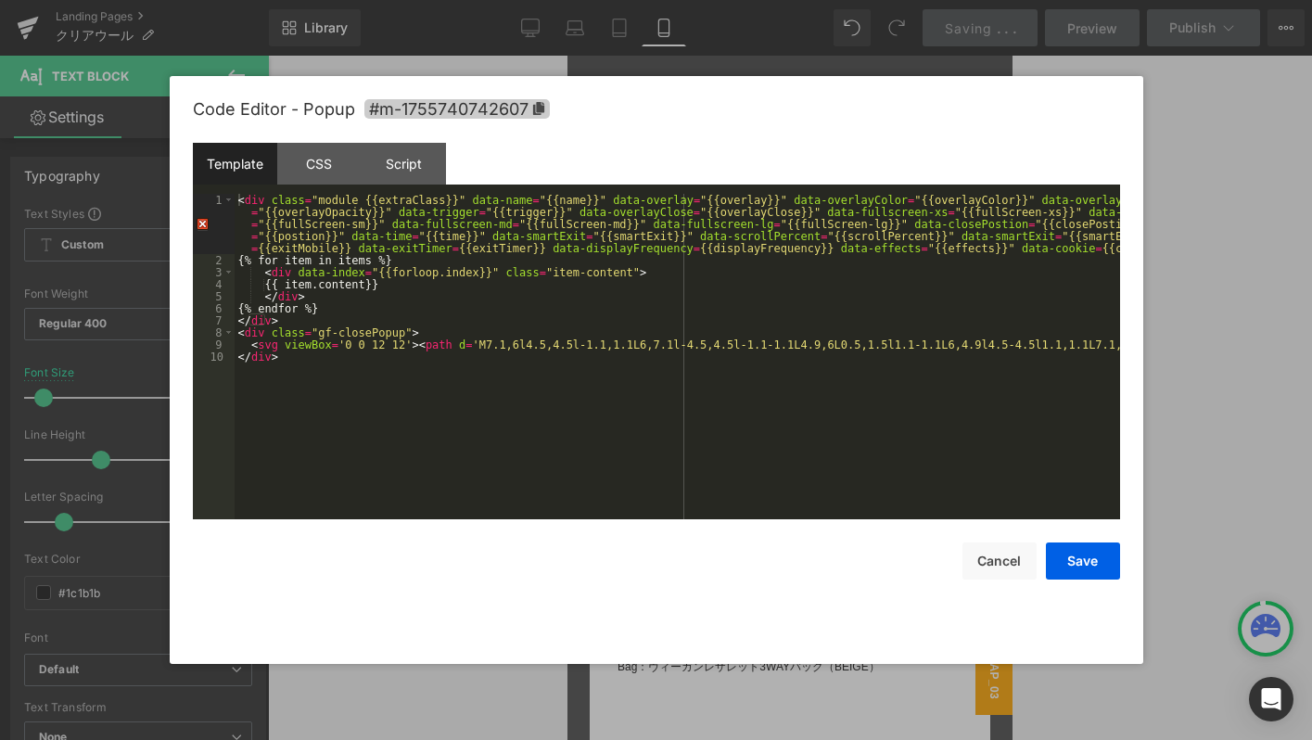
click at [540, 105] on icon at bounding box center [537, 108] width 11 height 13
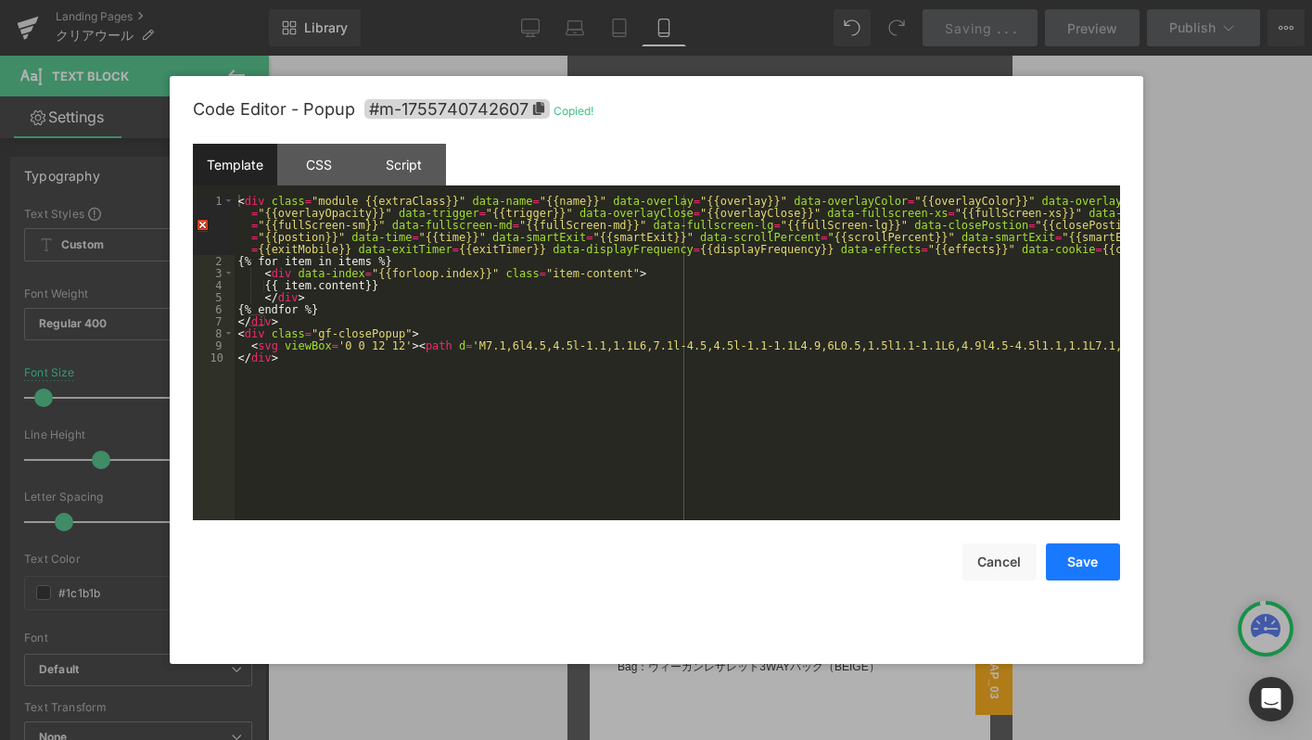
click at [1088, 561] on button "Save" at bounding box center [1083, 561] width 74 height 37
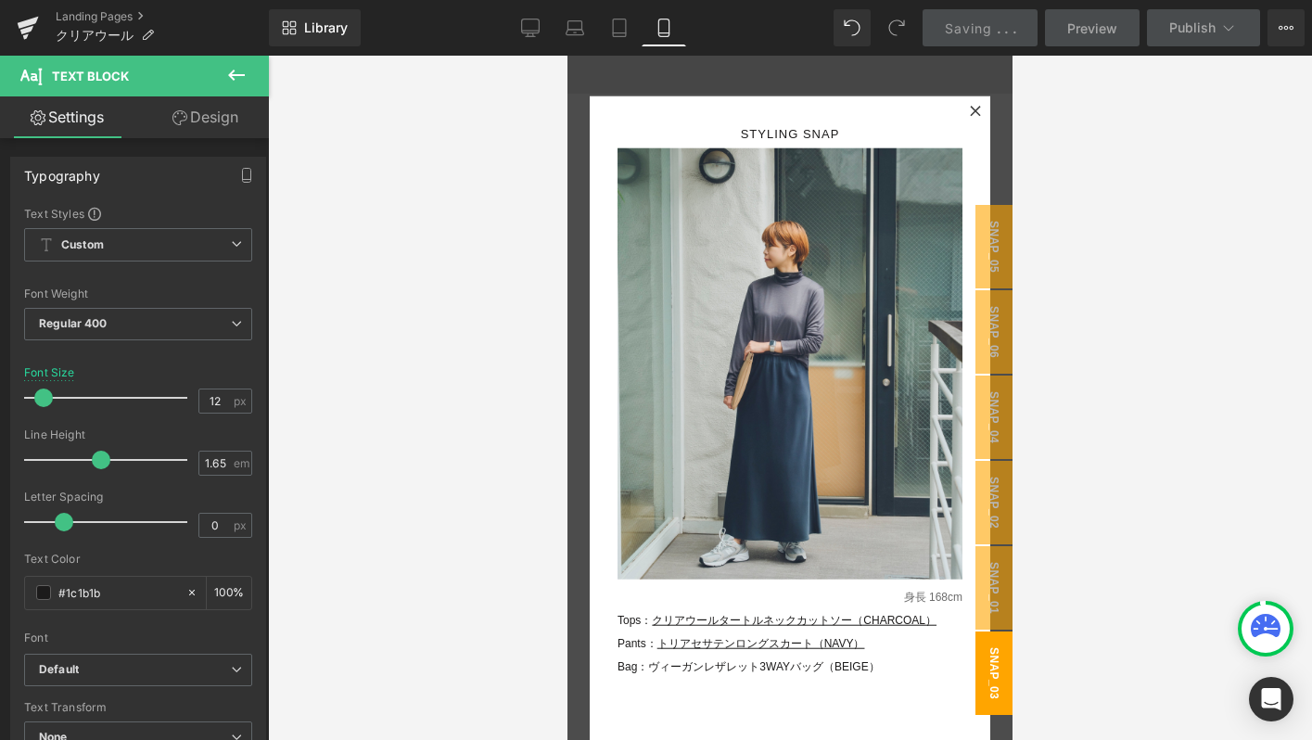
click at [975, 664] on span "snap_03" at bounding box center [993, 672] width 37 height 83
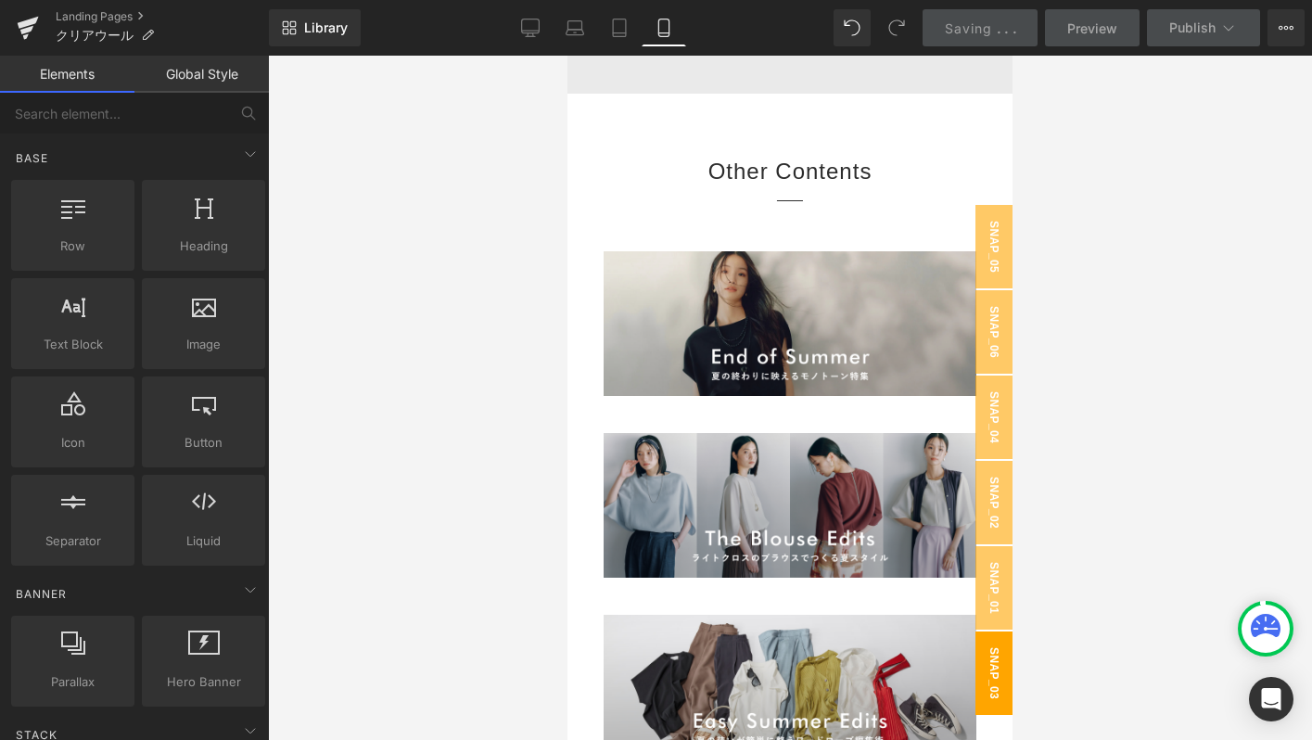
click at [982, 636] on span "snap_03" at bounding box center [993, 672] width 37 height 83
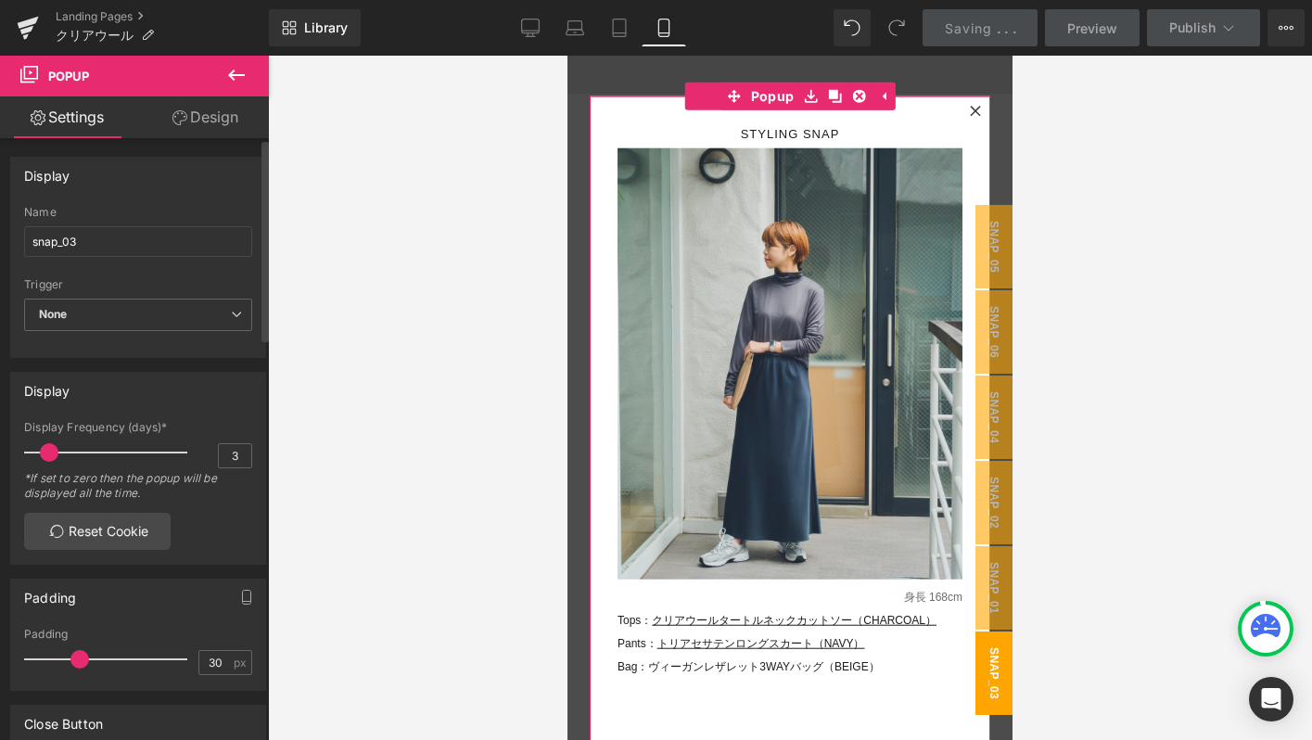
scroll to position [381, 0]
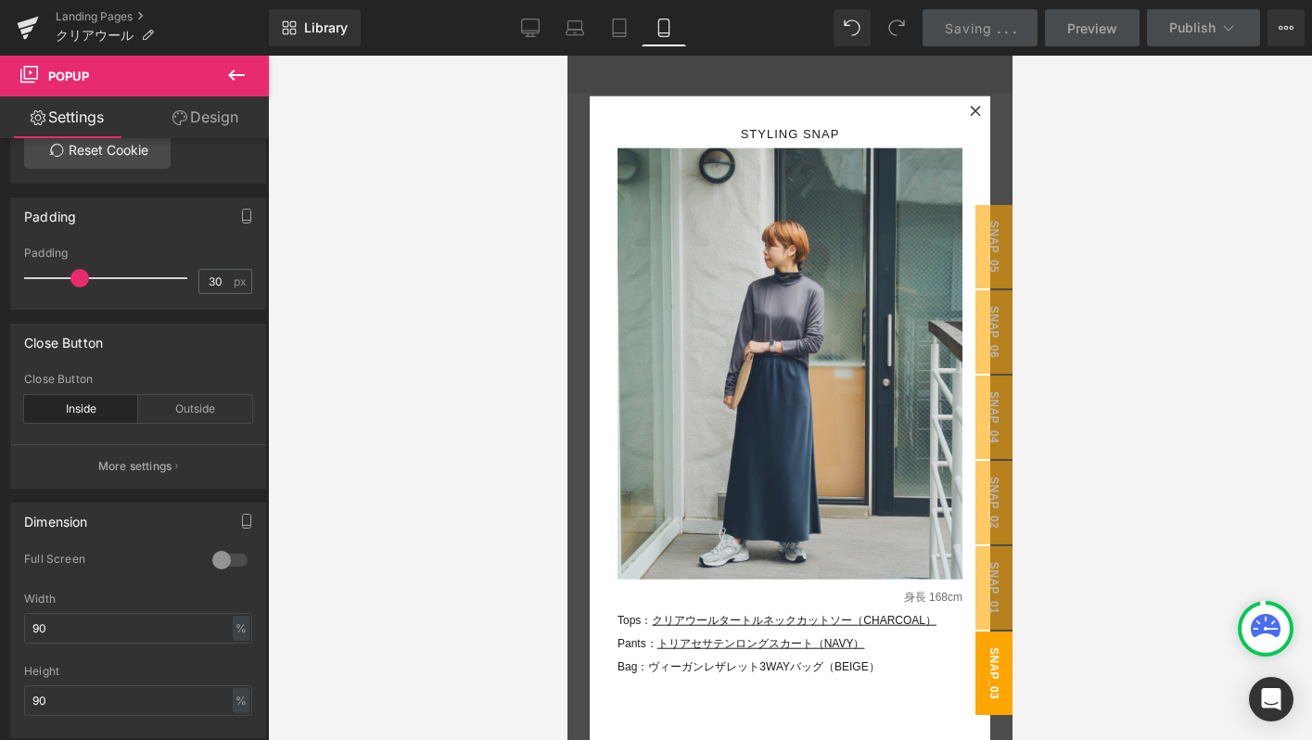
click at [988, 673] on span "snap_03" at bounding box center [993, 672] width 37 height 83
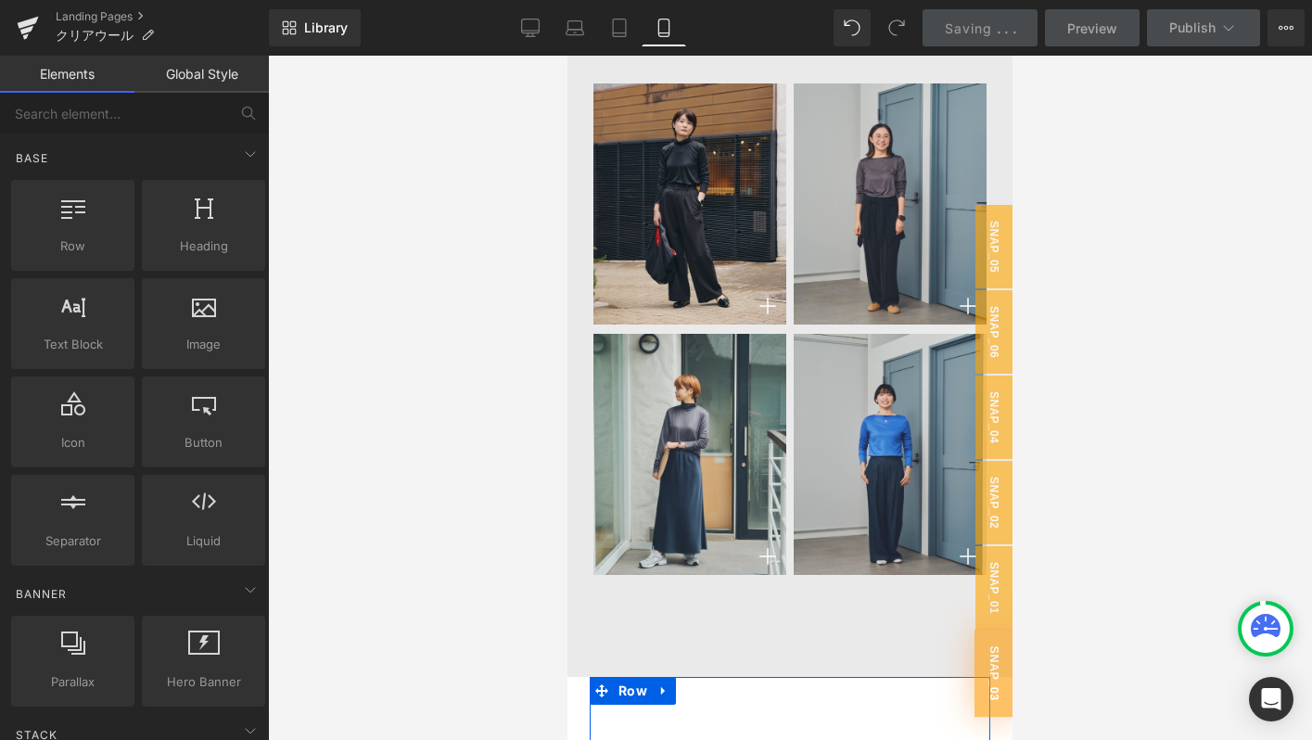
scroll to position [9251, 0]
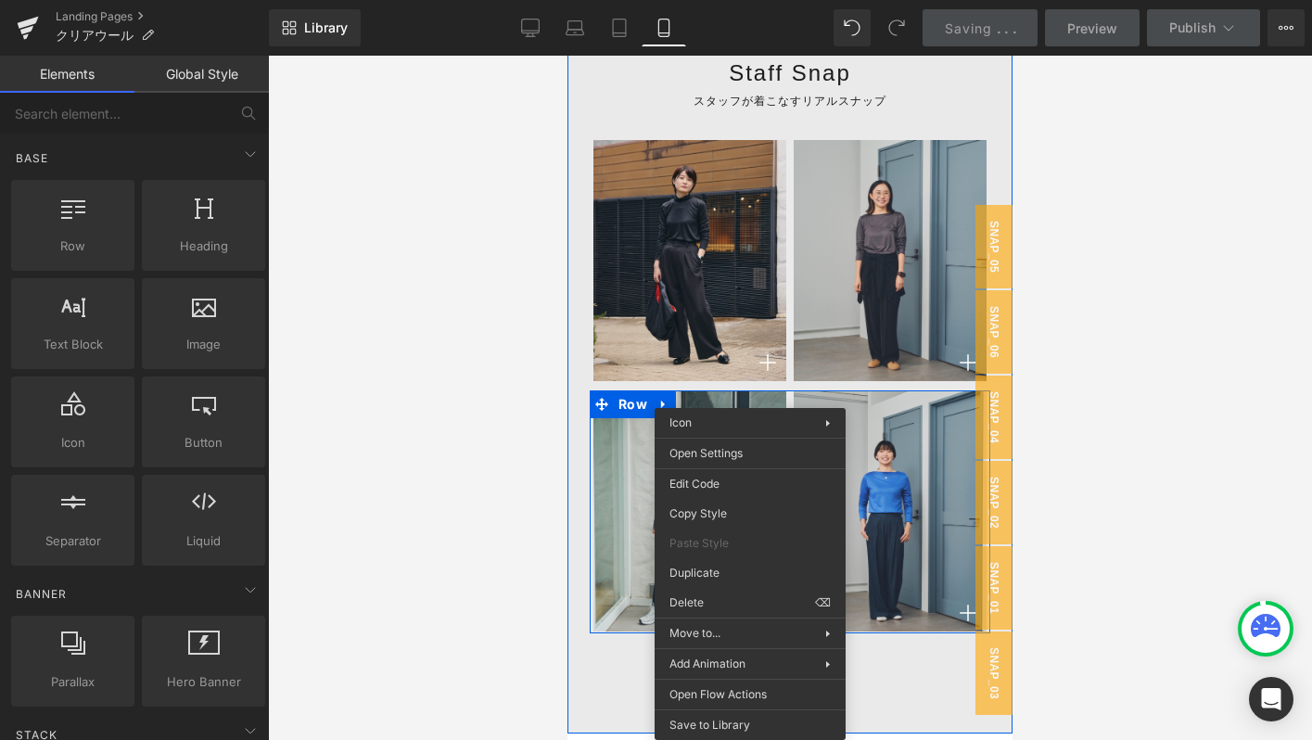
click at [640, 622] on div at bounding box center [685, 618] width 185 height 32
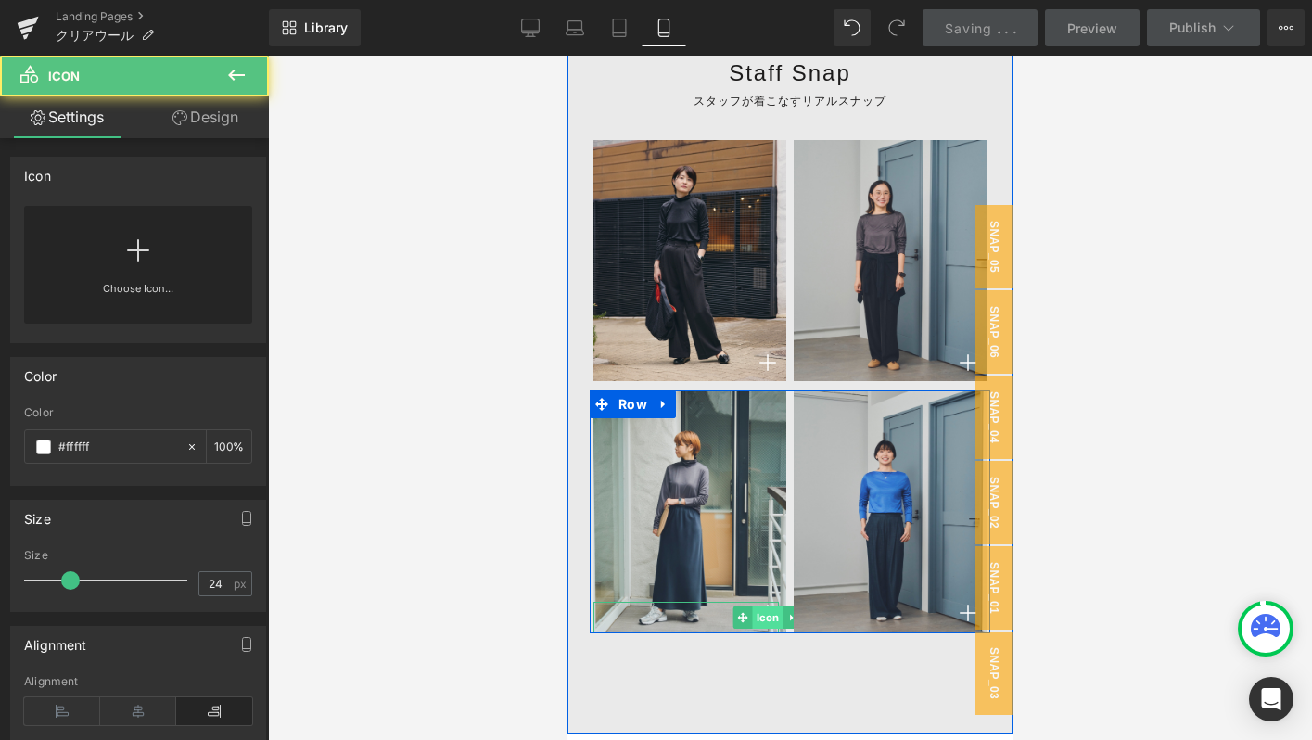
click at [769, 616] on span "Icon" at bounding box center [768, 617] width 31 height 22
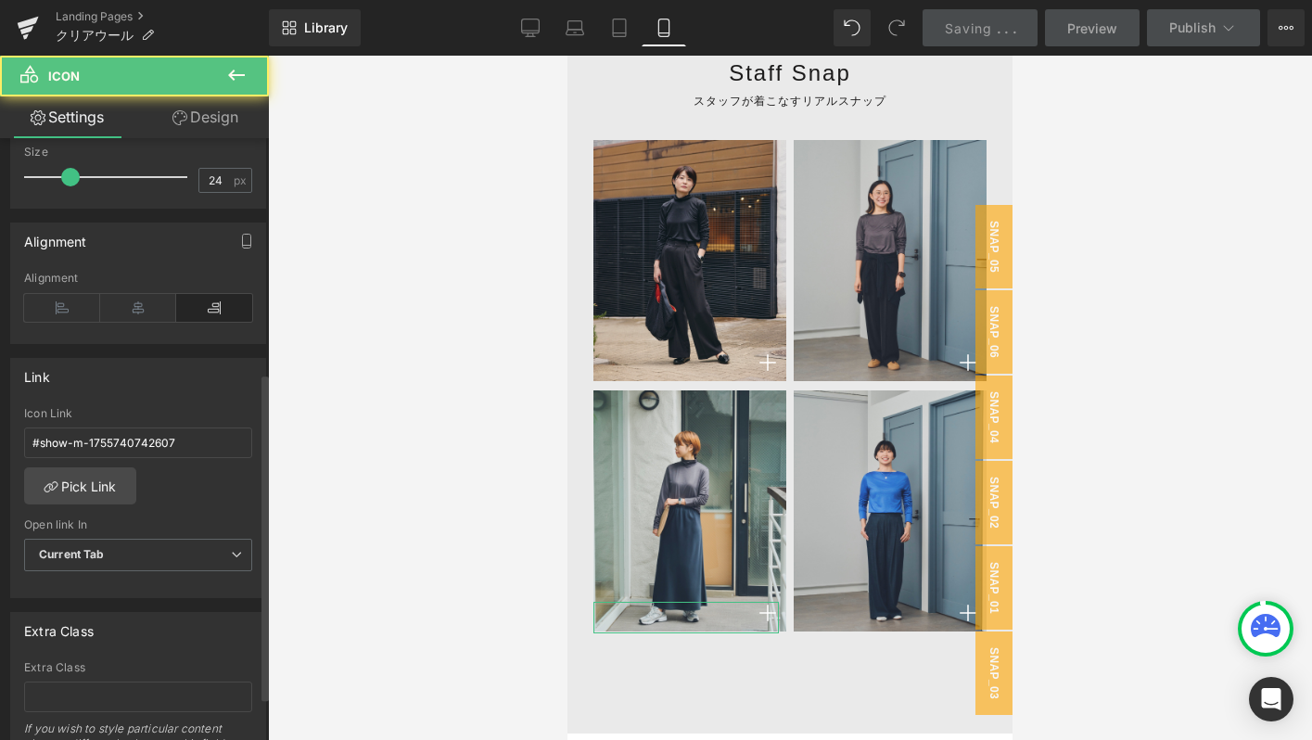
scroll to position [431, 0]
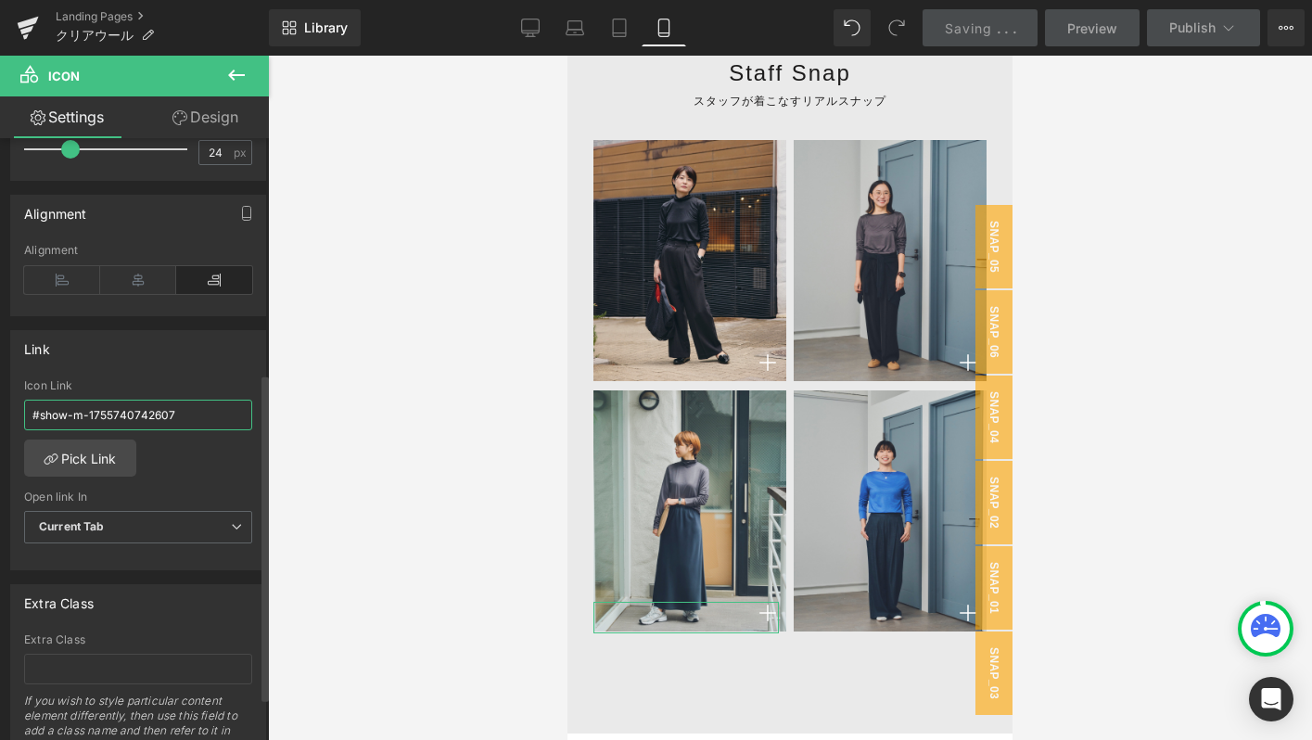
drag, startPoint x: 75, startPoint y: 418, endPoint x: 199, endPoint y: 418, distance: 124.2
click at [199, 418] on input "#show-m-1755740742607" at bounding box center [138, 415] width 228 height 31
paste input "#"
click at [79, 413] on input "#show-#m-1755740742607" at bounding box center [138, 415] width 228 height 31
type input "#show-m-1755740742607"
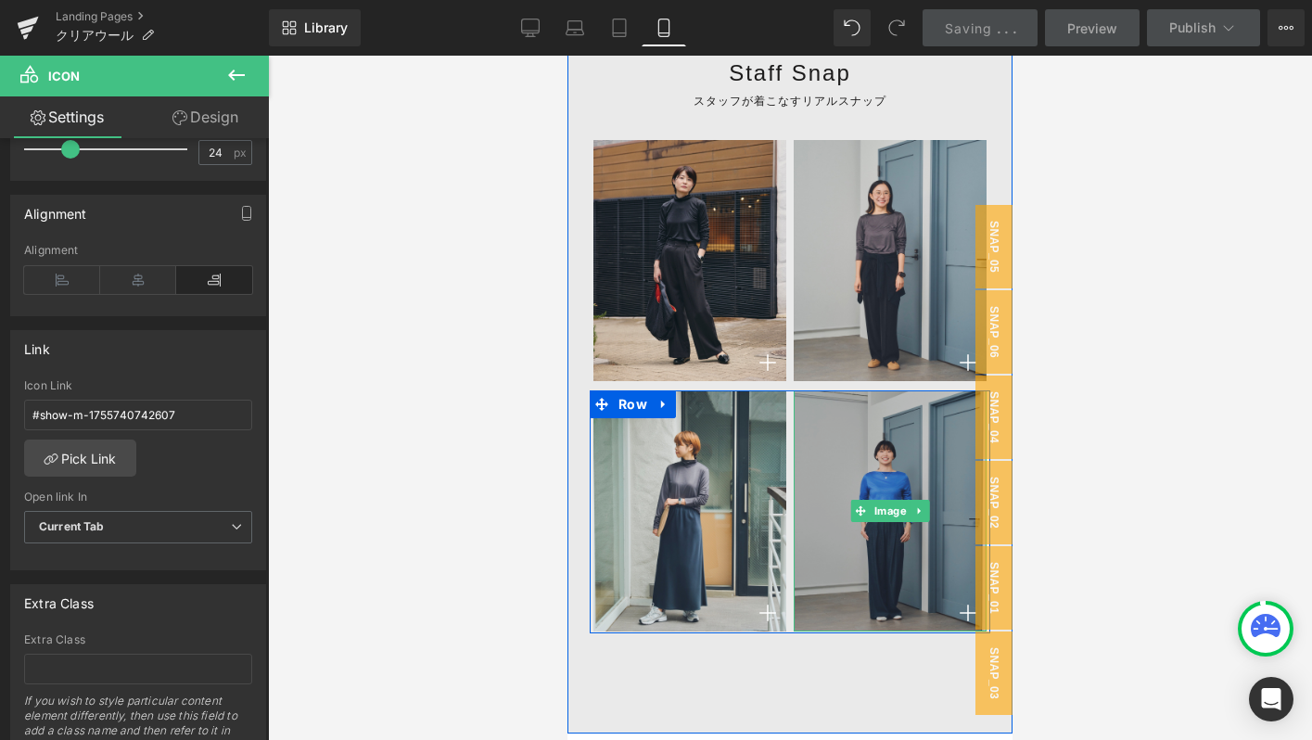
click at [868, 542] on img at bounding box center [890, 510] width 193 height 241
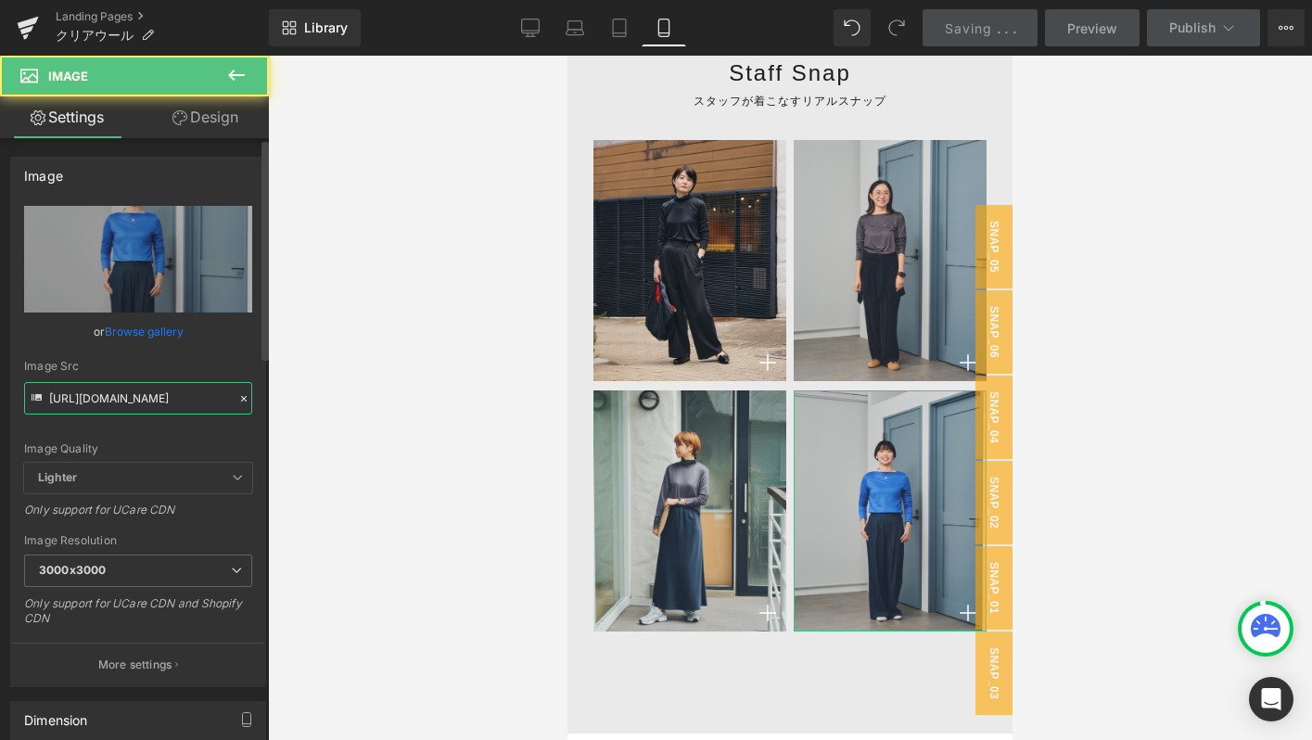
click at [134, 395] on input "[URL][DOMAIN_NAME]" at bounding box center [138, 398] width 228 height 32
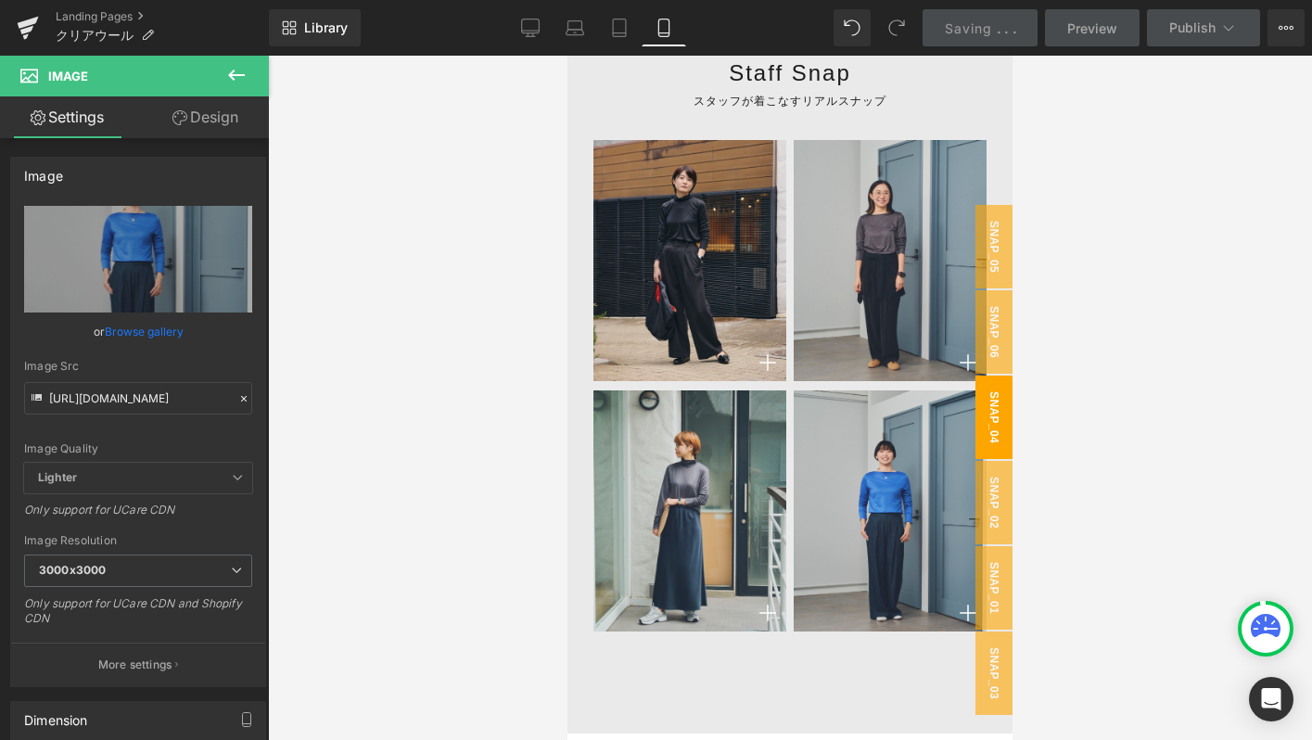
click at [992, 426] on span "snap_04" at bounding box center [993, 416] width 37 height 83
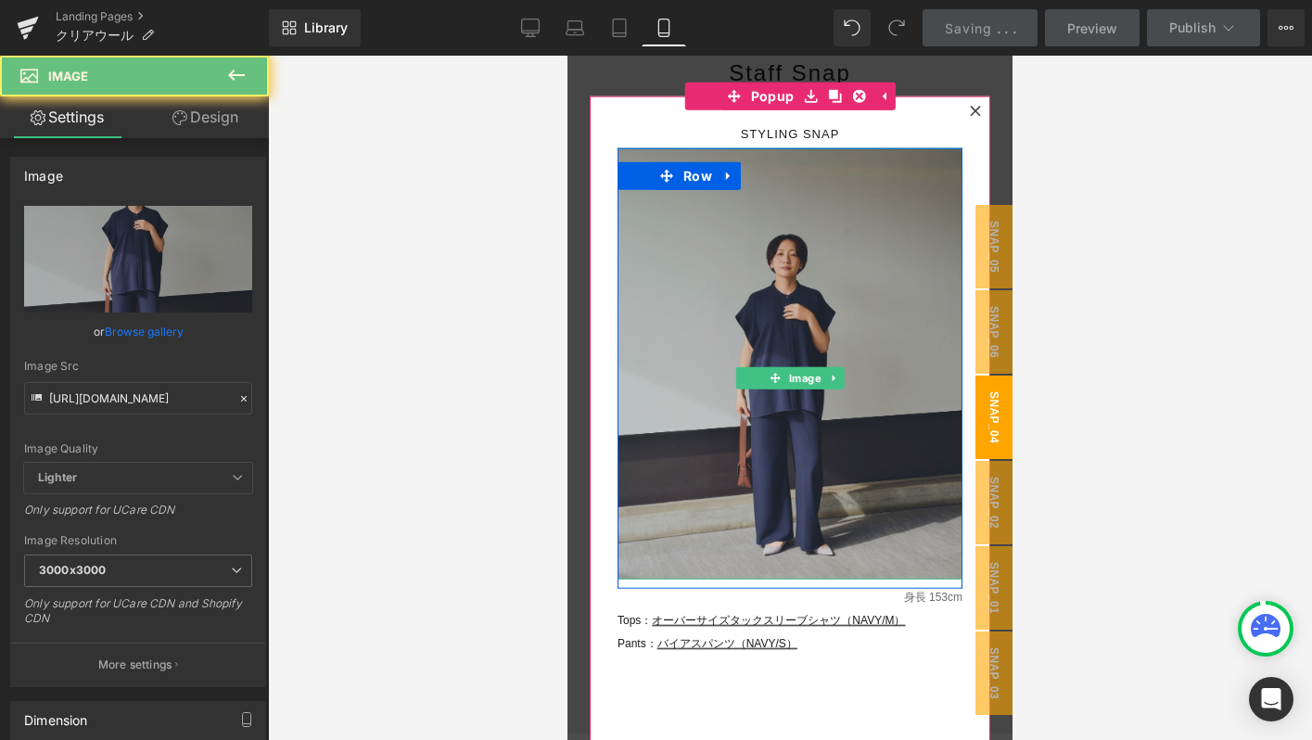
click at [800, 440] on img at bounding box center [789, 363] width 345 height 431
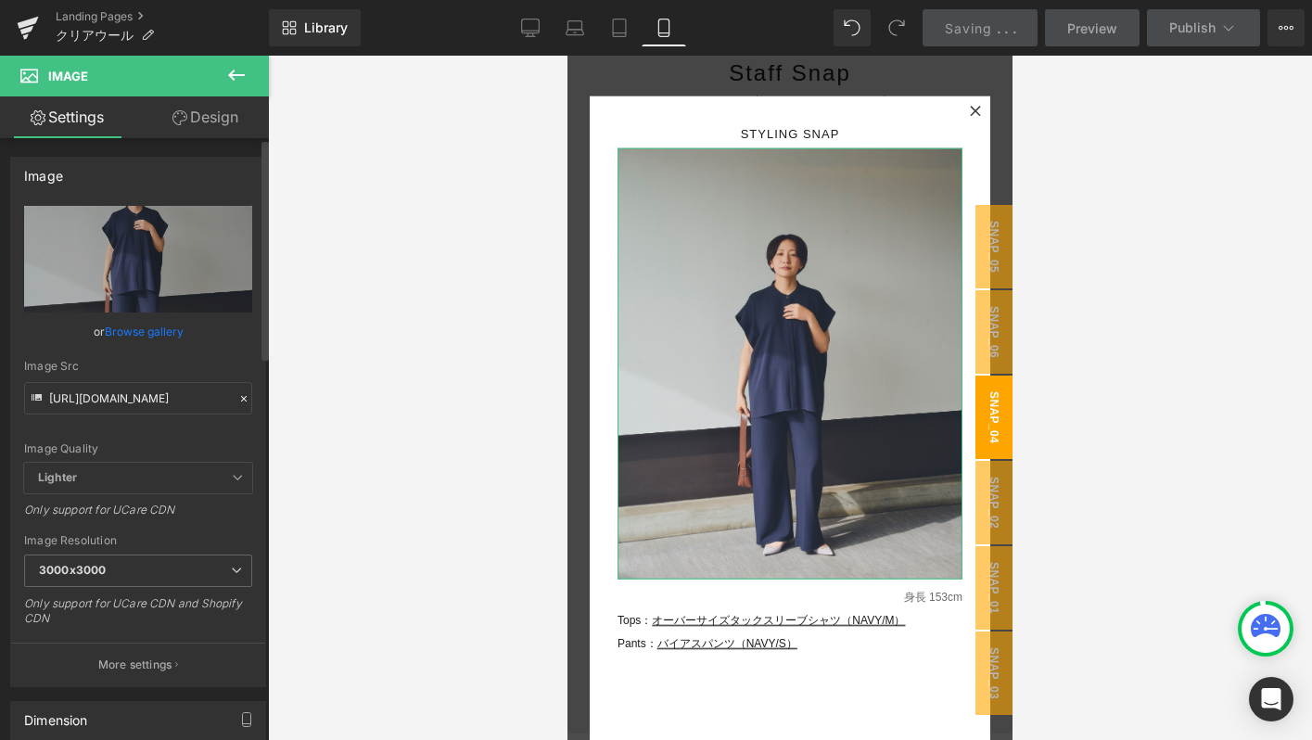
click at [239, 396] on icon at bounding box center [243, 398] width 13 height 13
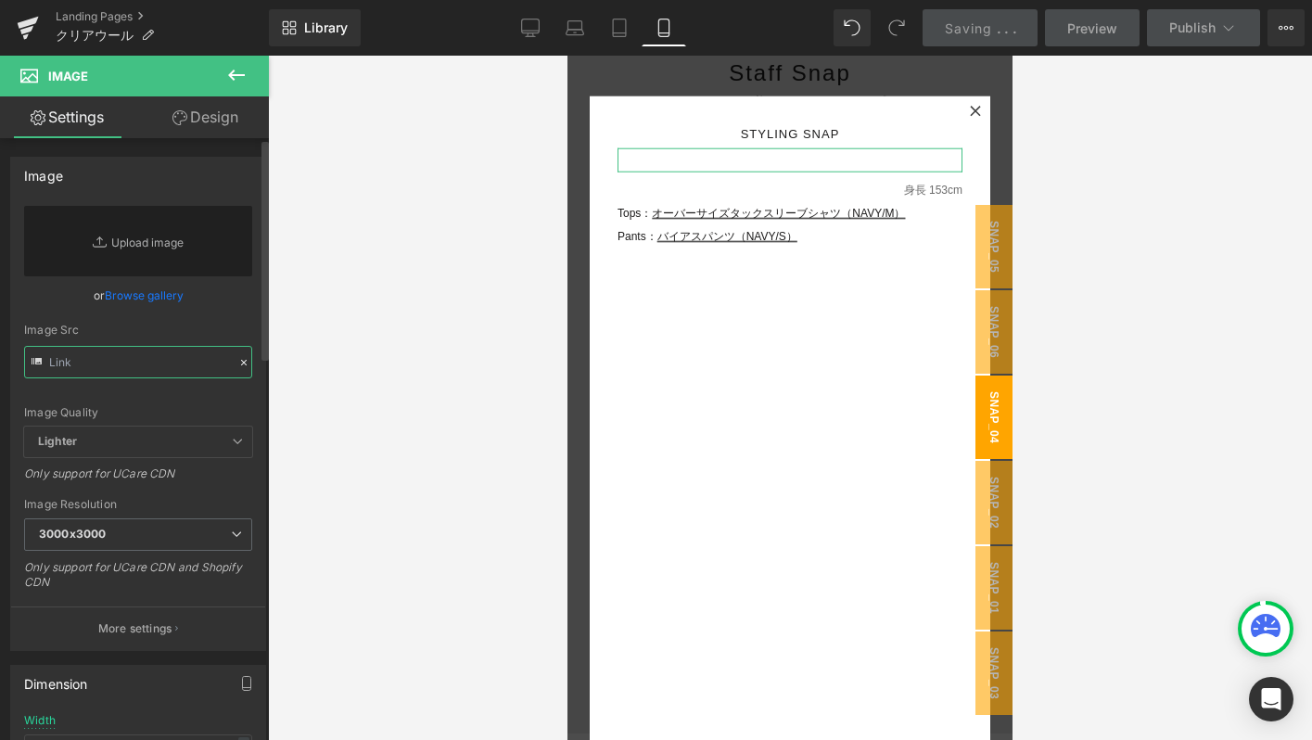
click at [138, 361] on input "text" at bounding box center [138, 362] width 228 height 32
paste input "[URL][DOMAIN_NAME]"
type input "[URL][DOMAIN_NAME]"
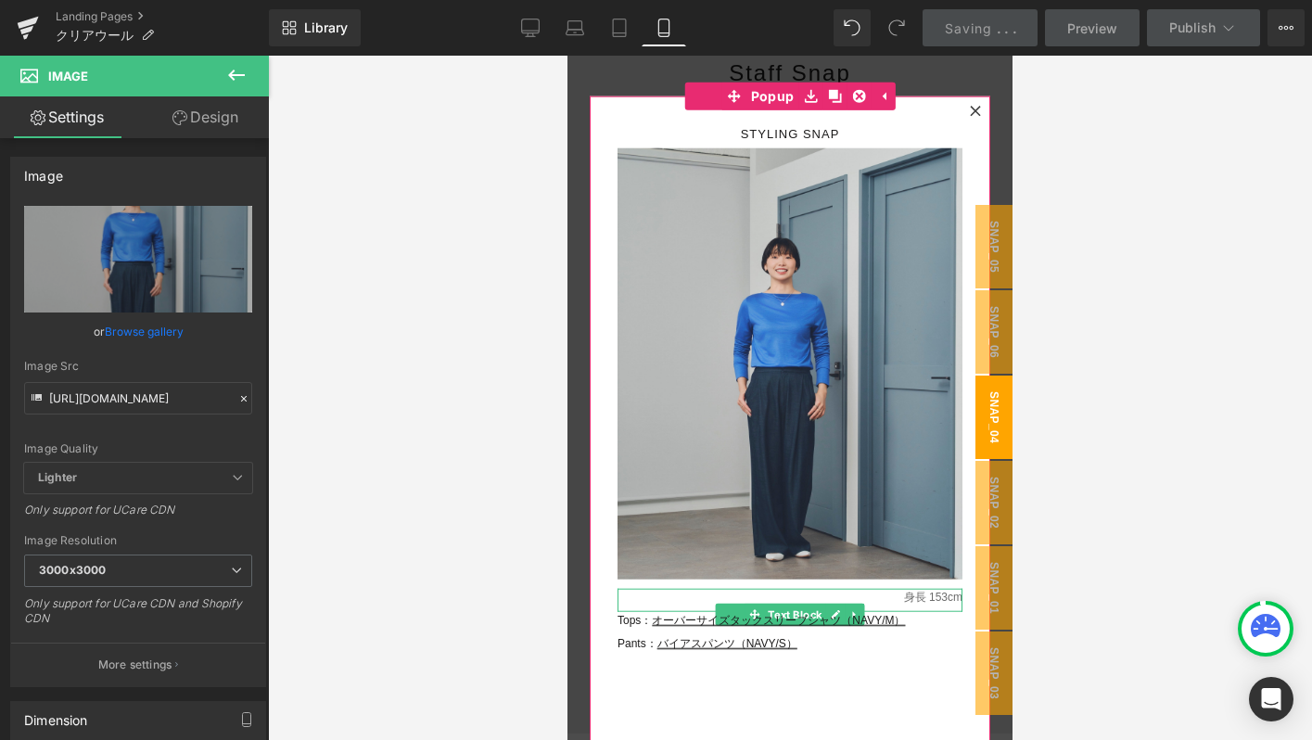
click at [945, 600] on p "身長 153cm" at bounding box center [789, 598] width 345 height 19
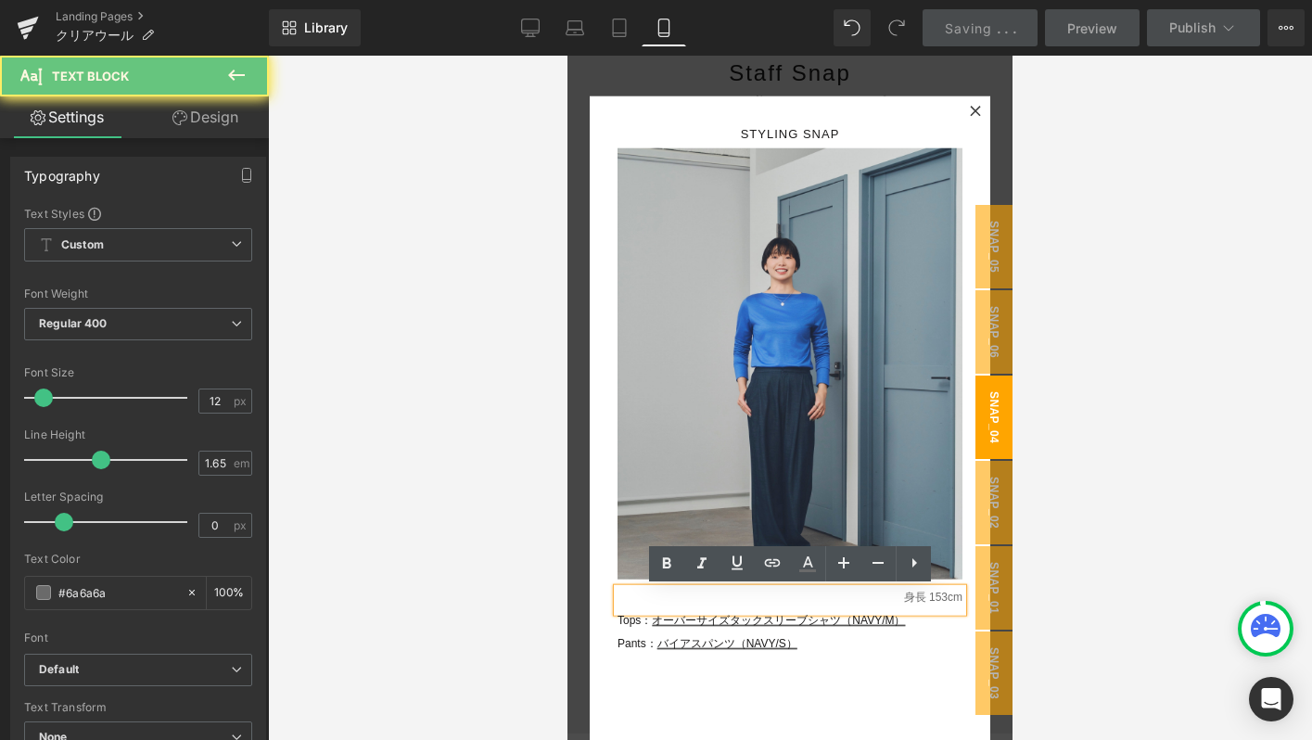
click at [945, 600] on p "身長 153cm" at bounding box center [789, 598] width 345 height 19
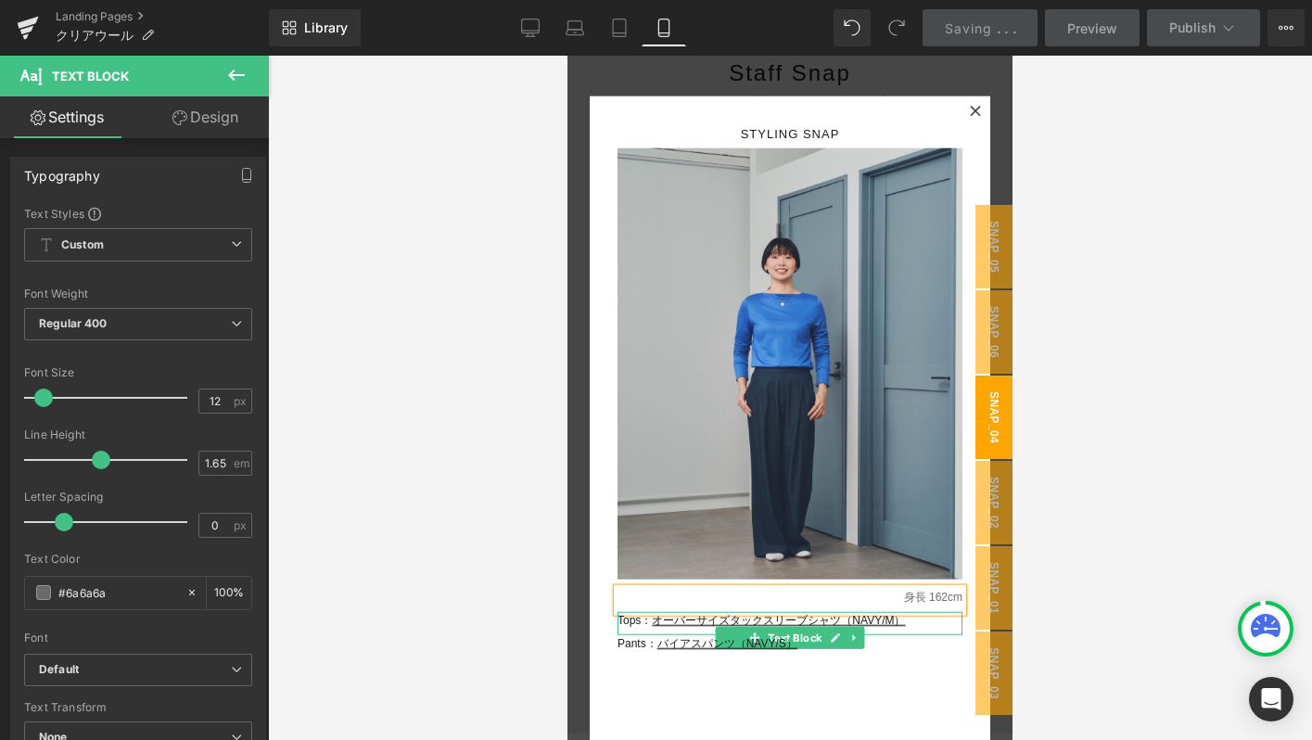
click at [922, 624] on p "Tops： オーバーサイズタックスリーブシャツ（NAVY/M）" at bounding box center [789, 621] width 345 height 19
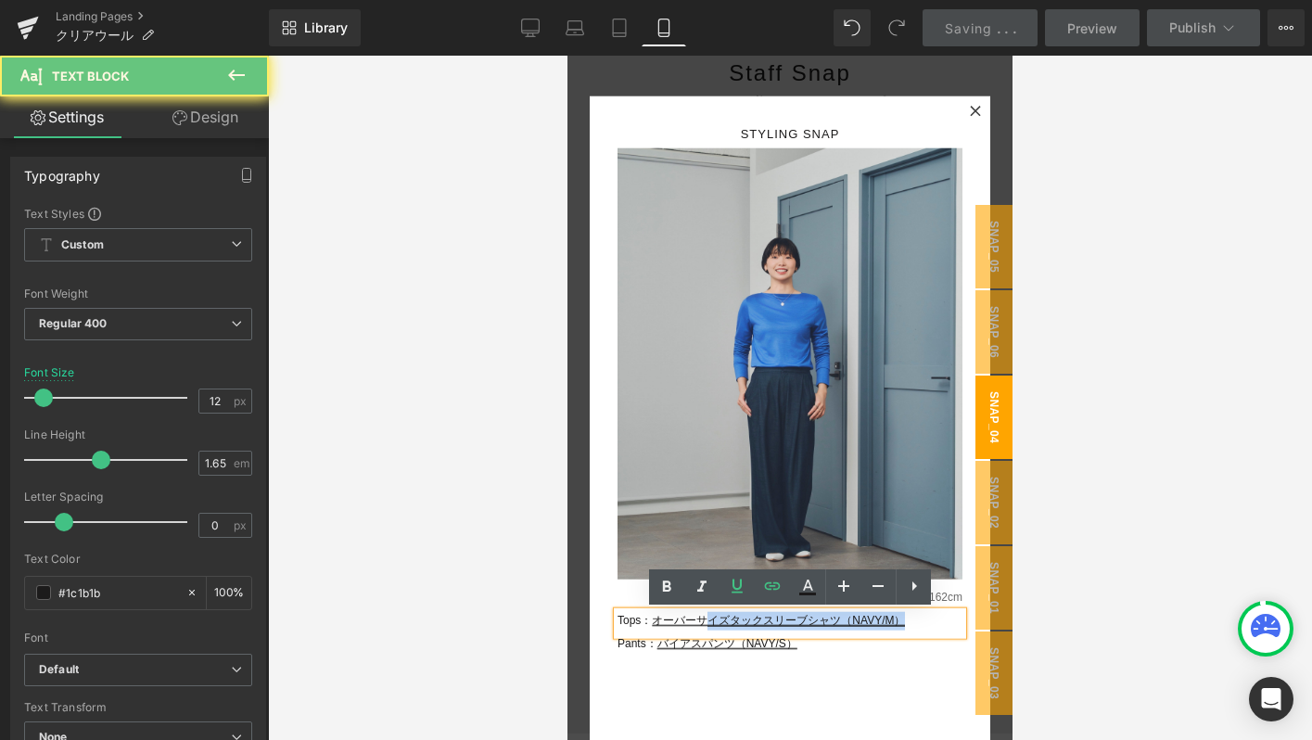
drag, startPoint x: 922, startPoint y: 624, endPoint x: 709, endPoint y: 622, distance: 212.3
click at [709, 622] on p "Tops： オーバーサイズタックスリーブシャツ（NAVY/M）" at bounding box center [789, 621] width 345 height 19
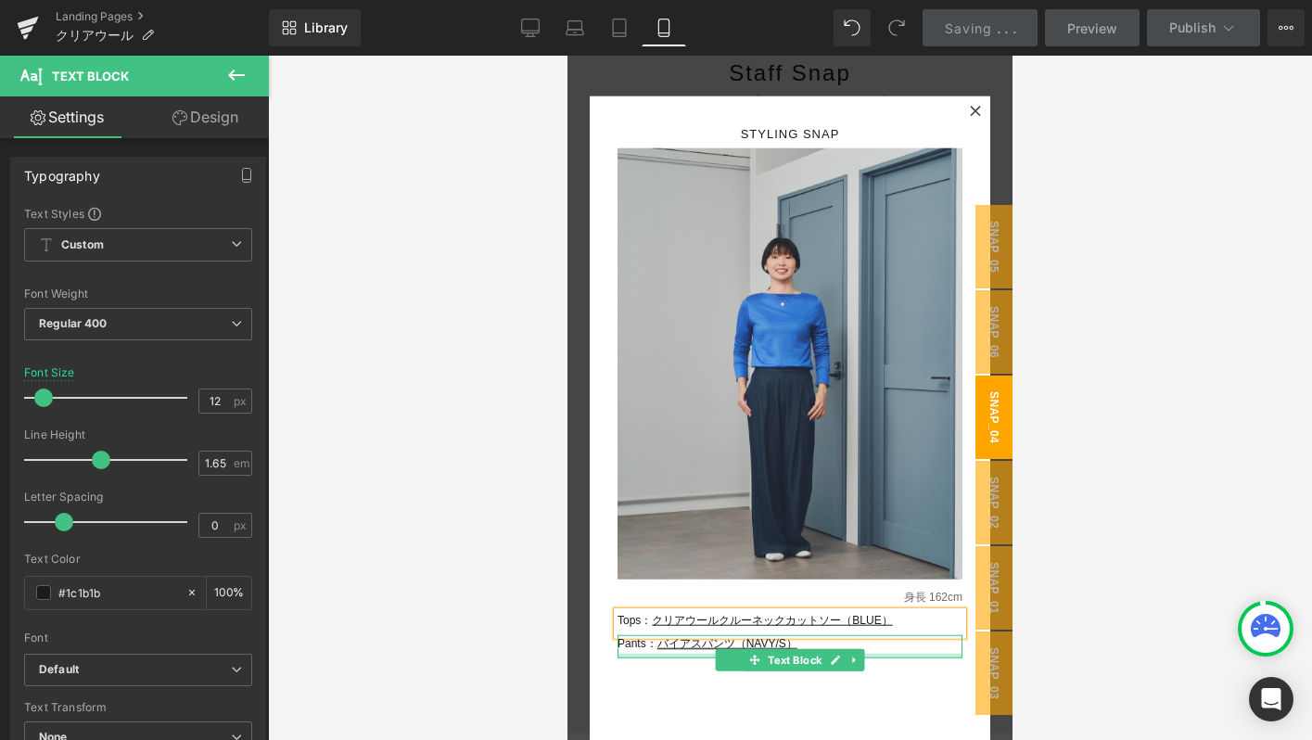
click at [877, 654] on div at bounding box center [789, 656] width 345 height 5
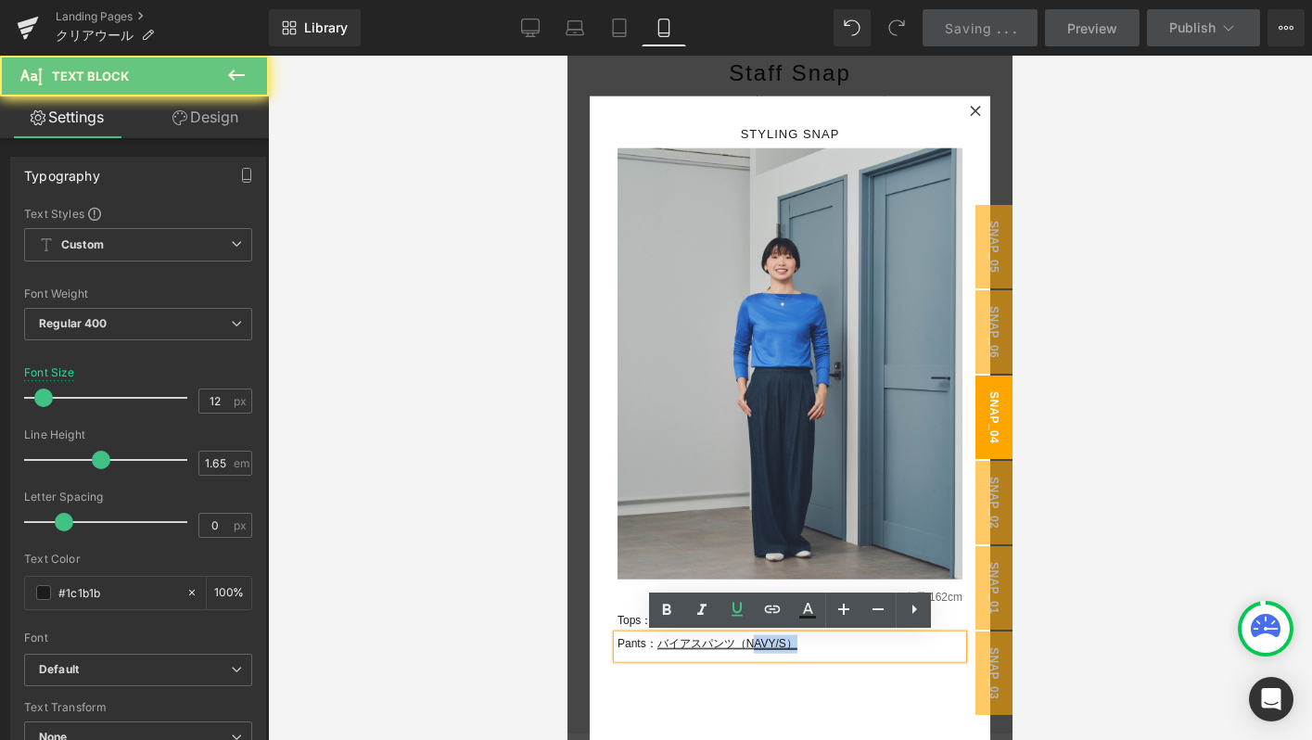
drag, startPoint x: 872, startPoint y: 648, endPoint x: 758, endPoint y: 648, distance: 114.0
click at [758, 648] on p "Pants： バイアスパンツ（NAVY/S）" at bounding box center [789, 644] width 345 height 19
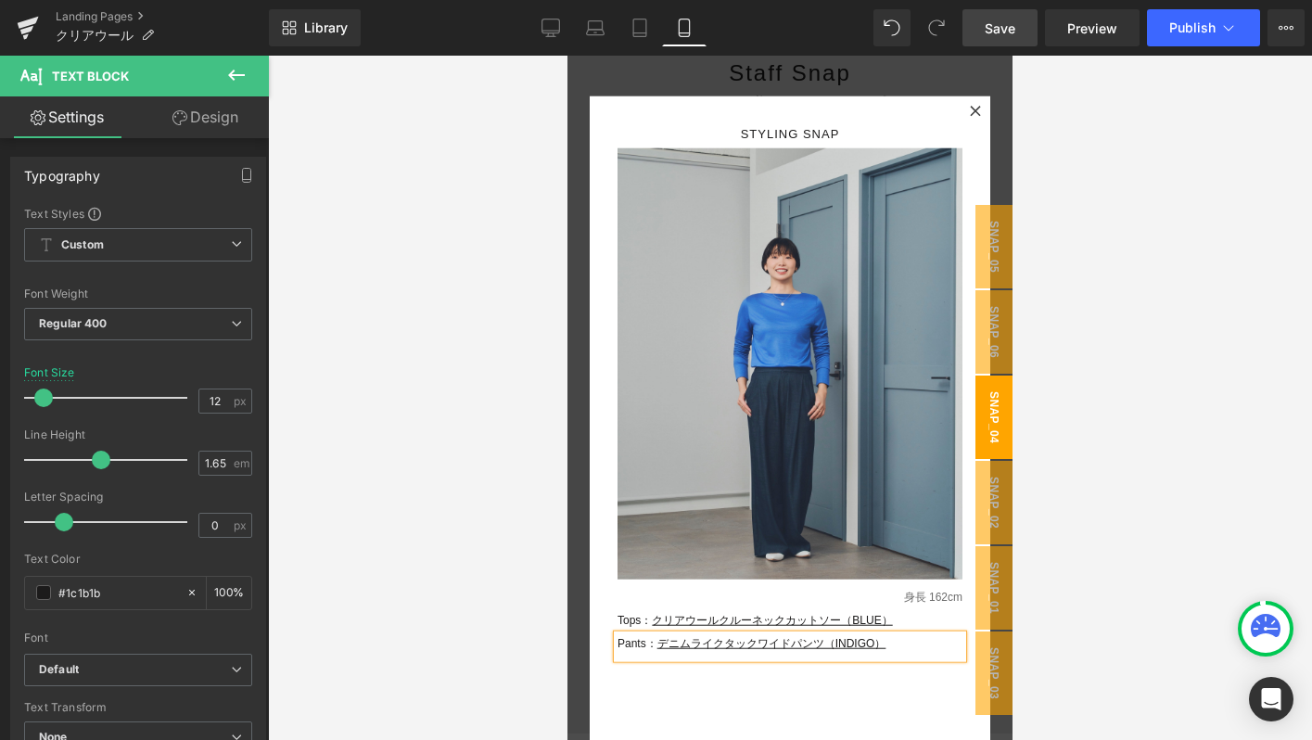
click at [781, 108] on div "STYLING SNAP Text Block Image Row 身長 162cm Text Block Tops： クリアウールクルーネックカットソー（B…" at bounding box center [790, 461] width 401 height 730
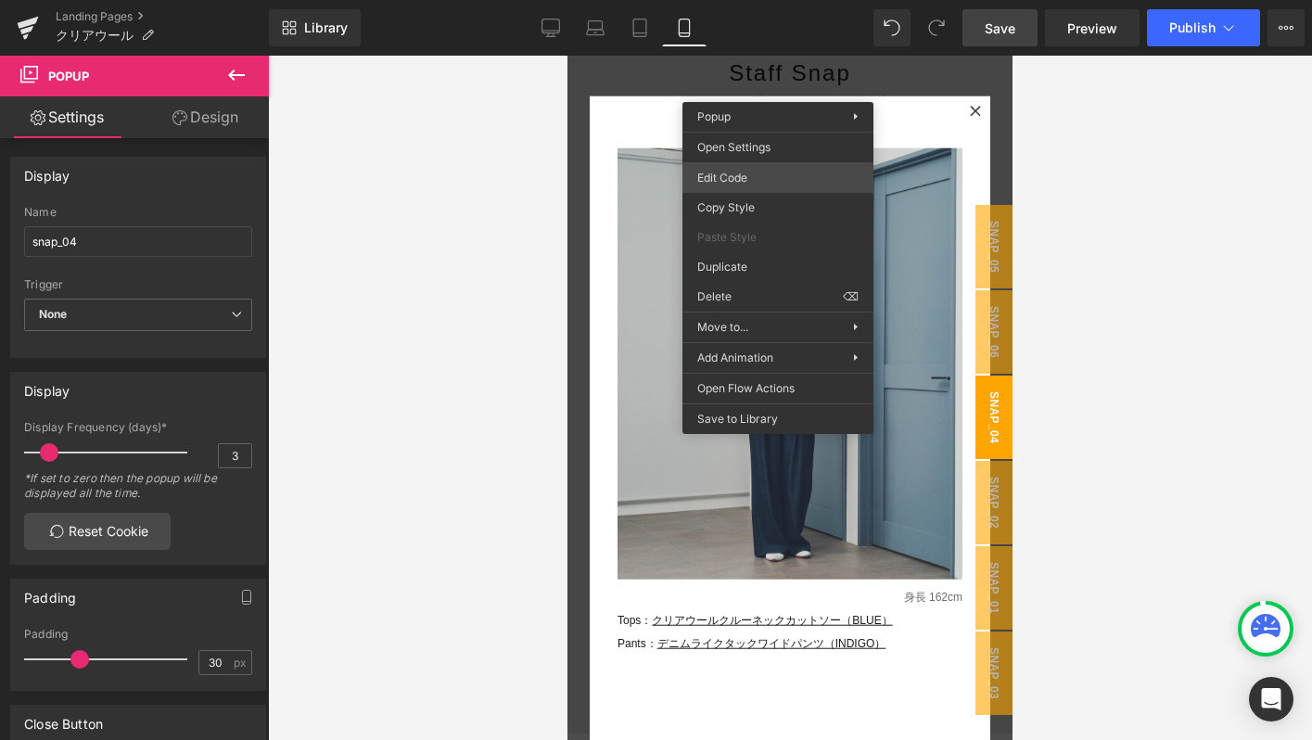
click at [760, 0] on div "Icon You are previewing how the will restyle your page. You can not edit Elemen…" at bounding box center [656, 0] width 1312 height 0
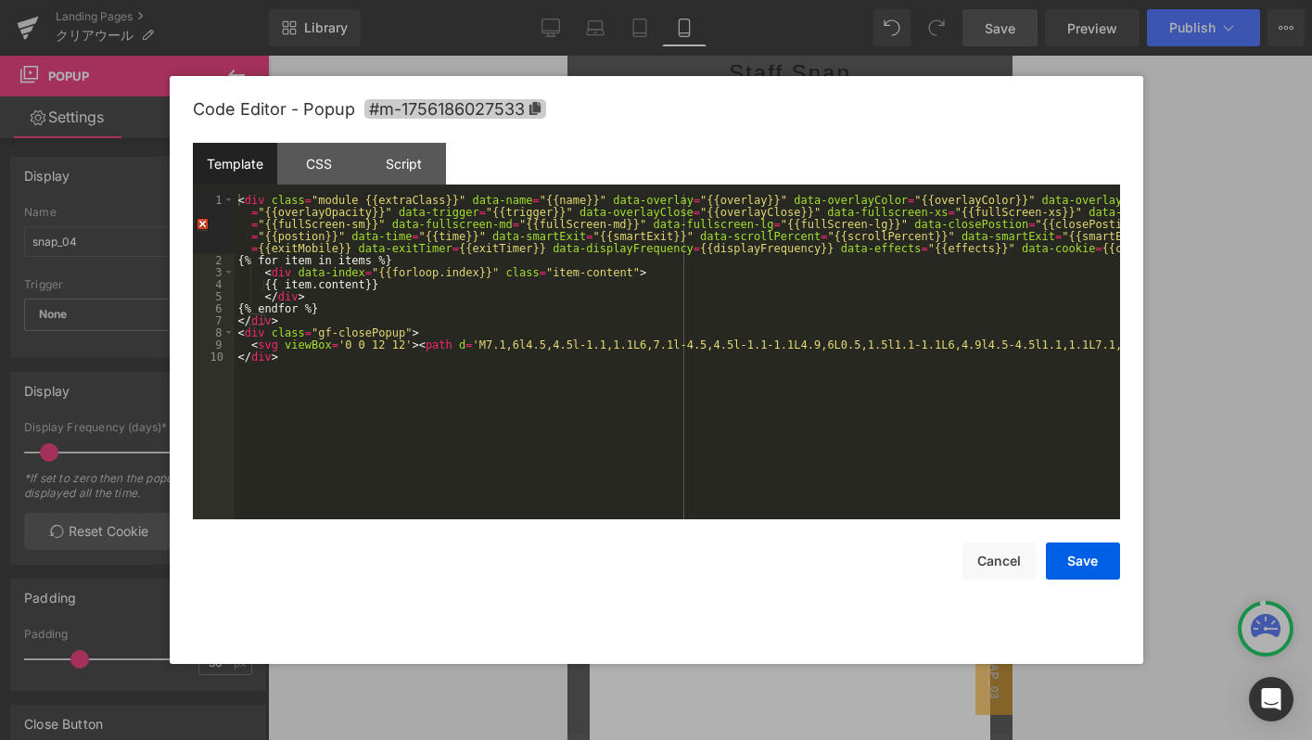
click at [537, 106] on icon at bounding box center [533, 108] width 11 height 13
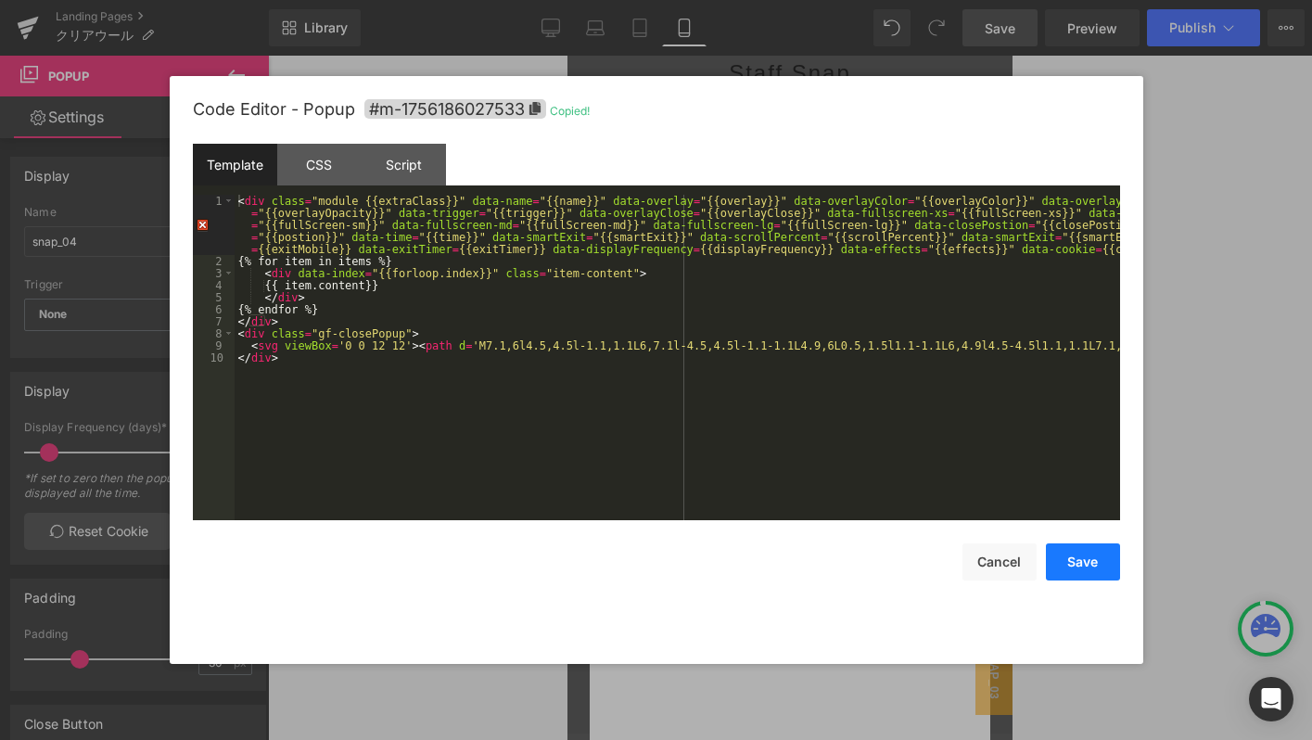
click at [1097, 566] on button "Save" at bounding box center [1083, 561] width 74 height 37
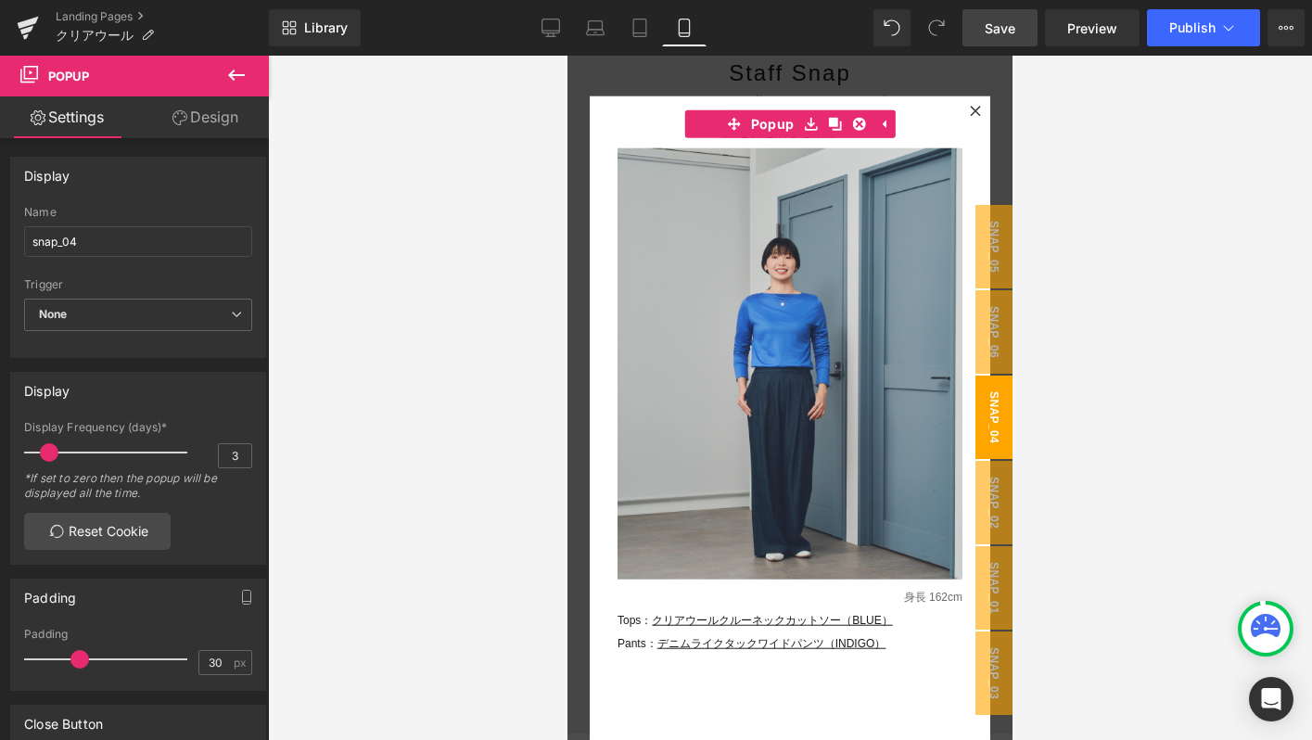
click at [995, 432] on span "snap_04" at bounding box center [993, 416] width 37 height 83
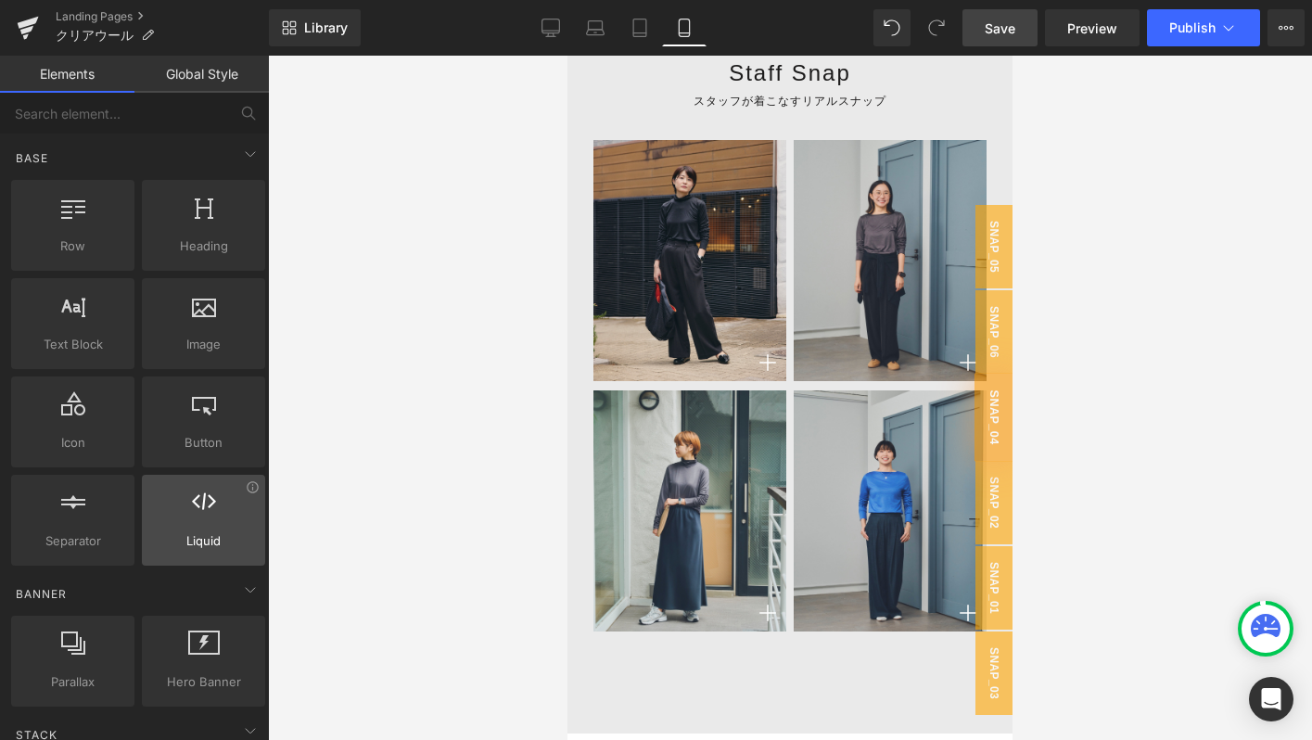
scroll to position [309, 0]
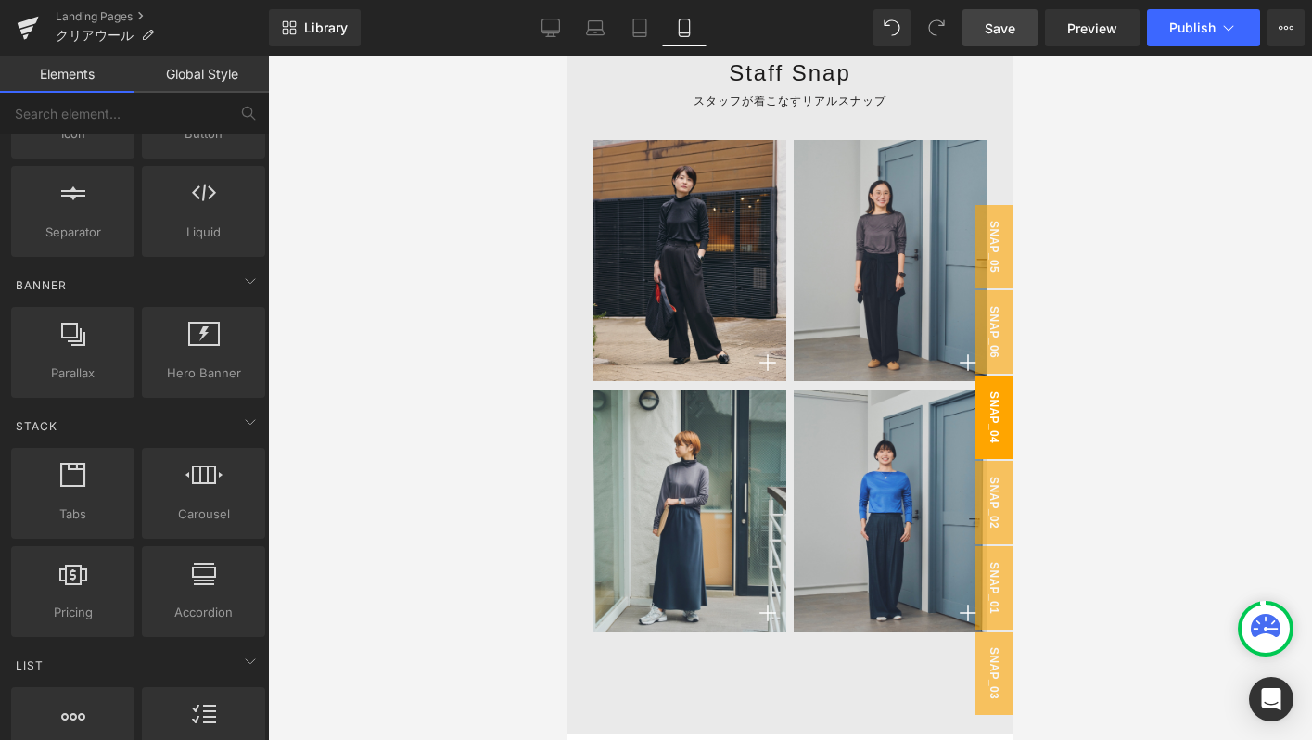
click at [1004, 391] on span "snap_04" at bounding box center [993, 416] width 37 height 83
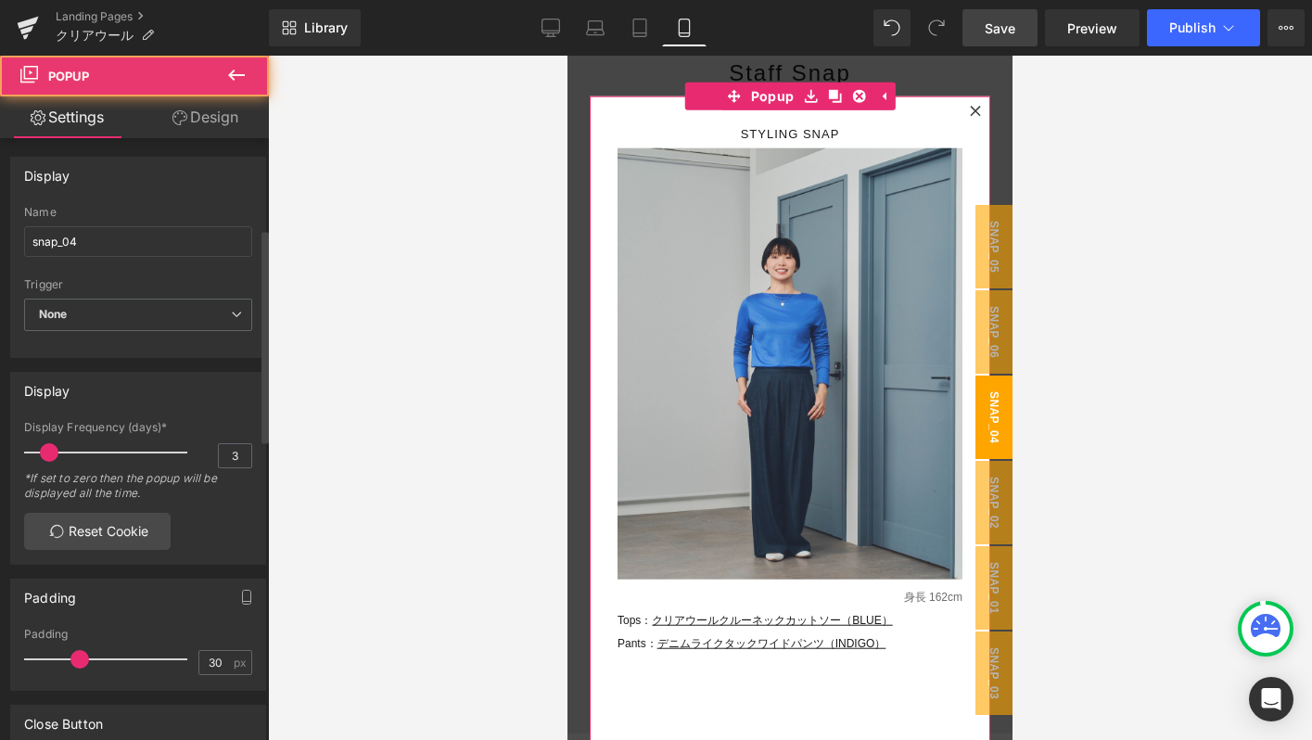
scroll to position [342, 0]
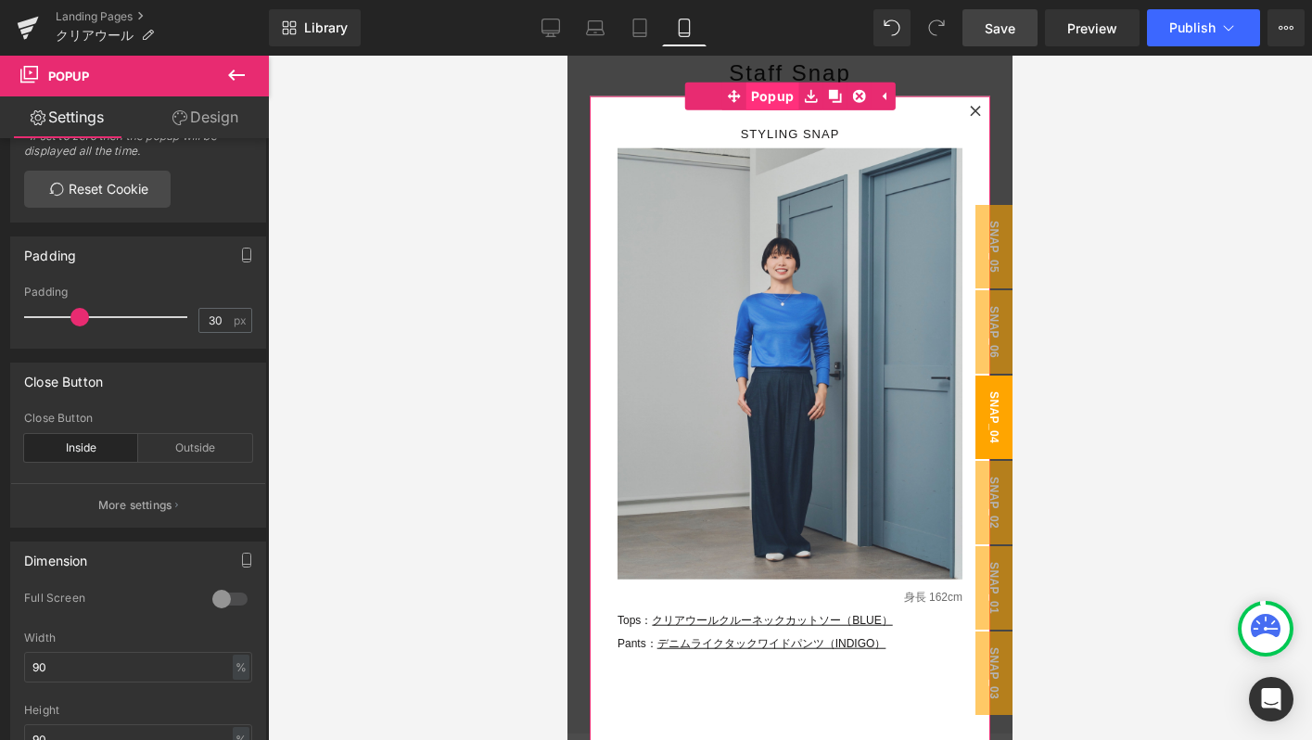
click at [746, 101] on span "Popup" at bounding box center [772, 97] width 53 height 28
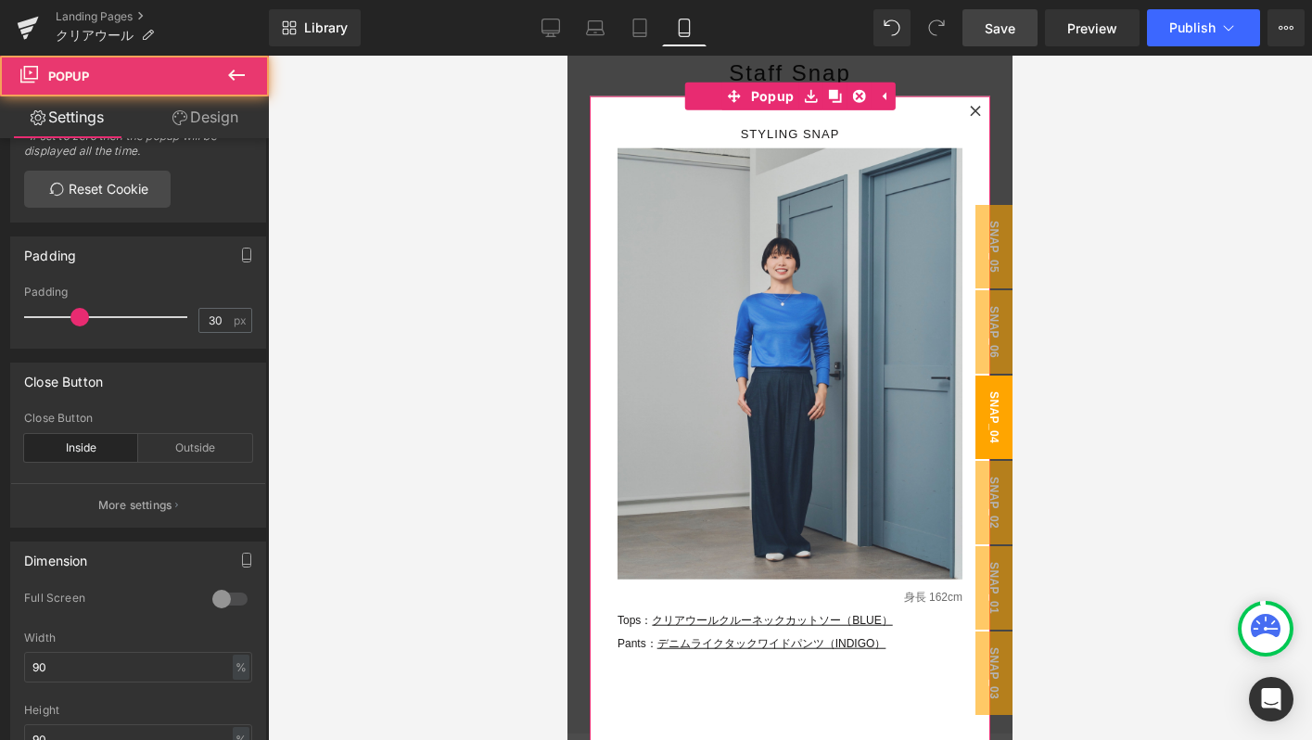
click at [981, 112] on div at bounding box center [975, 111] width 22 height 22
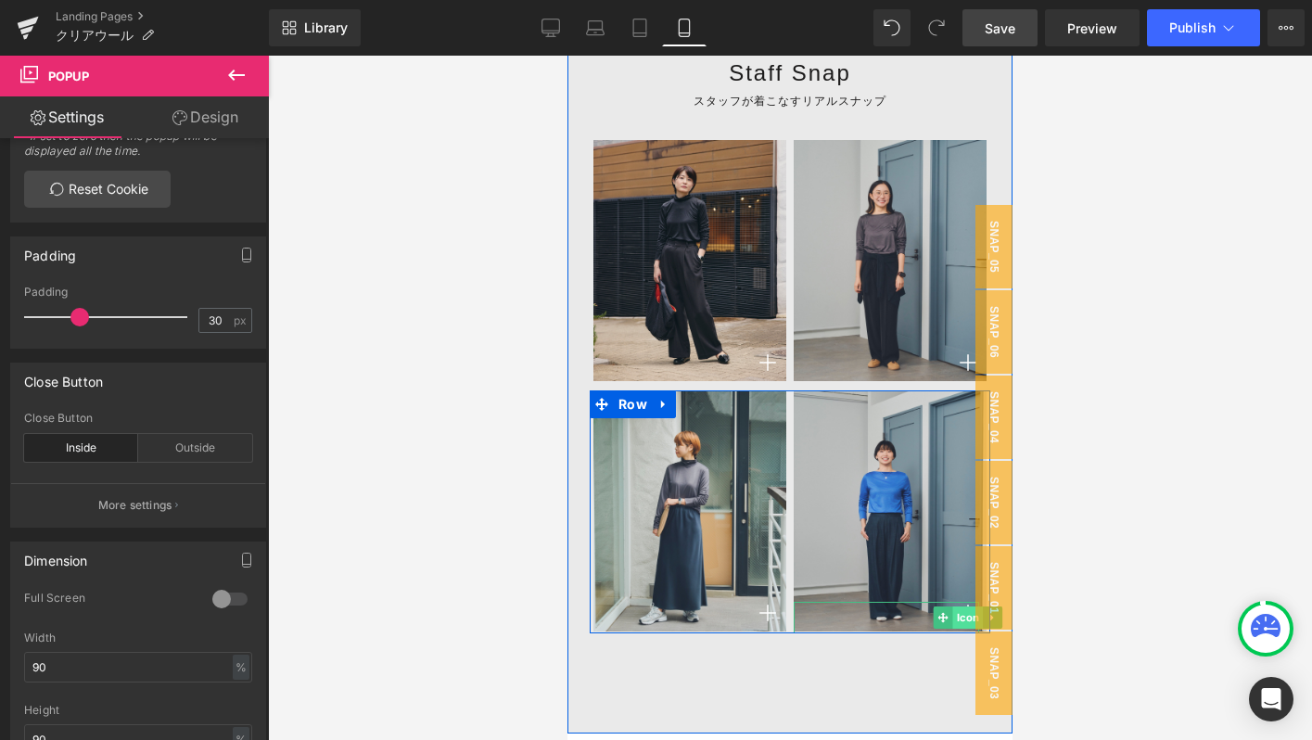
click at [960, 617] on span "Icon" at bounding box center [968, 617] width 31 height 22
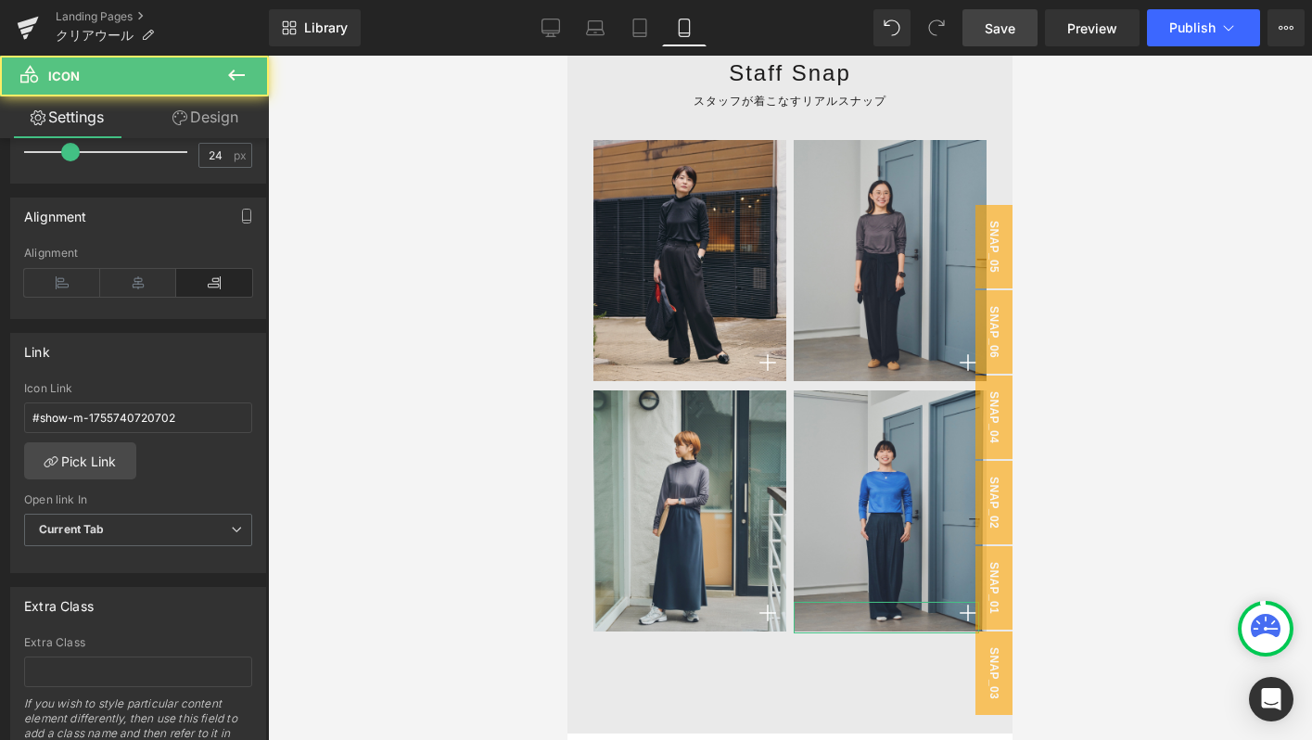
scroll to position [472, 0]
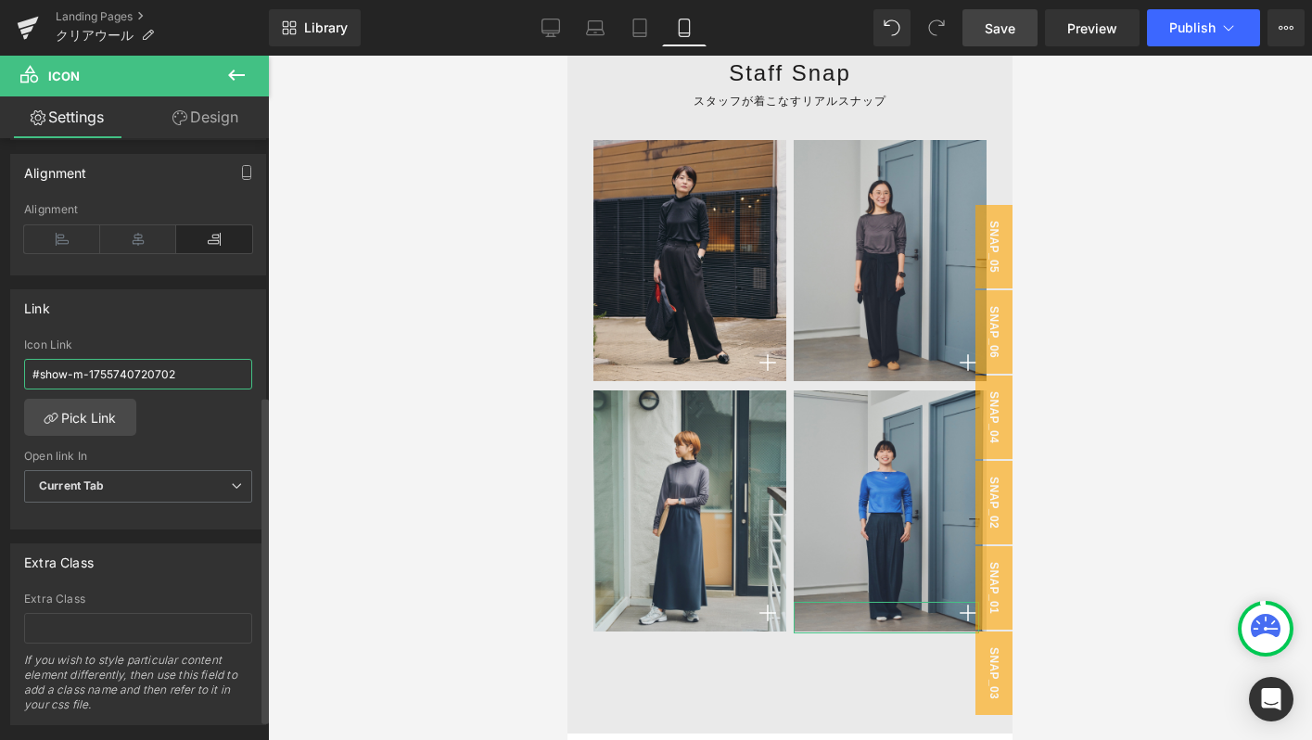
drag, startPoint x: 72, startPoint y: 371, endPoint x: 255, endPoint y: 371, distance: 182.6
click at [255, 371] on div "#show-m-1755740720702 Icon Link #show-m-1755740720702 Pick Link Current Tab New…" at bounding box center [138, 433] width 254 height 190
paste input "#m-1756186027533"
click at [77, 375] on input "#show-#m-1756186027533" at bounding box center [138, 374] width 228 height 31
type input "#show-m-1756186027533"
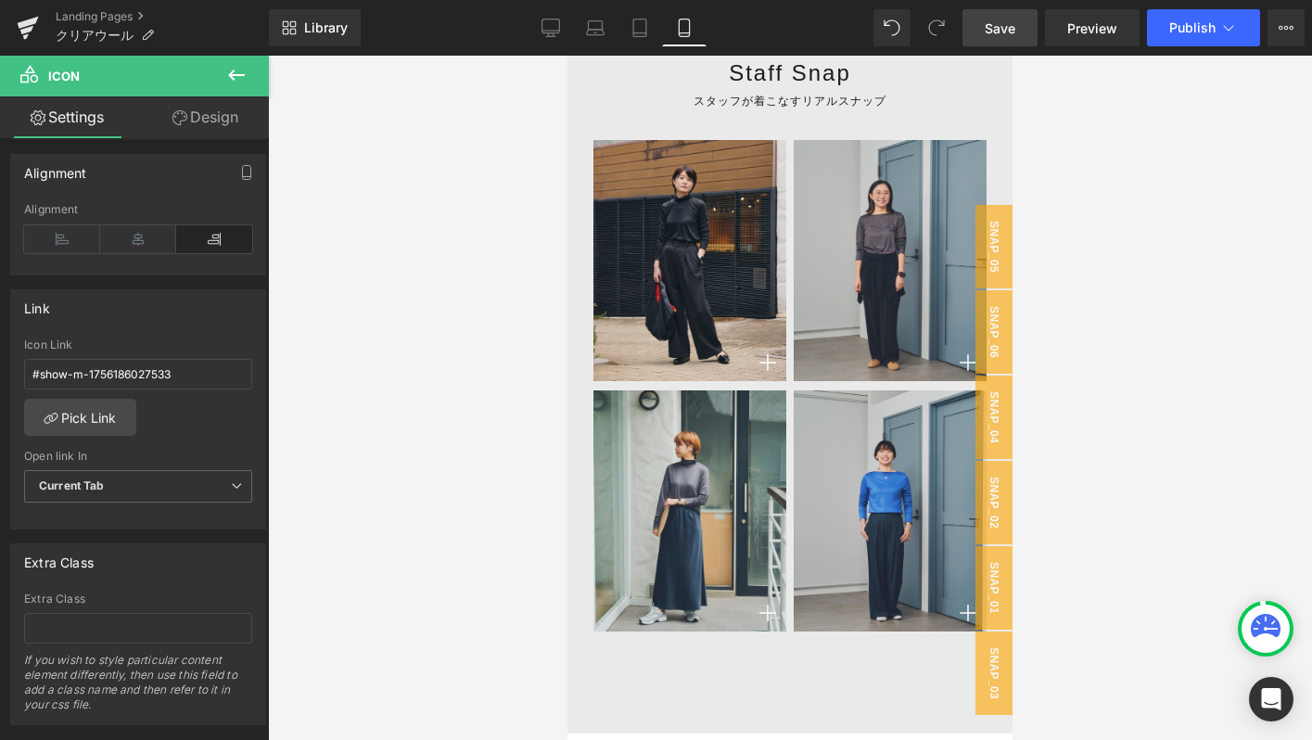
click at [996, 19] on span "Save" at bounding box center [1000, 28] width 31 height 19
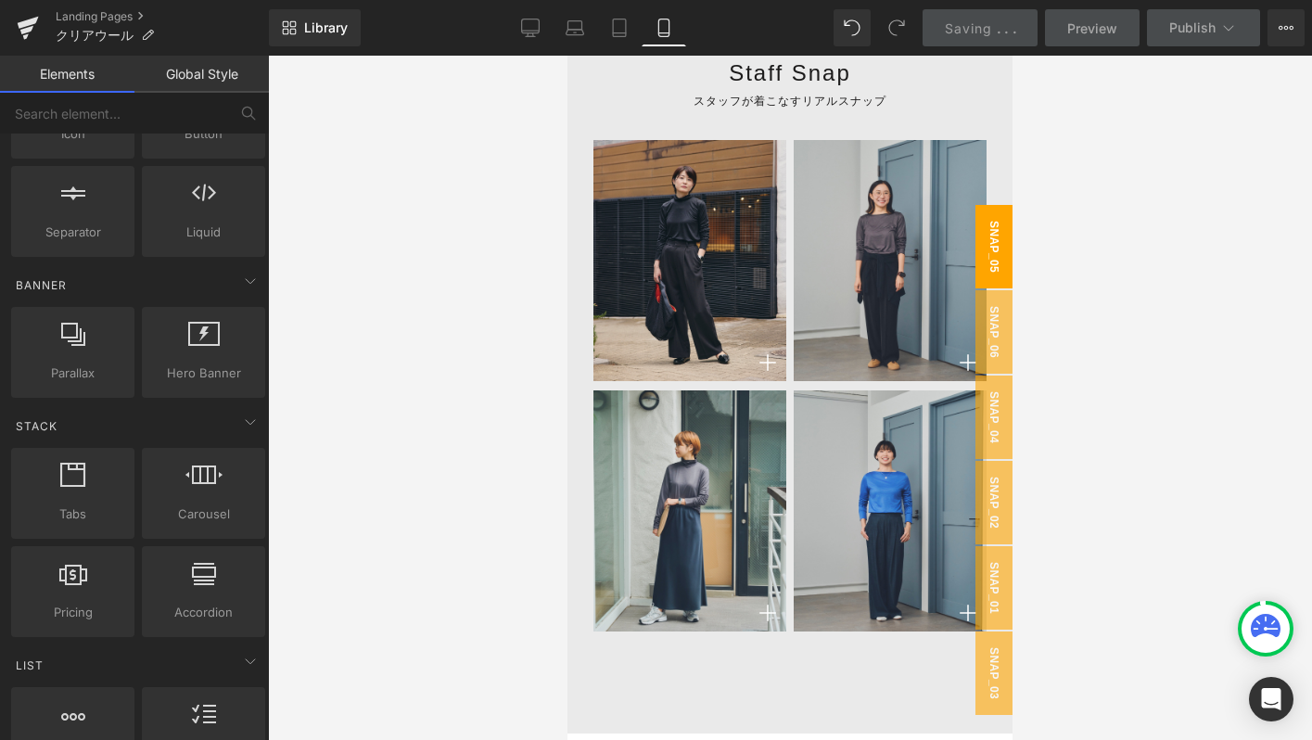
click at [1005, 233] on span "snap_05" at bounding box center [993, 246] width 37 height 83
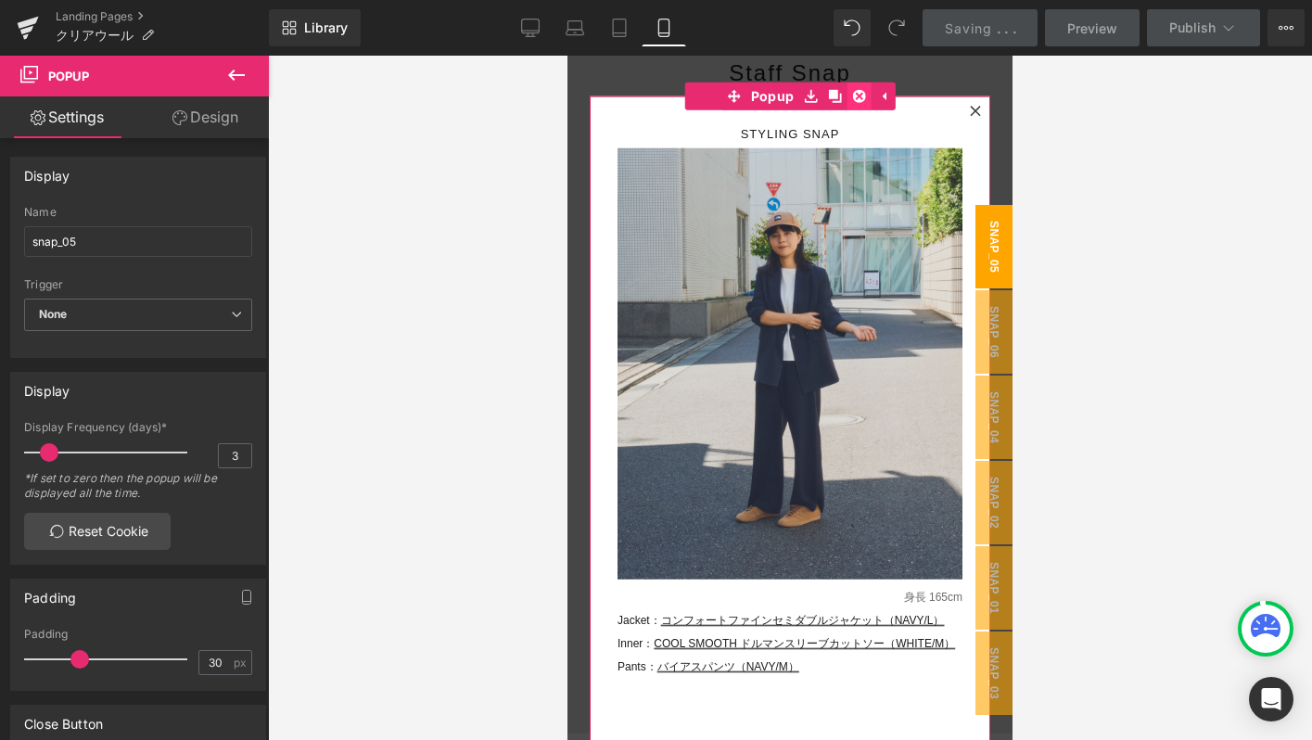
click at [858, 102] on icon at bounding box center [858, 96] width 13 height 13
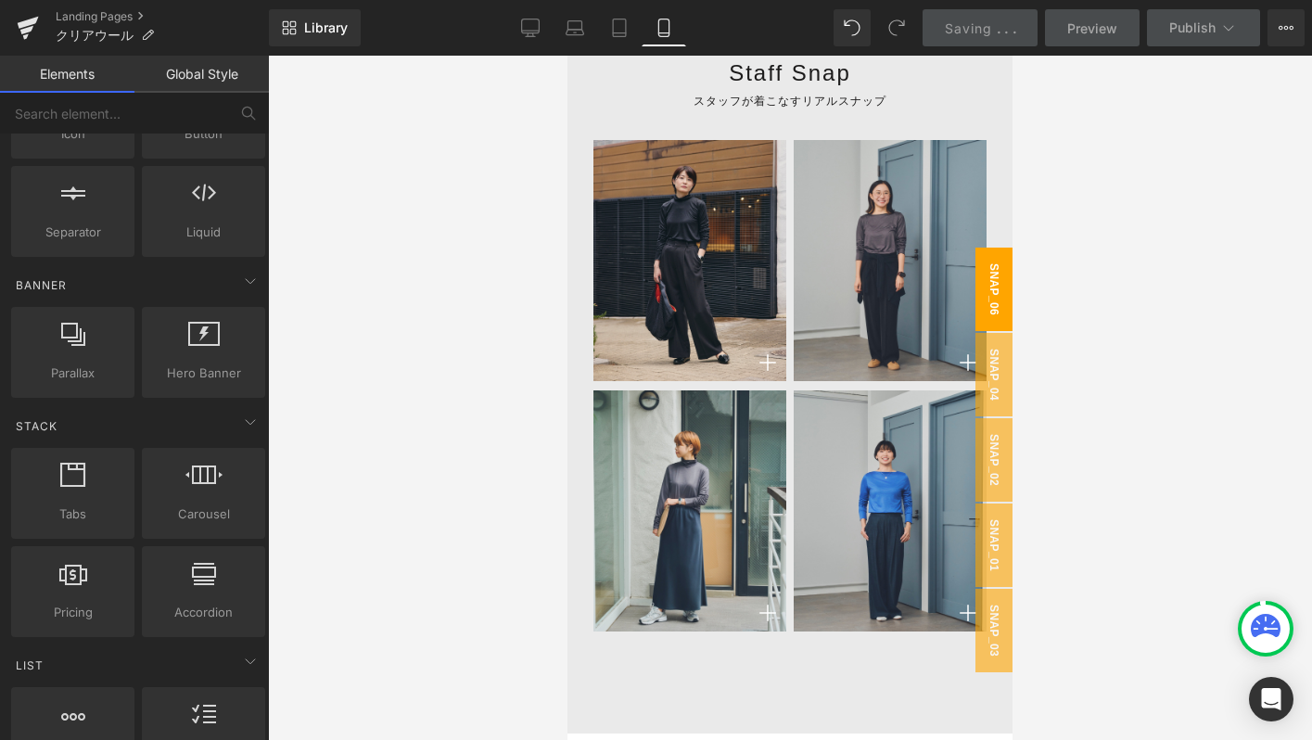
click at [990, 291] on span "snap_06" at bounding box center [993, 289] width 37 height 83
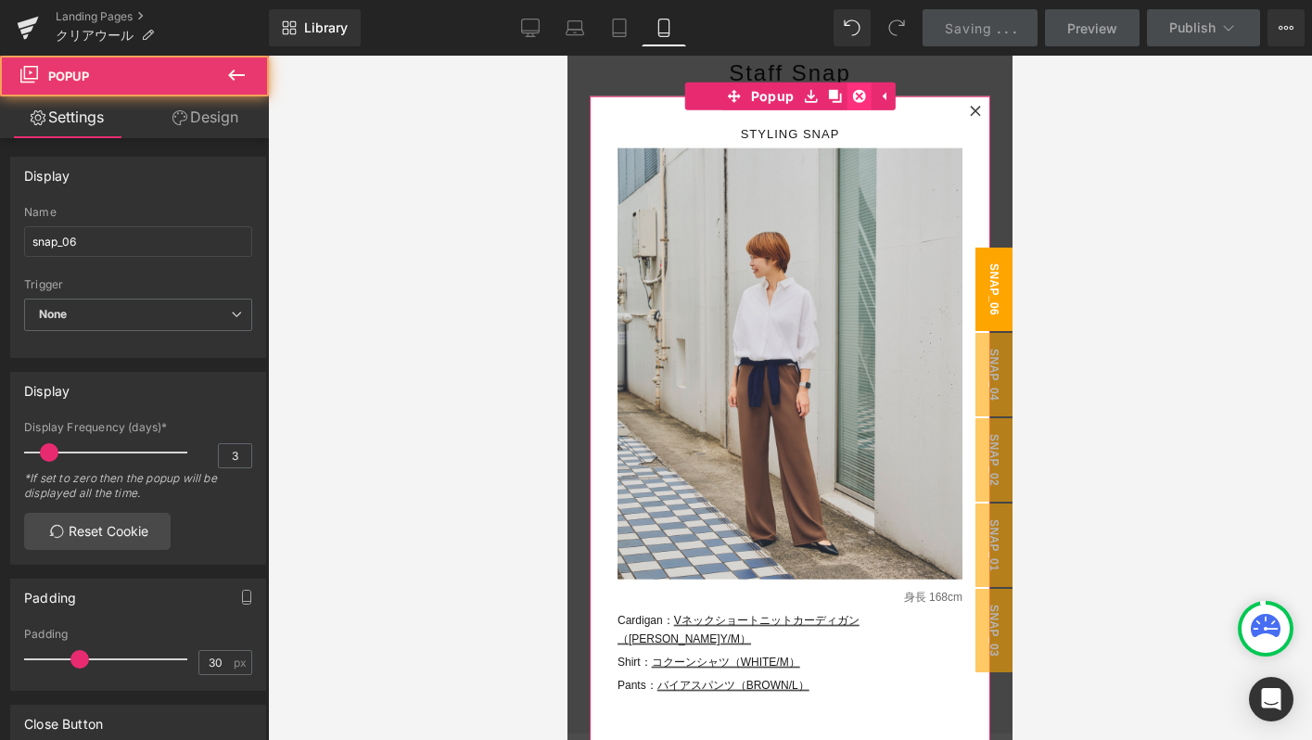
click at [853, 94] on icon at bounding box center [858, 96] width 13 height 13
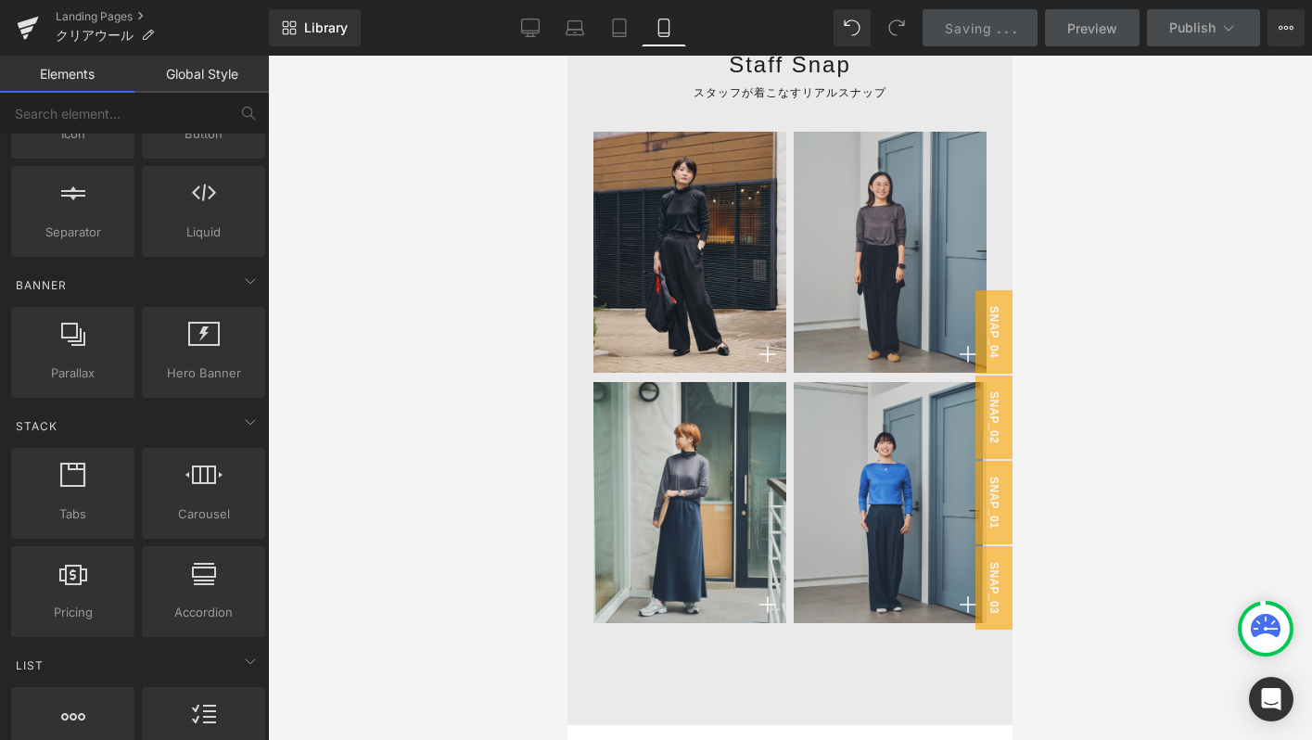
scroll to position [9262, 0]
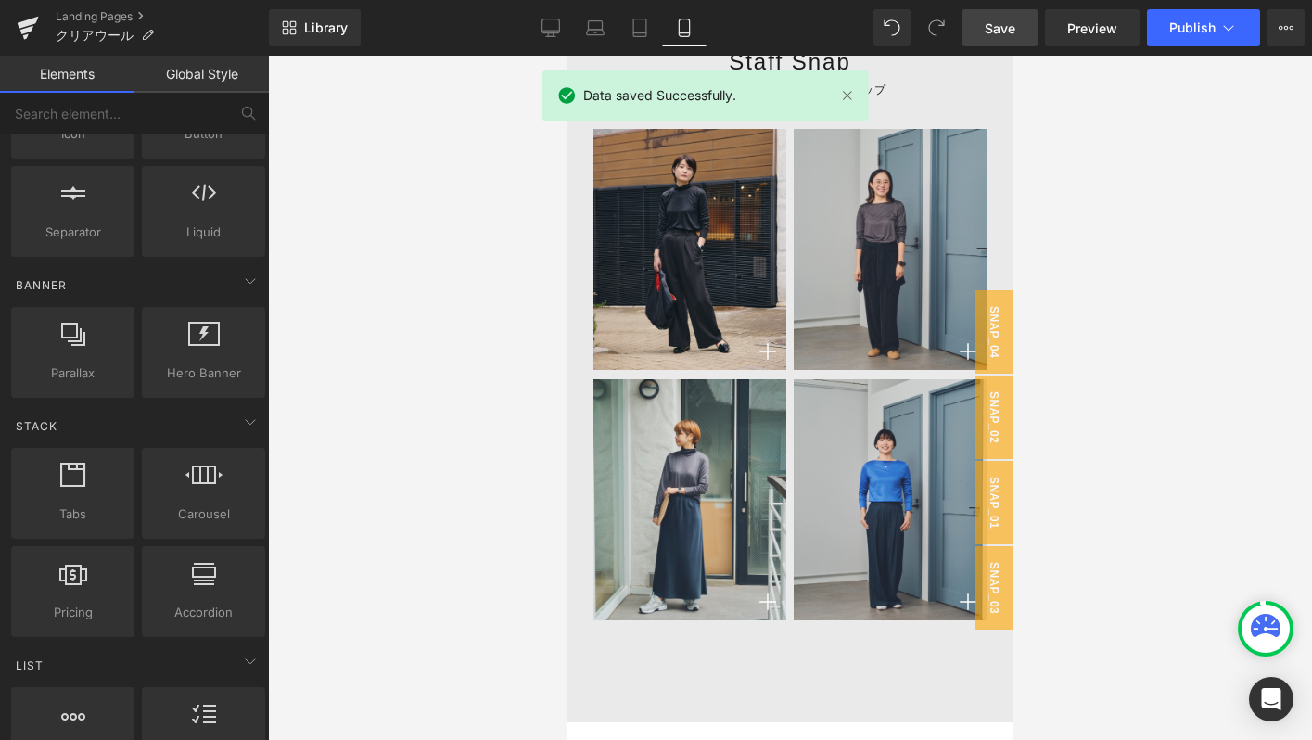
click at [468, 676] on div at bounding box center [790, 398] width 1044 height 684
click at [986, 26] on span "Save" at bounding box center [1000, 28] width 31 height 19
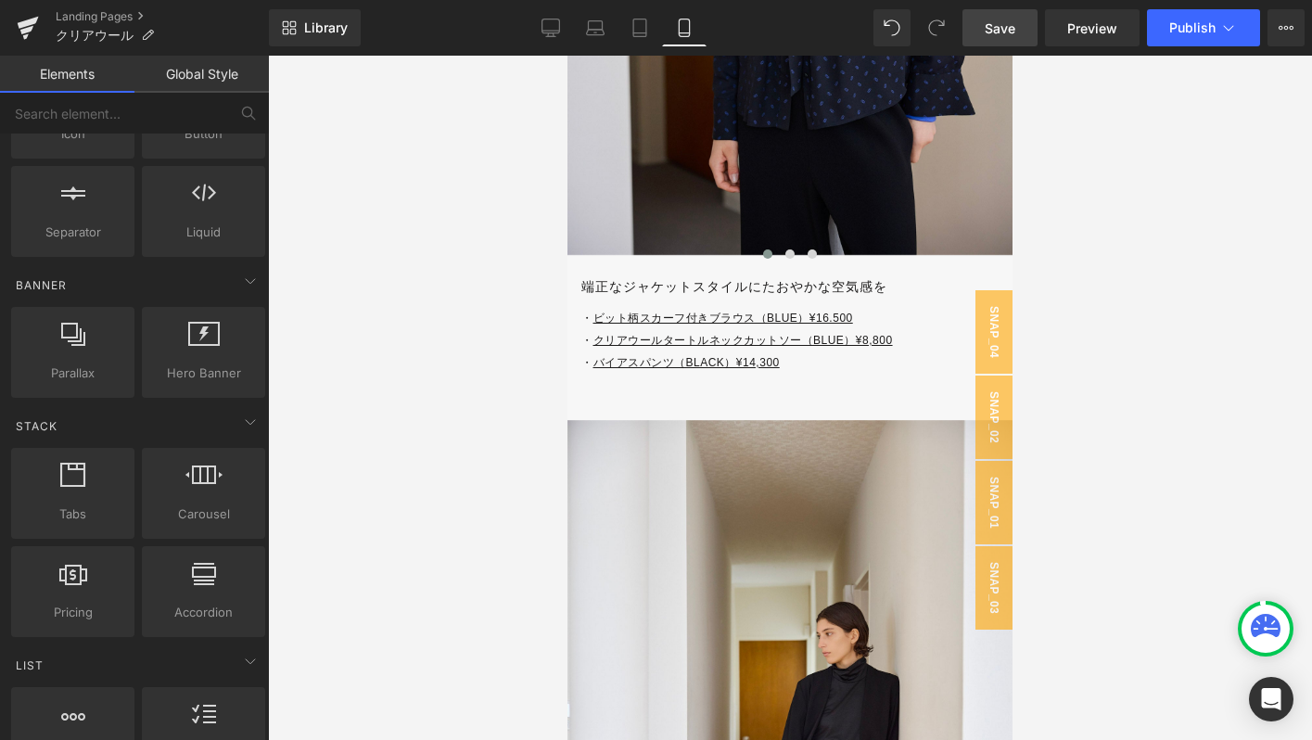
scroll to position [270, 0]
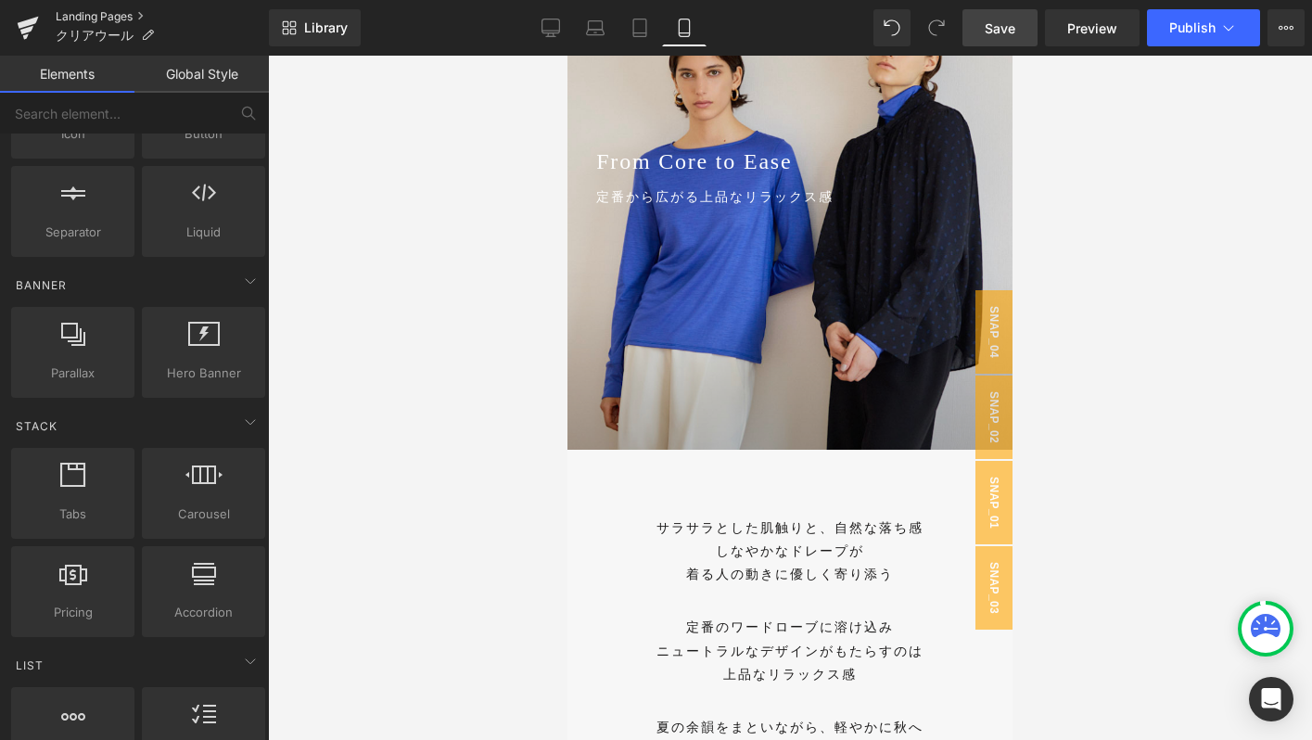
click at [124, 15] on link "Landing Pages" at bounding box center [162, 16] width 213 height 15
